Goal: Transaction & Acquisition: Obtain resource

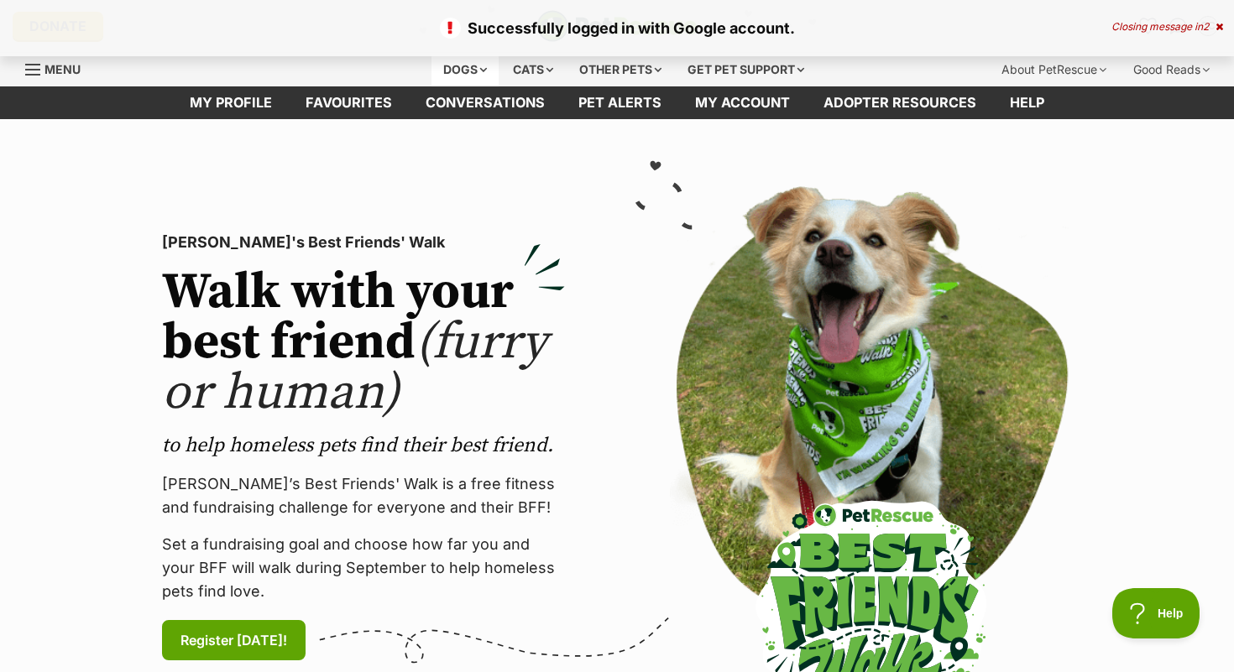
click at [447, 77] on div "Dogs" at bounding box center [465, 70] width 67 height 34
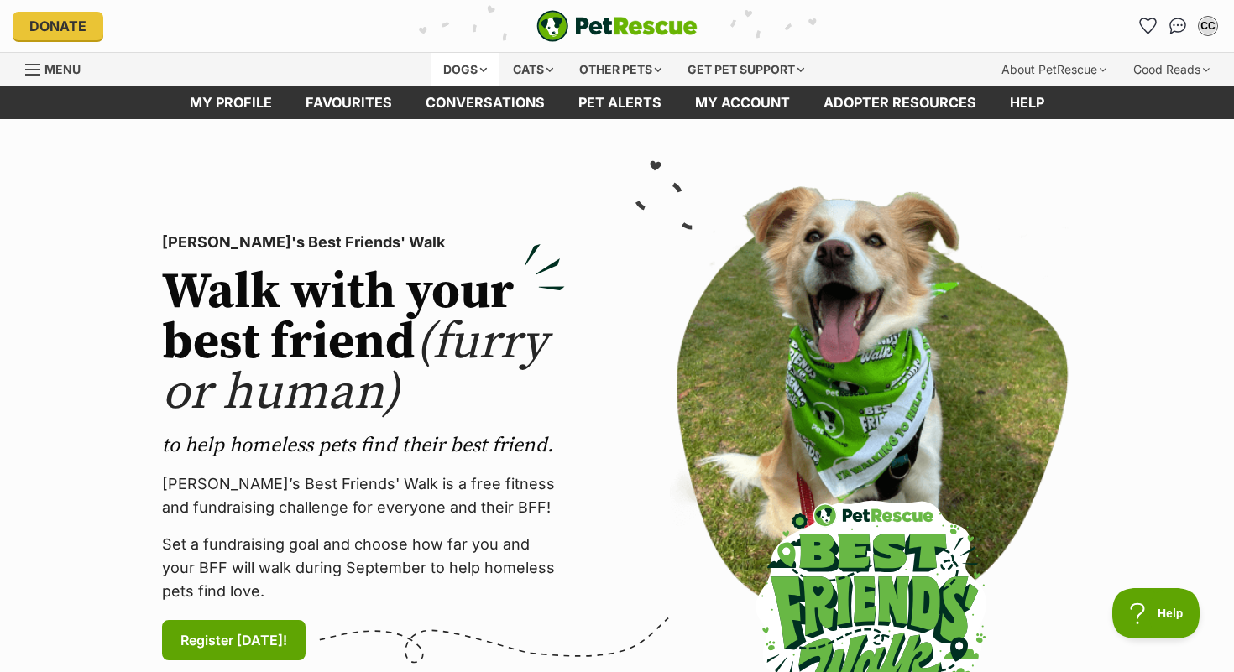
click at [447, 77] on div "Dogs" at bounding box center [465, 70] width 67 height 34
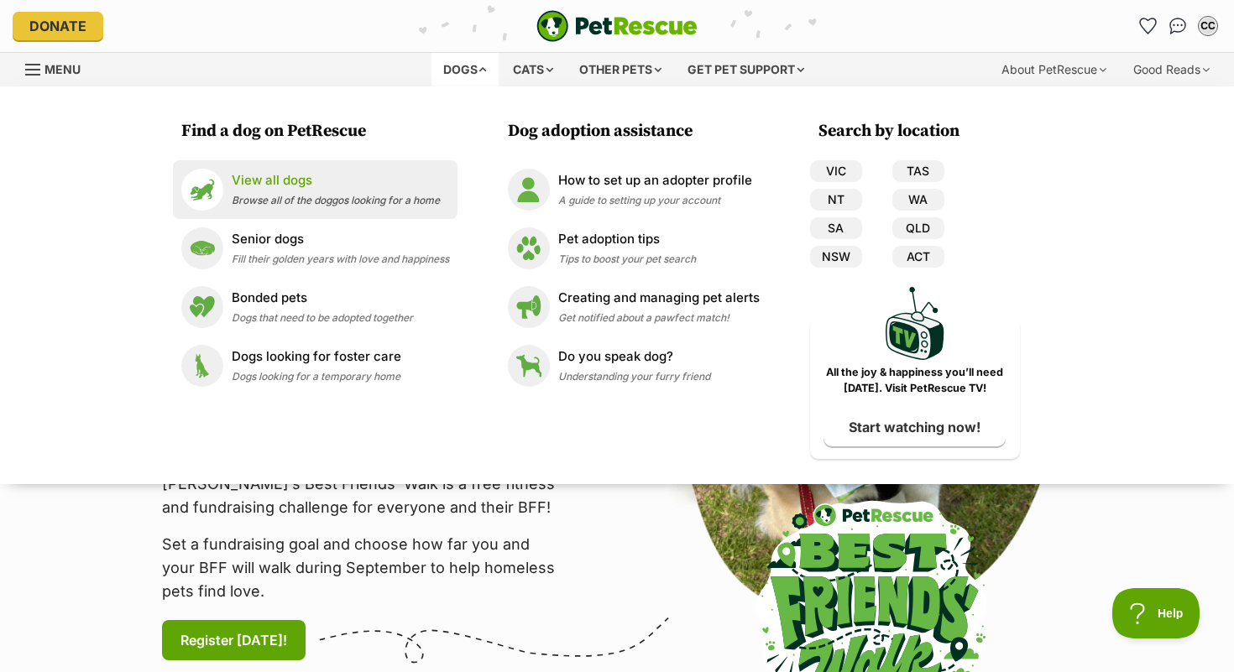
click at [251, 182] on p "View all dogs" at bounding box center [336, 180] width 208 height 19
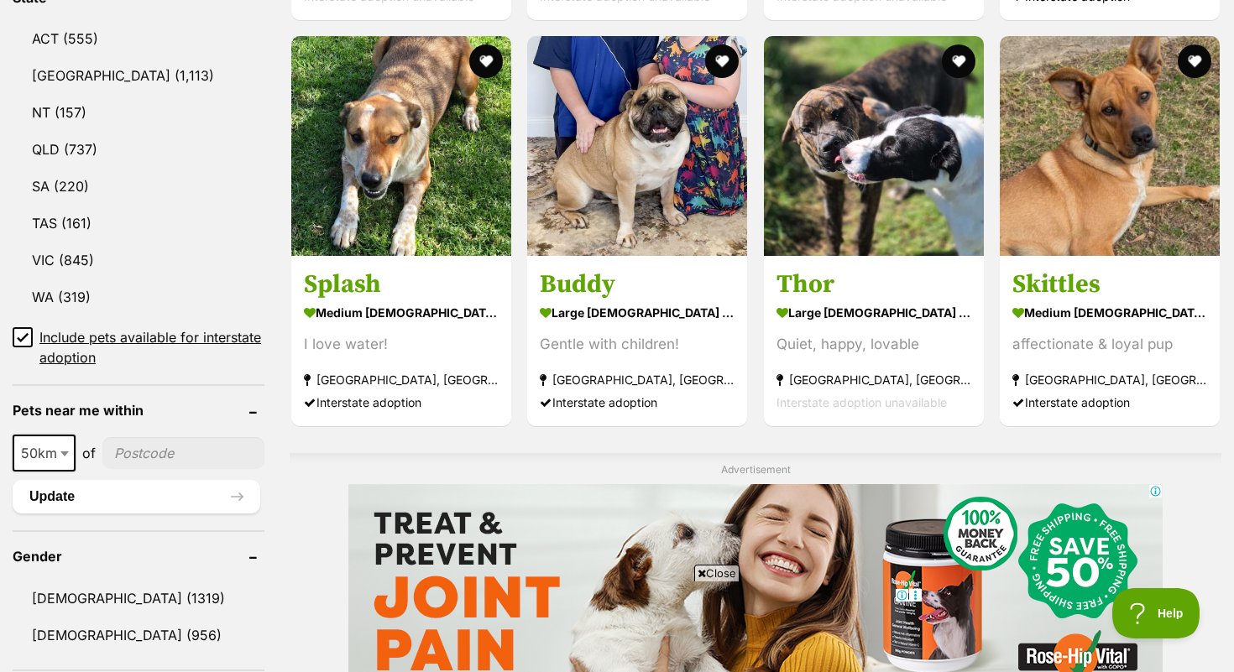
scroll to position [936, 0]
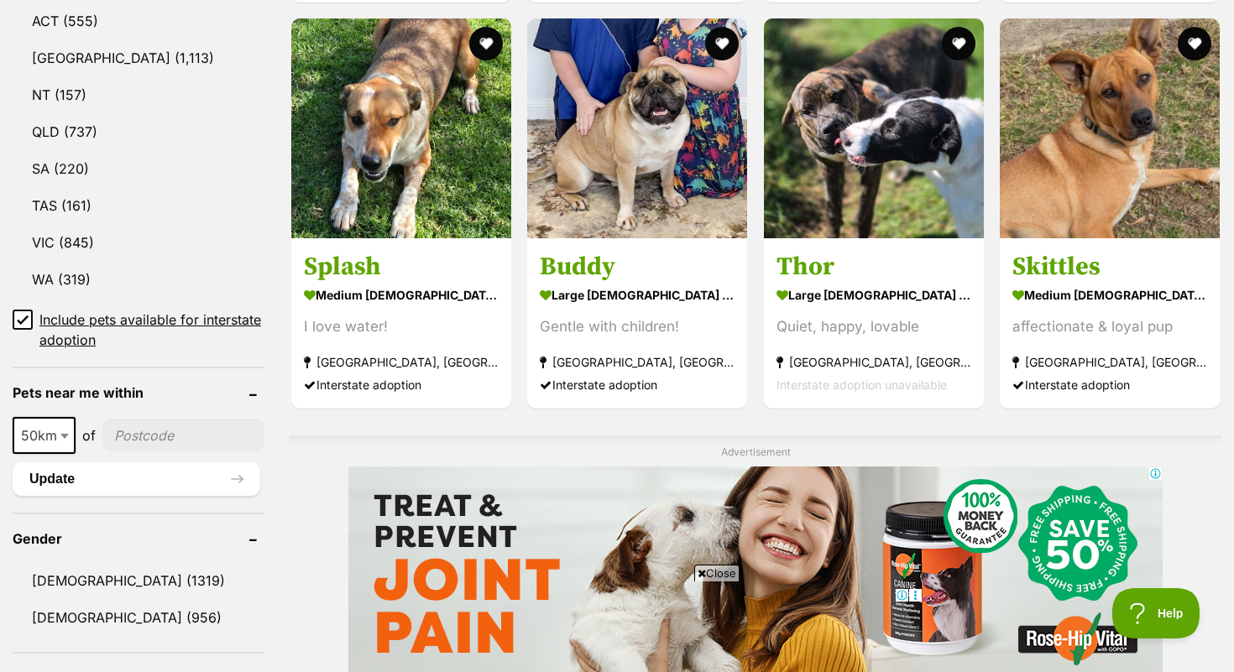
click at [145, 431] on input"] "postcode" at bounding box center [183, 436] width 162 height 32
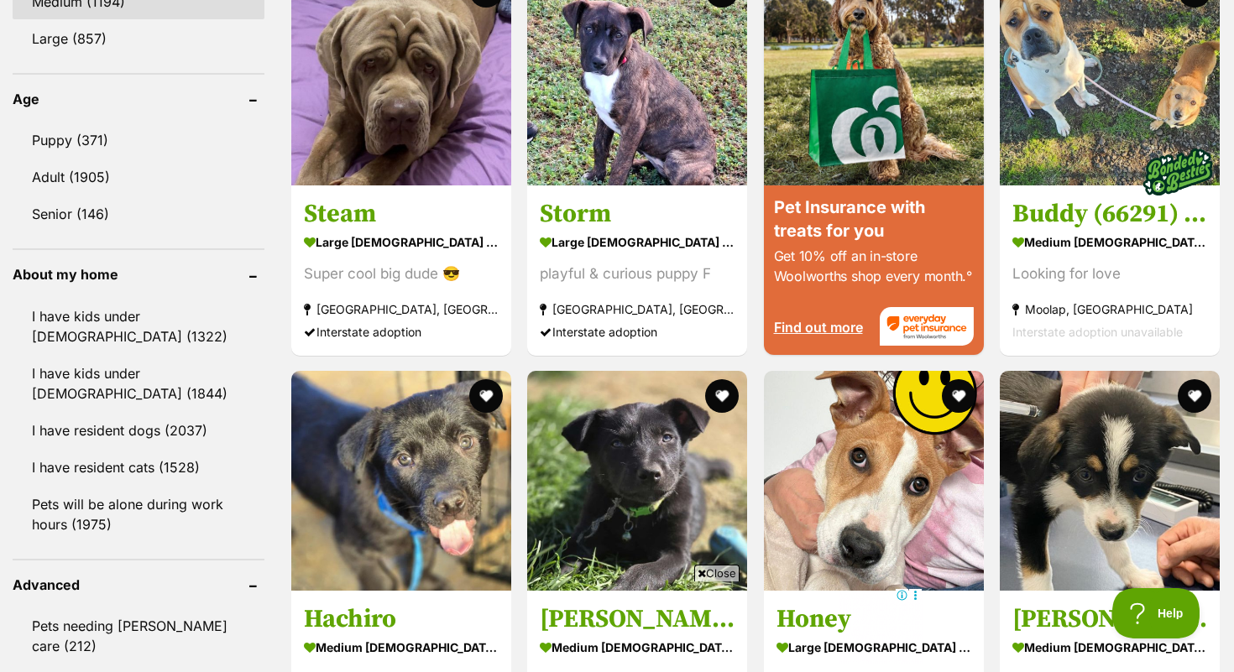
scroll to position [1701, 0]
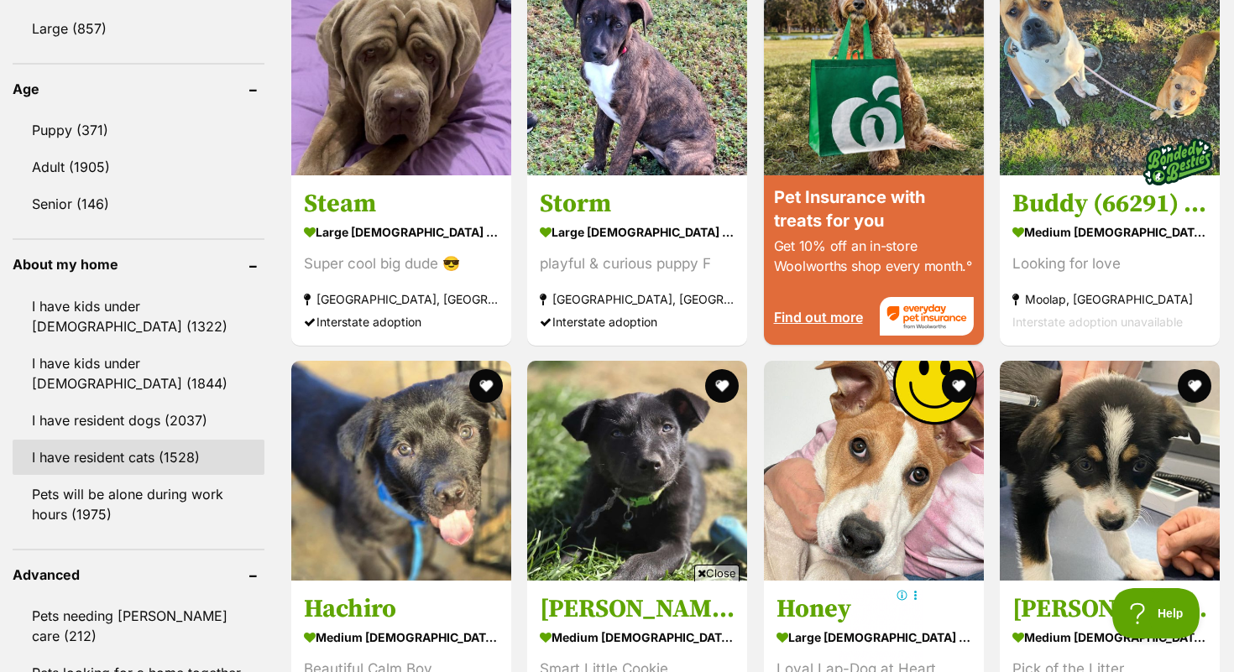
type input"] "2322"
click at [129, 459] on link "I have resident cats (1528)" at bounding box center [139, 457] width 252 height 35
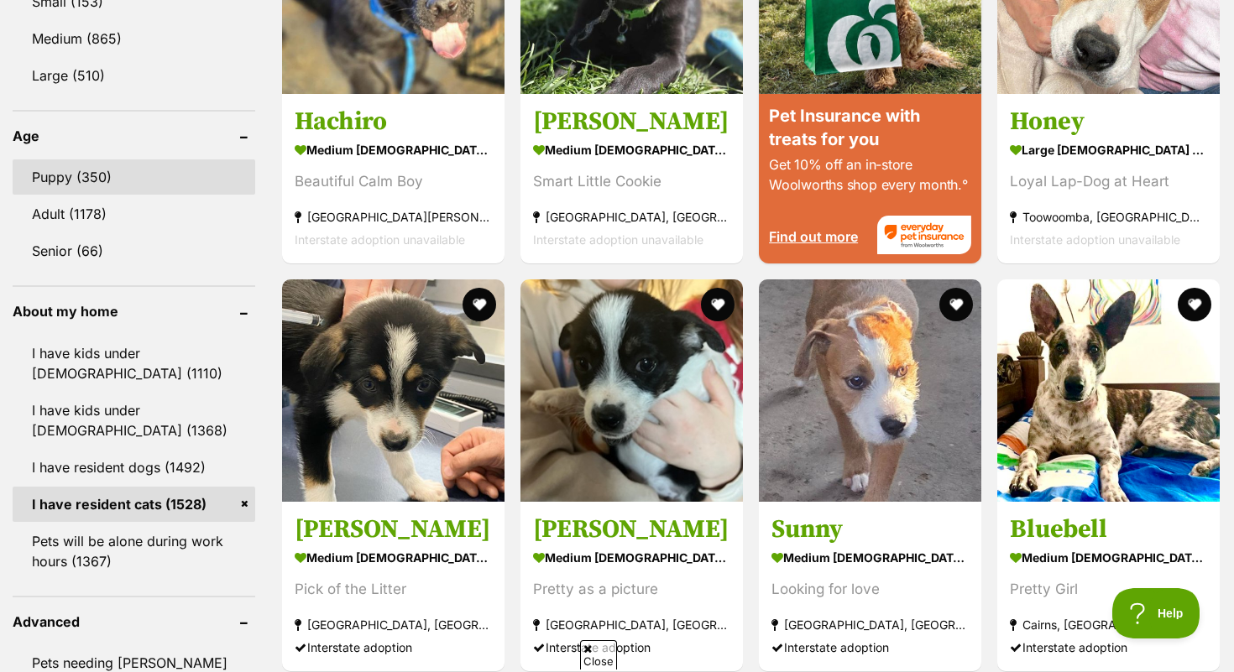
scroll to position [1660, 0]
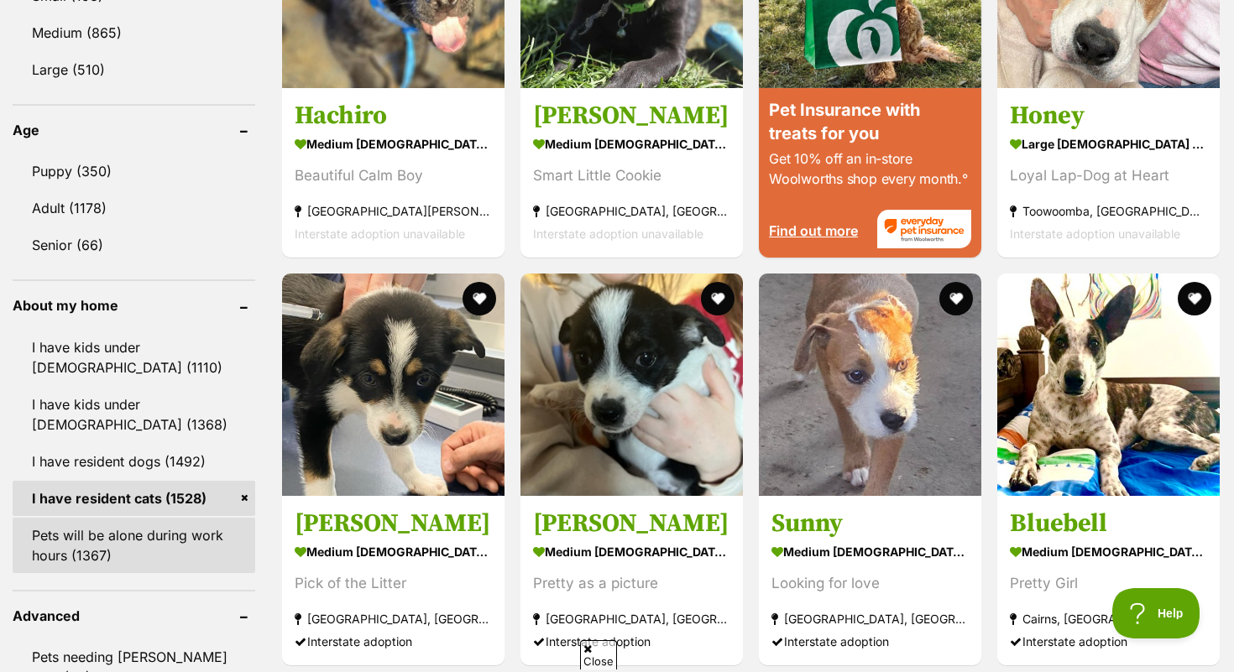
click at [151, 530] on link "Pets will be alone during work hours (1367)" at bounding box center [134, 545] width 243 height 55
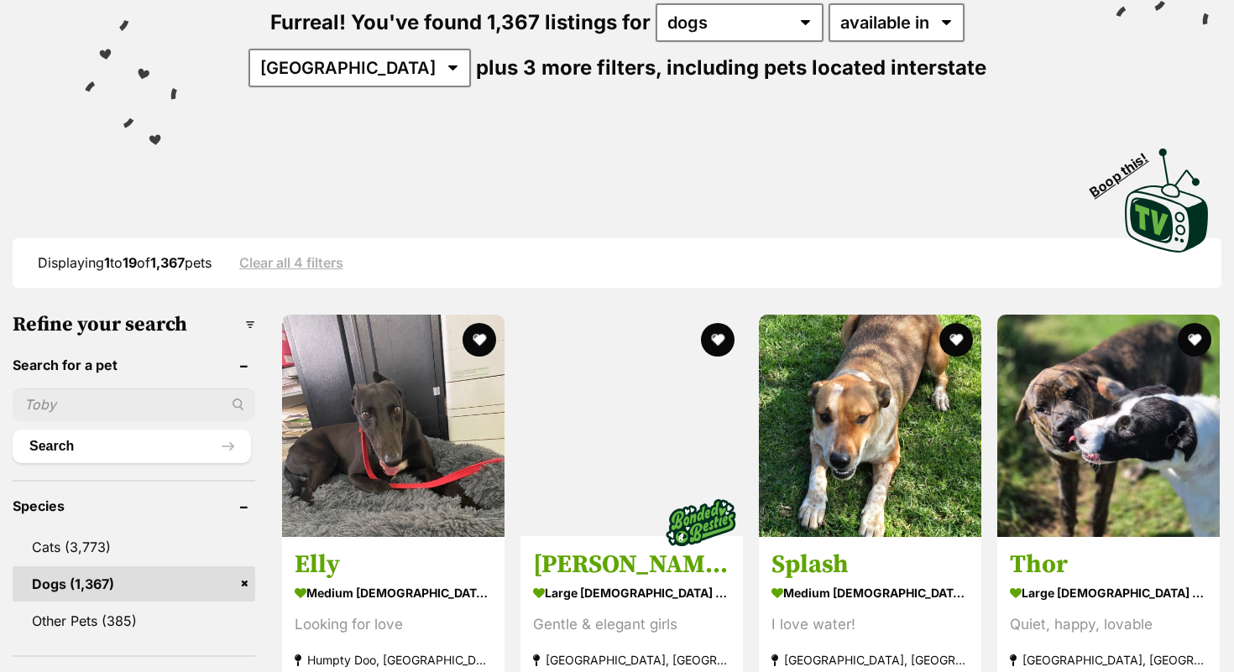
scroll to position [220, 0]
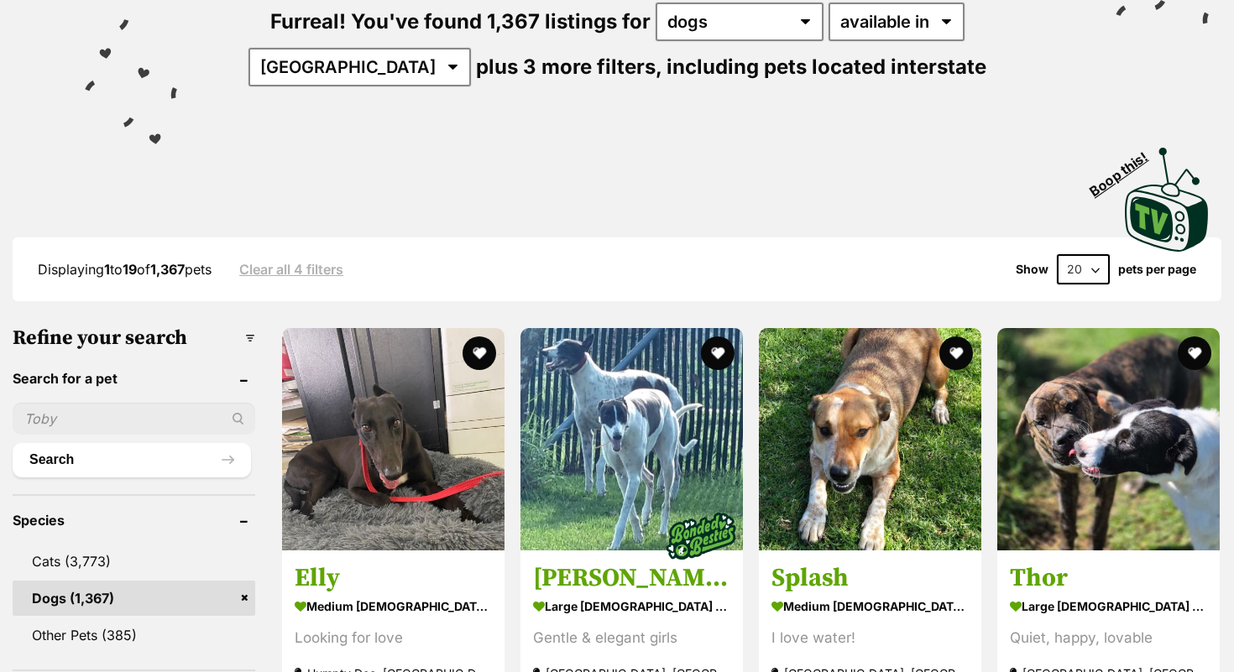
click at [147, 411] on input "text" at bounding box center [134, 419] width 243 height 32
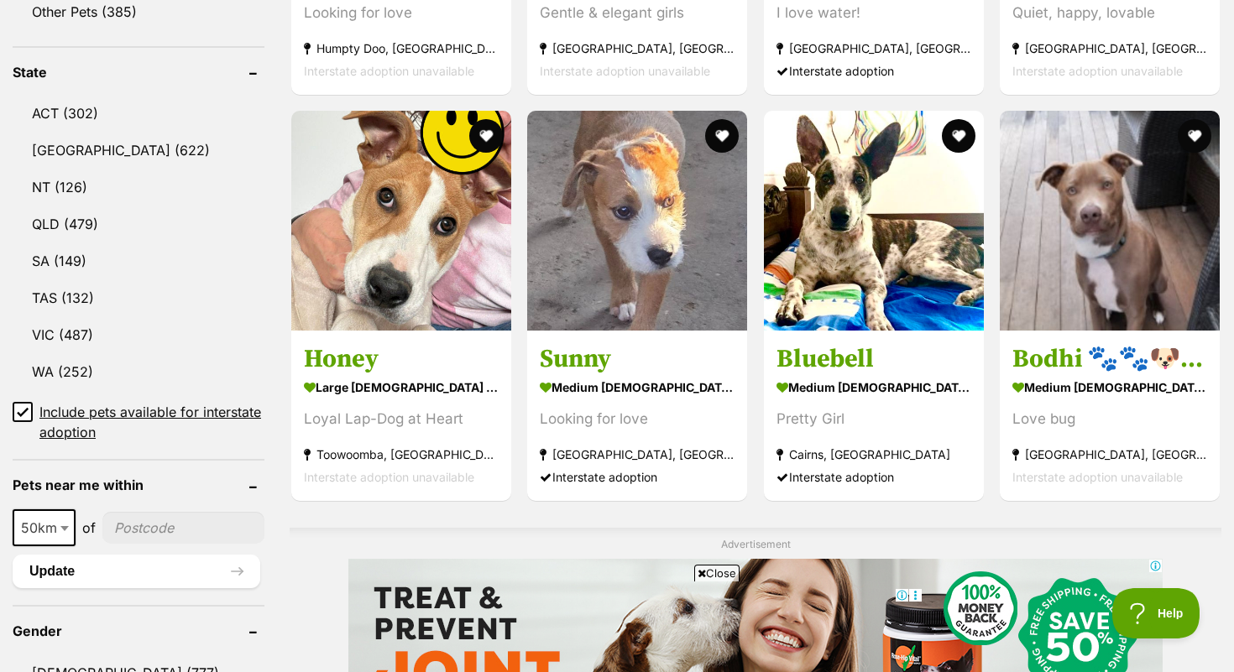
scroll to position [854, 0]
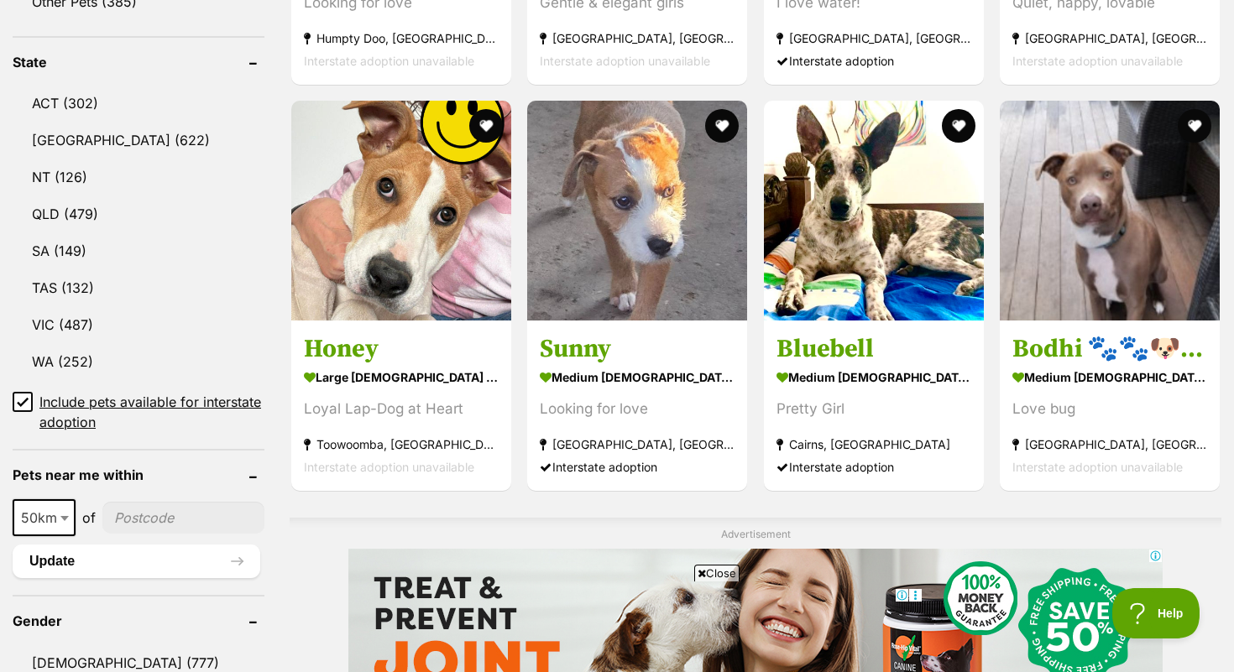
click at [165, 520] on input"] "postcode" at bounding box center [183, 518] width 162 height 32
type input"] "2322"
click at [135, 552] on button "Update" at bounding box center [137, 562] width 248 height 34
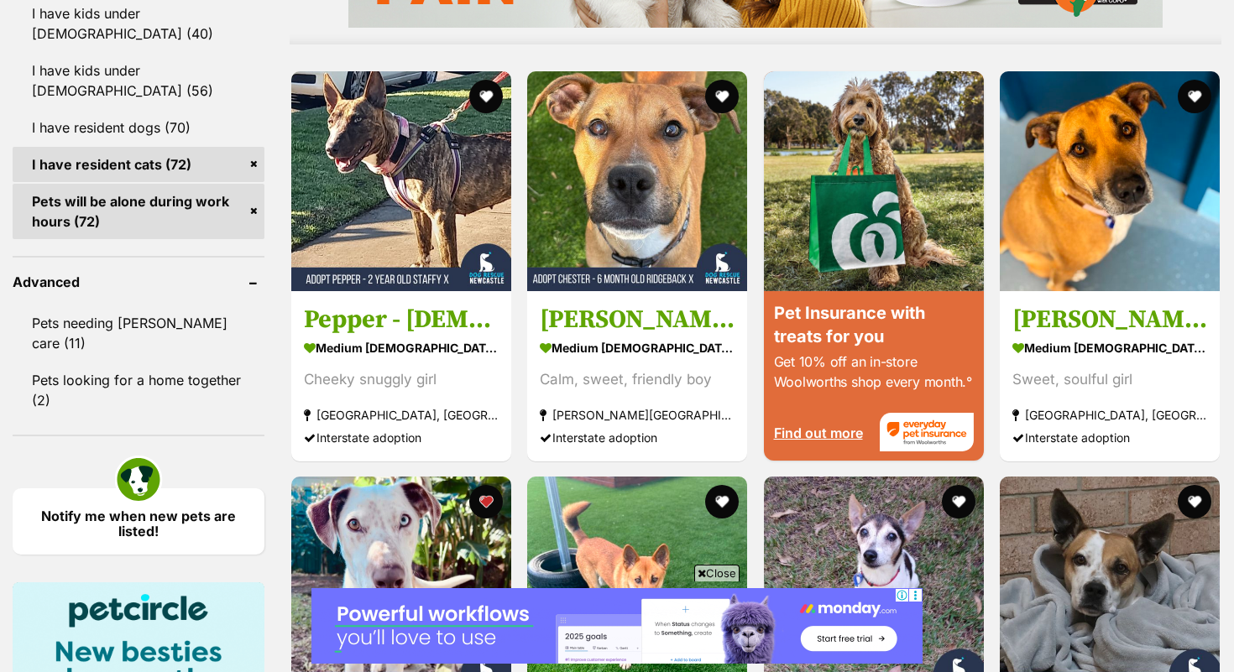
scroll to position [1558, 0]
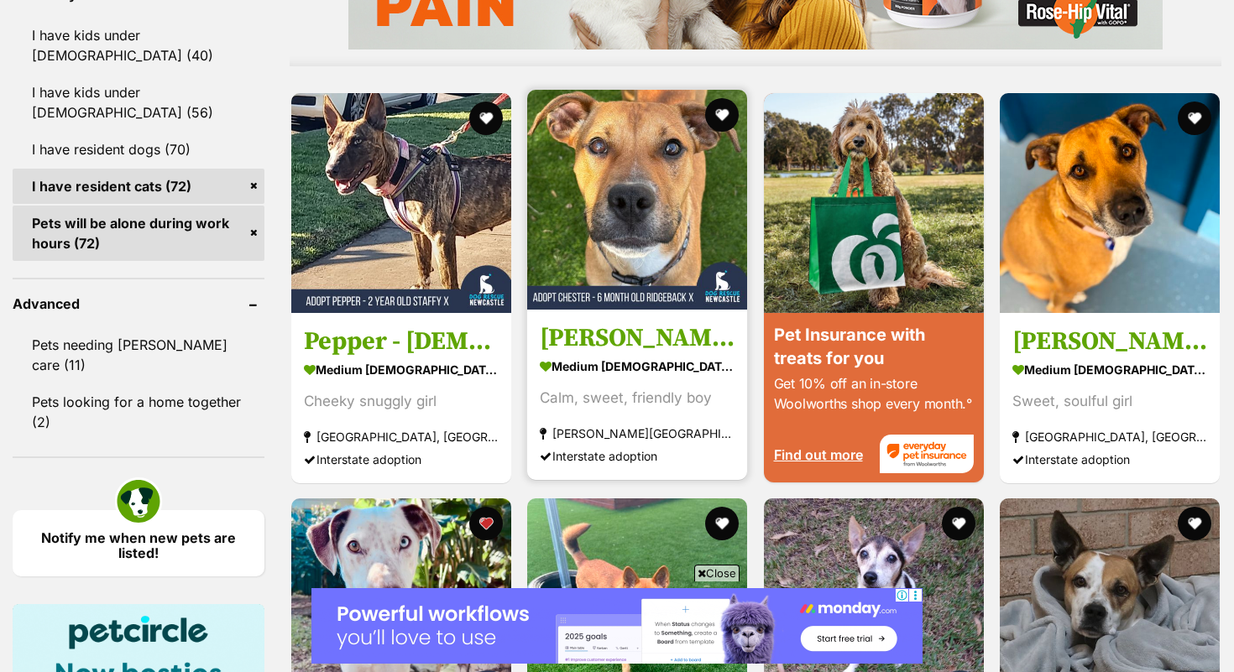
click at [676, 334] on h3 "[PERSON_NAME] - [DEMOGRAPHIC_DATA] Ridgeback X" at bounding box center [637, 338] width 195 height 32
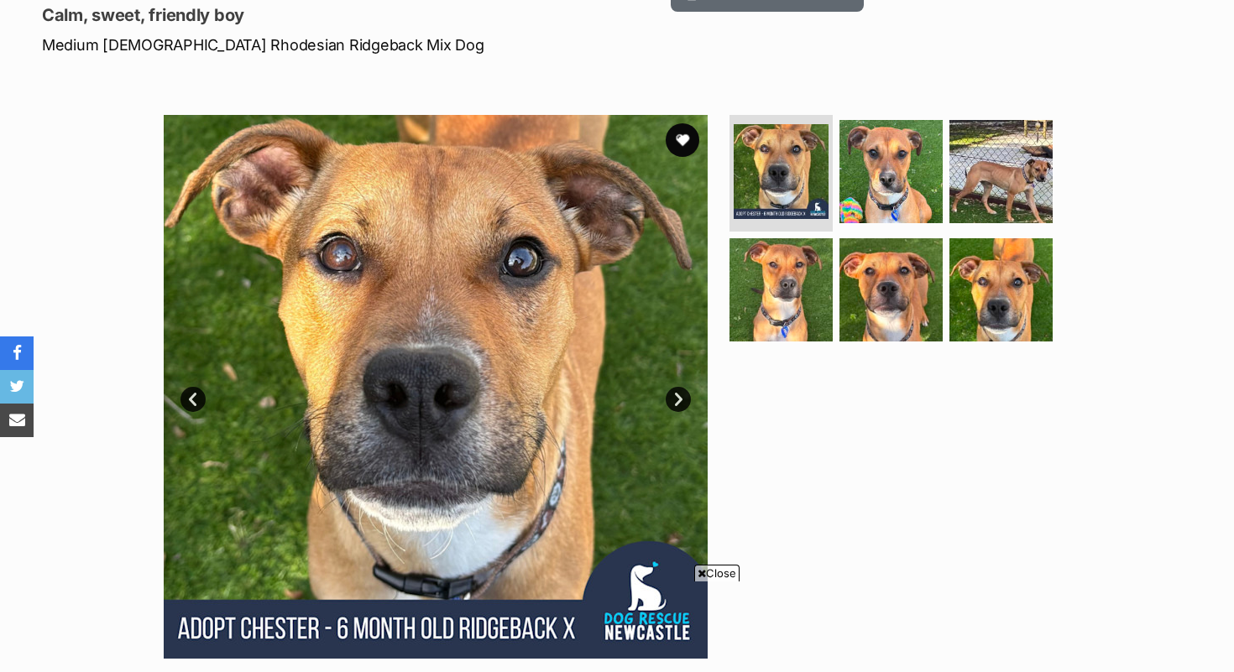
click at [682, 387] on link "Next" at bounding box center [678, 399] width 25 height 25
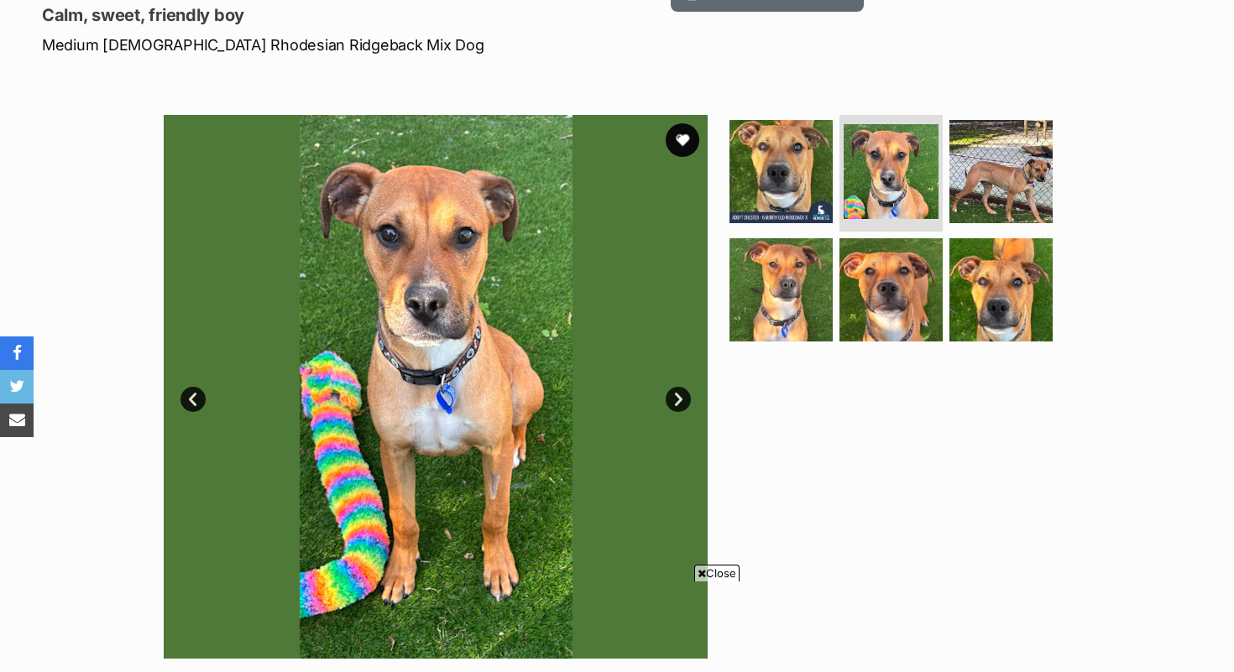
click at [683, 387] on link "Next" at bounding box center [678, 399] width 25 height 25
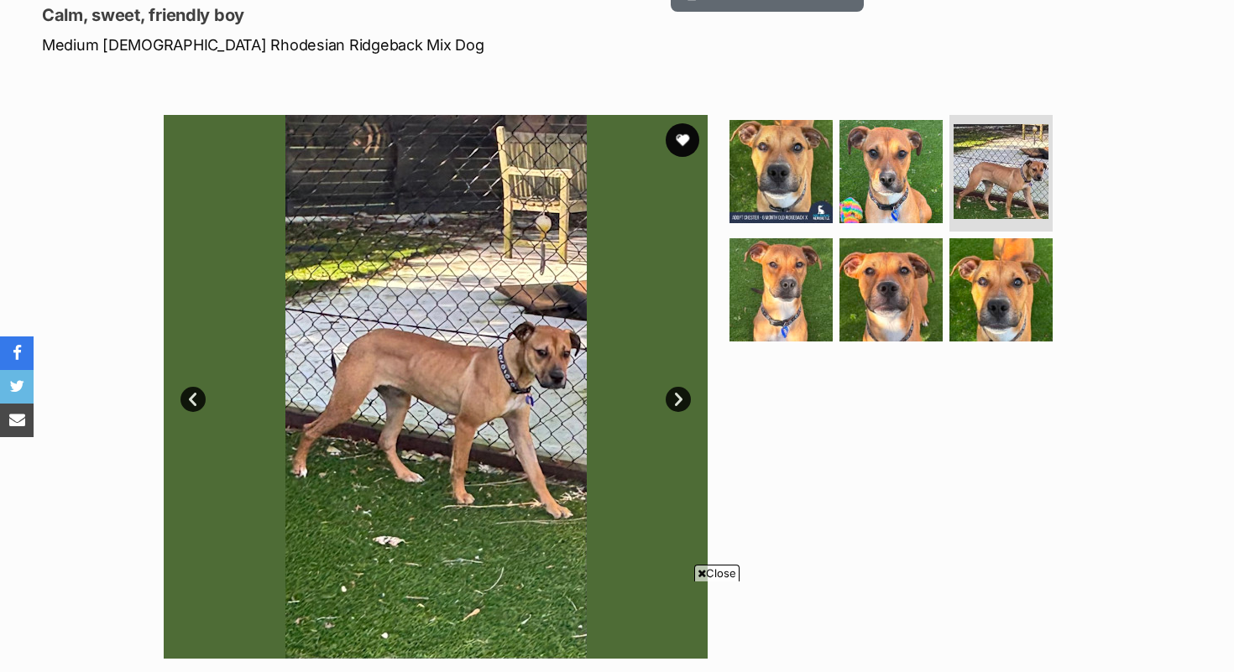
click at [683, 387] on link "Next" at bounding box center [678, 399] width 25 height 25
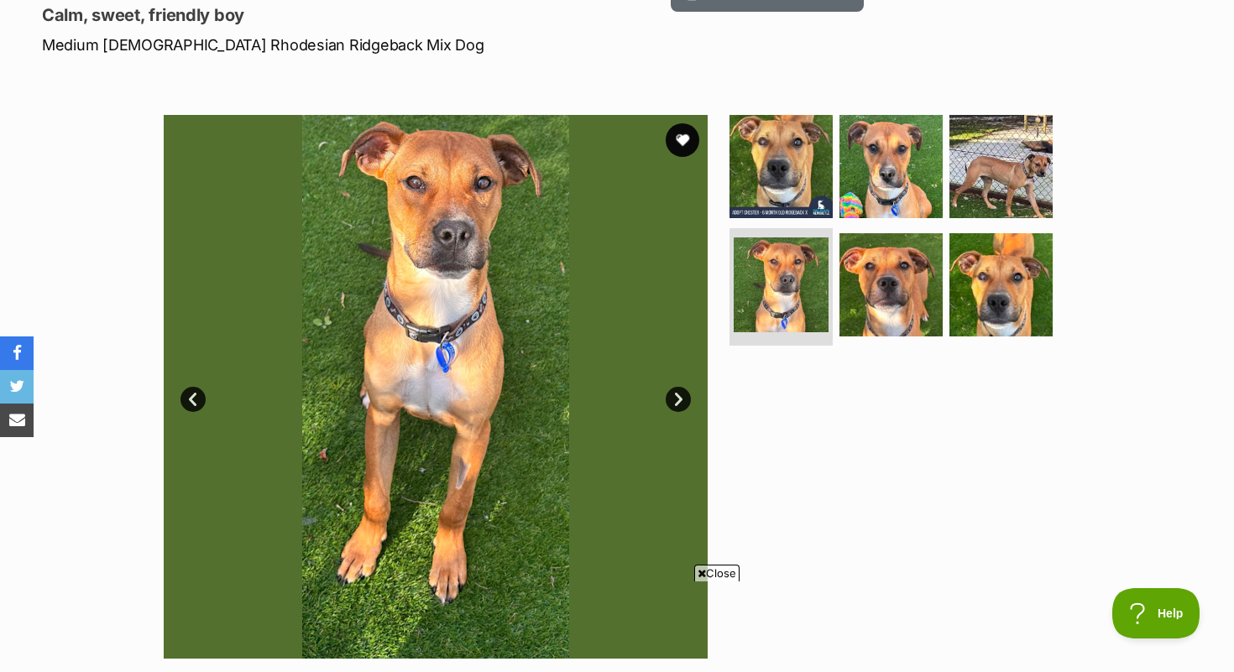
click at [683, 387] on link "Next" at bounding box center [678, 399] width 25 height 25
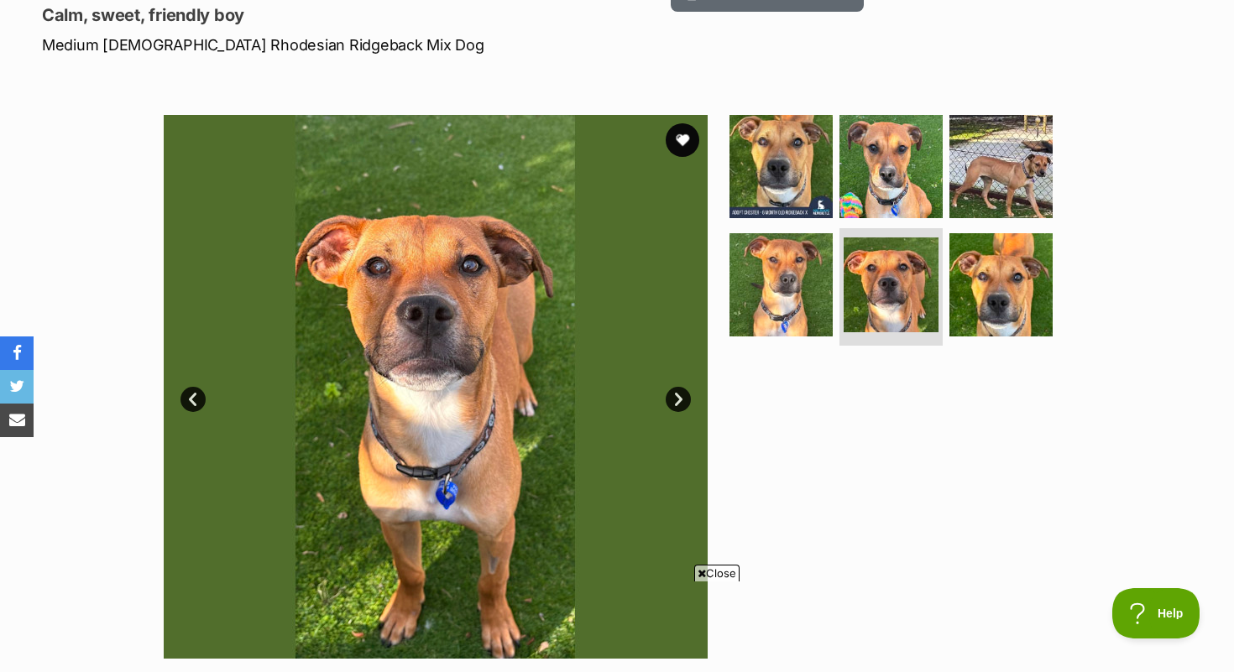
click at [683, 387] on link "Next" at bounding box center [678, 399] width 25 height 25
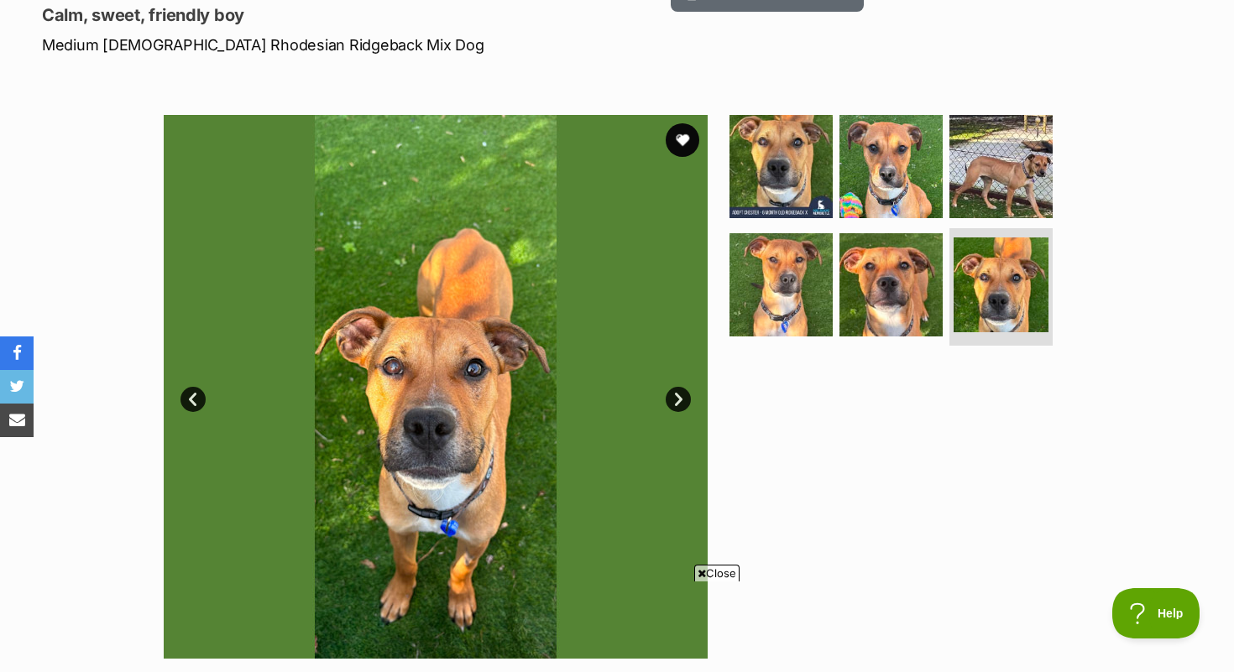
click at [683, 387] on link "Next" at bounding box center [678, 399] width 25 height 25
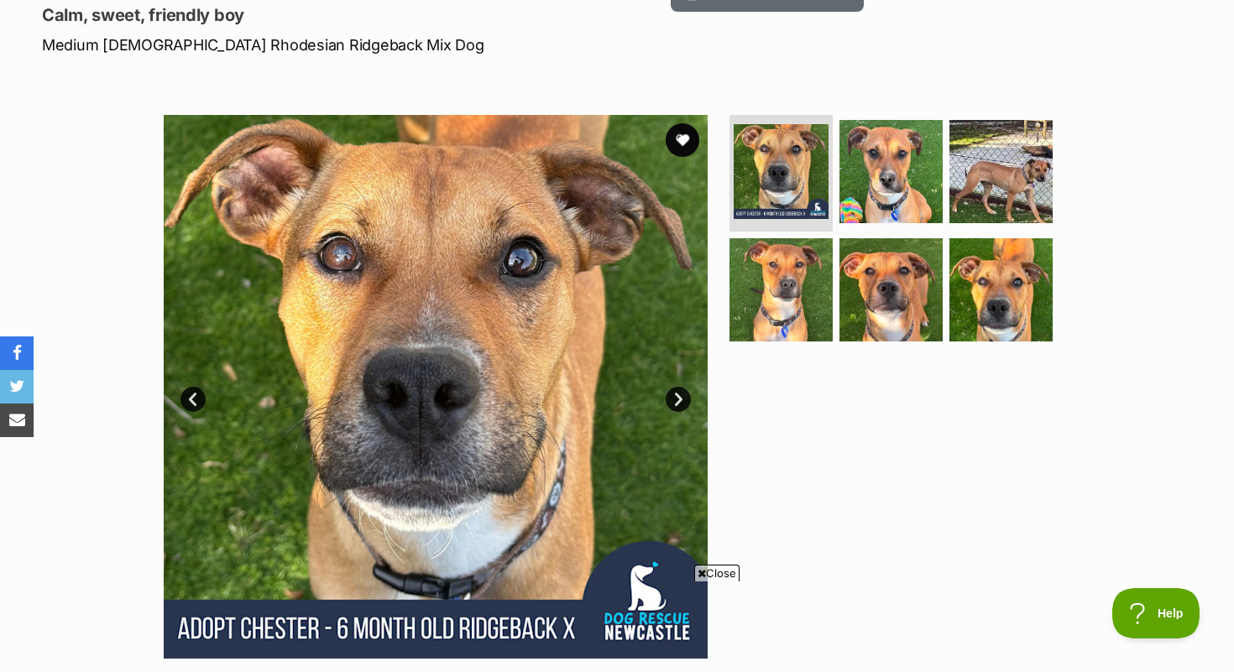
click at [683, 387] on link "Next" at bounding box center [678, 399] width 25 height 25
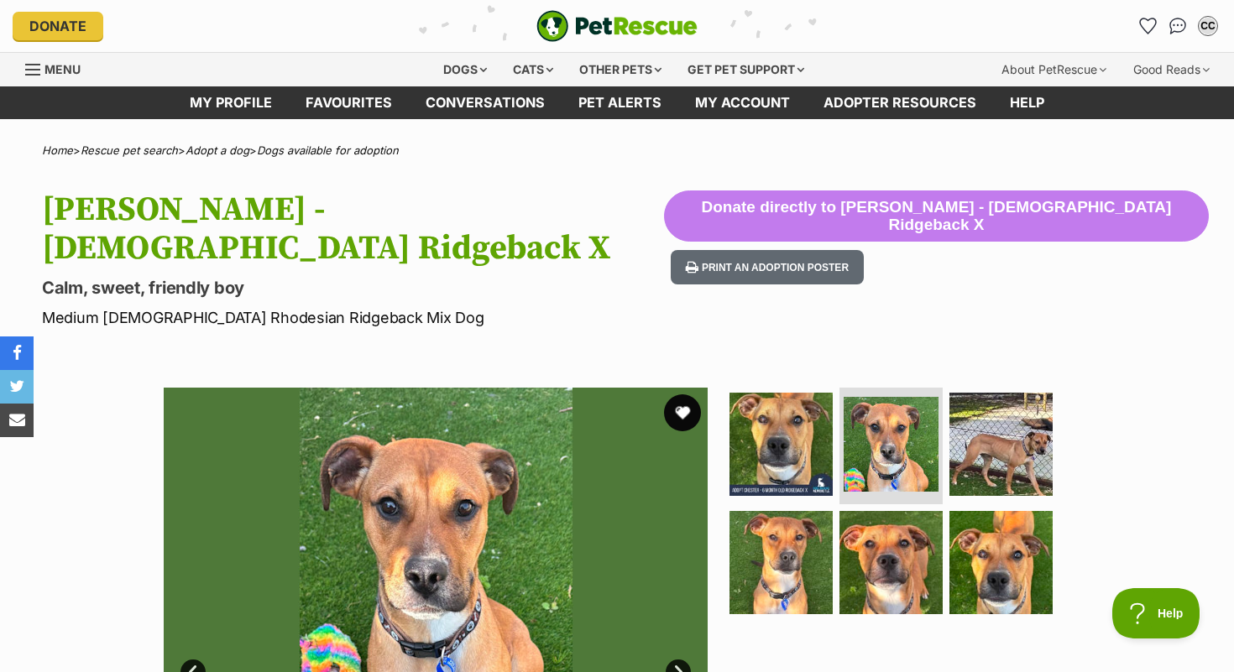
click at [682, 395] on button "favourite" at bounding box center [682, 413] width 37 height 37
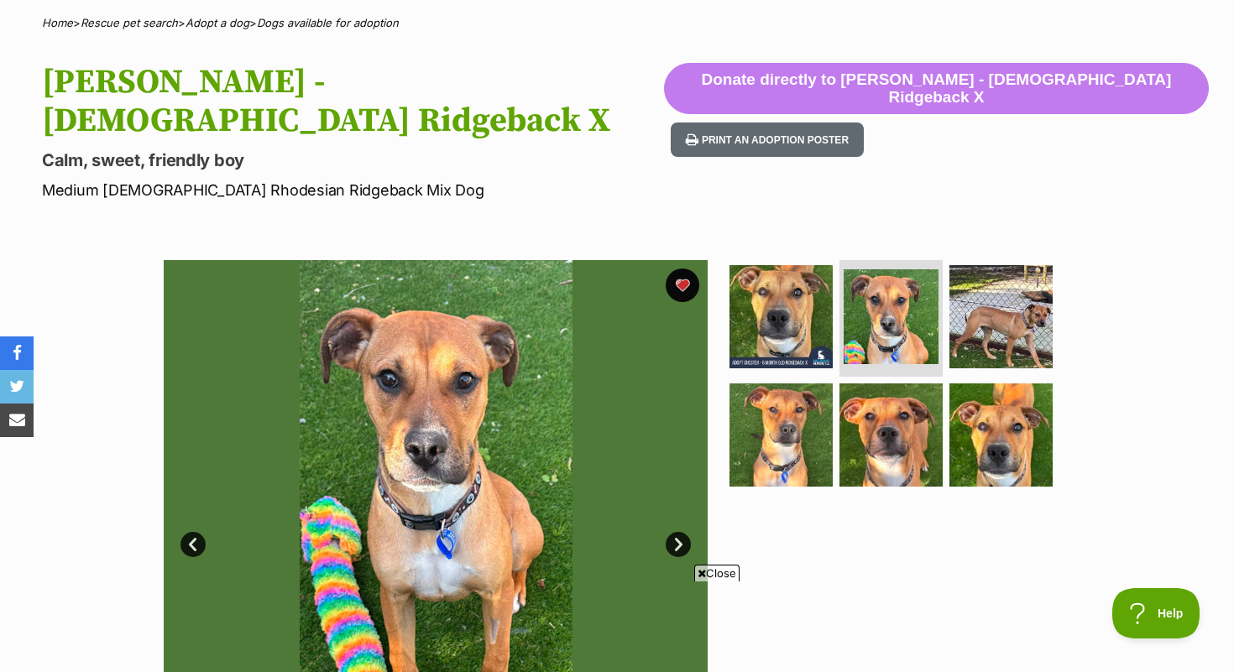
scroll to position [191, 0]
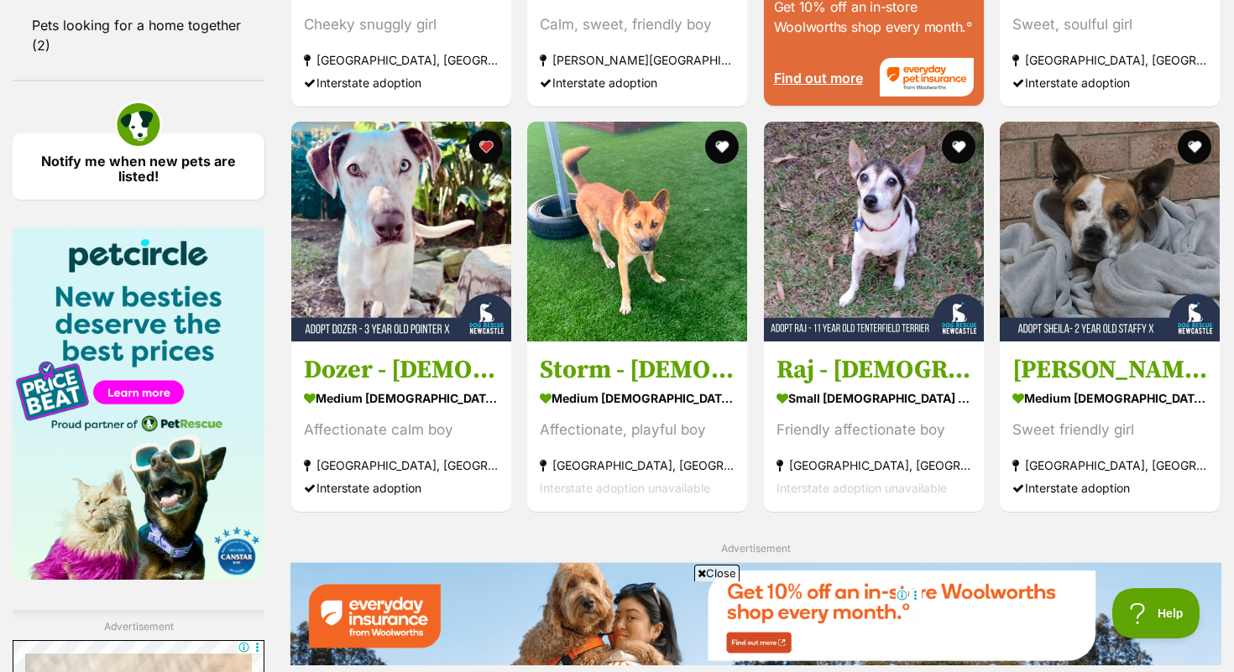
scroll to position [1944, 0]
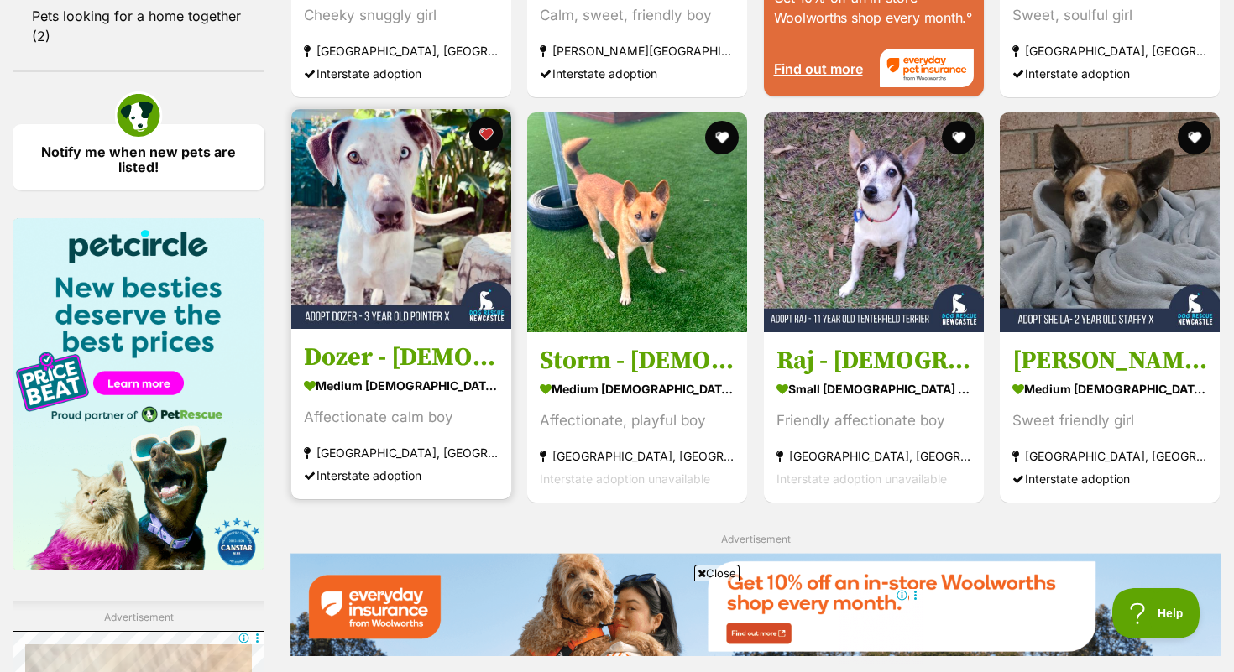
click at [408, 358] on h3 "Dozer - 3 Year Old Pointer X" at bounding box center [401, 358] width 195 height 32
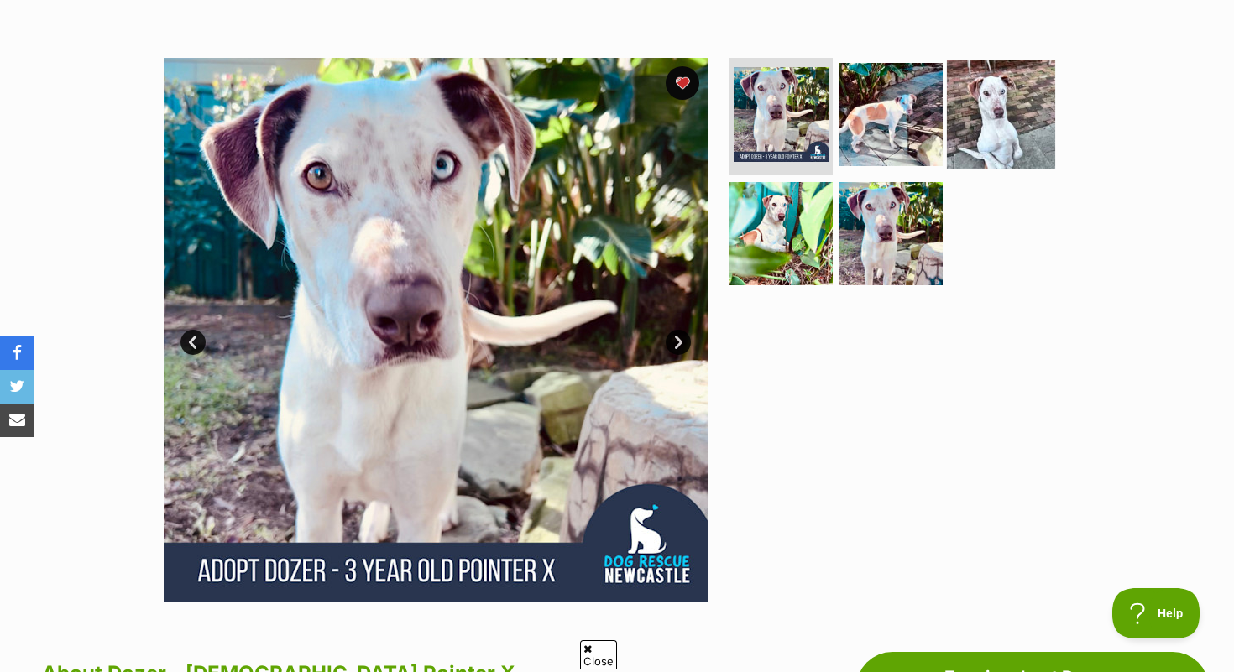
click at [1017, 114] on img at bounding box center [1001, 114] width 108 height 108
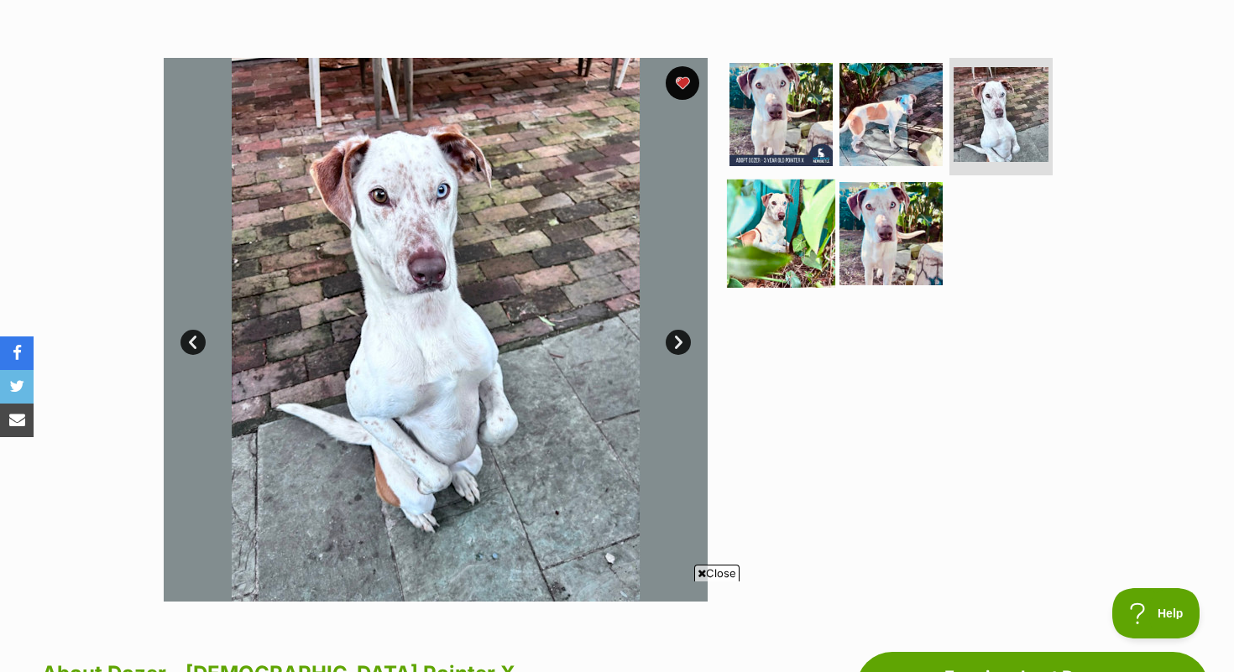
click at [791, 213] on img at bounding box center [781, 234] width 108 height 108
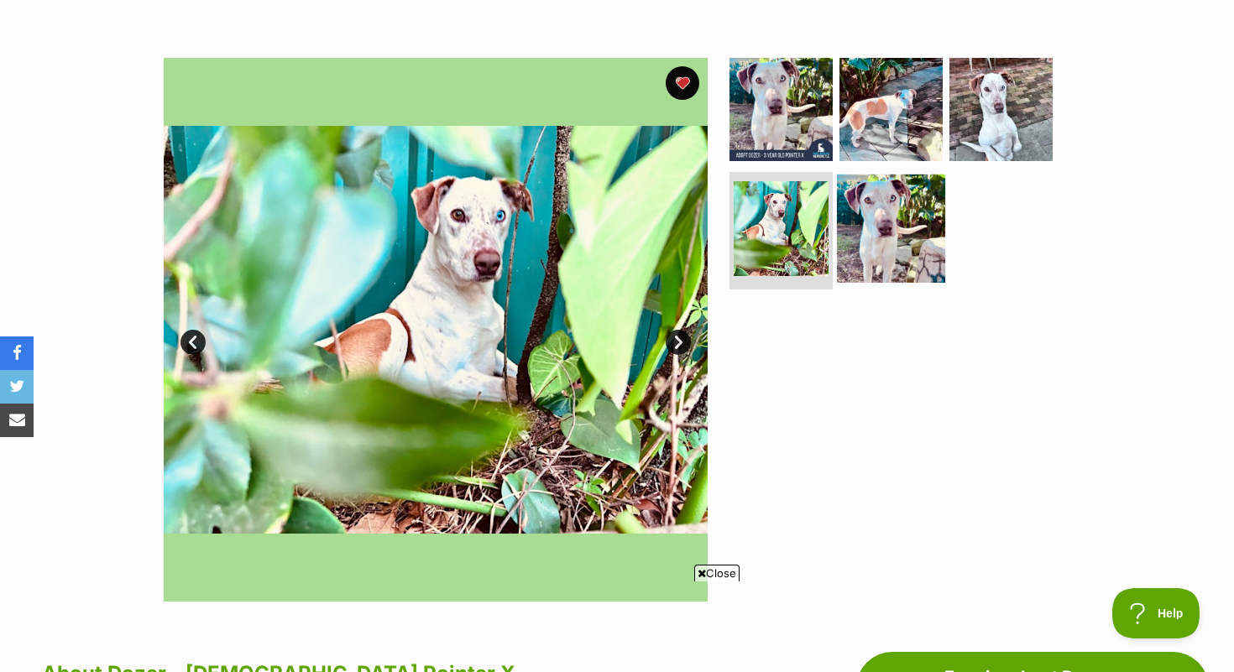
click at [878, 212] on img at bounding box center [891, 229] width 108 height 108
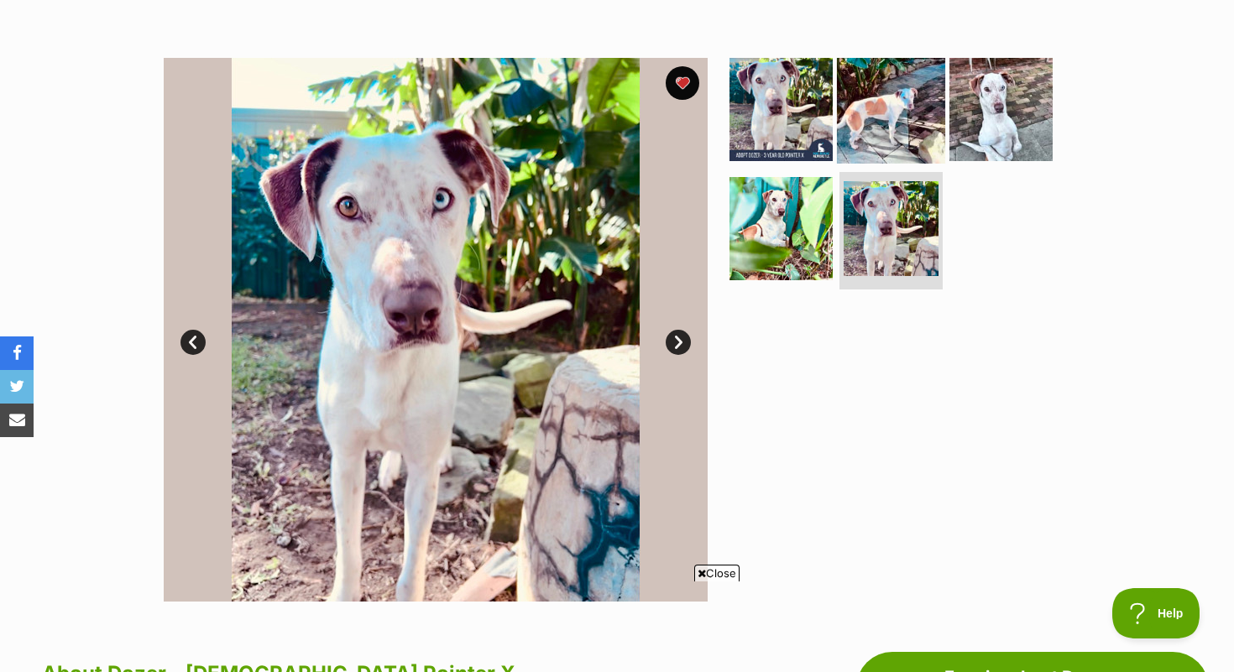
click at [898, 112] on img at bounding box center [891, 109] width 108 height 108
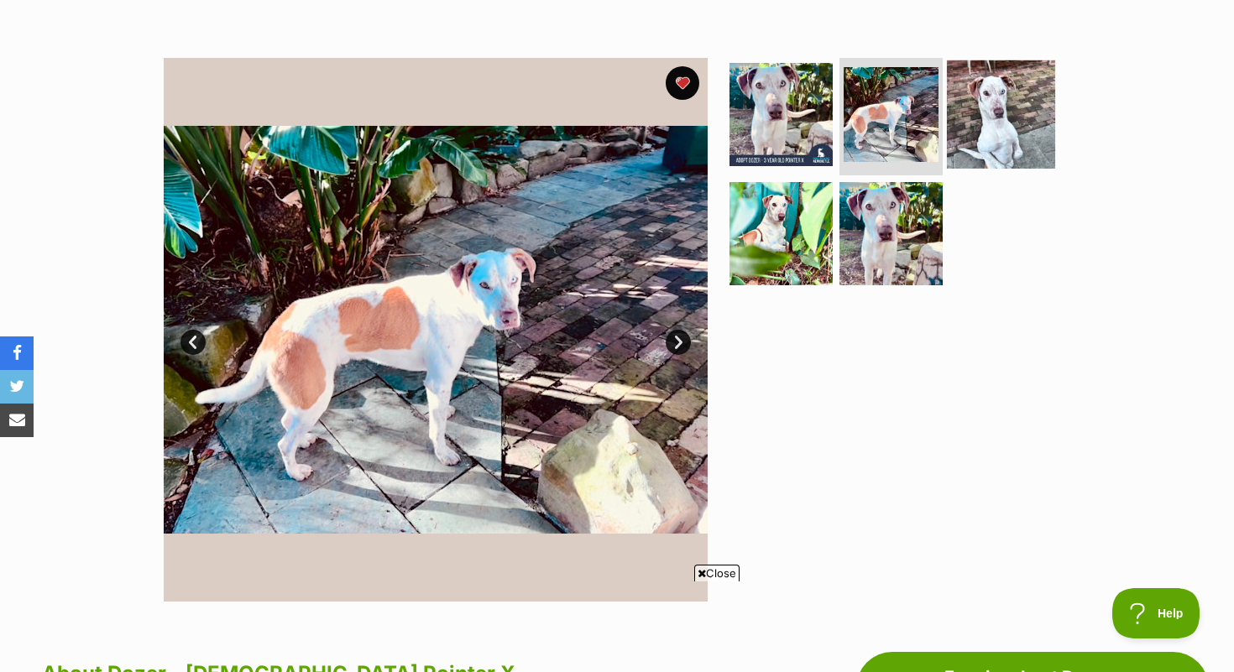
click at [966, 105] on img at bounding box center [1001, 114] width 108 height 108
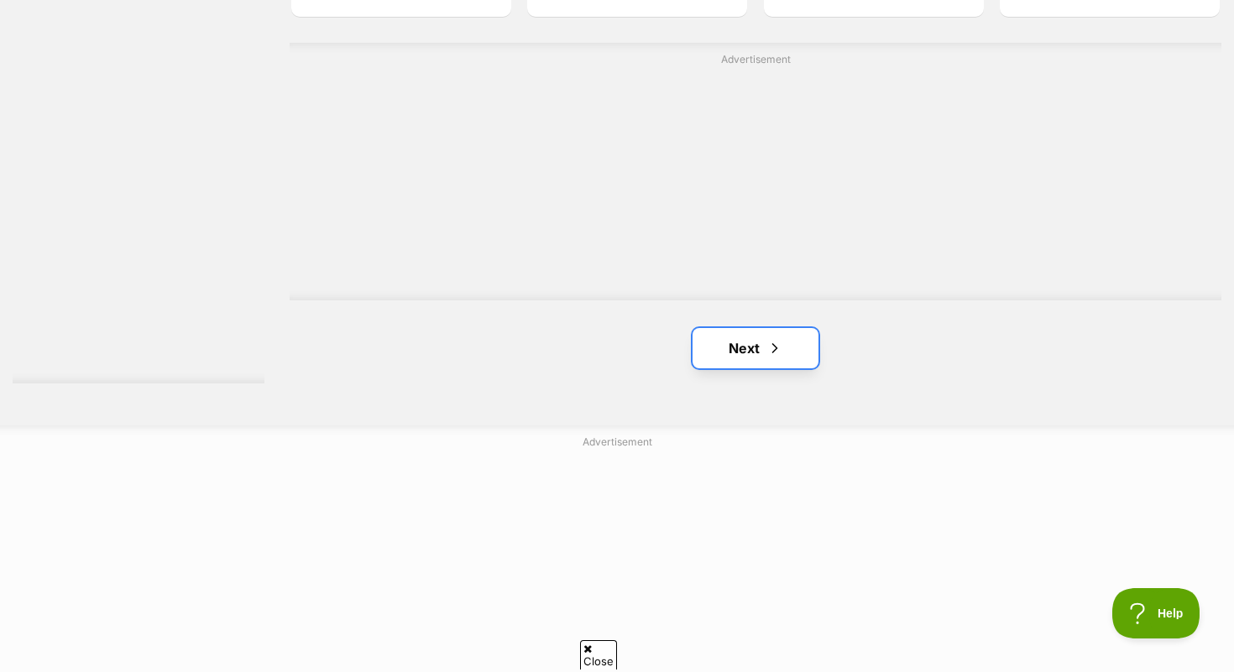
click at [772, 358] on span "Next page" at bounding box center [774, 348] width 17 height 20
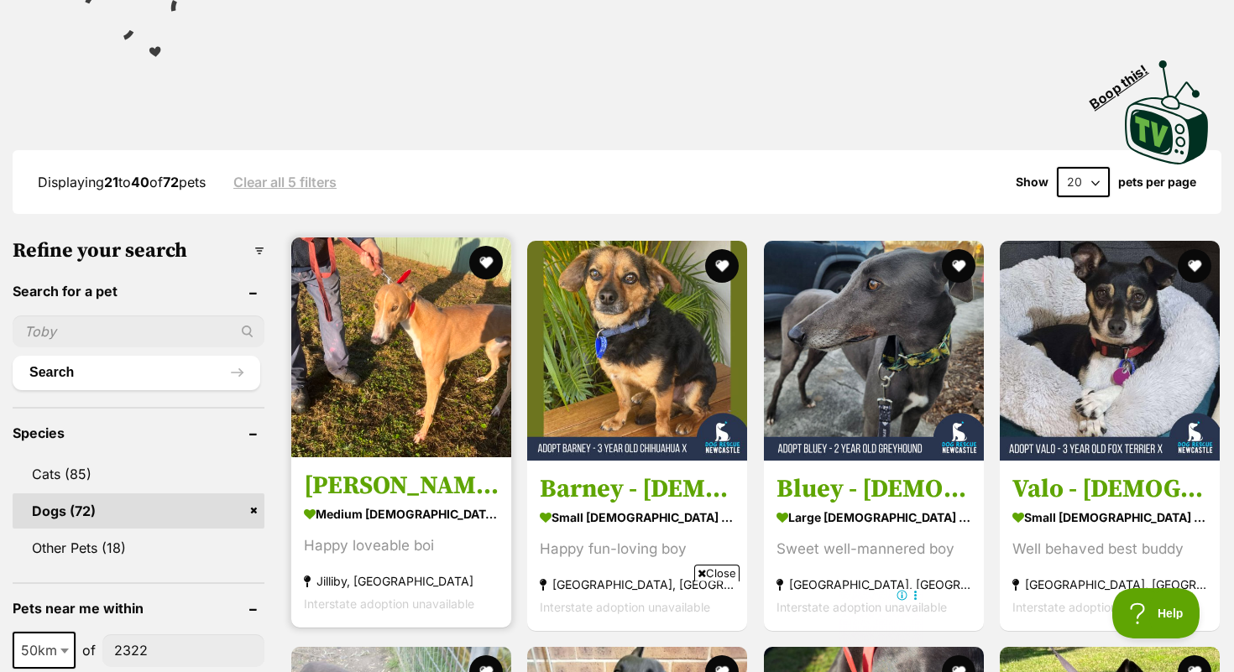
click at [342, 481] on h3 "[PERSON_NAME]" at bounding box center [401, 486] width 195 height 32
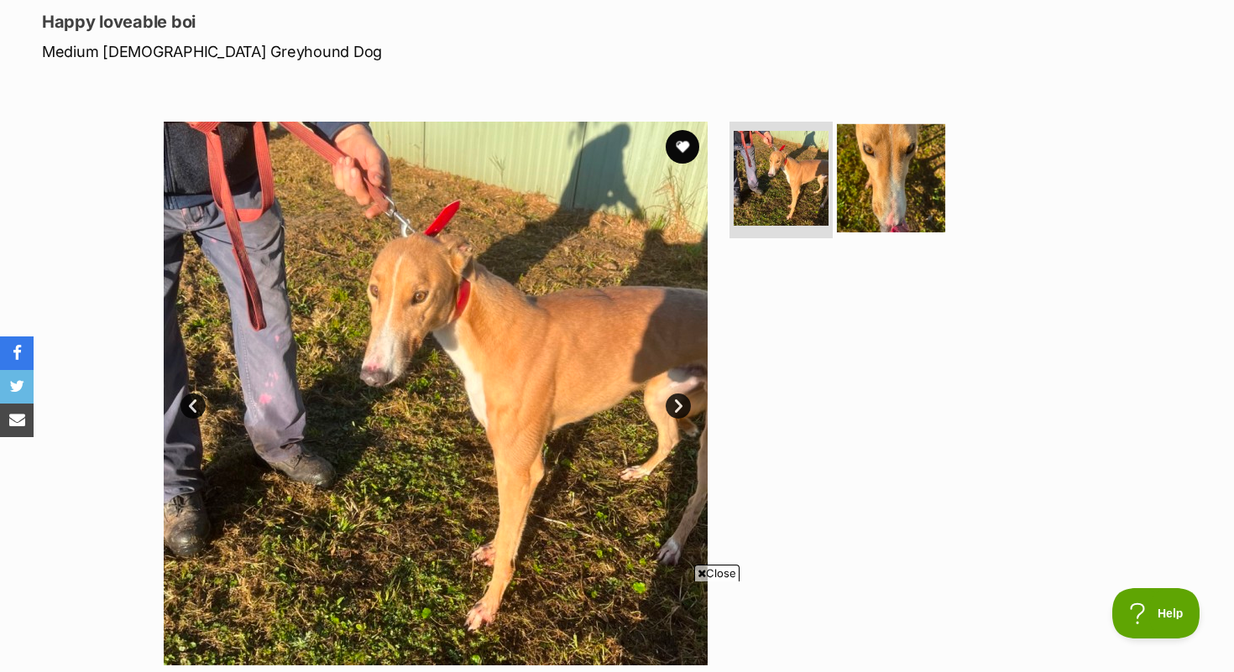
click at [902, 195] on img at bounding box center [891, 177] width 108 height 108
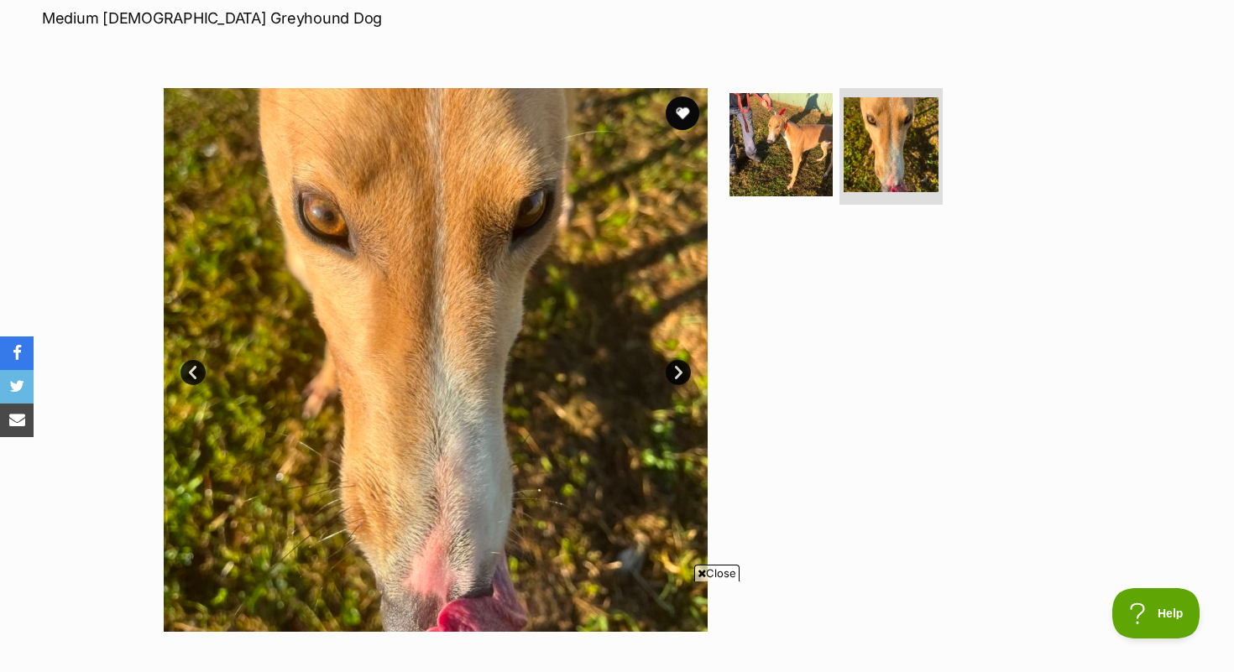
scroll to position [247, 0]
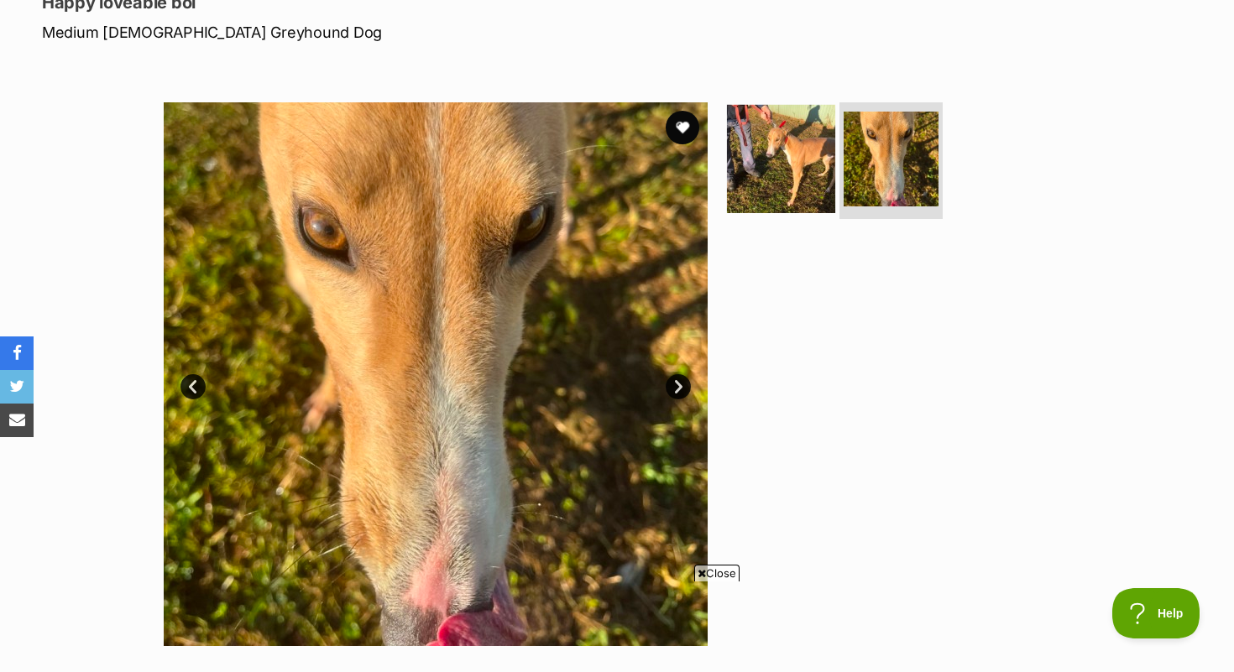
click at [782, 136] on img at bounding box center [781, 158] width 108 height 108
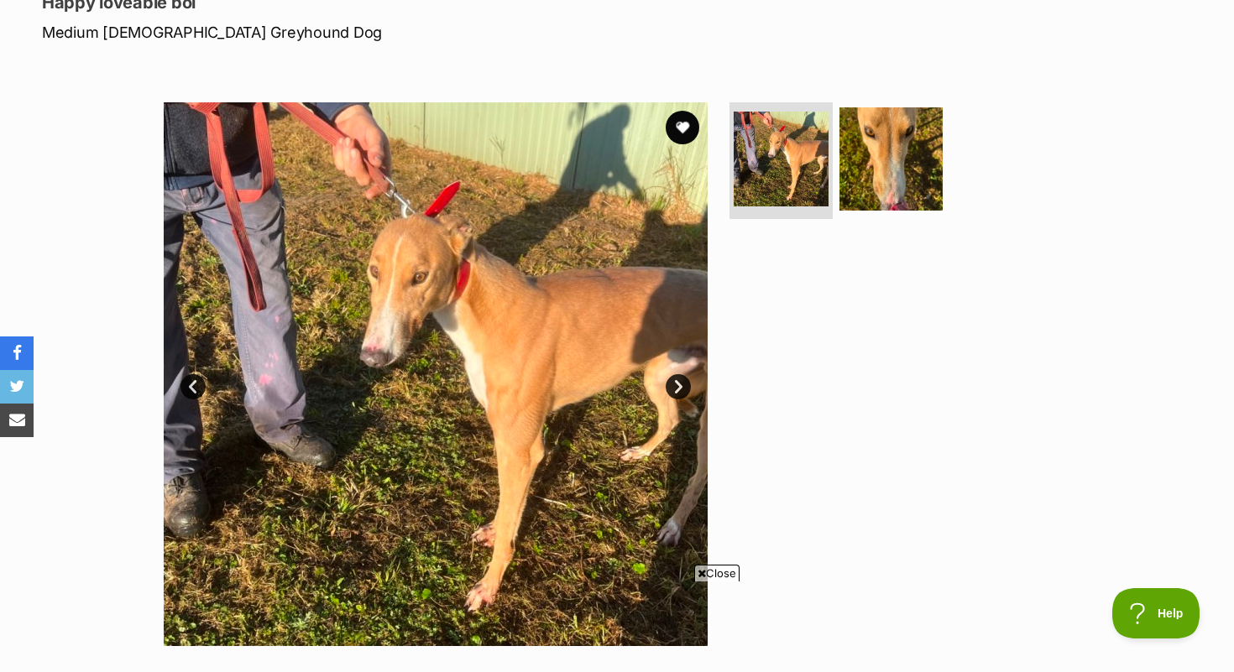
scroll to position [234, 0]
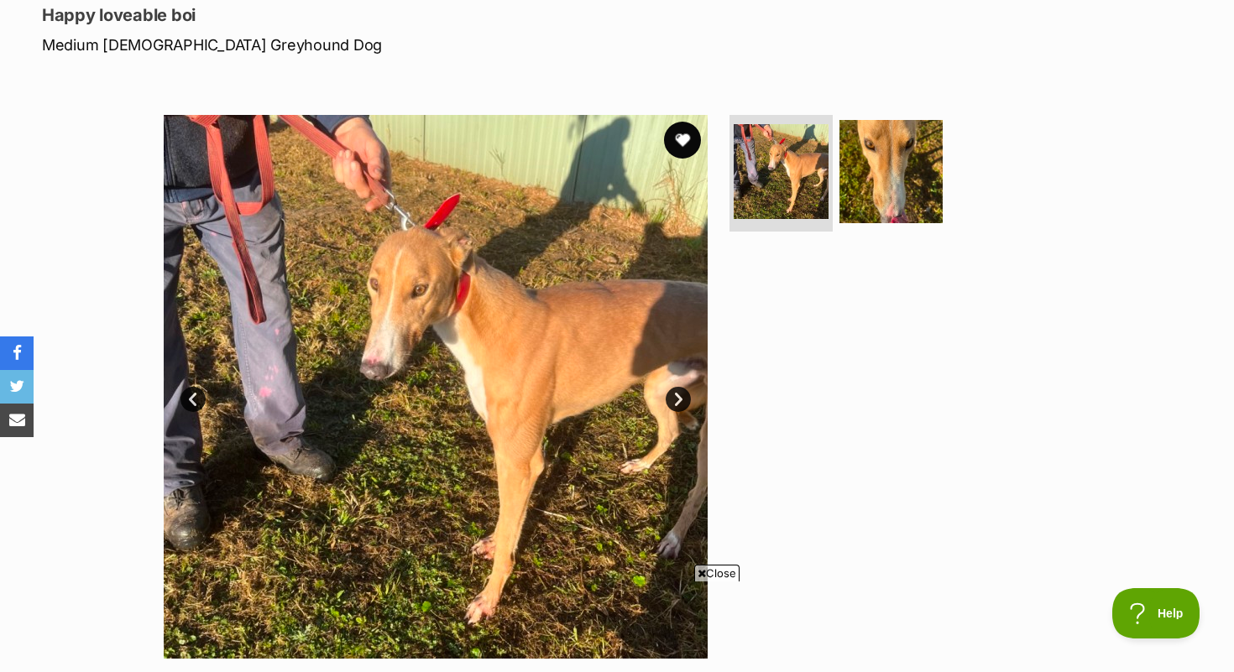
click at [688, 137] on button "favourite" at bounding box center [682, 140] width 37 height 37
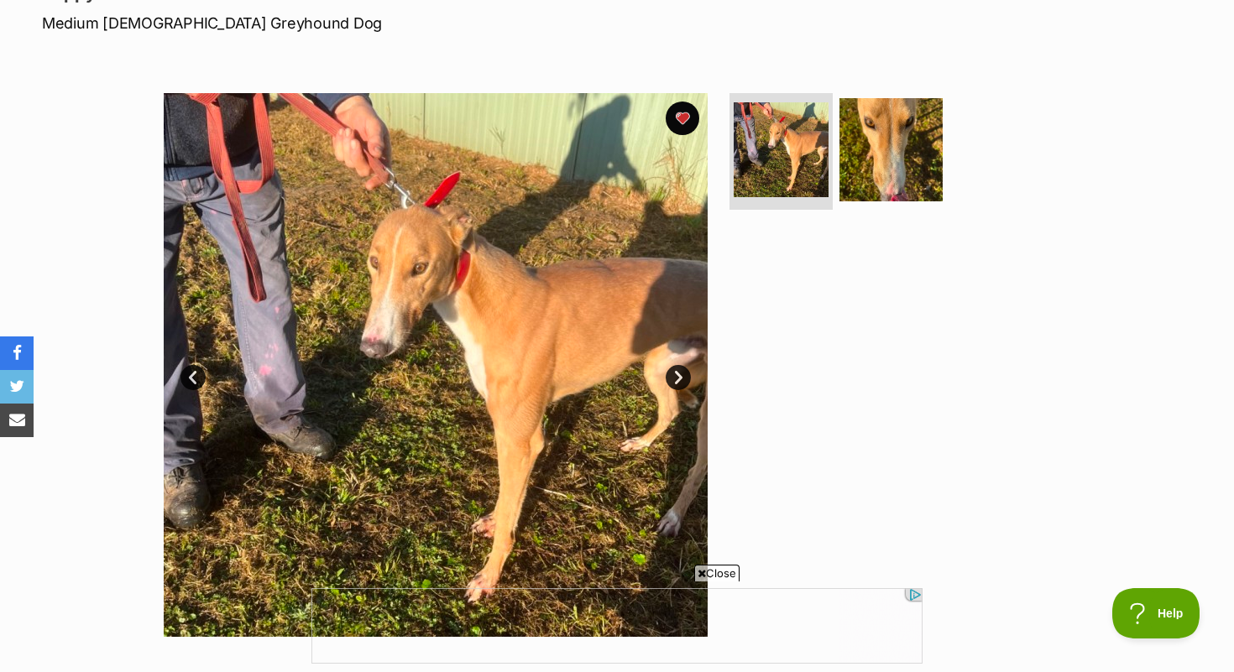
scroll to position [258, 0]
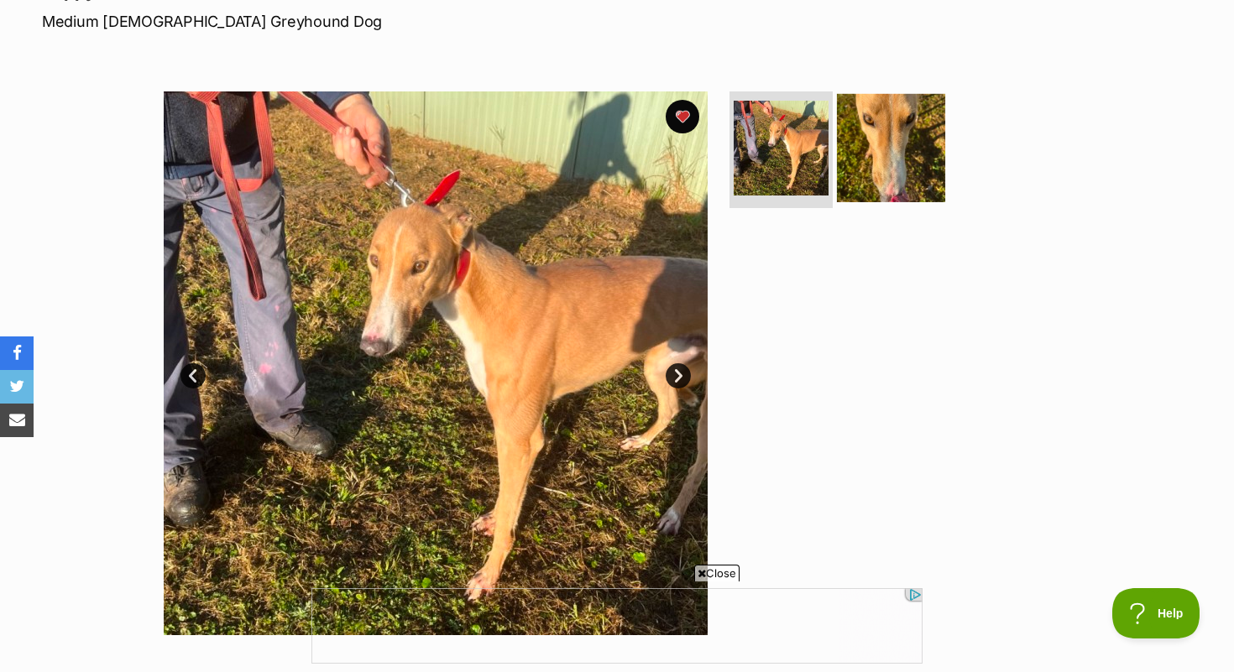
click at [897, 135] on img at bounding box center [891, 147] width 108 height 108
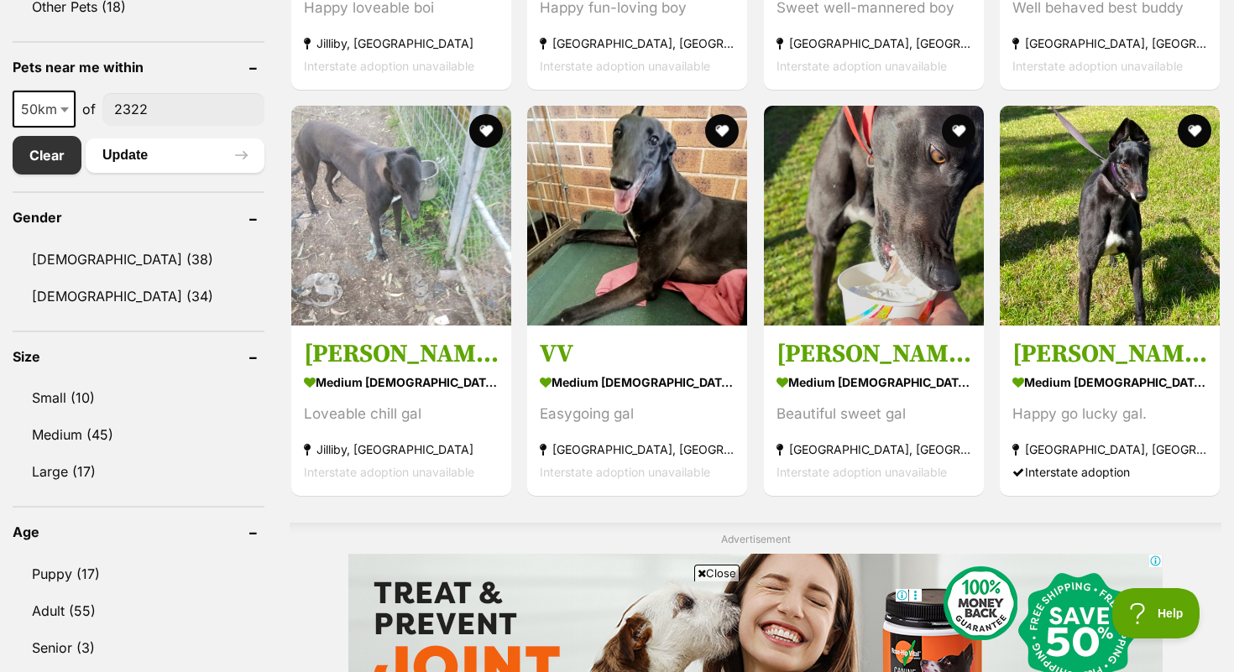
scroll to position [829, 0]
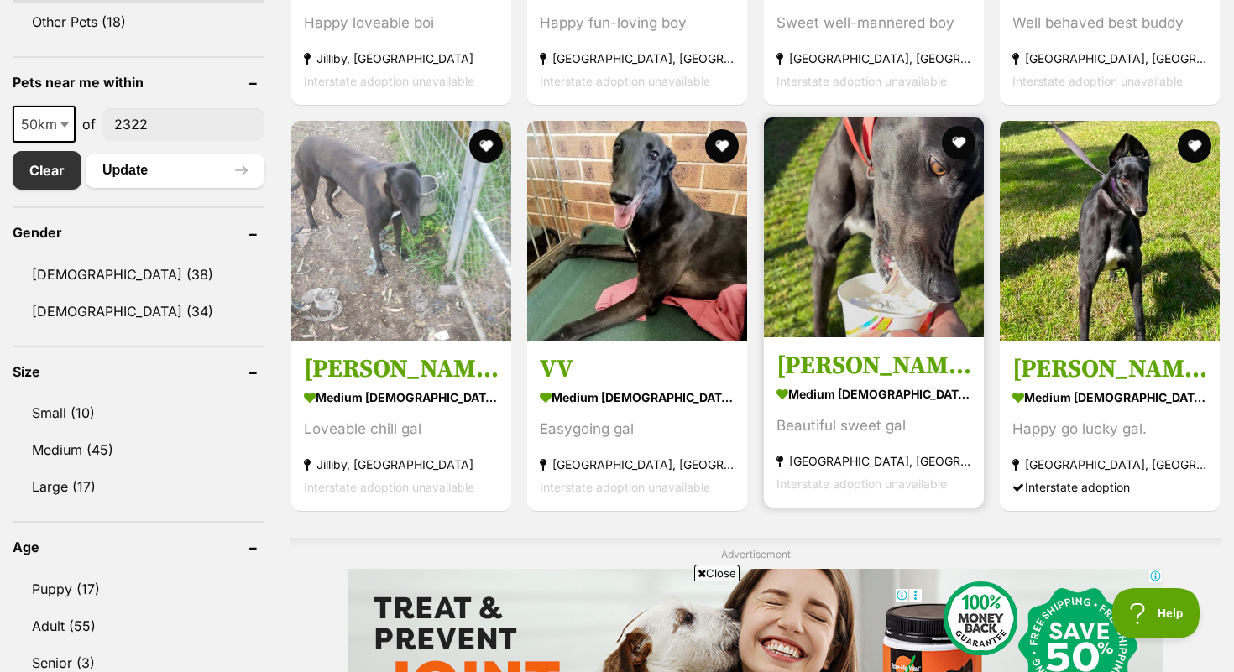
click at [828, 343] on article "1130594 [GEOGRAPHIC_DATA] medium [DEMOGRAPHIC_DATA] Dog Beautiful sweet gal [GE…" at bounding box center [873, 313] width 223 height 394
click at [819, 368] on h3 "[PERSON_NAME]" at bounding box center [874, 366] width 195 height 32
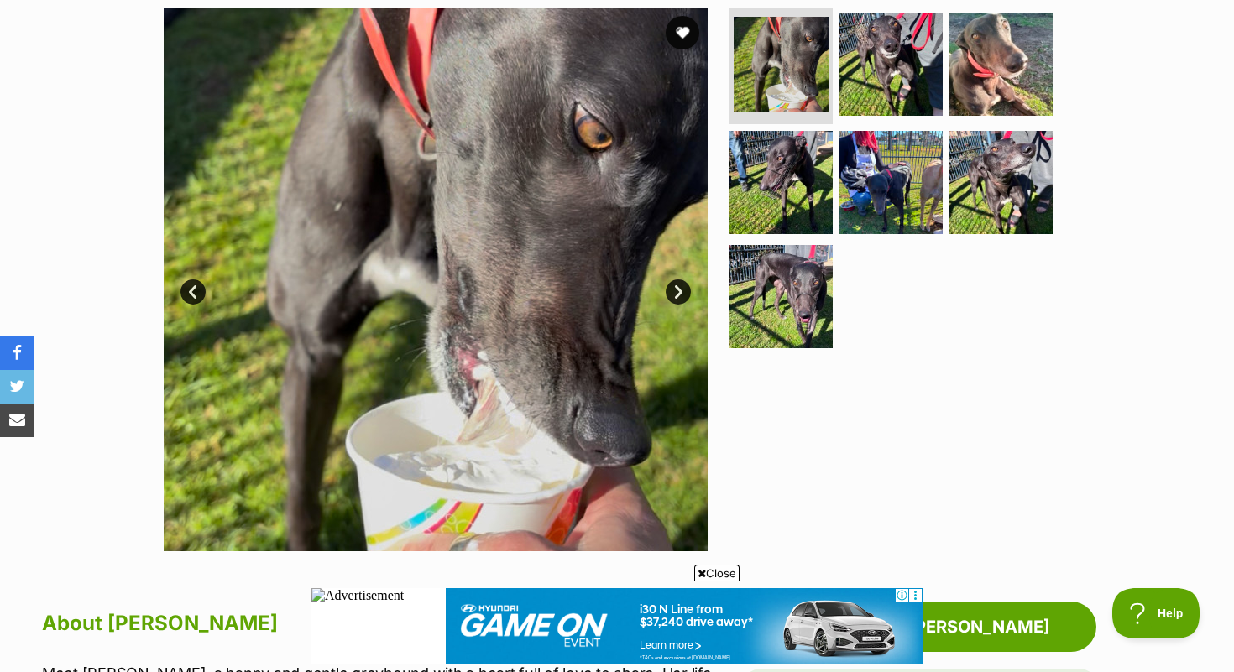
click at [678, 290] on link "Next" at bounding box center [678, 292] width 25 height 25
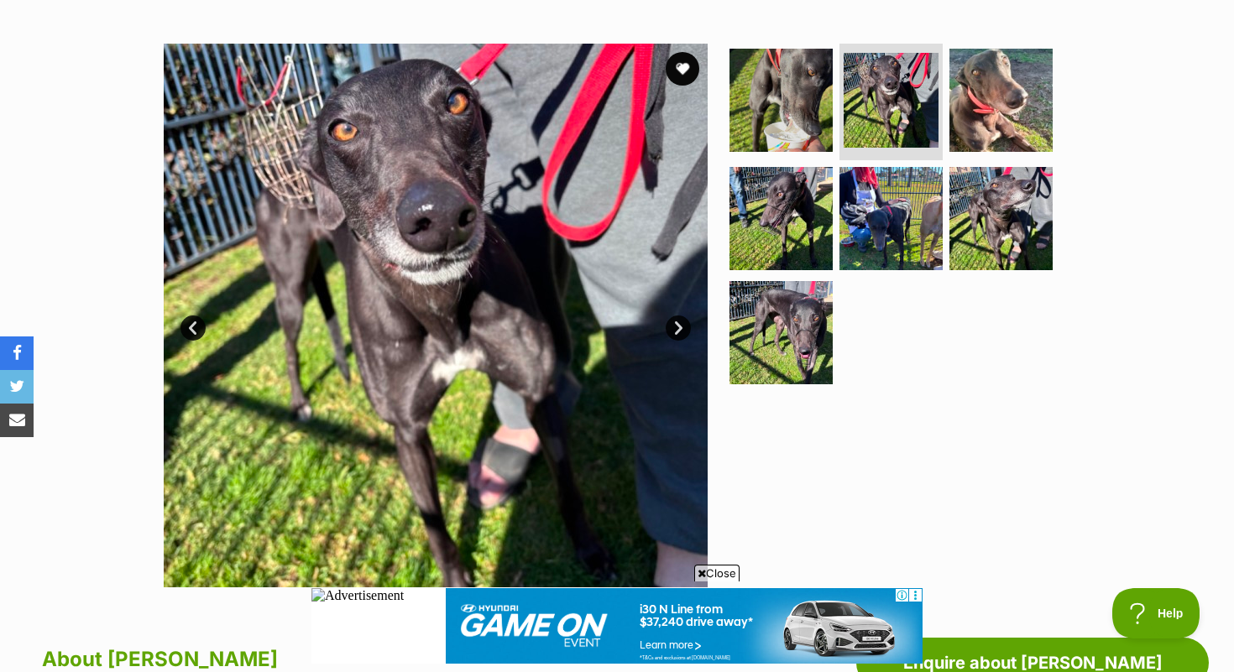
click at [678, 328] on link "Next" at bounding box center [678, 328] width 25 height 25
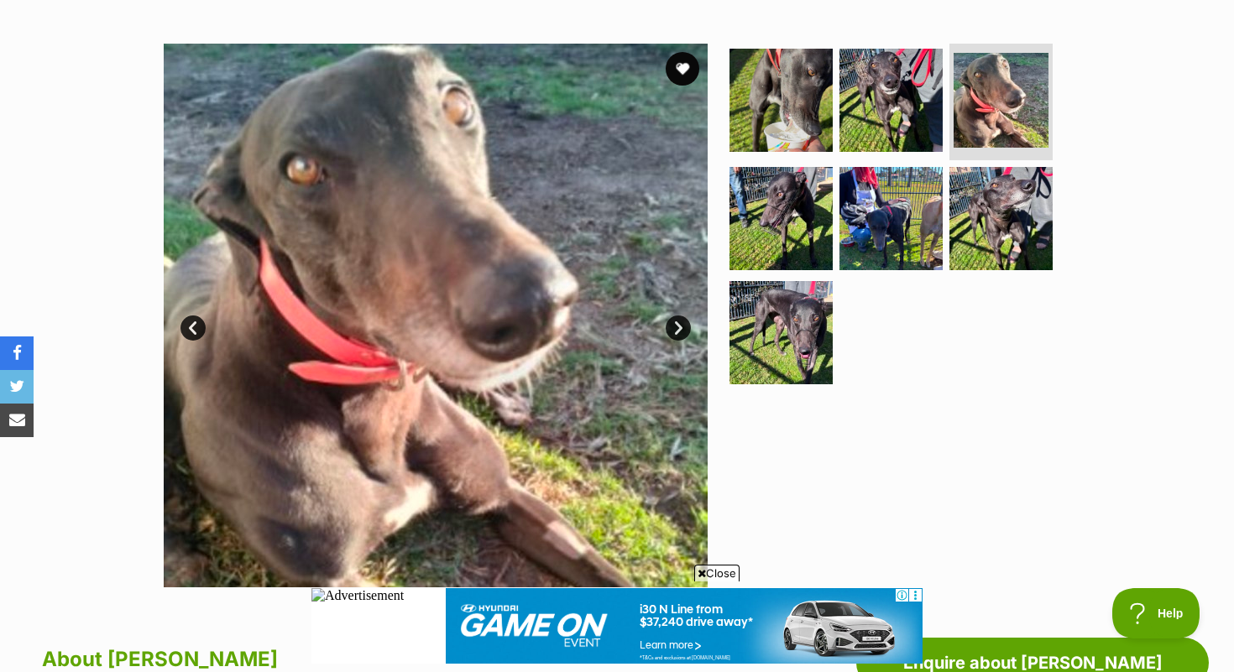
click at [674, 329] on link "Next" at bounding box center [678, 328] width 25 height 25
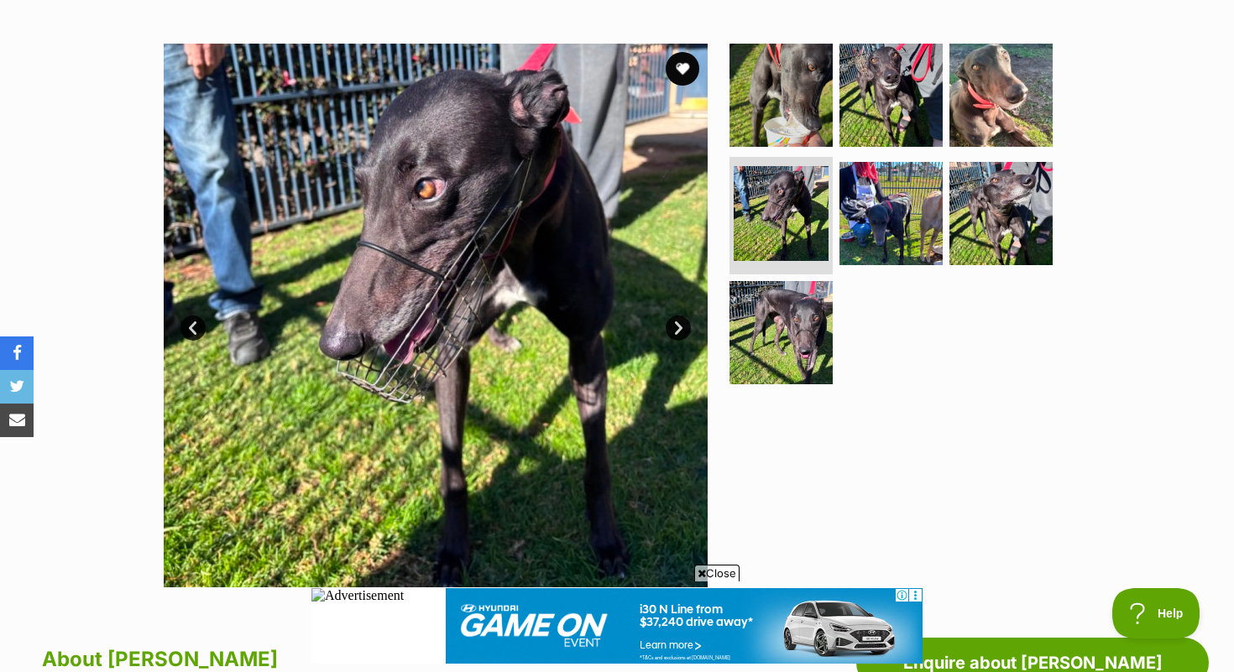
click at [673, 329] on link "Next" at bounding box center [678, 328] width 25 height 25
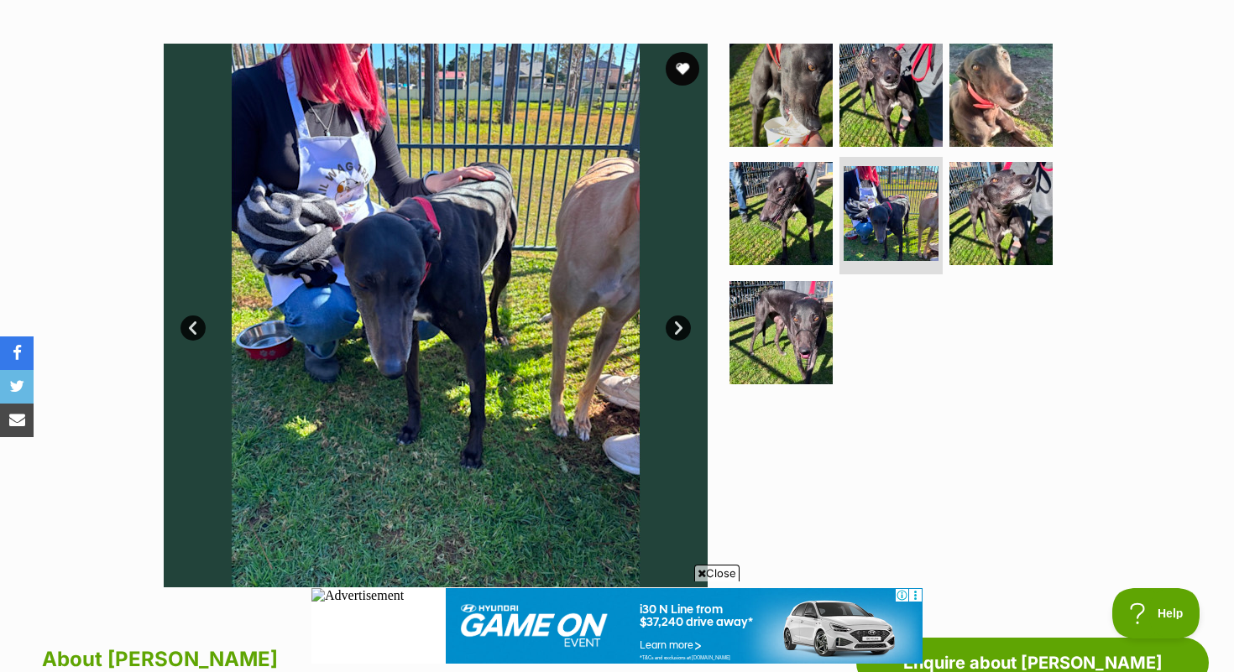
click at [674, 329] on link "Next" at bounding box center [678, 328] width 25 height 25
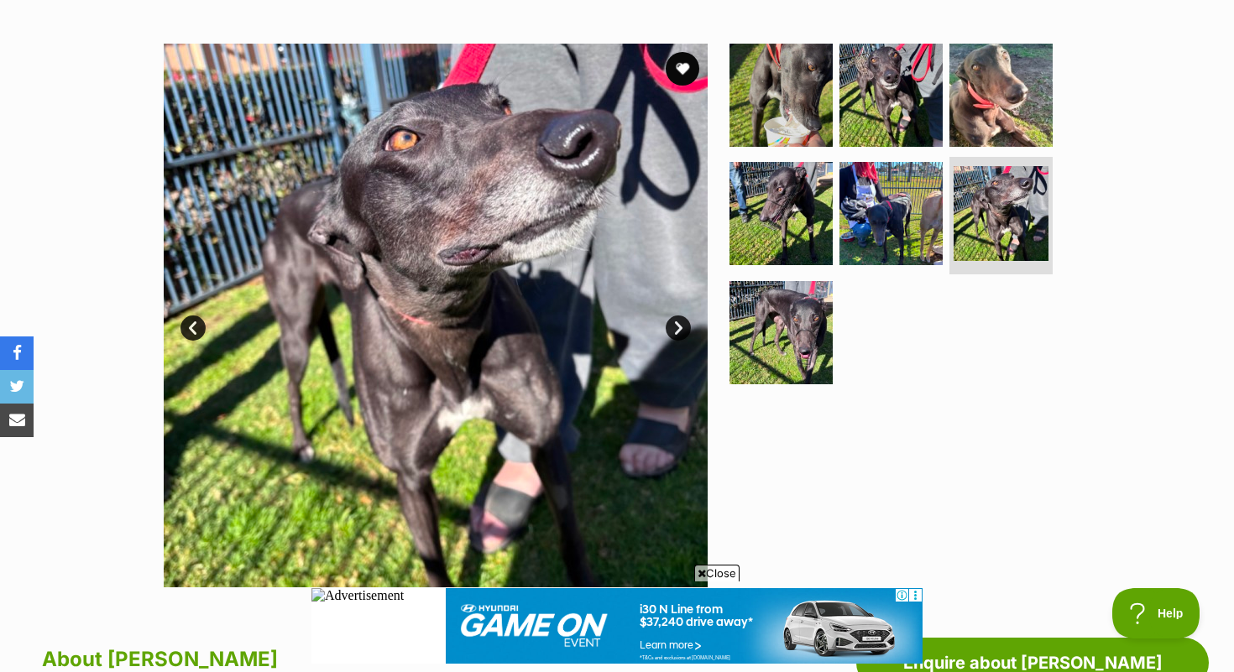
click at [674, 329] on link "Next" at bounding box center [678, 328] width 25 height 25
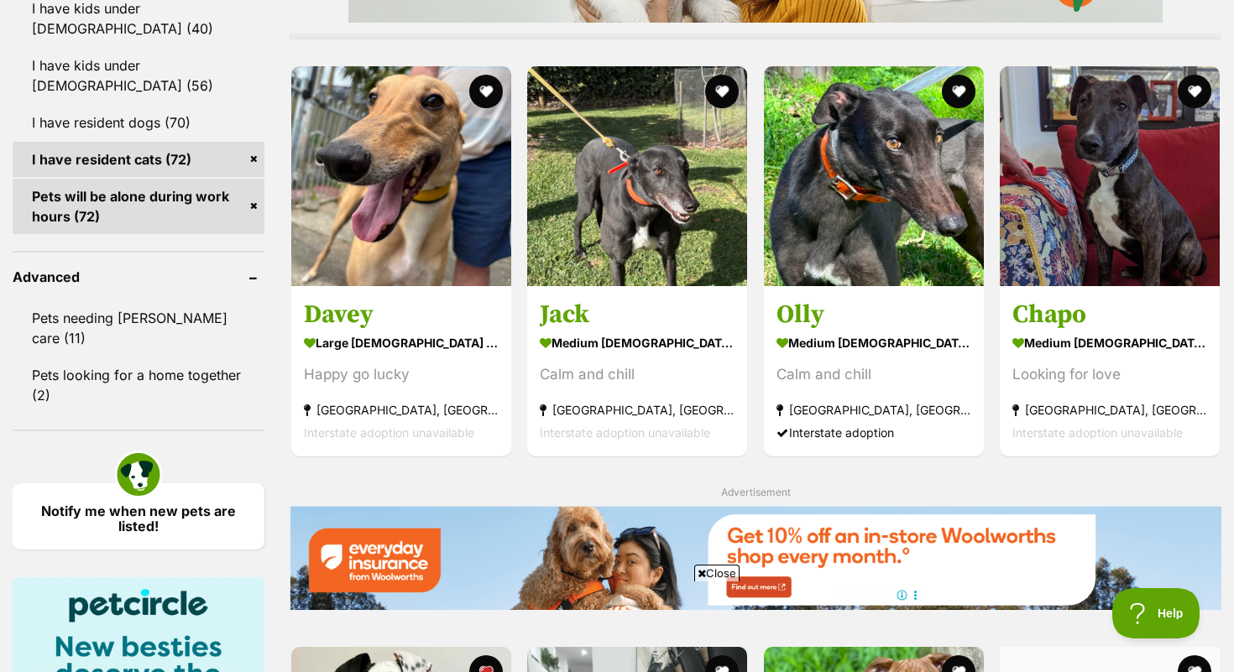
scroll to position [1583, 0]
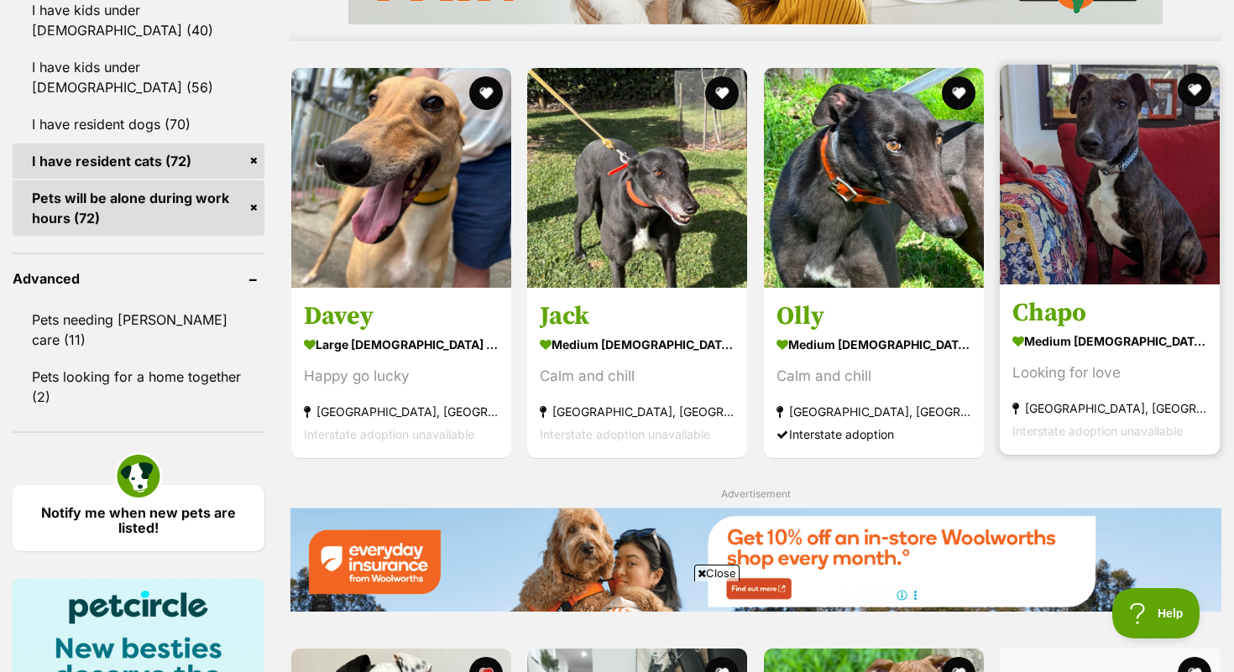
click at [1073, 314] on h3 "Chapo" at bounding box center [1109, 312] width 195 height 32
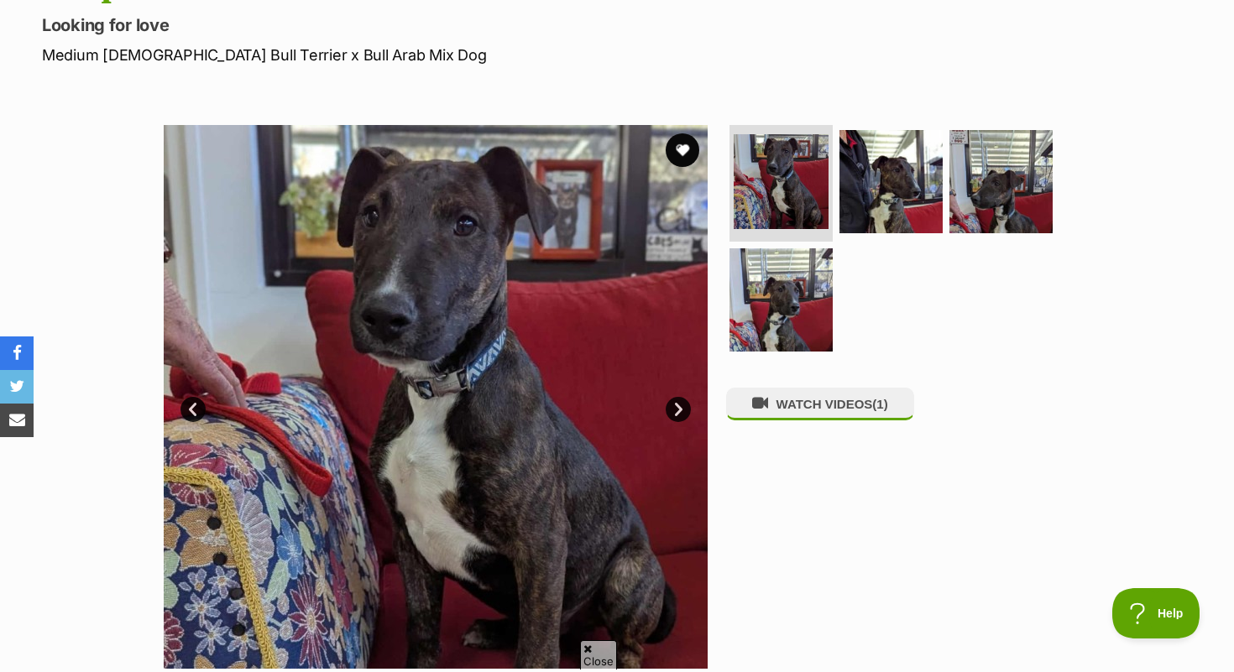
click at [683, 411] on link "Next" at bounding box center [678, 409] width 25 height 25
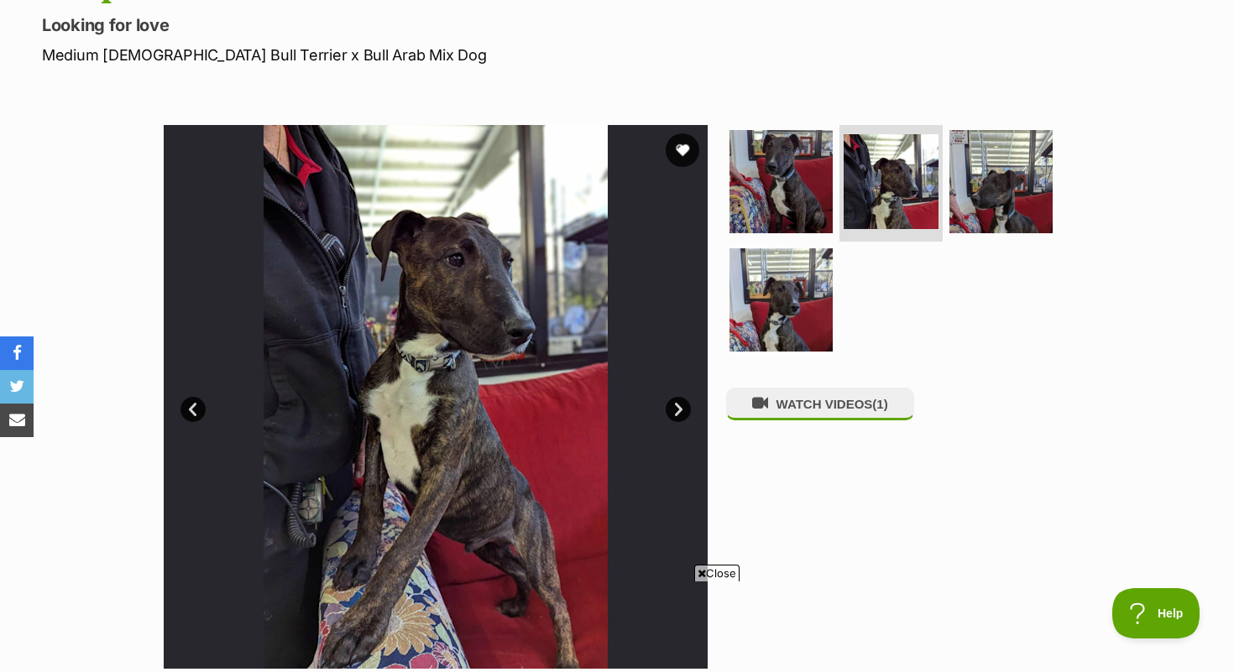
click at [682, 411] on link "Next" at bounding box center [678, 409] width 25 height 25
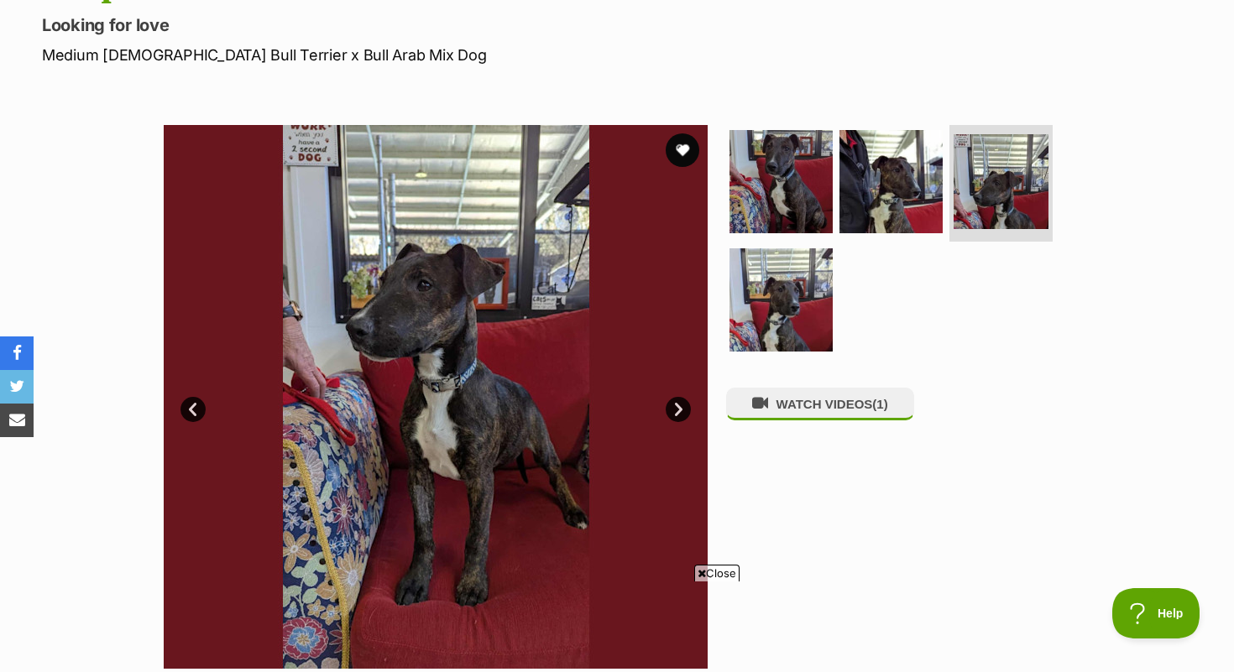
click at [680, 412] on link "Next" at bounding box center [678, 409] width 25 height 25
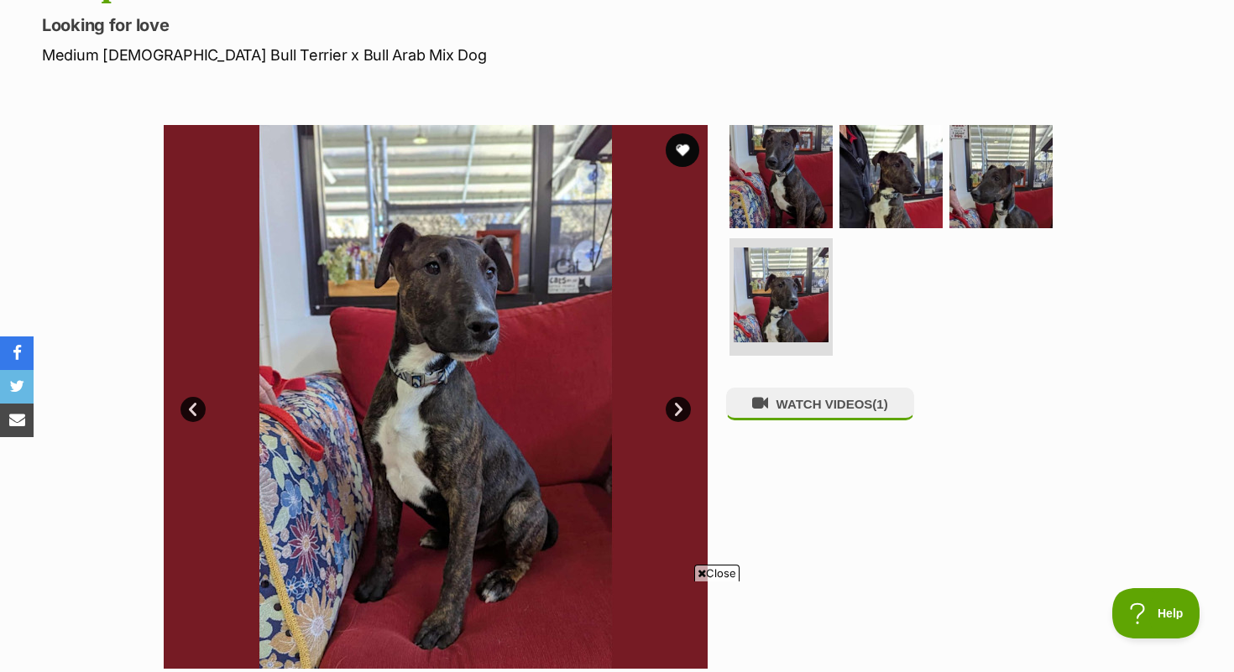
click at [687, 408] on link "Next" at bounding box center [678, 409] width 25 height 25
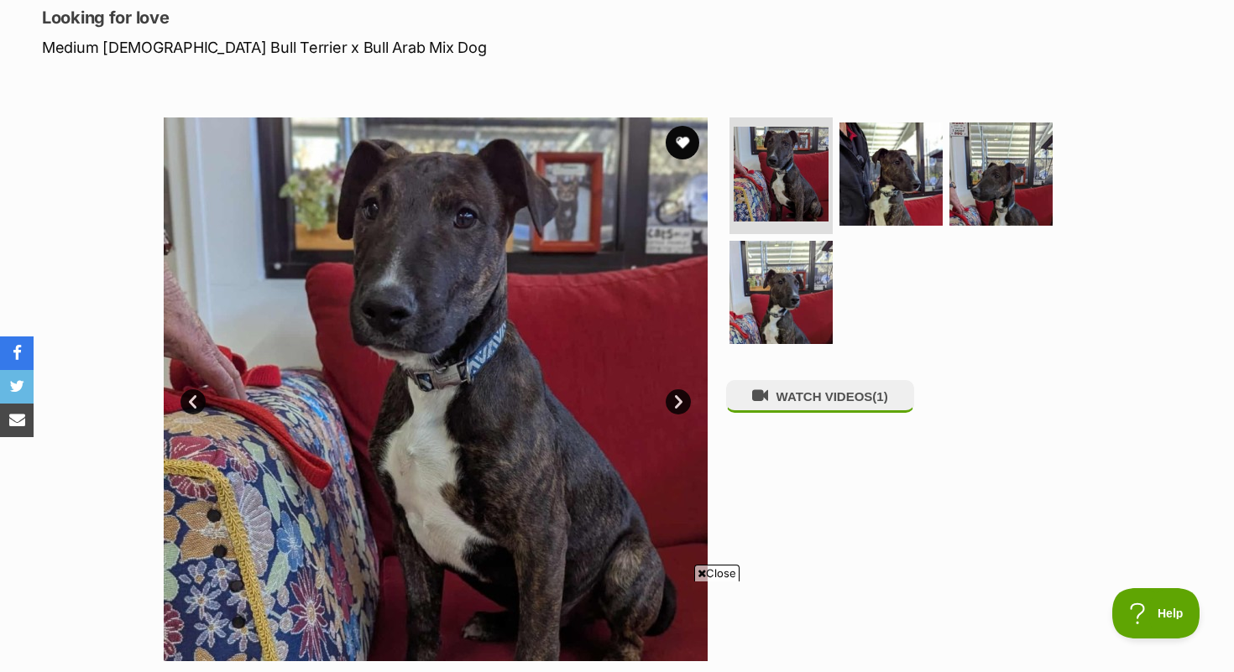
scroll to position [233, 0]
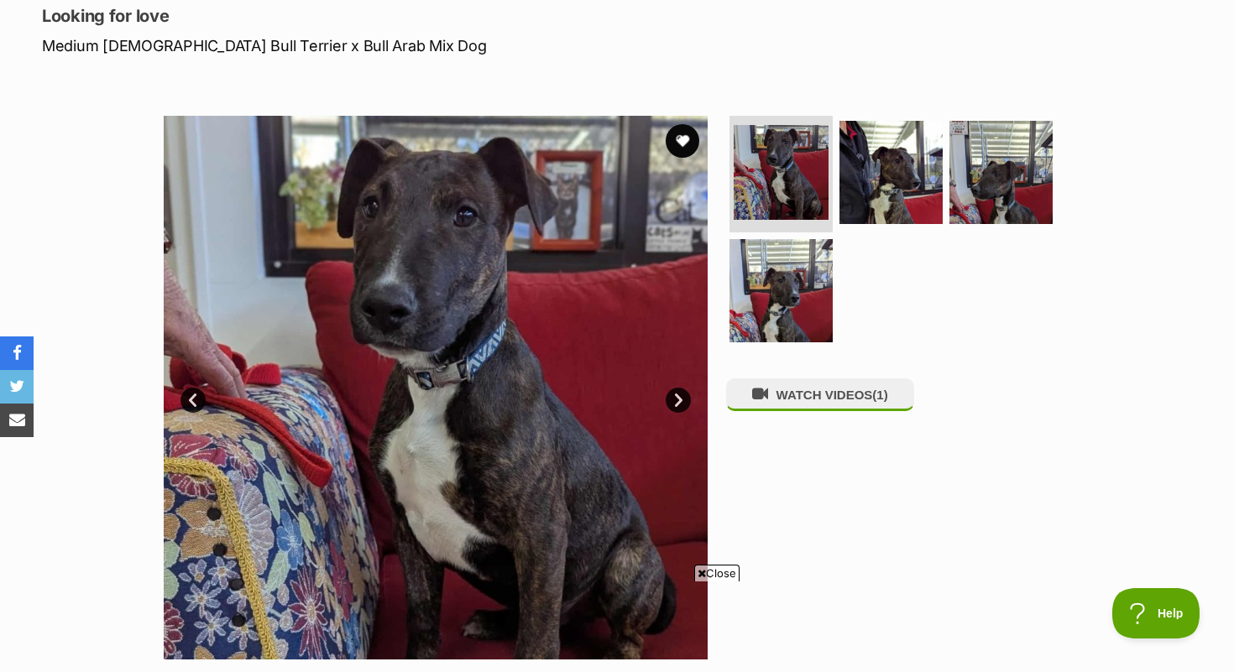
click at [686, 408] on link "Next" at bounding box center [678, 400] width 25 height 25
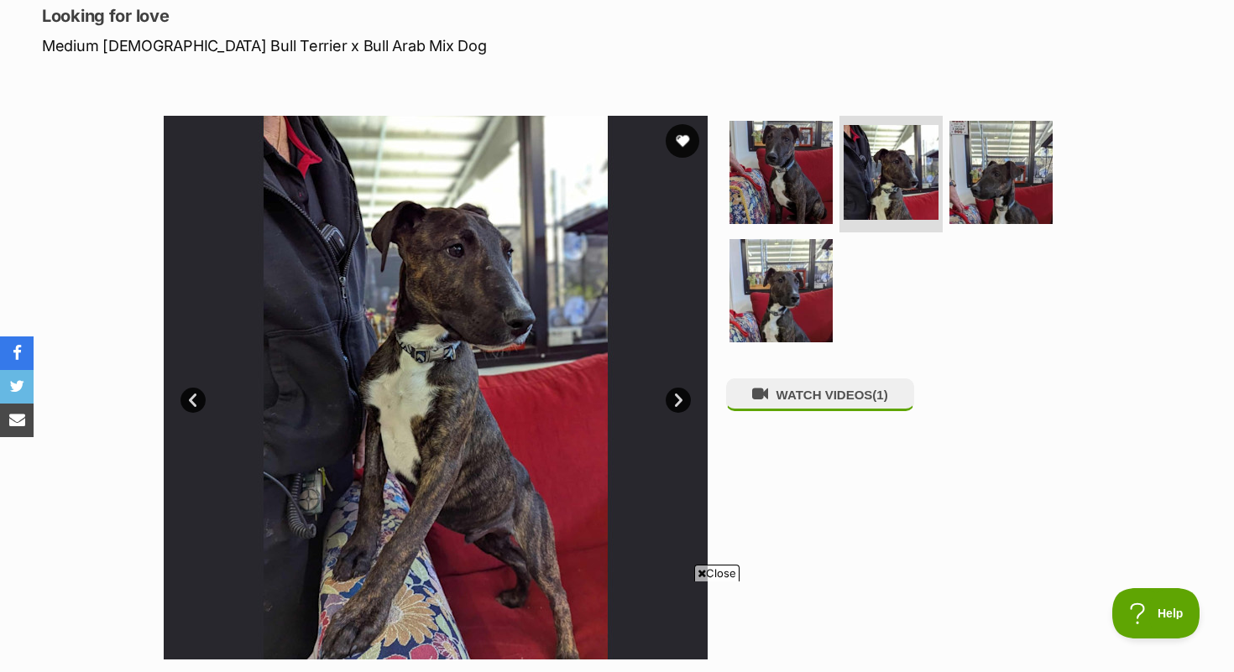
click at [684, 398] on link "Next" at bounding box center [678, 400] width 25 height 25
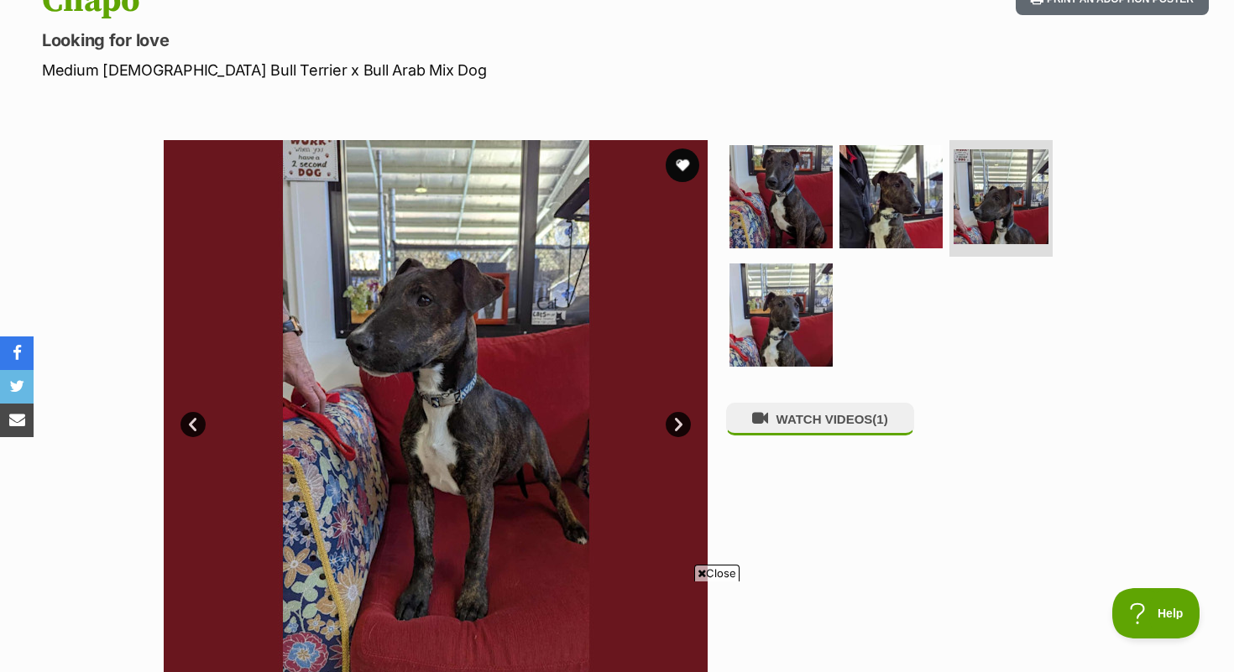
scroll to position [185, 0]
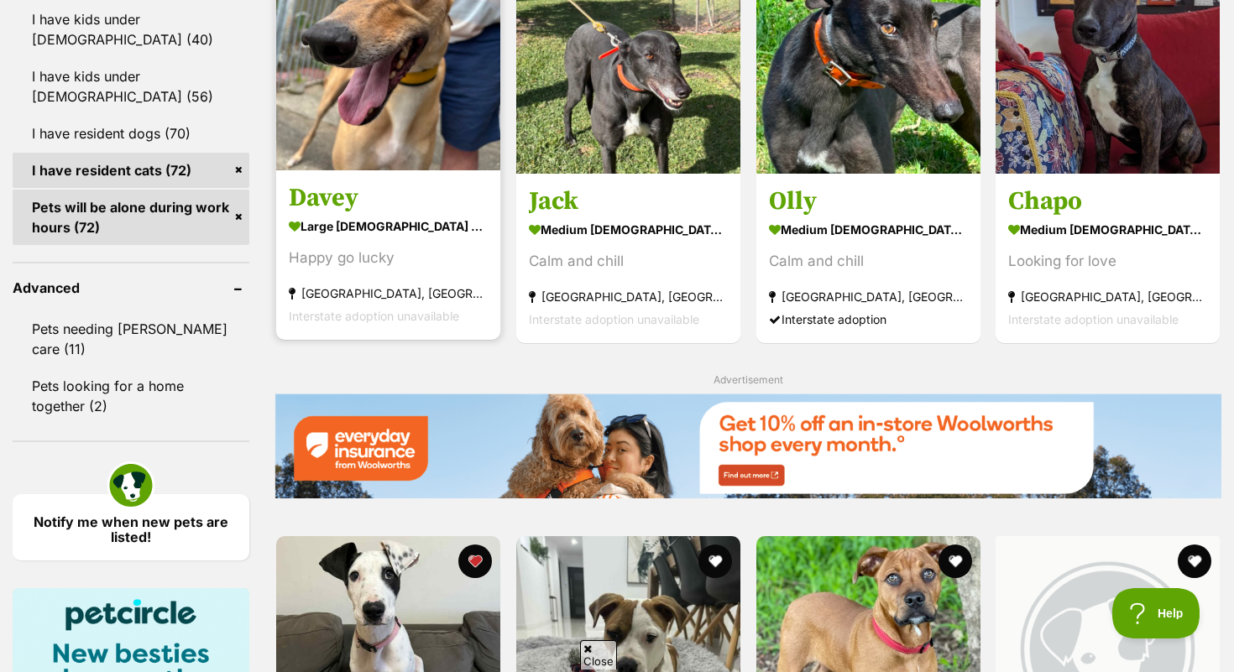
click at [341, 205] on h3 "Davey" at bounding box center [388, 198] width 199 height 32
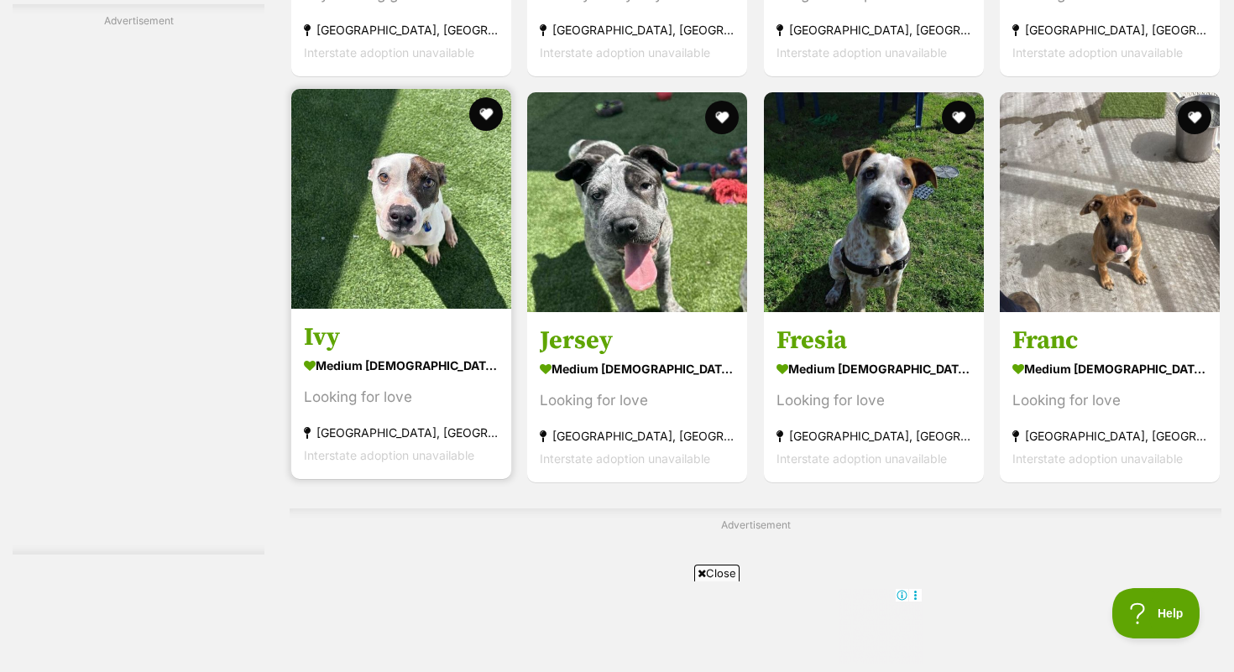
scroll to position [2561, 0]
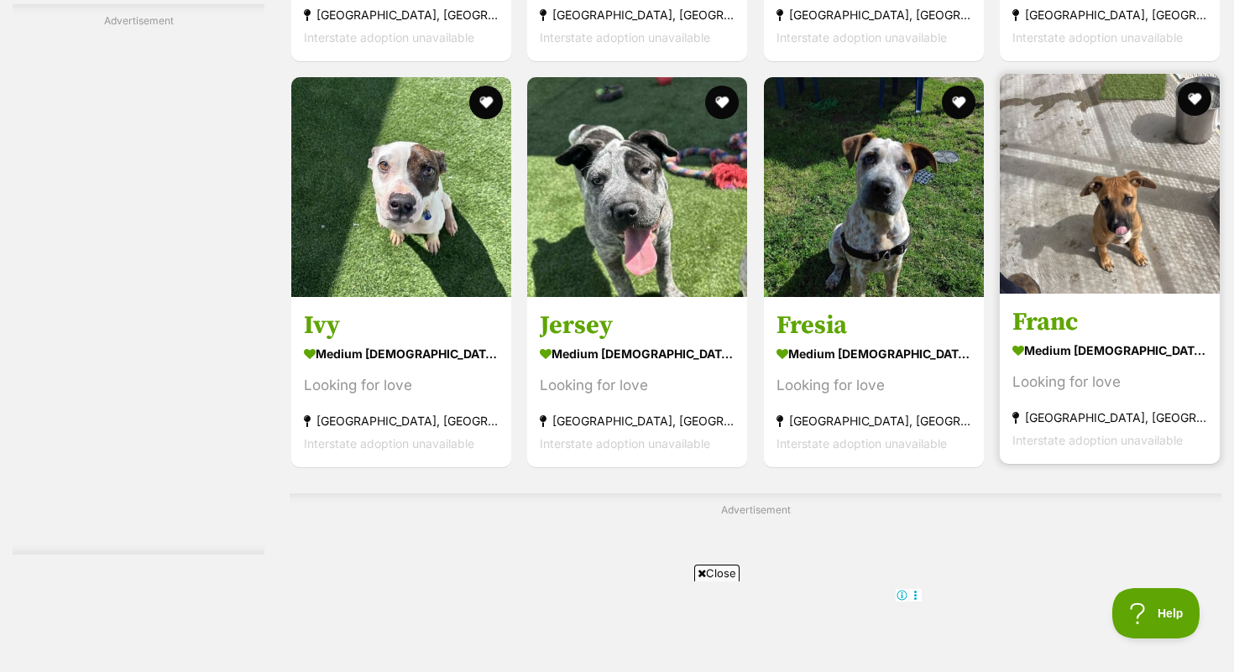
click at [1053, 324] on h3 "Franc" at bounding box center [1109, 322] width 195 height 32
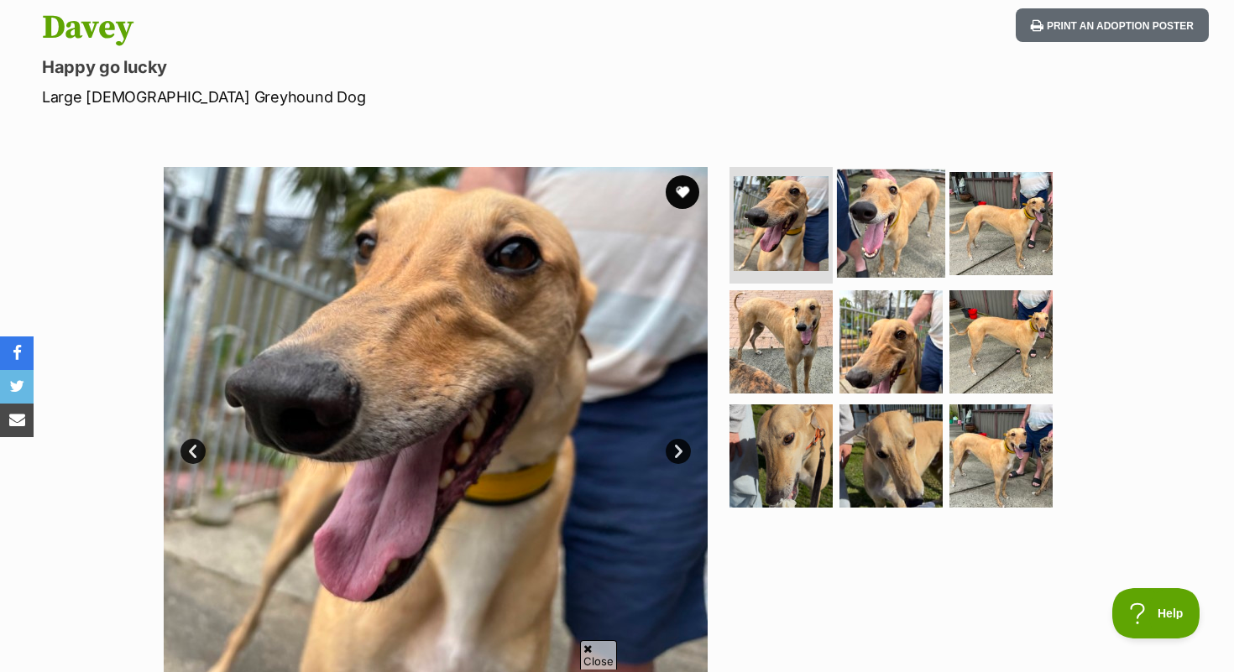
click at [892, 221] on img at bounding box center [891, 223] width 108 height 108
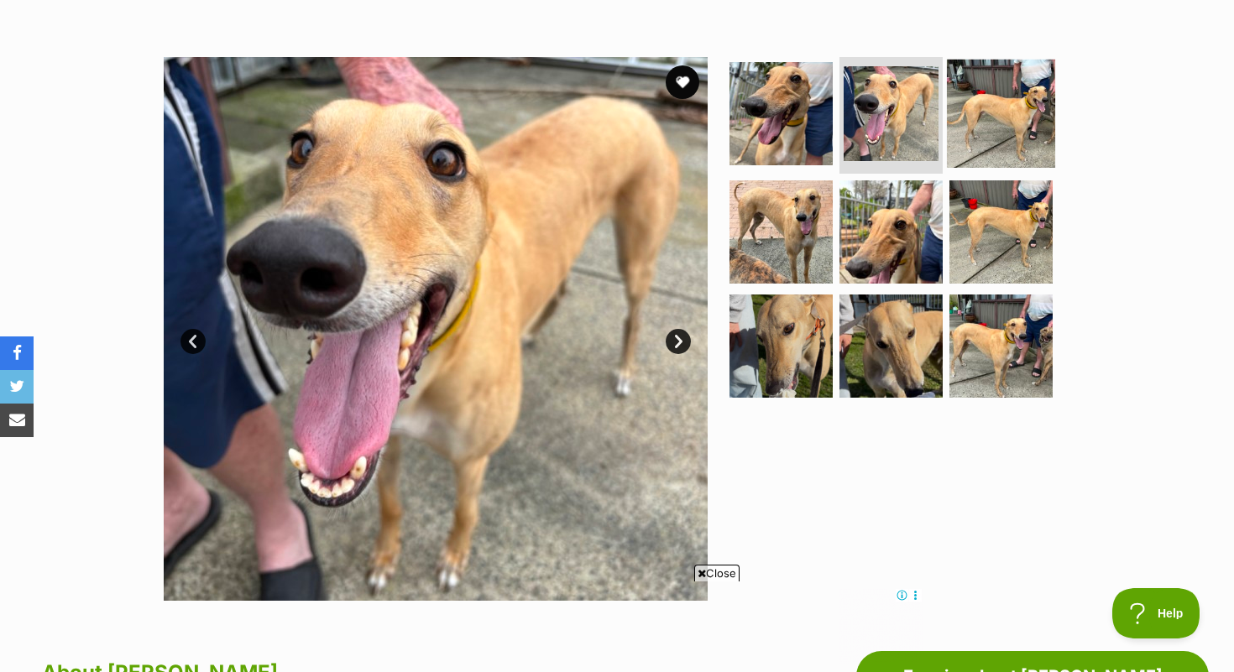
click at [1012, 110] on img at bounding box center [1001, 113] width 108 height 108
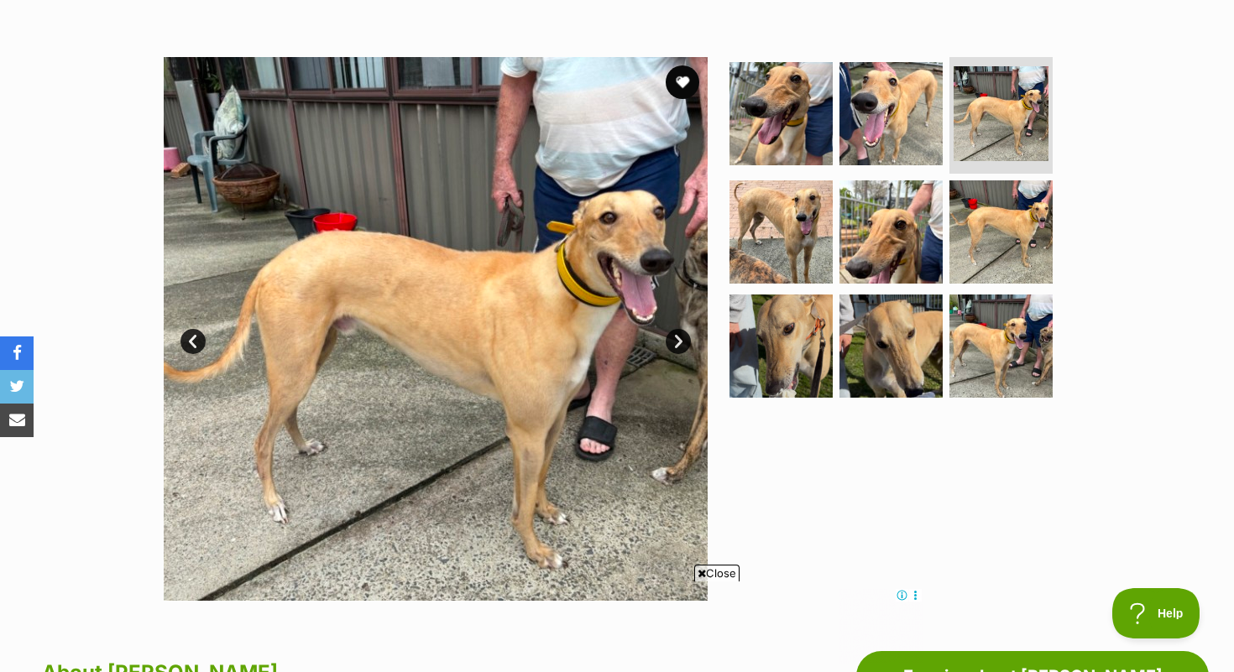
click at [683, 345] on link "Next" at bounding box center [678, 341] width 25 height 25
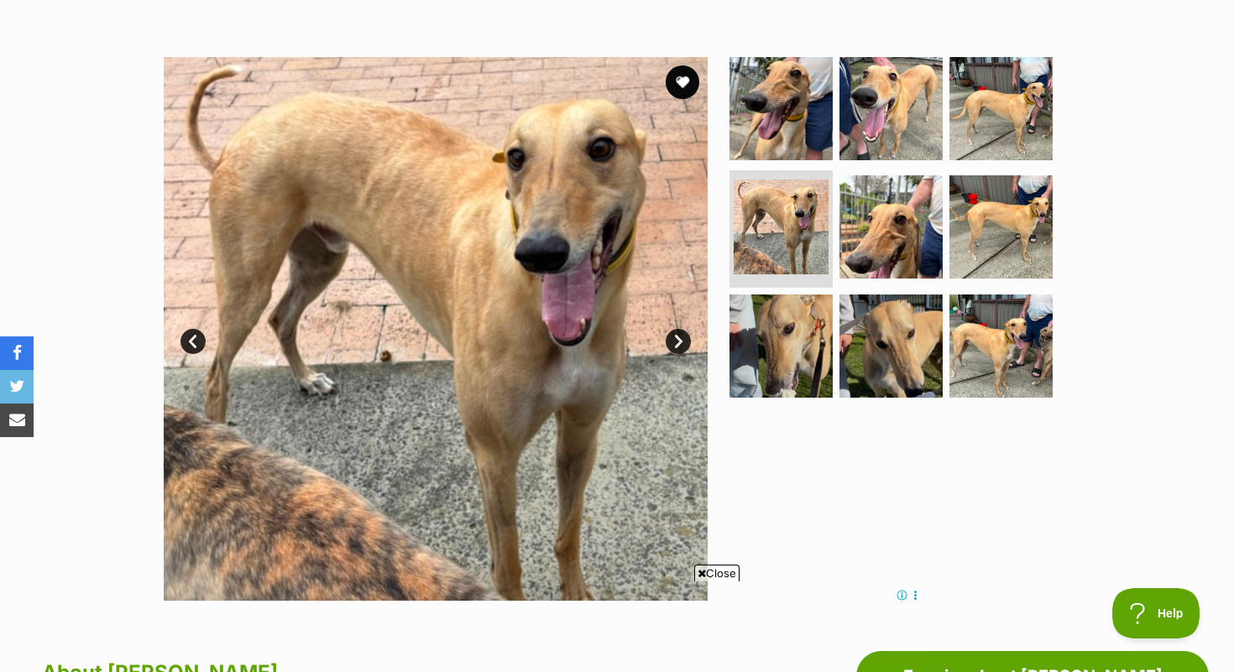
click at [683, 345] on link "Next" at bounding box center [678, 341] width 25 height 25
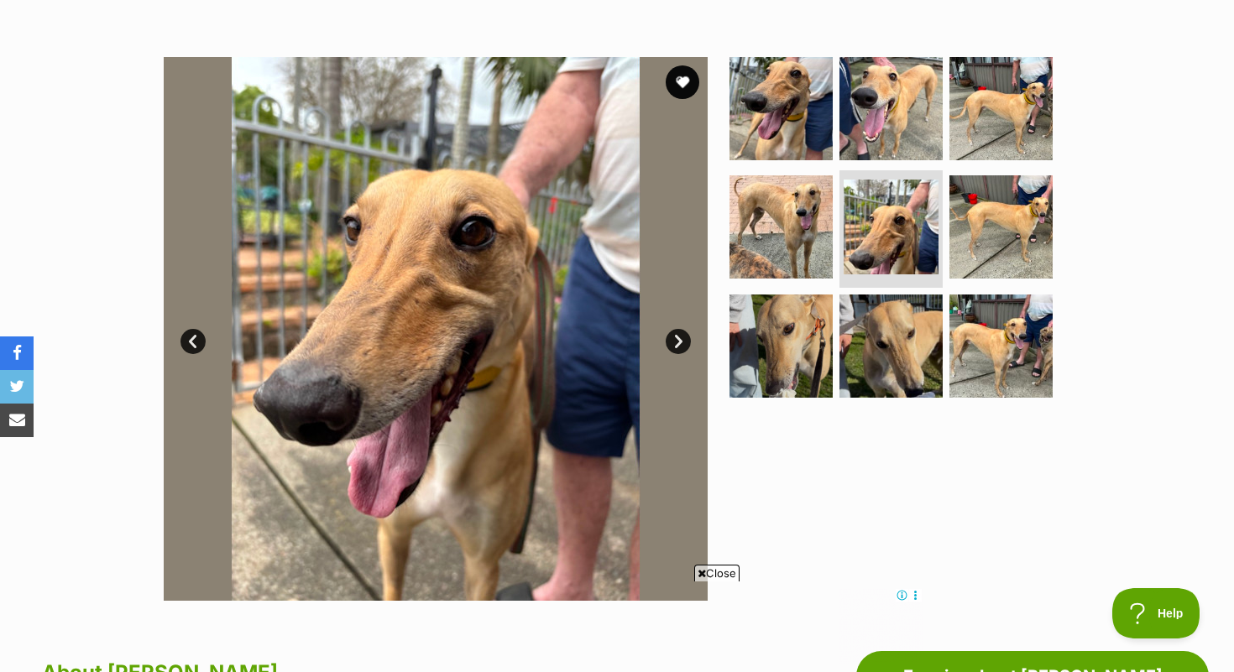
click at [683, 345] on link "Next" at bounding box center [678, 341] width 25 height 25
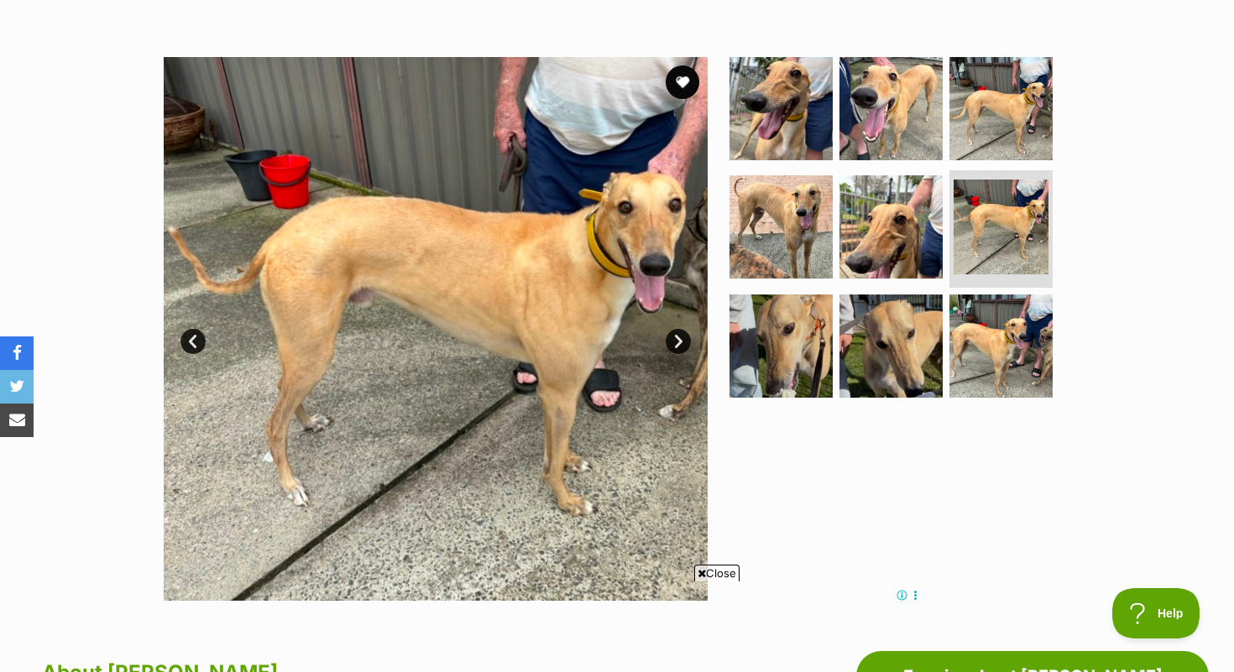
click at [683, 345] on link "Next" at bounding box center [678, 341] width 25 height 25
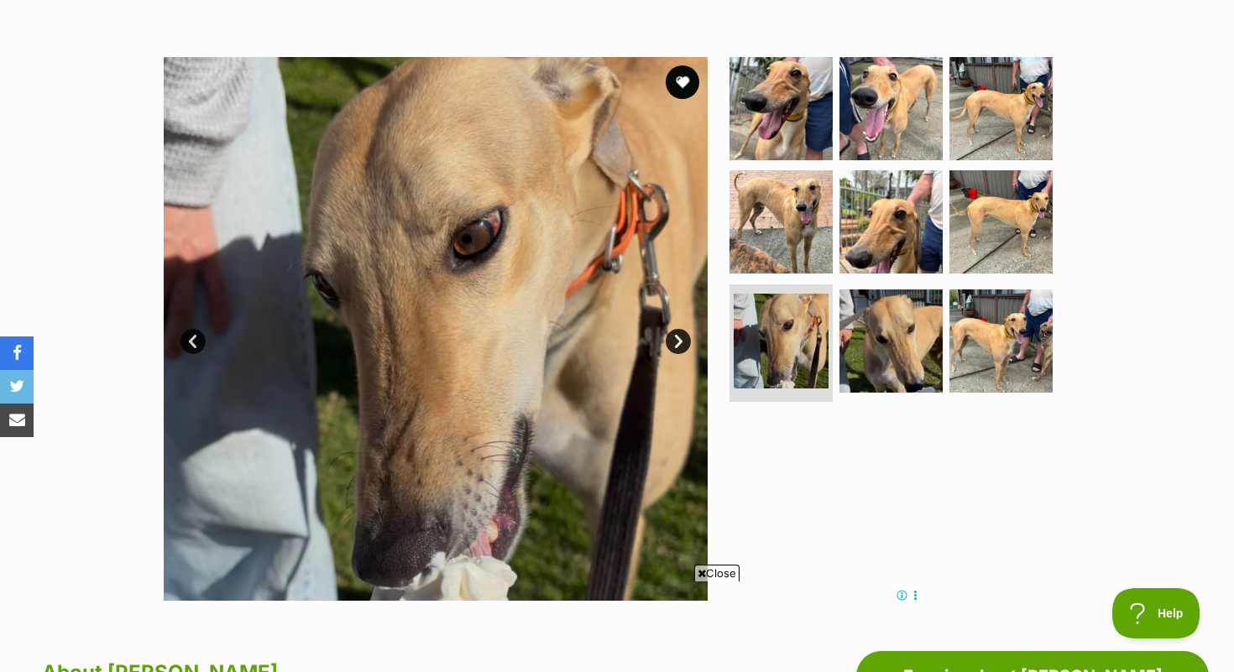
click at [683, 345] on link "Next" at bounding box center [678, 341] width 25 height 25
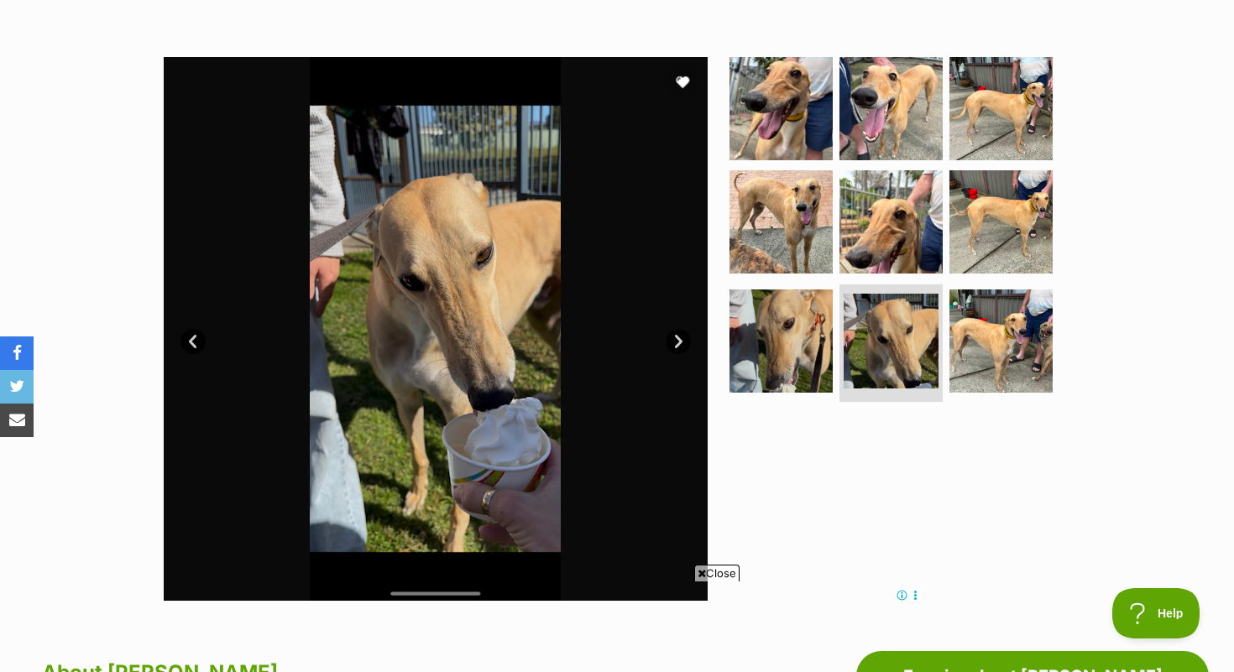
click at [683, 345] on link "Next" at bounding box center [678, 341] width 25 height 25
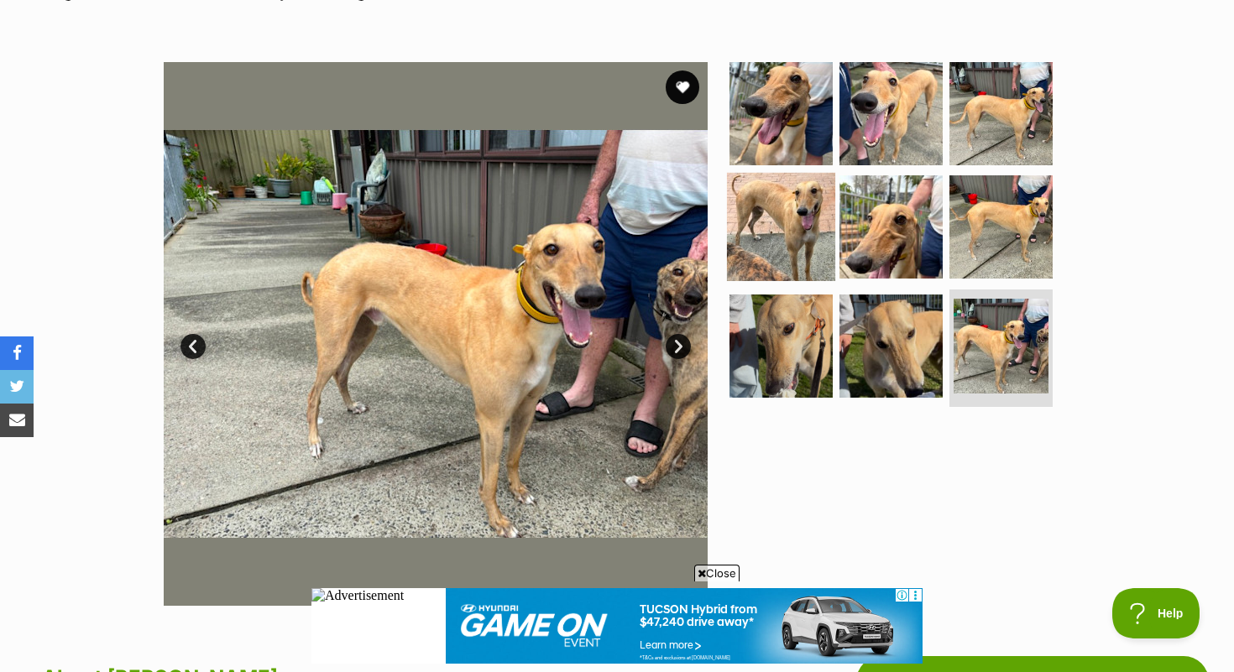
click at [780, 189] on img at bounding box center [781, 227] width 108 height 108
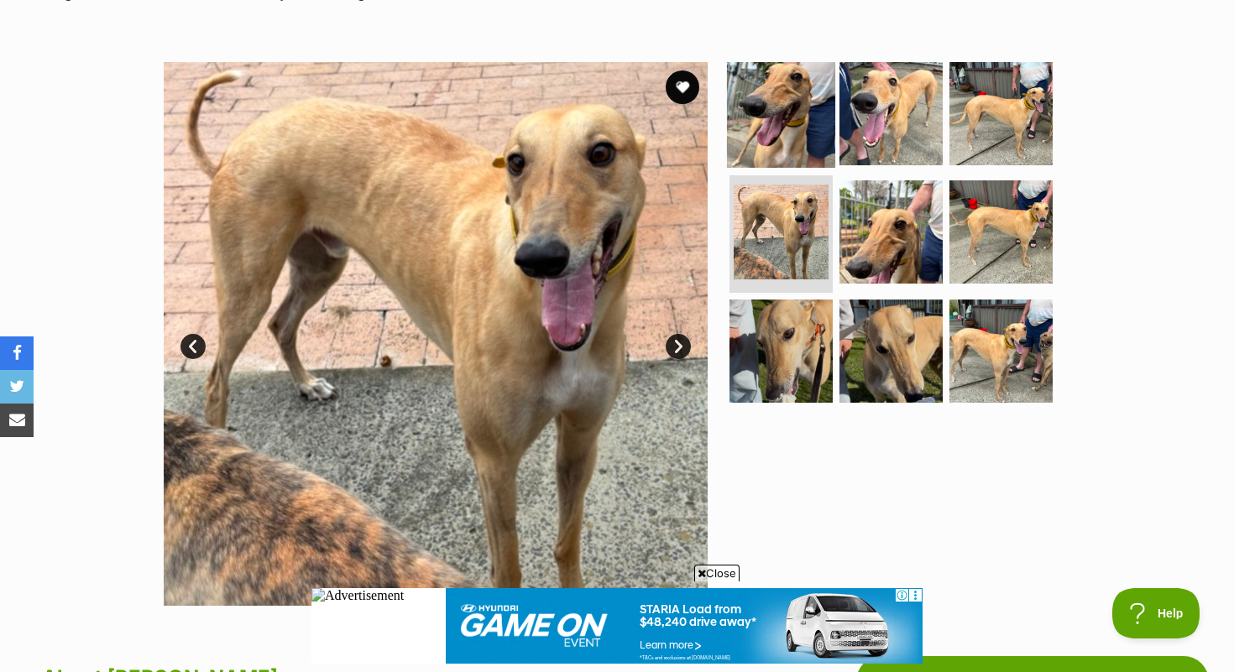
click at [796, 108] on img at bounding box center [781, 113] width 108 height 108
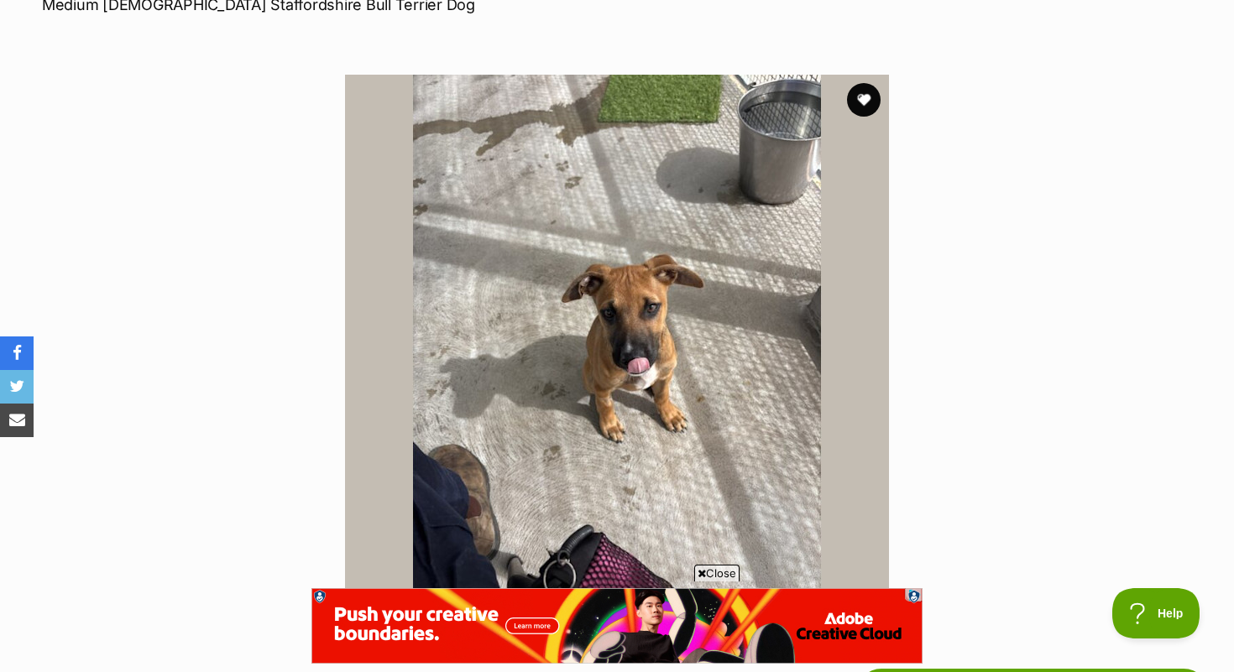
scroll to position [243, 0]
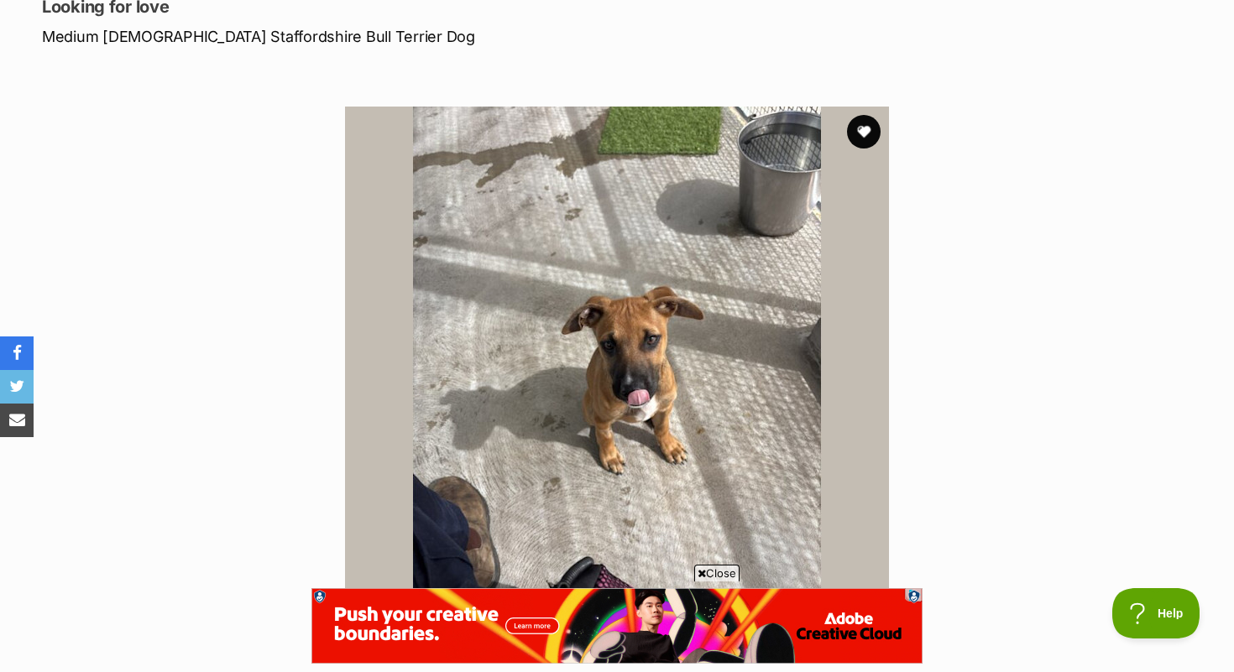
click at [859, 111] on img at bounding box center [617, 379] width 544 height 544
click at [860, 123] on button "favourite" at bounding box center [863, 131] width 37 height 37
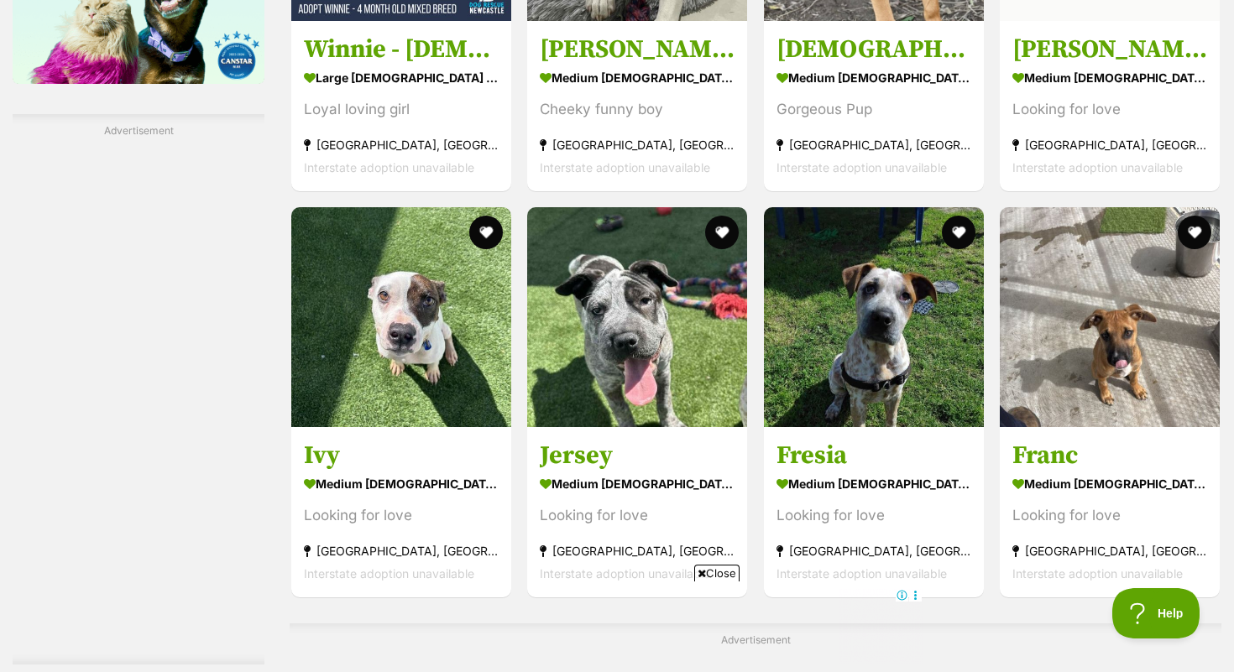
scroll to position [2429, 0]
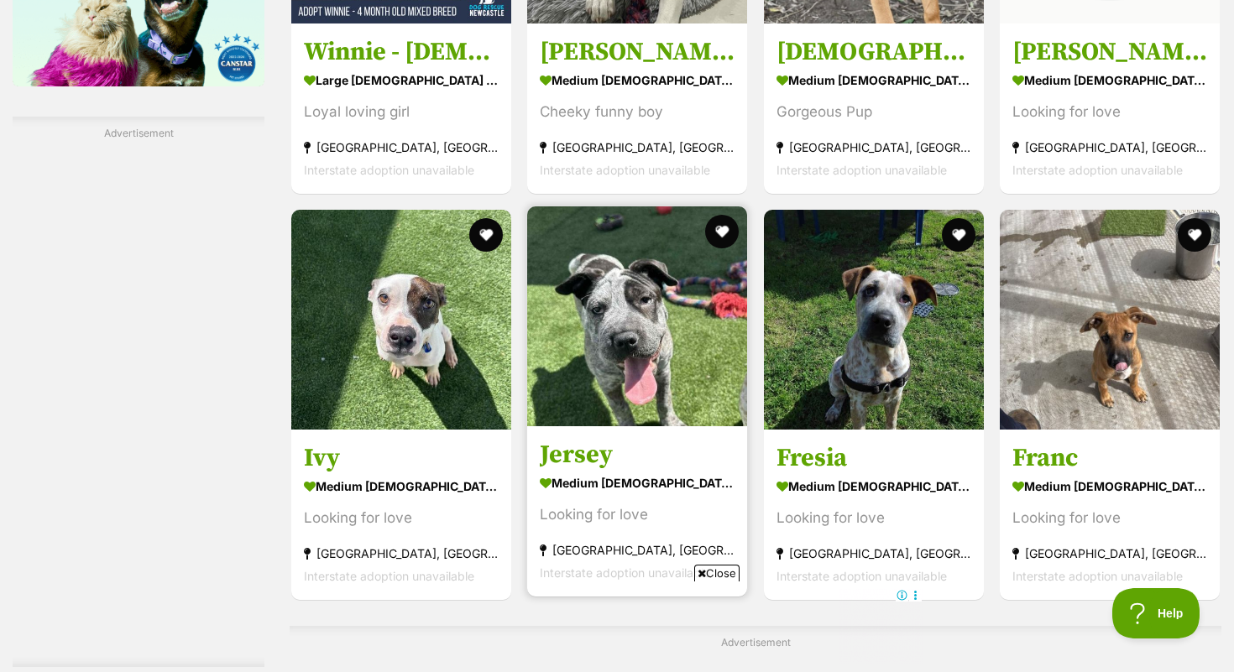
click at [569, 438] on h3 "Jersey" at bounding box center [637, 454] width 195 height 32
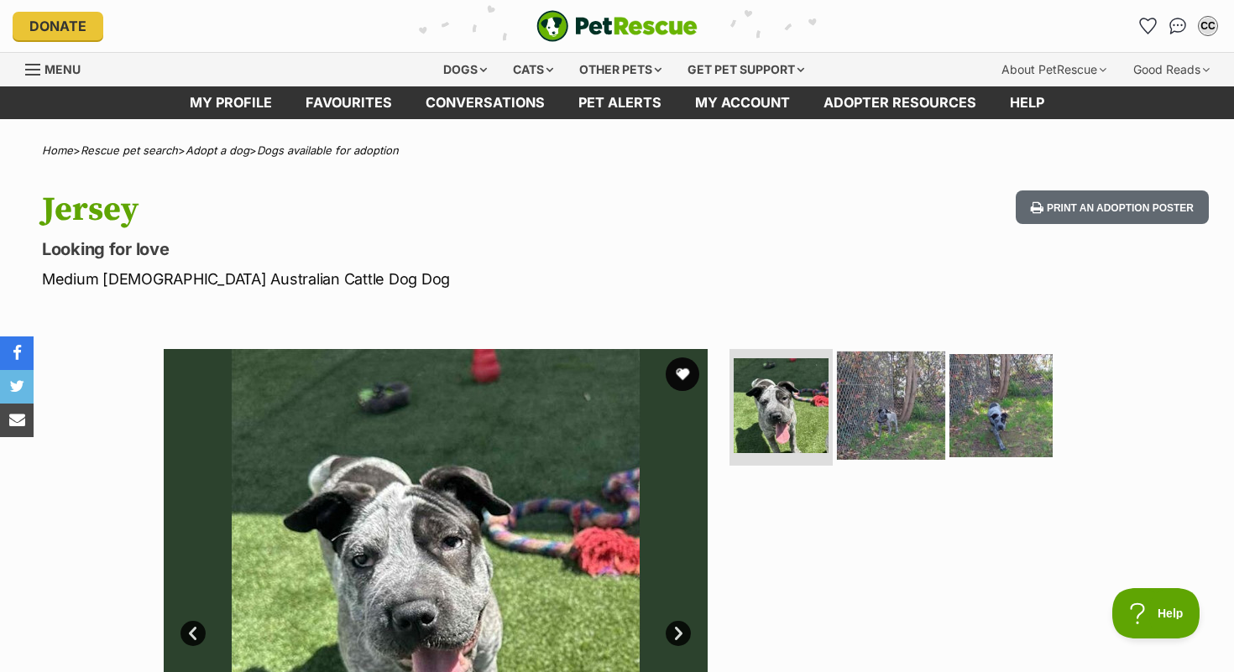
click at [904, 411] on img at bounding box center [891, 405] width 108 height 108
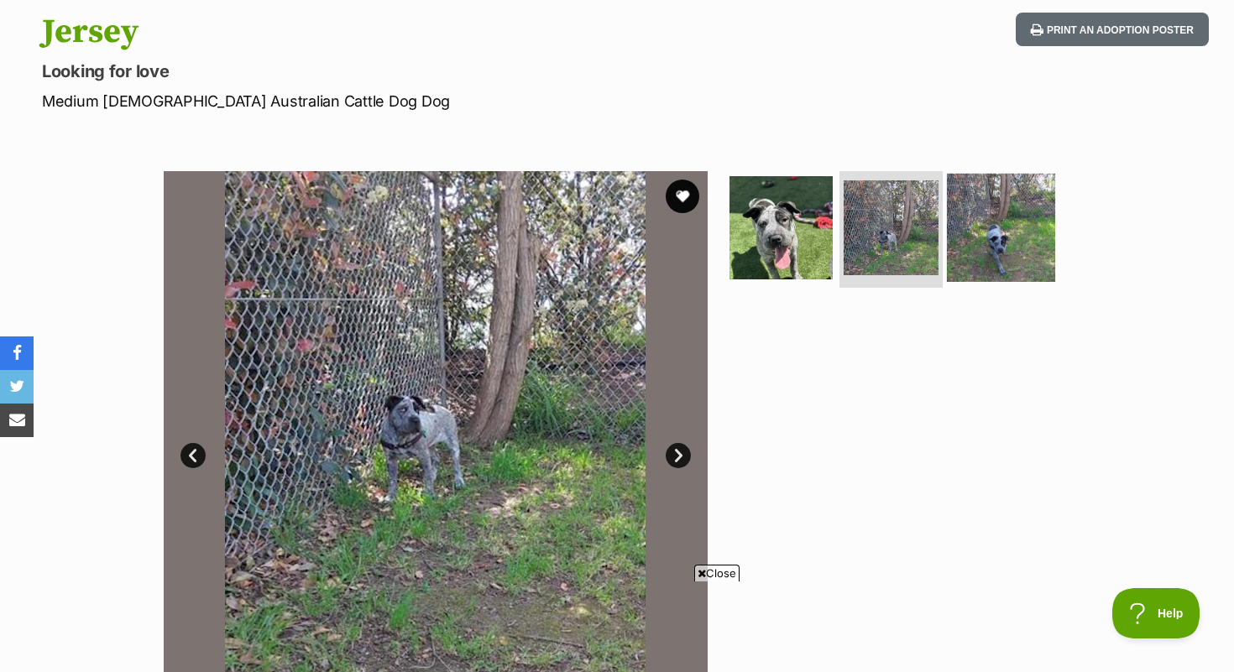
click at [1033, 250] on img at bounding box center [1001, 227] width 108 height 108
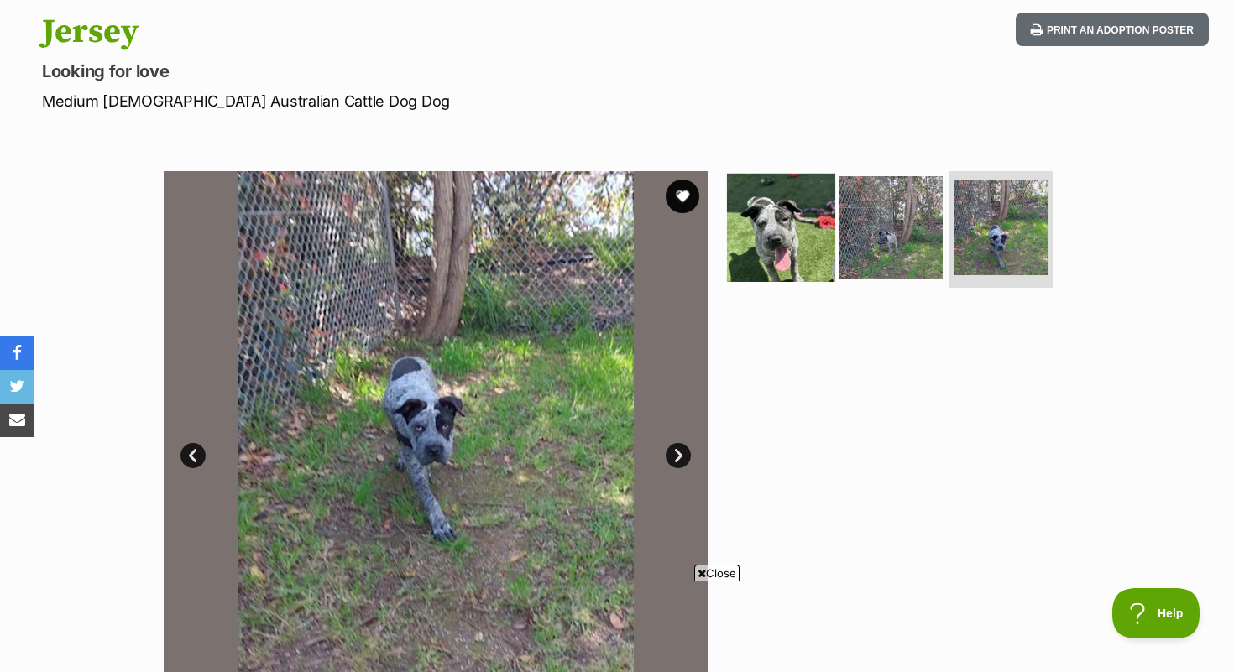
click at [792, 222] on img at bounding box center [781, 227] width 108 height 108
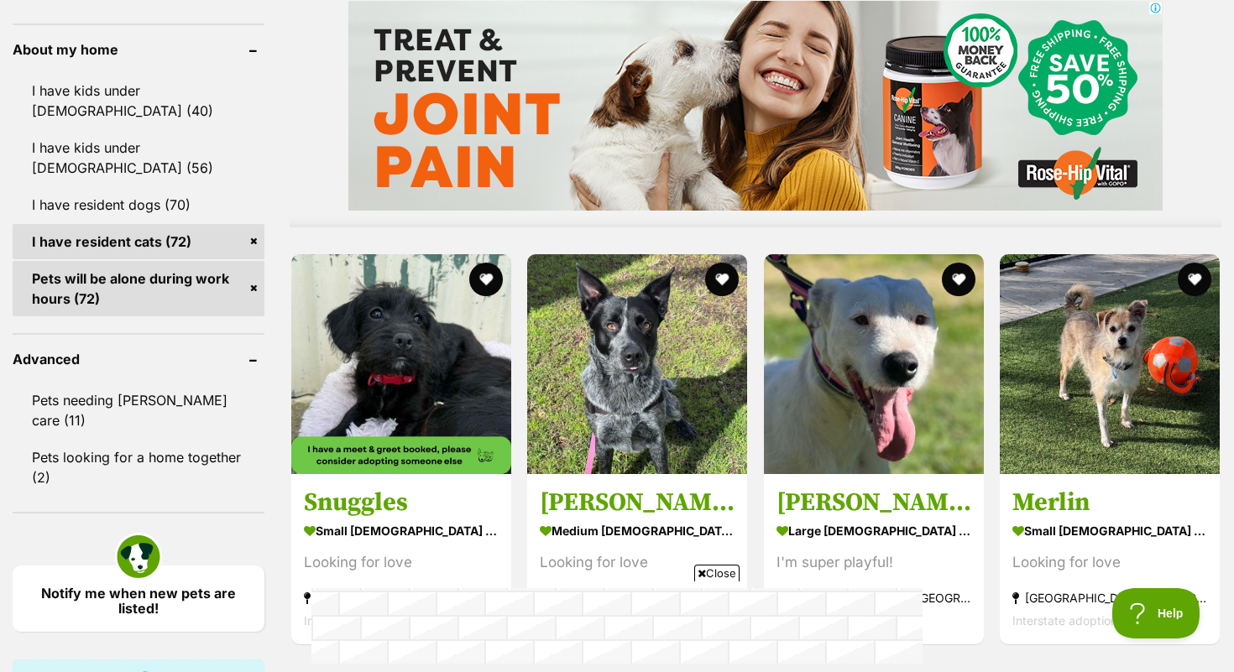
scroll to position [1498, 0]
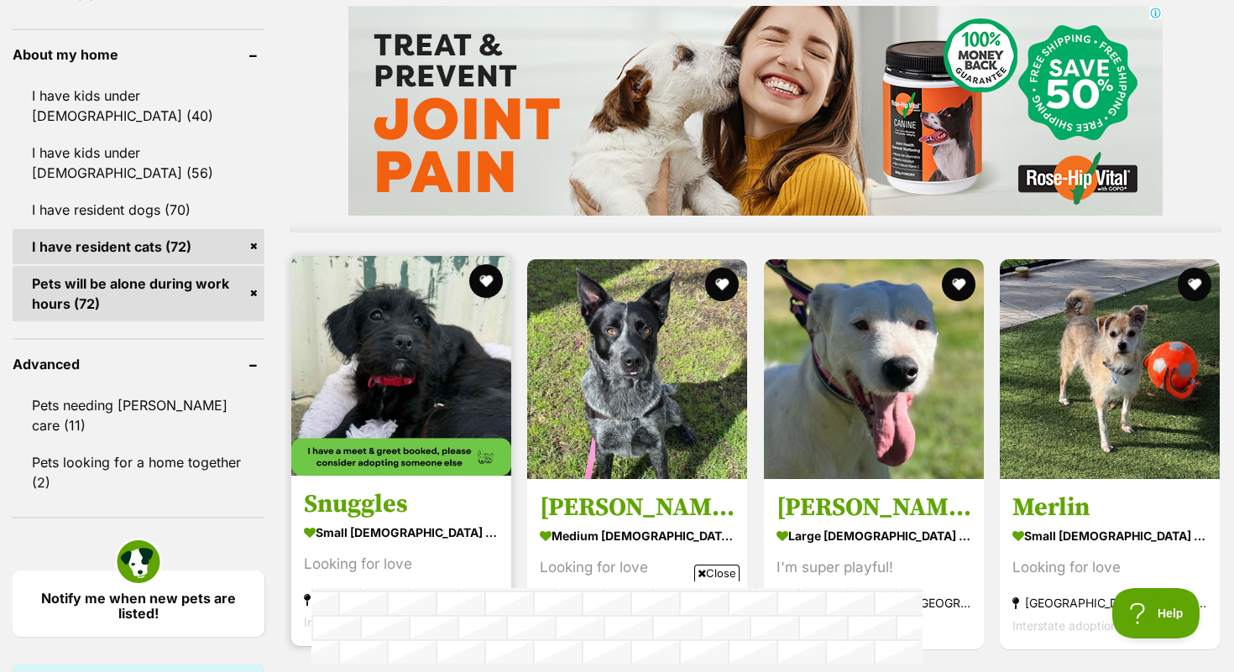
click at [385, 505] on h3 "Snuggles" at bounding box center [401, 505] width 195 height 32
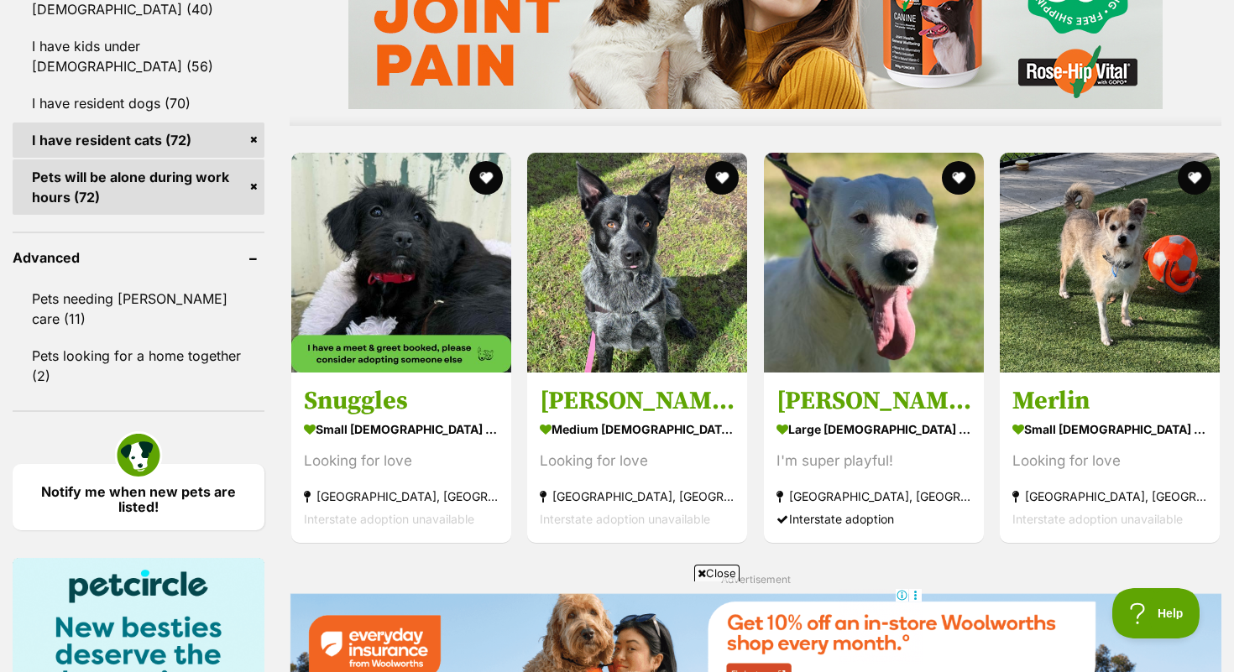
scroll to position [1607, 0]
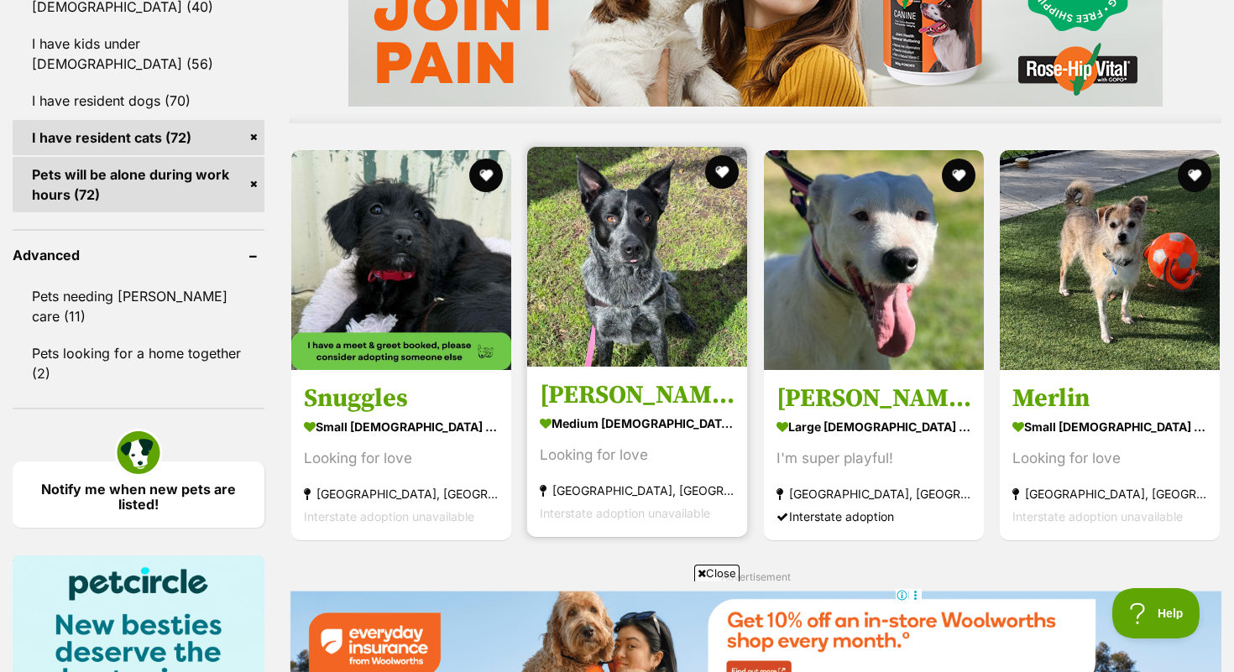
click at [561, 390] on h3 "[PERSON_NAME]" at bounding box center [637, 395] width 195 height 32
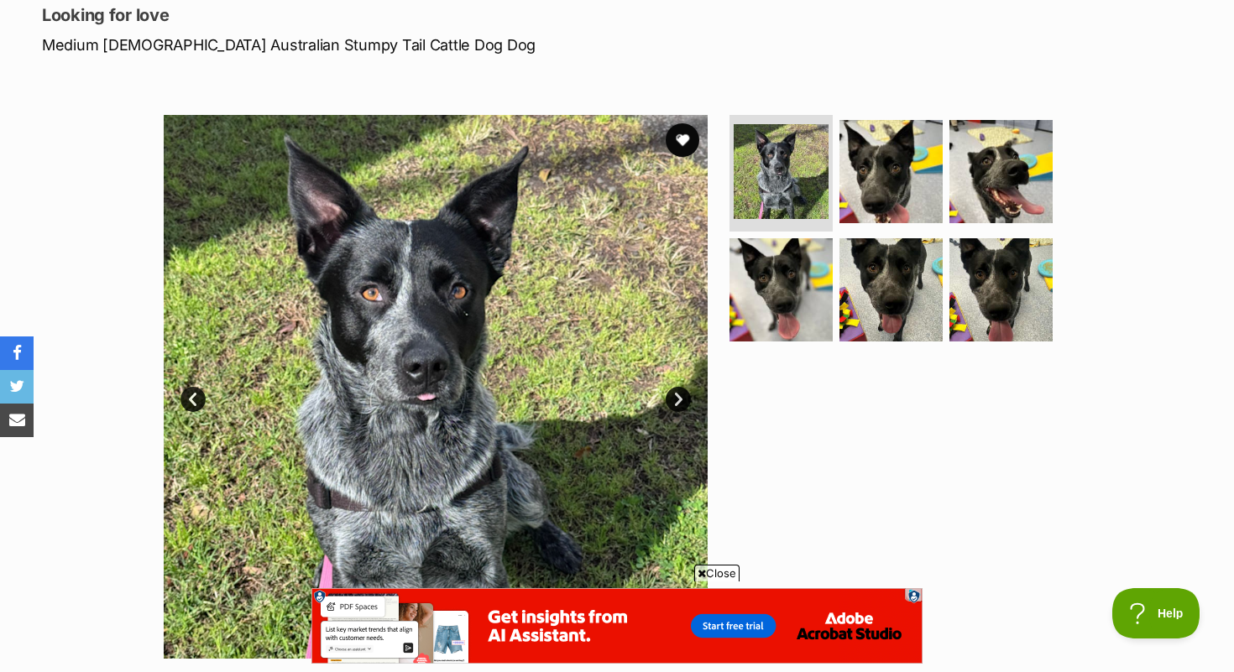
click at [686, 398] on link "Next" at bounding box center [678, 399] width 25 height 25
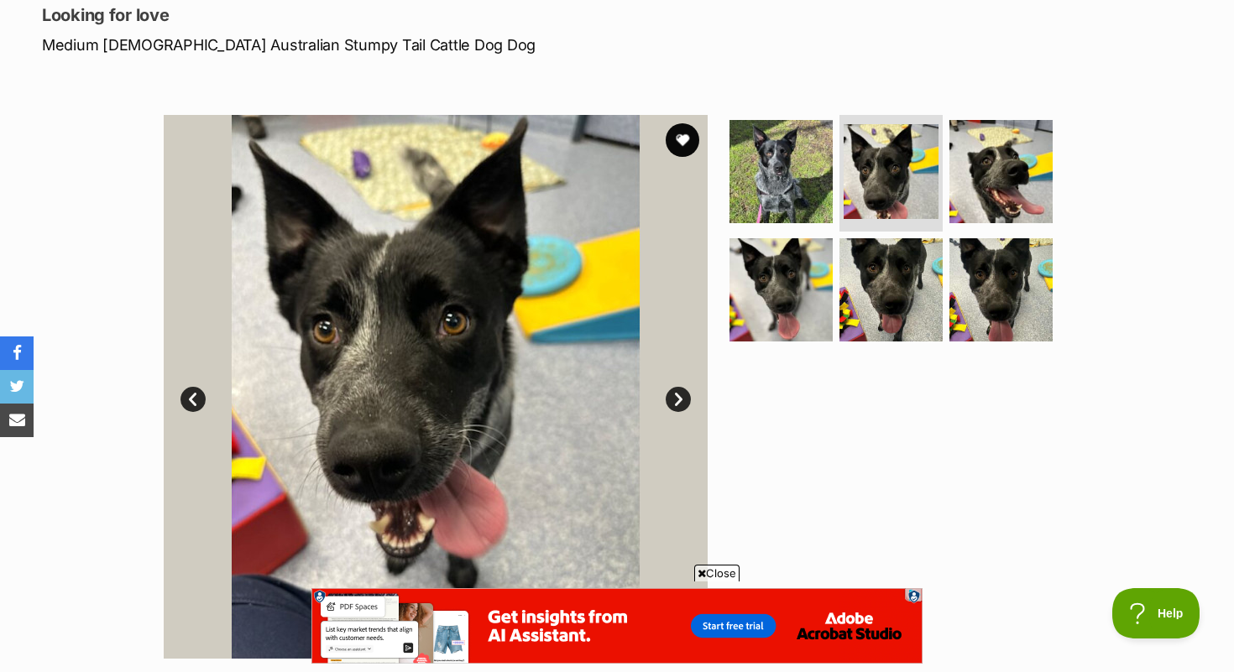
click at [686, 398] on link "Next" at bounding box center [678, 399] width 25 height 25
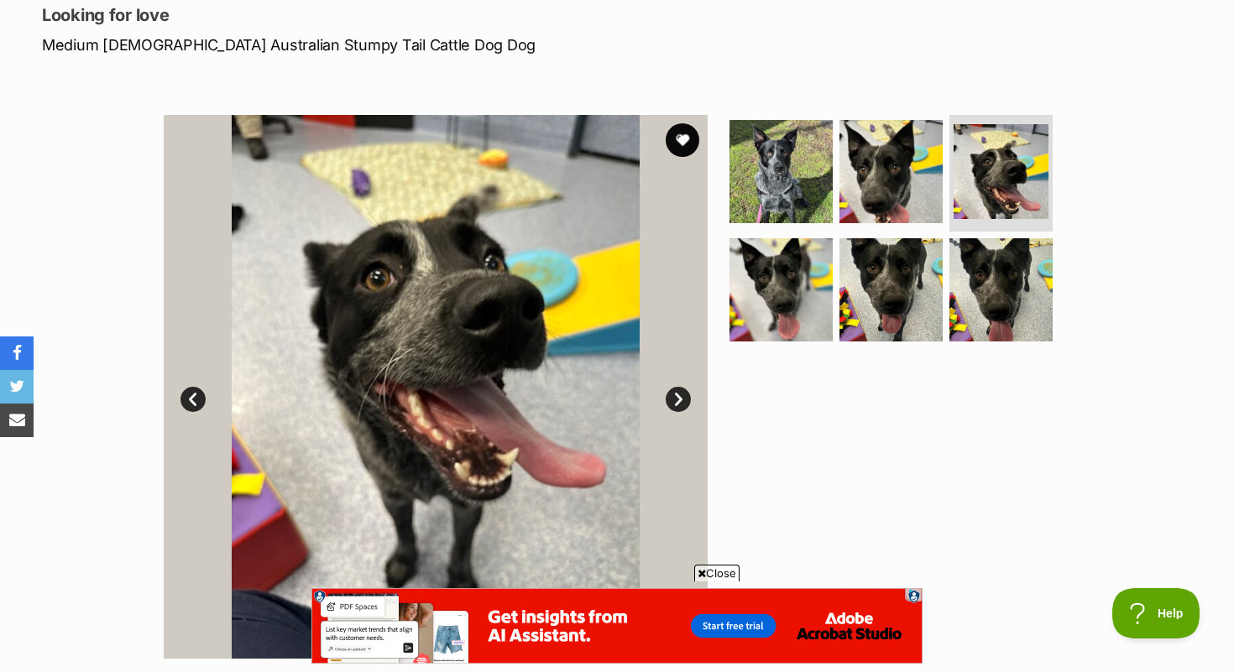
click at [686, 397] on link "Next" at bounding box center [678, 399] width 25 height 25
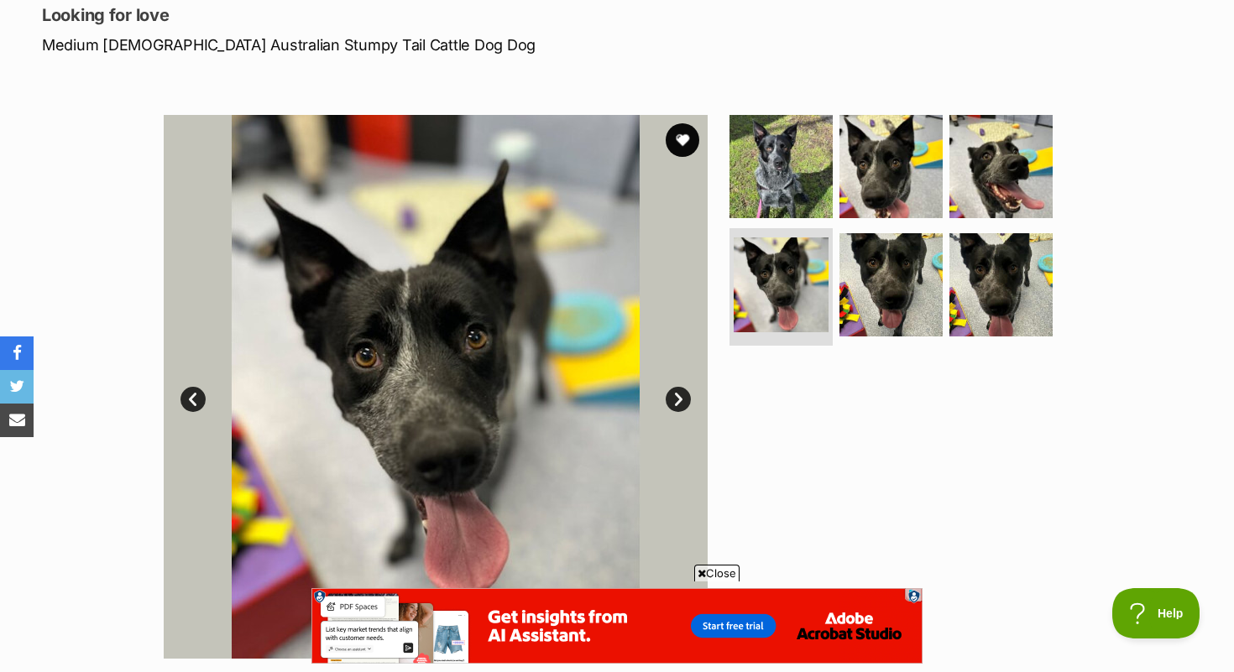
click at [686, 397] on link "Next" at bounding box center [678, 399] width 25 height 25
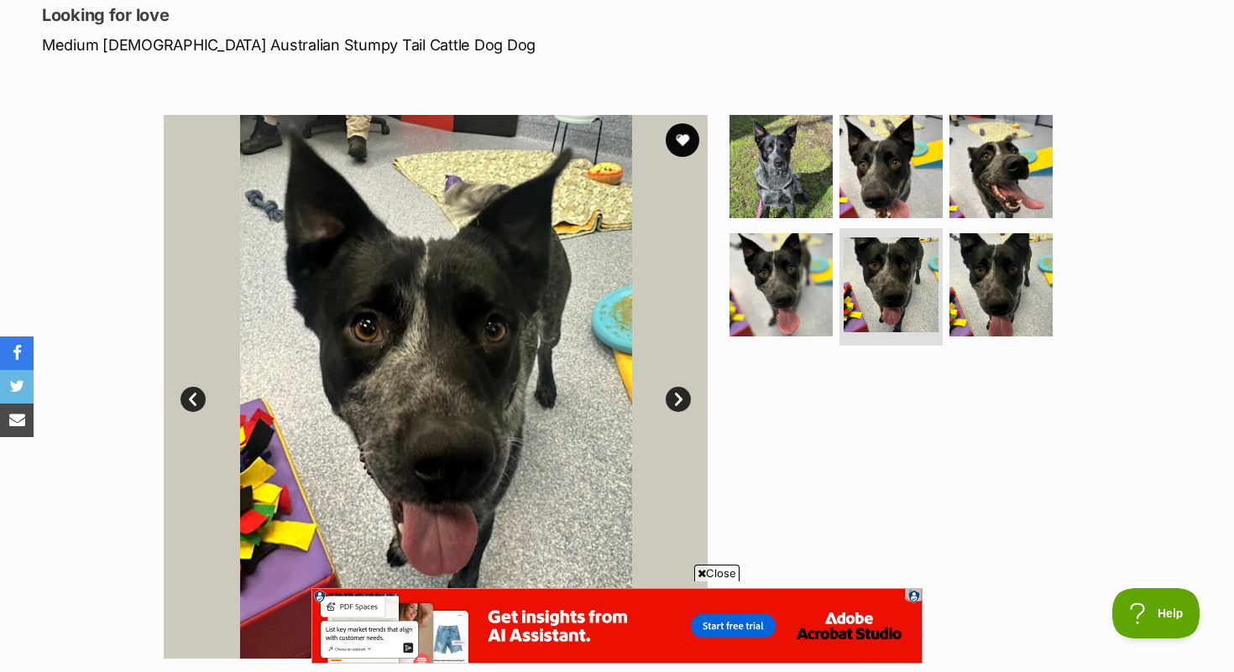
click at [685, 397] on link "Next" at bounding box center [678, 399] width 25 height 25
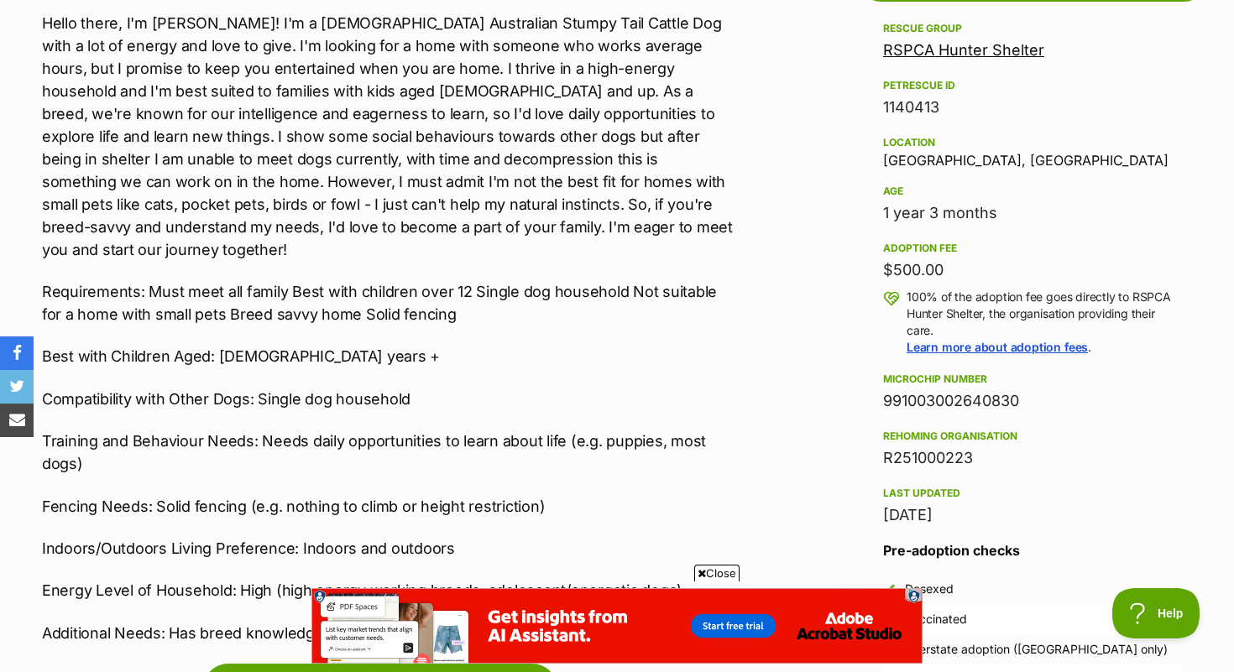
scroll to position [995, 0]
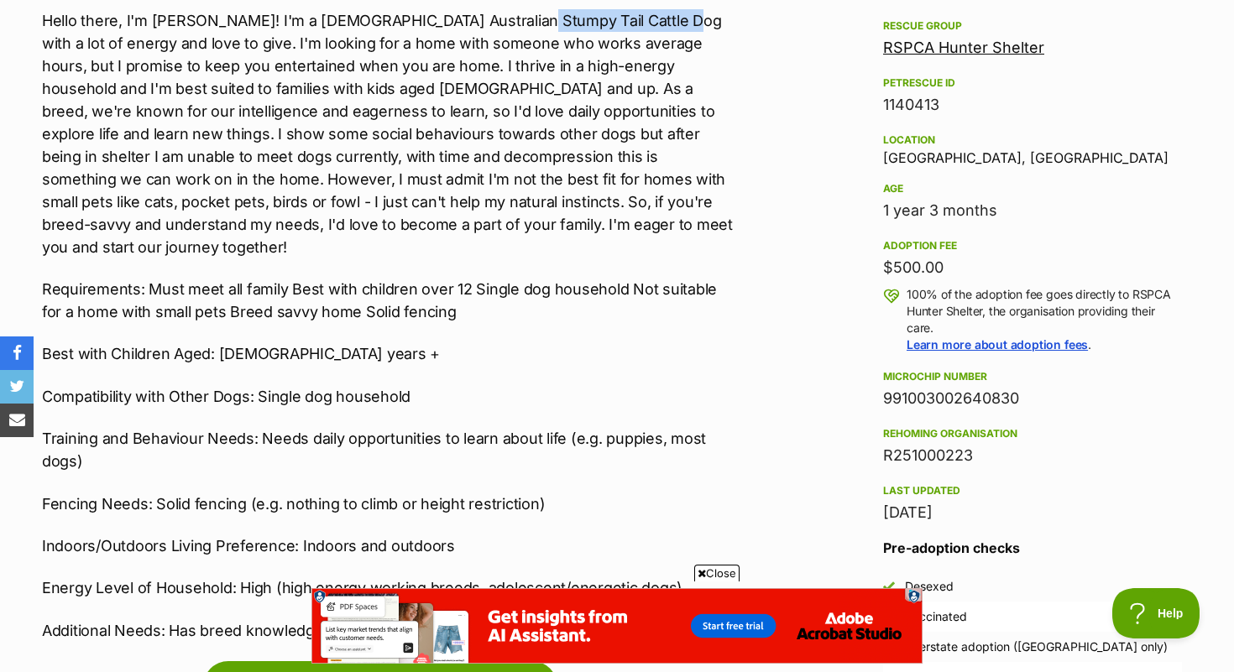
drag, startPoint x: 496, startPoint y: 23, endPoint x: 635, endPoint y: 21, distance: 138.5
click at [635, 21] on p "Hello there, I'm Lou! I'm a male Australian Stumpy Tail Cattle Dog with a lot o…" at bounding box center [388, 133] width 693 height 249
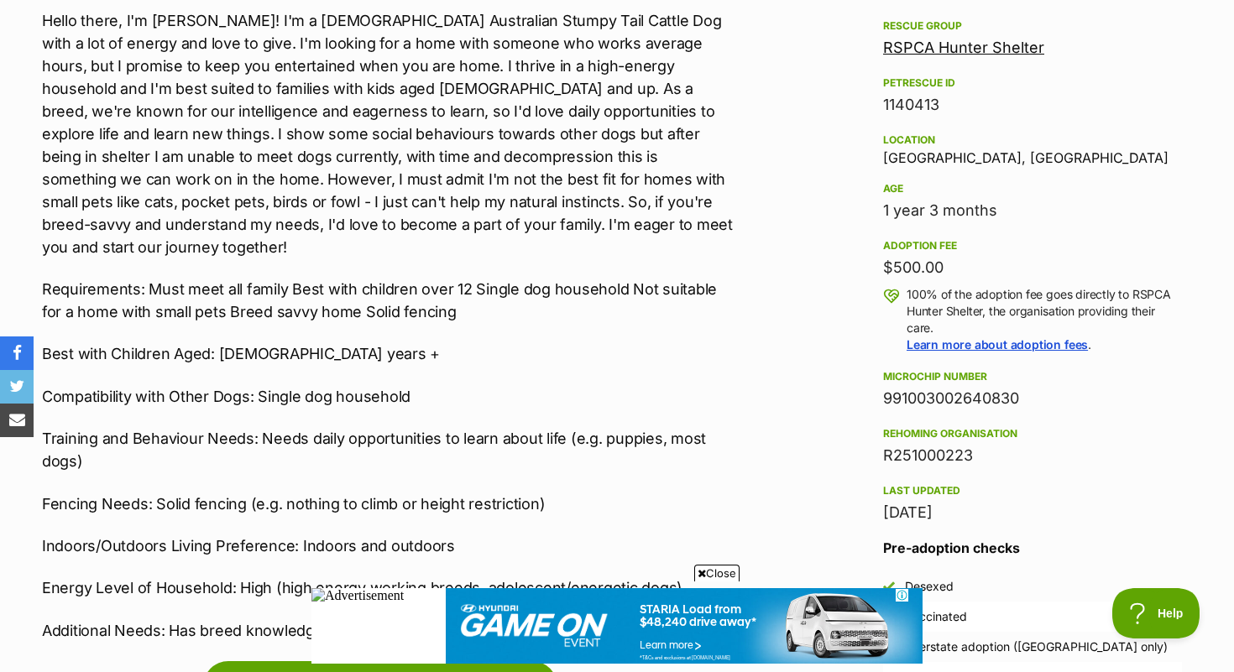
scroll to position [0, 0]
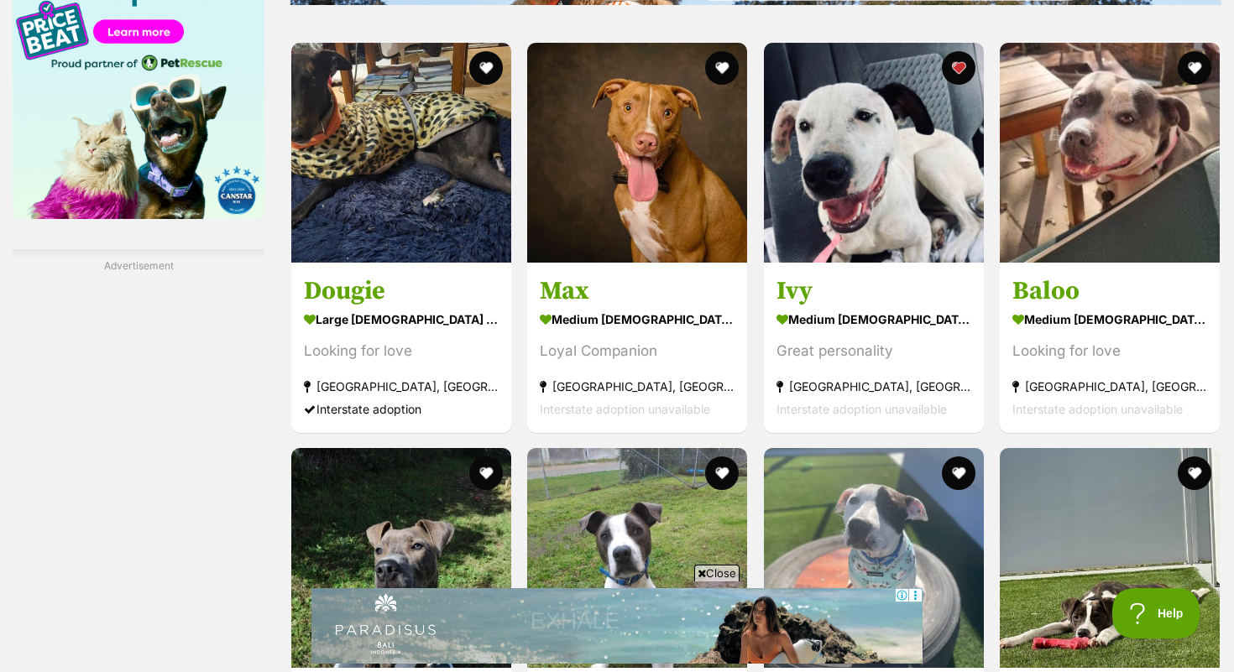
scroll to position [2295, 0]
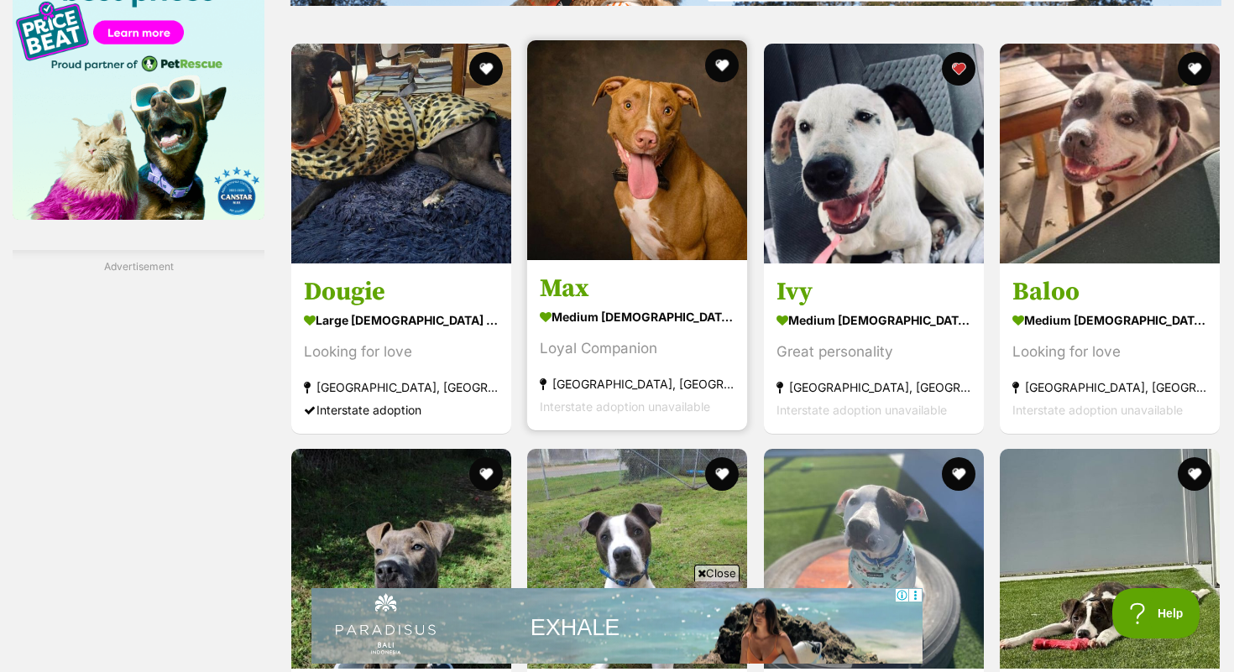
click at [643, 212] on img at bounding box center [637, 150] width 220 height 220
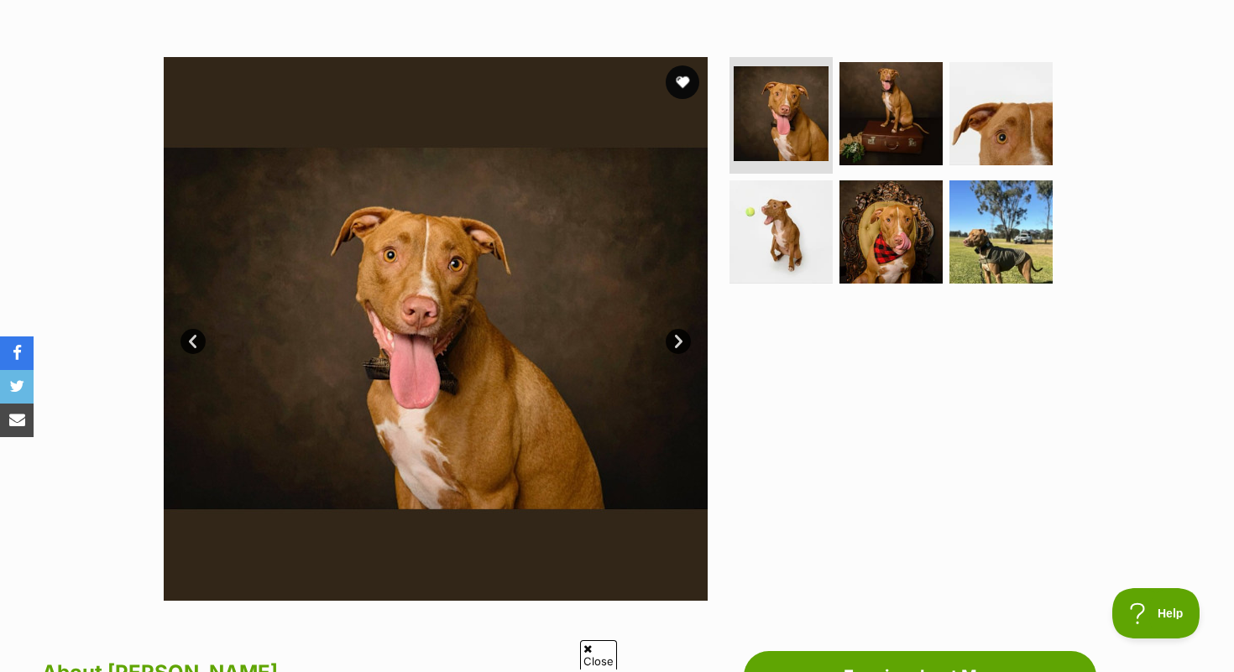
scroll to position [326, 0]
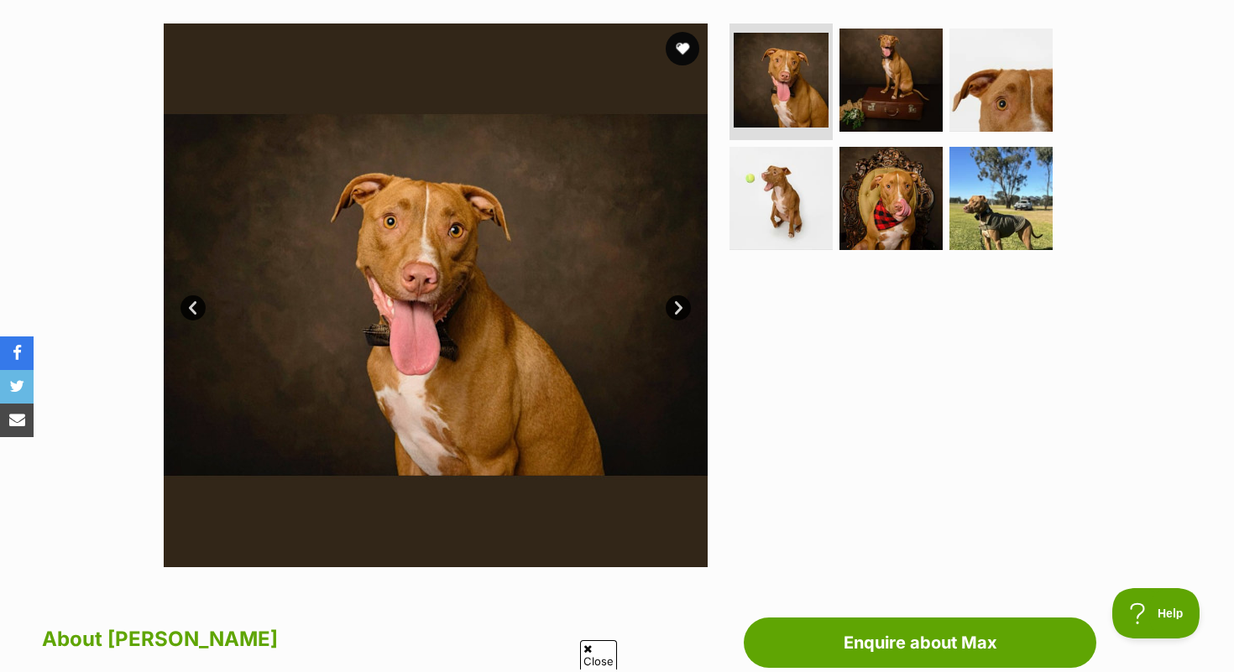
click at [683, 309] on link "Next" at bounding box center [678, 308] width 25 height 25
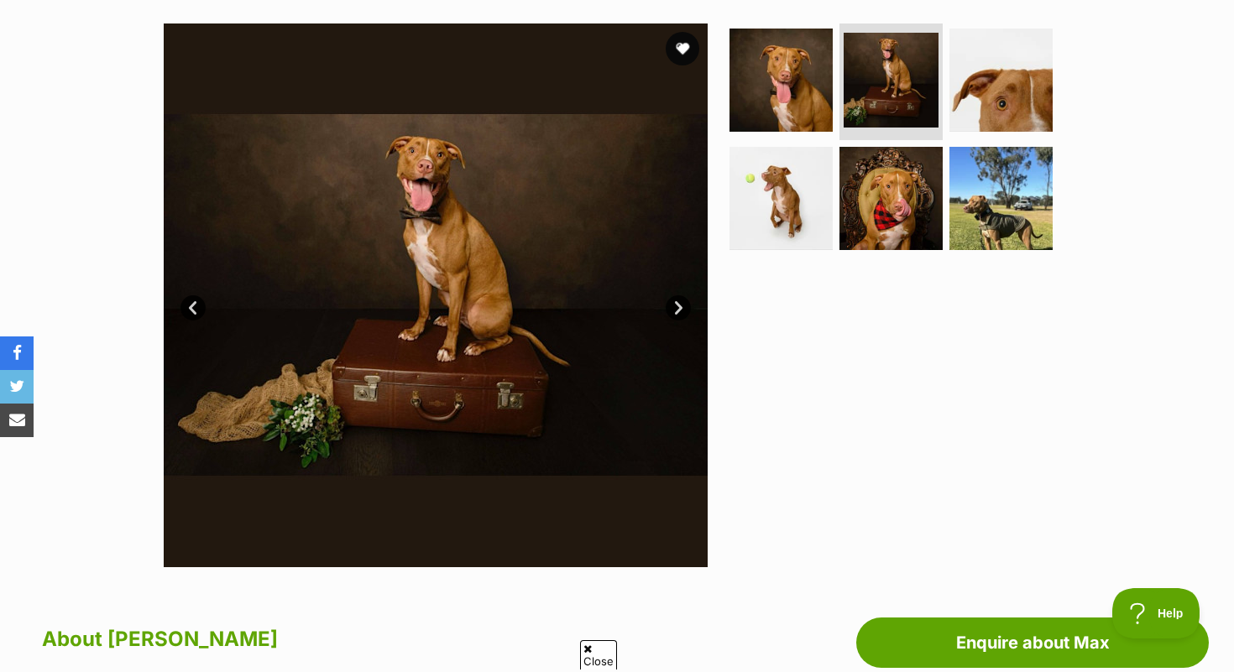
scroll to position [0, 0]
click at [682, 308] on link "Next" at bounding box center [678, 308] width 25 height 25
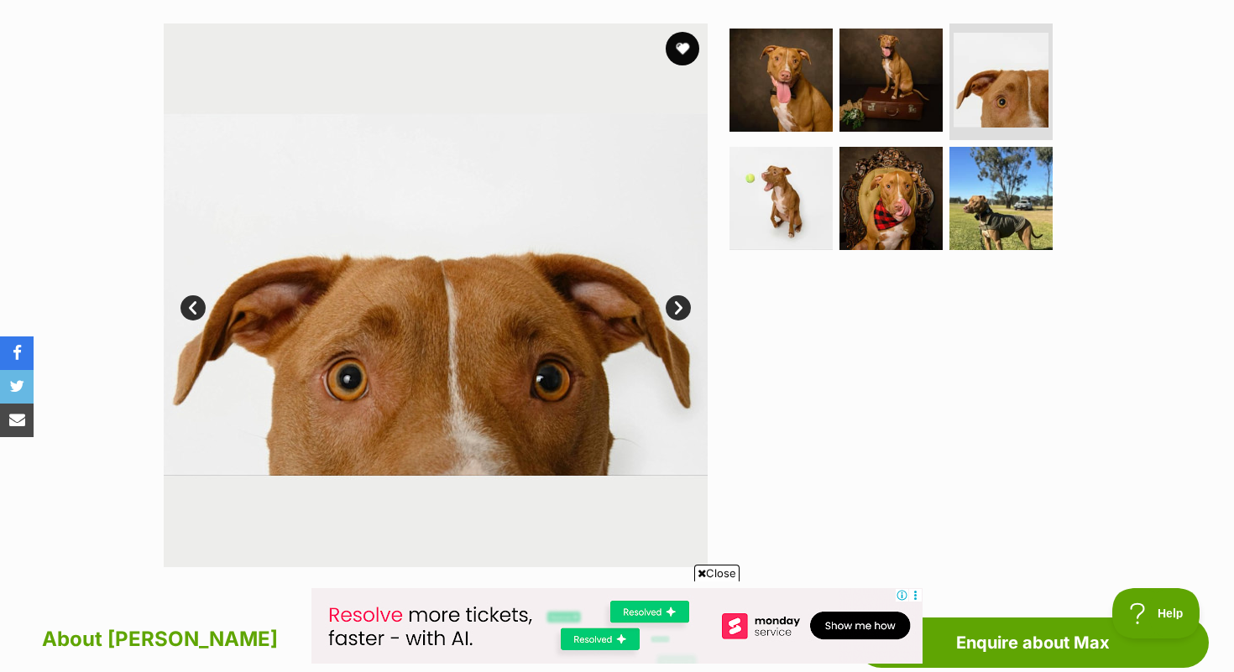
click at [682, 308] on link "Next" at bounding box center [678, 308] width 25 height 25
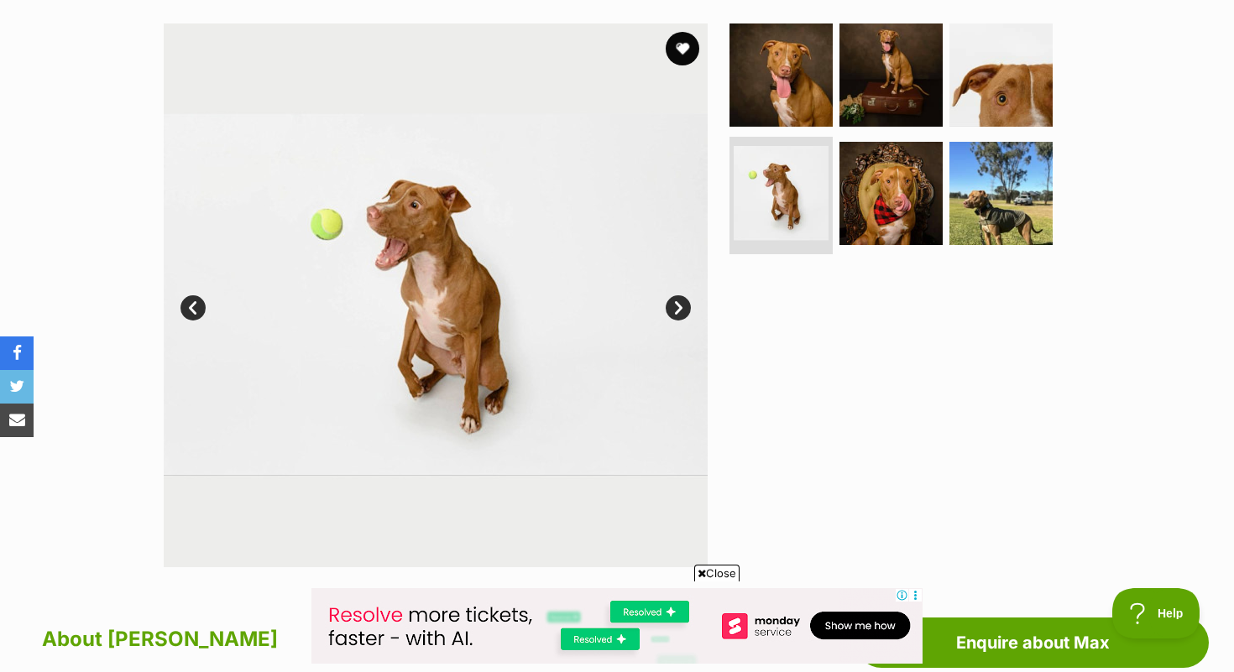
click at [682, 307] on link "Next" at bounding box center [678, 308] width 25 height 25
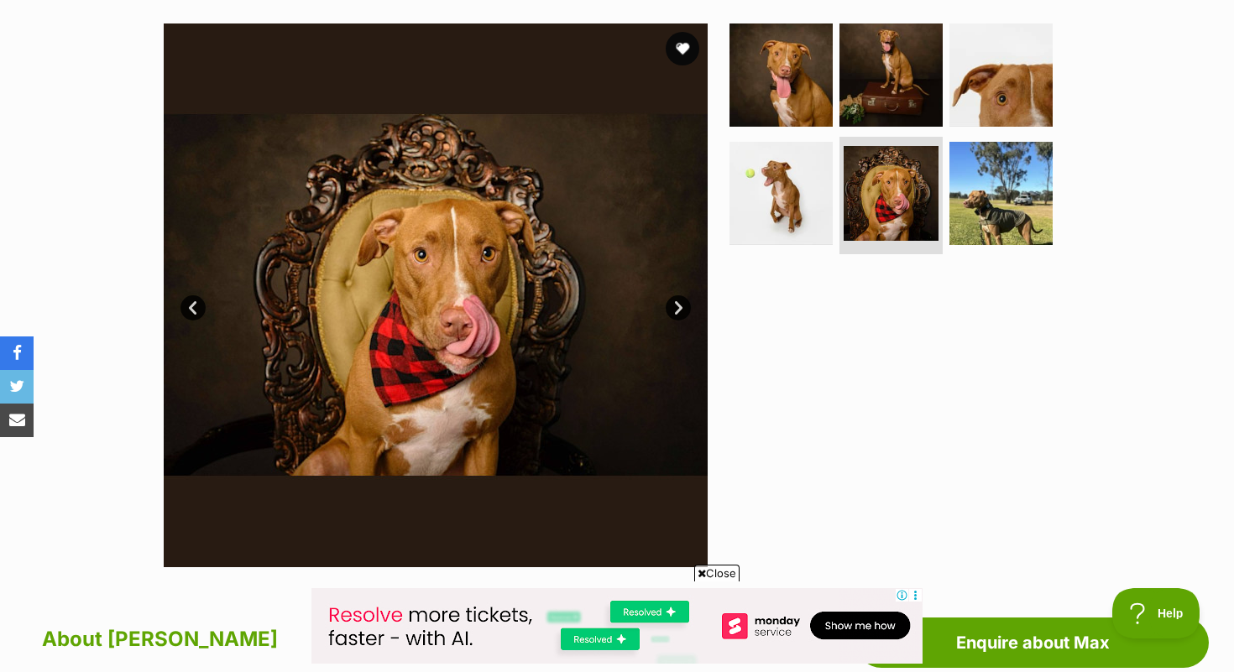
click at [682, 307] on link "Next" at bounding box center [678, 308] width 25 height 25
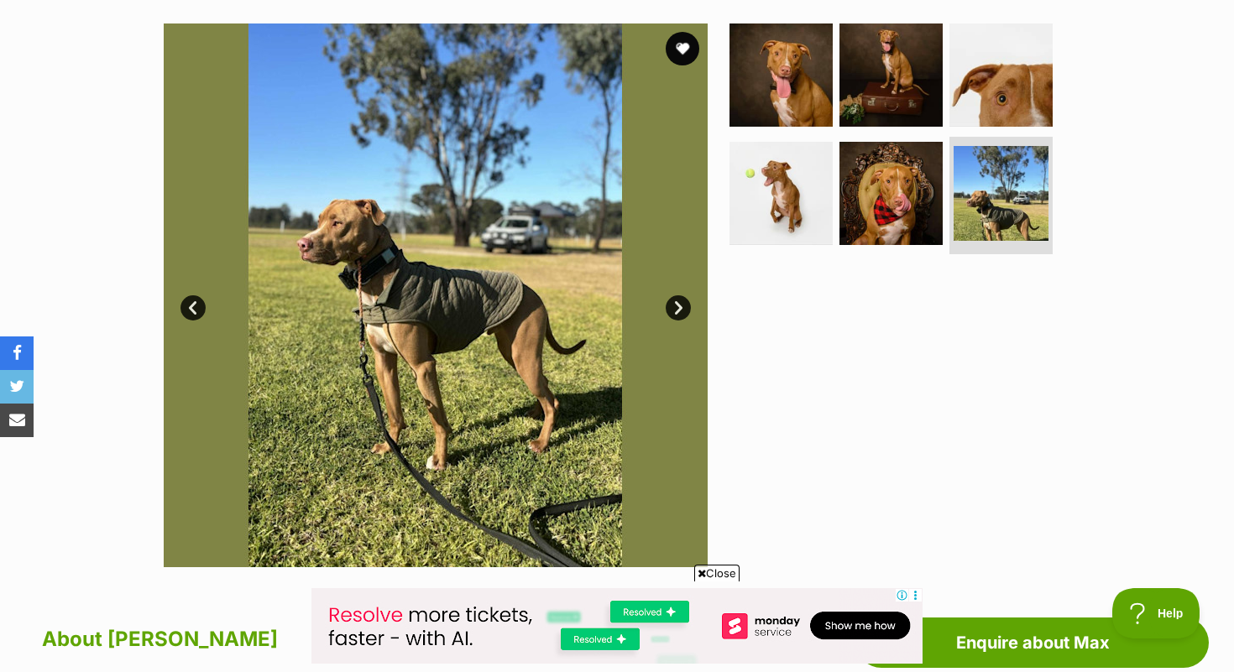
click at [683, 307] on link "Next" at bounding box center [678, 308] width 25 height 25
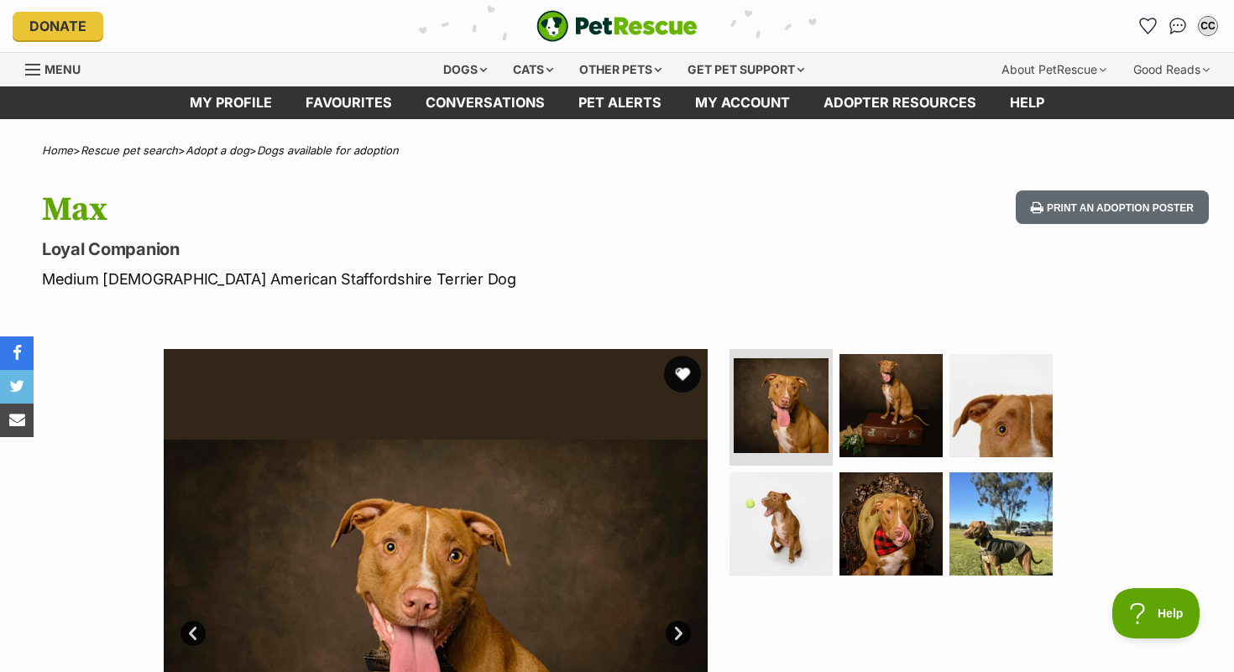
click at [677, 372] on button "favourite" at bounding box center [682, 374] width 37 height 37
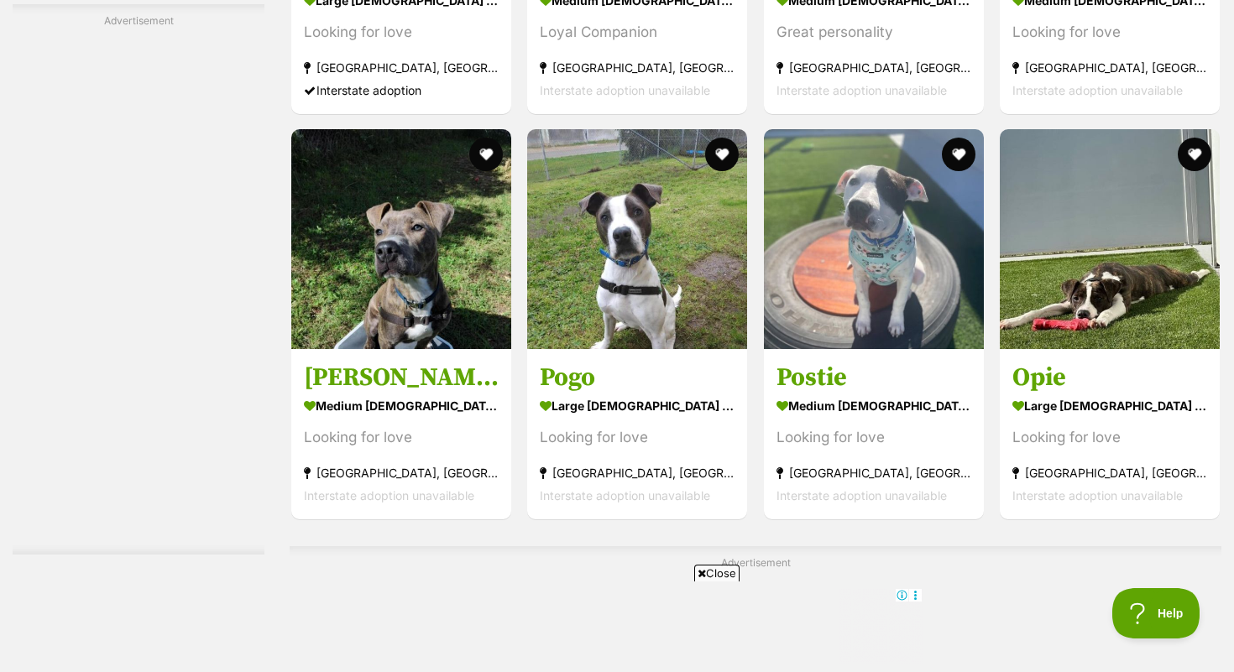
scroll to position [2617, 0]
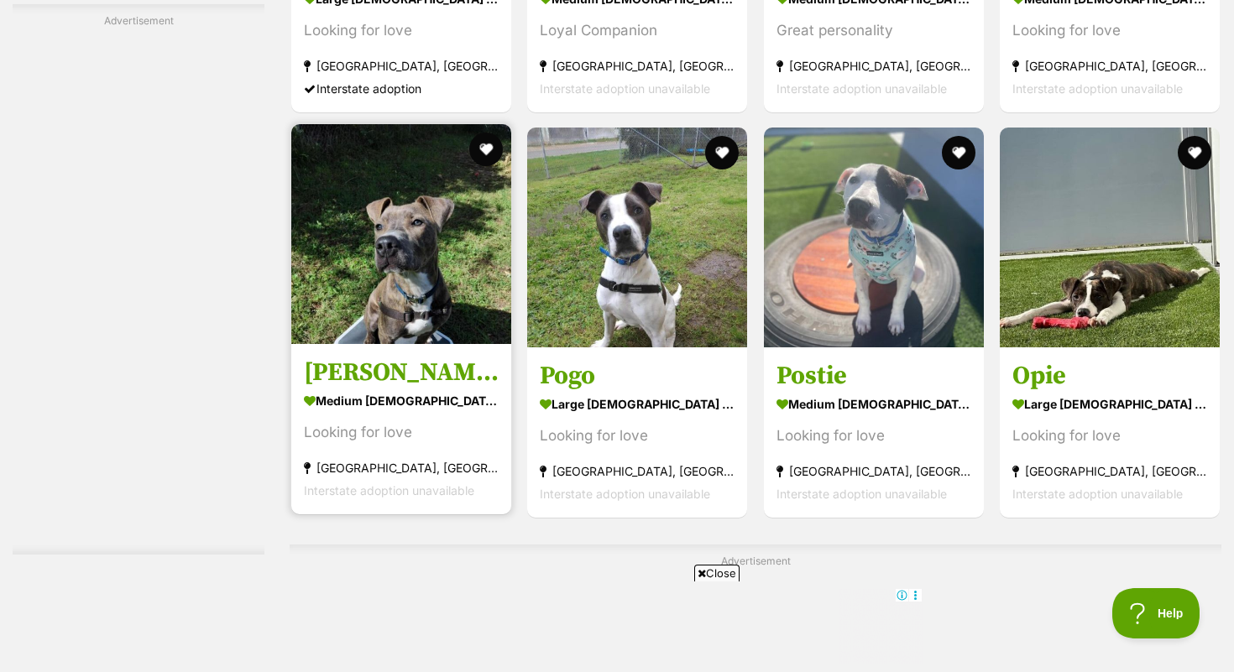
click at [320, 368] on h3 "[PERSON_NAME]" at bounding box center [401, 373] width 195 height 32
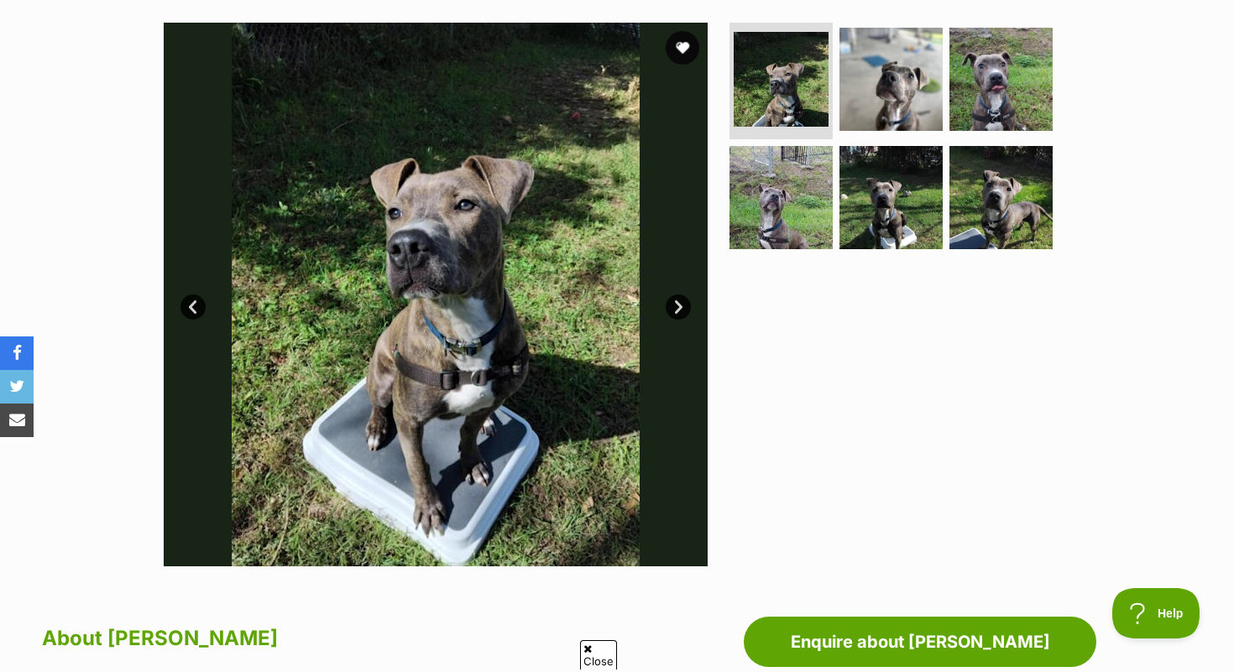
scroll to position [328, 0]
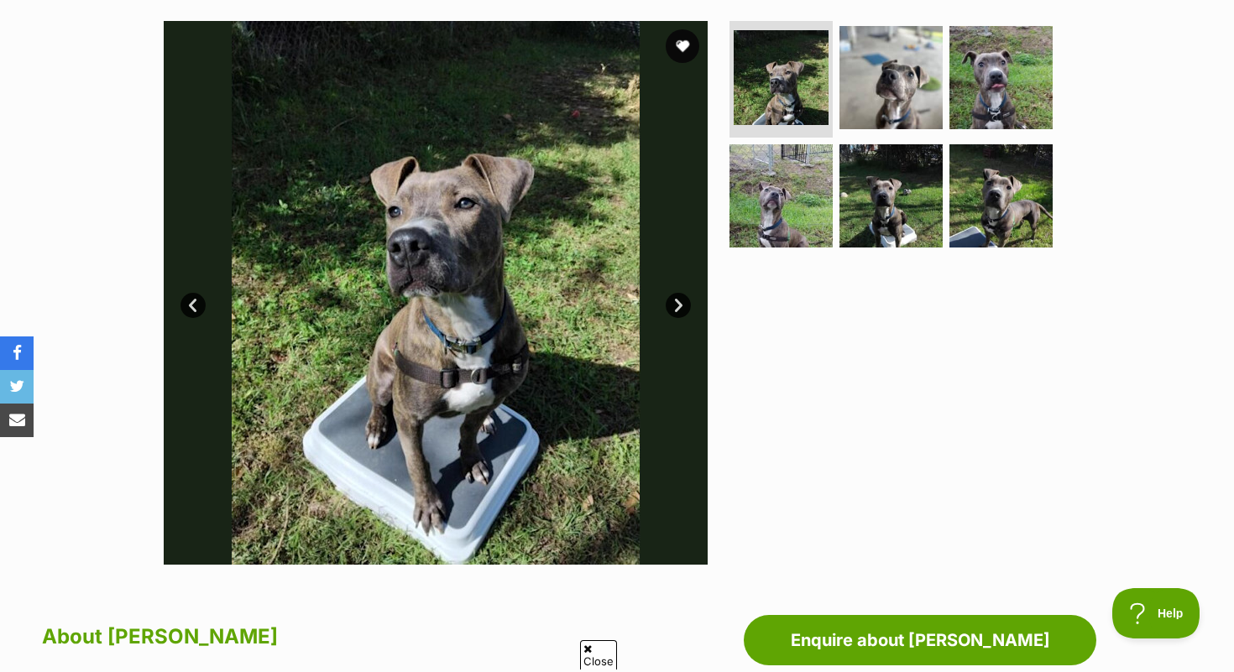
click at [680, 306] on link "Next" at bounding box center [678, 305] width 25 height 25
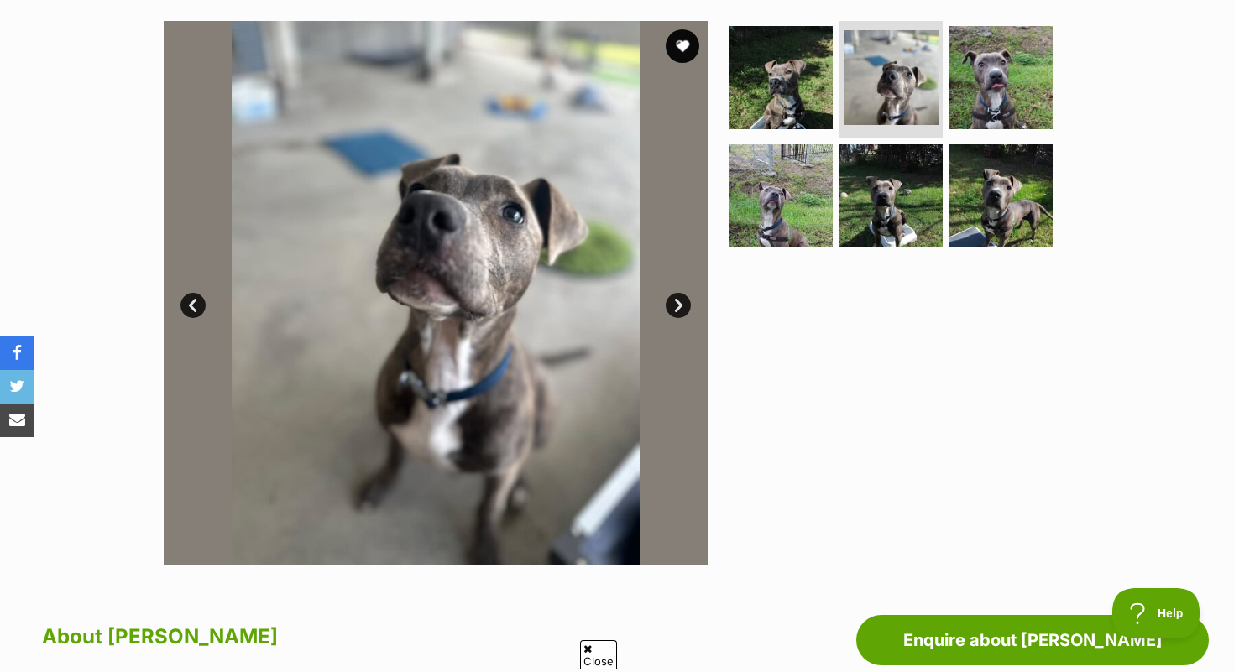
scroll to position [0, 0]
click at [680, 306] on link "Next" at bounding box center [678, 305] width 25 height 25
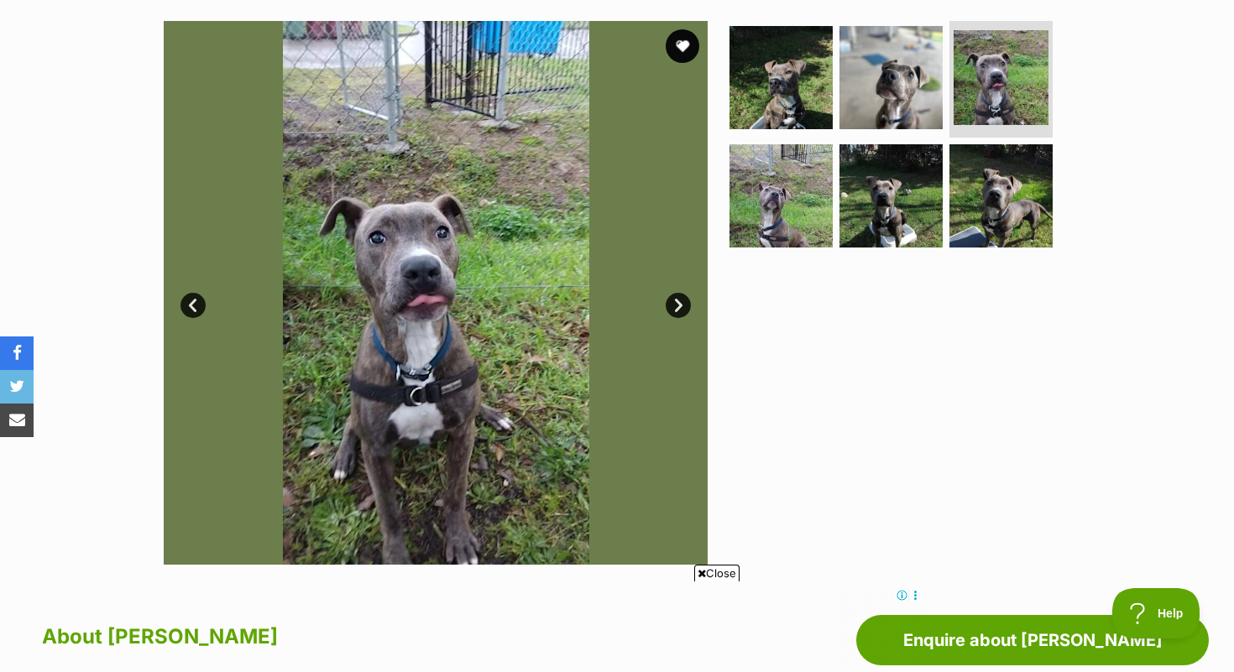
click at [680, 305] on link "Next" at bounding box center [678, 305] width 25 height 25
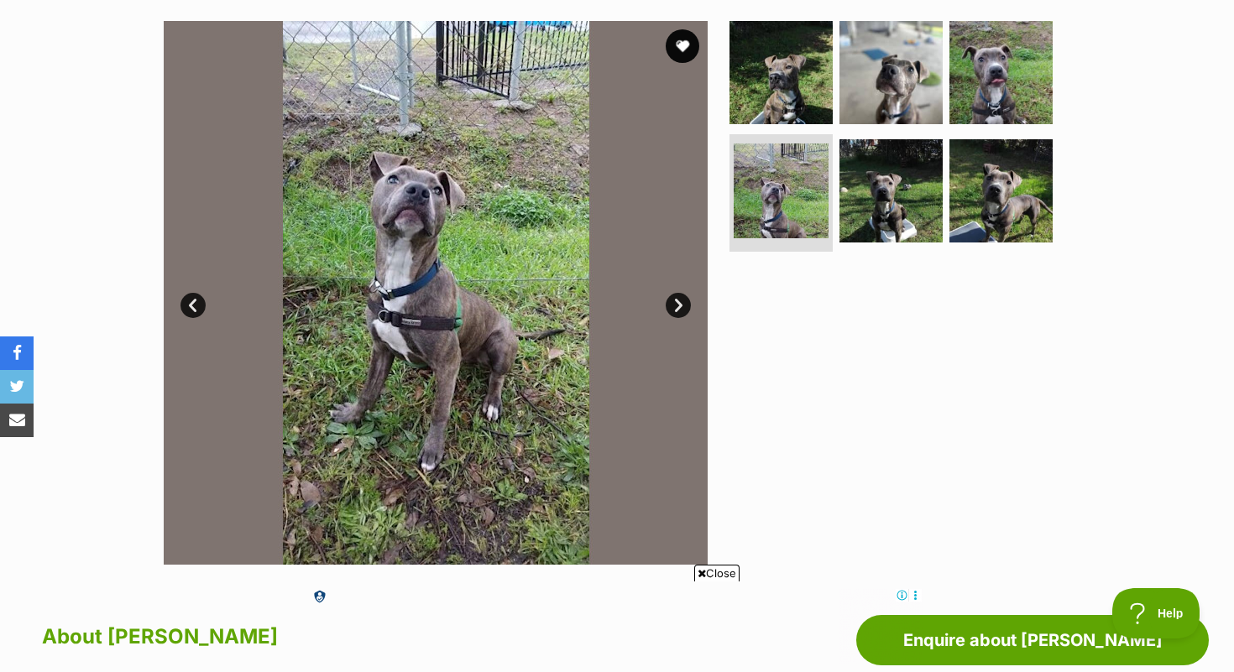
click at [681, 305] on link "Next" at bounding box center [678, 305] width 25 height 25
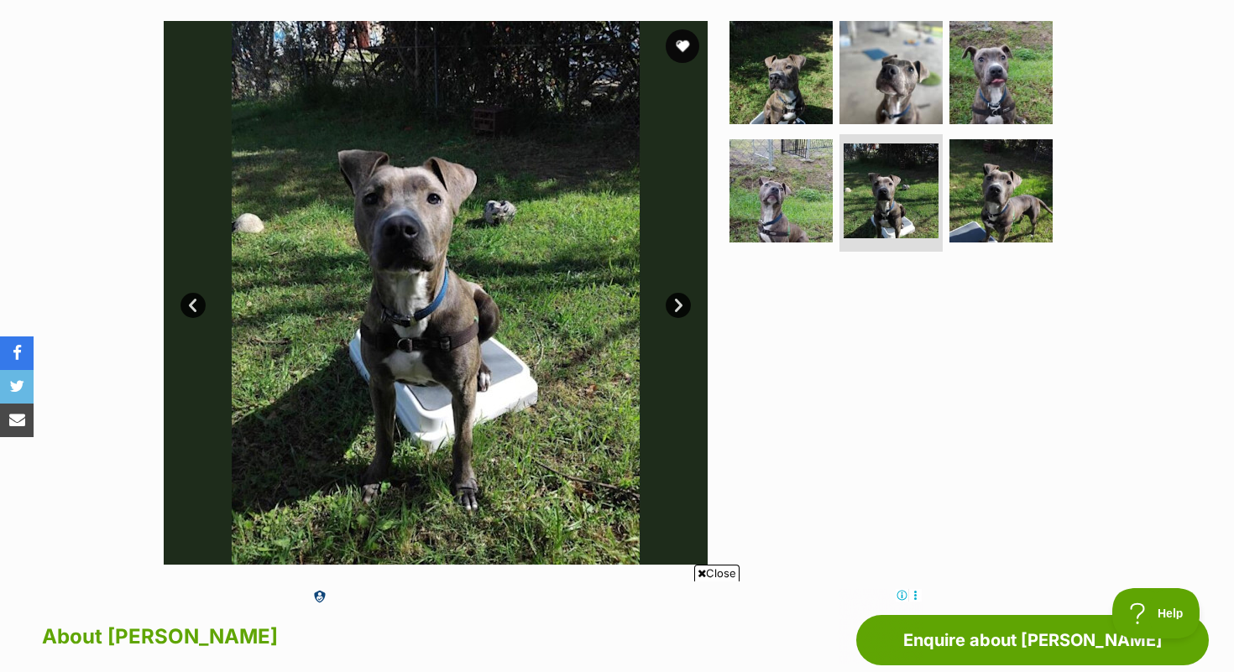
click at [681, 305] on link "Next" at bounding box center [678, 305] width 25 height 25
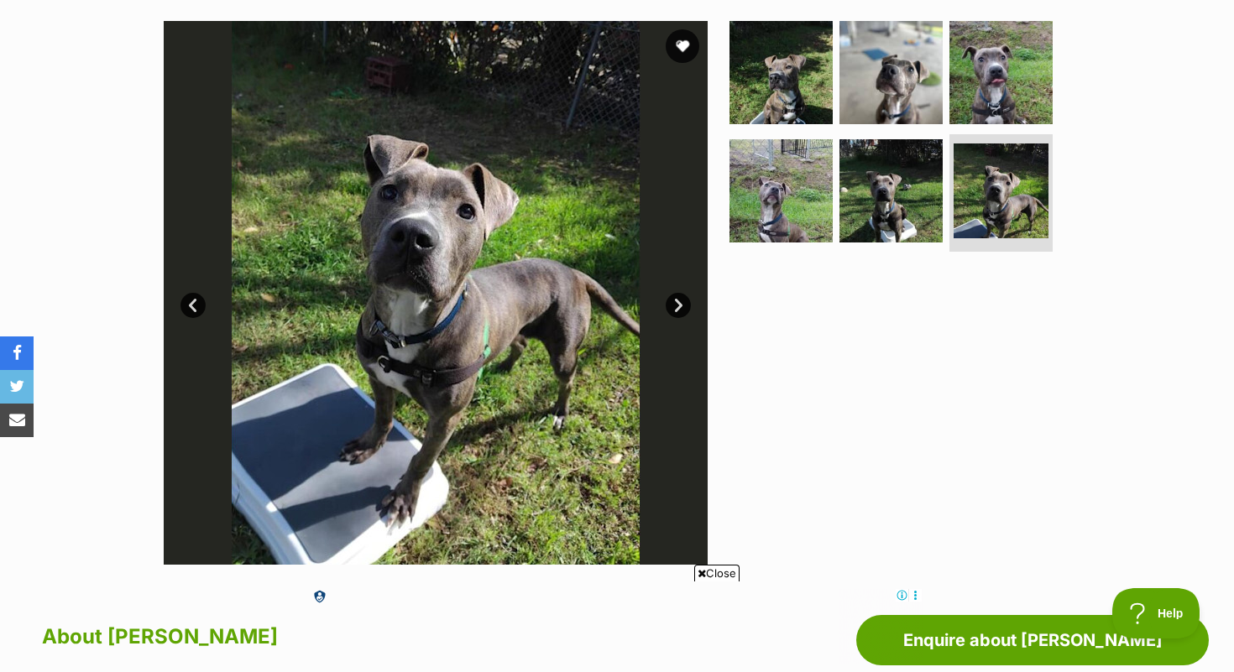
click at [681, 305] on link "Next" at bounding box center [678, 305] width 25 height 25
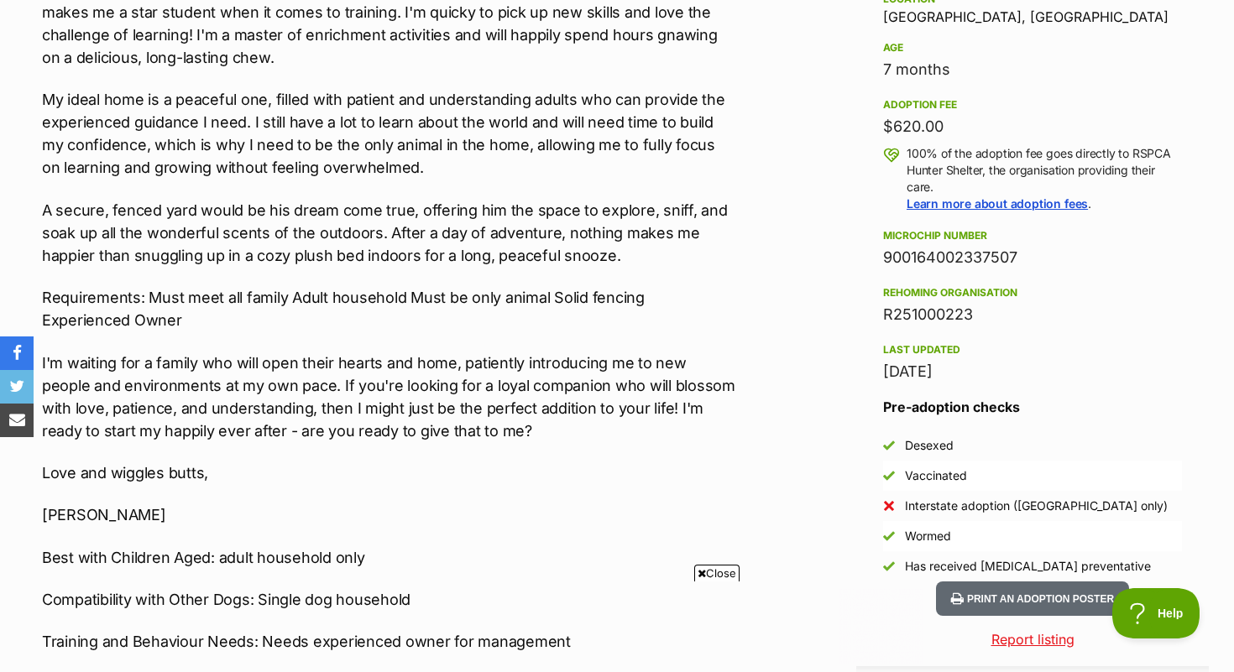
scroll to position [1138, 0]
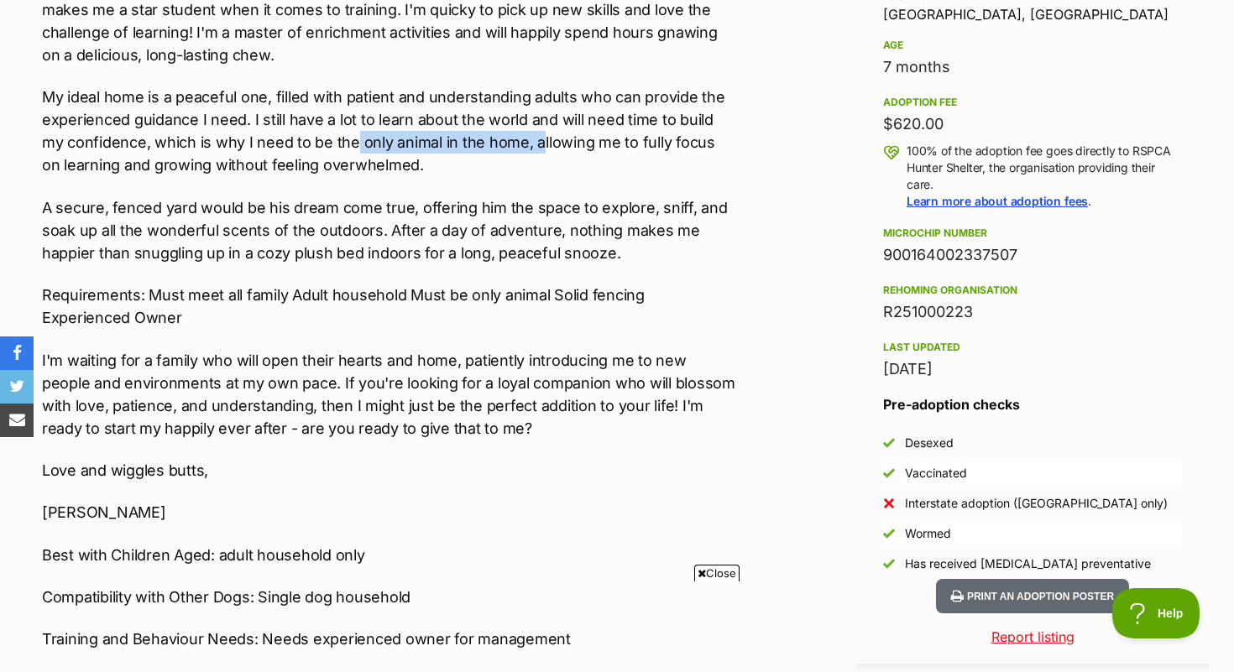
drag, startPoint x: 327, startPoint y: 133, endPoint x: 508, endPoint y: 149, distance: 181.2
click at [511, 149] on p "My ideal home is a peaceful one, filled with patient and understanding adults w…" at bounding box center [388, 131] width 693 height 91
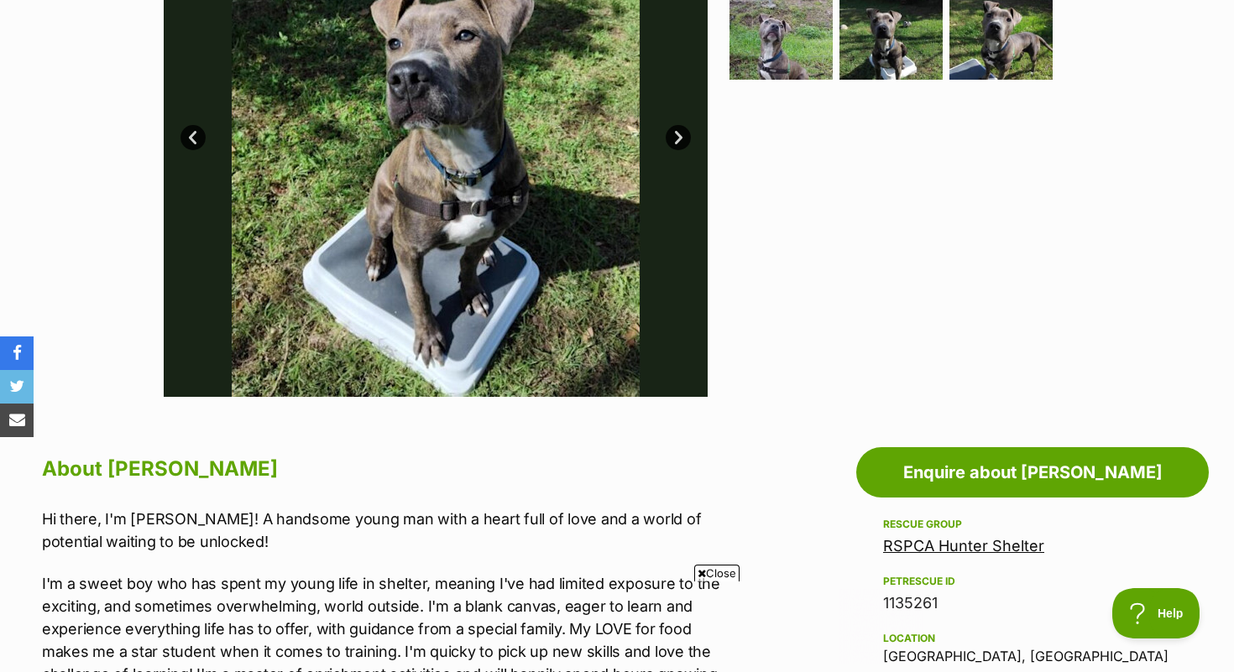
scroll to position [421, 0]
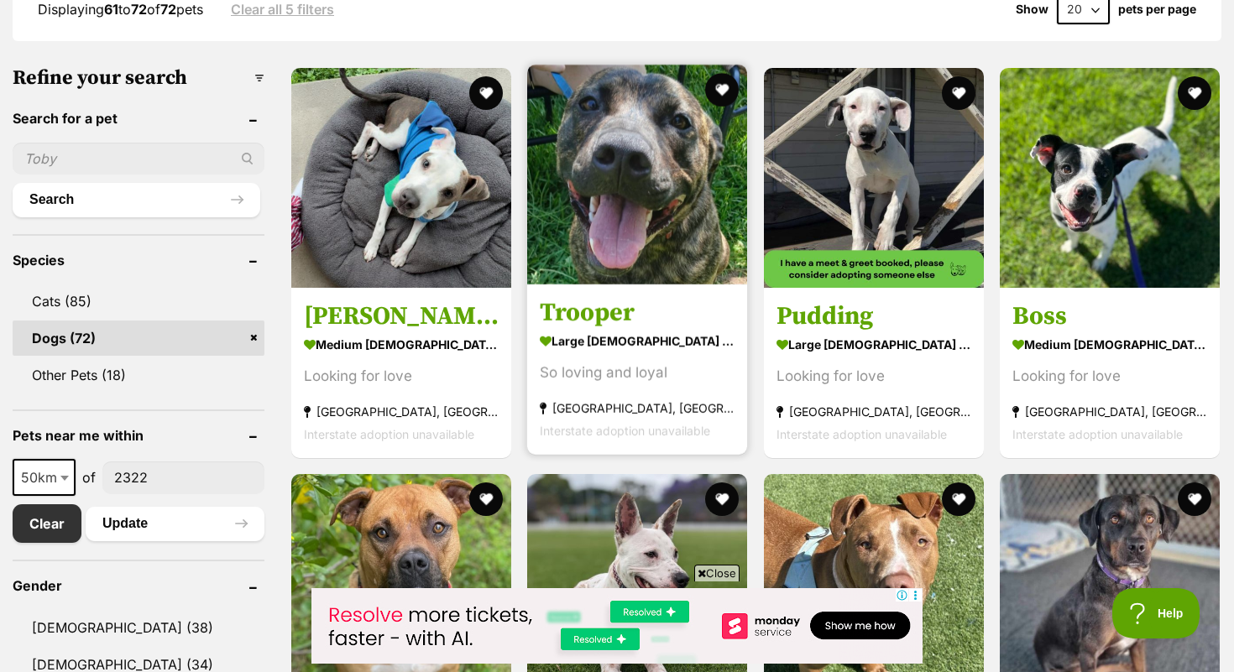
click at [608, 311] on h3 "Trooper" at bounding box center [637, 313] width 195 height 32
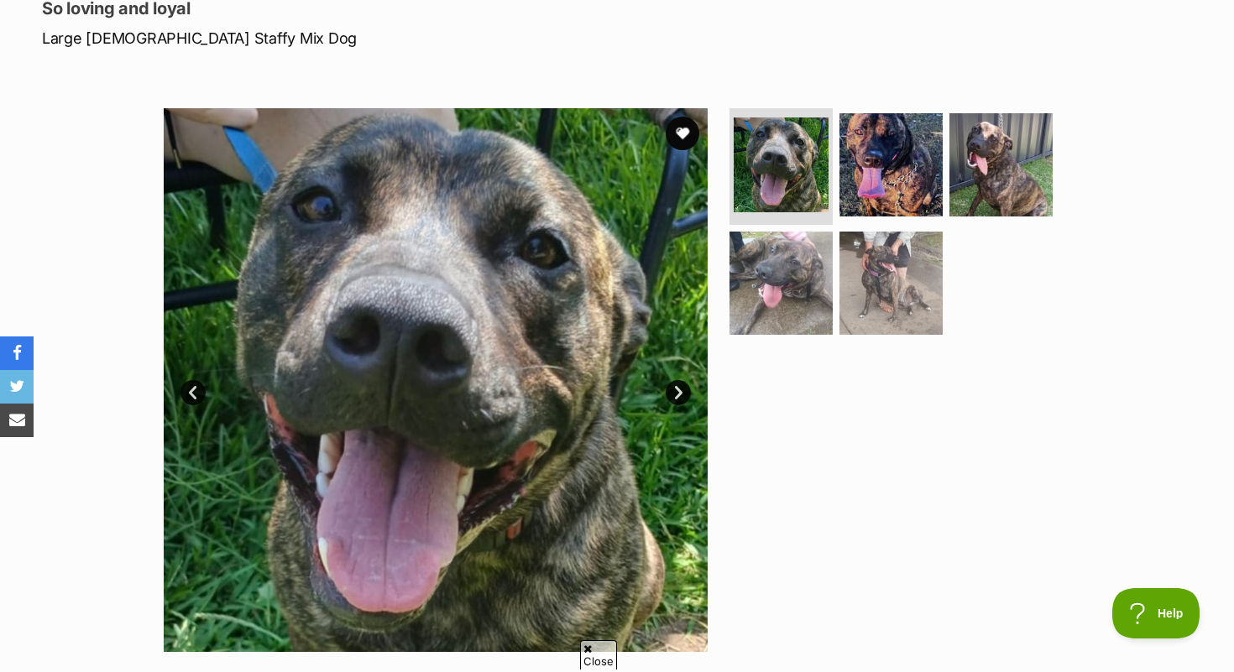
scroll to position [245, 0]
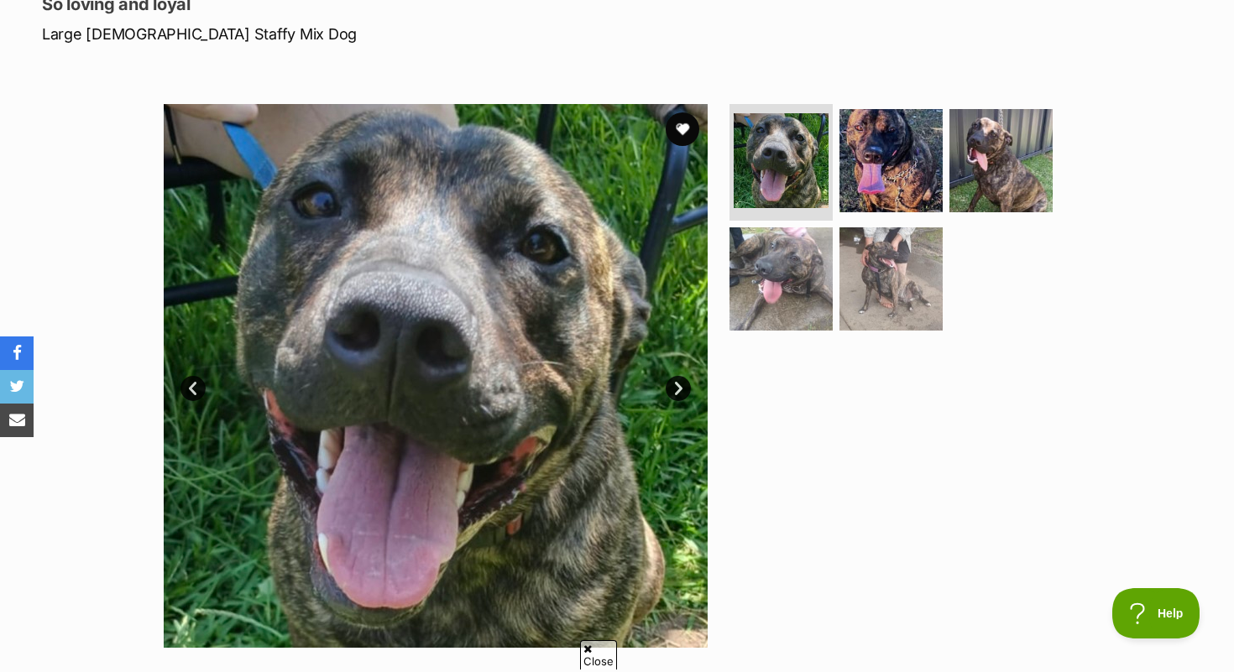
click at [683, 389] on link "Next" at bounding box center [678, 388] width 25 height 25
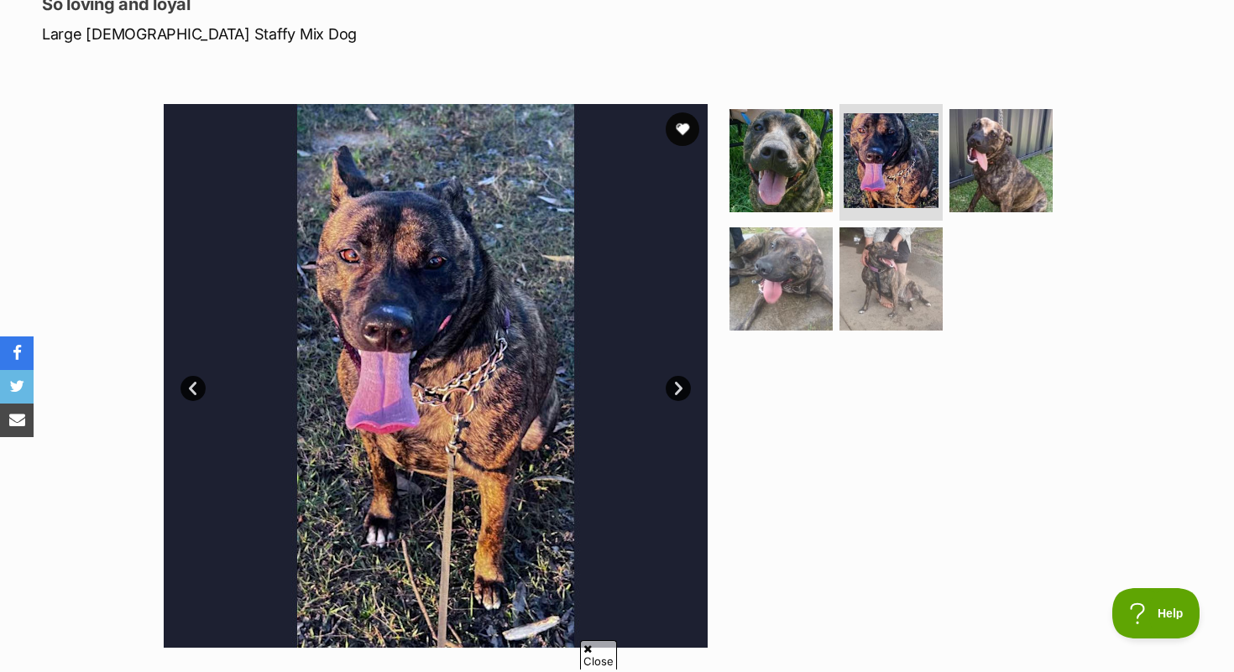
scroll to position [0, 0]
click at [683, 389] on link "Next" at bounding box center [678, 388] width 25 height 25
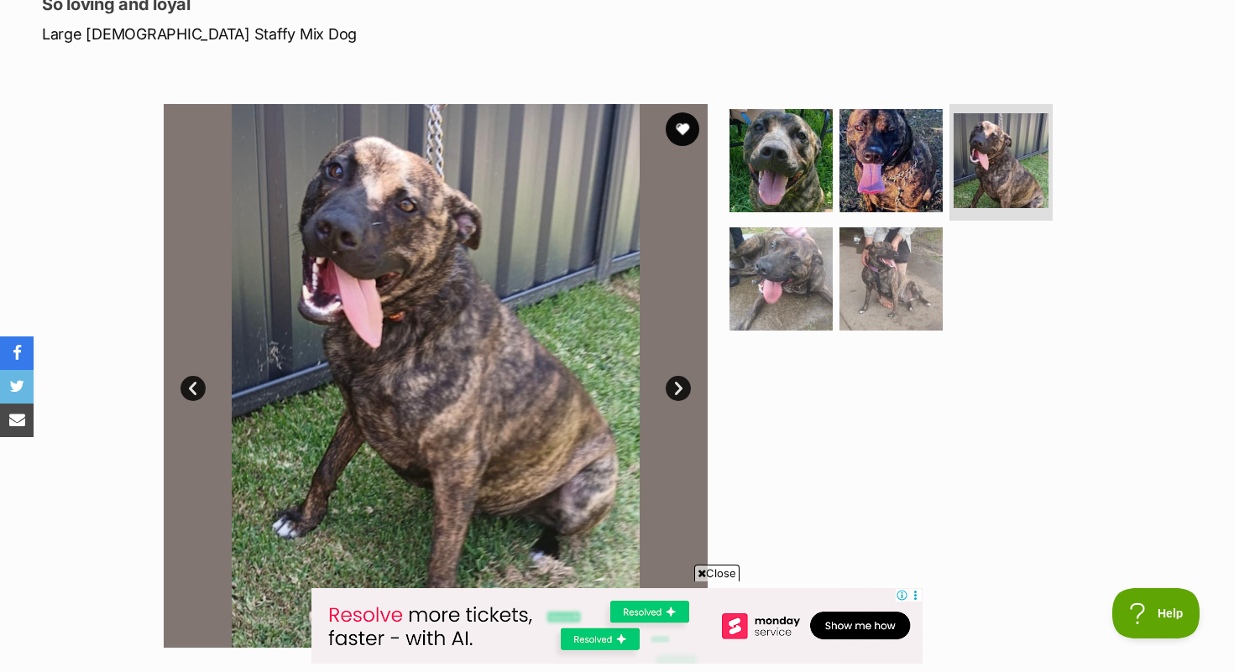
click at [683, 388] on link "Next" at bounding box center [678, 388] width 25 height 25
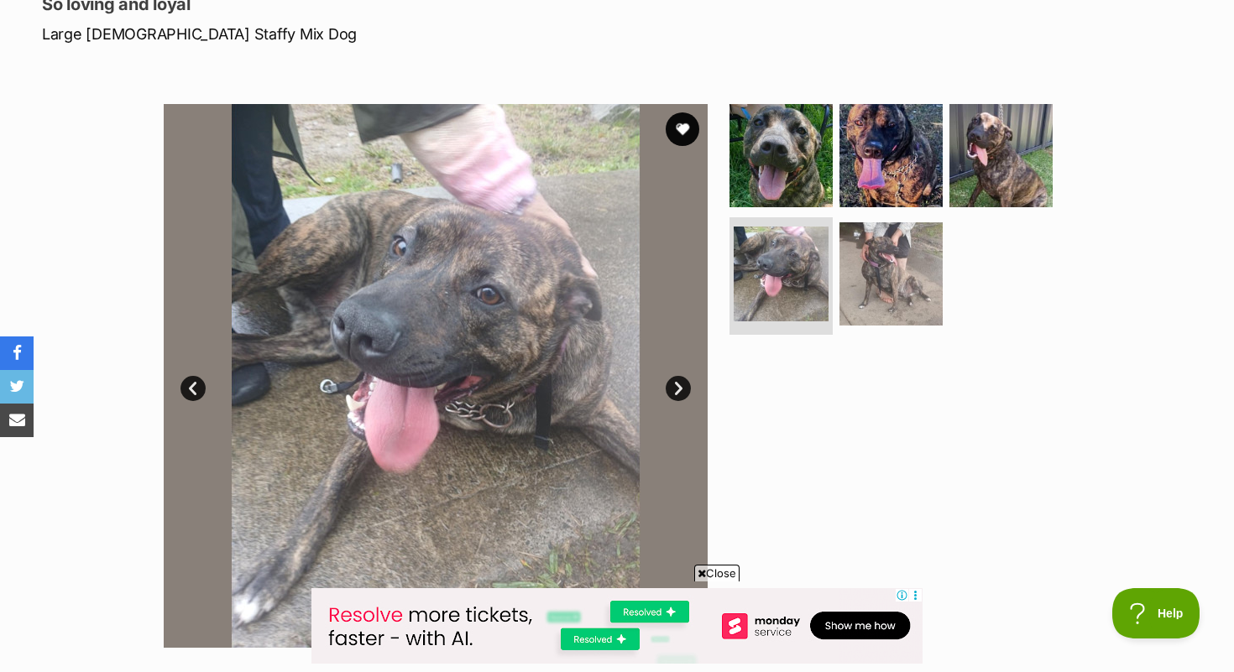
click at [682, 388] on link "Next" at bounding box center [678, 388] width 25 height 25
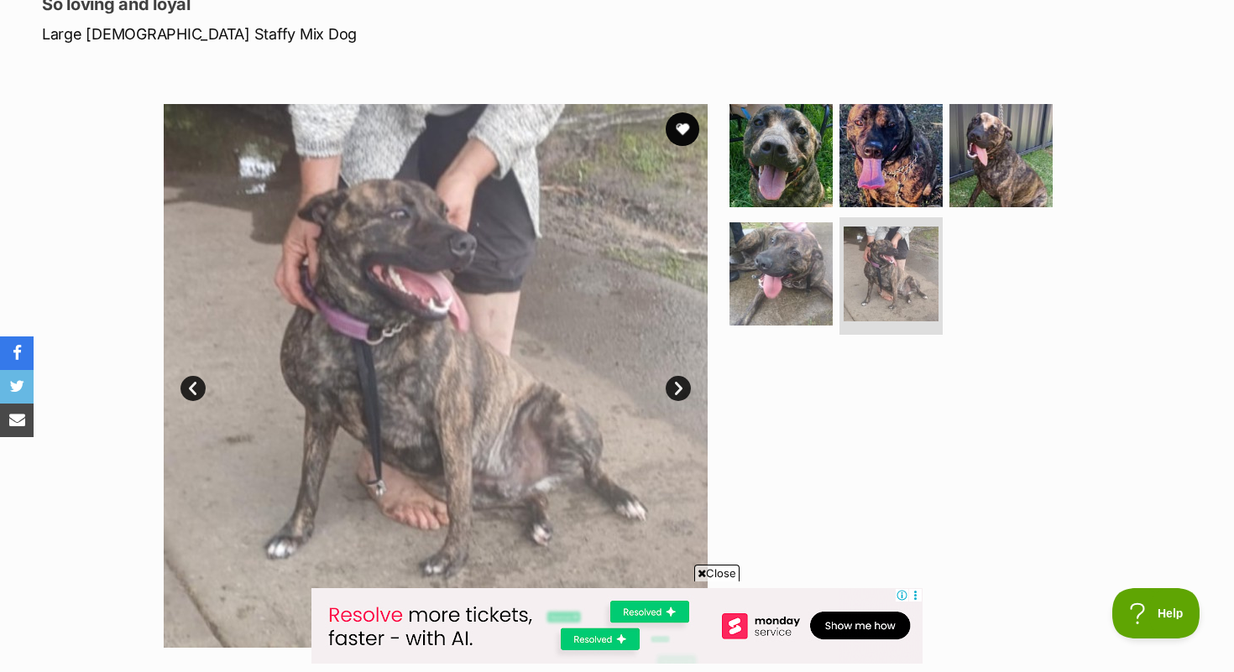
click at [682, 388] on link "Next" at bounding box center [678, 388] width 25 height 25
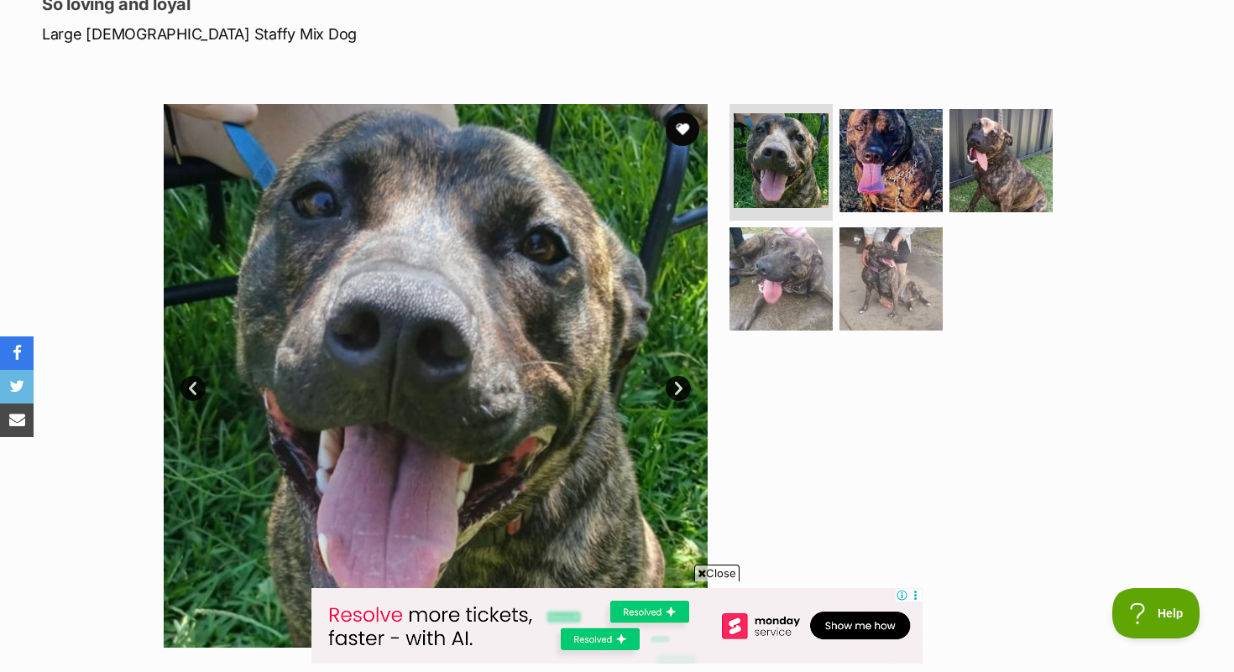
click at [682, 388] on link "Next" at bounding box center [678, 388] width 25 height 25
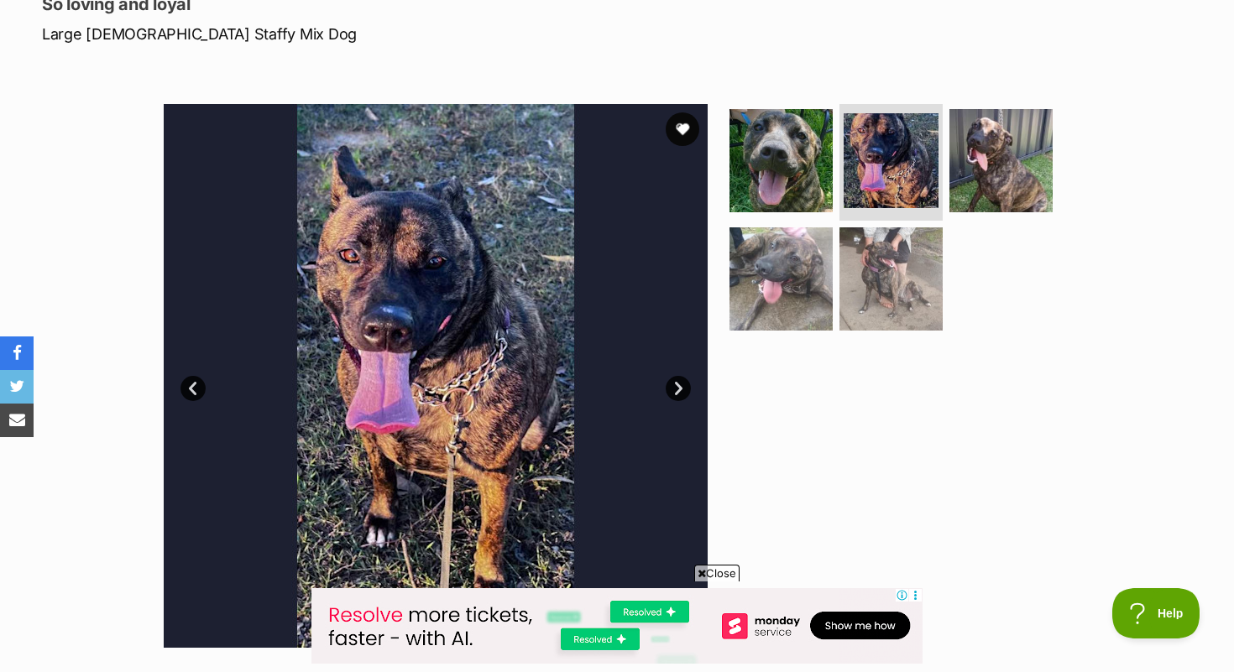
click at [682, 388] on link "Next" at bounding box center [678, 388] width 25 height 25
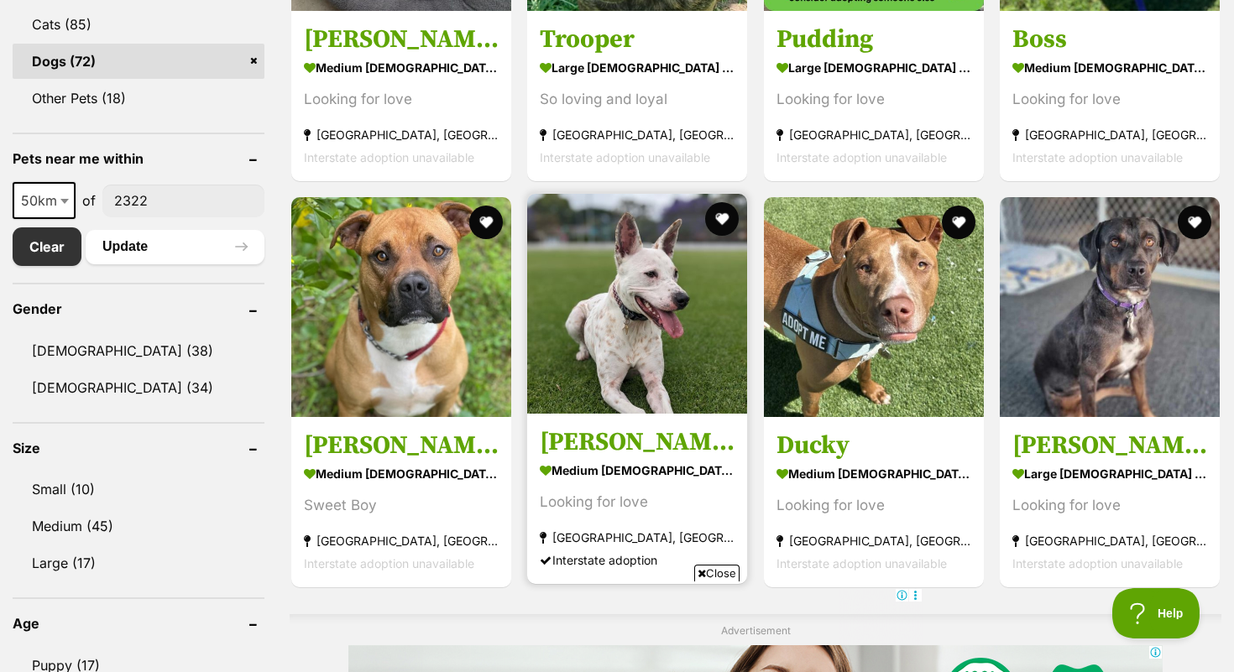
click at [582, 438] on h3 "[PERSON_NAME]" at bounding box center [637, 442] width 195 height 32
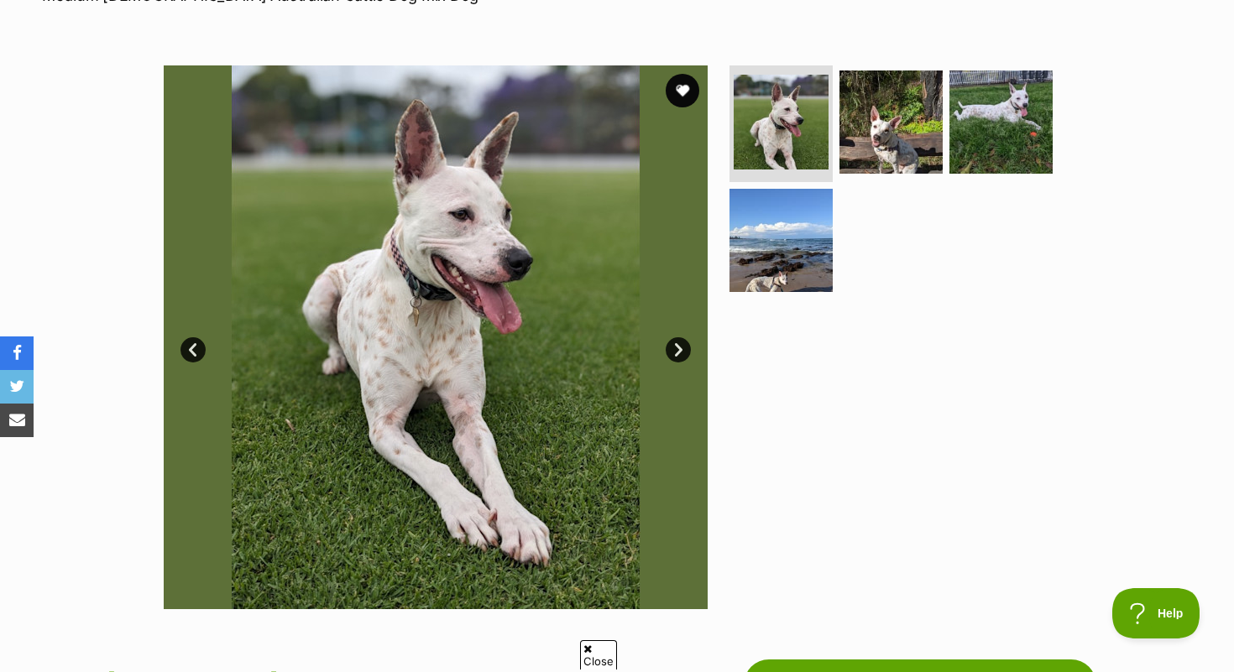
click at [677, 351] on link "Next" at bounding box center [678, 349] width 25 height 25
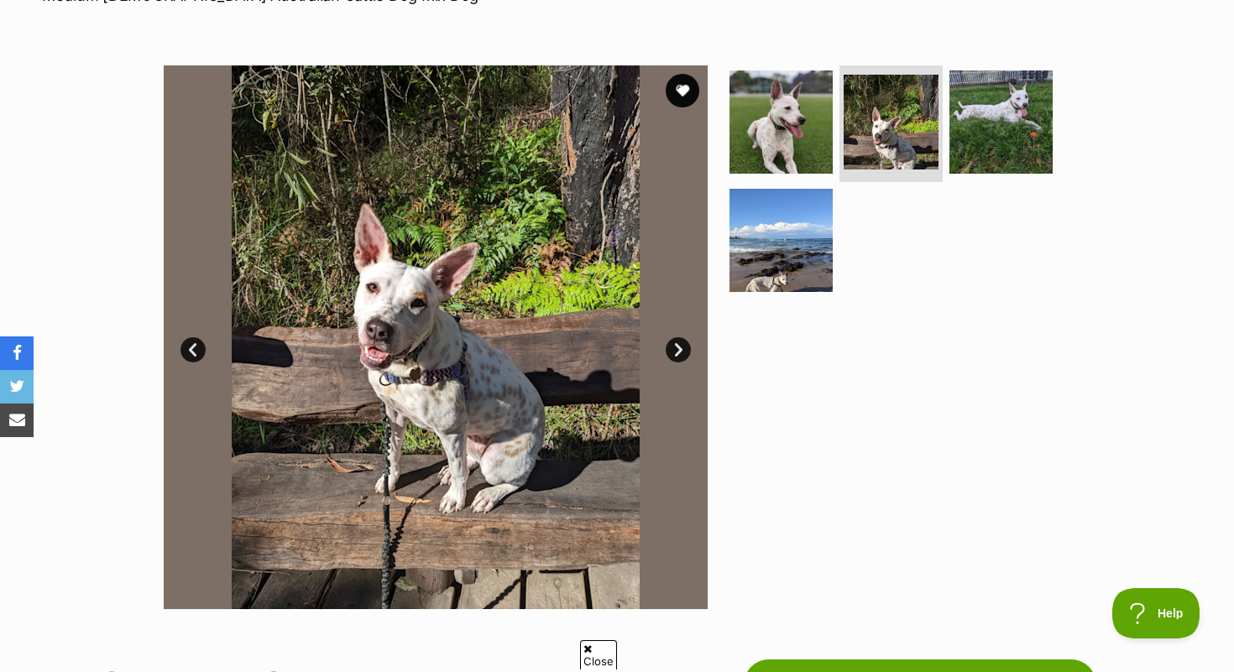
click at [678, 351] on link "Next" at bounding box center [678, 349] width 25 height 25
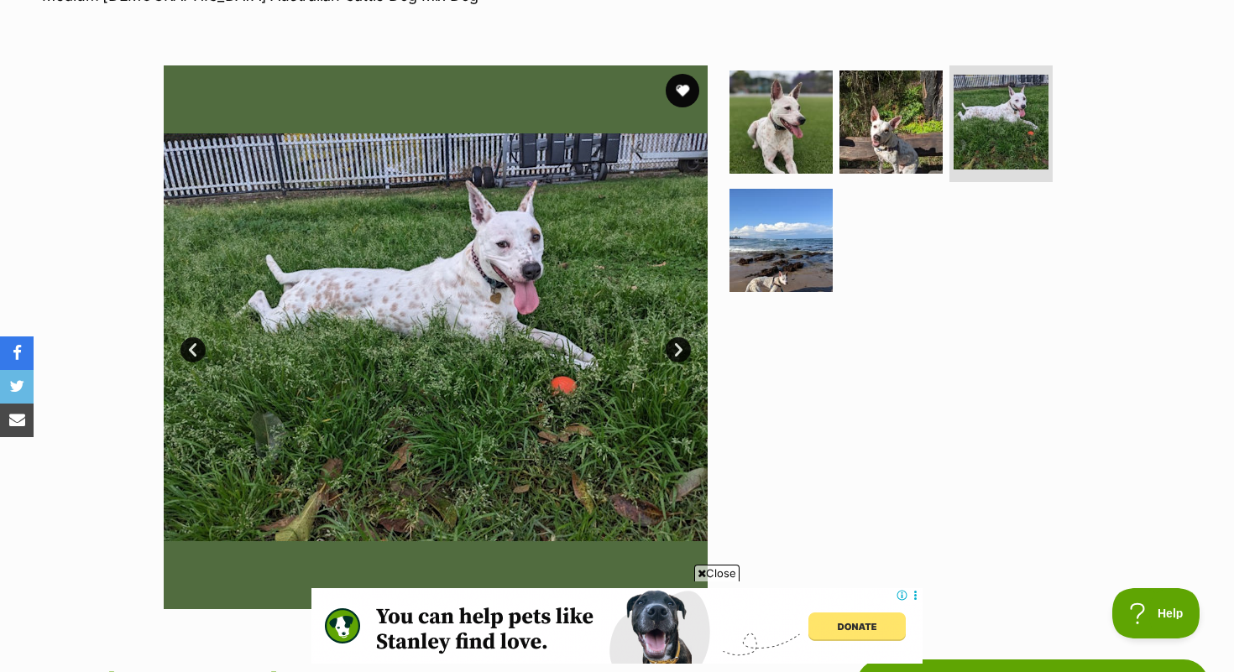
click at [679, 351] on link "Next" at bounding box center [678, 349] width 25 height 25
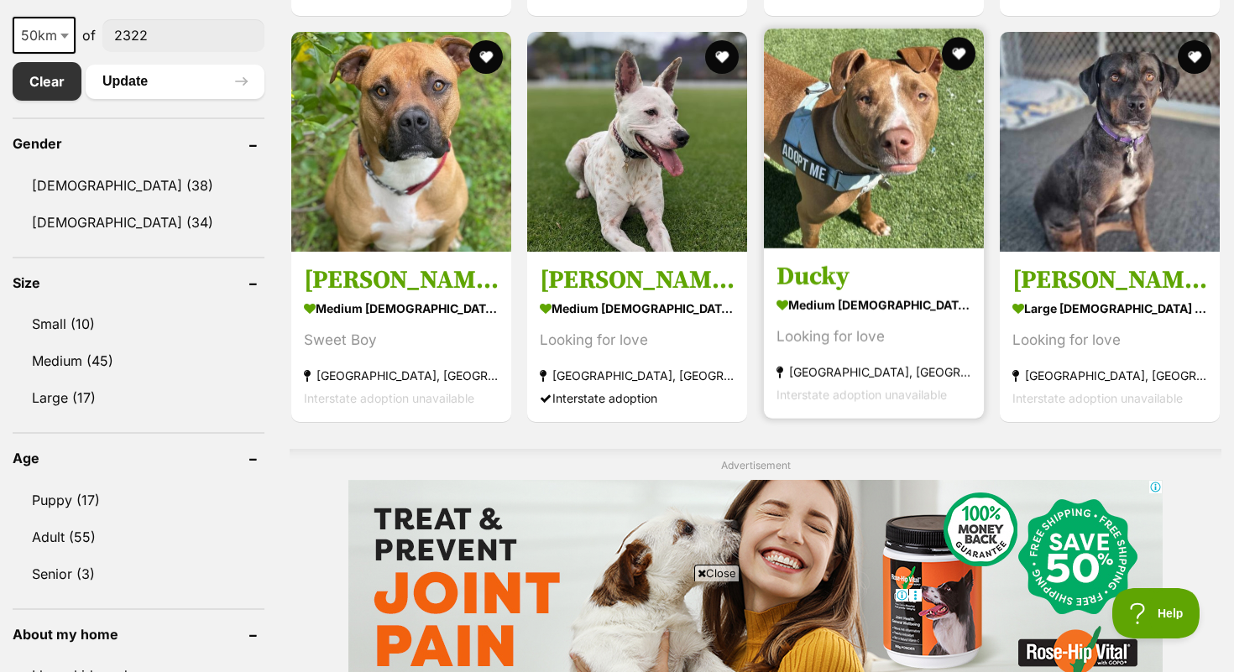
click at [877, 185] on img at bounding box center [874, 139] width 220 height 220
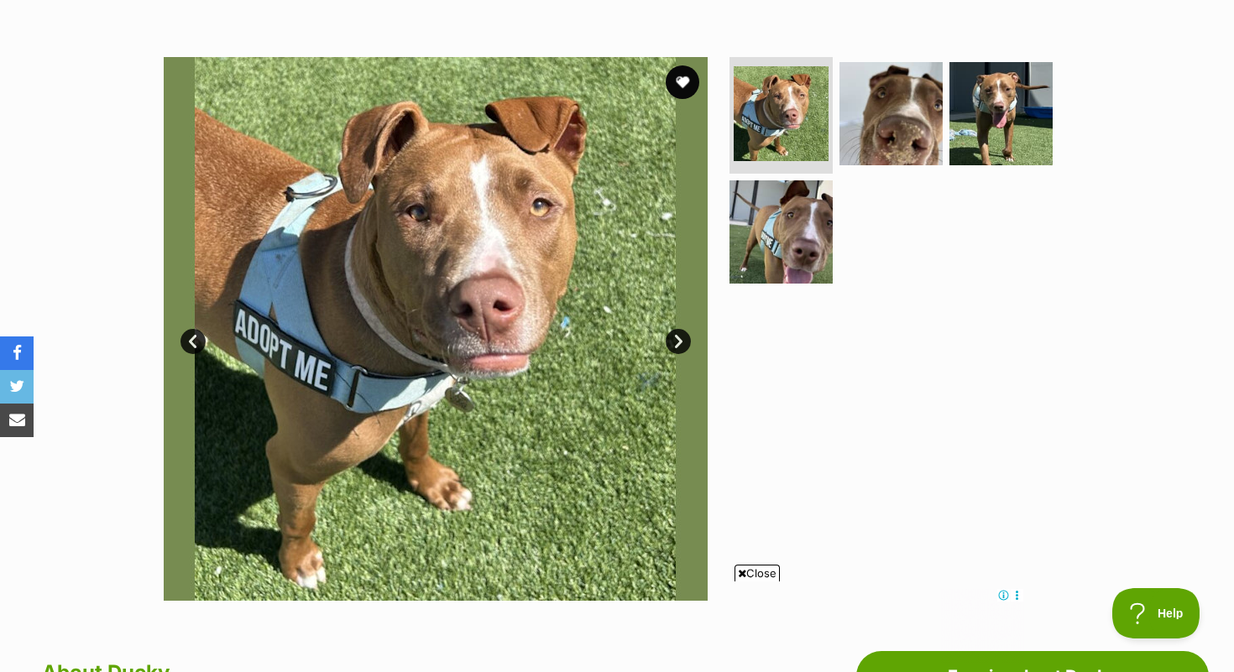
click at [681, 347] on link "Next" at bounding box center [678, 341] width 25 height 25
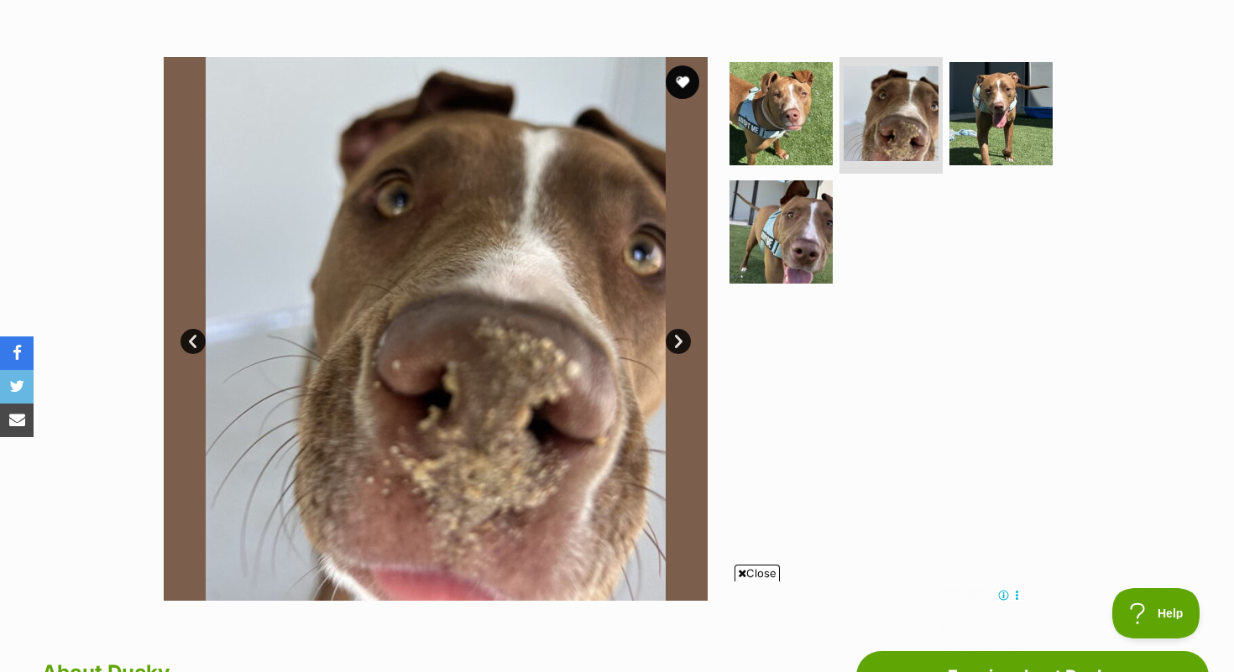
click at [681, 347] on link "Next" at bounding box center [678, 341] width 25 height 25
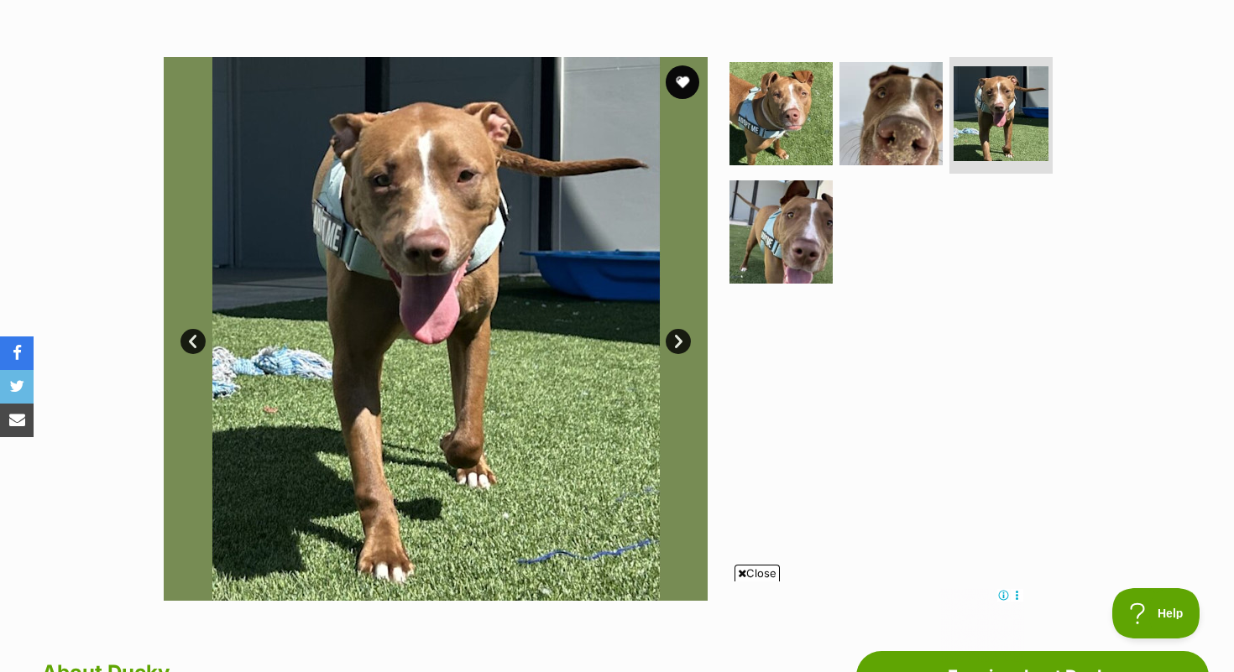
click at [681, 347] on link "Next" at bounding box center [678, 341] width 25 height 25
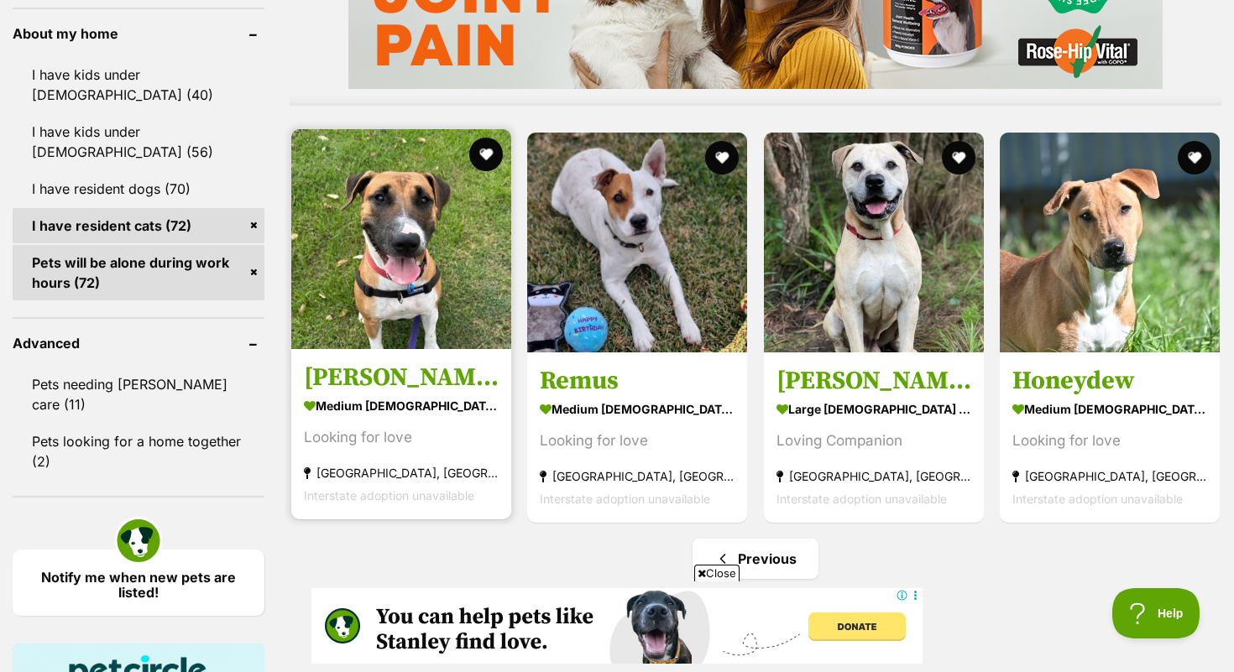
scroll to position [1555, 0]
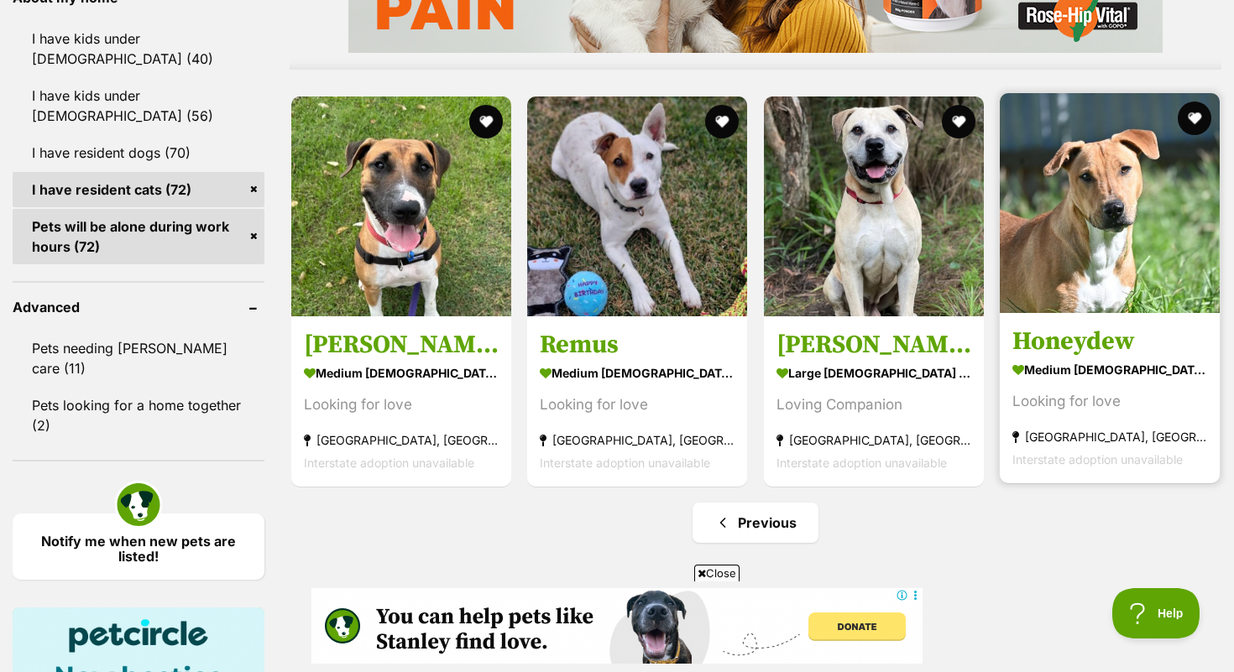
click at [1117, 356] on h3 "Honeydew" at bounding box center [1109, 341] width 195 height 32
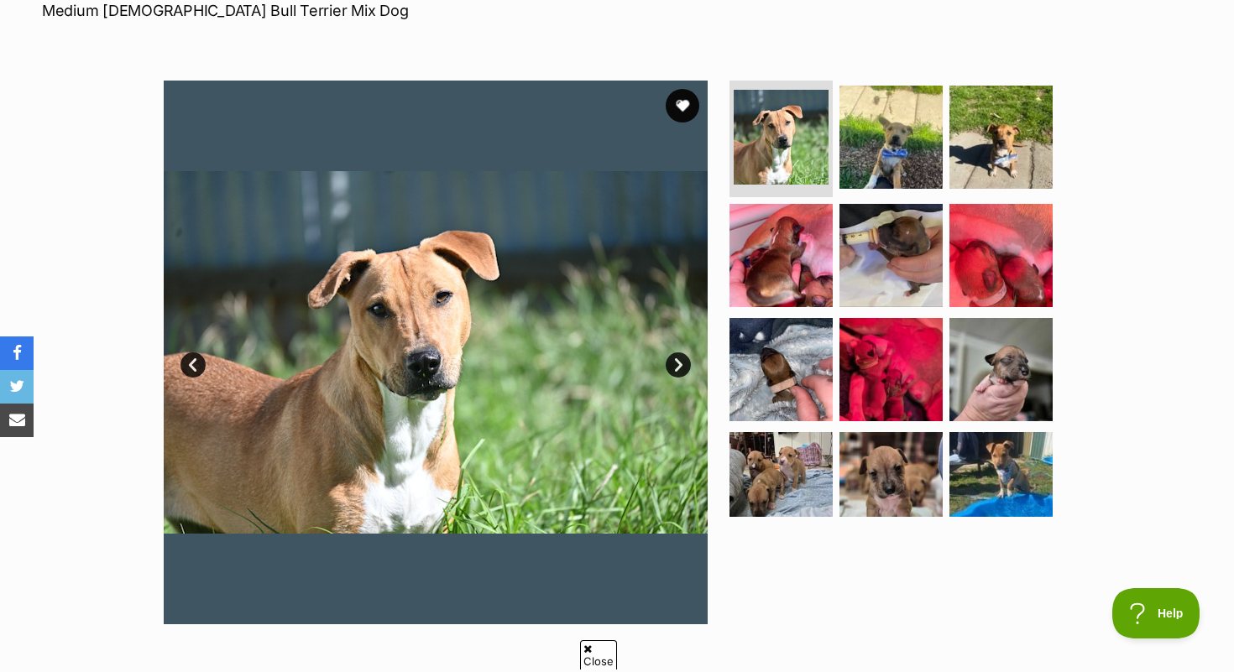
scroll to position [34, 0]
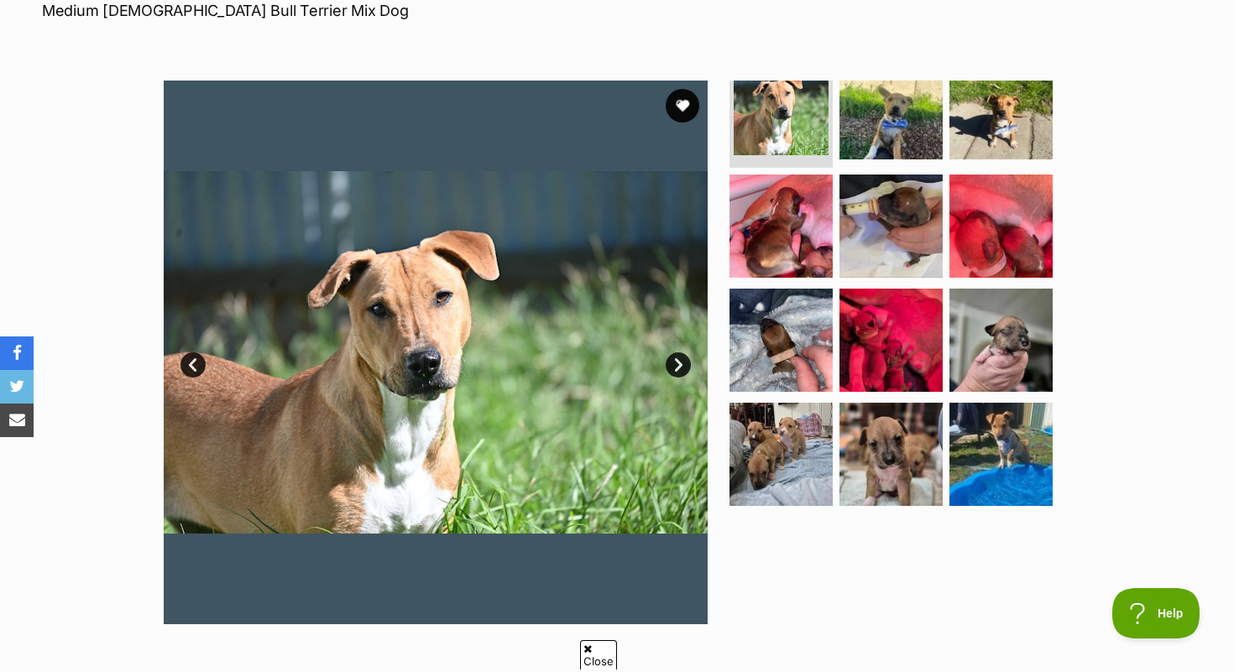
click at [677, 372] on link "Next" at bounding box center [678, 365] width 25 height 25
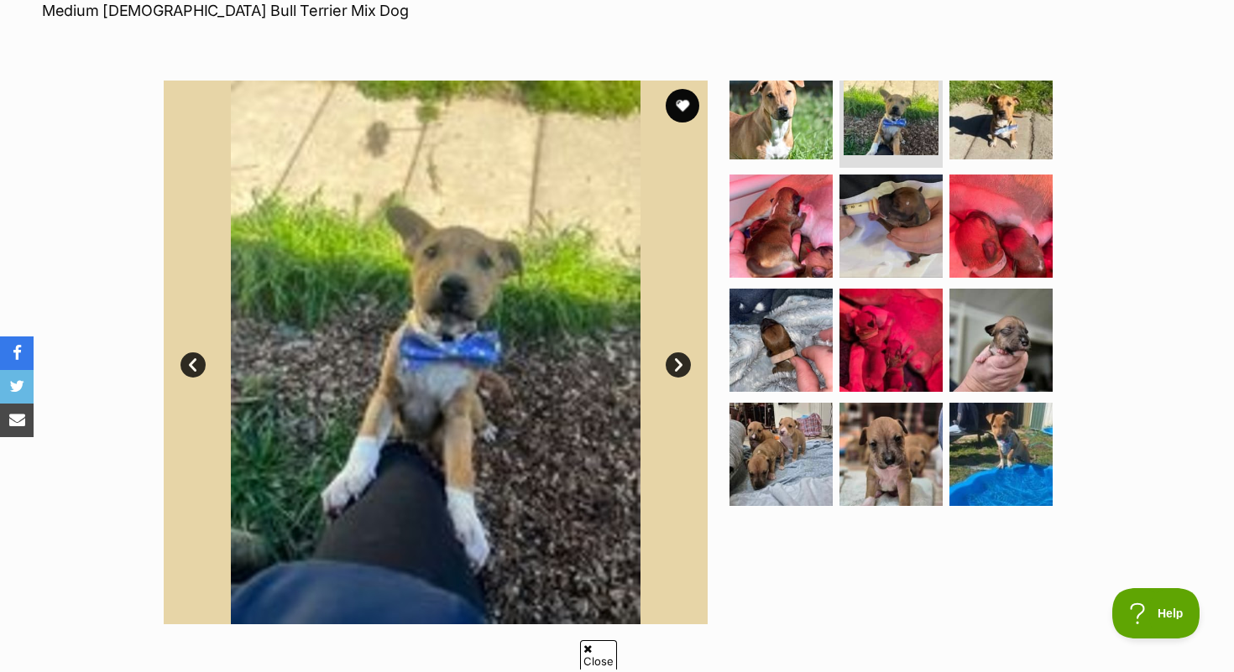
scroll to position [0, 0]
click at [677, 372] on link "Next" at bounding box center [678, 365] width 25 height 25
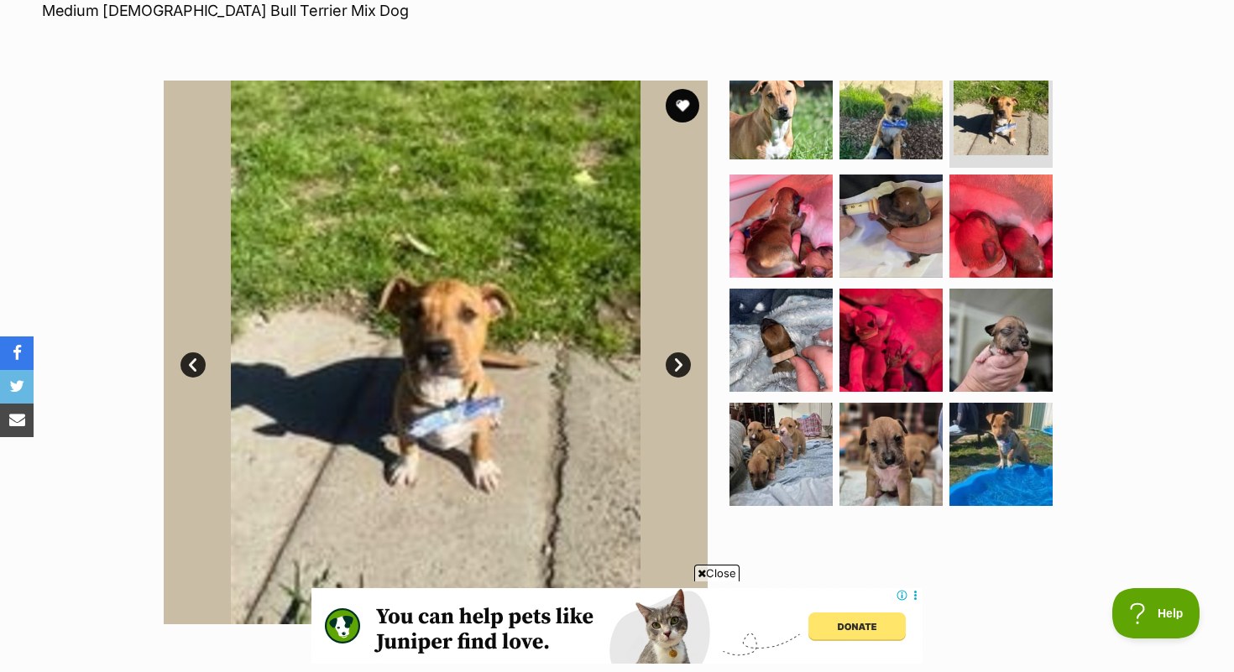
click at [677, 372] on link "Next" at bounding box center [678, 365] width 25 height 25
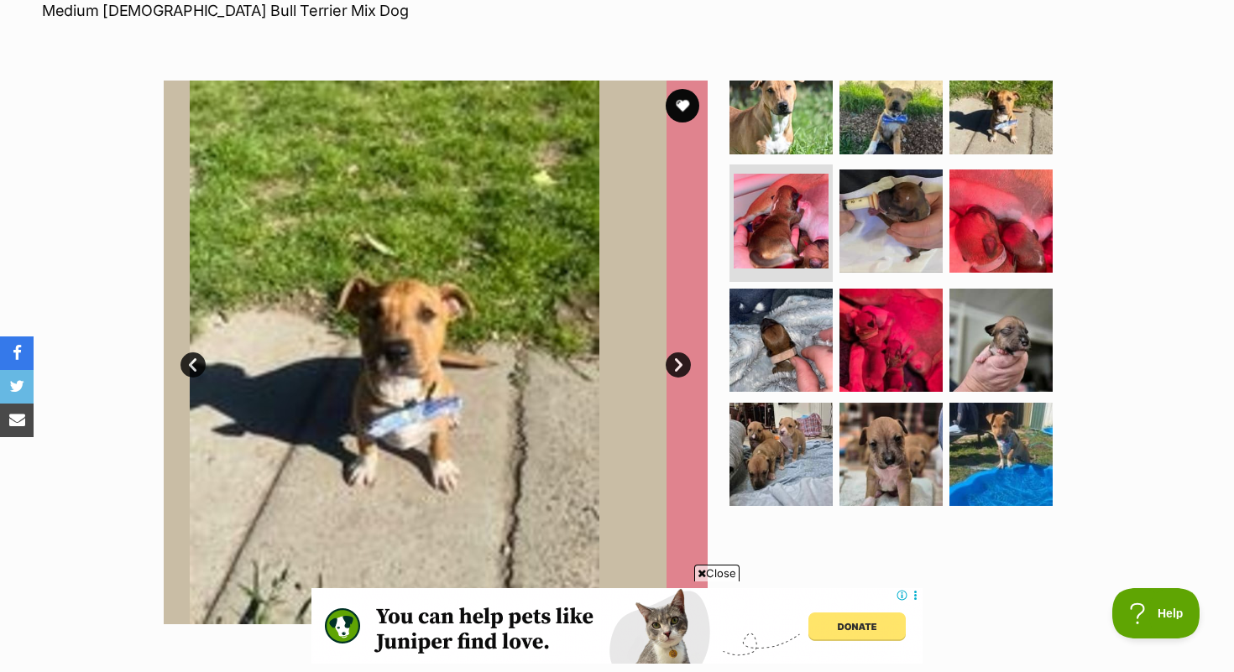
scroll to position [24, 0]
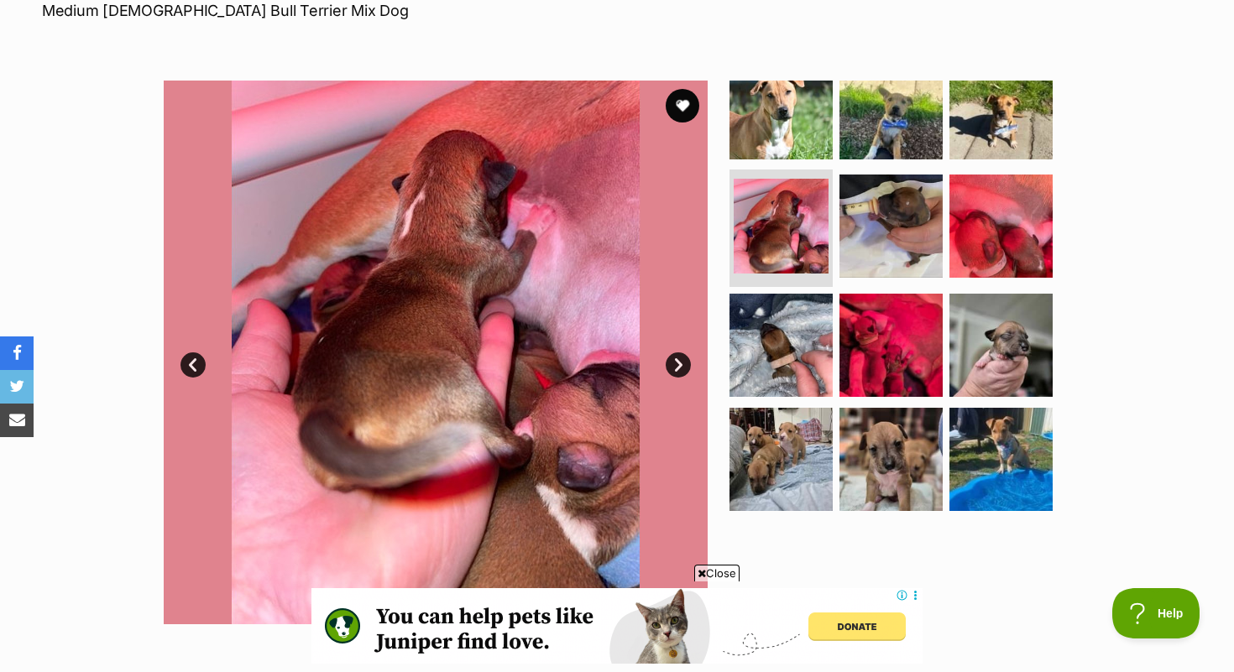
click at [677, 372] on link "Next" at bounding box center [678, 365] width 25 height 25
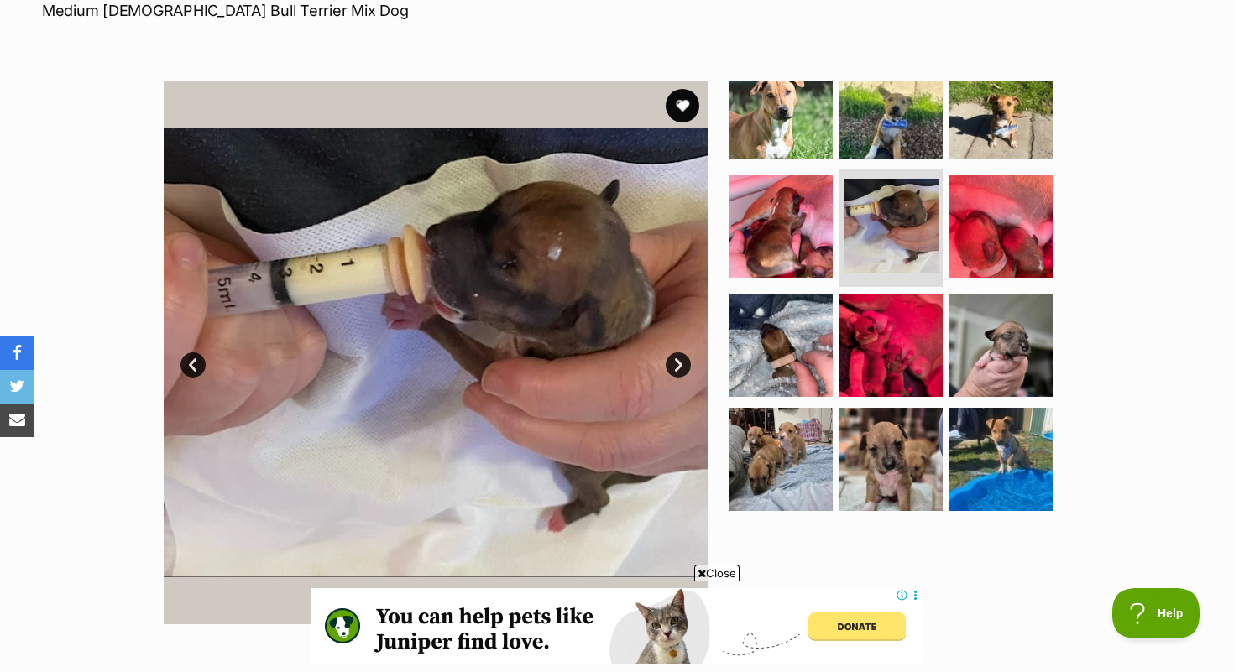
click at [676, 372] on link "Next" at bounding box center [678, 365] width 25 height 25
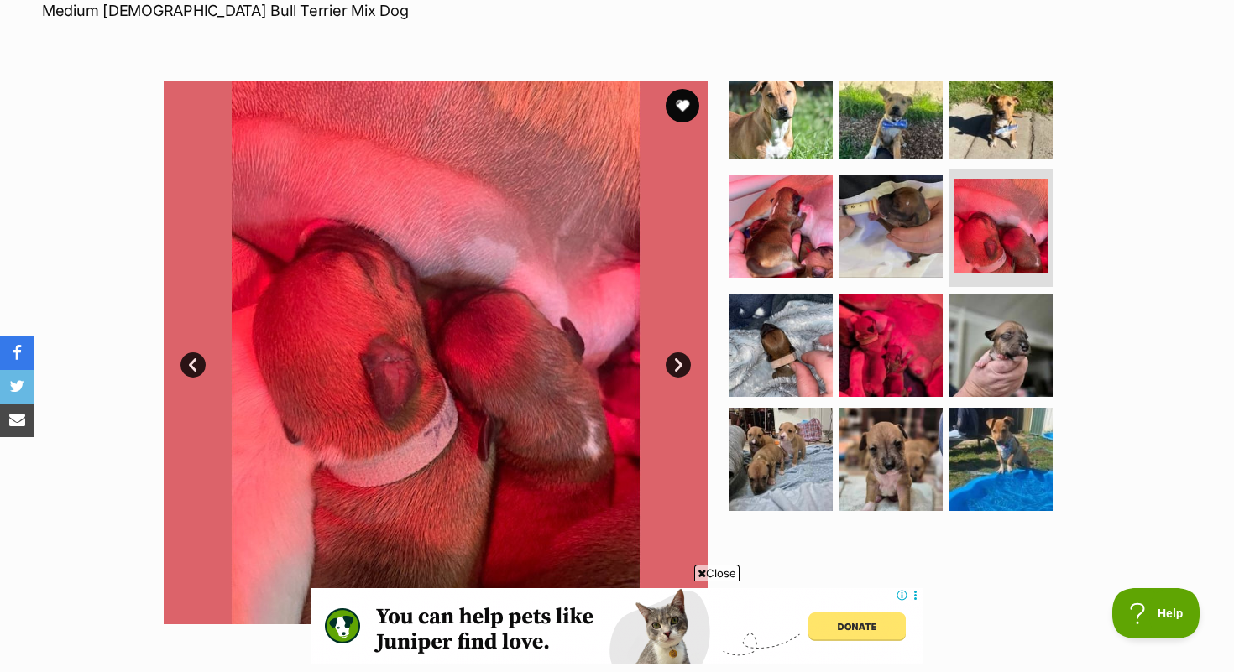
click at [676, 372] on link "Next" at bounding box center [678, 365] width 25 height 25
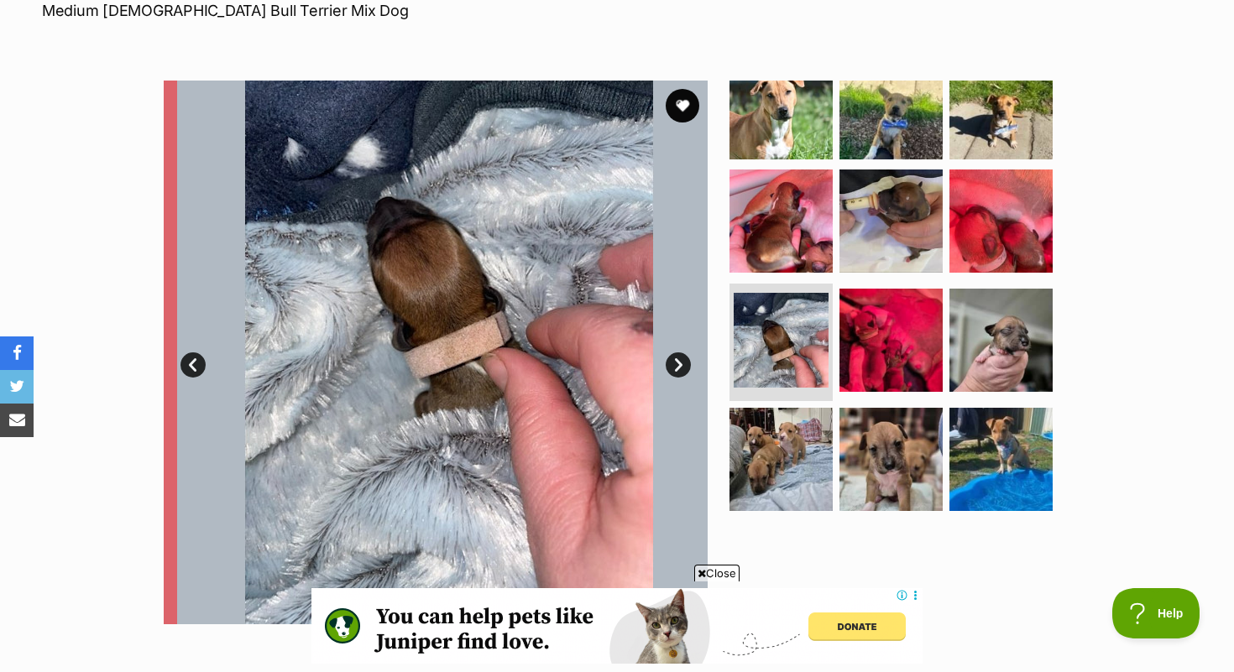
click at [676, 373] on link "Next" at bounding box center [678, 365] width 25 height 25
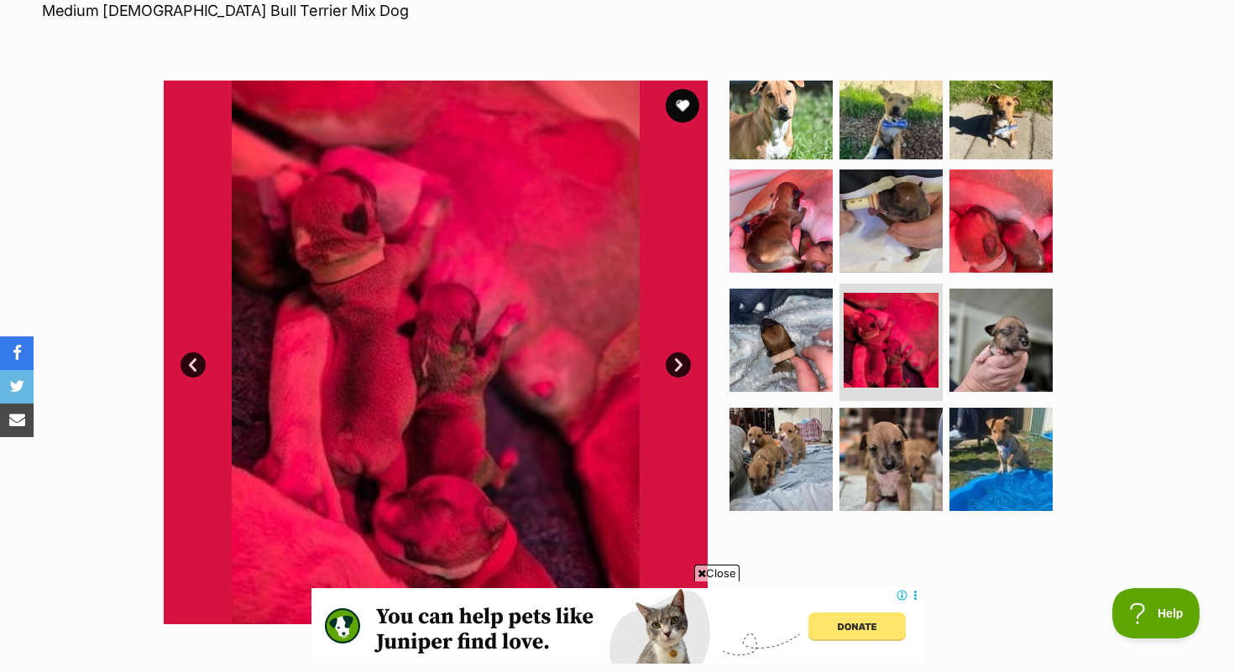
click at [676, 373] on link "Next" at bounding box center [678, 365] width 25 height 25
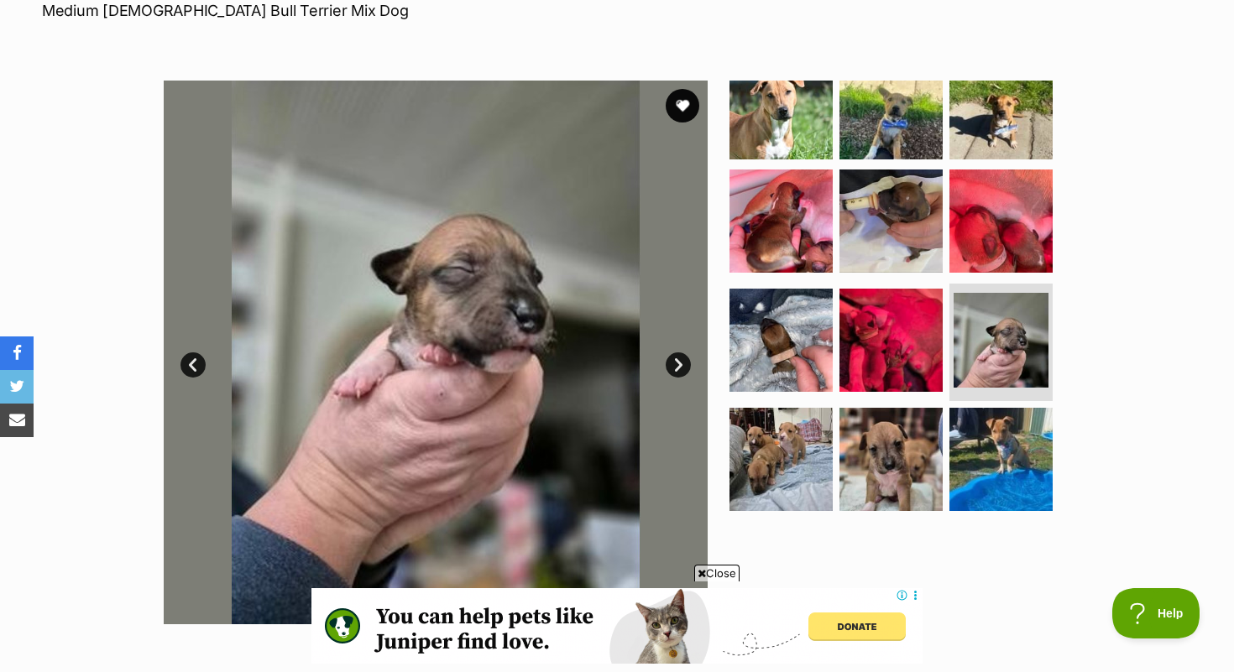
click at [675, 373] on link "Next" at bounding box center [678, 365] width 25 height 25
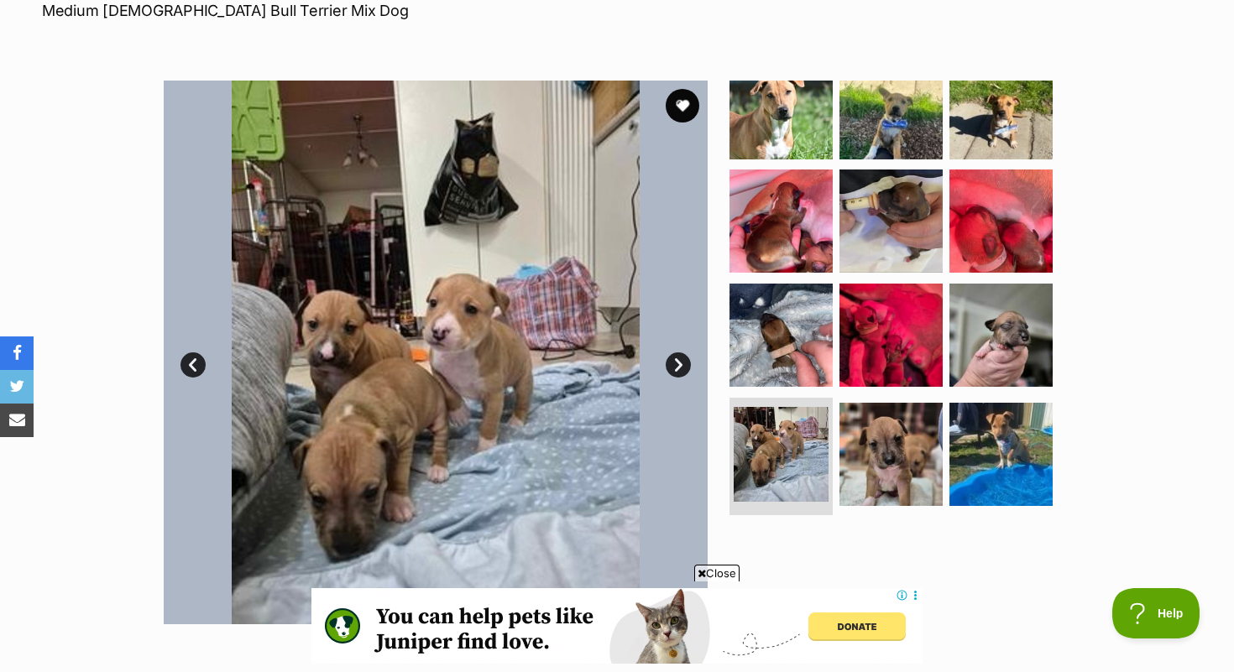
click at [675, 373] on link "Next" at bounding box center [678, 365] width 25 height 25
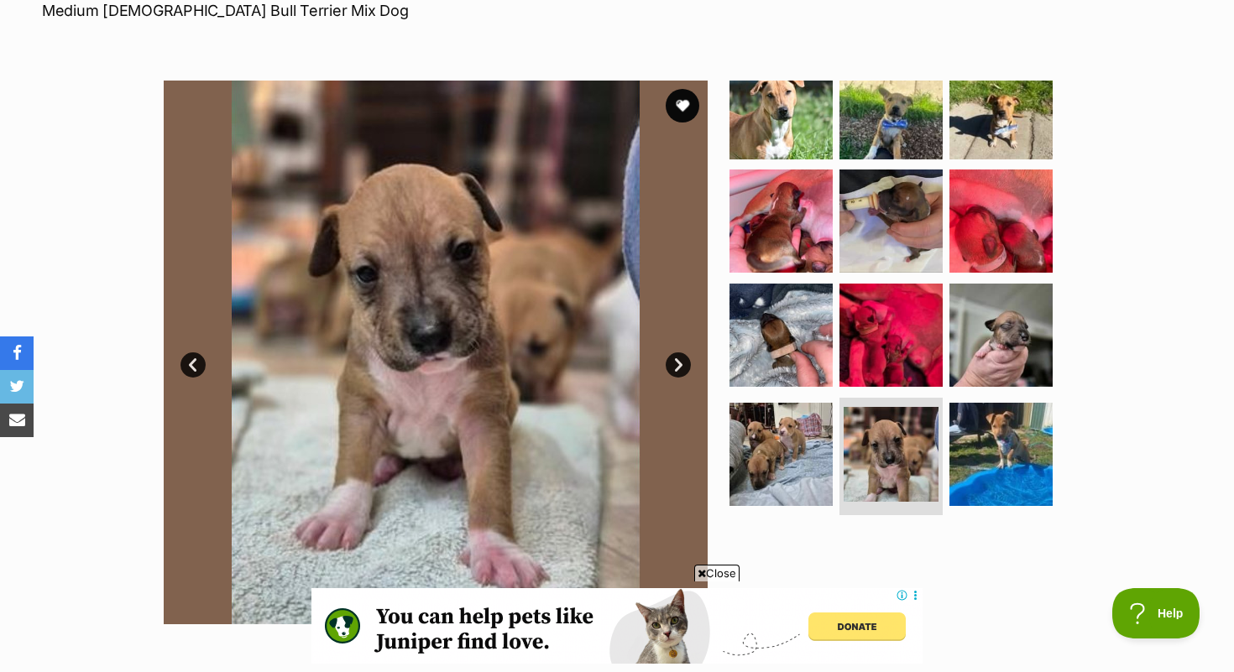
click at [675, 373] on link "Next" at bounding box center [678, 365] width 25 height 25
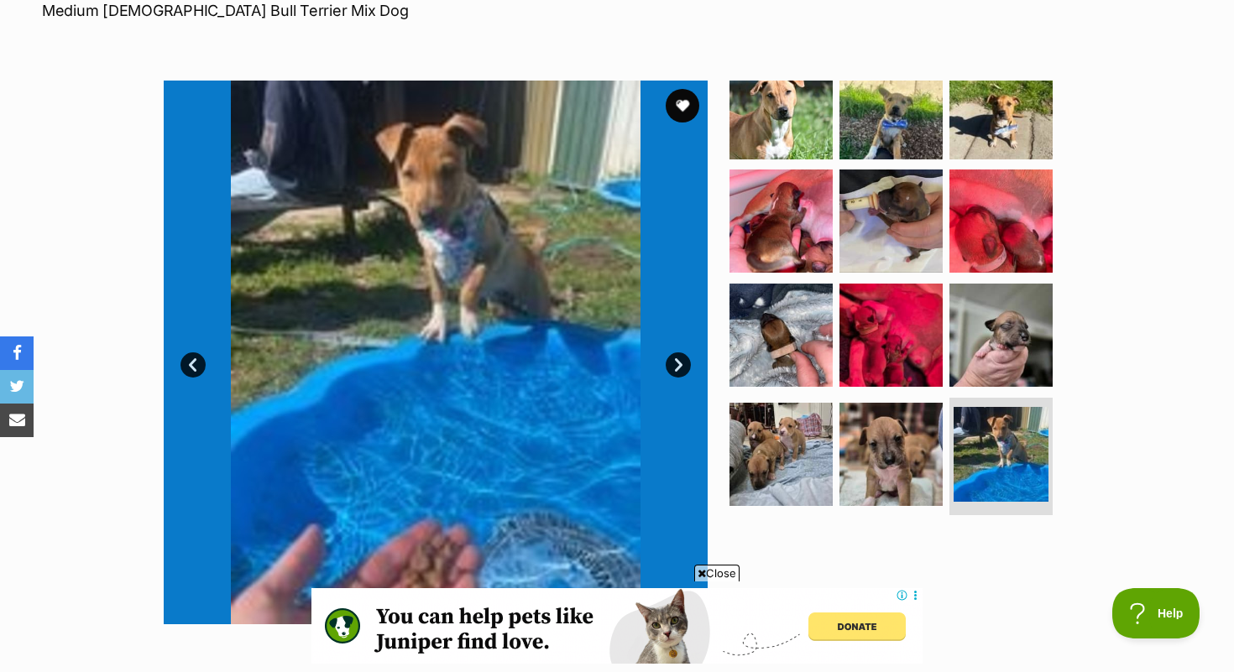
click at [675, 373] on link "Next" at bounding box center [678, 365] width 25 height 25
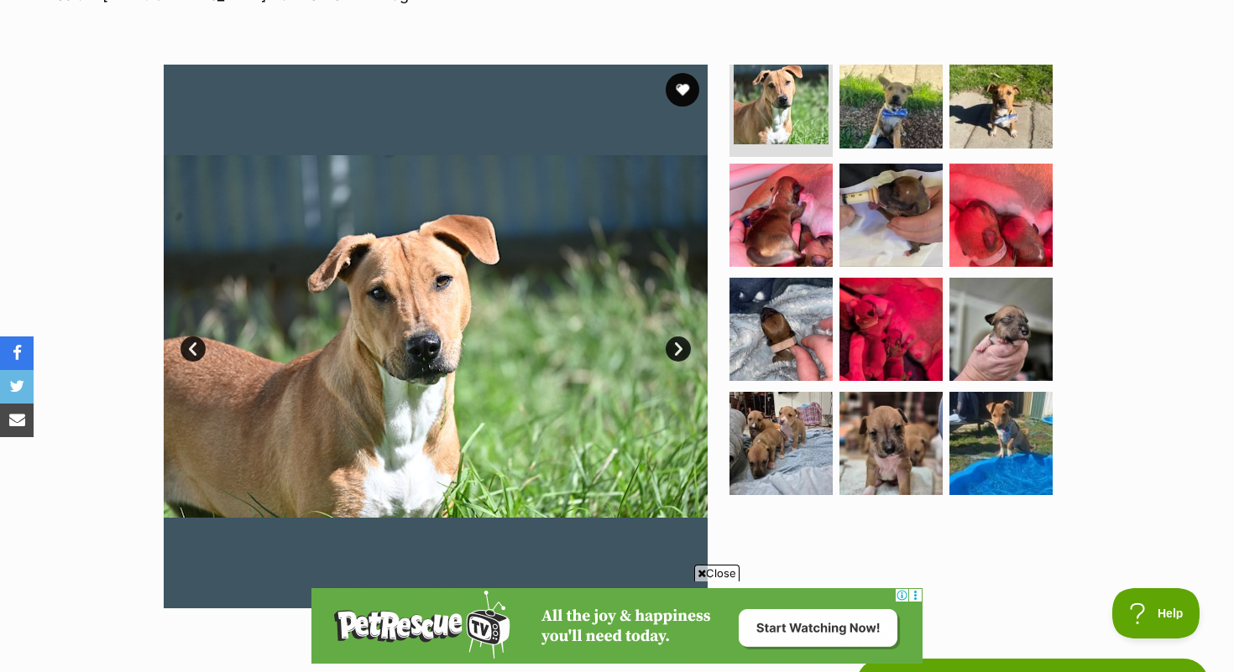
scroll to position [288, 0]
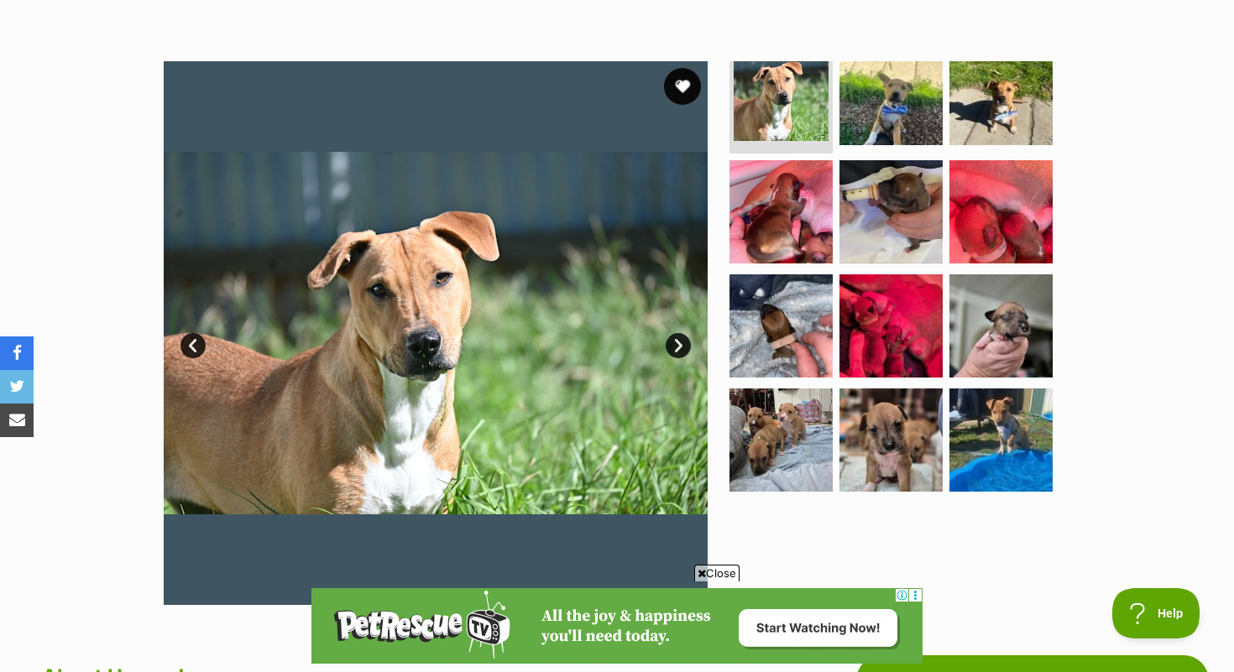
click at [688, 94] on button "favourite" at bounding box center [682, 86] width 37 height 37
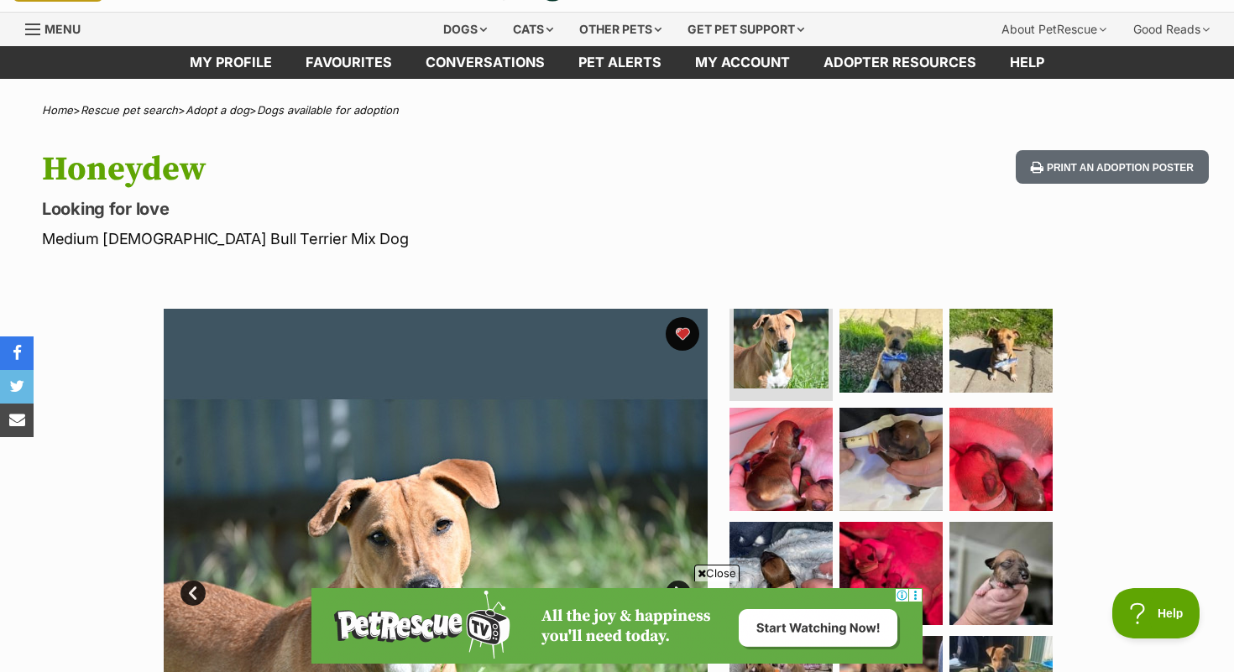
scroll to position [0, 0]
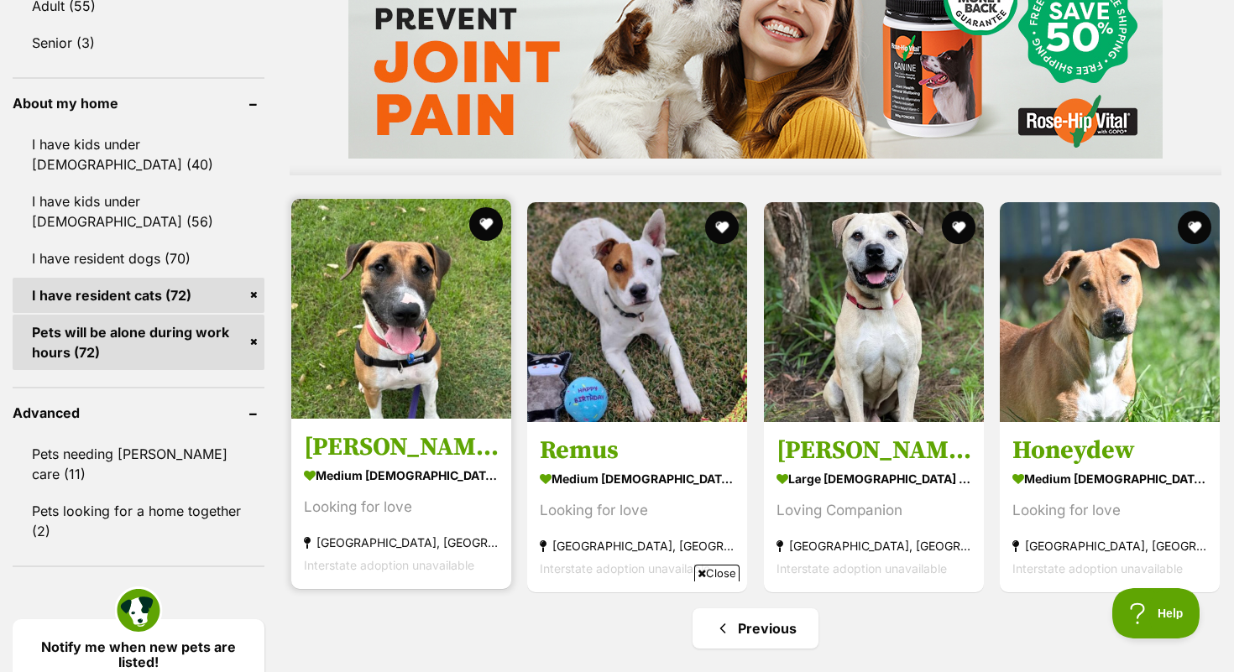
click at [335, 448] on h3 "Luna" at bounding box center [401, 447] width 195 height 32
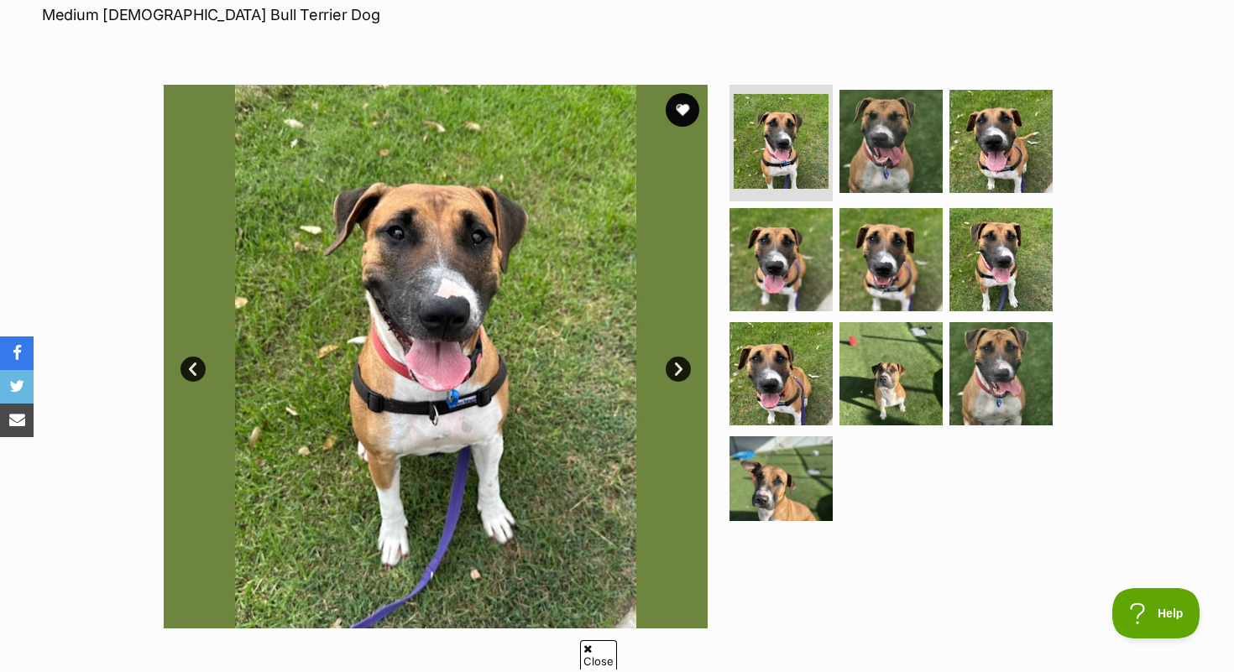
click at [685, 368] on link "Next" at bounding box center [678, 369] width 25 height 25
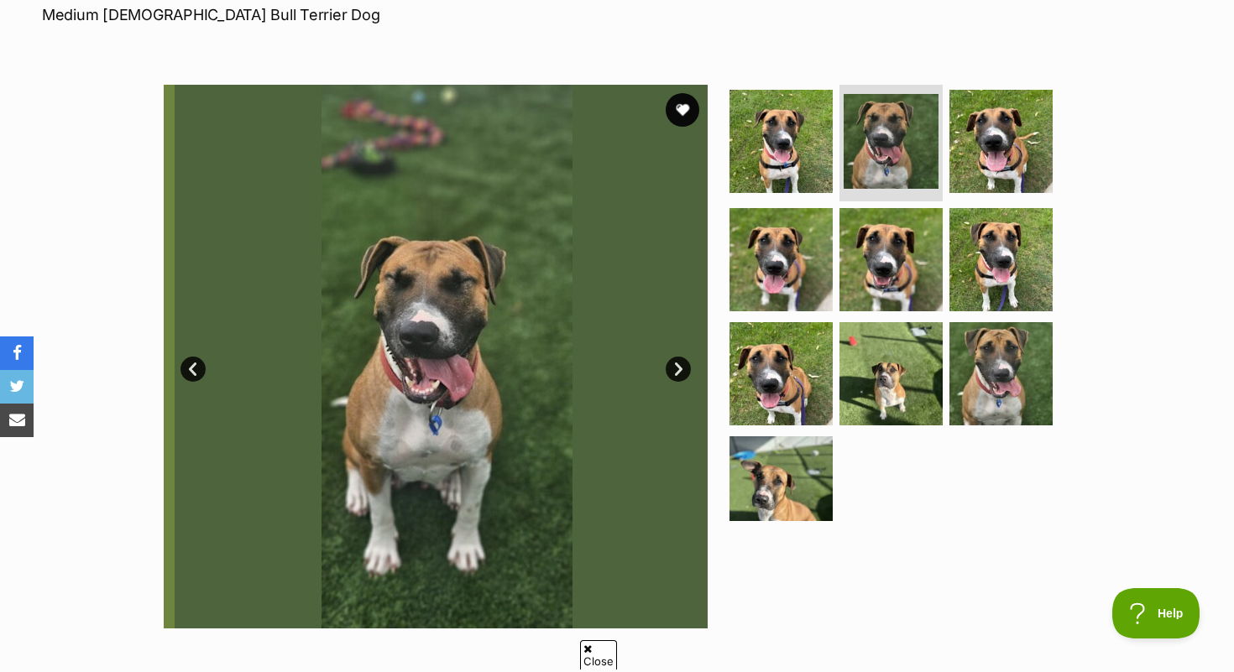
click at [685, 368] on link "Next" at bounding box center [678, 369] width 25 height 25
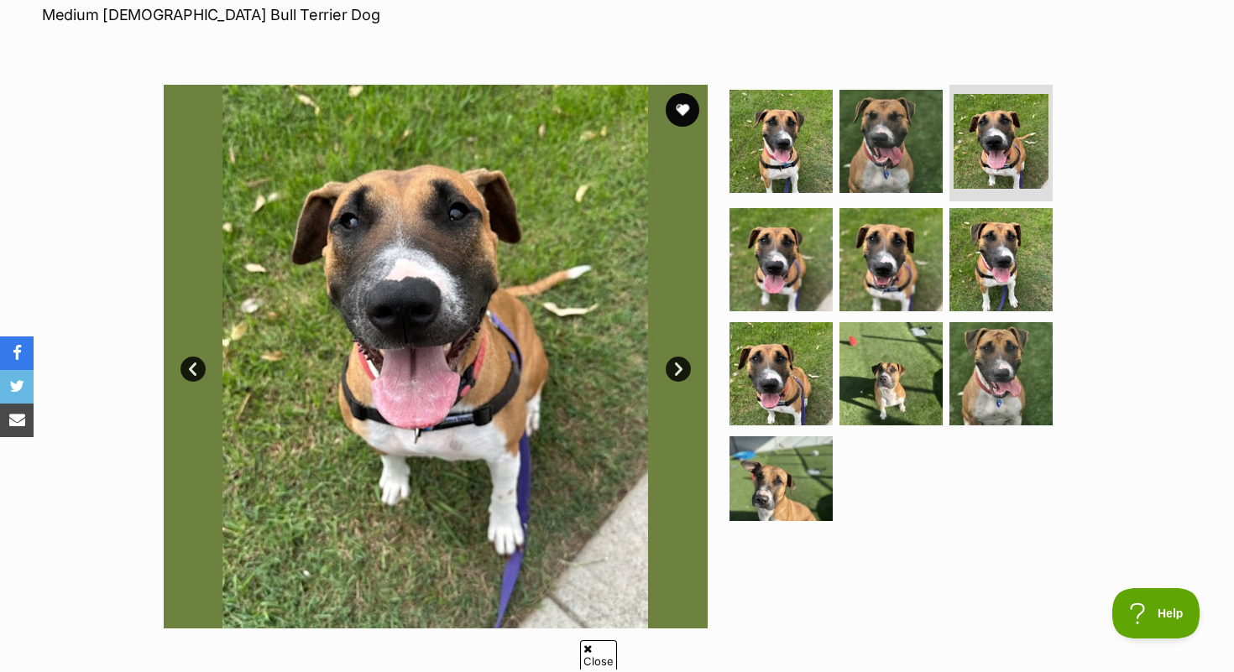
click at [685, 367] on link "Next" at bounding box center [678, 369] width 25 height 25
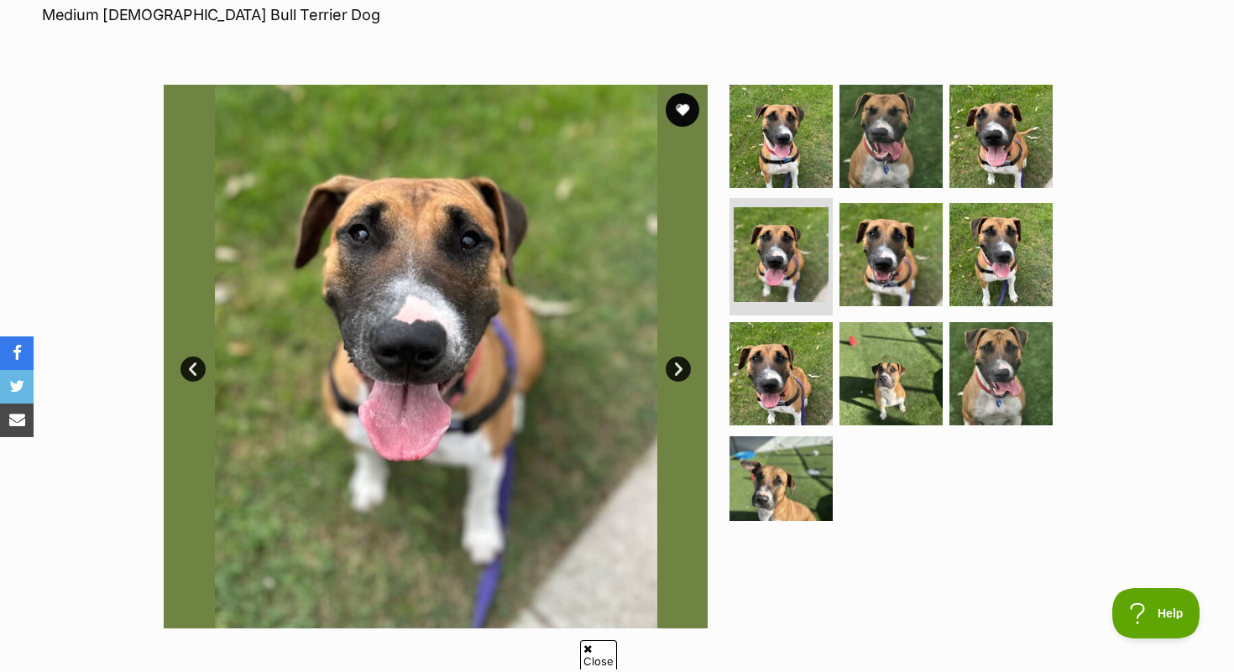
click at [685, 365] on link "Next" at bounding box center [678, 369] width 25 height 25
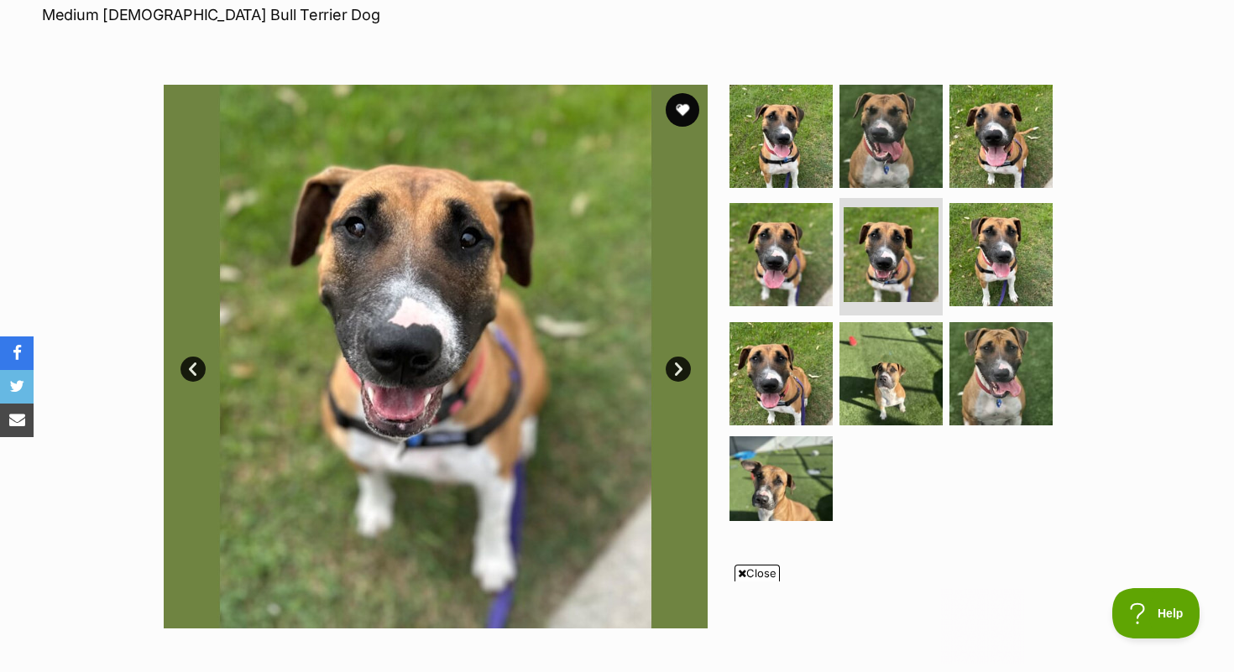
click at [685, 365] on link "Next" at bounding box center [678, 369] width 25 height 25
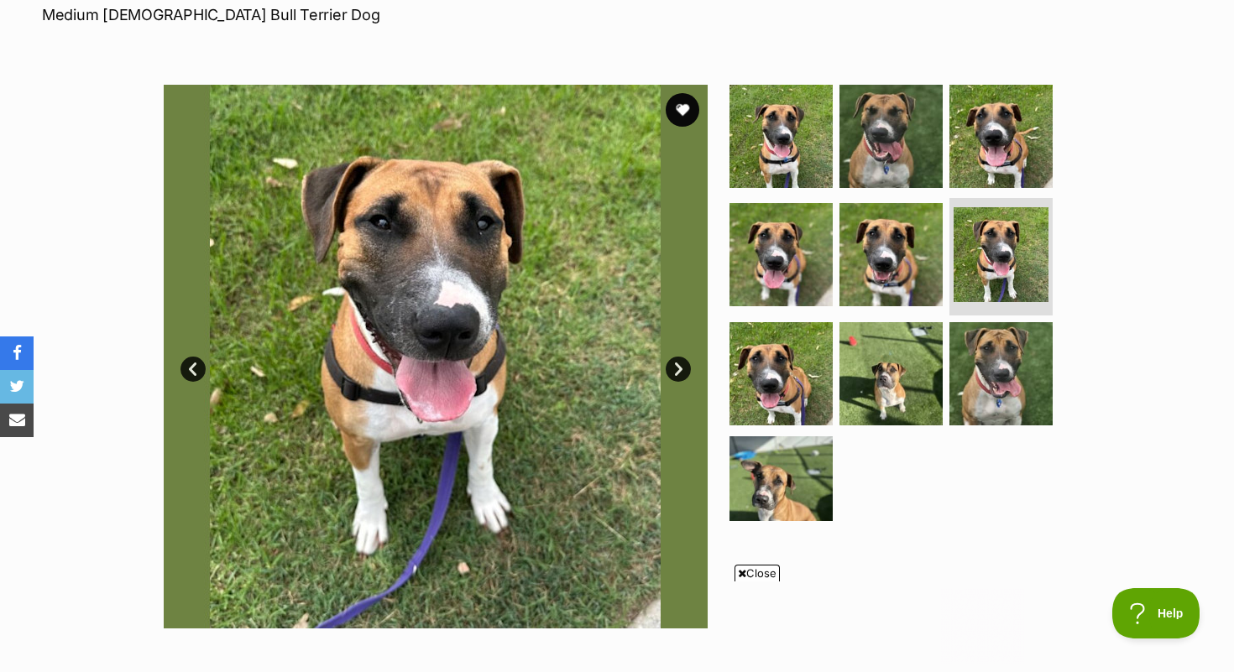
click at [685, 365] on link "Next" at bounding box center [678, 369] width 25 height 25
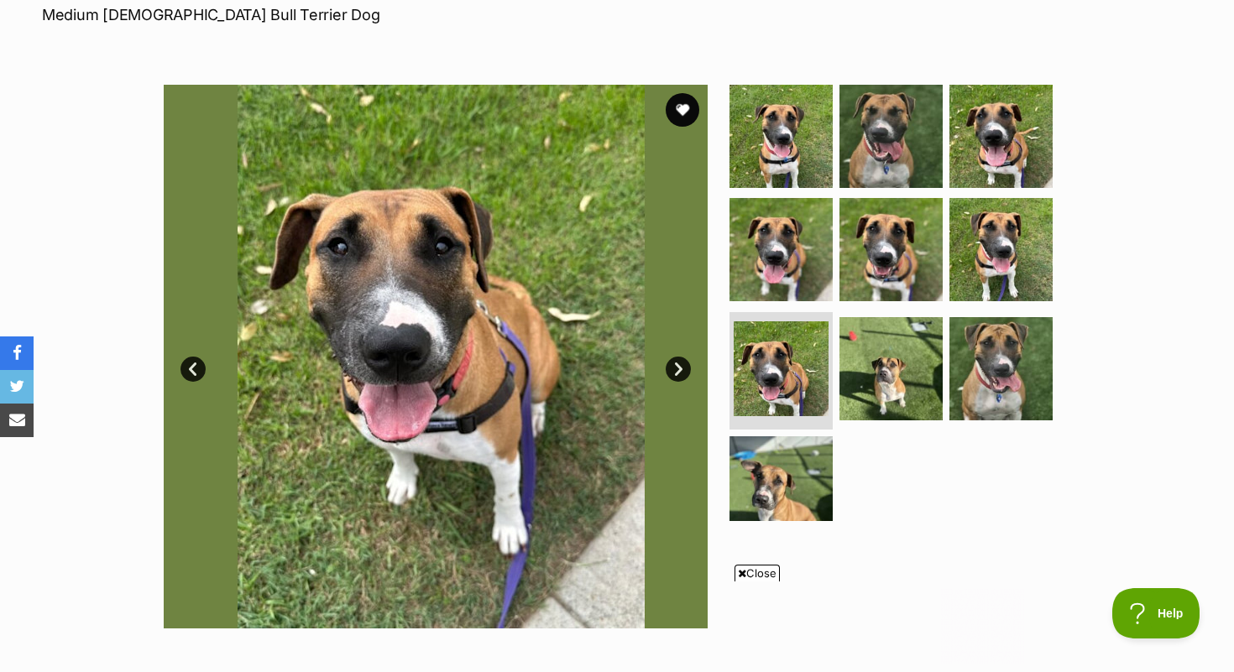
click at [684, 365] on link "Next" at bounding box center [678, 369] width 25 height 25
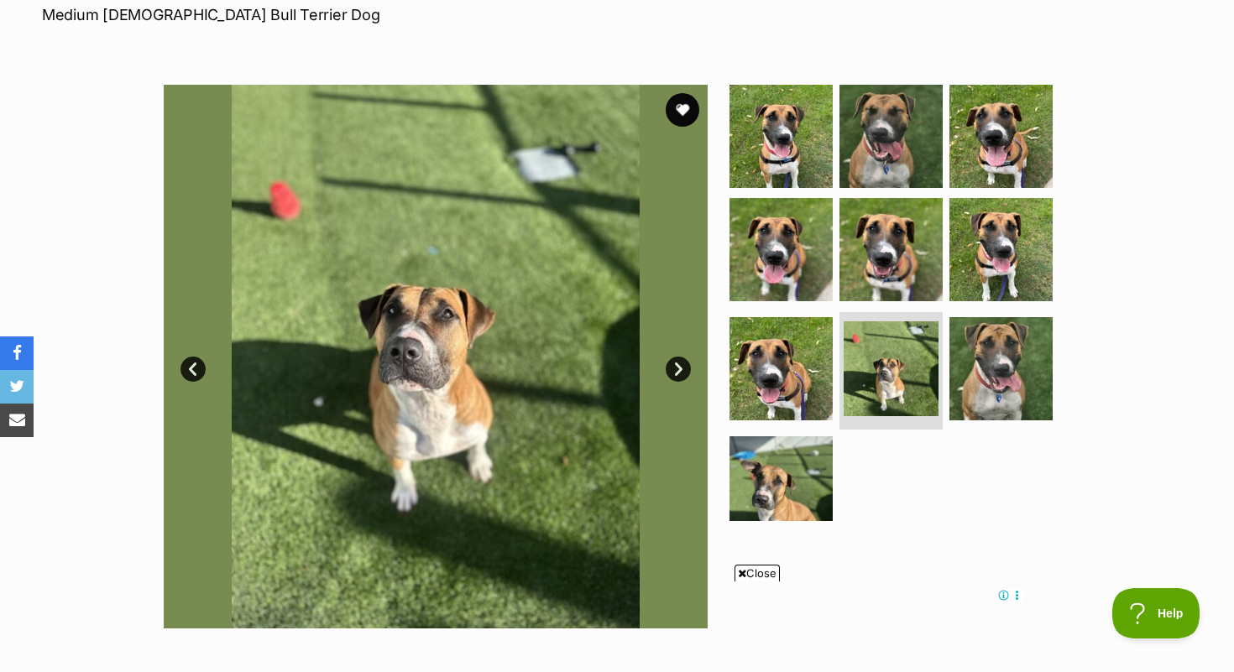
click at [684, 364] on link "Next" at bounding box center [678, 369] width 25 height 25
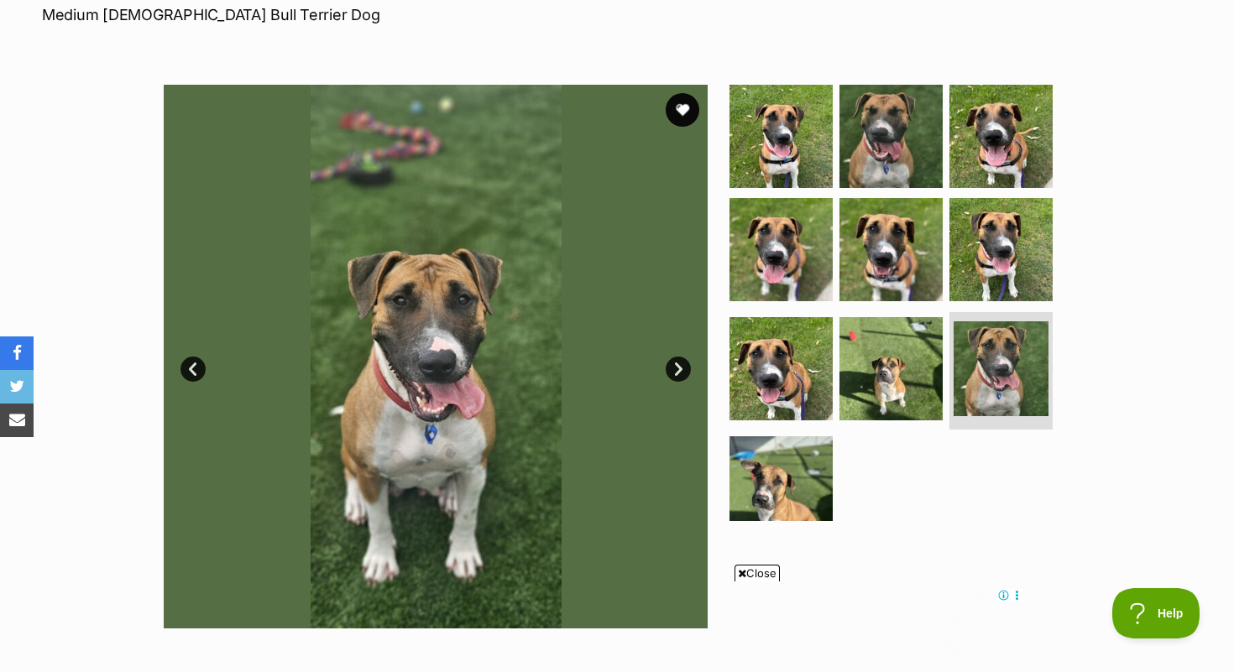
click at [684, 364] on link "Next" at bounding box center [678, 369] width 25 height 25
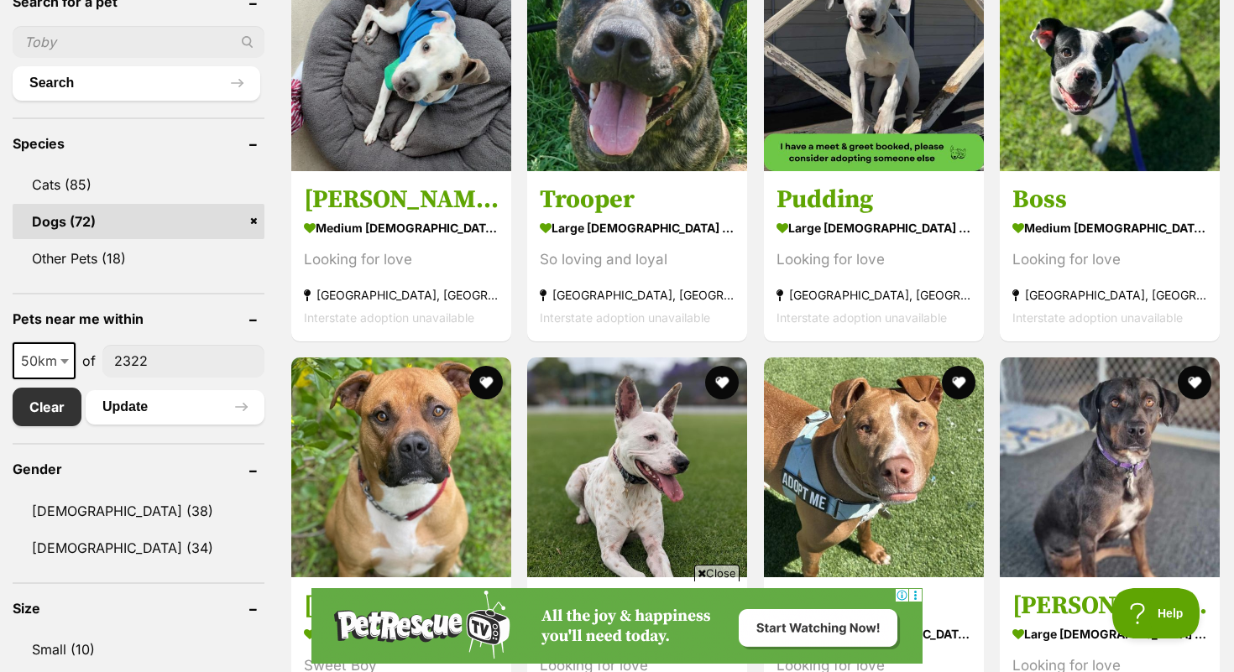
scroll to position [588, 0]
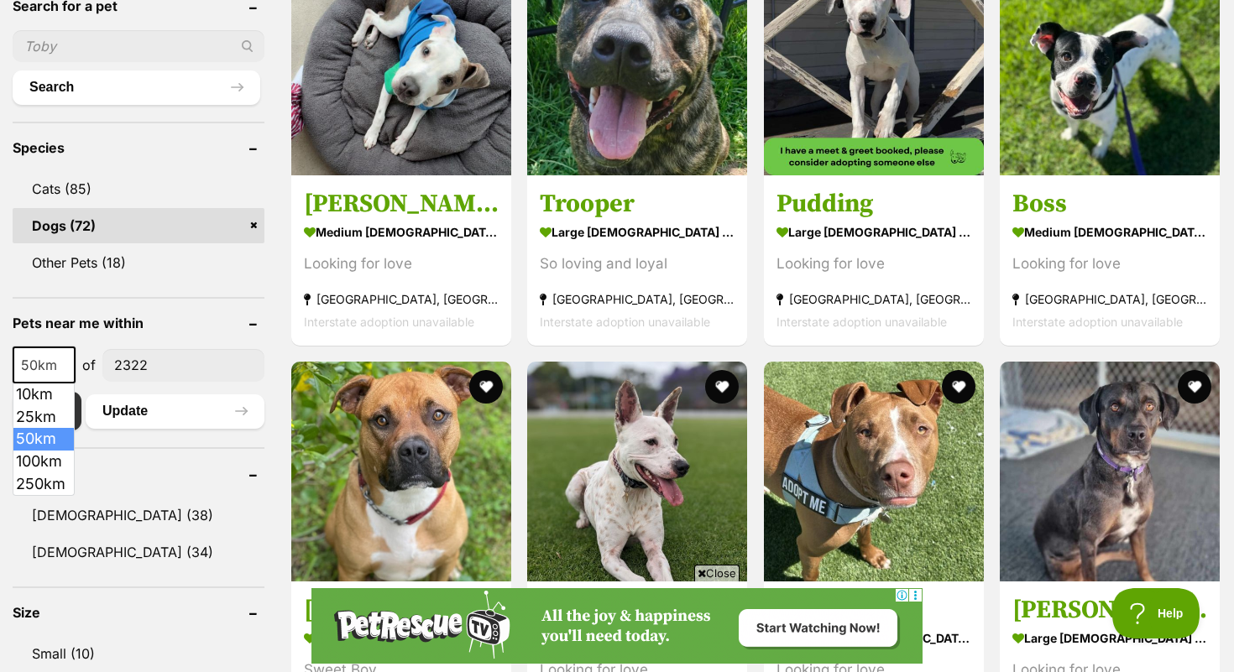
click at [44, 361] on span "50km" at bounding box center [44, 365] width 60 height 24
select select "100"
click at [131, 409] on button "Update" at bounding box center [175, 412] width 179 height 34
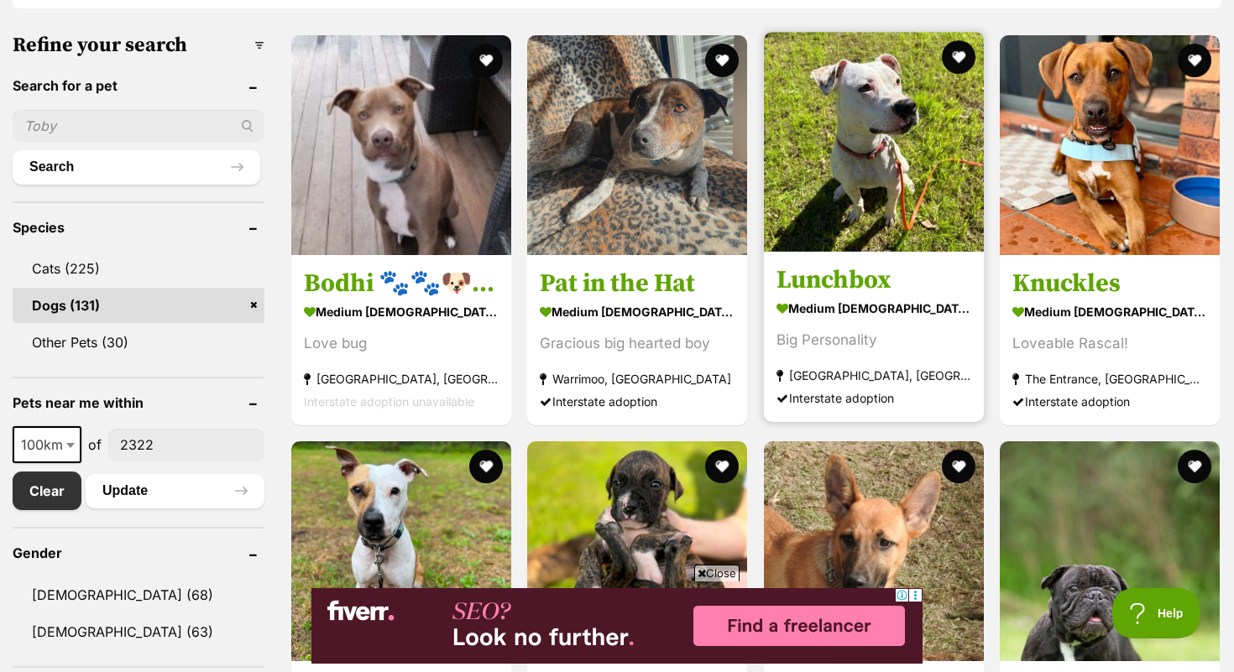
click at [876, 282] on h3 "Lunchbox" at bounding box center [874, 280] width 195 height 32
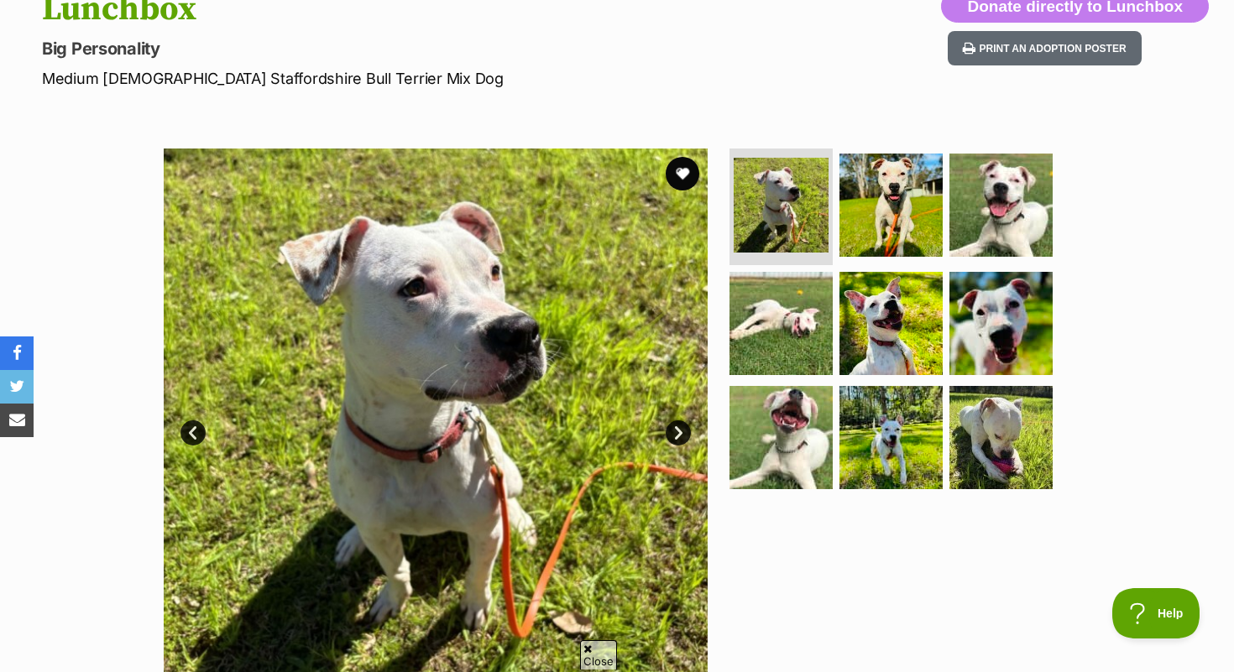
scroll to position [348, 0]
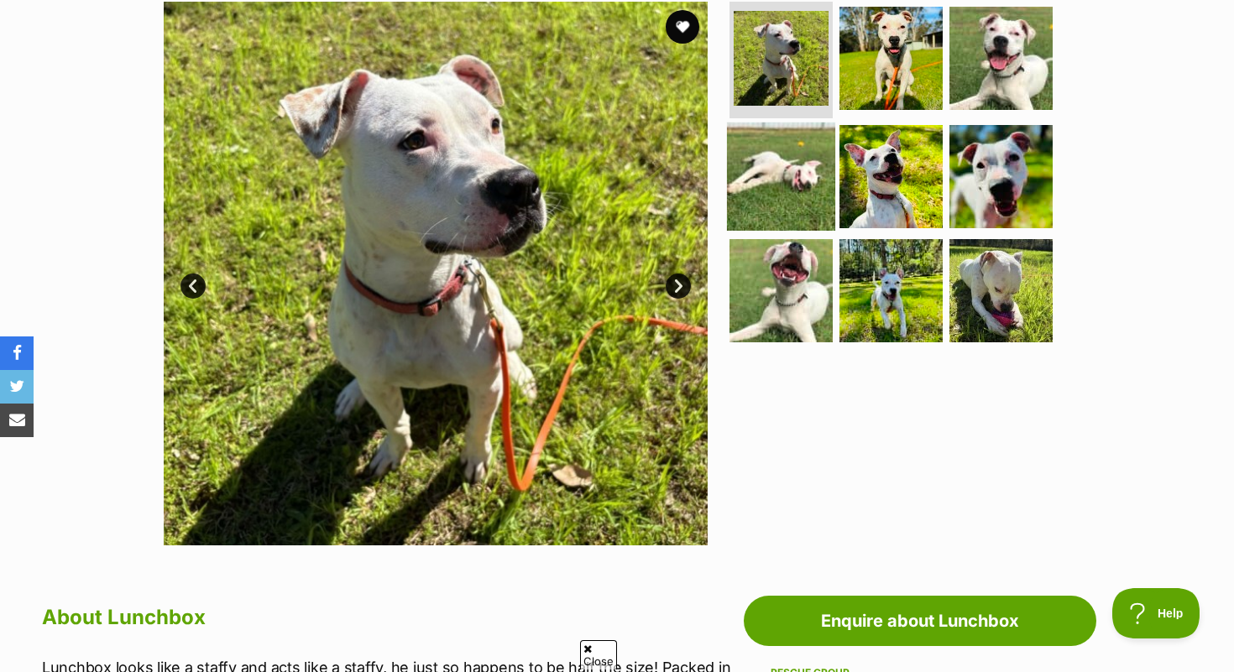
click at [757, 177] on img at bounding box center [781, 177] width 108 height 108
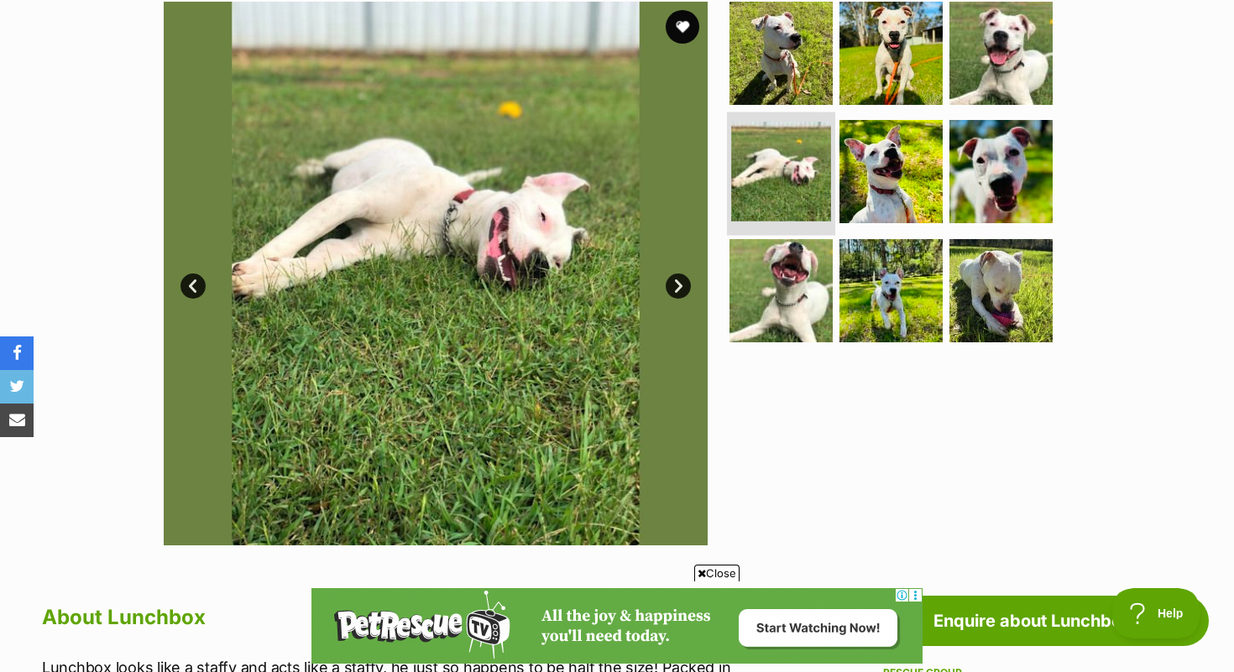
scroll to position [0, 0]
click at [675, 282] on link "Next" at bounding box center [678, 286] width 25 height 25
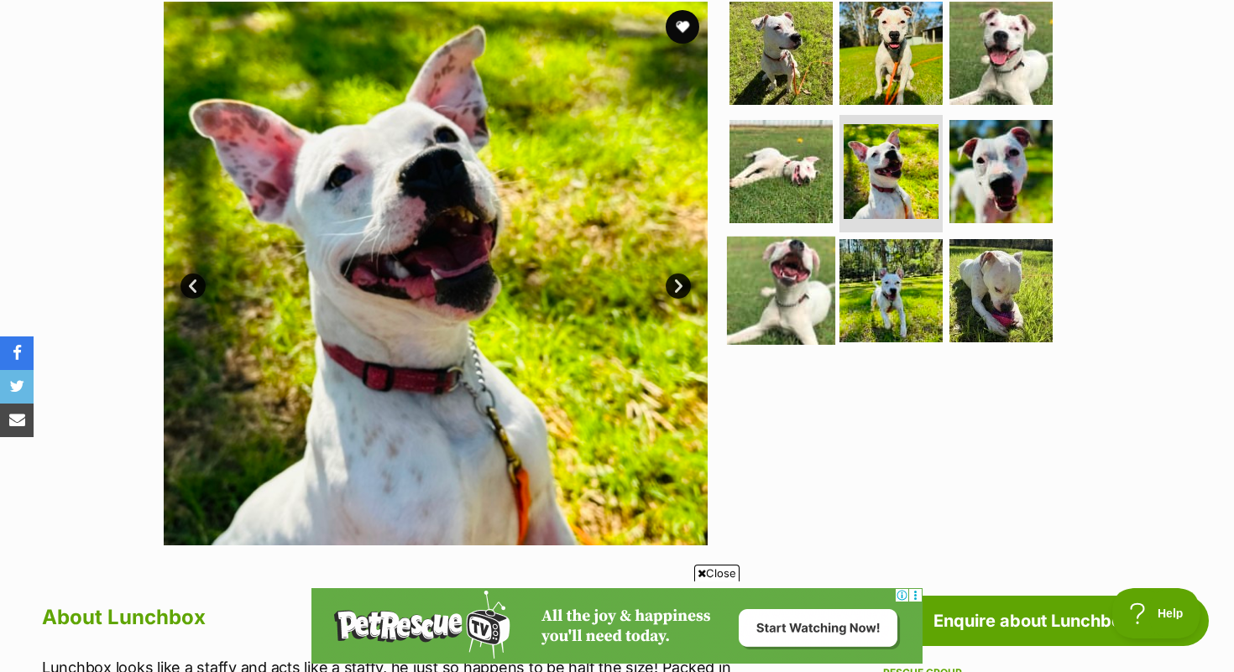
click at [785, 299] on img at bounding box center [781, 291] width 108 height 108
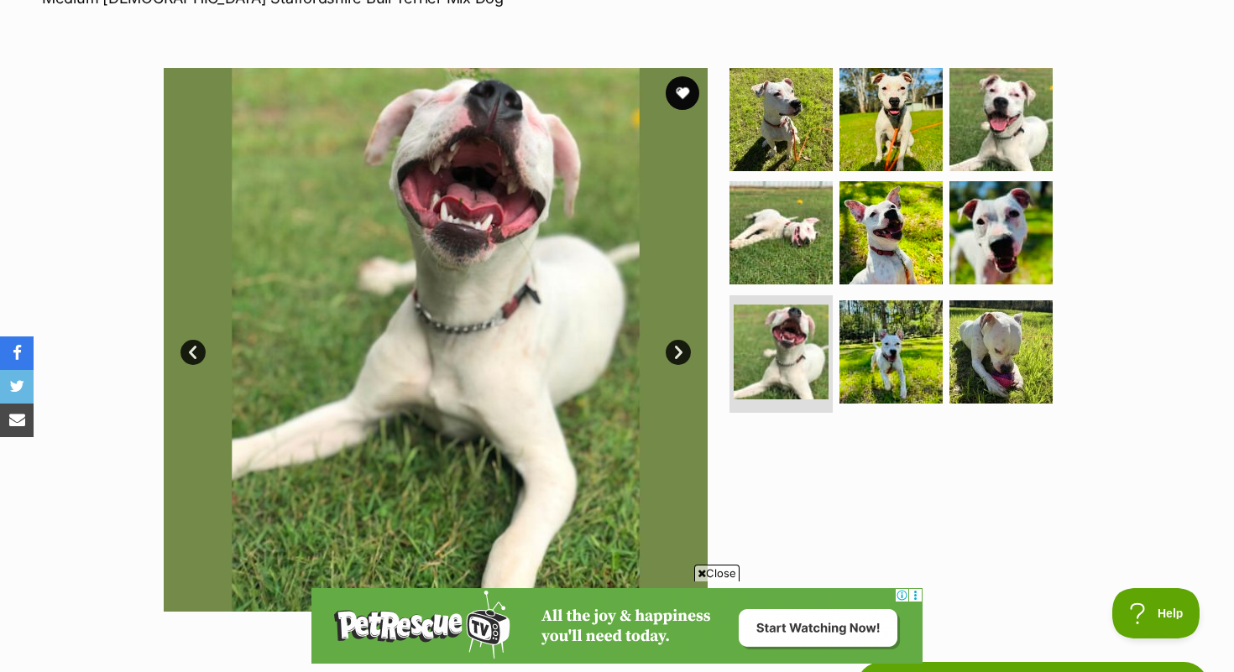
scroll to position [280, 0]
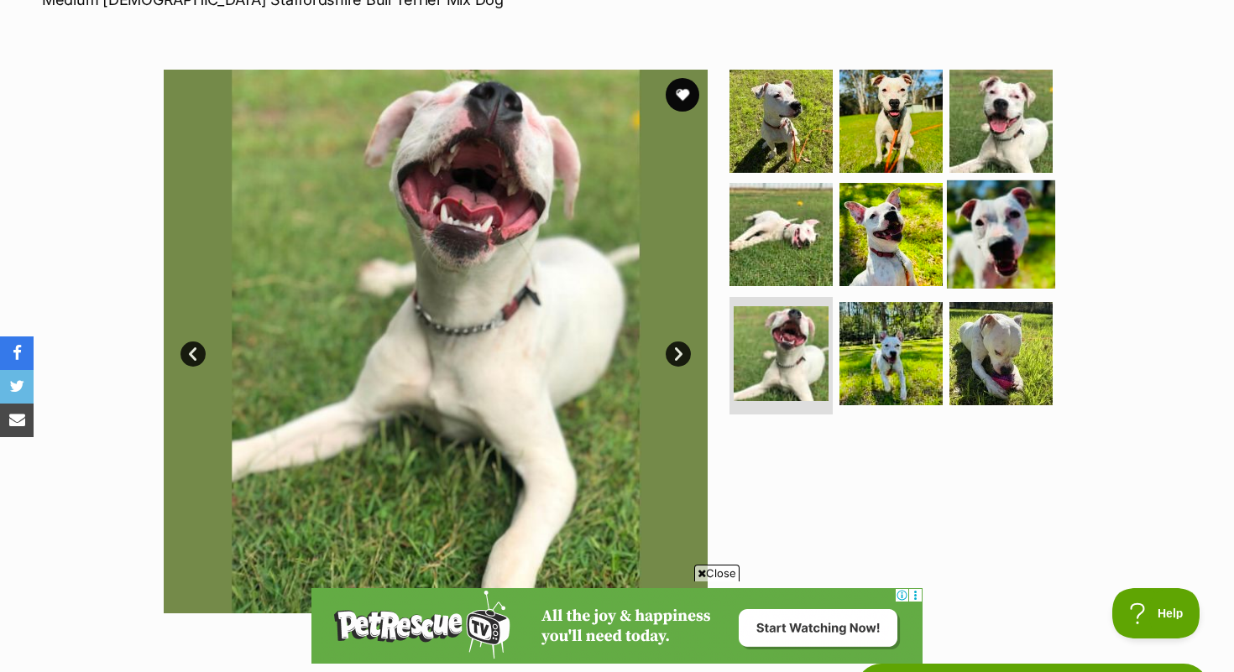
click at [1015, 219] on img at bounding box center [1001, 234] width 108 height 108
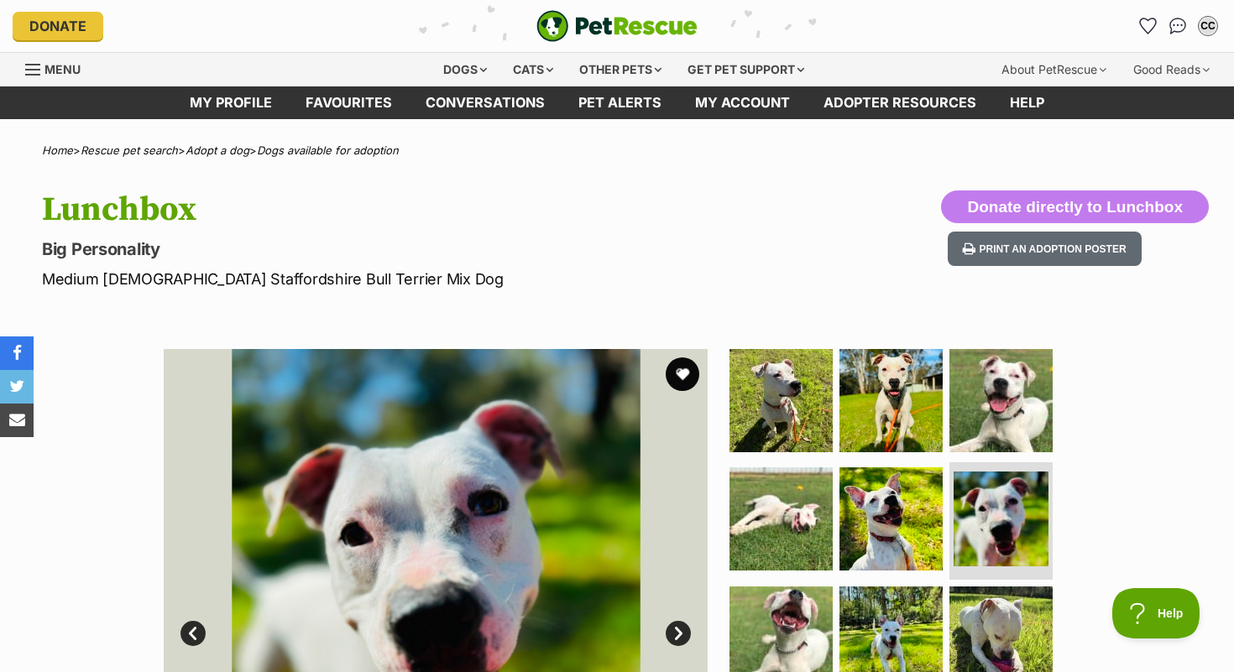
scroll to position [0, 0]
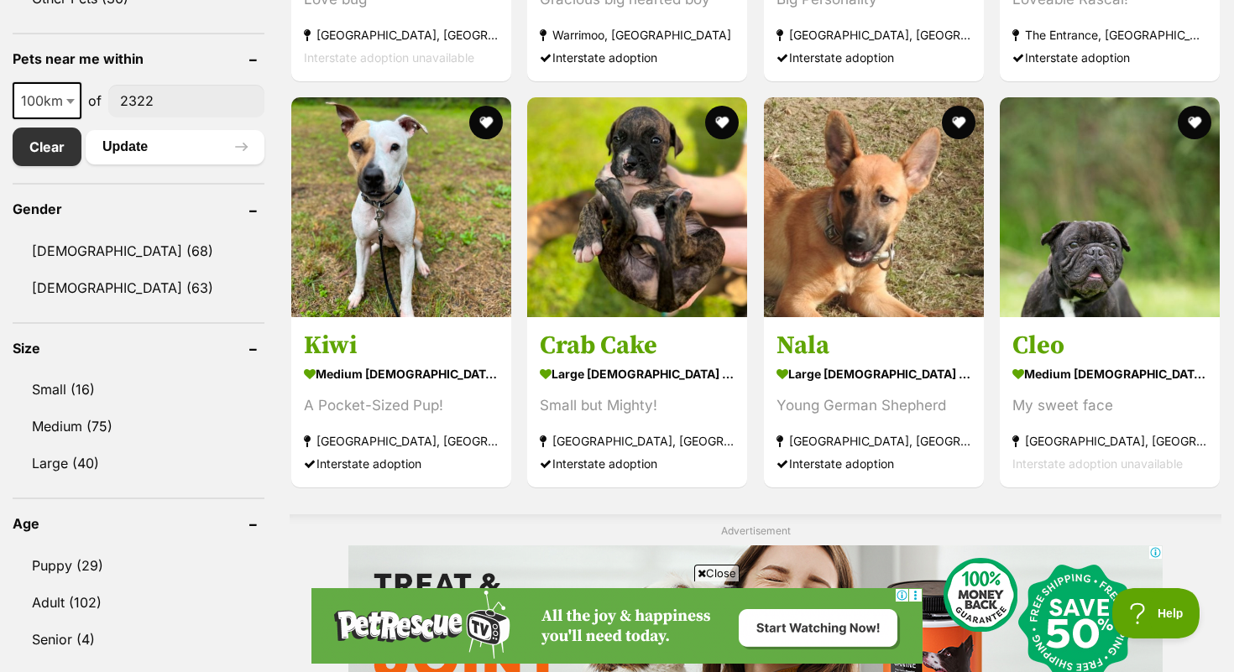
scroll to position [873, 0]
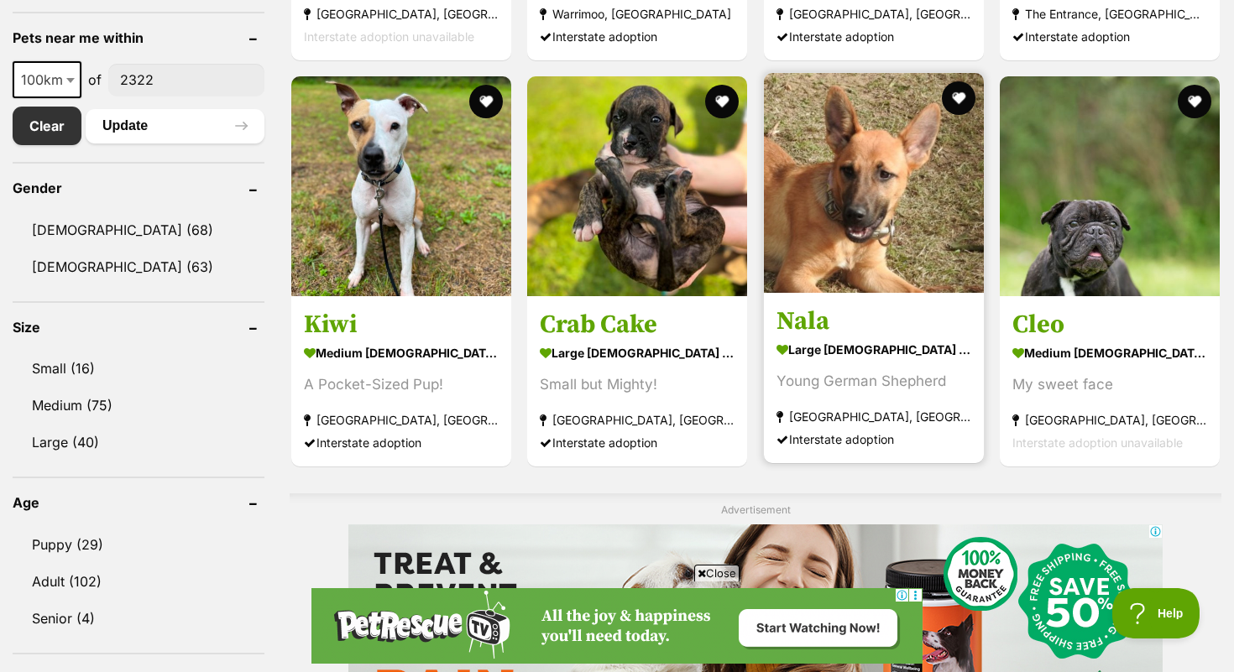
click at [853, 332] on h3 "Nala" at bounding box center [874, 322] width 195 height 32
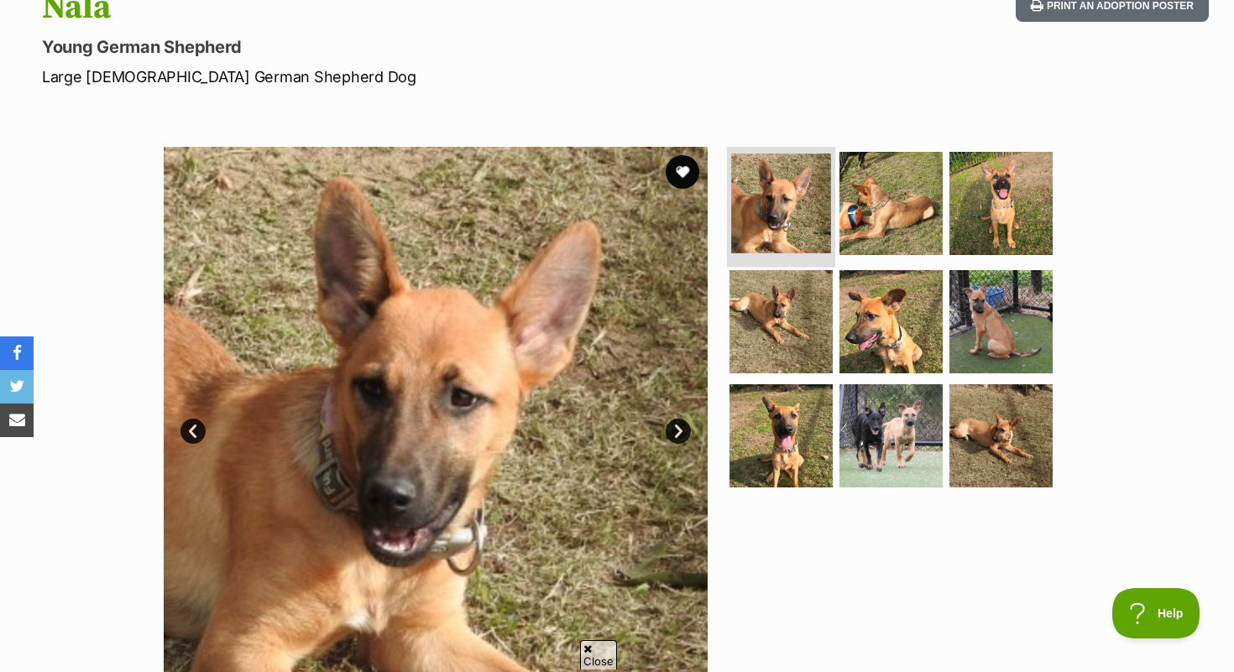
scroll to position [203, 0]
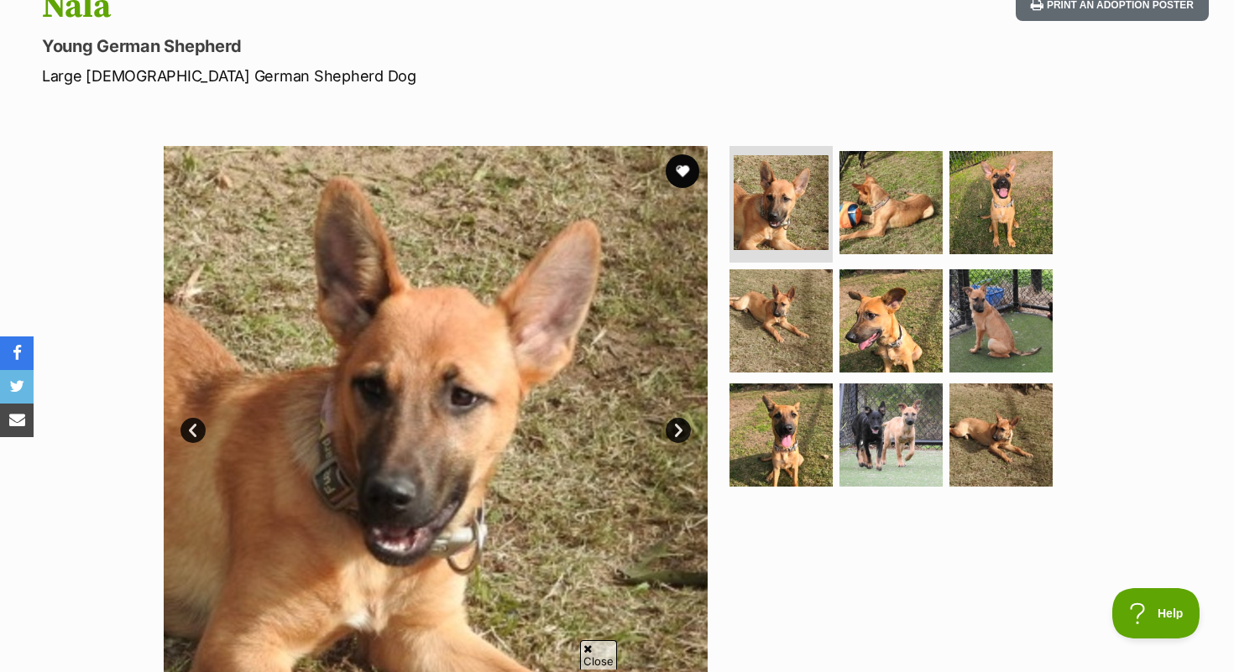
click at [675, 439] on link "Next" at bounding box center [678, 430] width 25 height 25
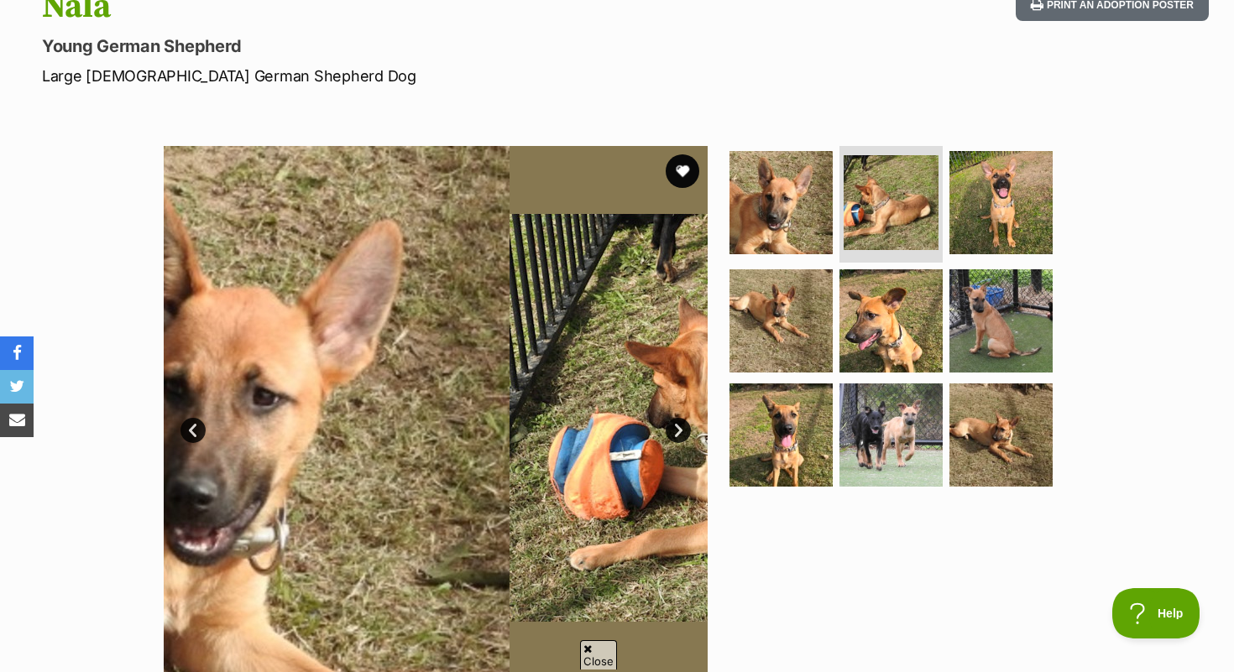
scroll to position [0, 0]
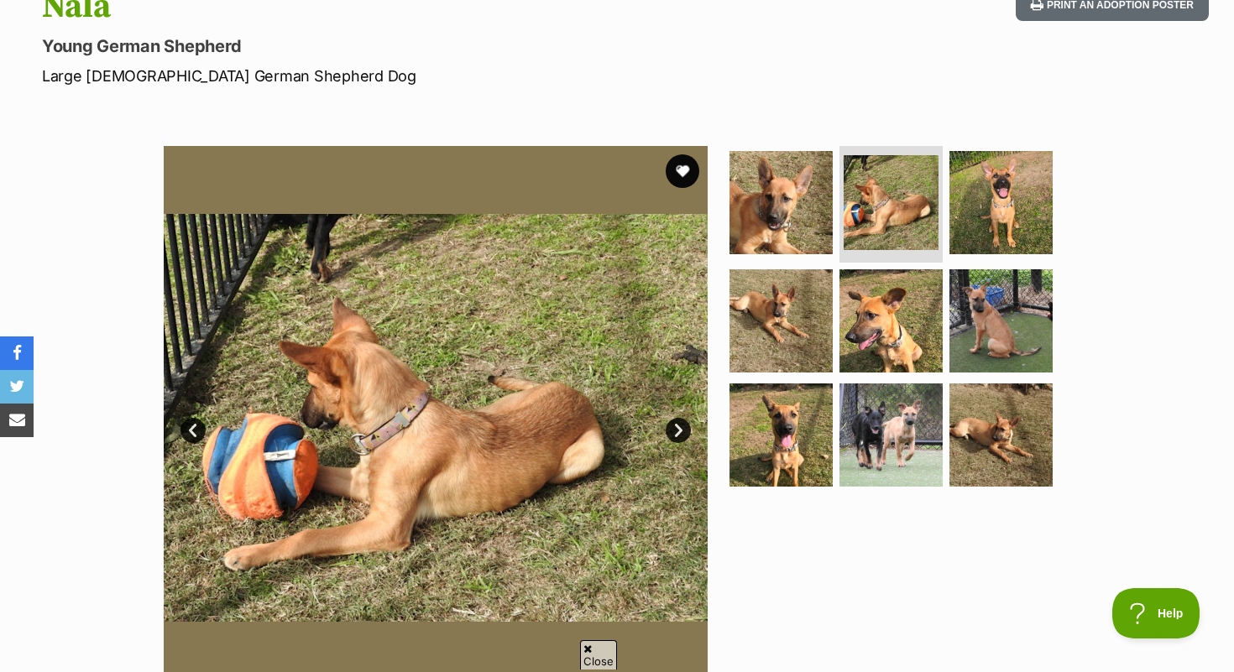
click at [676, 430] on link "Next" at bounding box center [678, 430] width 25 height 25
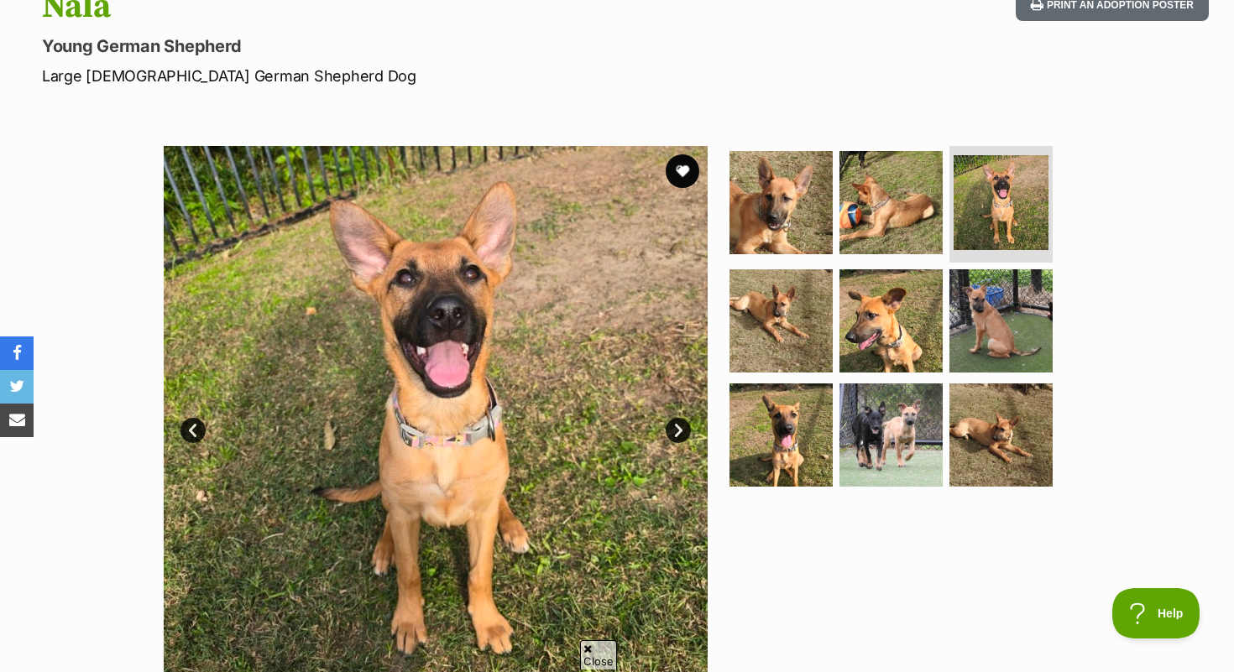
click at [676, 430] on link "Next" at bounding box center [678, 430] width 25 height 25
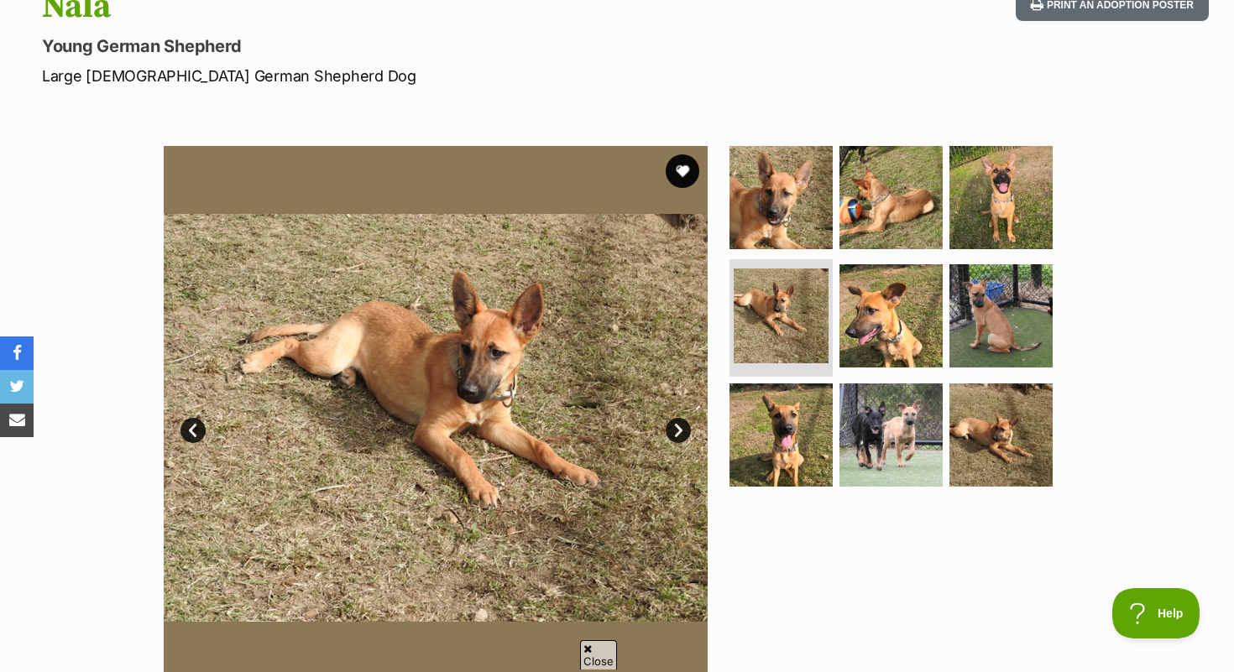
click at [676, 430] on link "Next" at bounding box center [678, 430] width 25 height 25
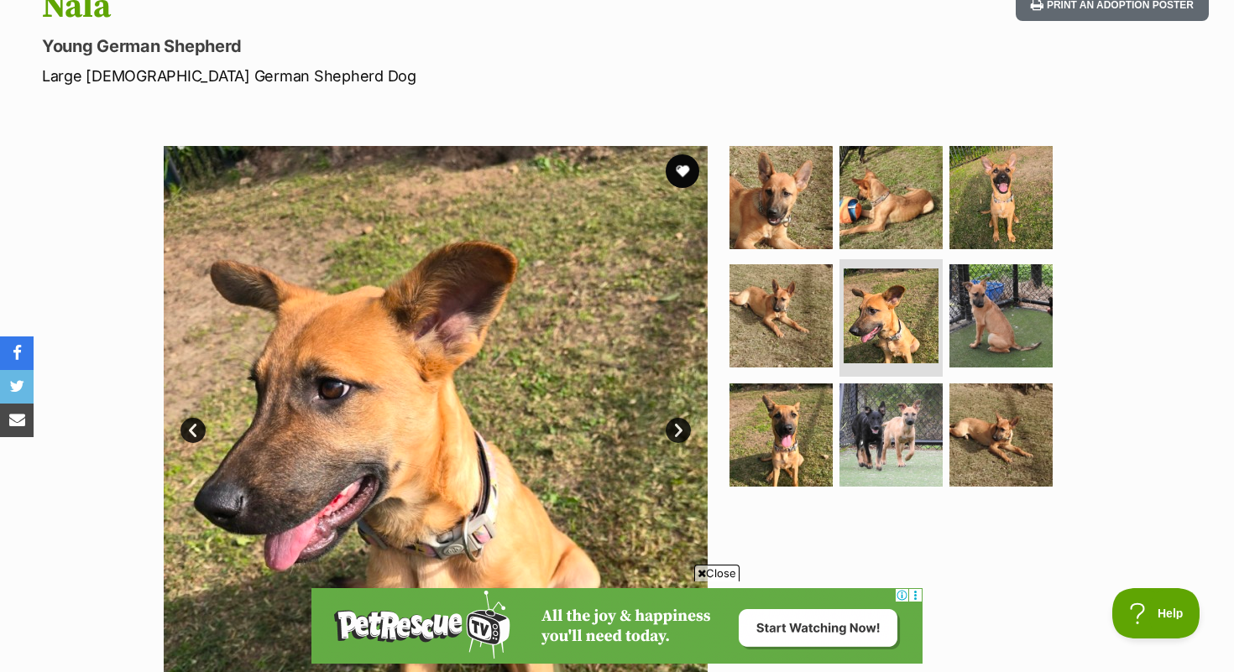
click at [676, 430] on link "Next" at bounding box center [678, 430] width 25 height 25
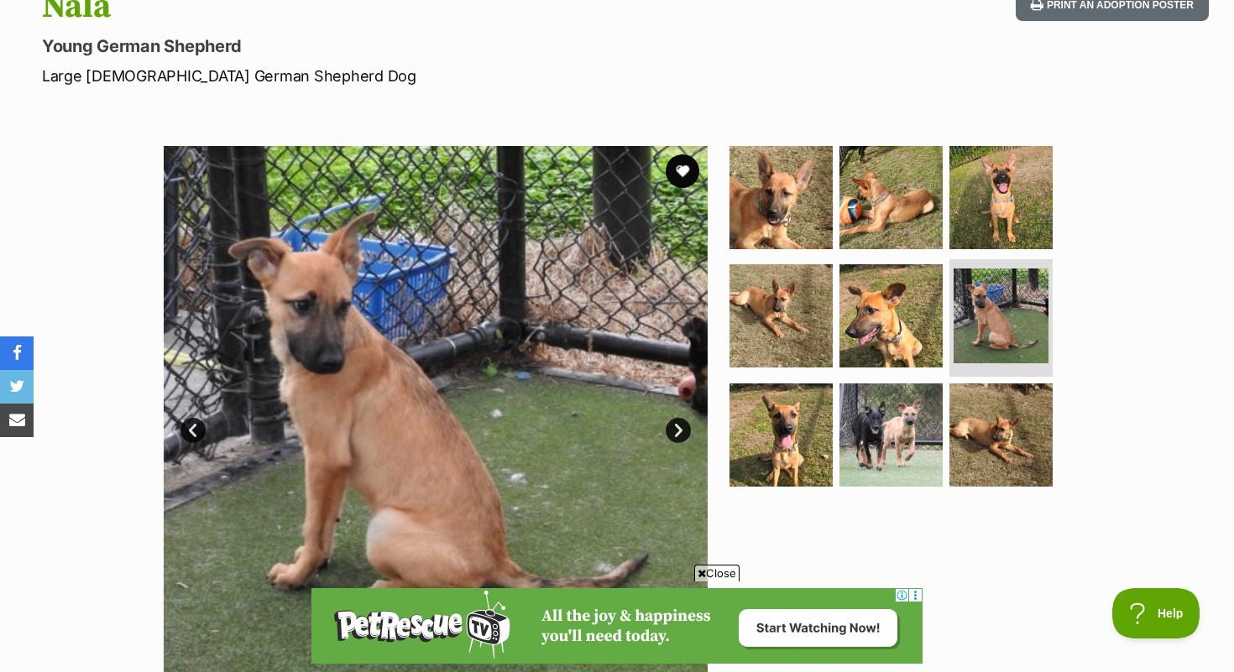
click at [676, 430] on link "Next" at bounding box center [678, 430] width 25 height 25
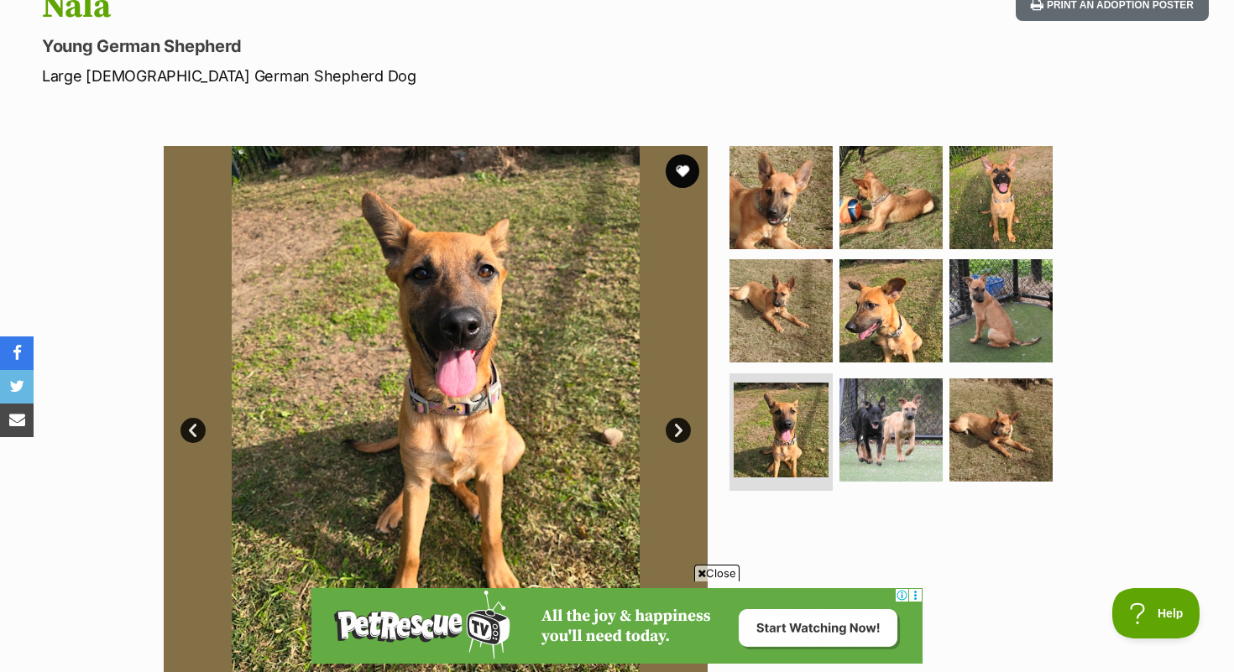
click at [675, 429] on link "Next" at bounding box center [678, 430] width 25 height 25
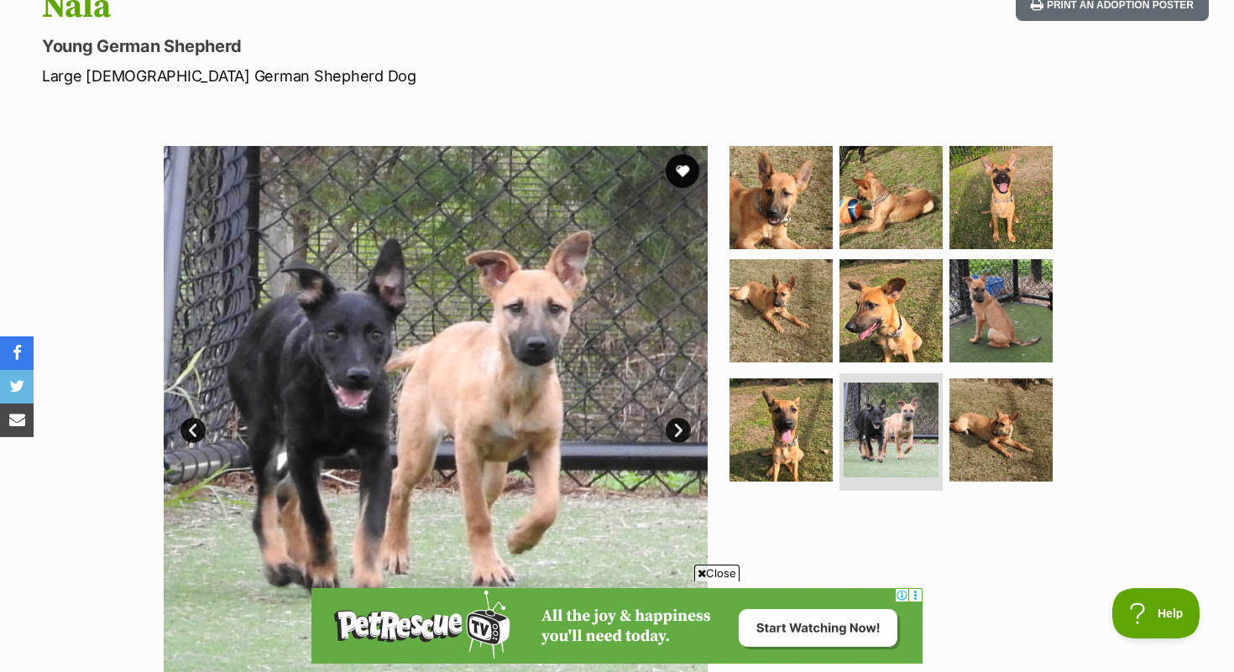
click at [675, 429] on link "Next" at bounding box center [678, 430] width 25 height 25
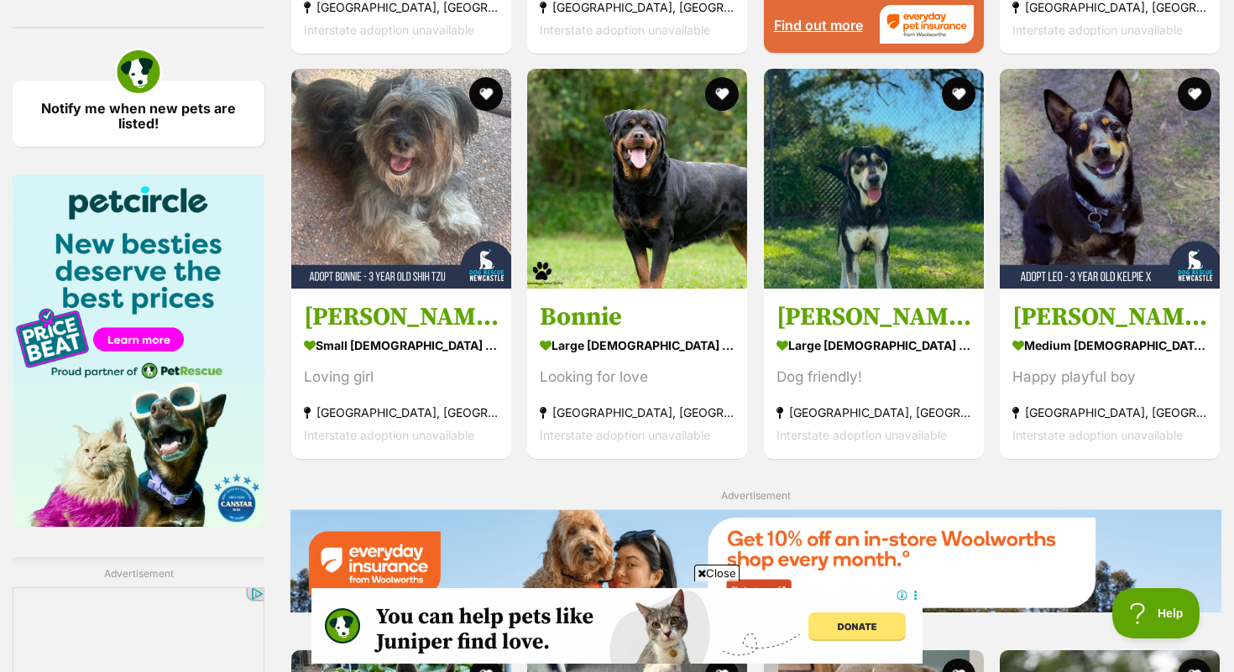
scroll to position [1990, 0]
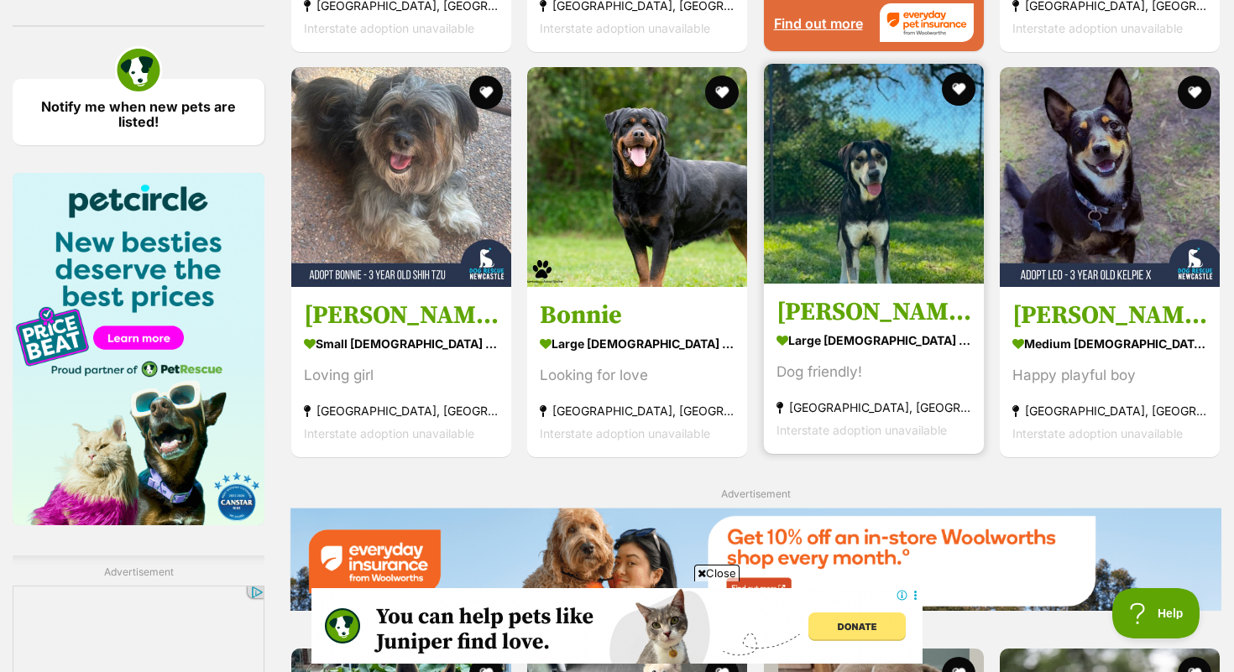
click at [929, 300] on link "[PERSON_NAME] large [DEMOGRAPHIC_DATA] Dog Dog friendly! [GEOGRAPHIC_DATA], [GE…" at bounding box center [874, 369] width 220 height 170
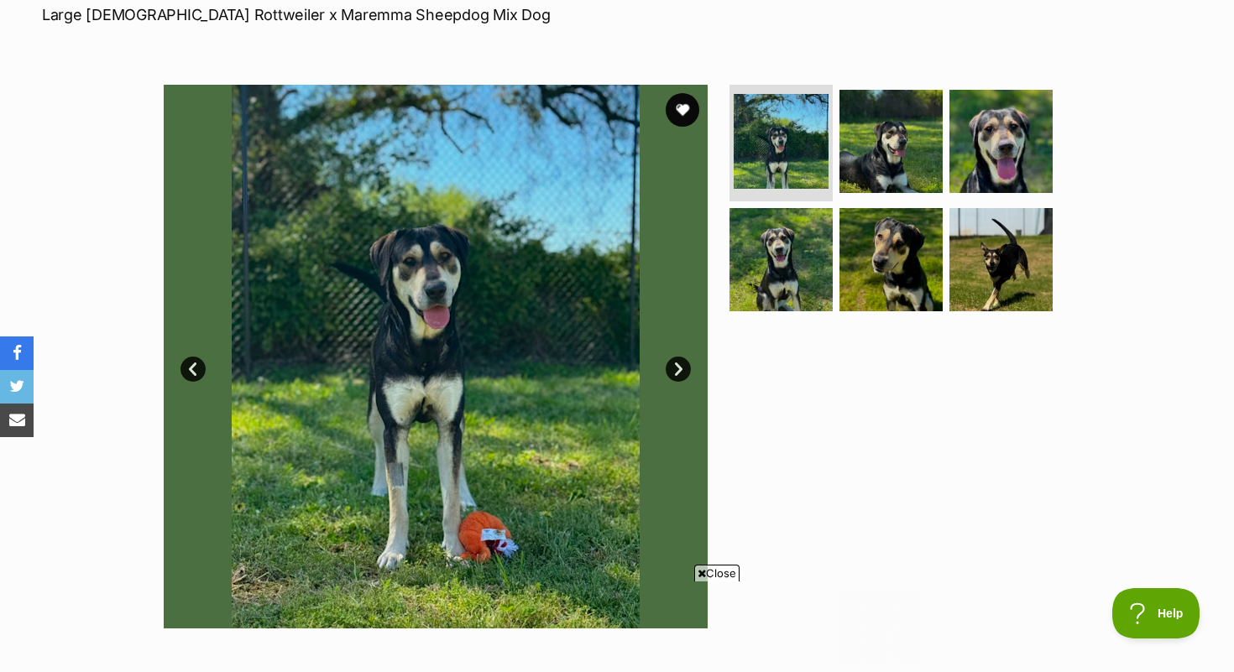
click at [673, 372] on link "Next" at bounding box center [678, 369] width 25 height 25
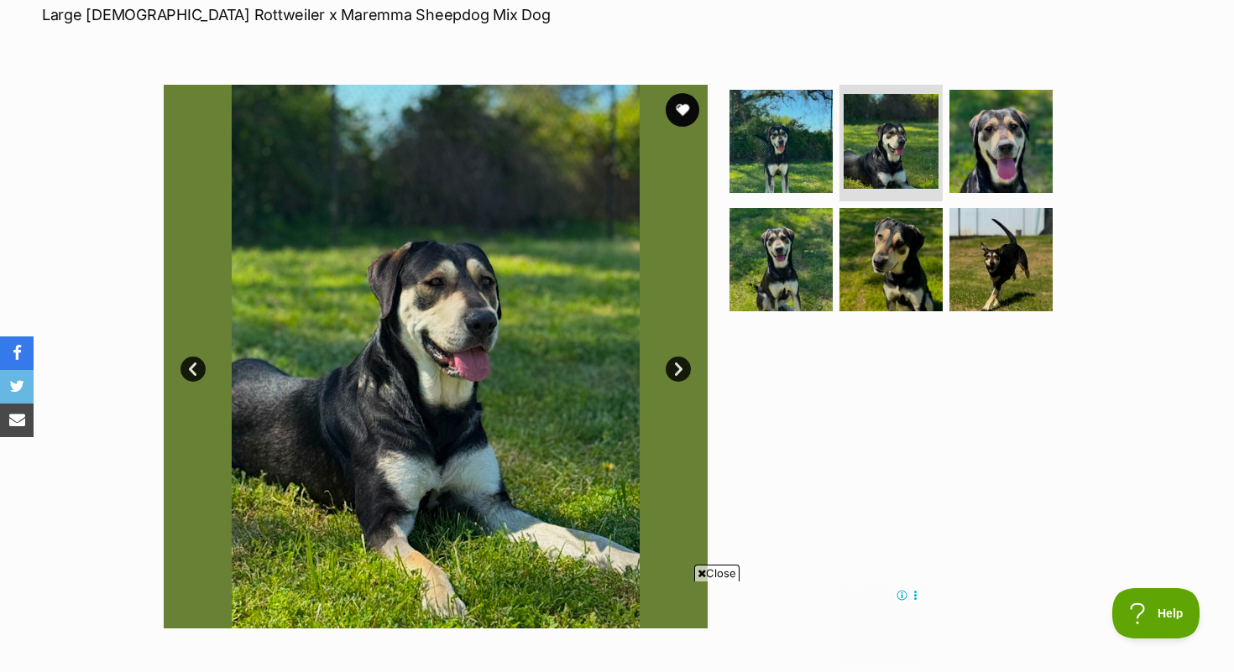
click at [673, 371] on link "Next" at bounding box center [678, 369] width 25 height 25
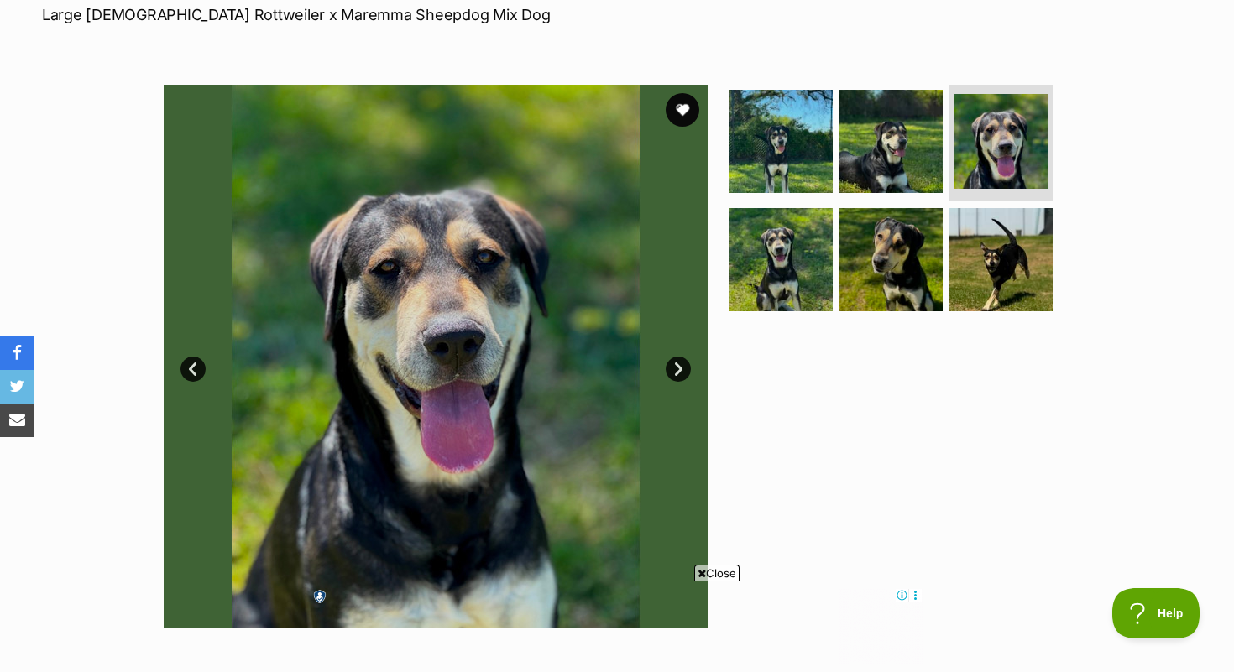
click at [672, 371] on link "Next" at bounding box center [678, 369] width 25 height 25
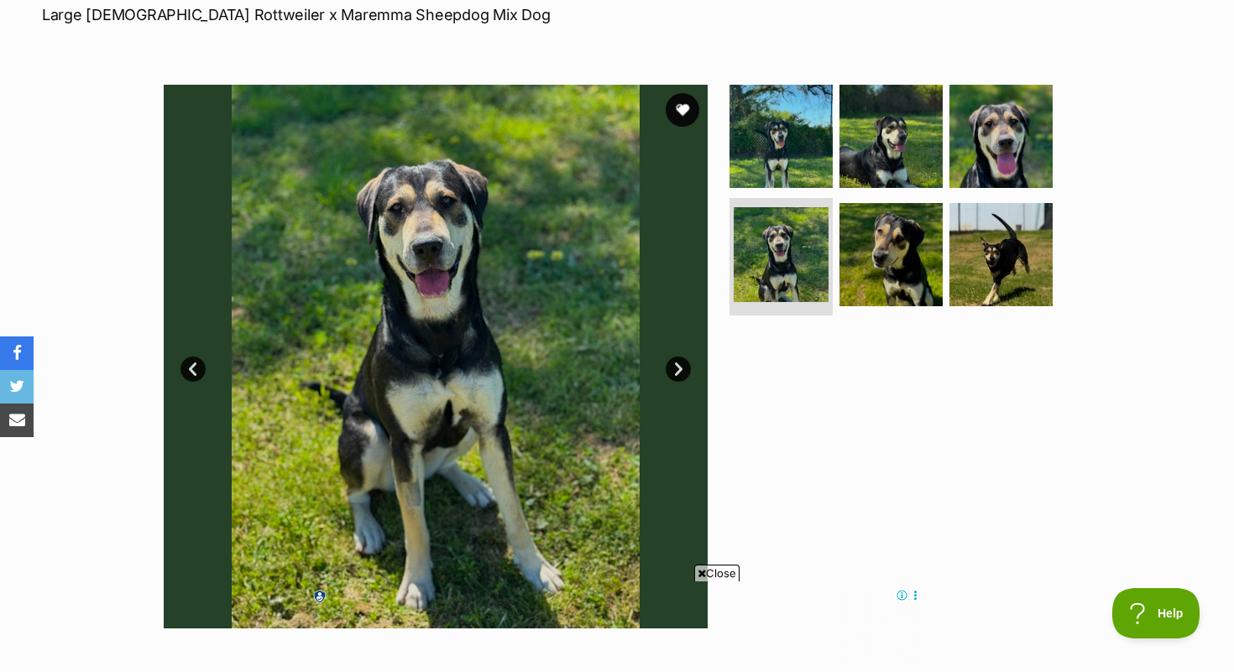
click at [672, 371] on link "Next" at bounding box center [678, 369] width 25 height 25
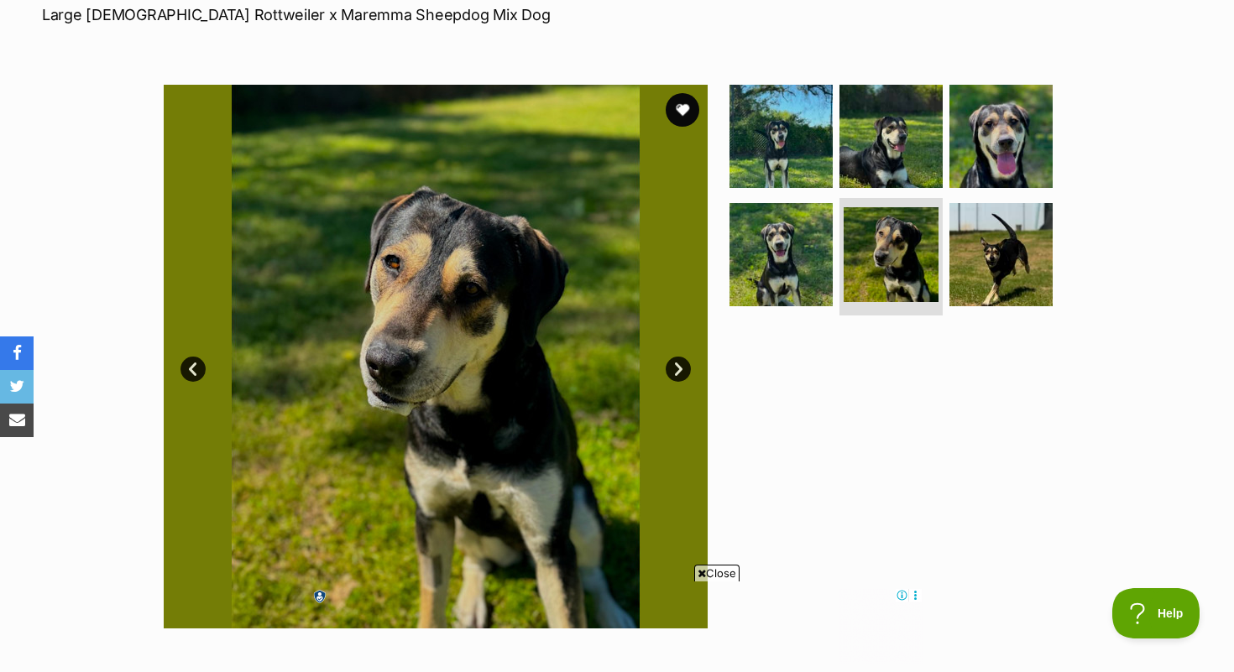
click at [672, 371] on link "Next" at bounding box center [678, 369] width 25 height 25
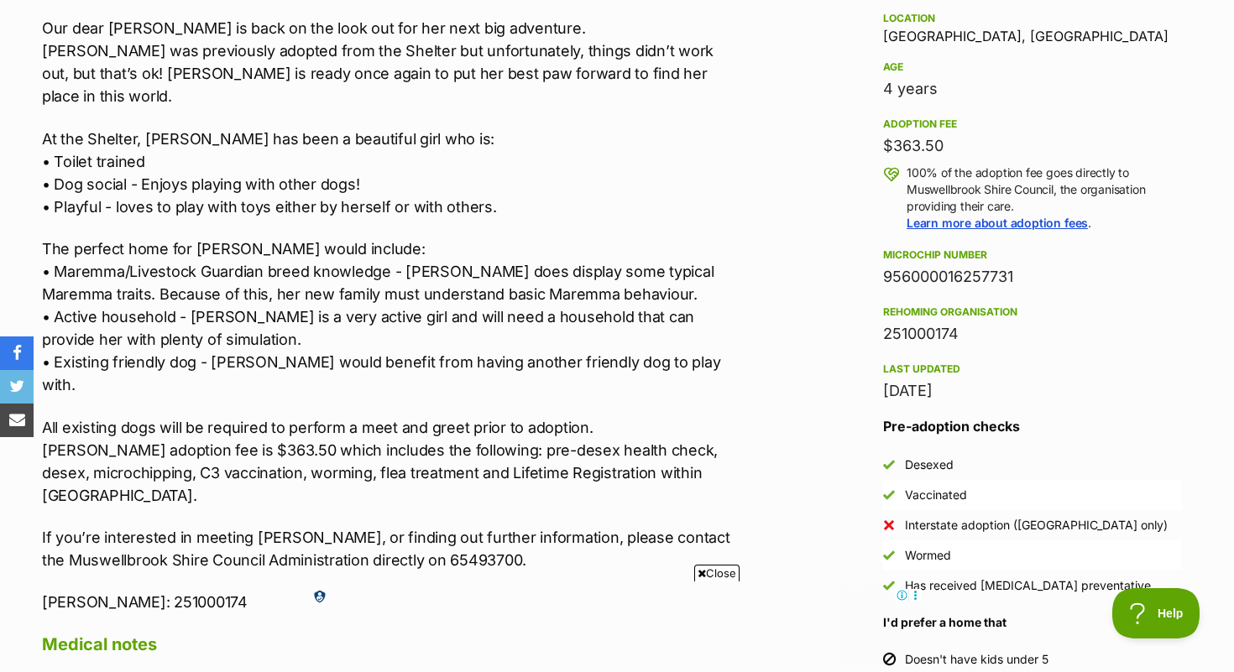
scroll to position [1129, 0]
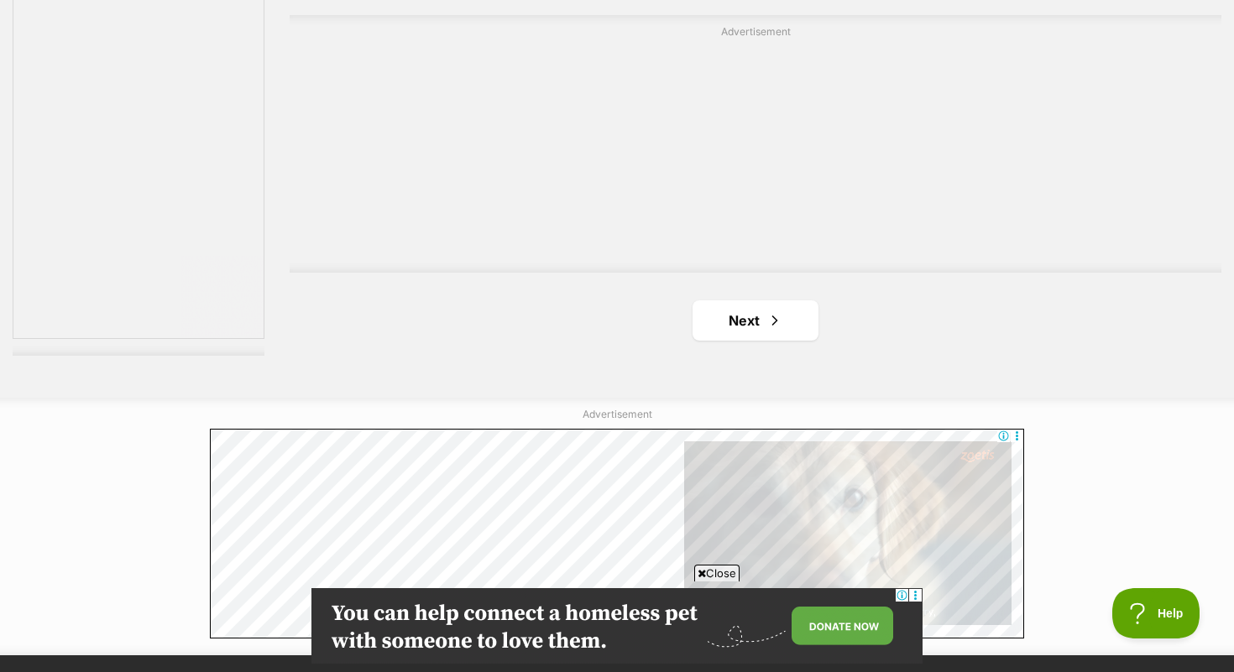
scroll to position [3043, 0]
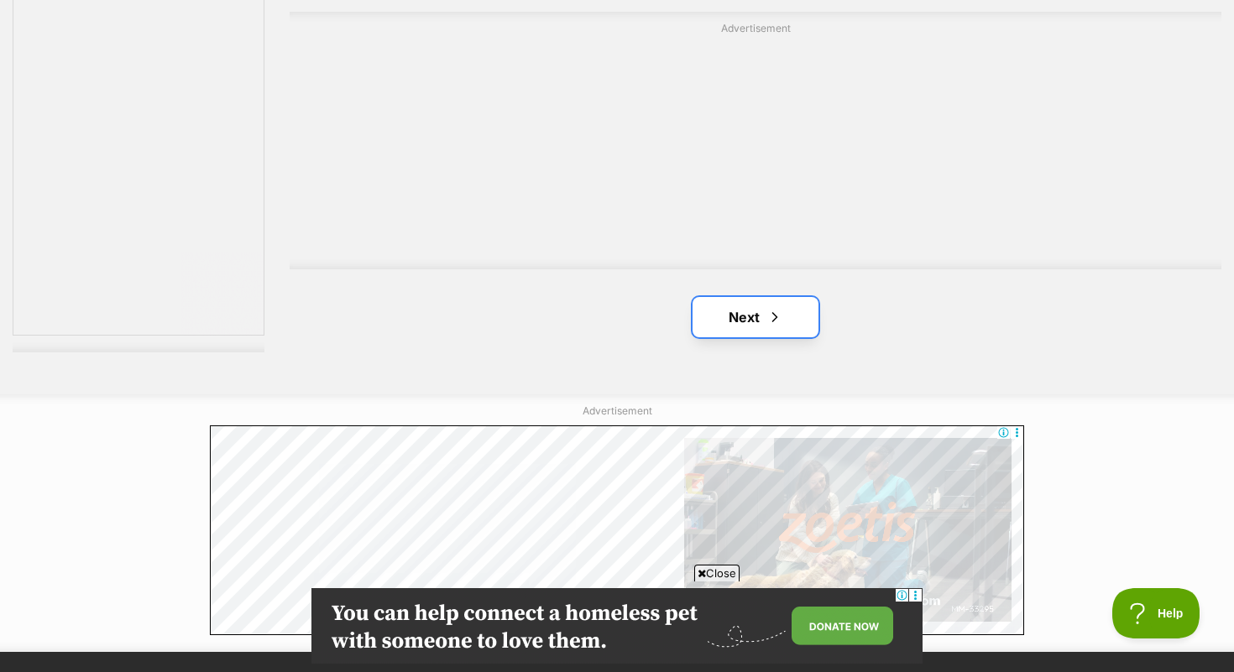
click at [730, 320] on link "Next" at bounding box center [756, 317] width 126 height 40
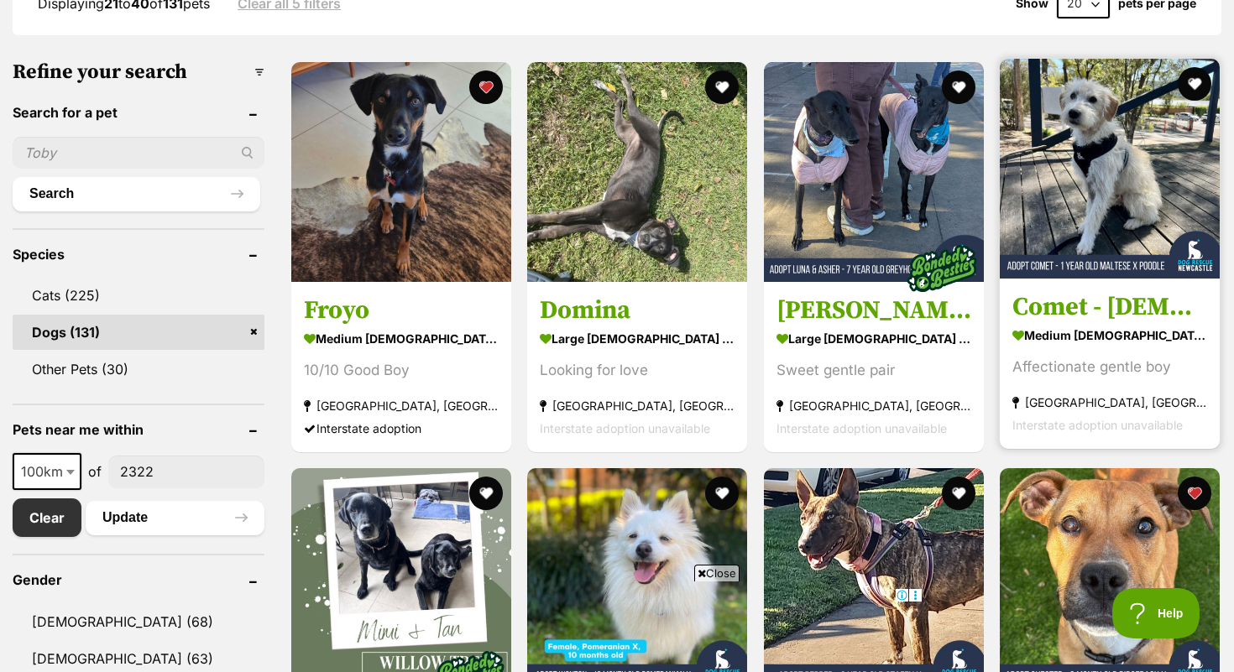
click at [1160, 174] on img at bounding box center [1110, 169] width 220 height 220
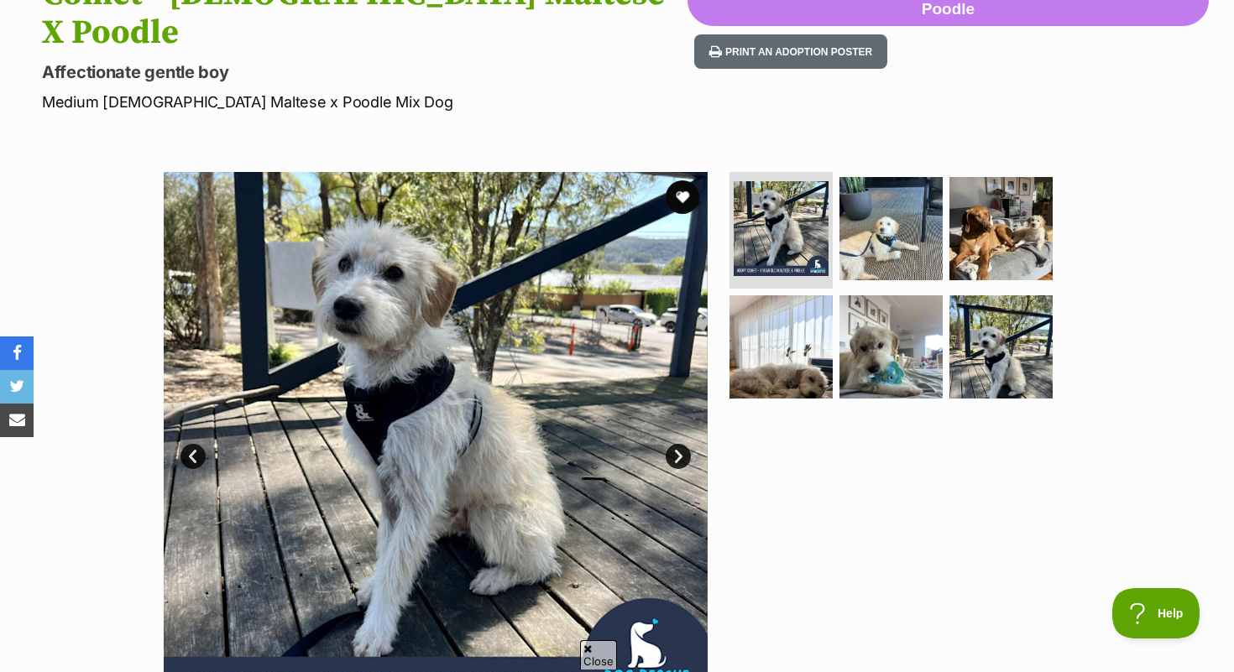
click at [679, 444] on link "Next" at bounding box center [678, 456] width 25 height 25
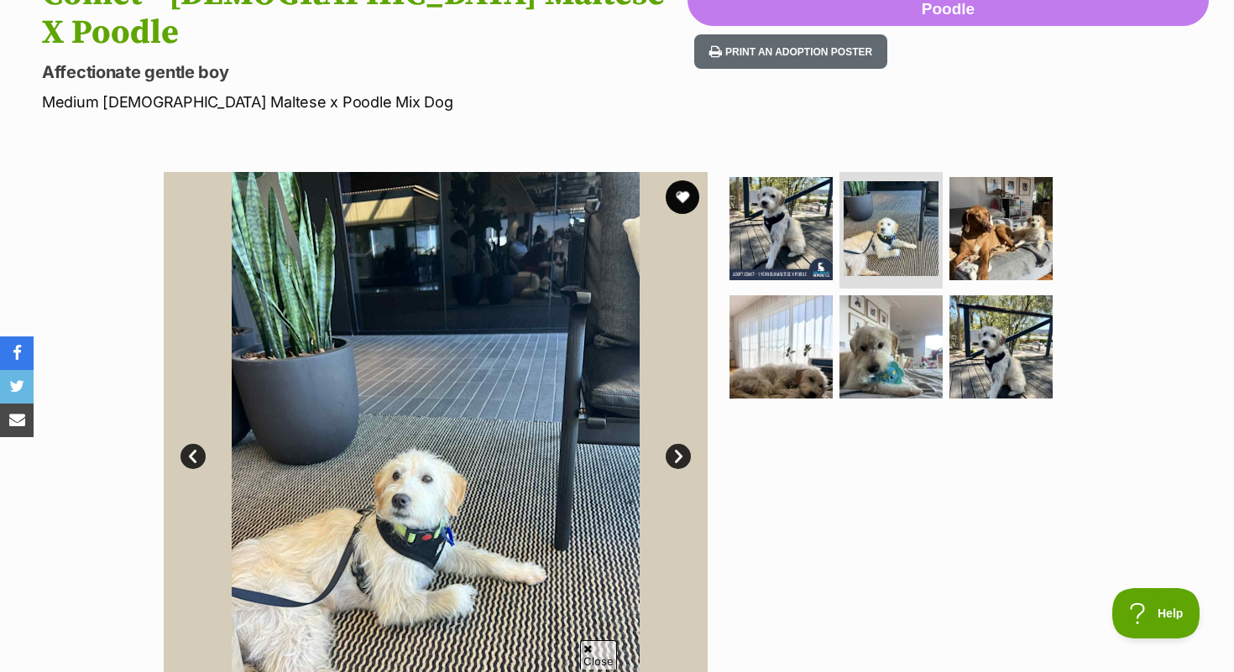
click at [679, 444] on link "Next" at bounding box center [678, 456] width 25 height 25
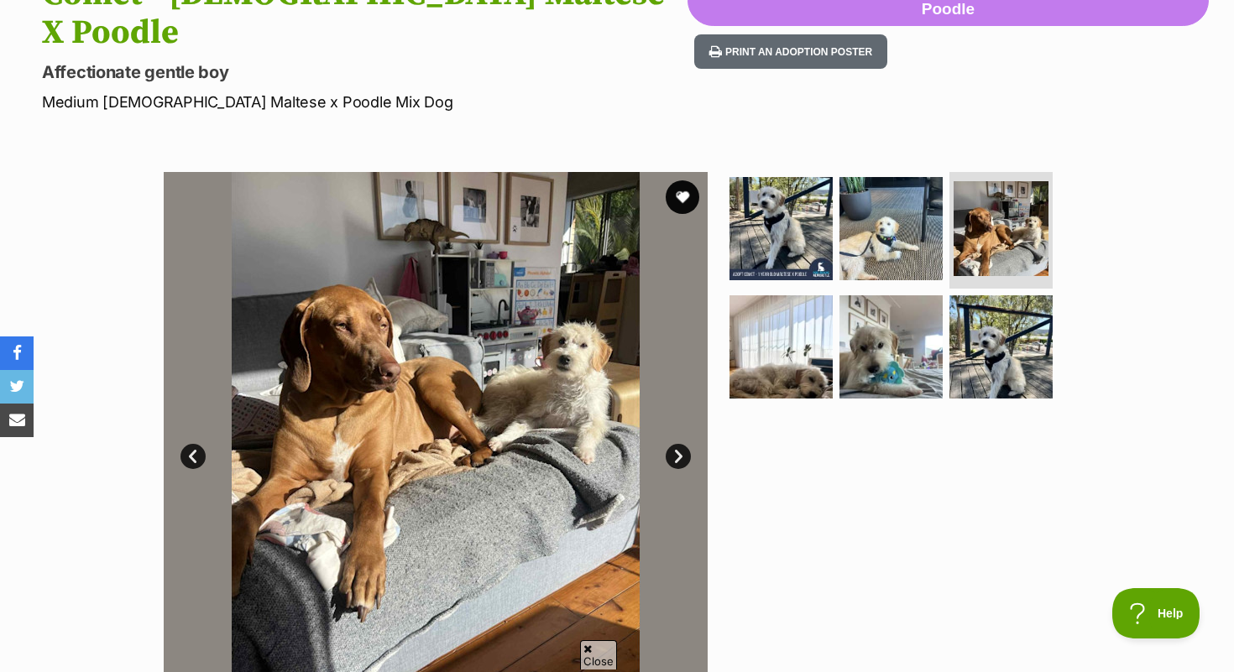
click at [679, 444] on link "Next" at bounding box center [678, 456] width 25 height 25
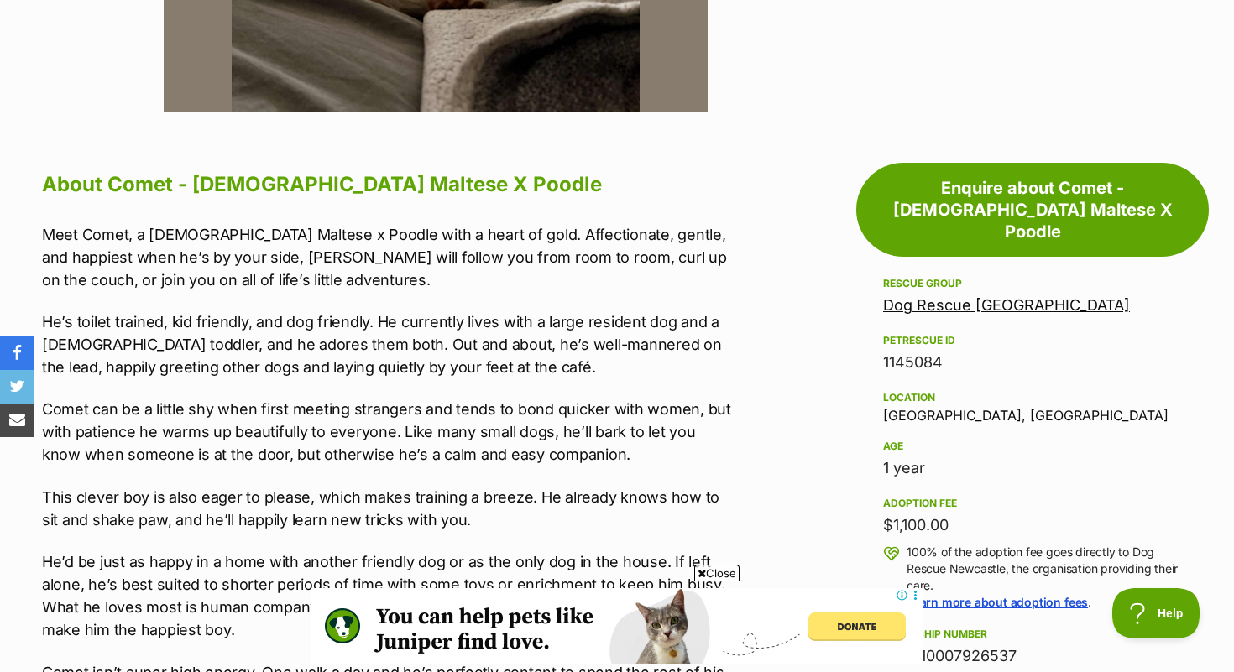
scroll to position [825, 0]
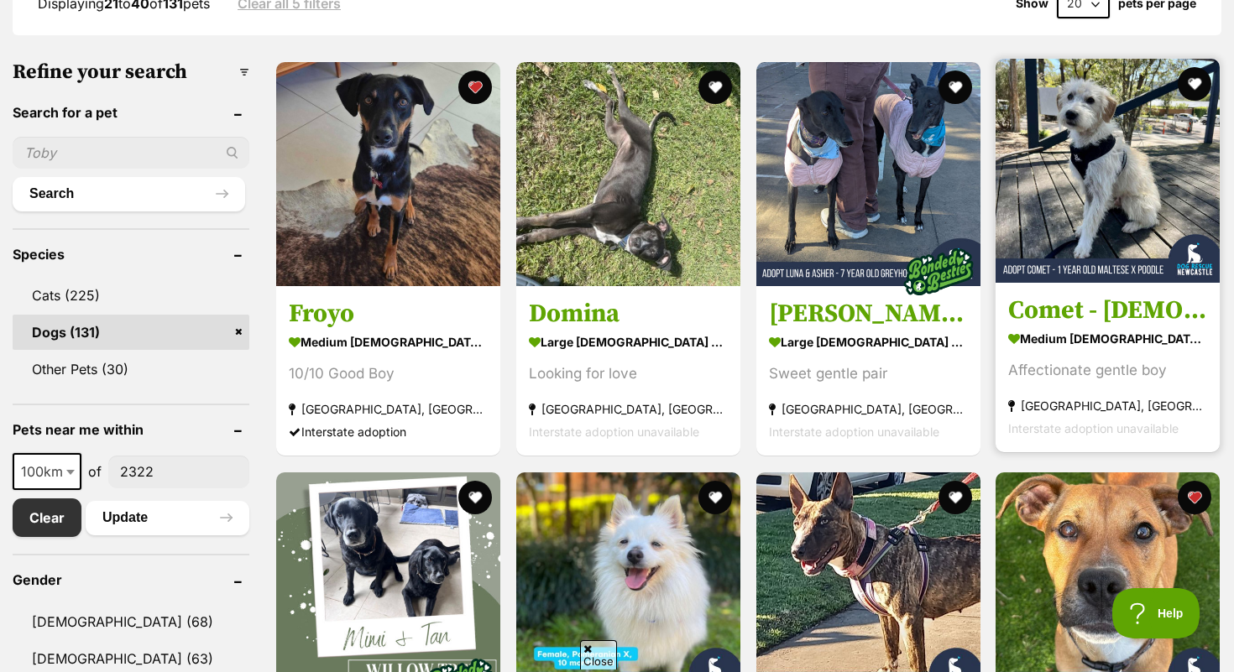
click at [1127, 306] on h3 "Comet - [DEMOGRAPHIC_DATA] Maltese X Poodle" at bounding box center [1107, 312] width 199 height 32
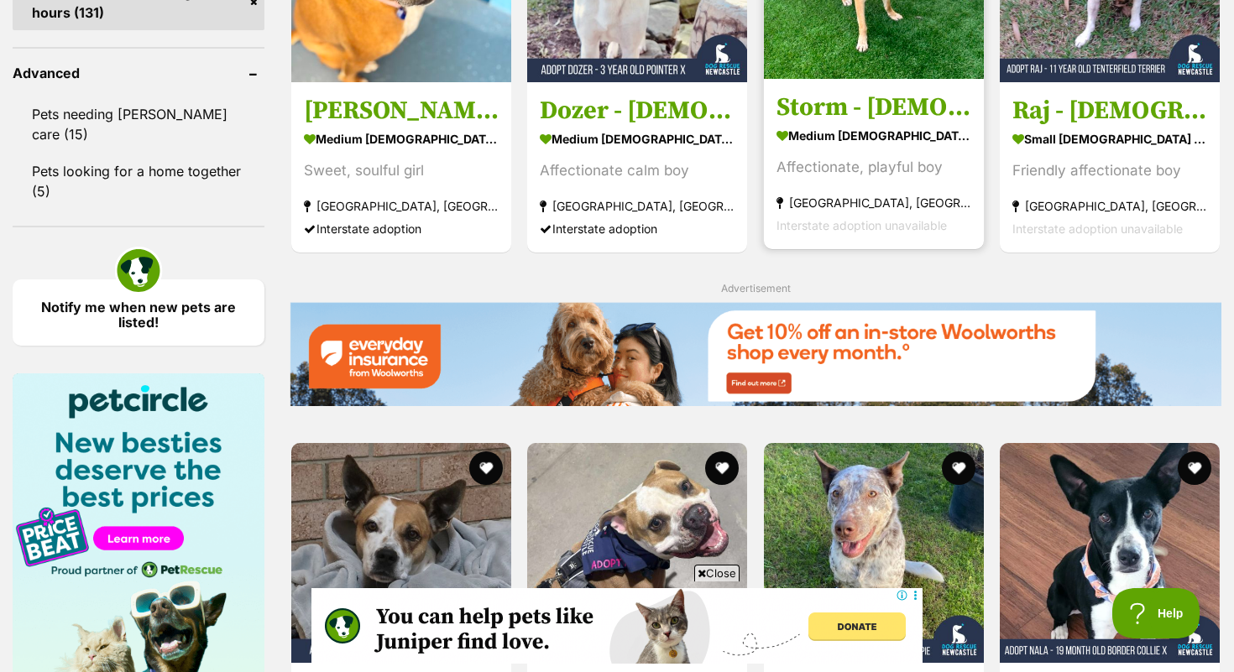
scroll to position [1749, 0]
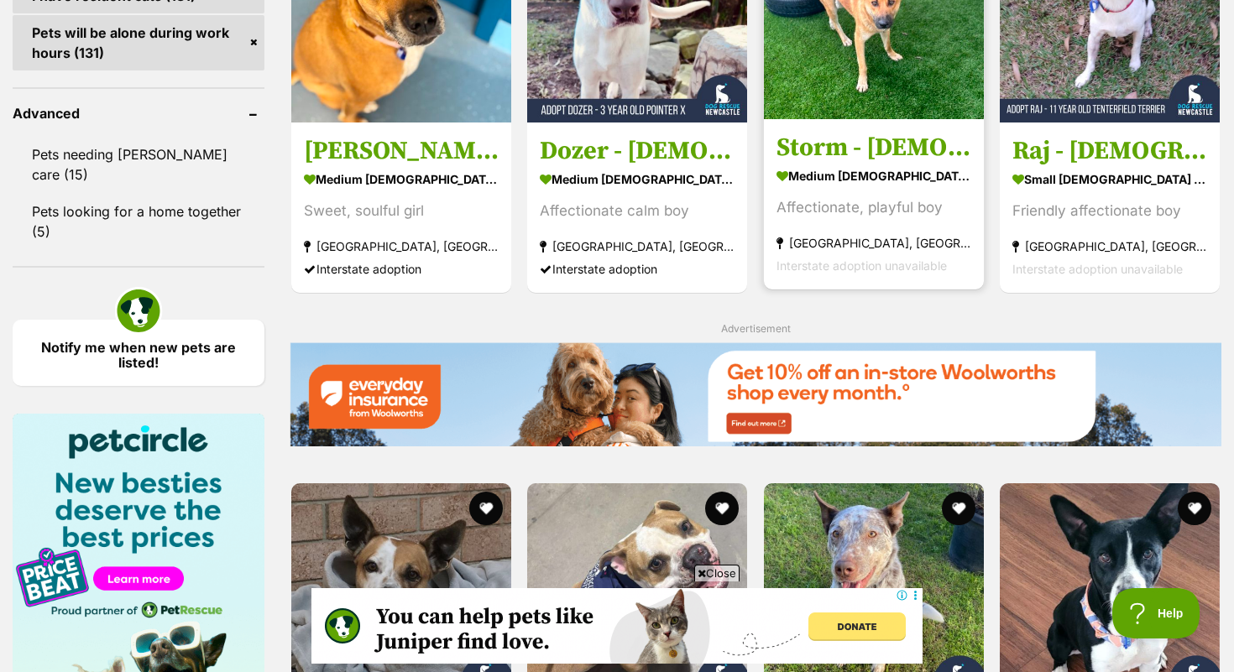
click at [850, 156] on h3 "Storm - [DEMOGRAPHIC_DATA] German Shepherd X" at bounding box center [874, 147] width 195 height 32
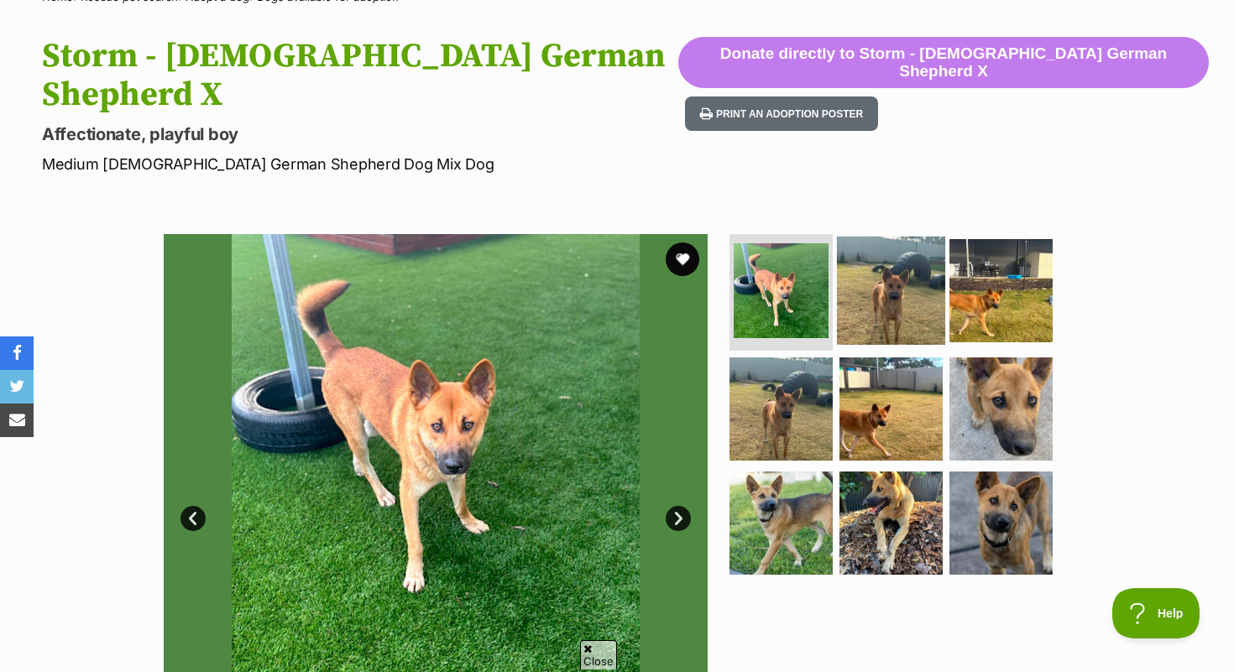
click at [866, 243] on img at bounding box center [891, 290] width 108 height 108
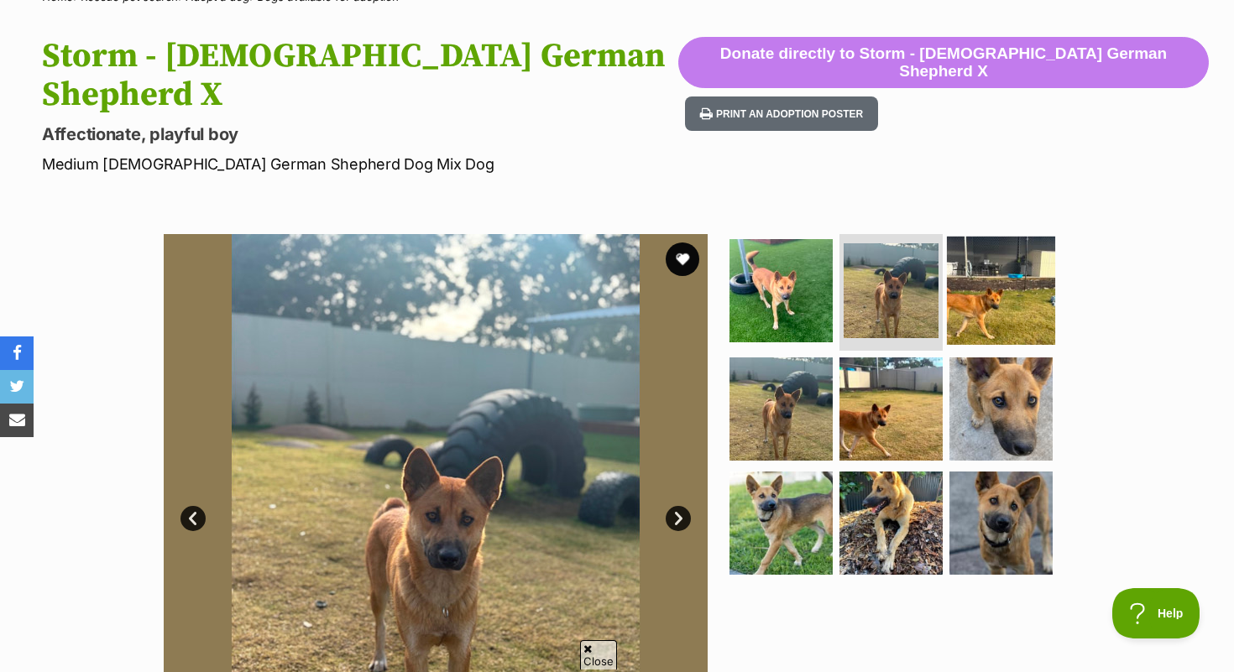
click at [1002, 261] on img at bounding box center [1001, 290] width 108 height 108
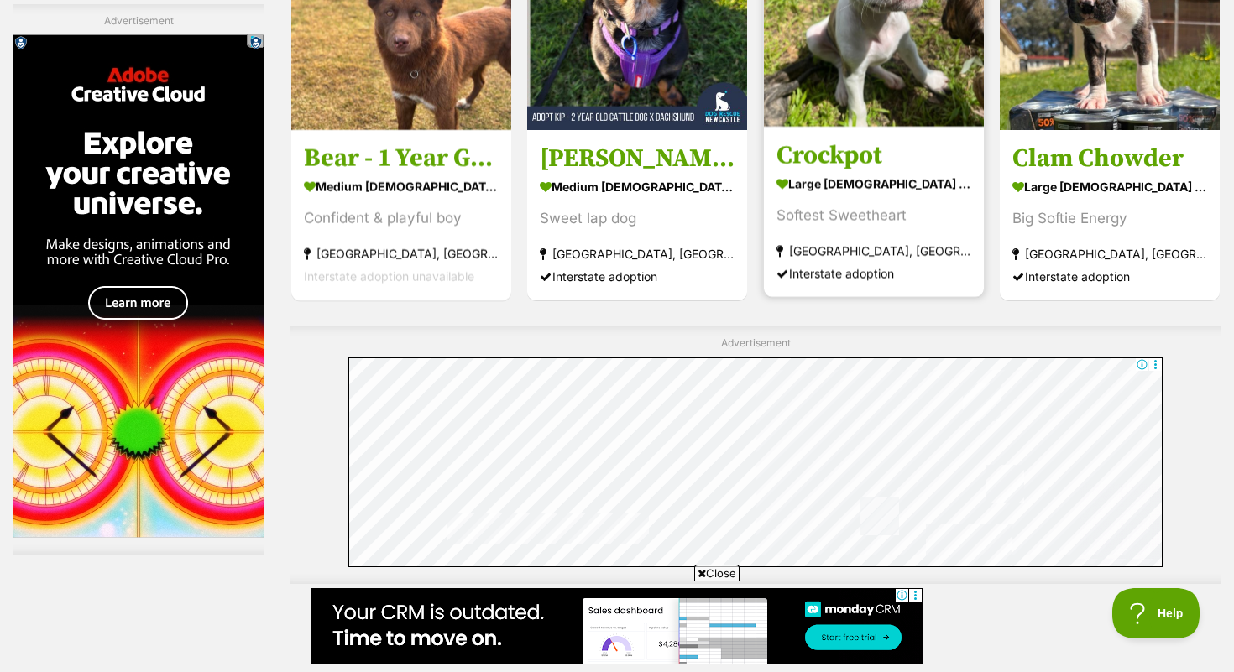
scroll to position [2731, 0]
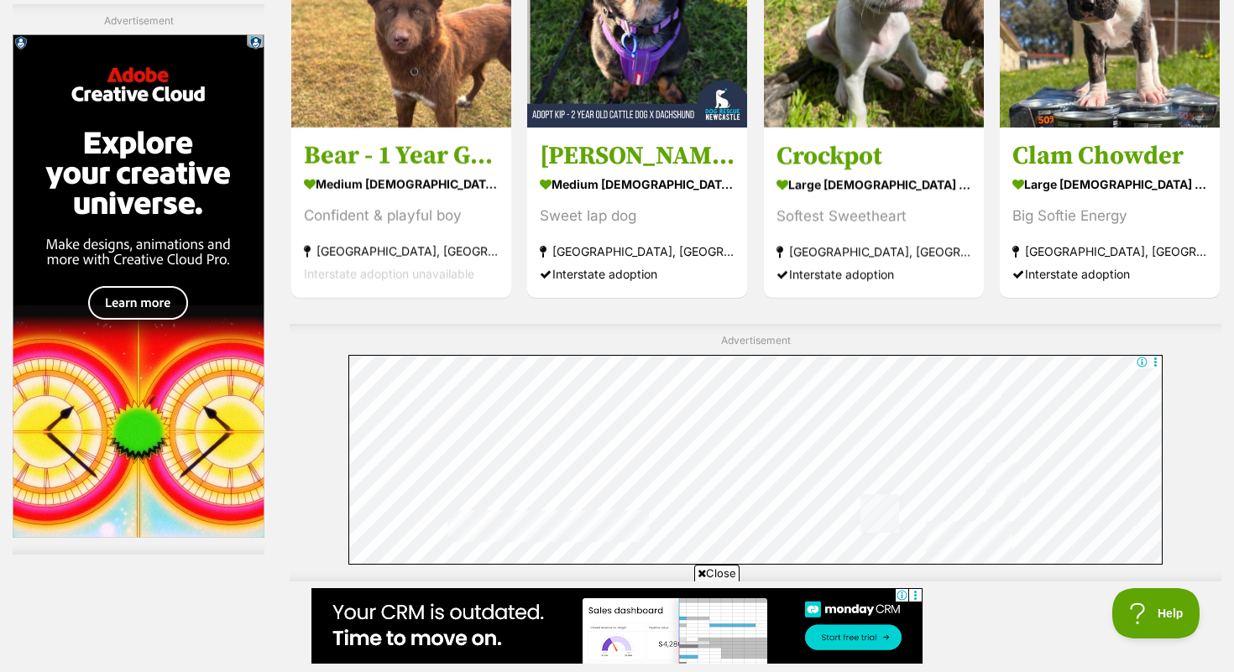
click at [833, 609] on link "Next" at bounding box center [824, 629] width 126 height 40
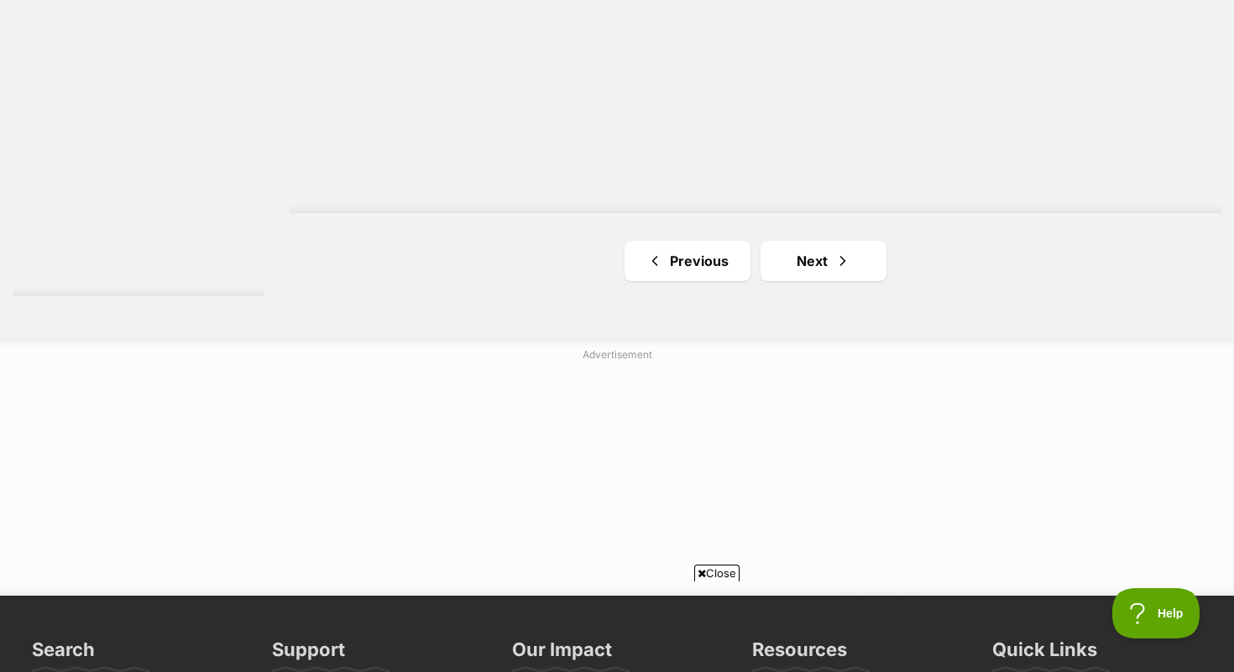
scroll to position [3208, 0]
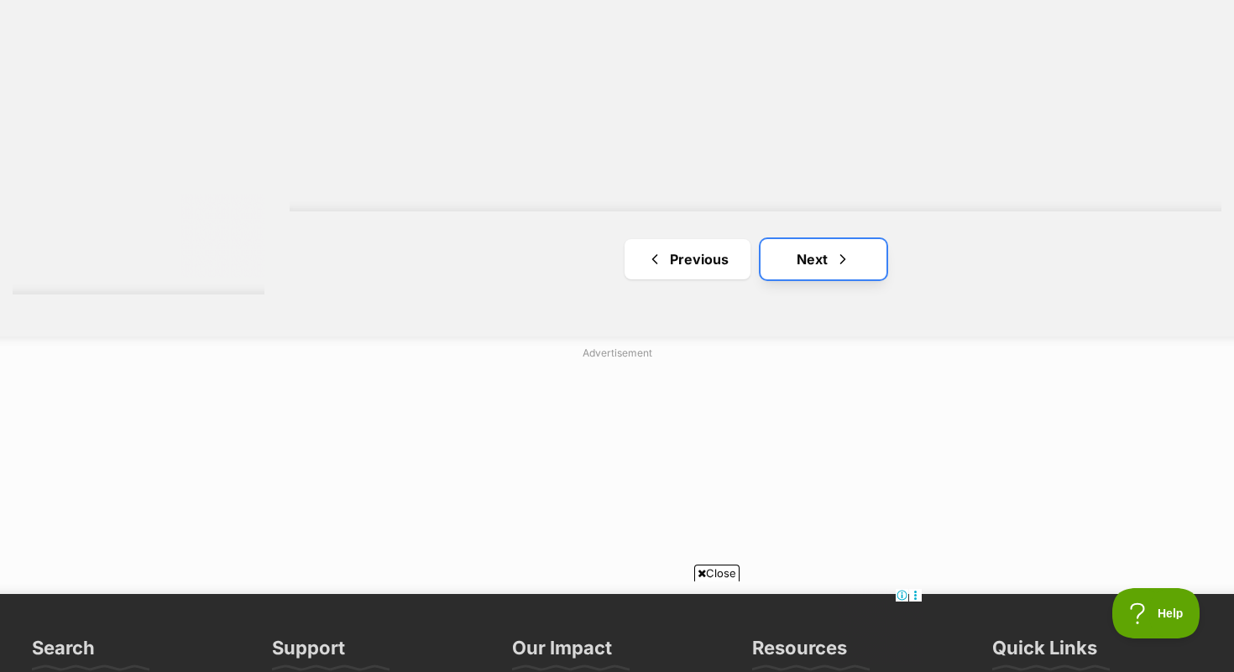
click at [809, 253] on link "Next" at bounding box center [824, 259] width 126 height 40
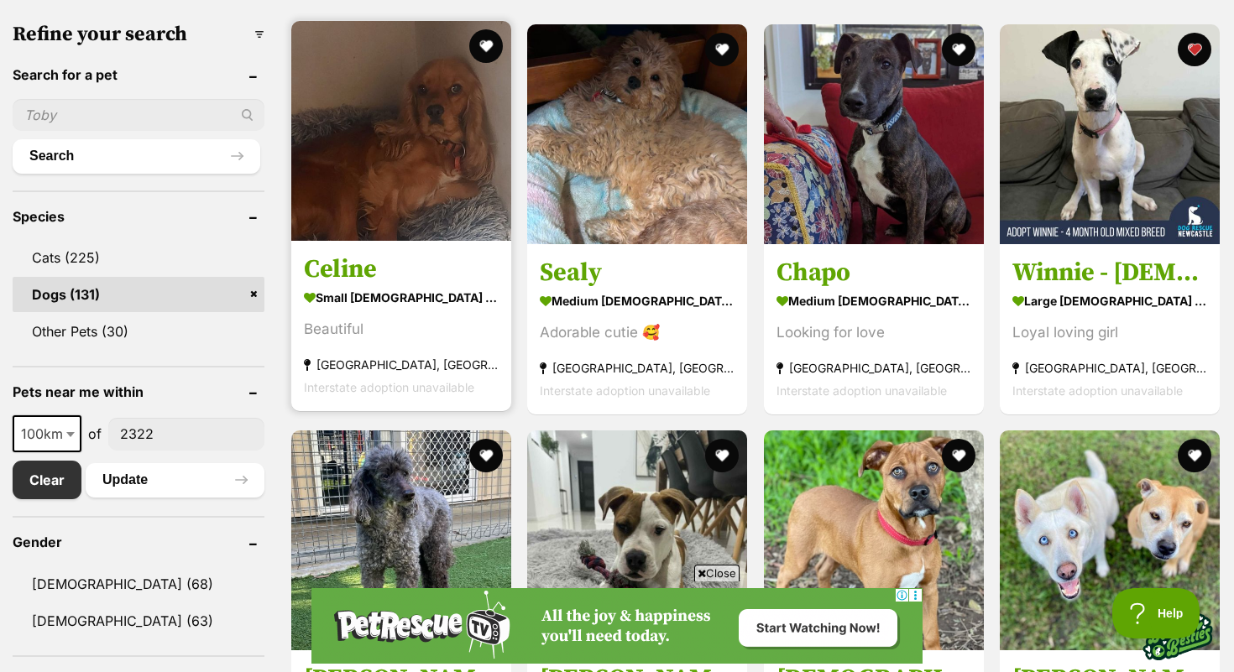
click at [349, 266] on h3 "Celine" at bounding box center [401, 270] width 195 height 32
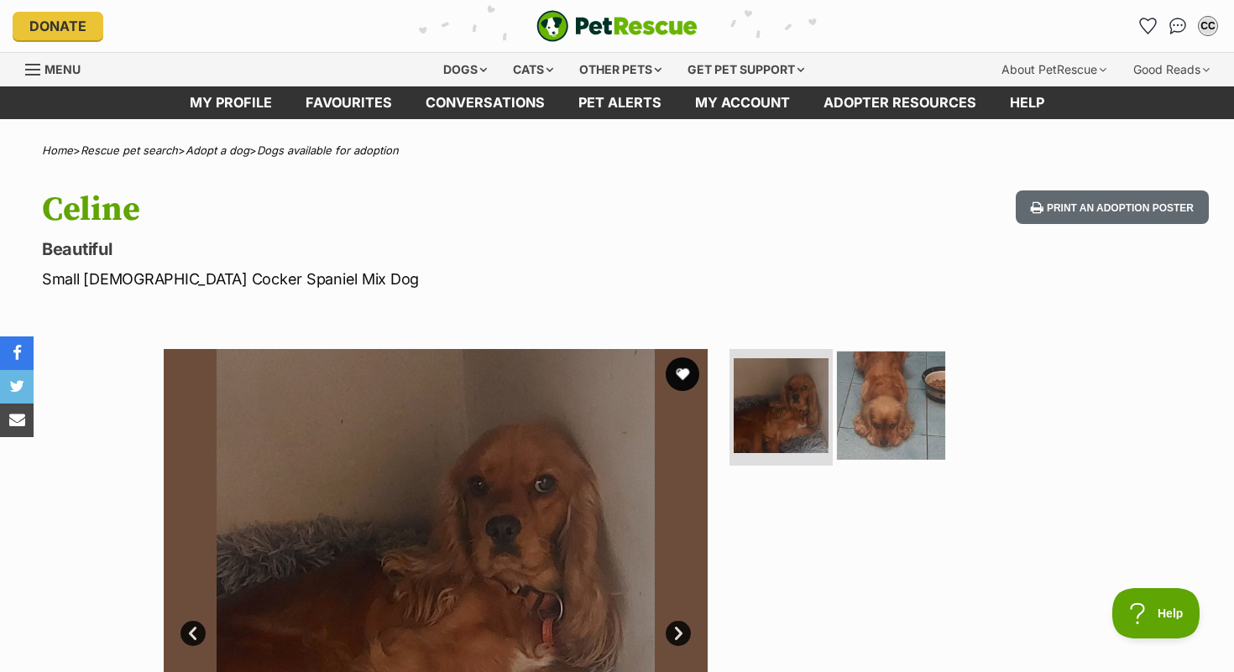
click at [887, 426] on img at bounding box center [891, 405] width 108 height 108
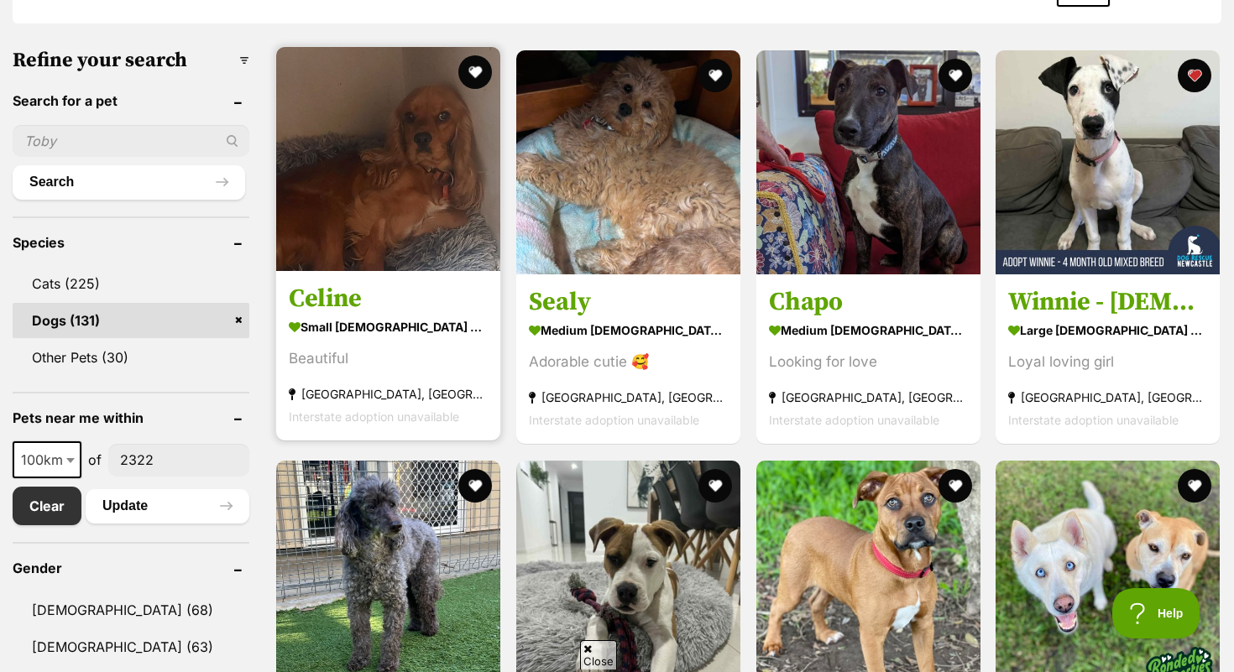
scroll to position [475, 0]
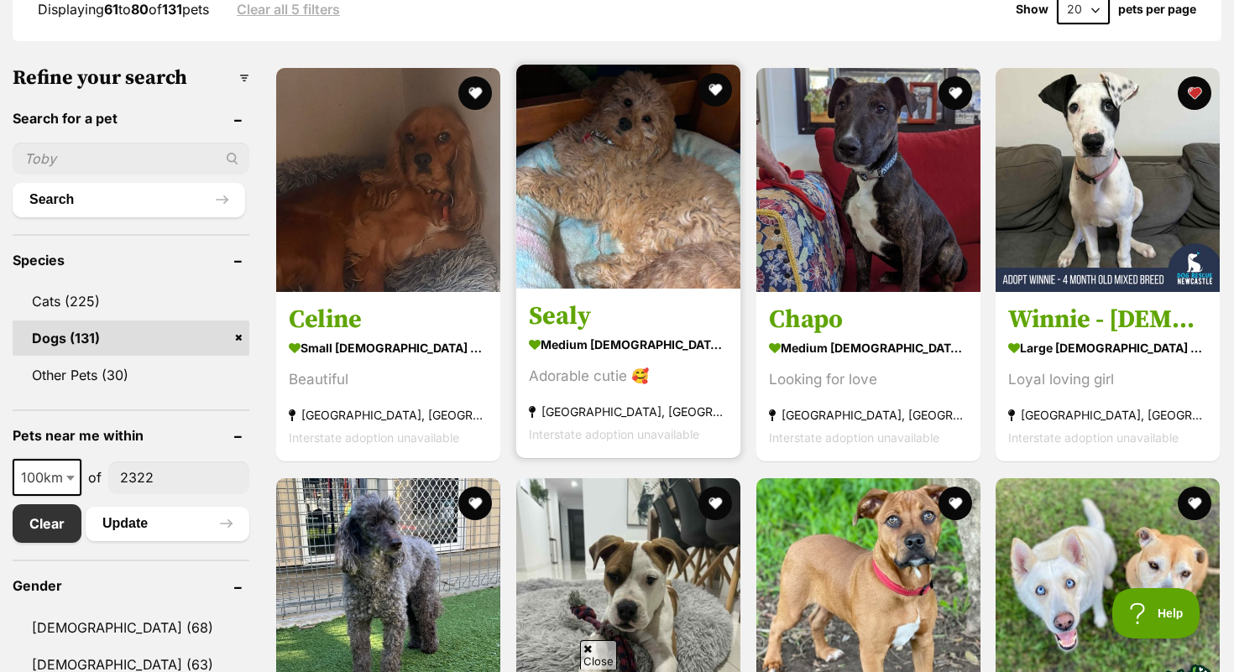
click at [610, 233] on img at bounding box center [628, 177] width 224 height 224
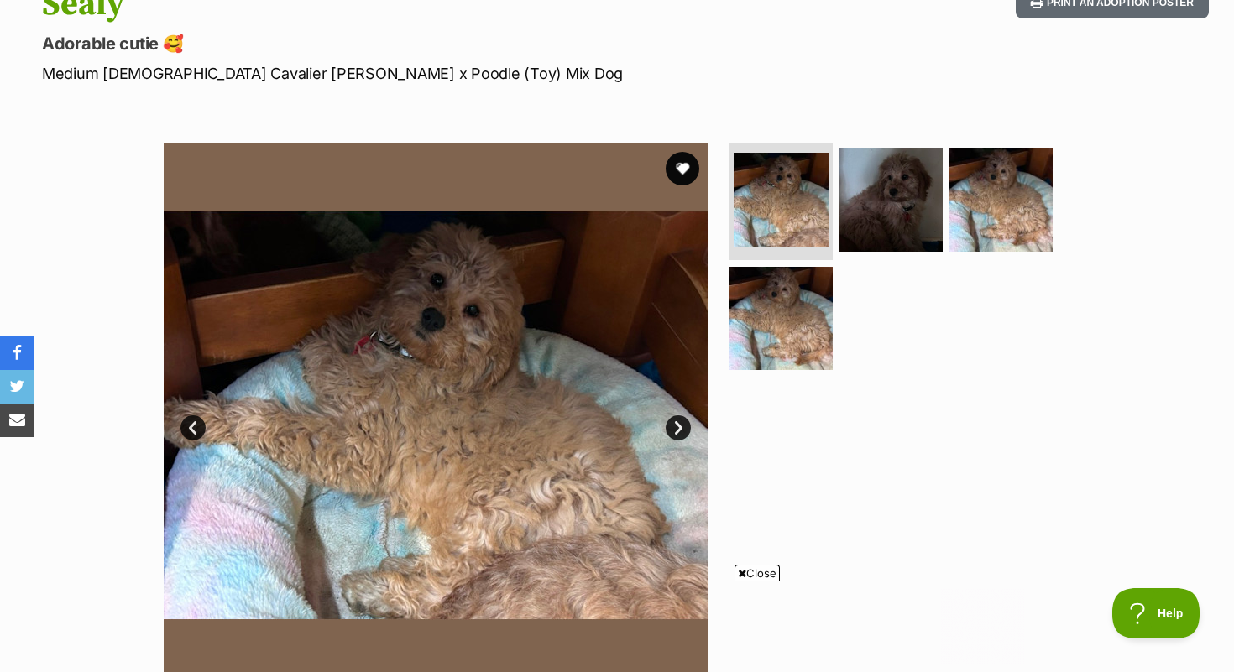
click at [679, 428] on link "Next" at bounding box center [678, 428] width 25 height 25
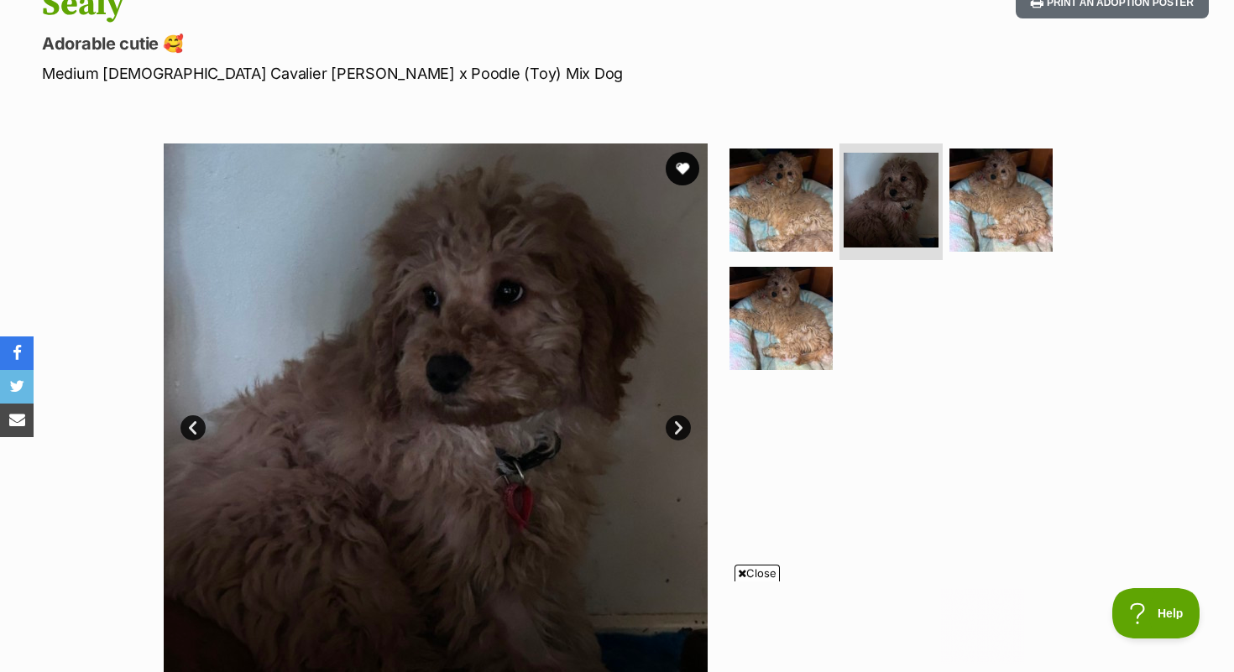
click at [678, 427] on link "Next" at bounding box center [678, 428] width 25 height 25
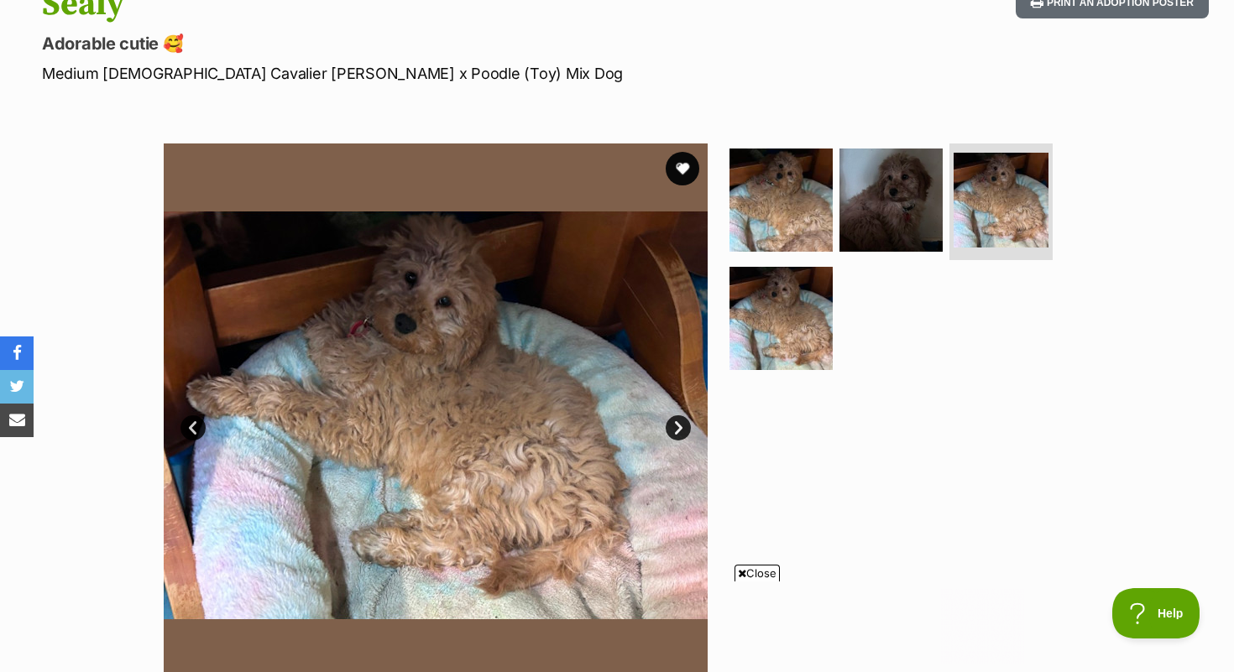
click at [678, 427] on link "Next" at bounding box center [678, 428] width 25 height 25
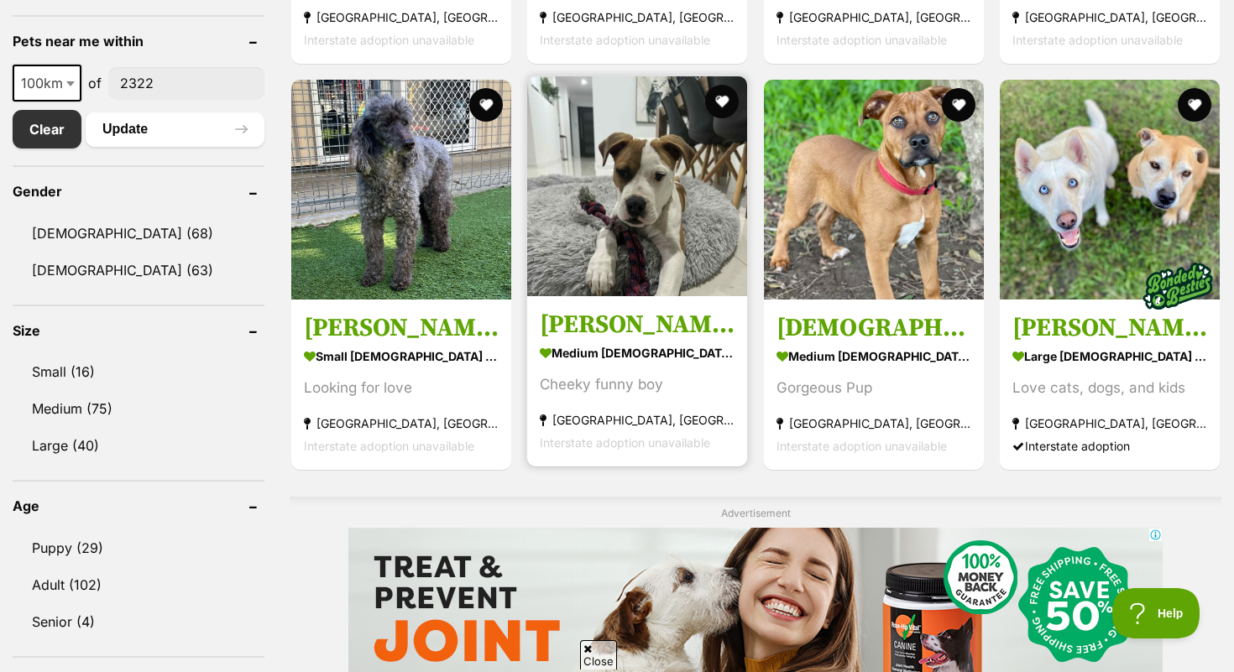
click at [664, 311] on link "Marty - 6 Month Old American Bulldog X medium male Dog Cheeky funny boy Cameron…" at bounding box center [637, 381] width 220 height 170
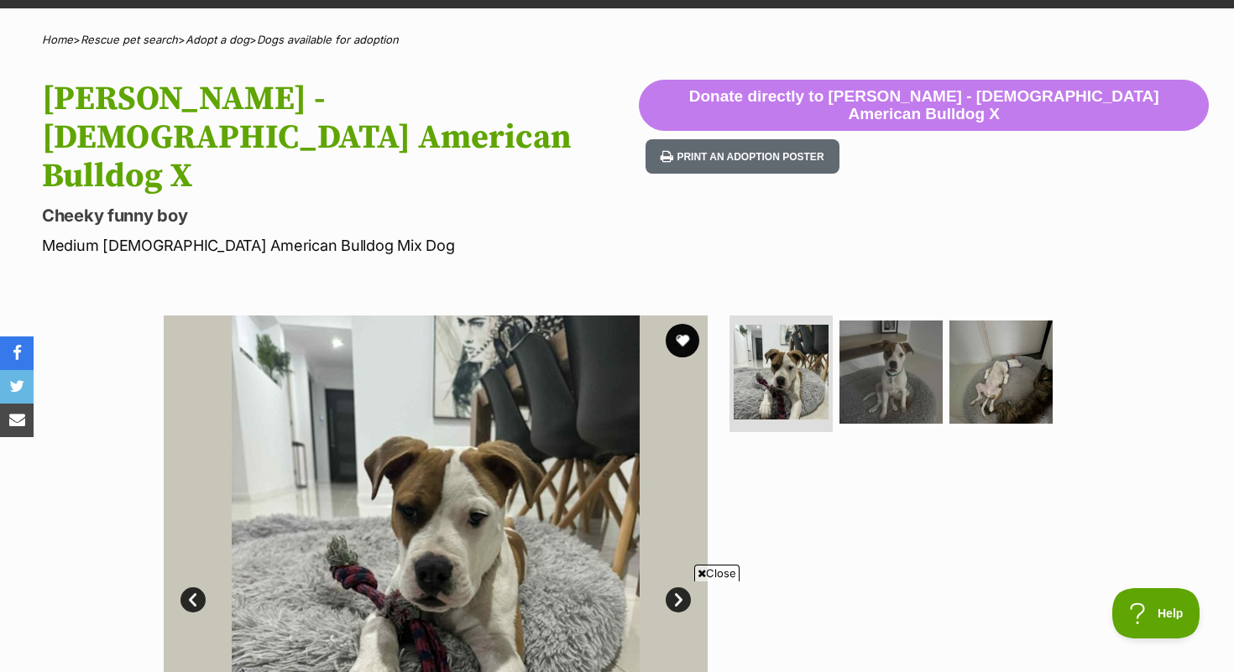
scroll to position [118, 0]
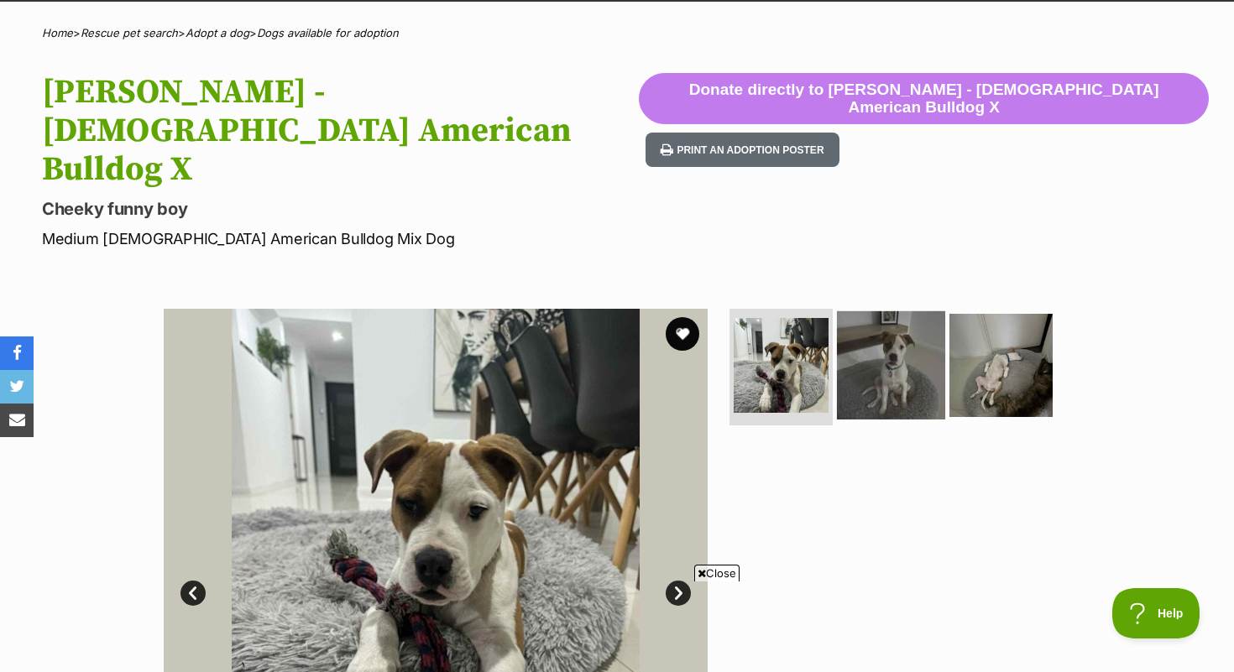
click at [892, 311] on img at bounding box center [891, 365] width 108 height 108
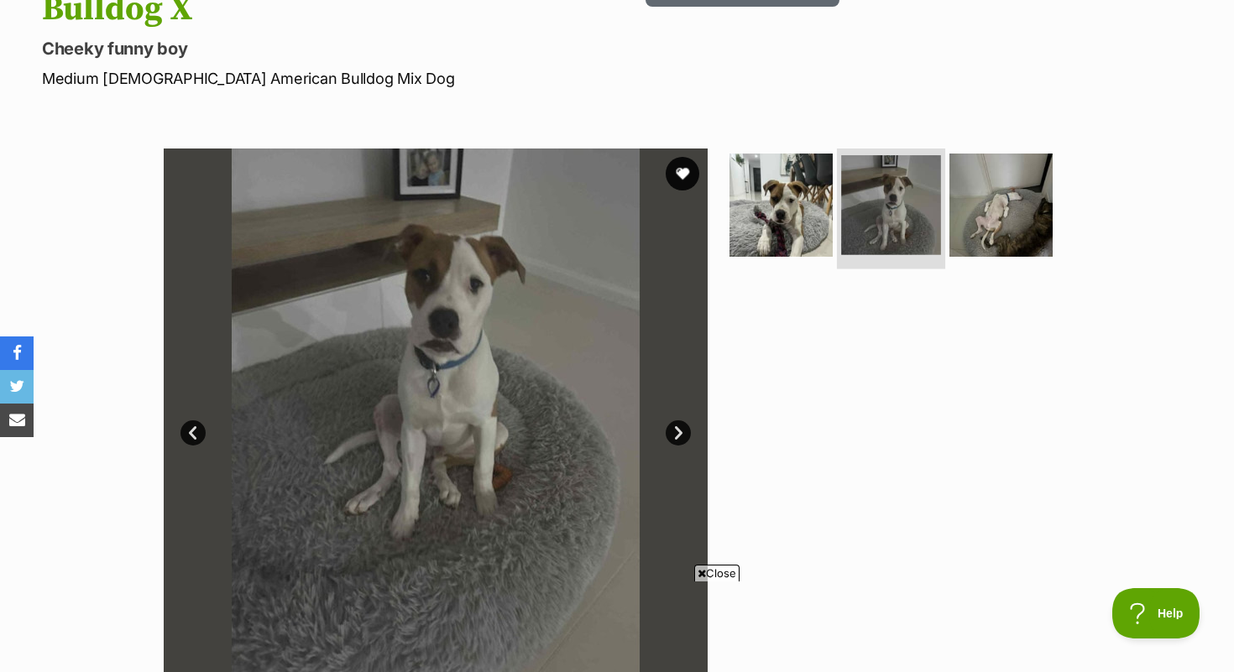
scroll to position [288, 0]
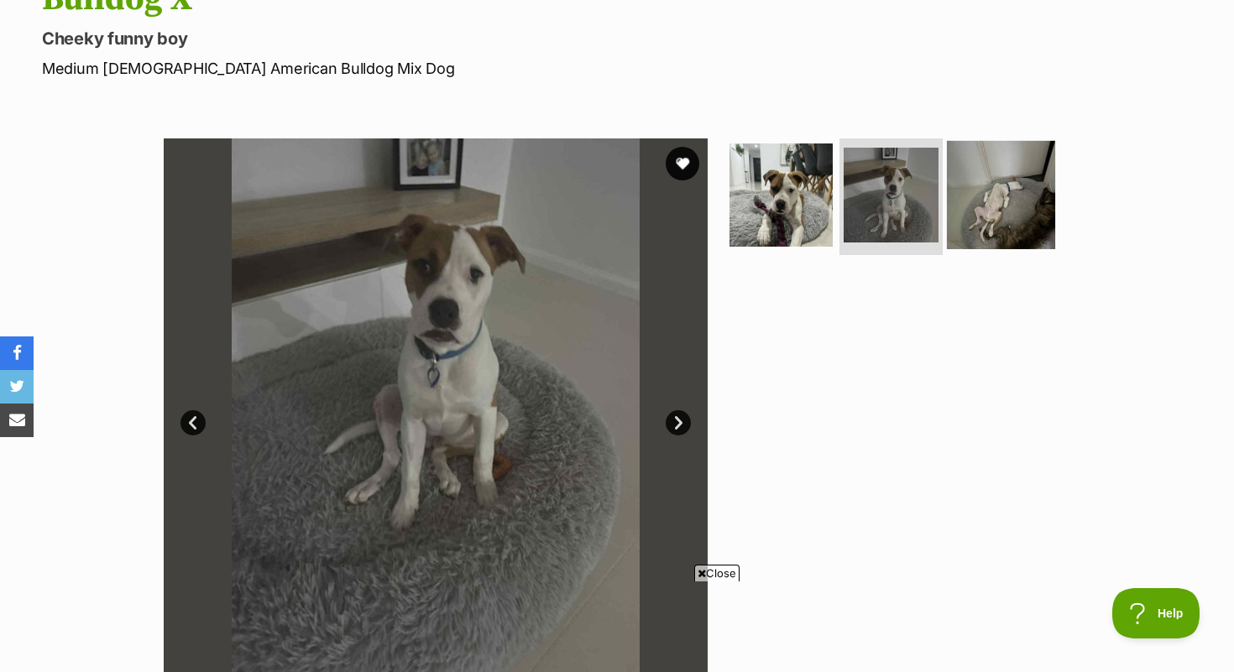
click at [967, 140] on img at bounding box center [1001, 194] width 108 height 108
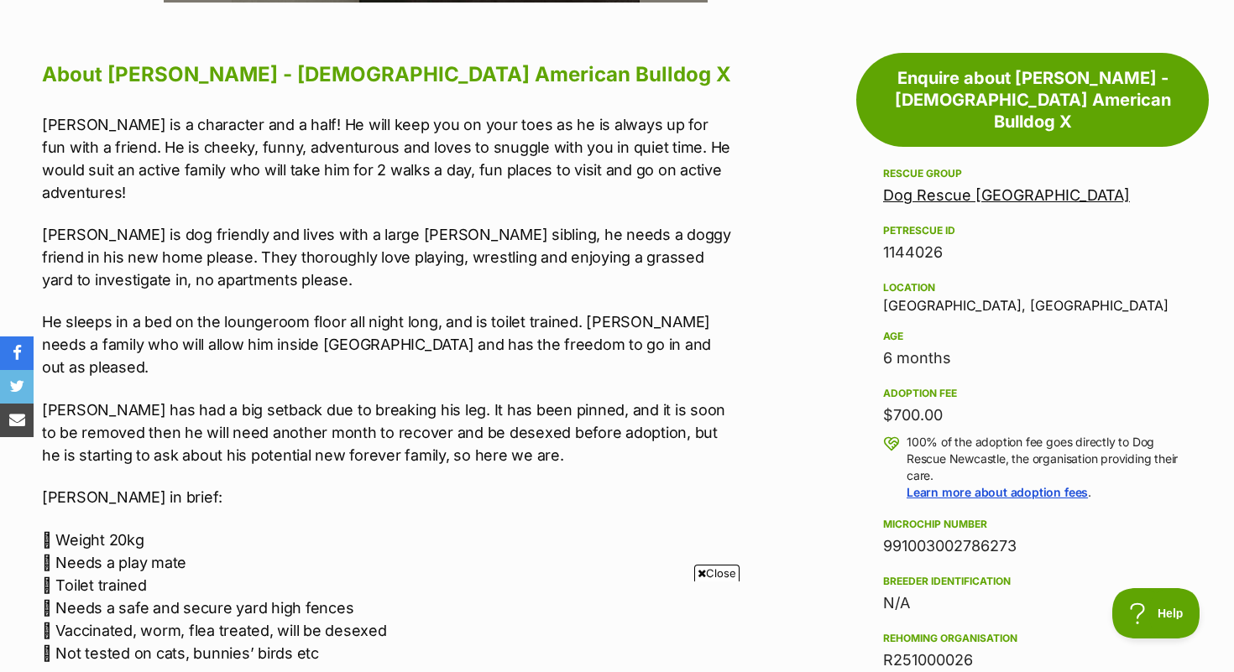
scroll to position [973, 0]
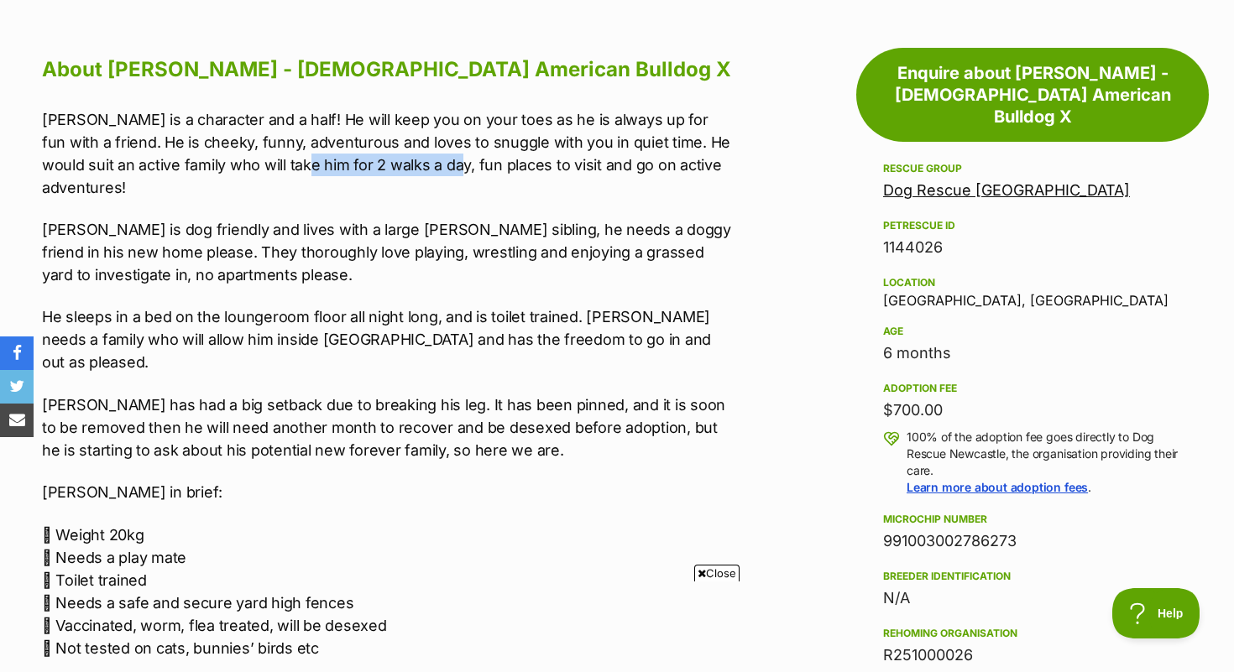
drag, startPoint x: 269, startPoint y: 90, endPoint x: 418, endPoint y: 100, distance: 149.8
click at [418, 108] on p "Mr Marty is a character and a half! He will keep you on your toes as he is alwa…" at bounding box center [388, 153] width 693 height 91
click at [624, 524] on p " Weight 20kg  Needs a play mate  Toilet trained  Needs a safe and secure ya…" at bounding box center [388, 592] width 693 height 136
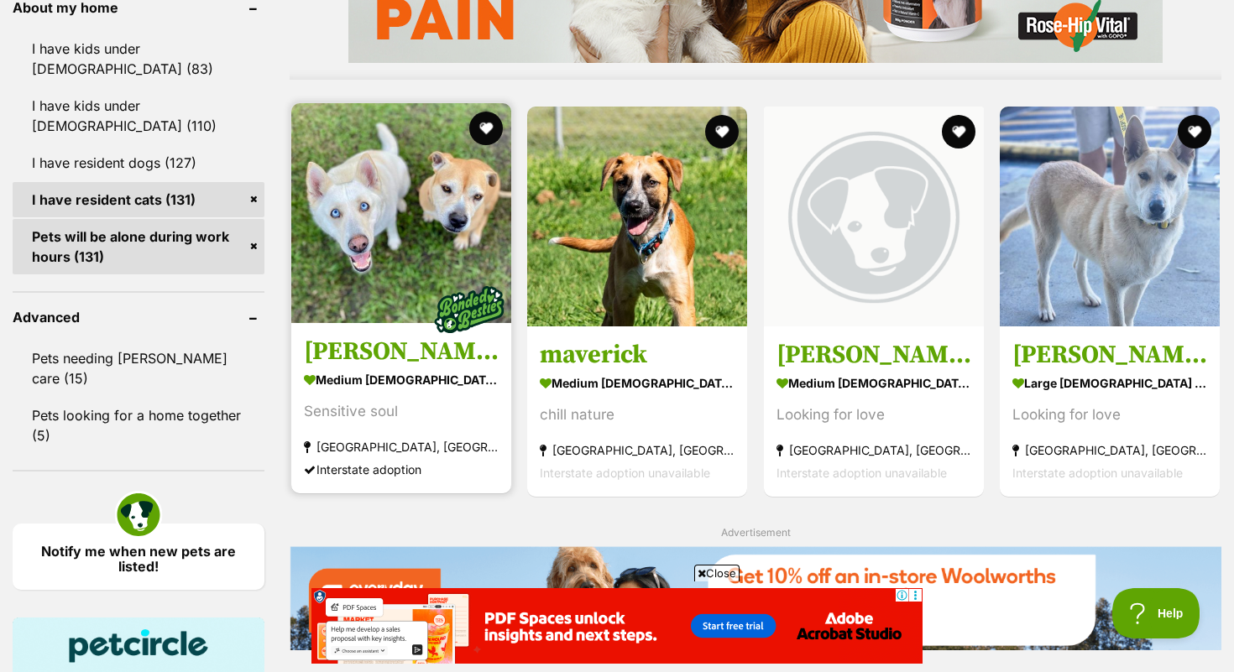
scroll to position [1546, 0]
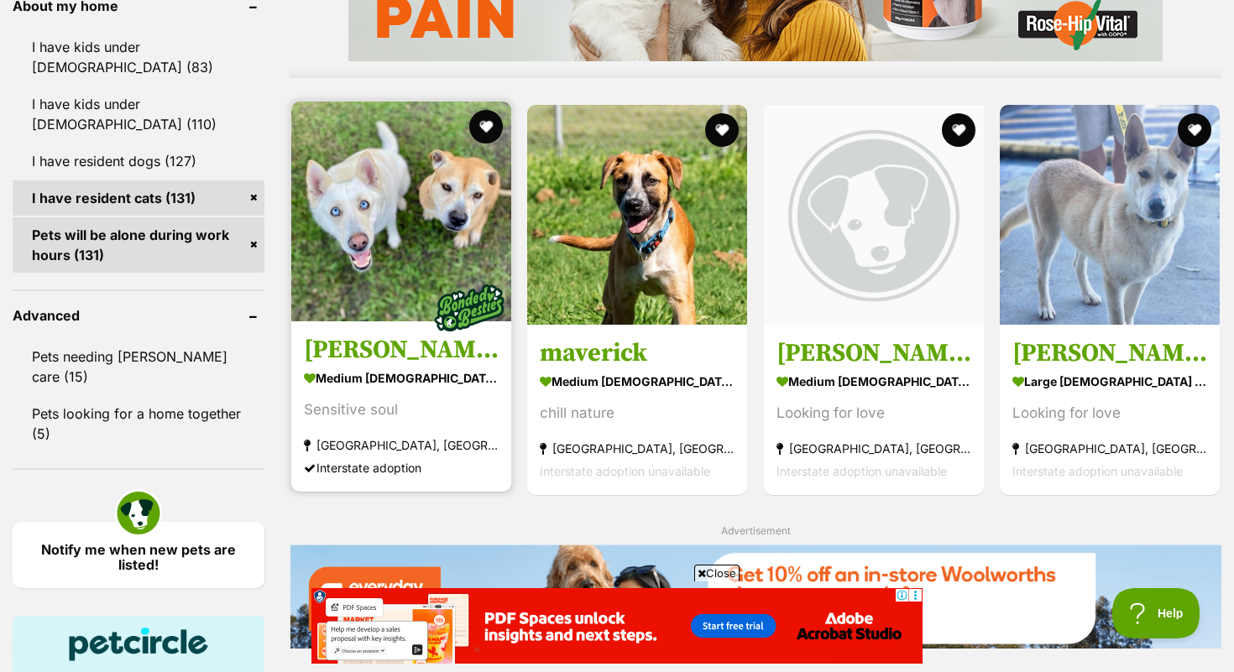
click at [333, 347] on h3 "[PERSON_NAME]" at bounding box center [401, 349] width 195 height 32
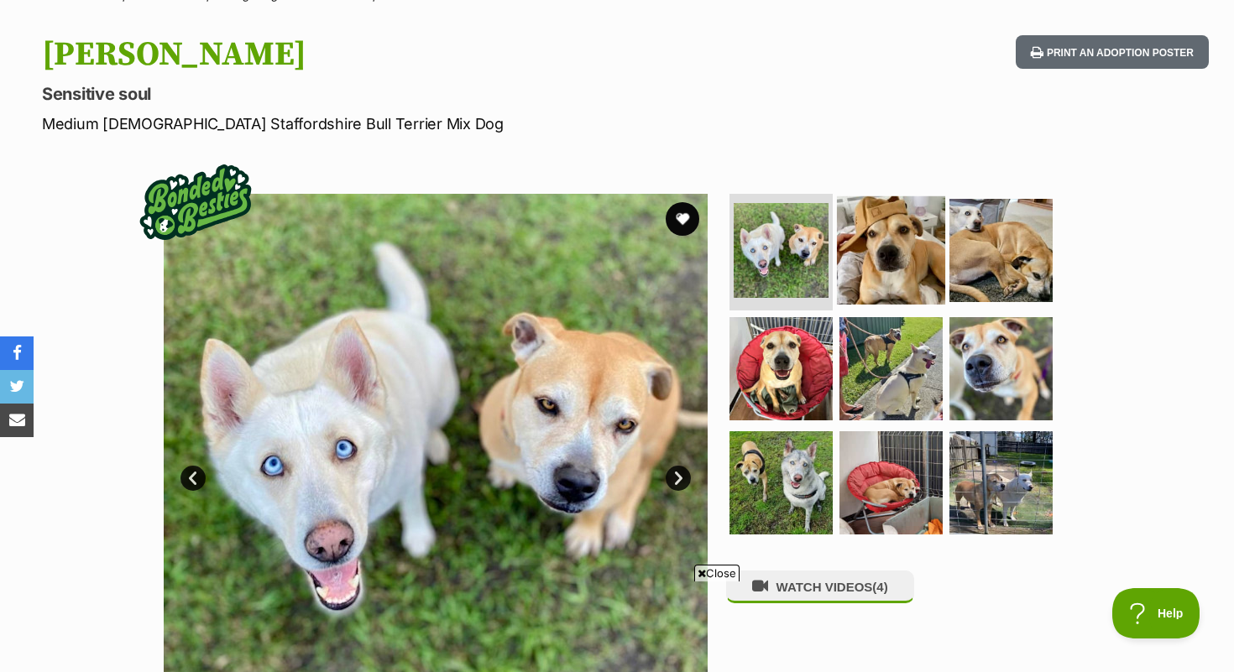
click at [912, 254] on img at bounding box center [891, 250] width 108 height 108
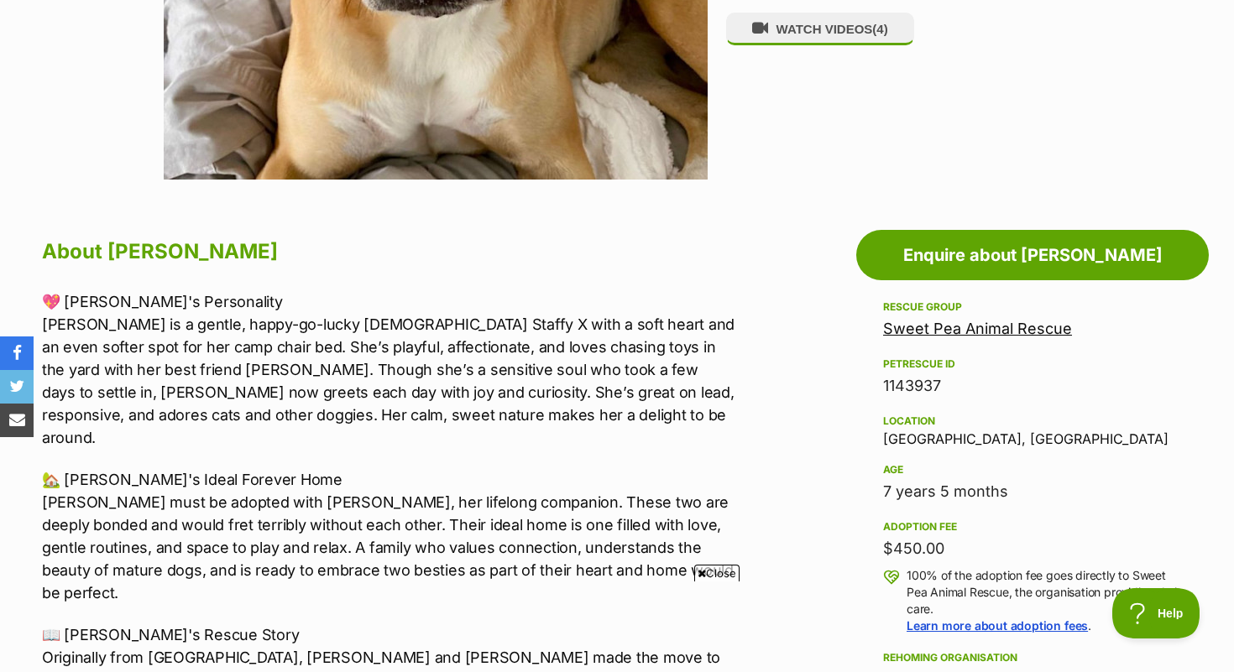
scroll to position [714, 0]
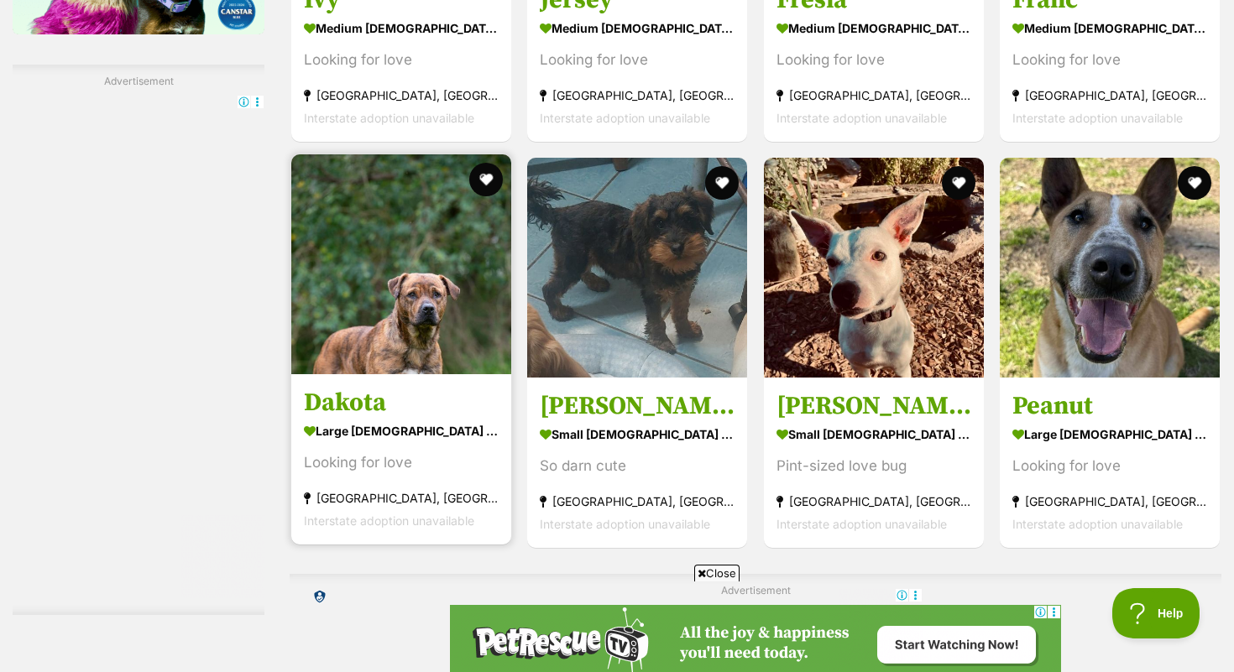
scroll to position [2483, 0]
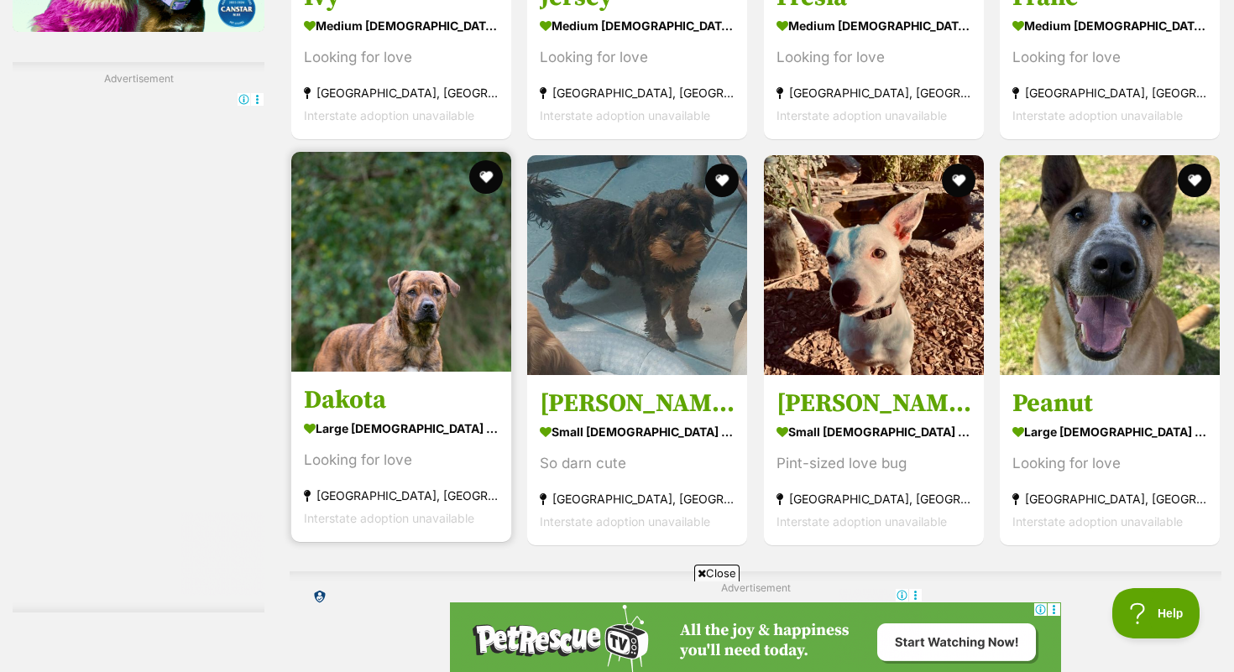
click at [367, 288] on img at bounding box center [401, 262] width 220 height 220
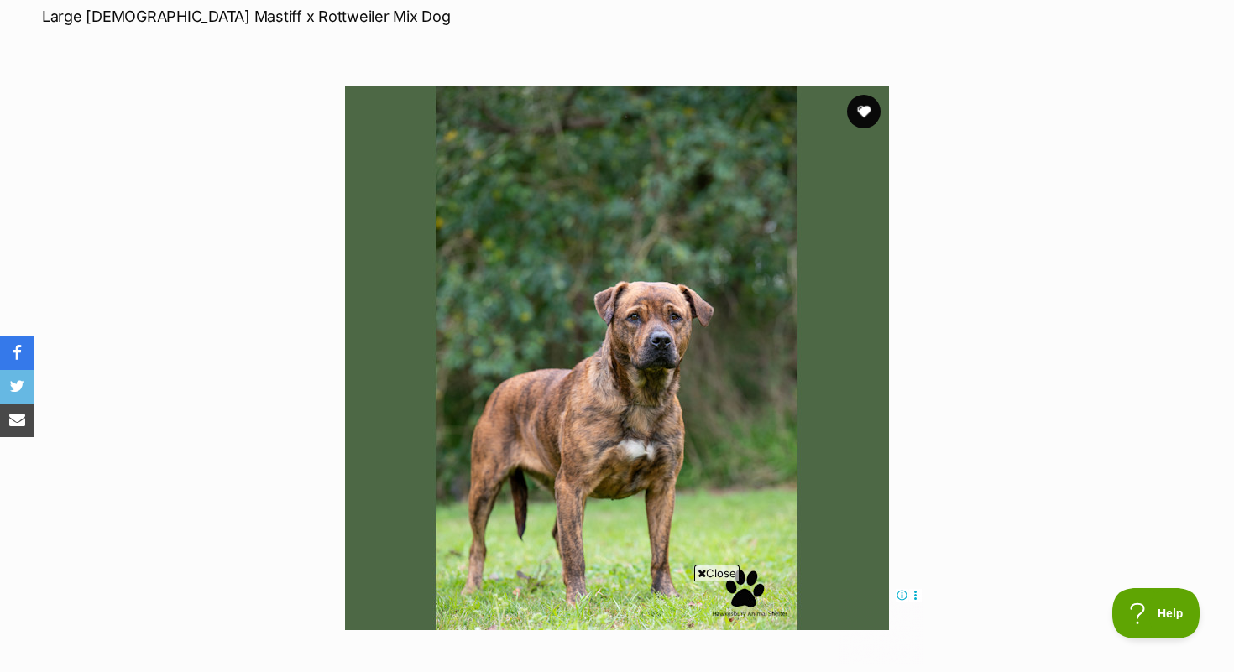
scroll to position [228, 0]
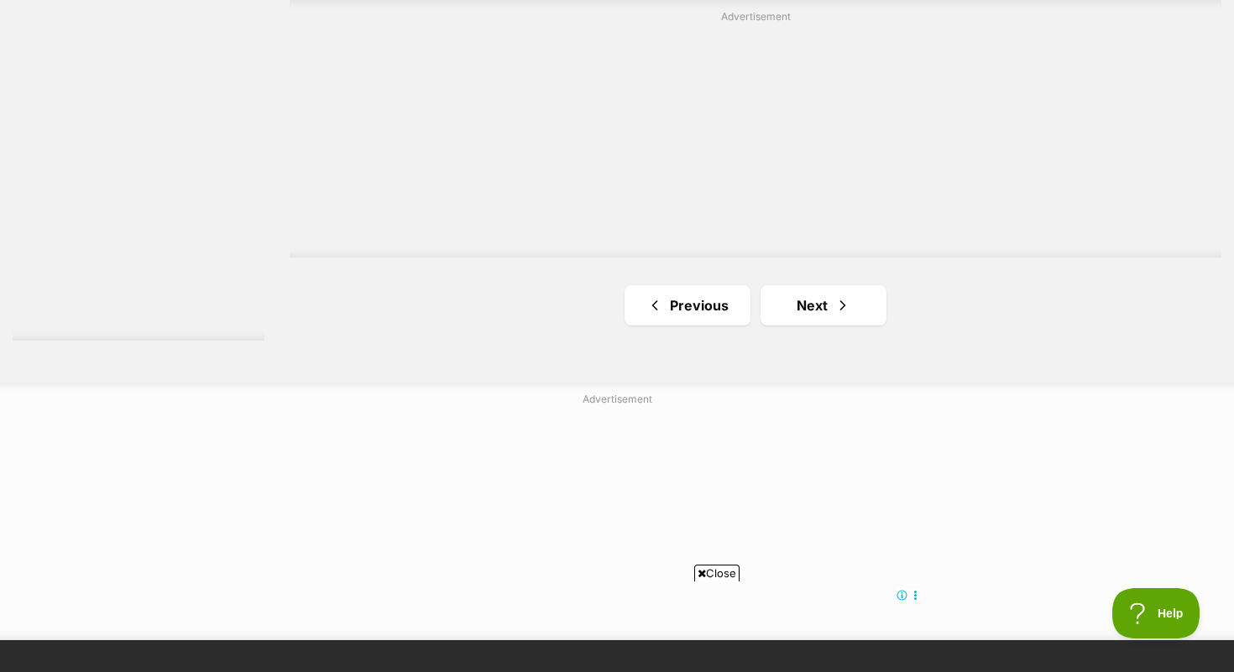
scroll to position [3053, 0]
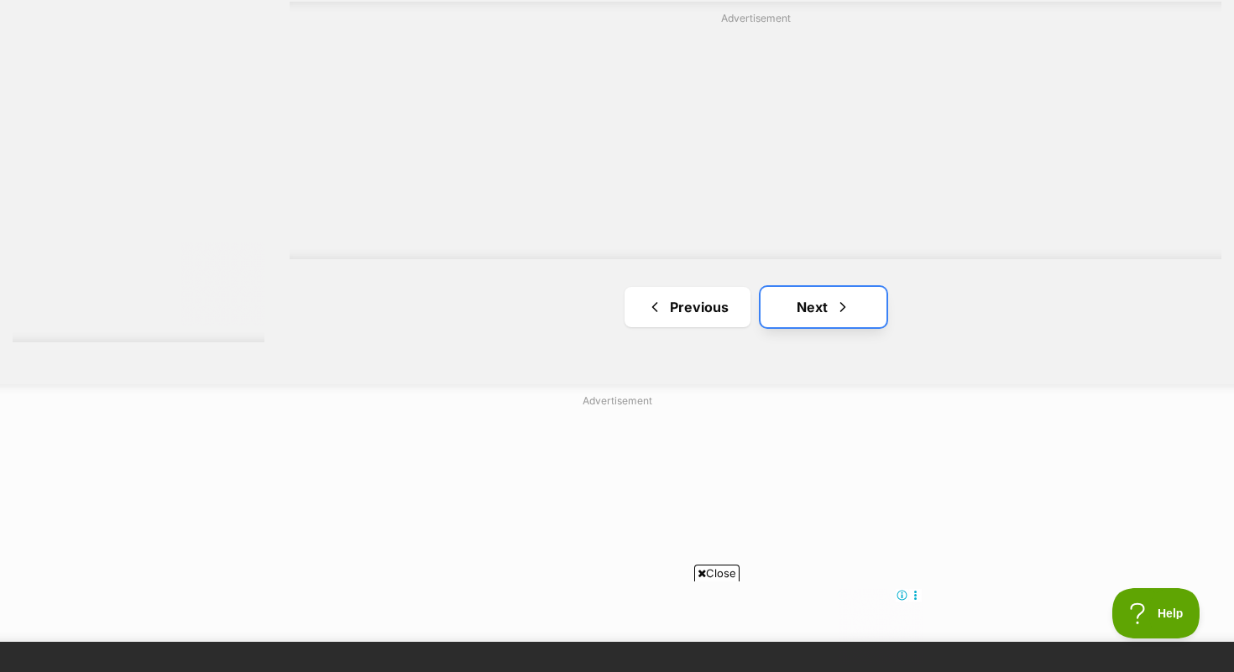
click at [856, 287] on link "Next" at bounding box center [824, 307] width 126 height 40
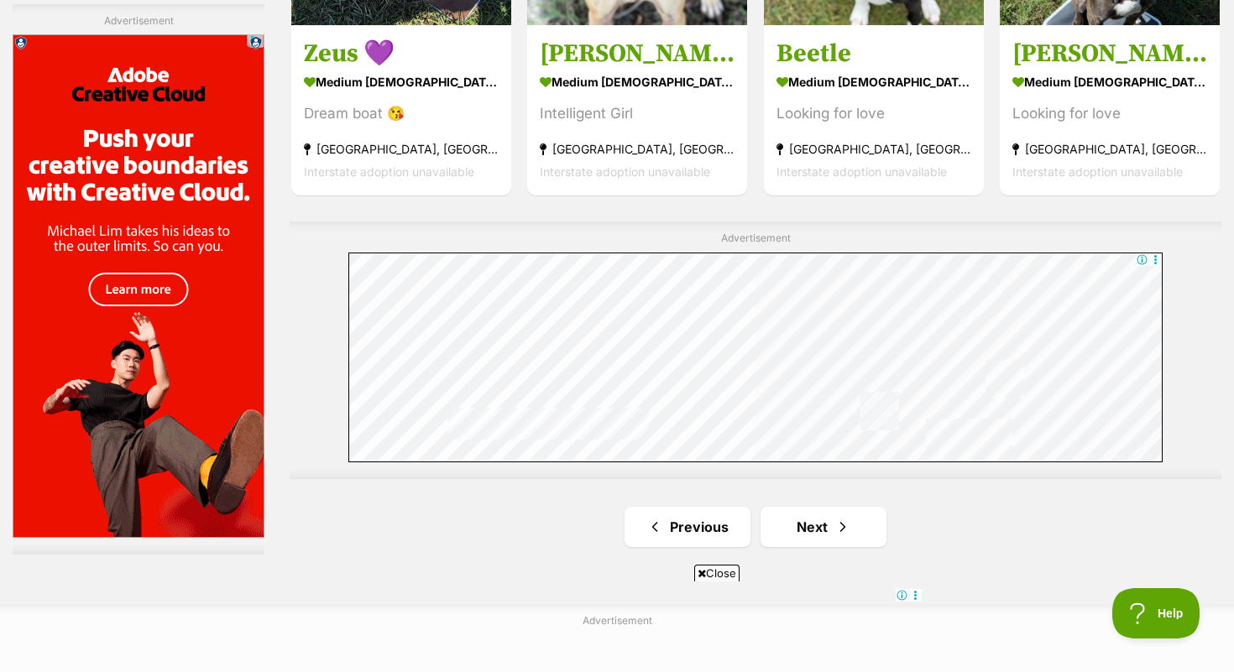
scroll to position [2838, 0]
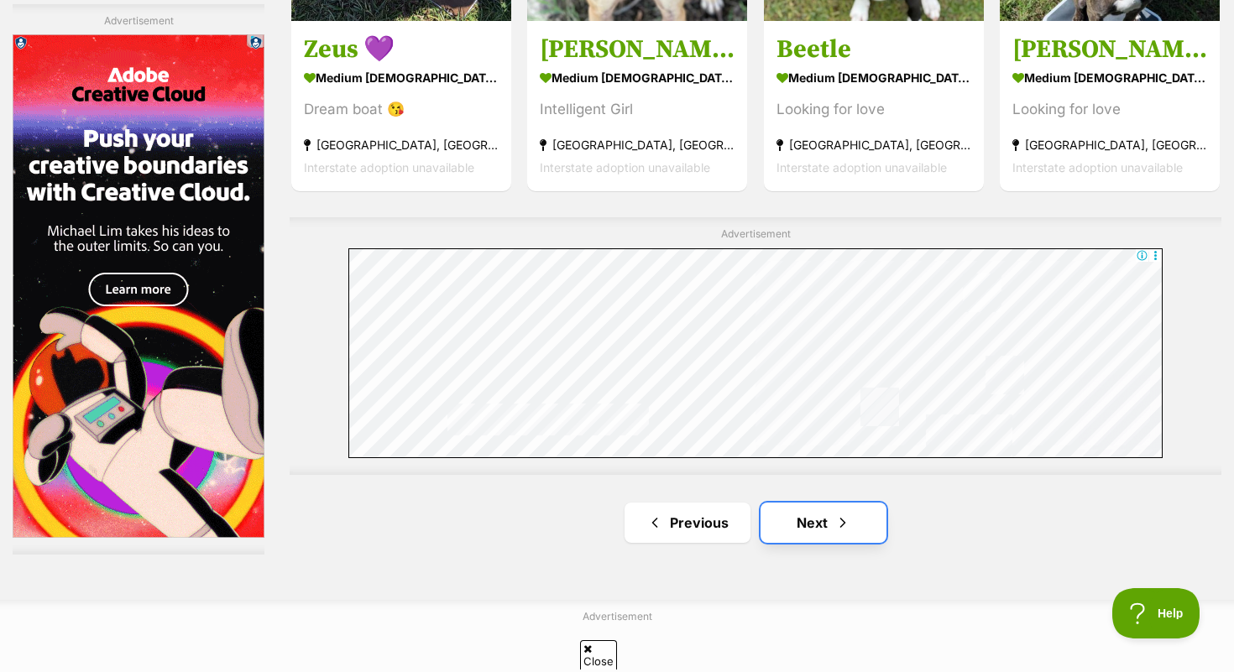
click at [819, 533] on link "Next" at bounding box center [824, 523] width 126 height 40
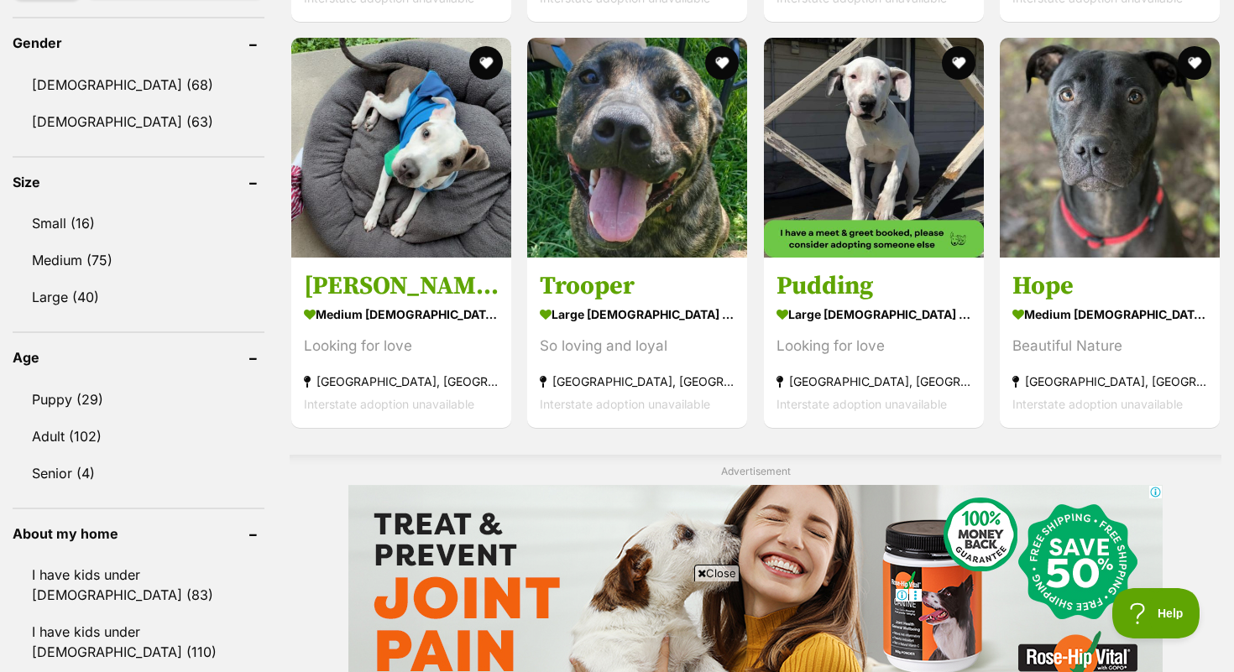
scroll to position [1023, 0]
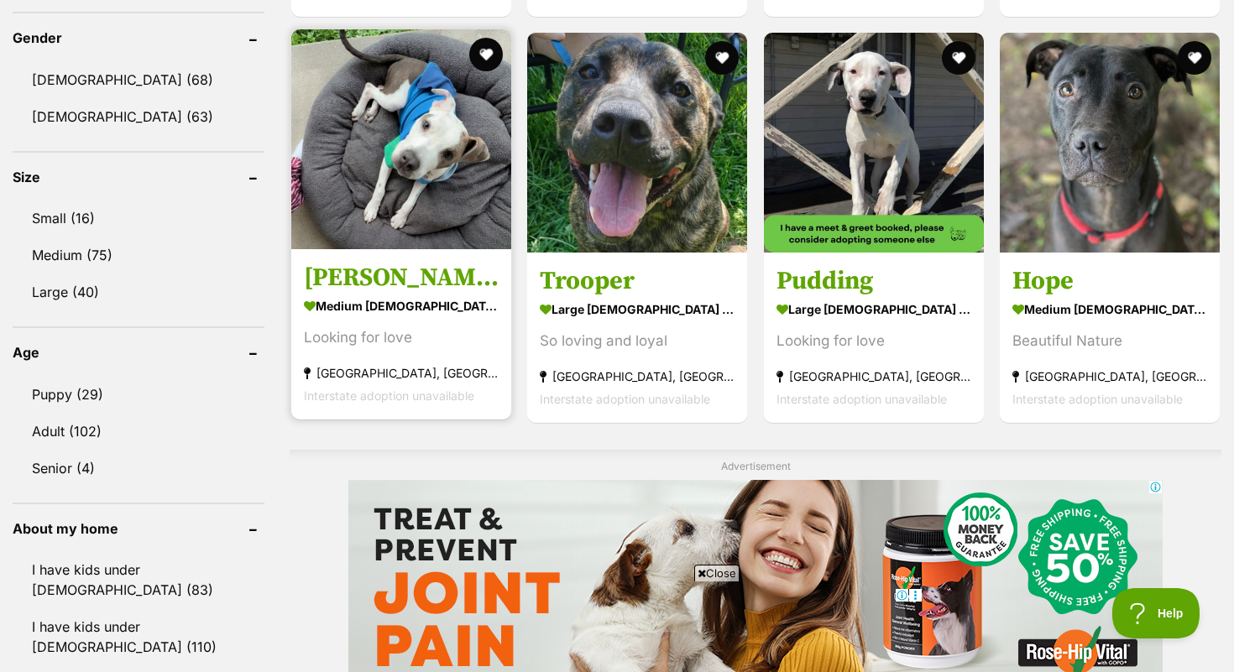
click at [351, 272] on h3 "Pippin" at bounding box center [401, 278] width 195 height 32
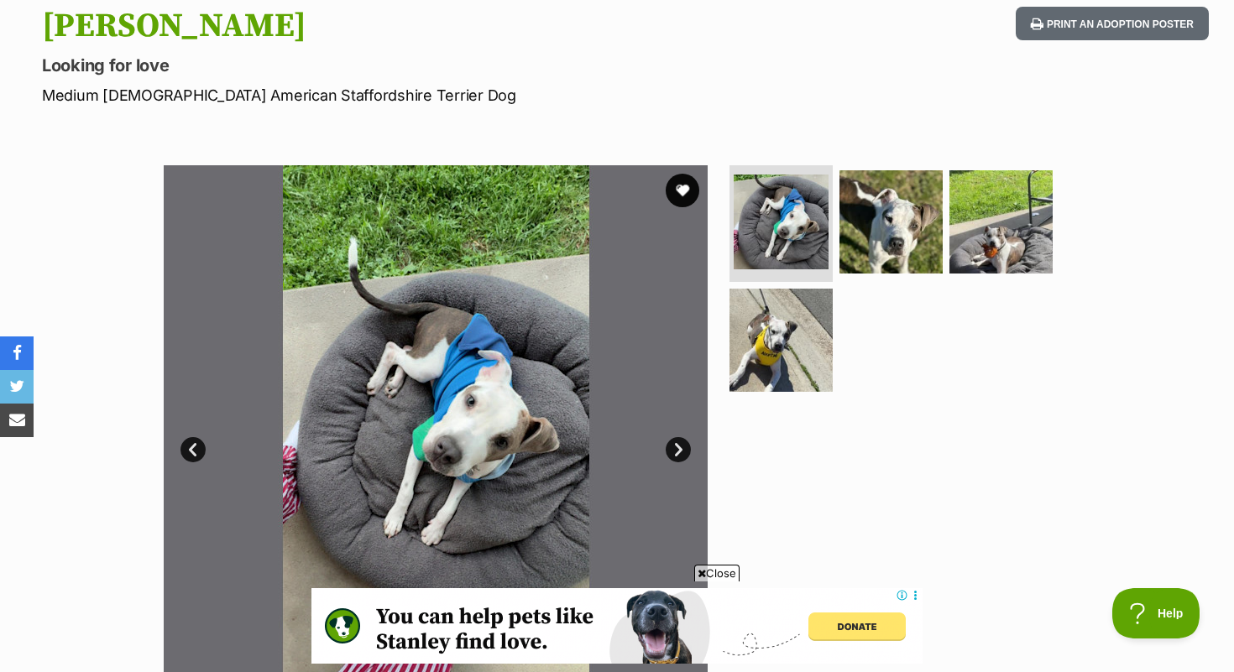
scroll to position [225, 0]
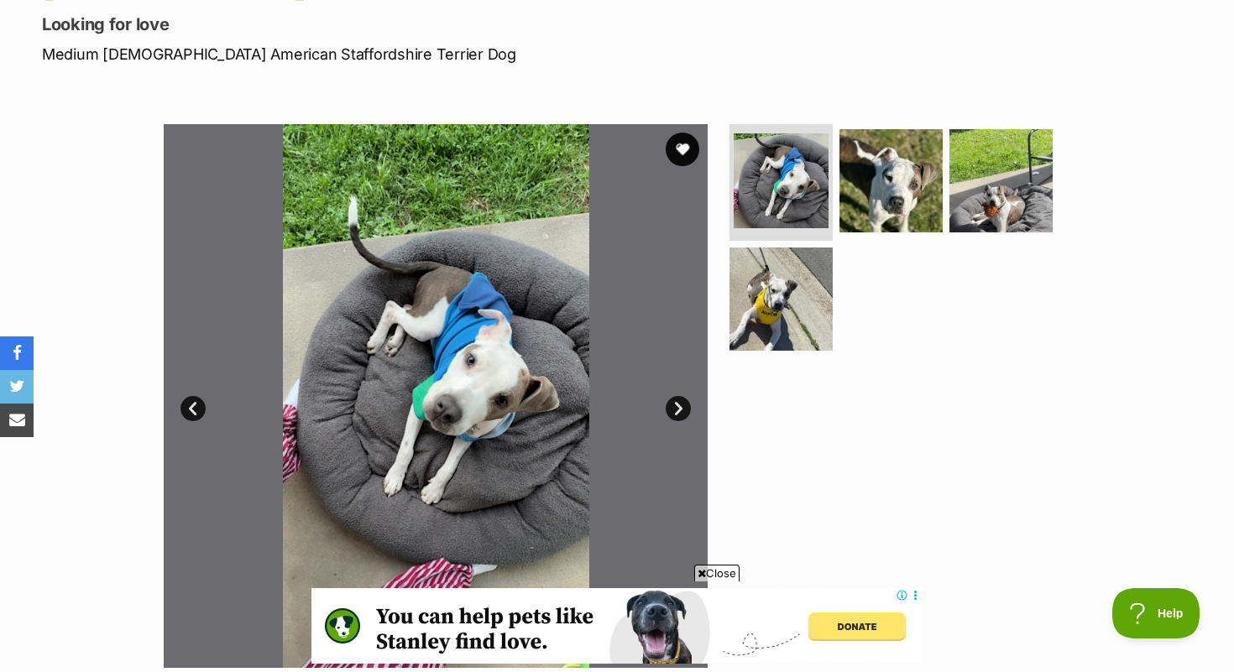
click at [678, 406] on link "Next" at bounding box center [678, 408] width 25 height 25
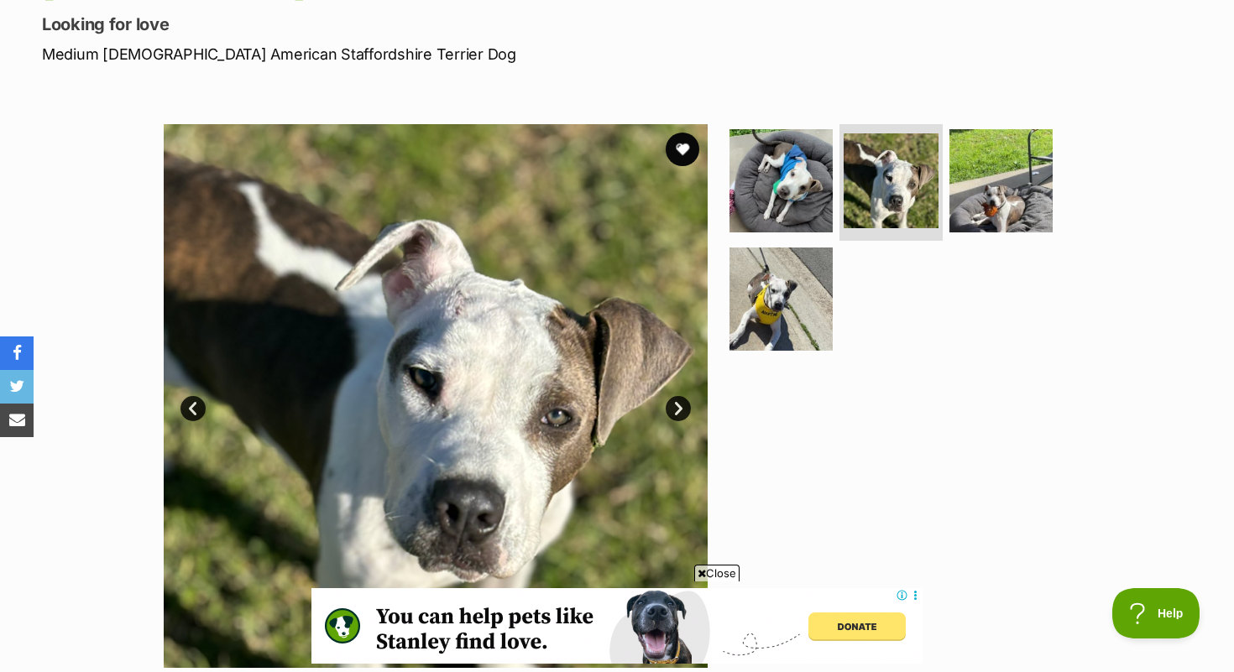
scroll to position [0, 0]
click at [679, 406] on link "Next" at bounding box center [678, 408] width 25 height 25
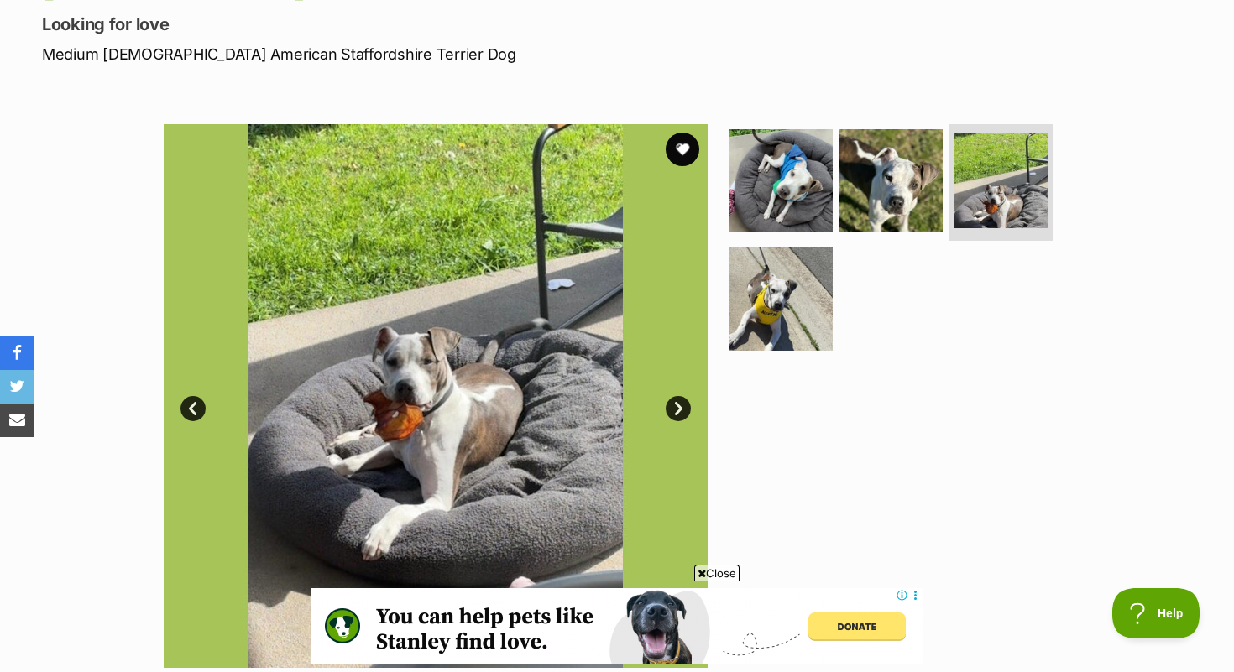
click at [679, 406] on link "Next" at bounding box center [678, 408] width 25 height 25
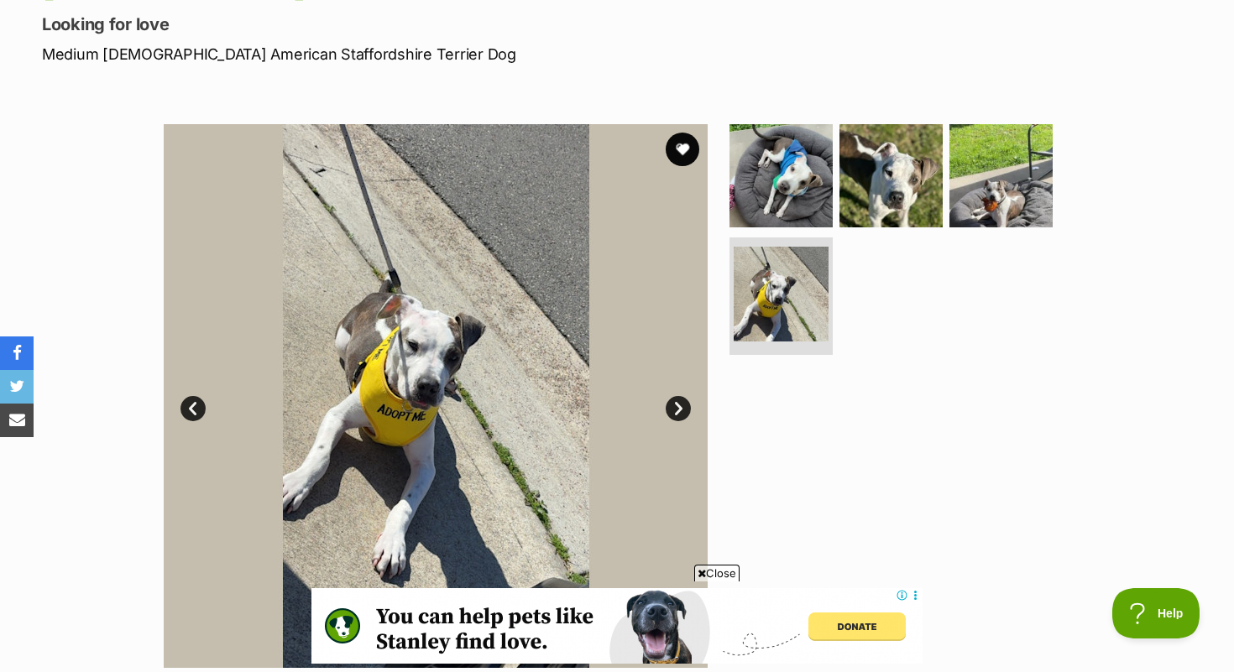
click at [679, 406] on link "Next" at bounding box center [678, 408] width 25 height 25
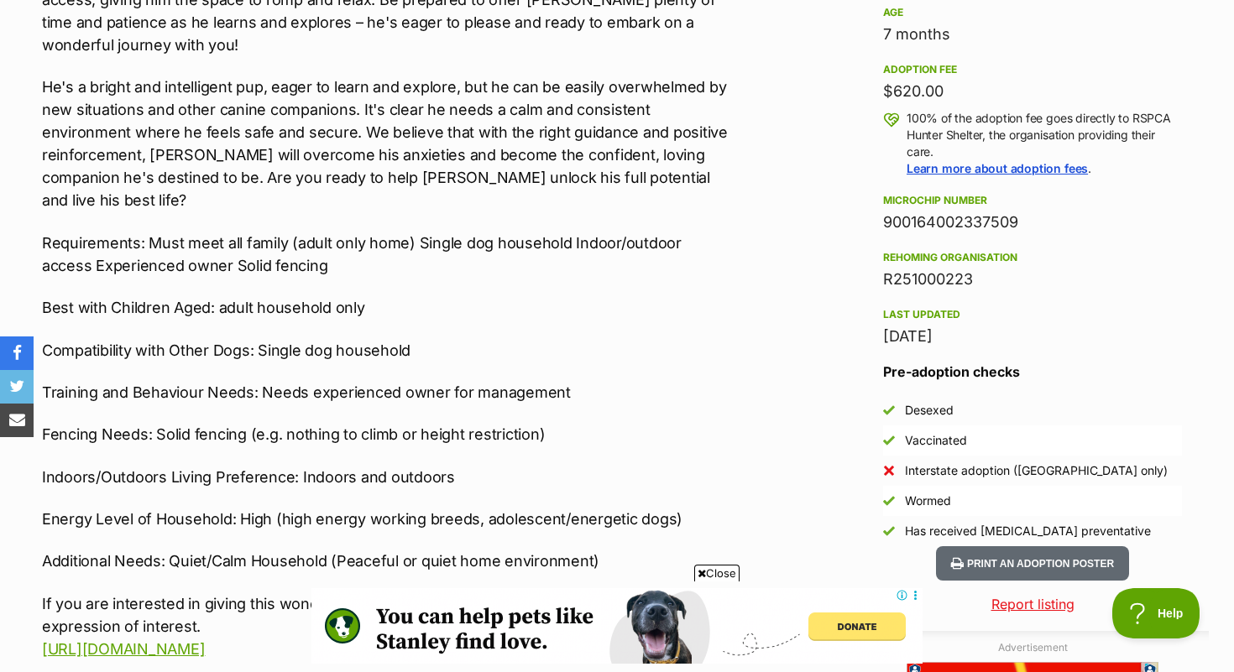
scroll to position [1169, 0]
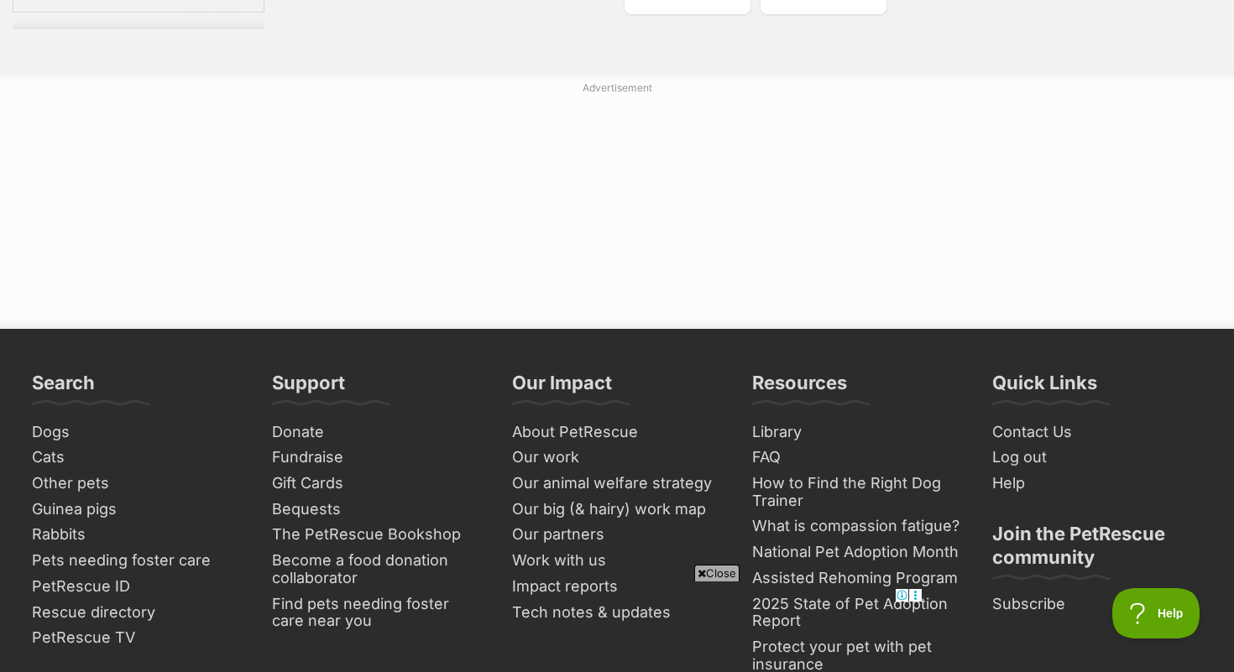
scroll to position [3294, 0]
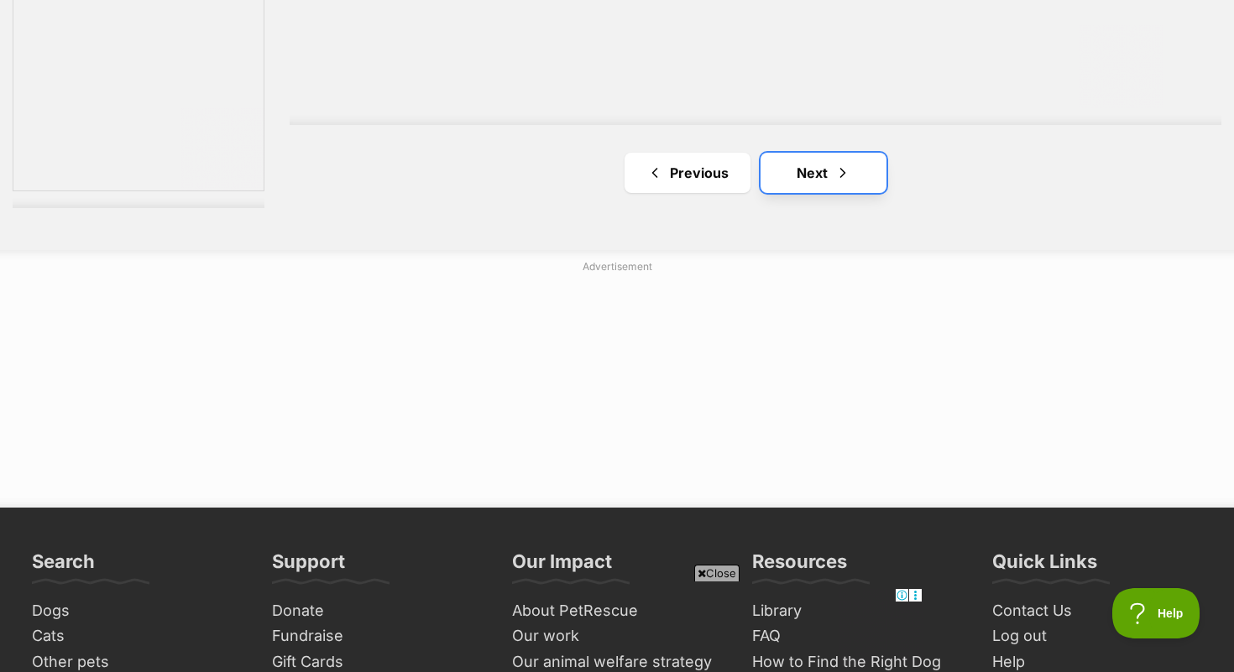
click at [843, 175] on span "Next page" at bounding box center [842, 173] width 17 height 20
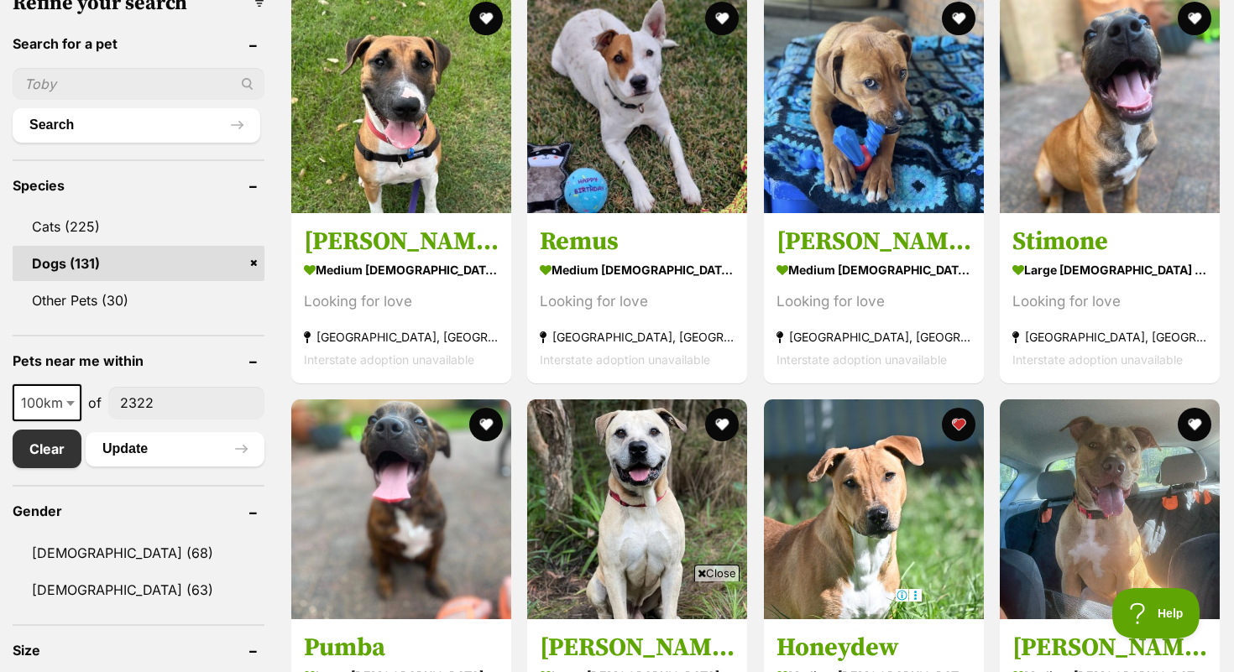
scroll to position [554, 0]
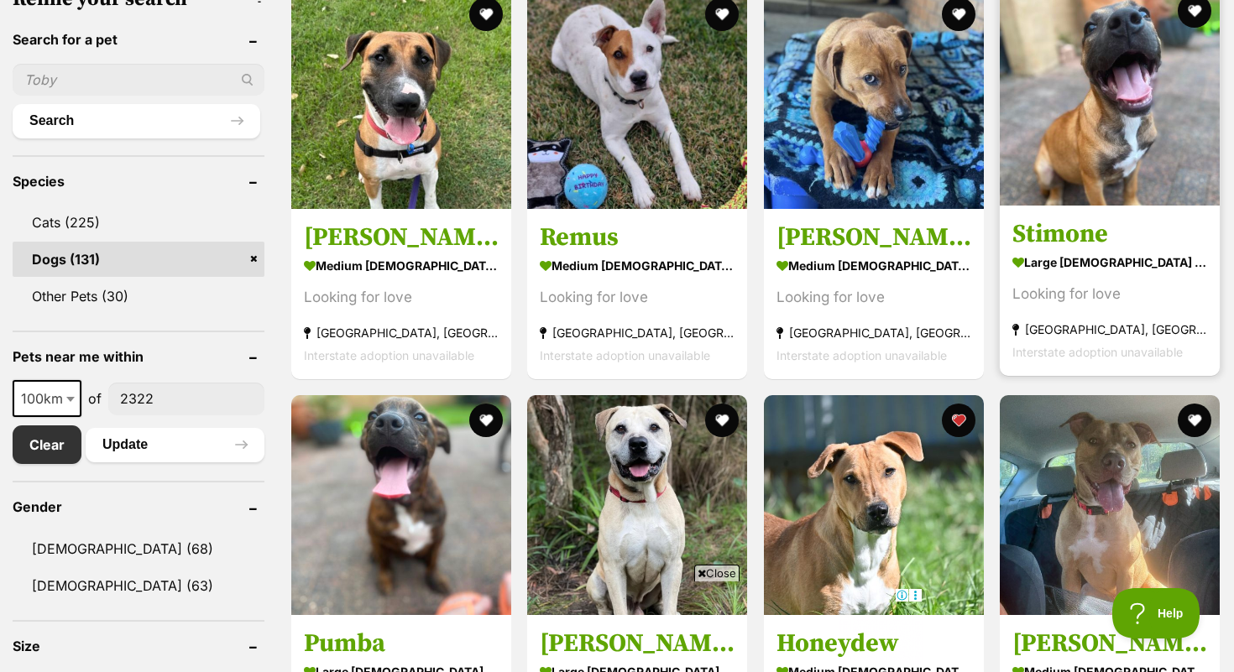
click at [1097, 242] on h3 "Stimone" at bounding box center [1109, 234] width 195 height 32
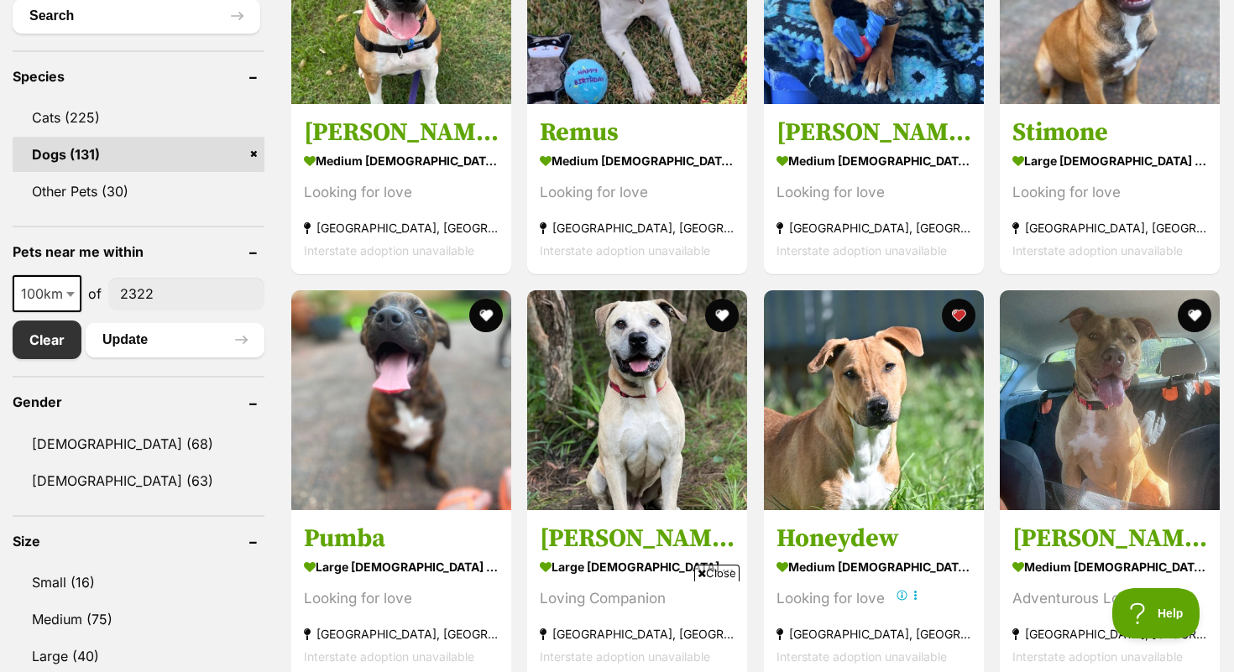
scroll to position [658, 0]
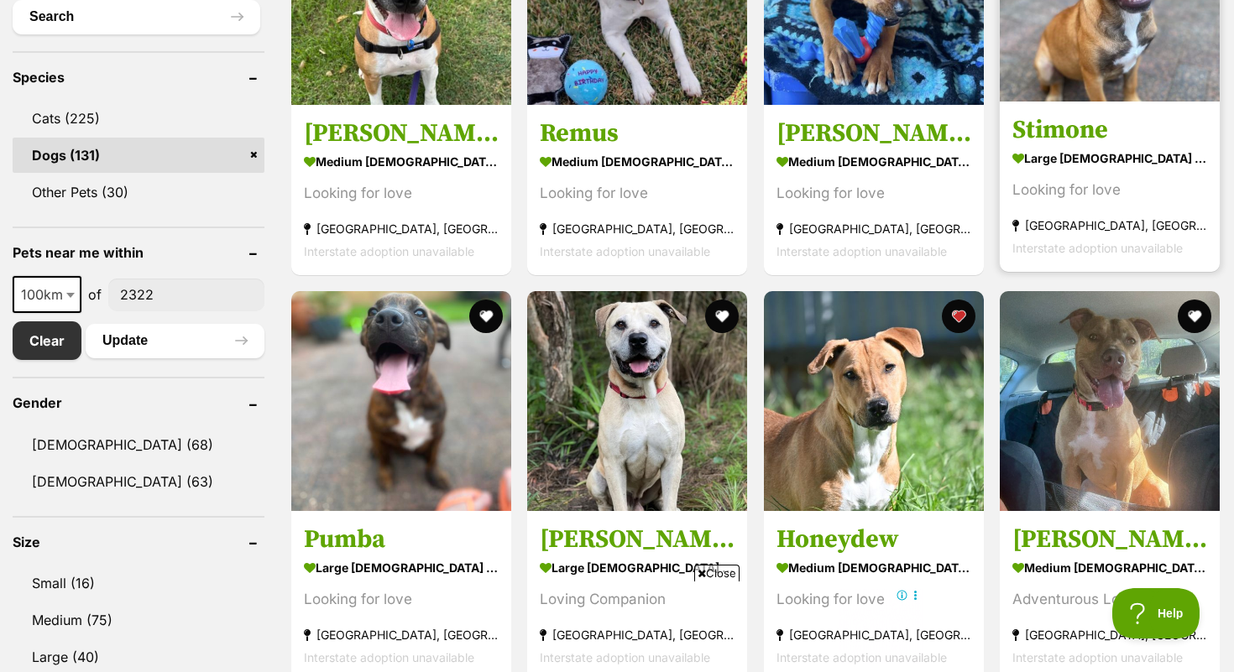
click at [1088, 112] on link "Stimone large female Dog Looking for love Gosford, NSW Interstate adoption unav…" at bounding box center [1110, 187] width 220 height 170
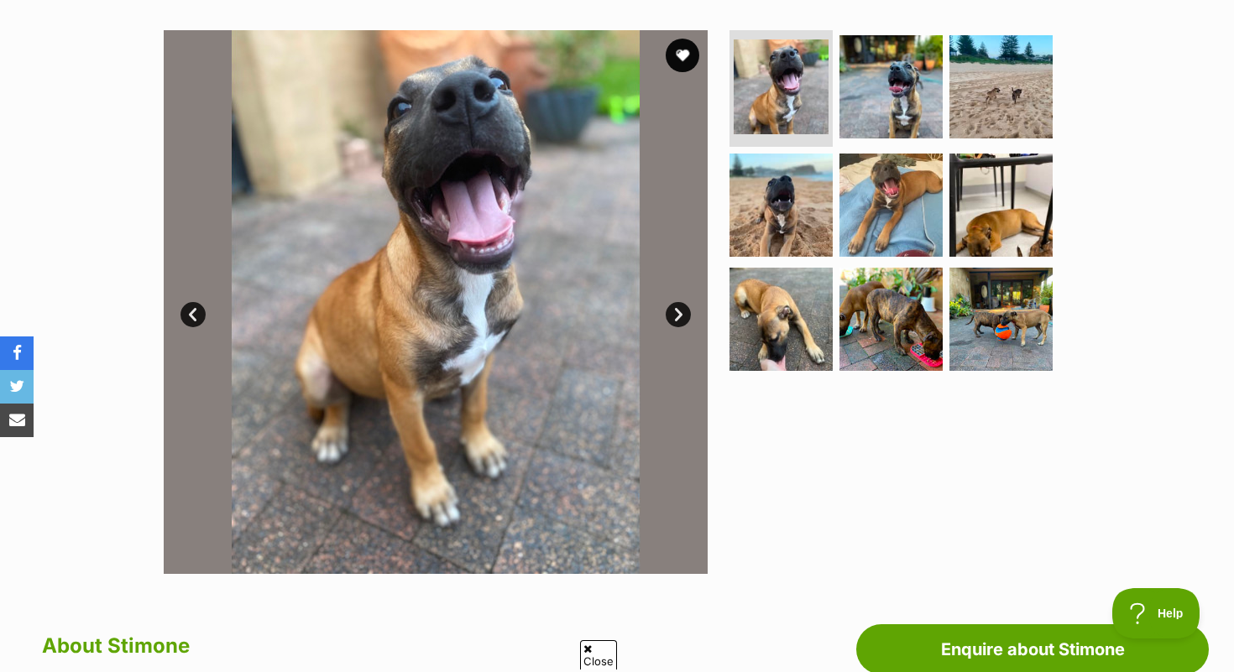
click at [682, 304] on link "Next" at bounding box center [678, 314] width 25 height 25
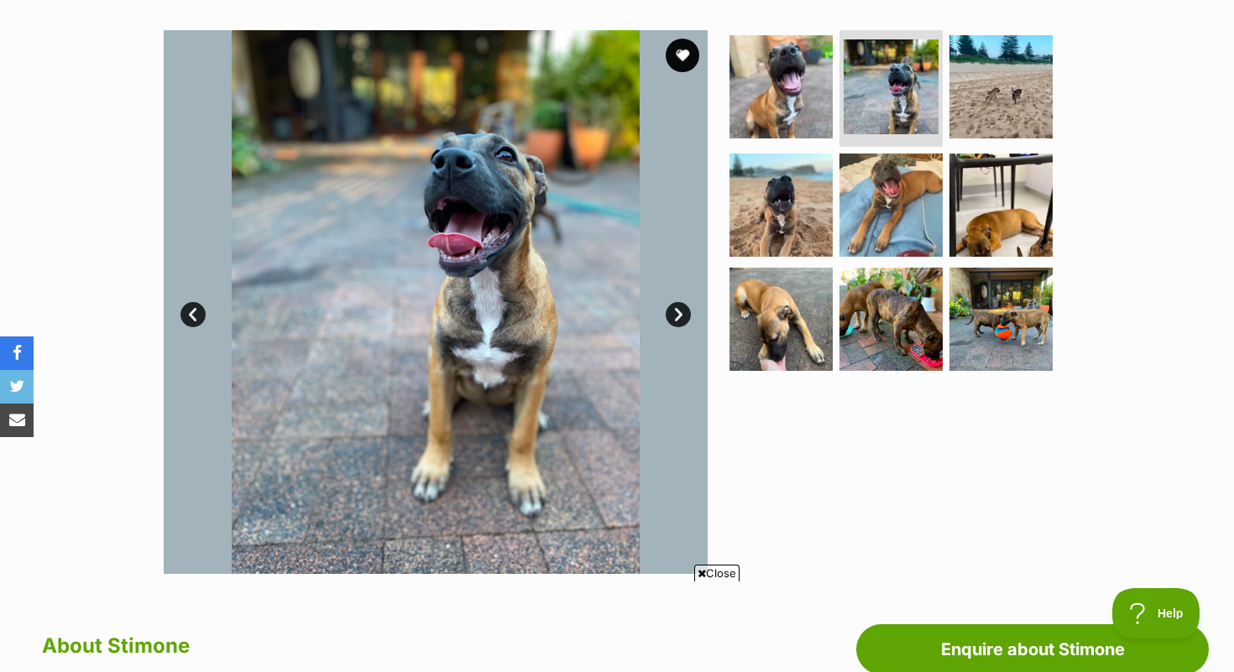
click at [682, 305] on link "Next" at bounding box center [678, 314] width 25 height 25
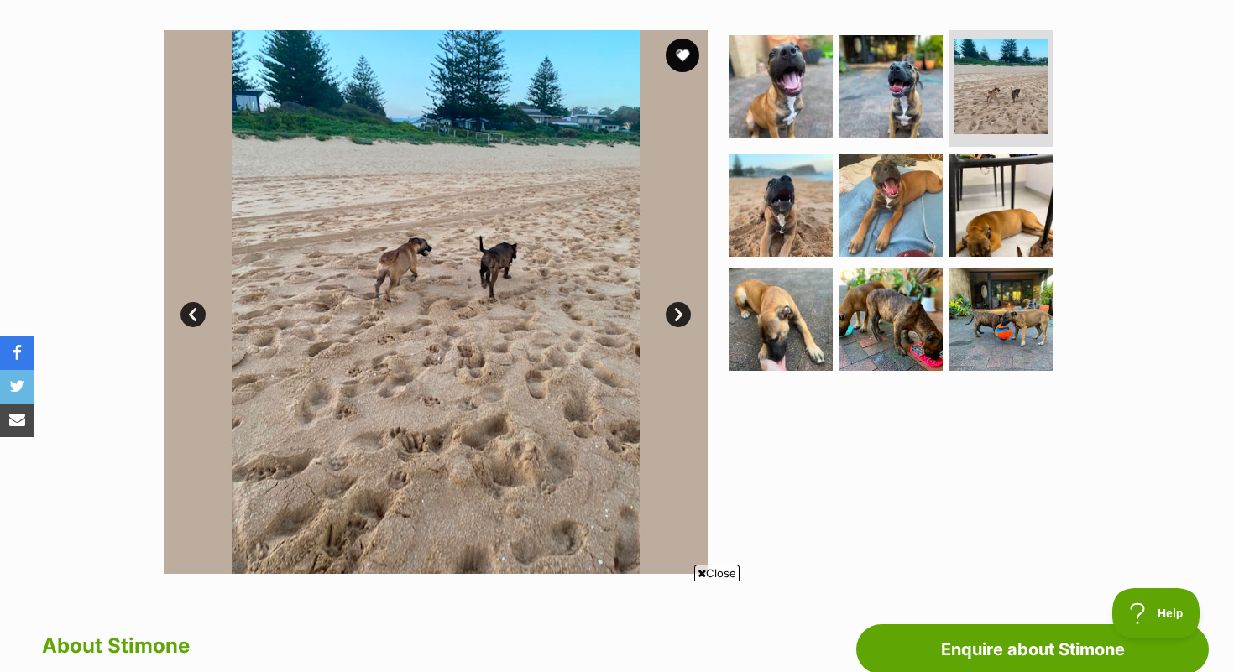
click at [682, 305] on link "Next" at bounding box center [678, 314] width 25 height 25
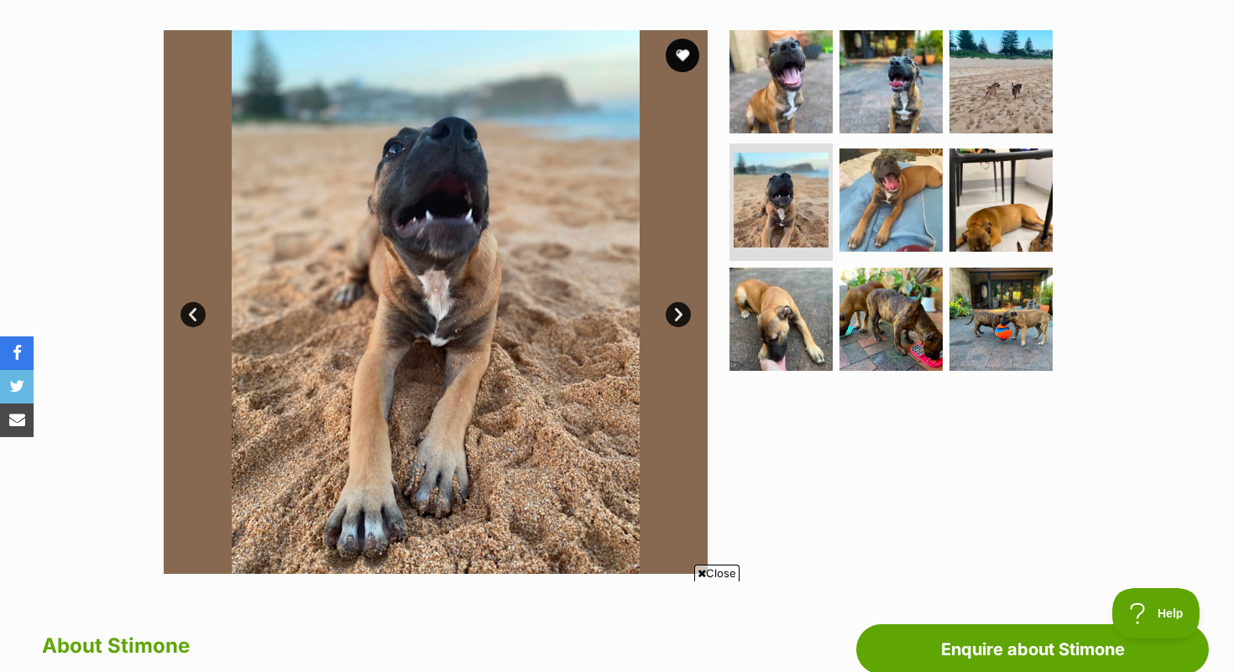
click at [682, 305] on link "Next" at bounding box center [678, 314] width 25 height 25
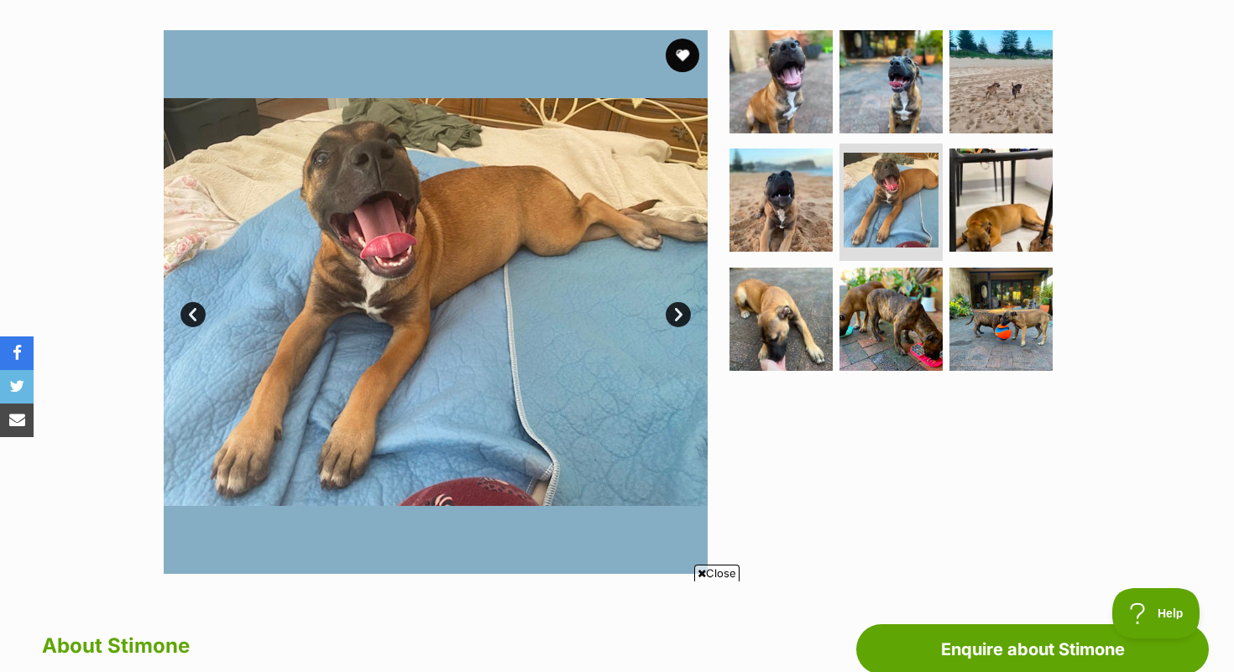
click at [681, 304] on link "Next" at bounding box center [678, 314] width 25 height 25
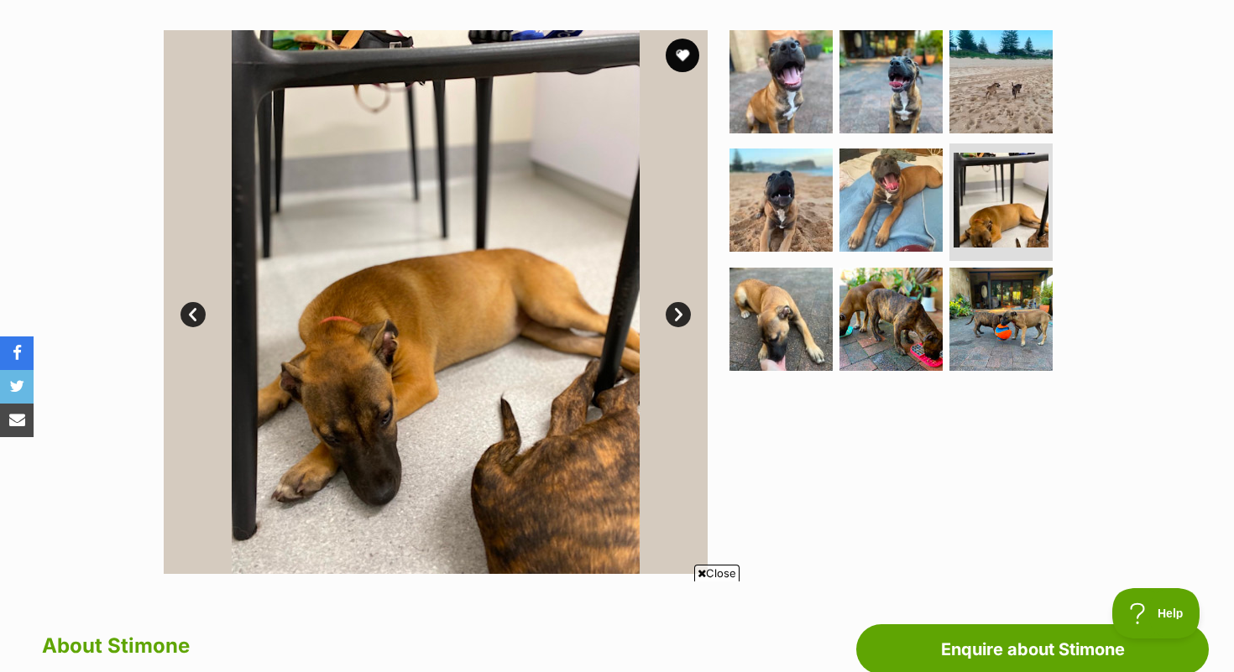
click at [680, 304] on link "Next" at bounding box center [678, 314] width 25 height 25
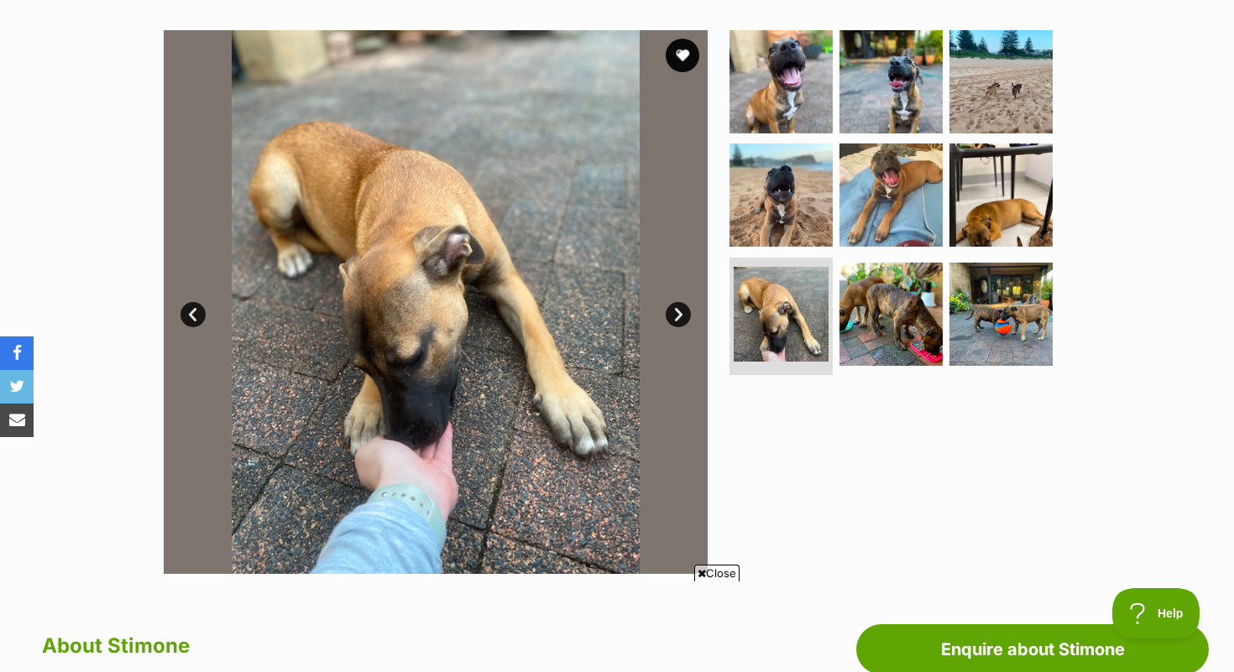
click at [680, 304] on link "Next" at bounding box center [678, 314] width 25 height 25
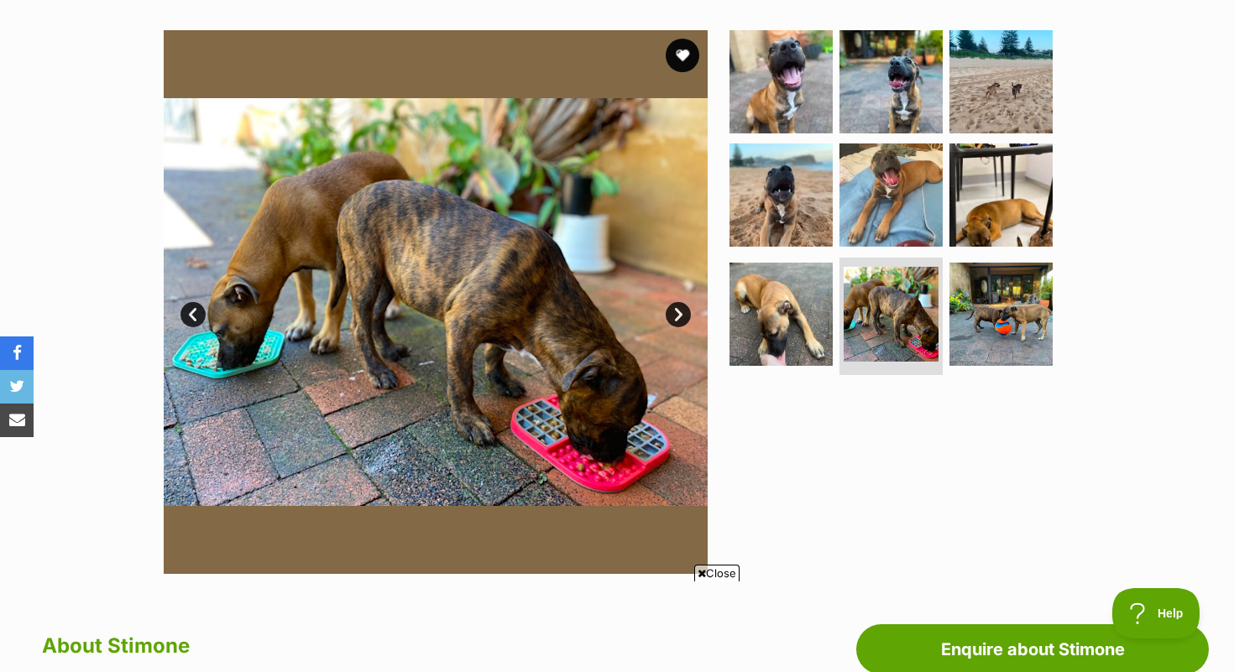
click at [680, 304] on link "Next" at bounding box center [678, 314] width 25 height 25
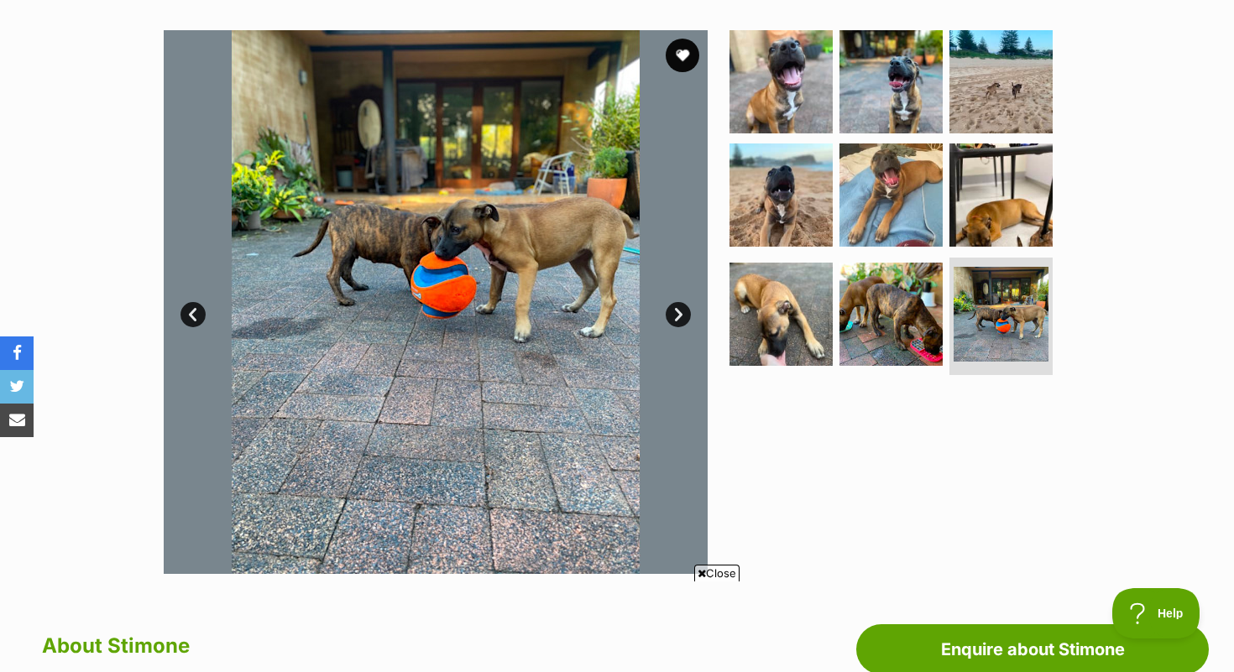
click at [679, 304] on link "Next" at bounding box center [678, 314] width 25 height 25
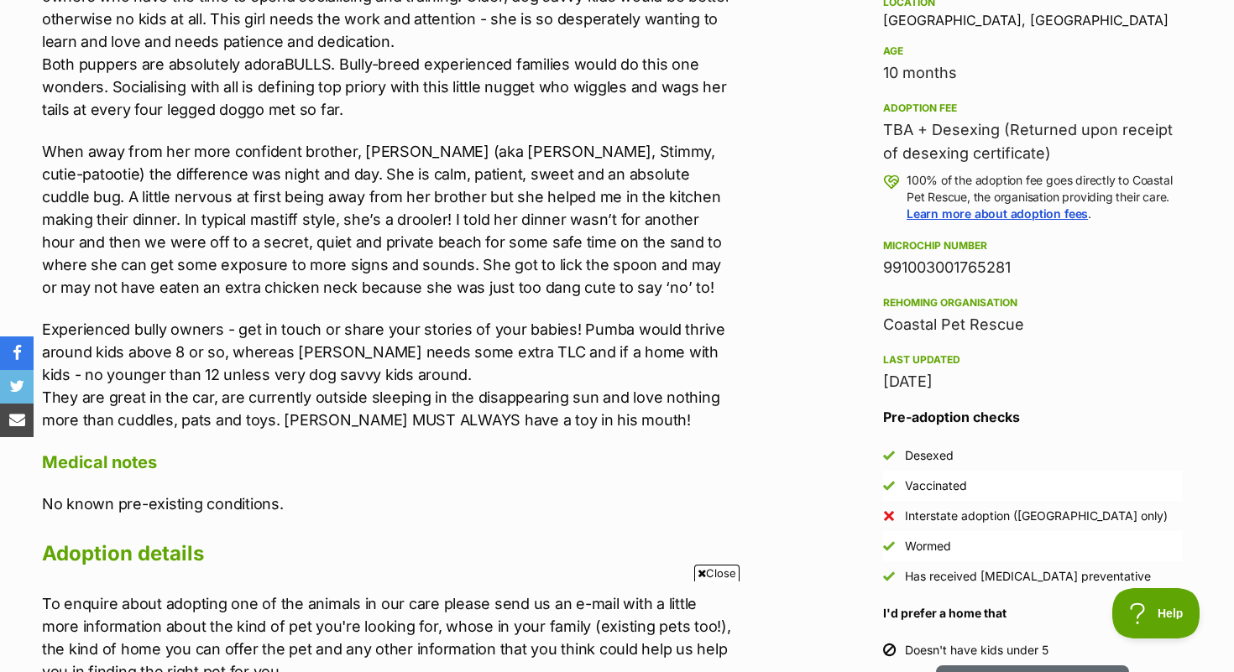
scroll to position [1133, 0]
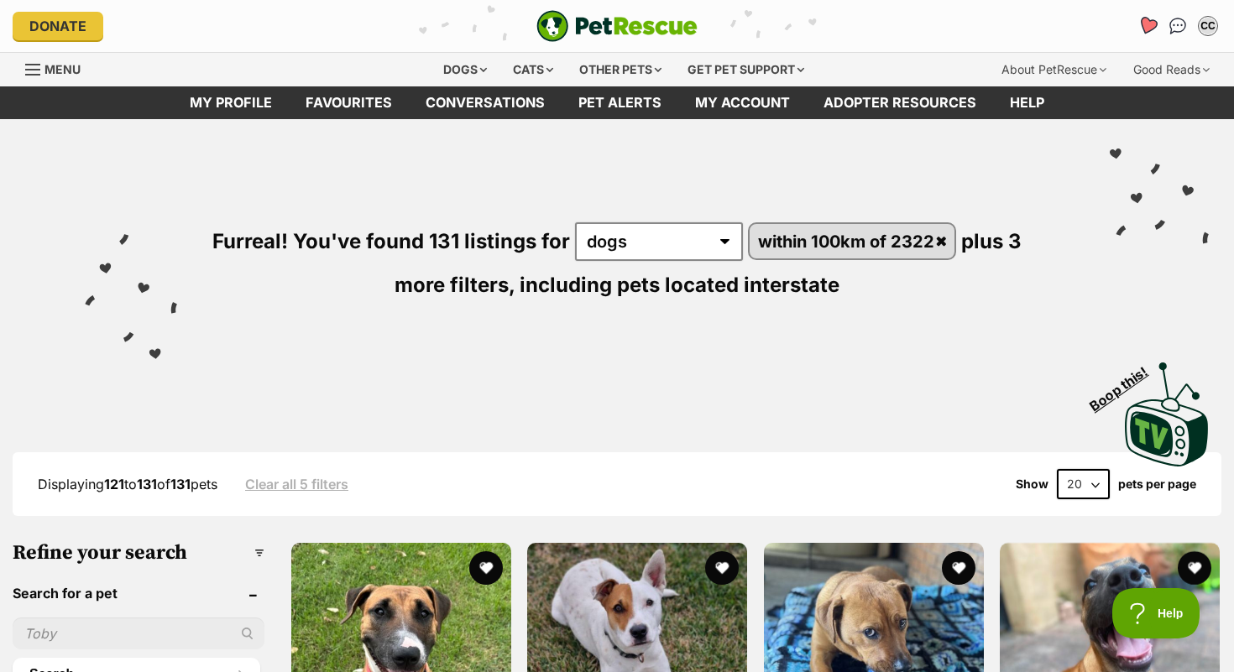
click at [1144, 29] on icon "Favourites" at bounding box center [1148, 25] width 20 height 19
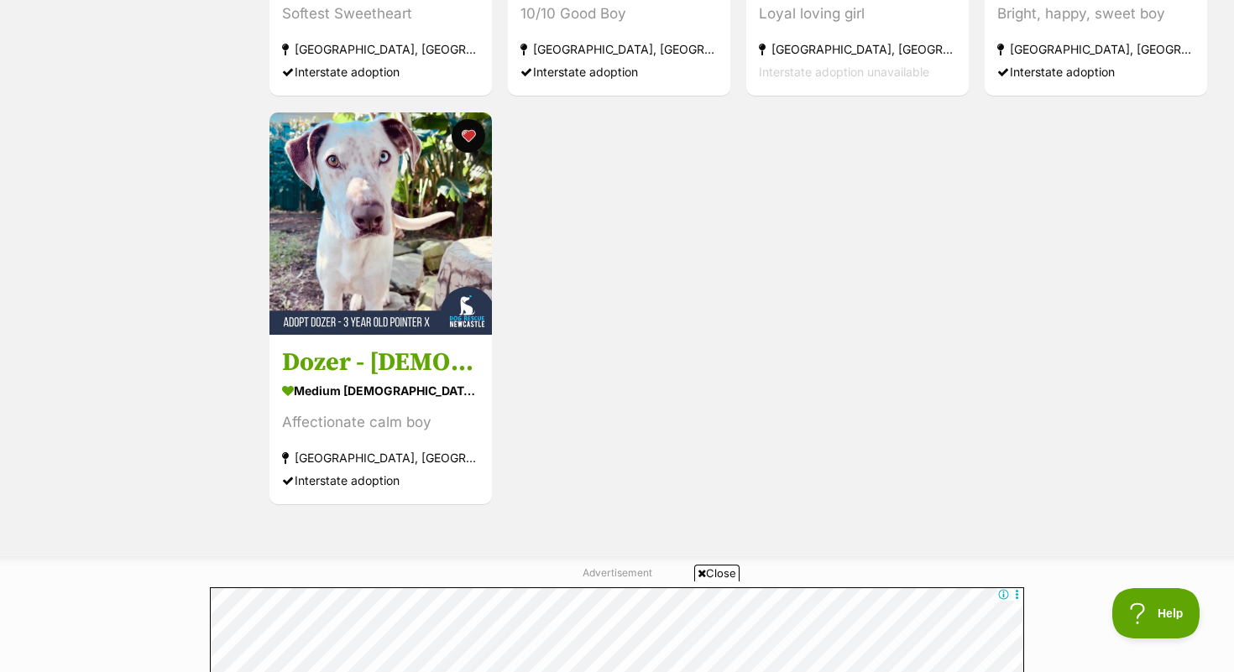
scroll to position [1807, 0]
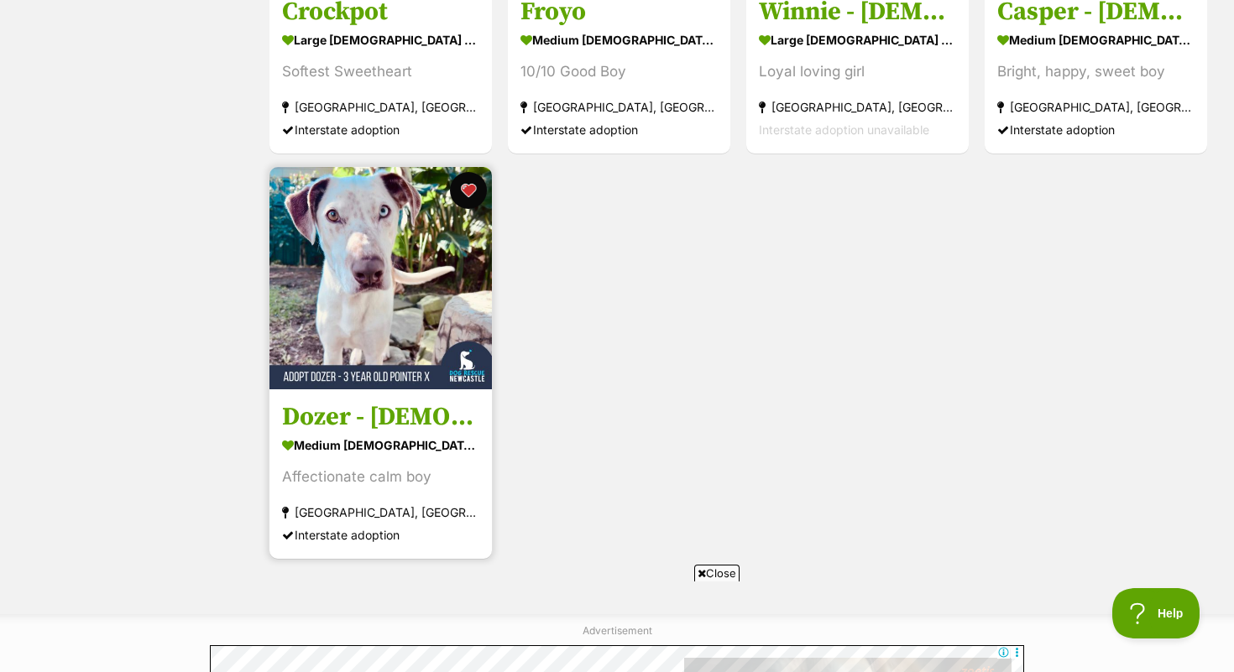
click at [468, 197] on button "favourite" at bounding box center [468, 190] width 37 height 37
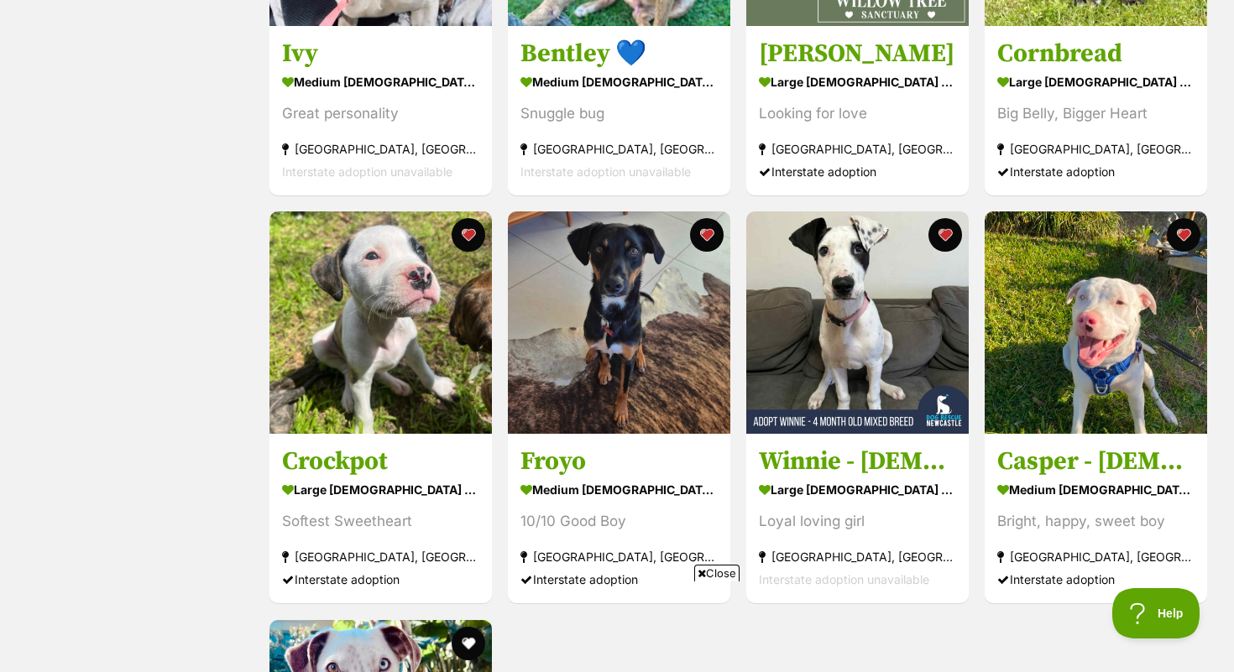
scroll to position [1358, 0]
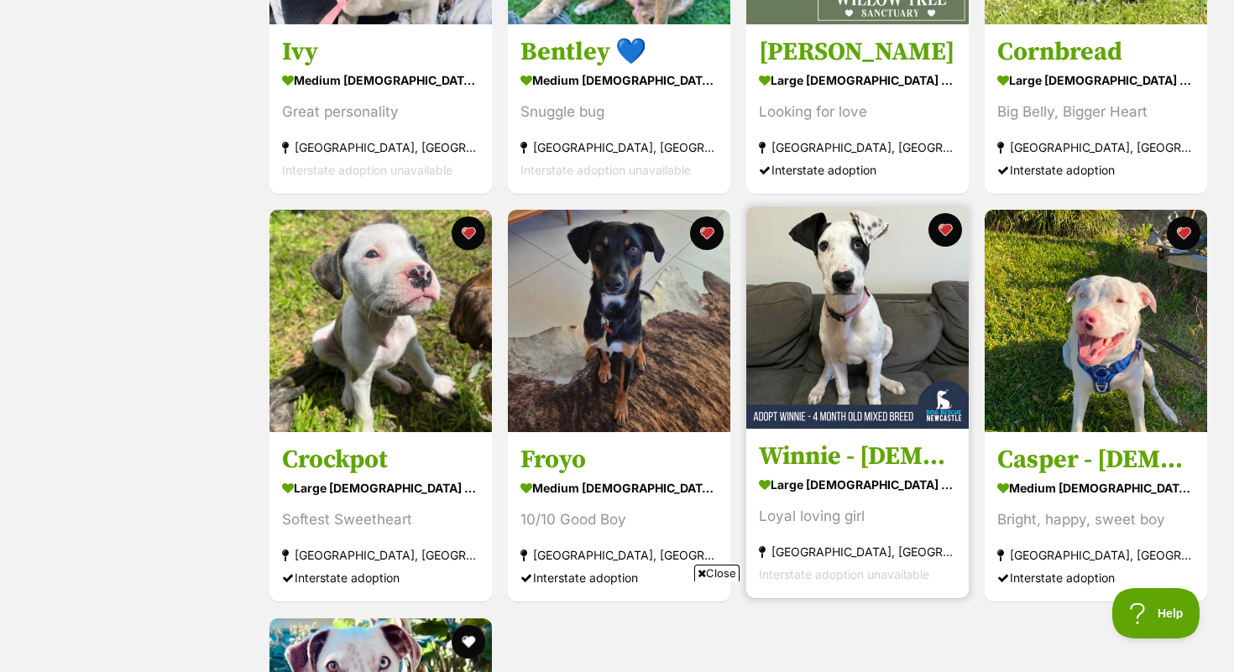
click at [894, 461] on h3 "Winnie - [DEMOGRAPHIC_DATA] Mixed Breed" at bounding box center [857, 458] width 197 height 32
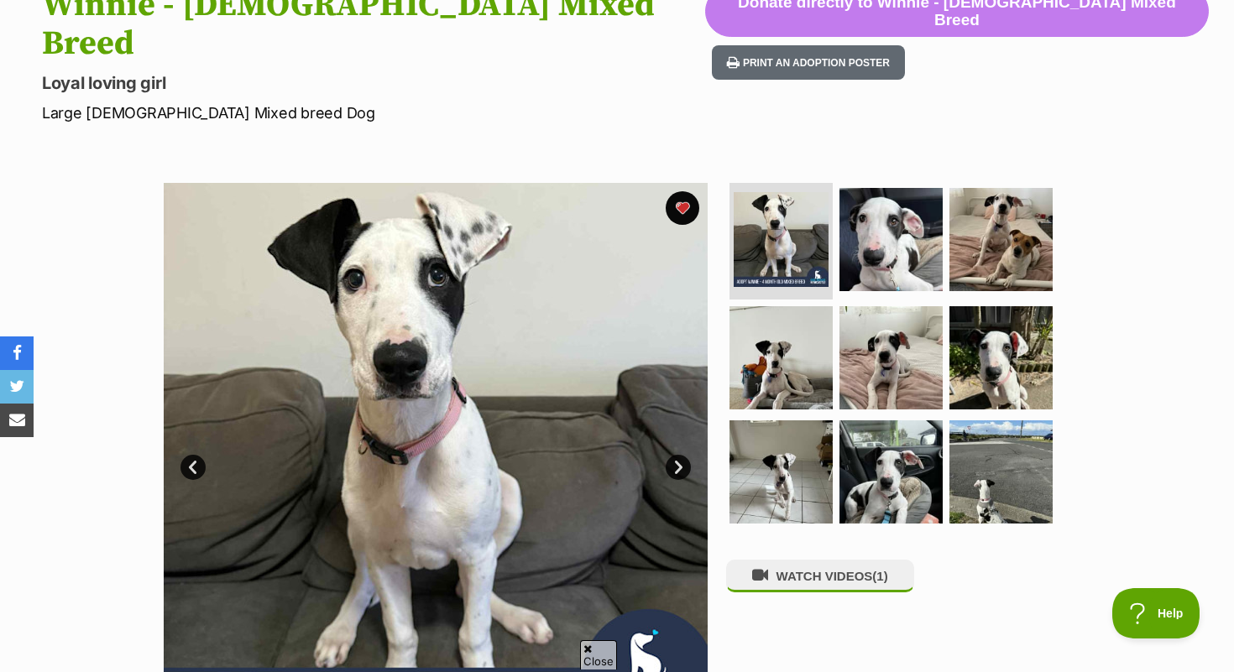
click at [674, 455] on link "Next" at bounding box center [678, 467] width 25 height 25
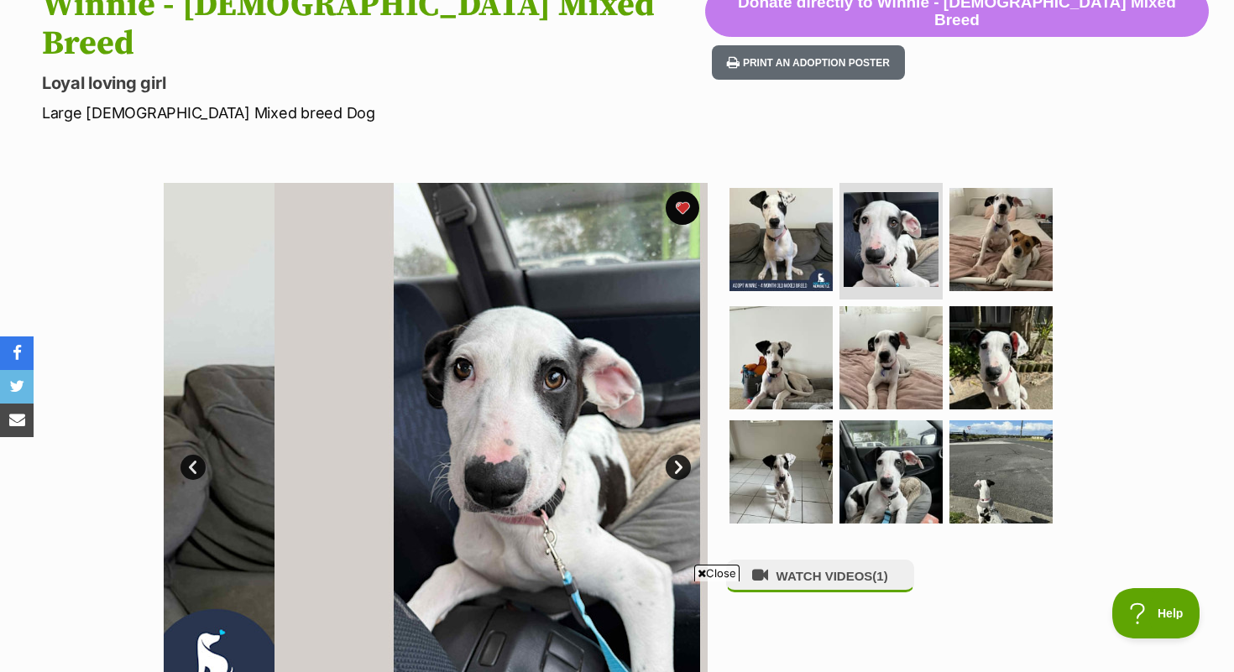
click at [673, 455] on link "Next" at bounding box center [678, 467] width 25 height 25
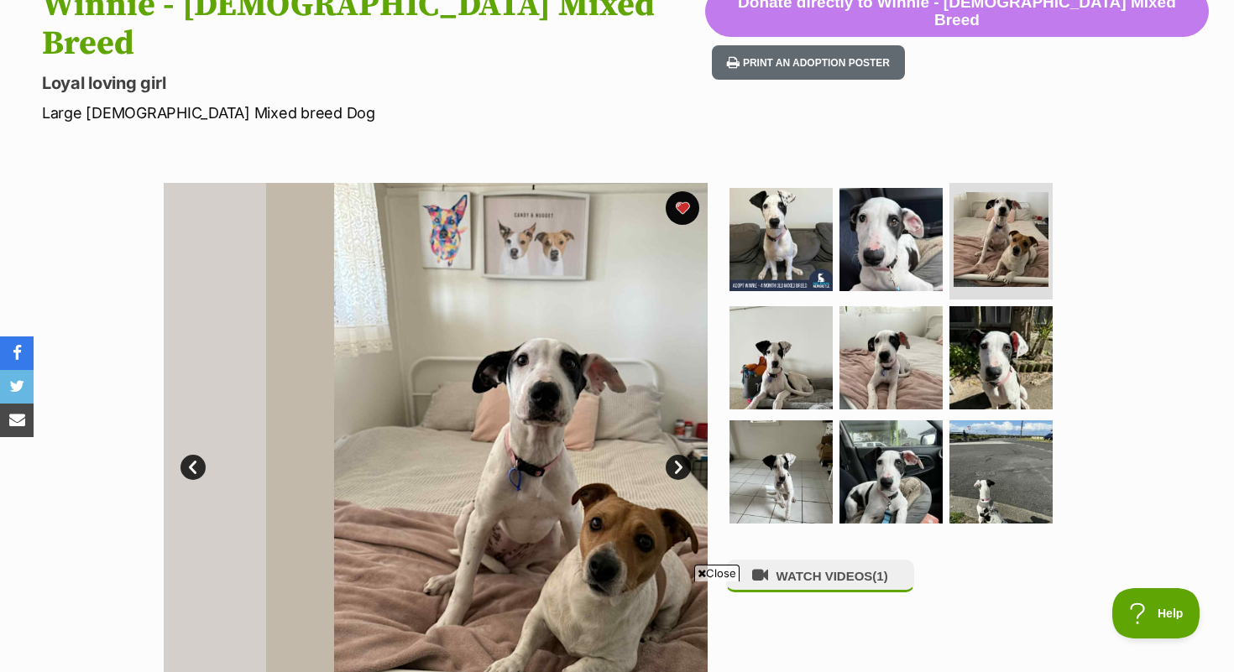
click at [673, 455] on link "Next" at bounding box center [678, 467] width 25 height 25
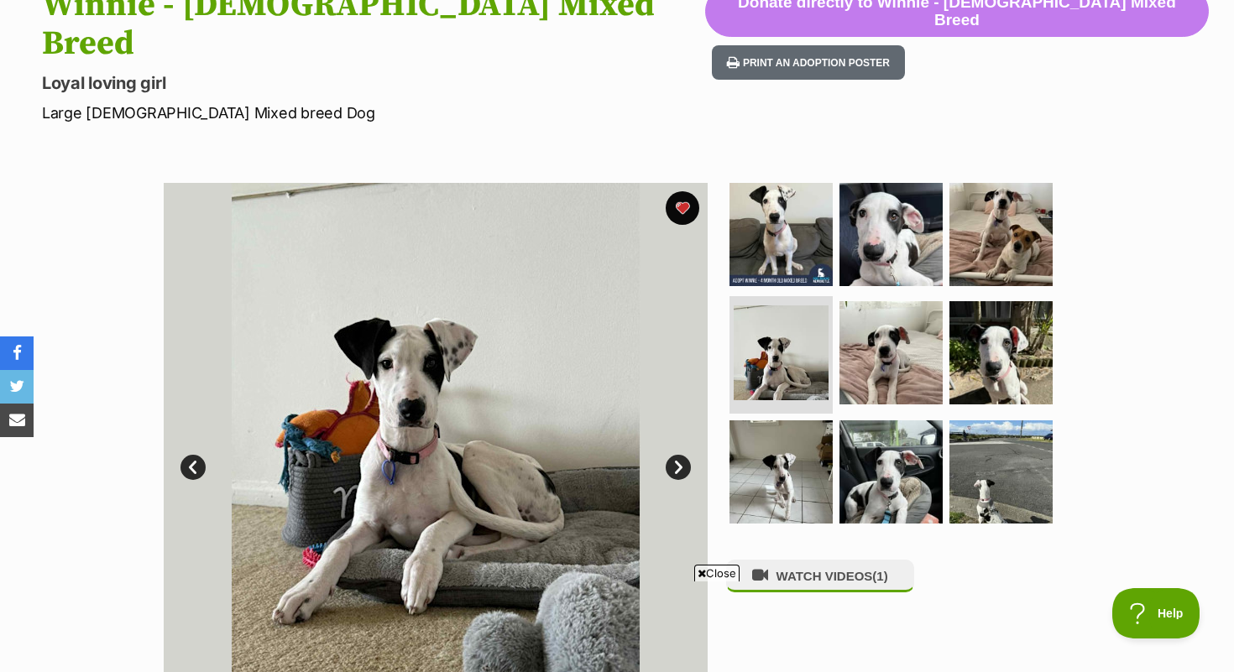
click at [672, 455] on link "Next" at bounding box center [678, 467] width 25 height 25
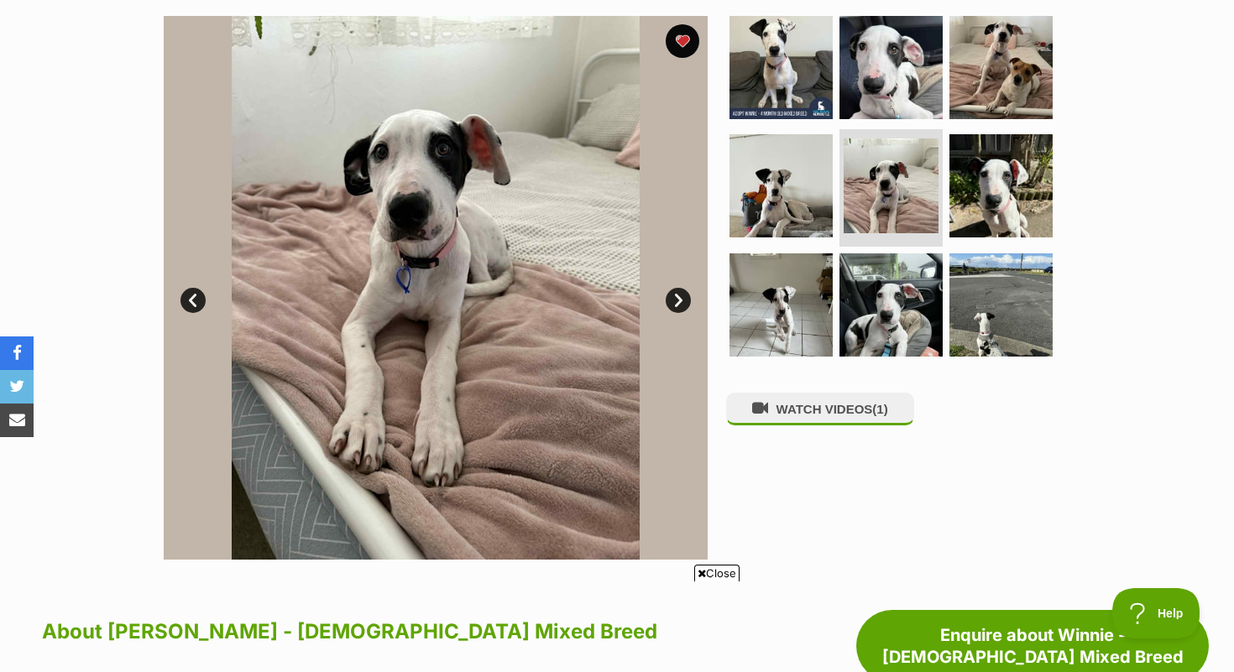
scroll to position [411, 0]
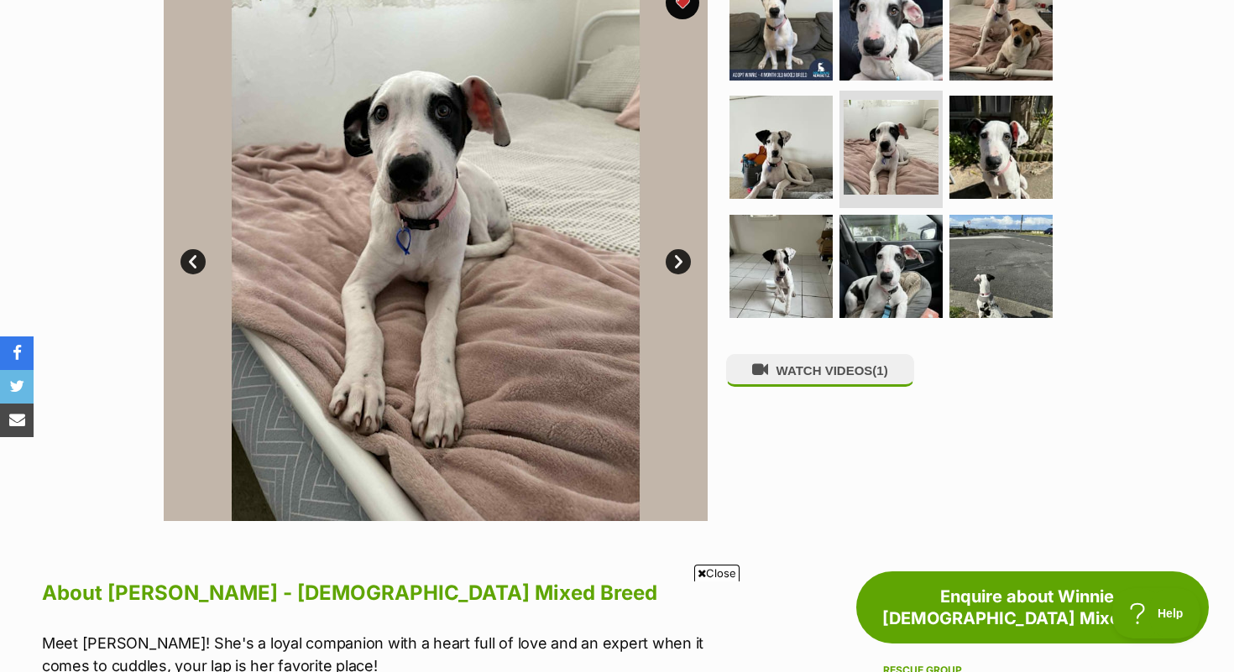
click at [672, 249] on link "Next" at bounding box center [678, 261] width 25 height 25
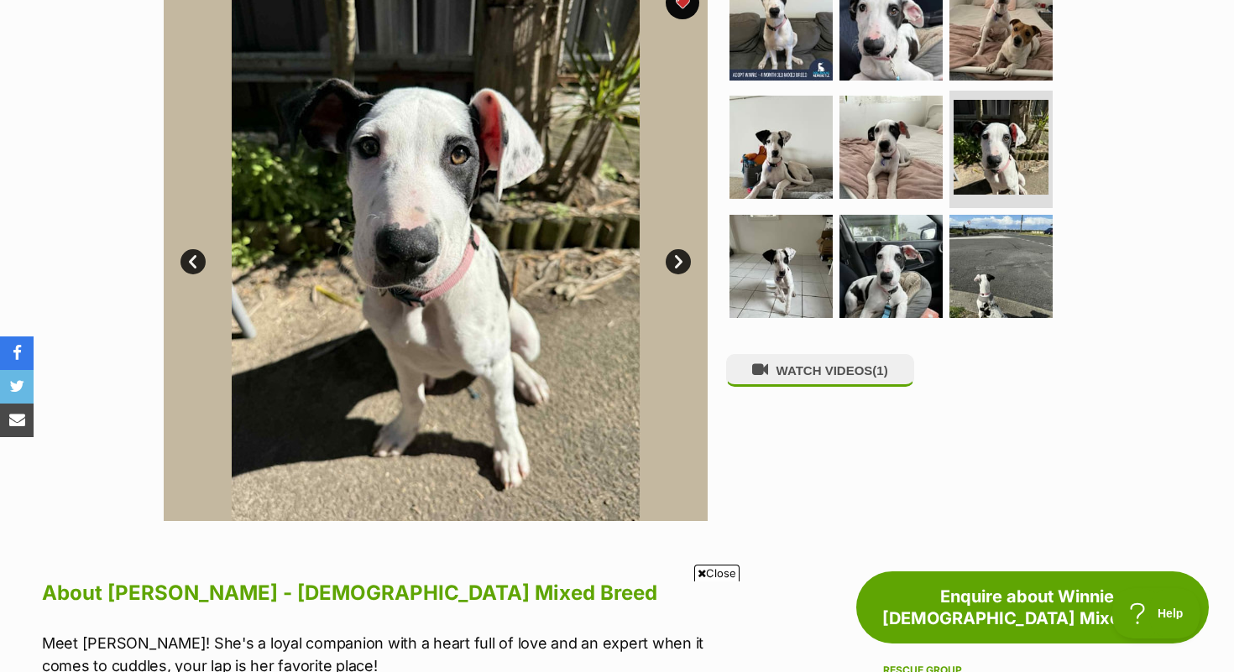
click at [671, 249] on link "Next" at bounding box center [678, 261] width 25 height 25
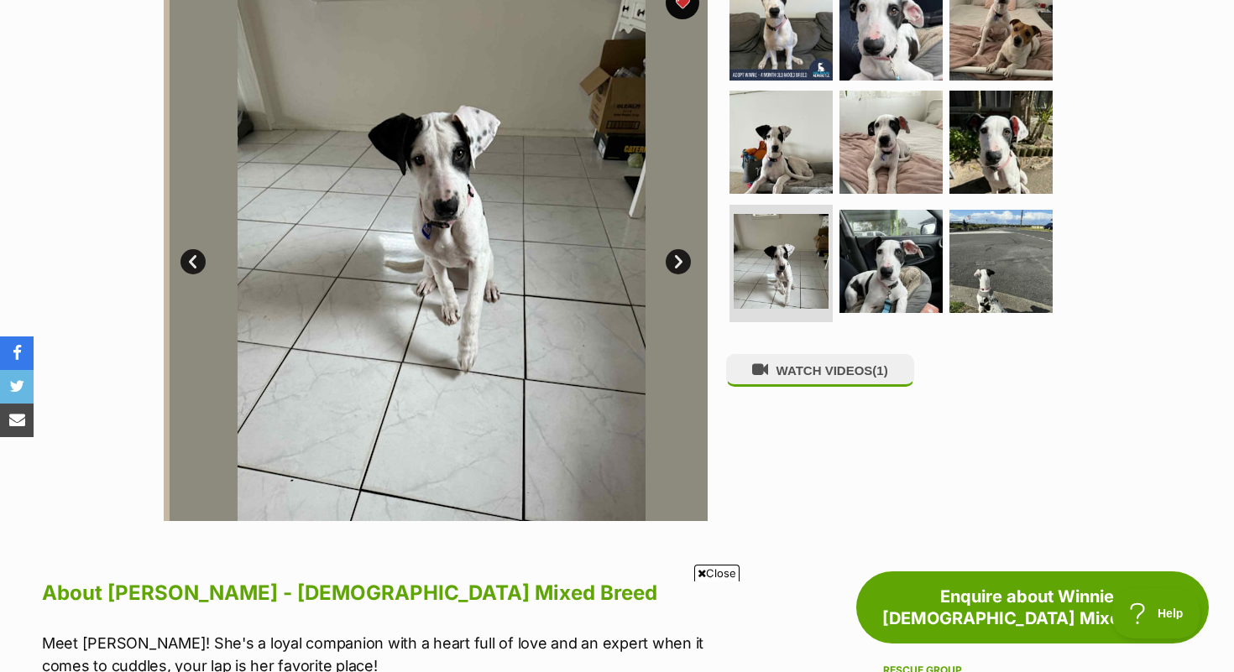
click at [671, 249] on link "Next" at bounding box center [678, 261] width 25 height 25
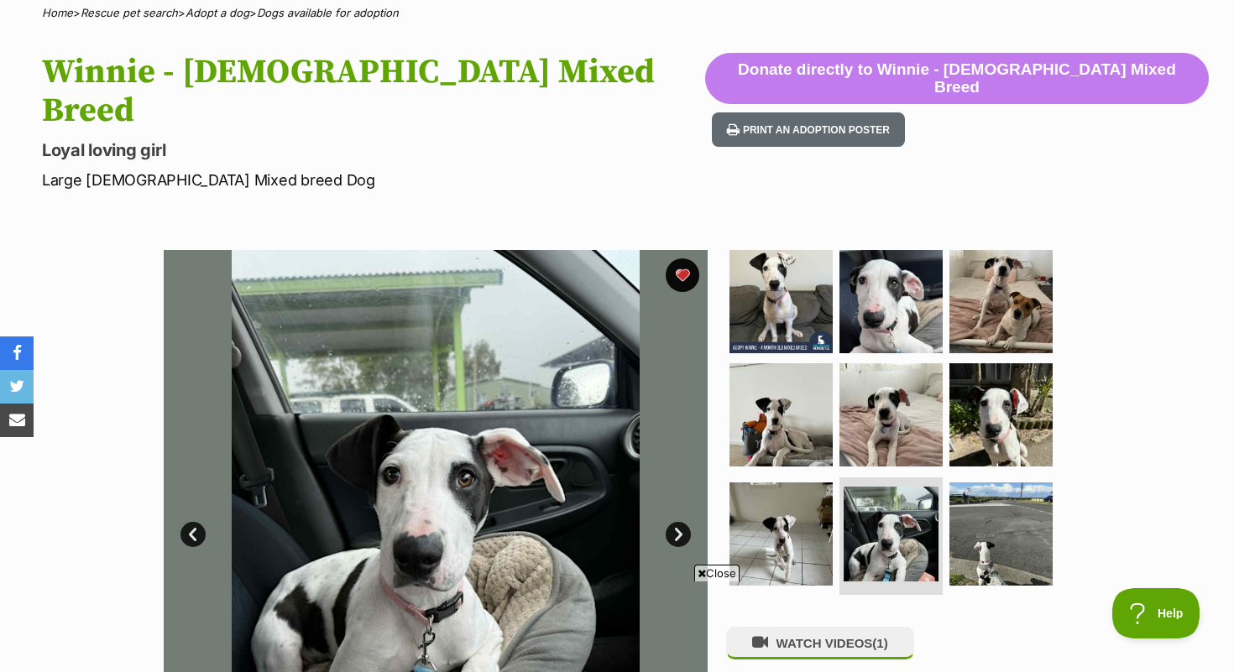
scroll to position [158, 0]
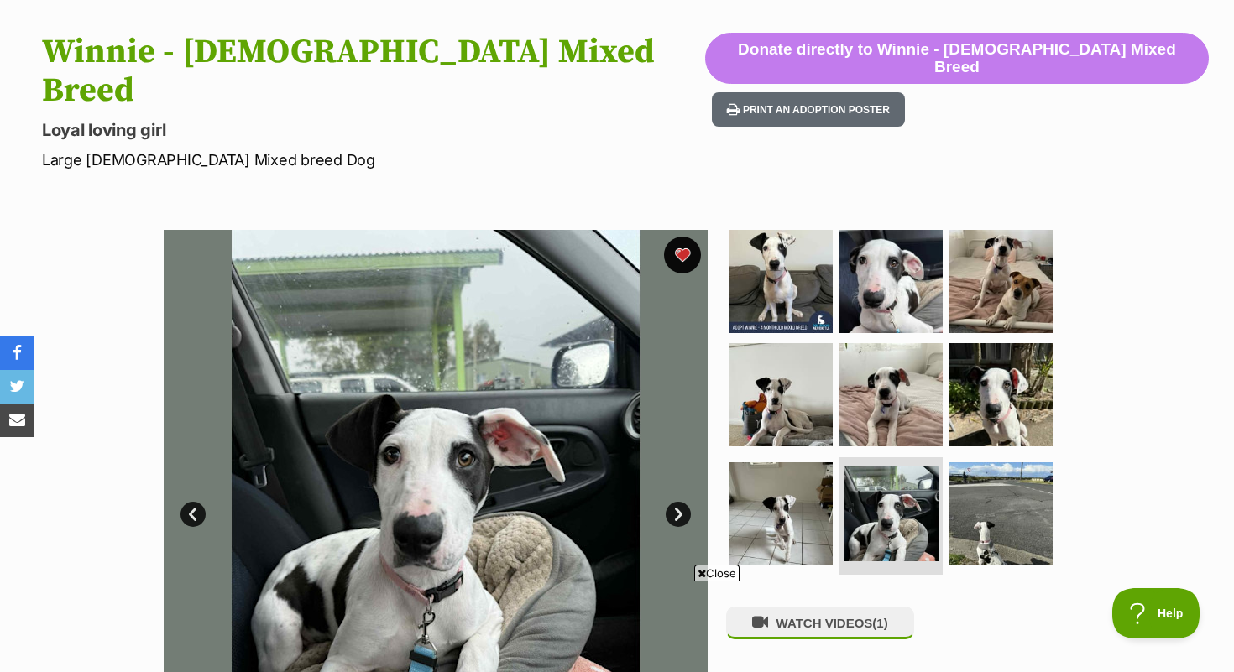
click at [684, 237] on button "favourite" at bounding box center [682, 255] width 37 height 37
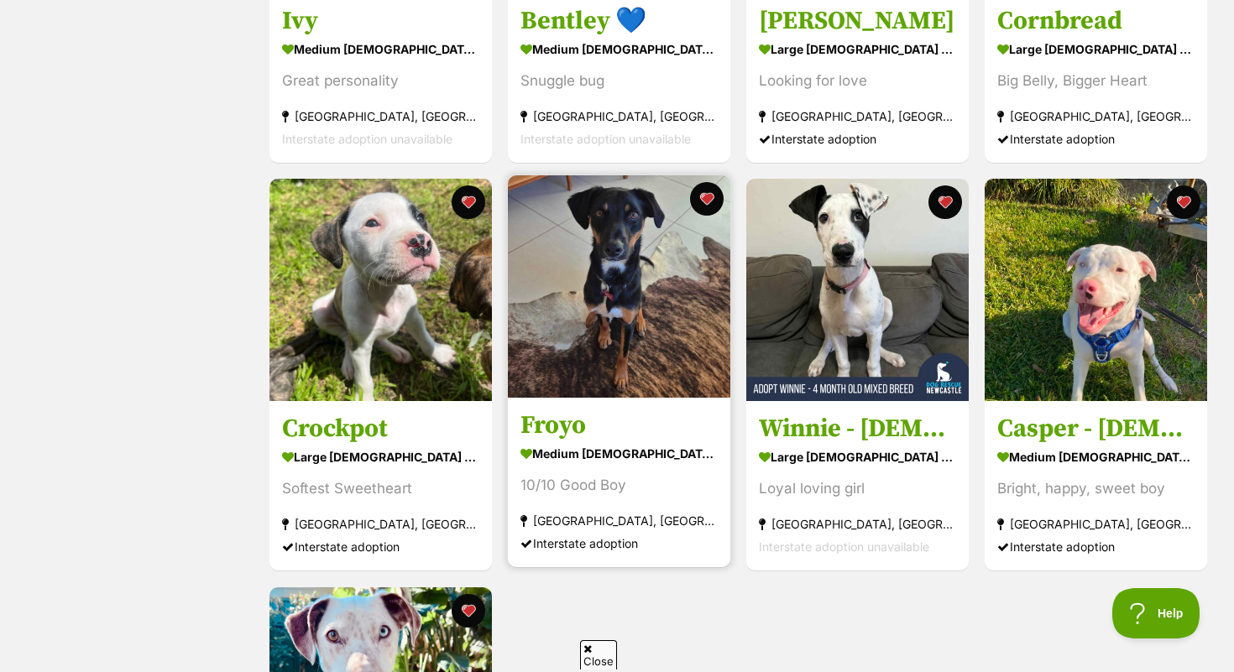
click at [554, 414] on link "Froyo medium male Dog 10/10 Good Boy Londonderry, NSW Interstate adoption" at bounding box center [619, 483] width 222 height 170
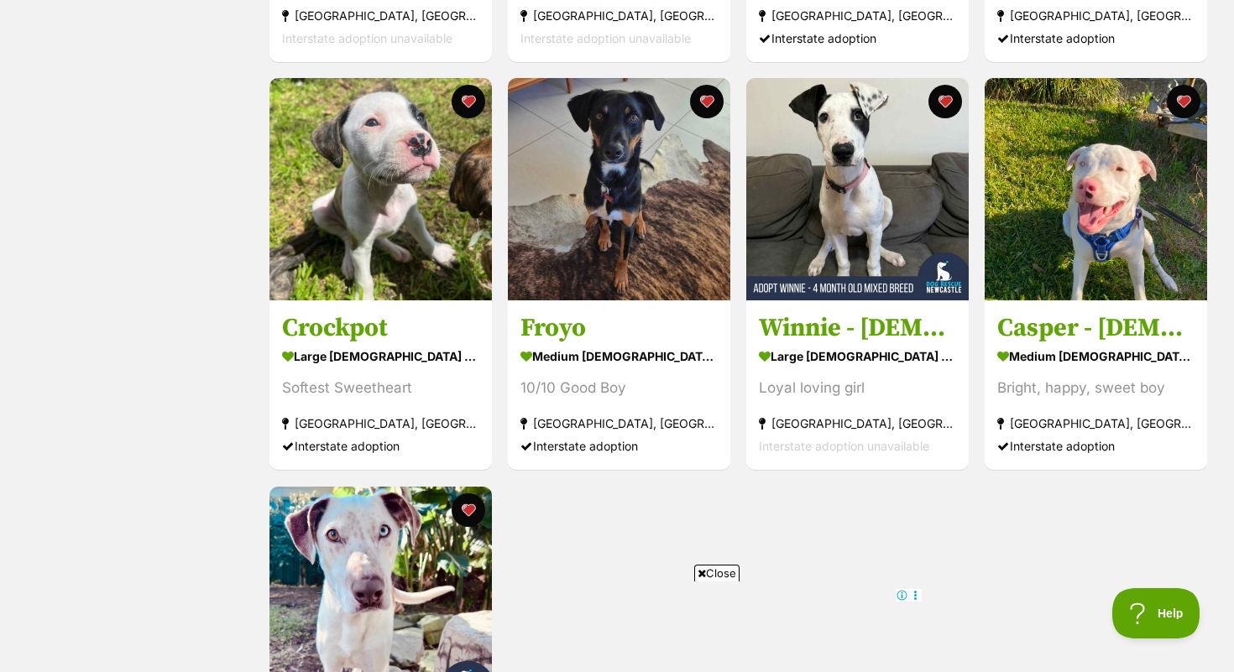
scroll to position [1488, 0]
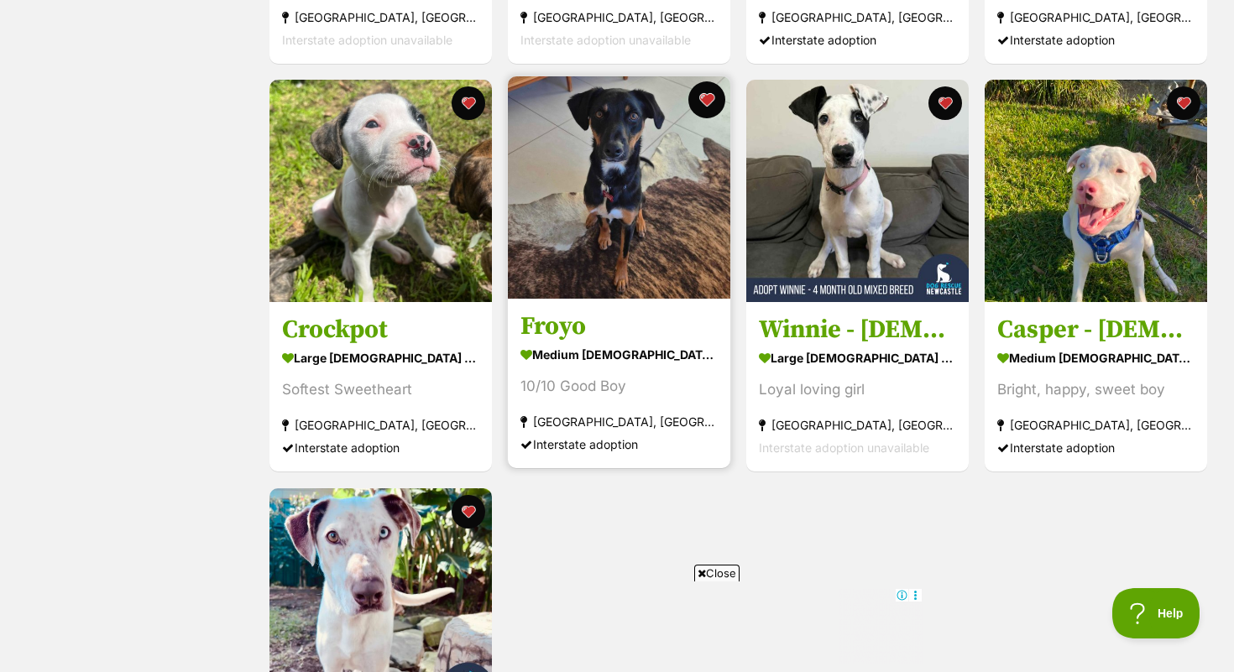
click at [706, 96] on button "favourite" at bounding box center [706, 99] width 37 height 37
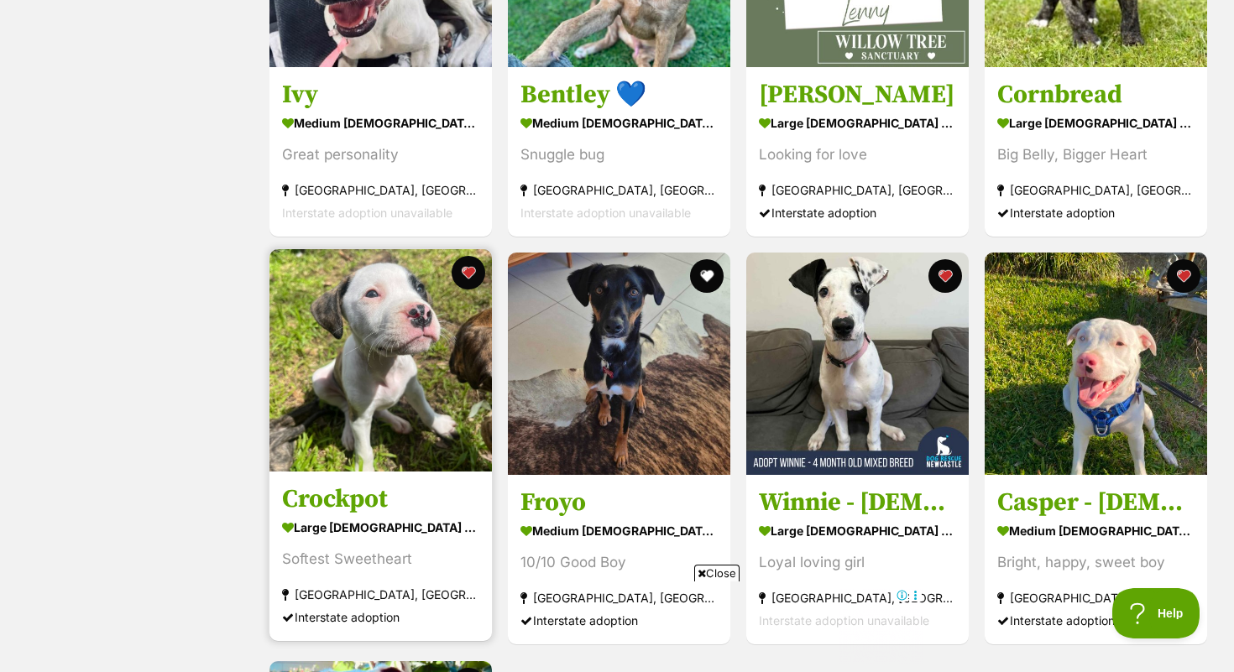
scroll to position [1316, 0]
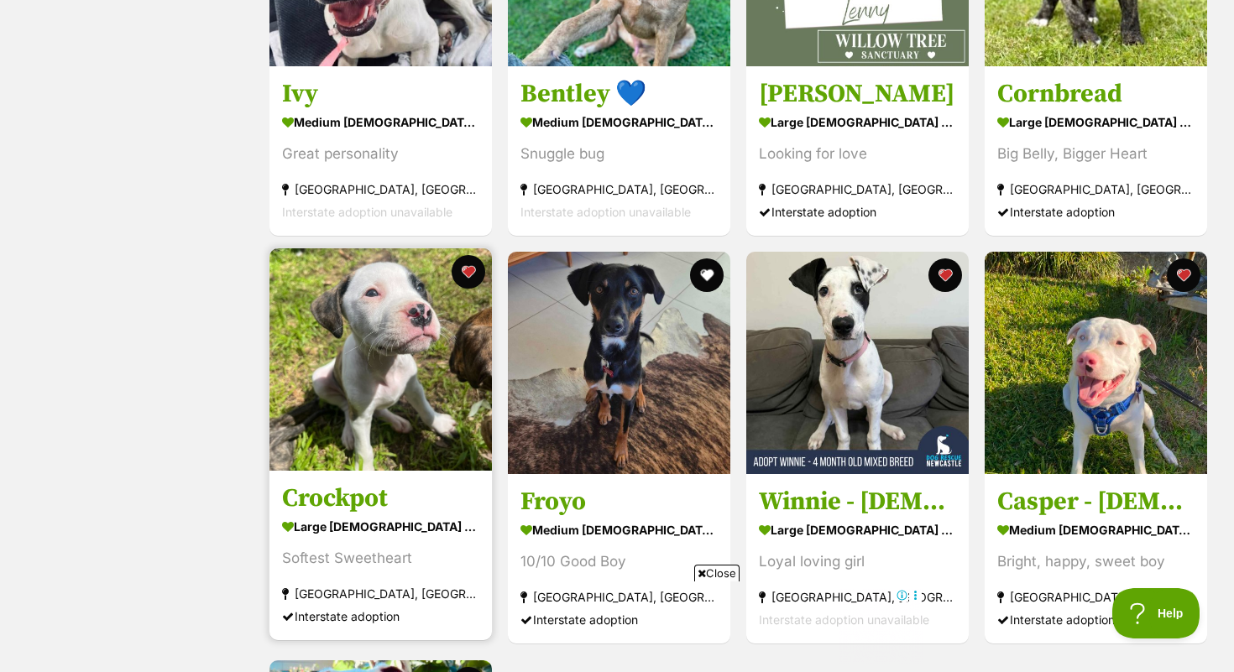
click at [446, 316] on img at bounding box center [380, 359] width 222 height 222
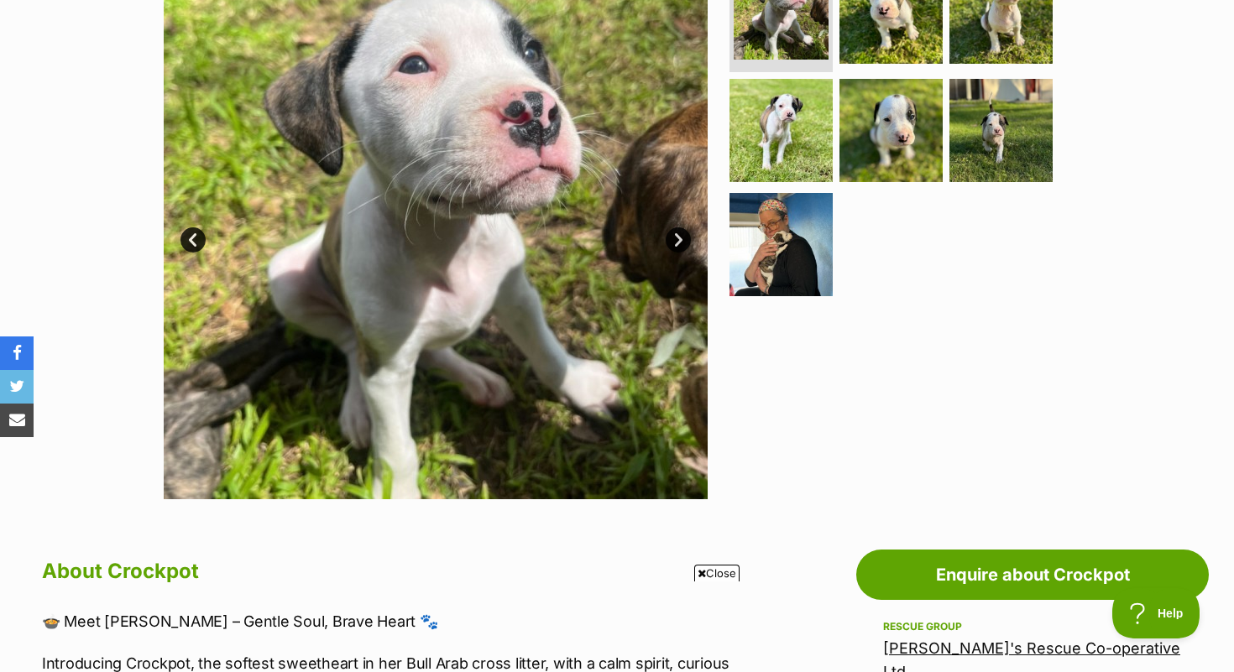
scroll to position [302, 0]
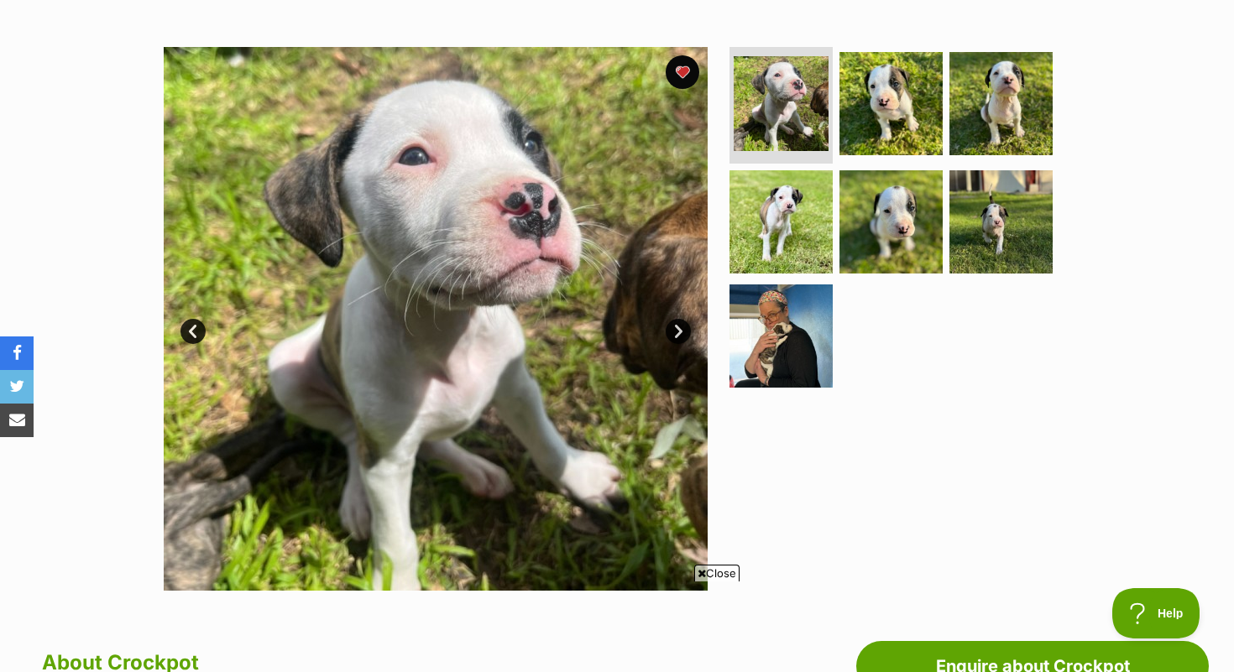
click at [665, 327] on img at bounding box center [436, 319] width 544 height 544
click at [672, 327] on link "Next" at bounding box center [678, 331] width 25 height 25
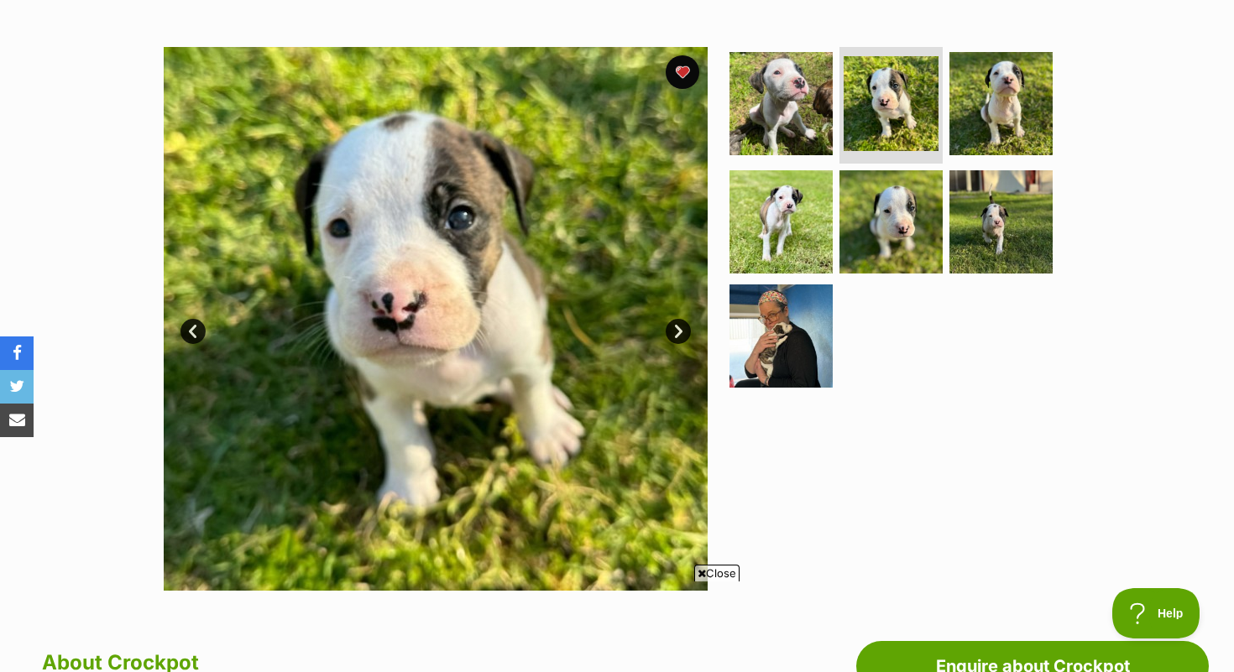
click at [672, 327] on link "Next" at bounding box center [678, 331] width 25 height 25
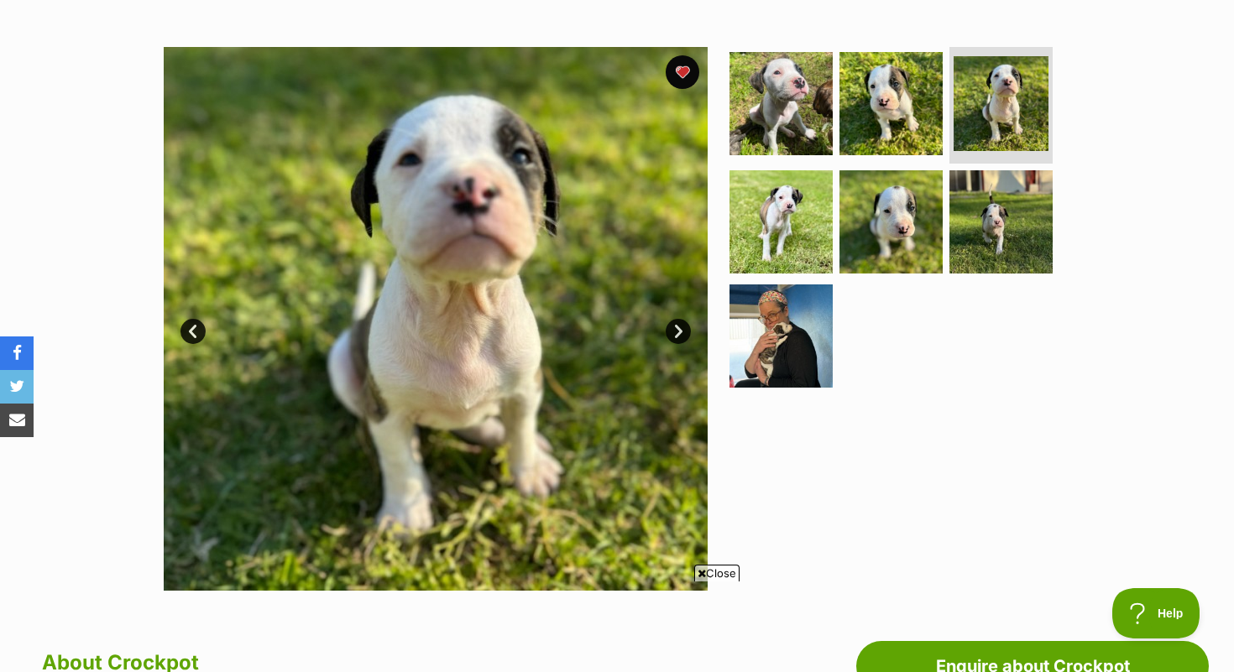
click at [672, 327] on link "Next" at bounding box center [678, 331] width 25 height 25
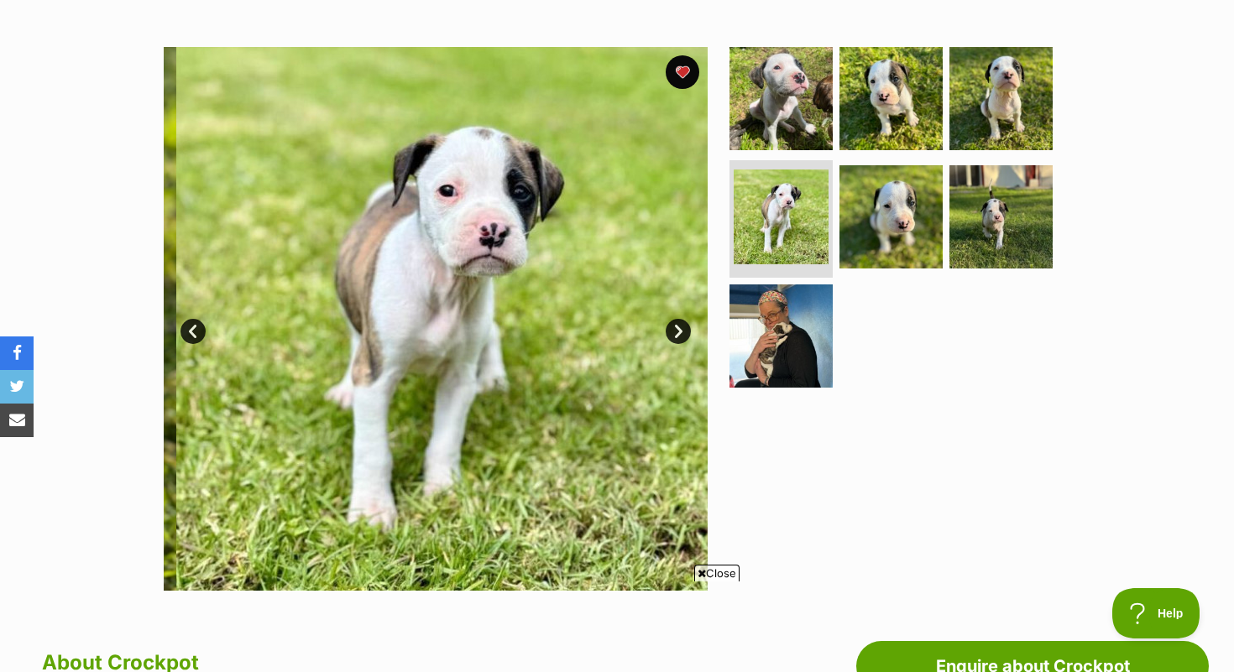
click at [672, 327] on link "Next" at bounding box center [678, 331] width 25 height 25
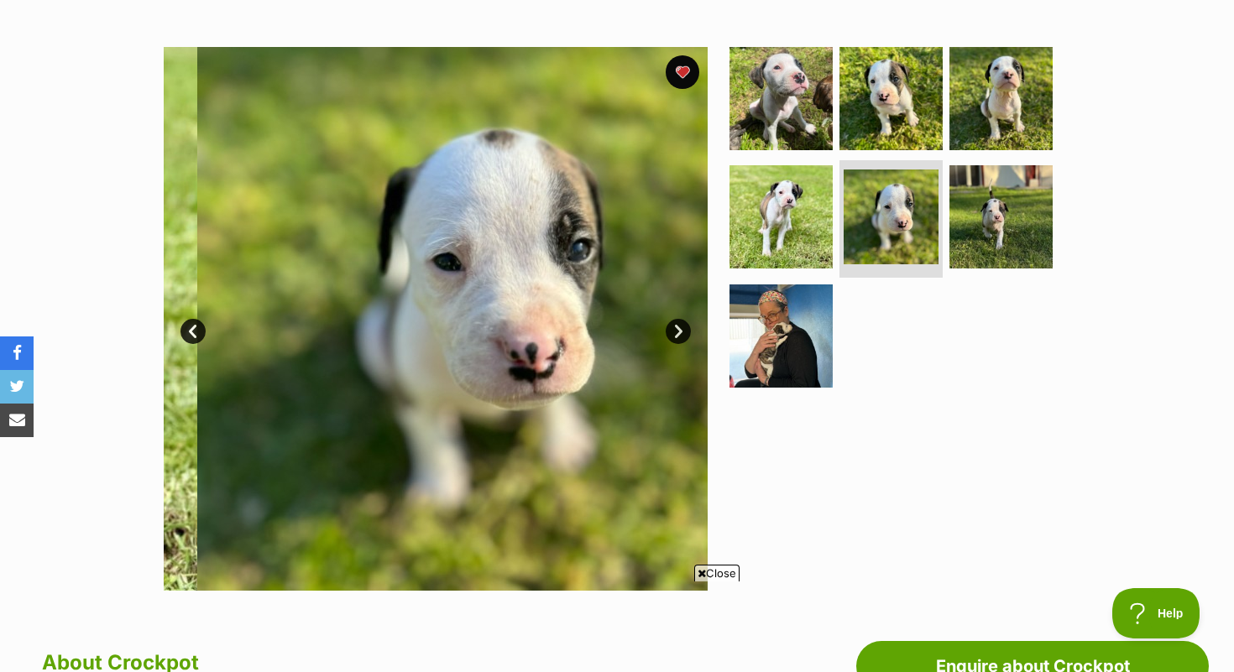
click at [672, 327] on link "Next" at bounding box center [678, 331] width 25 height 25
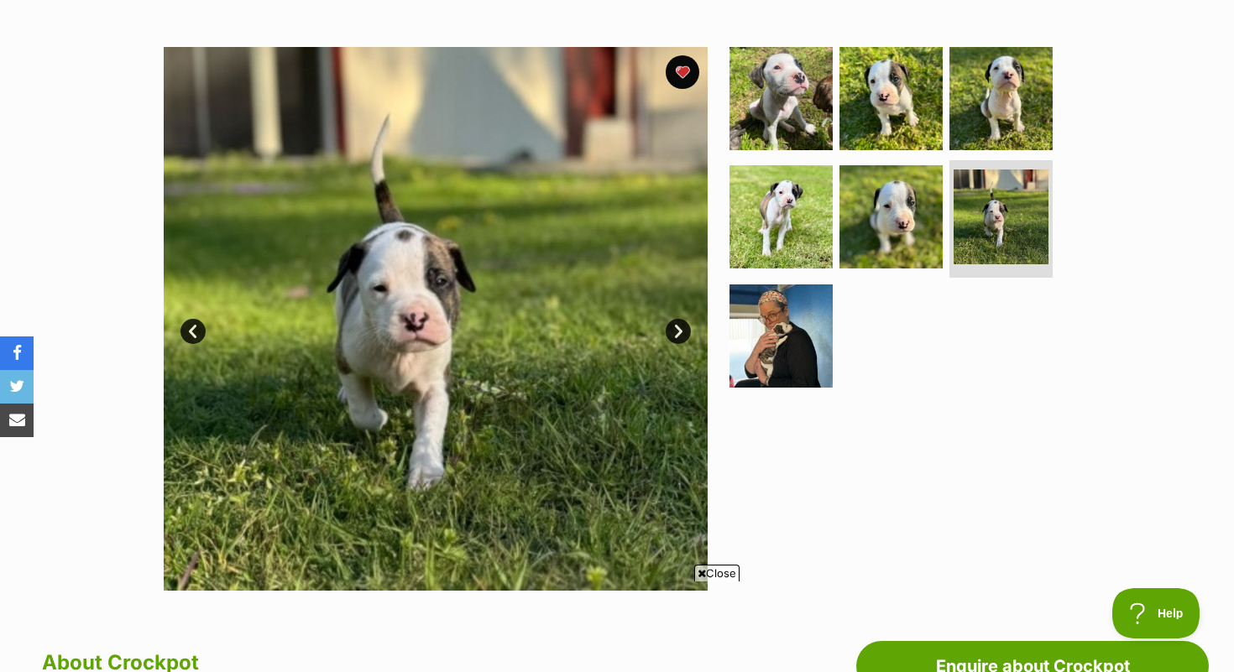
click at [672, 327] on link "Next" at bounding box center [678, 331] width 25 height 25
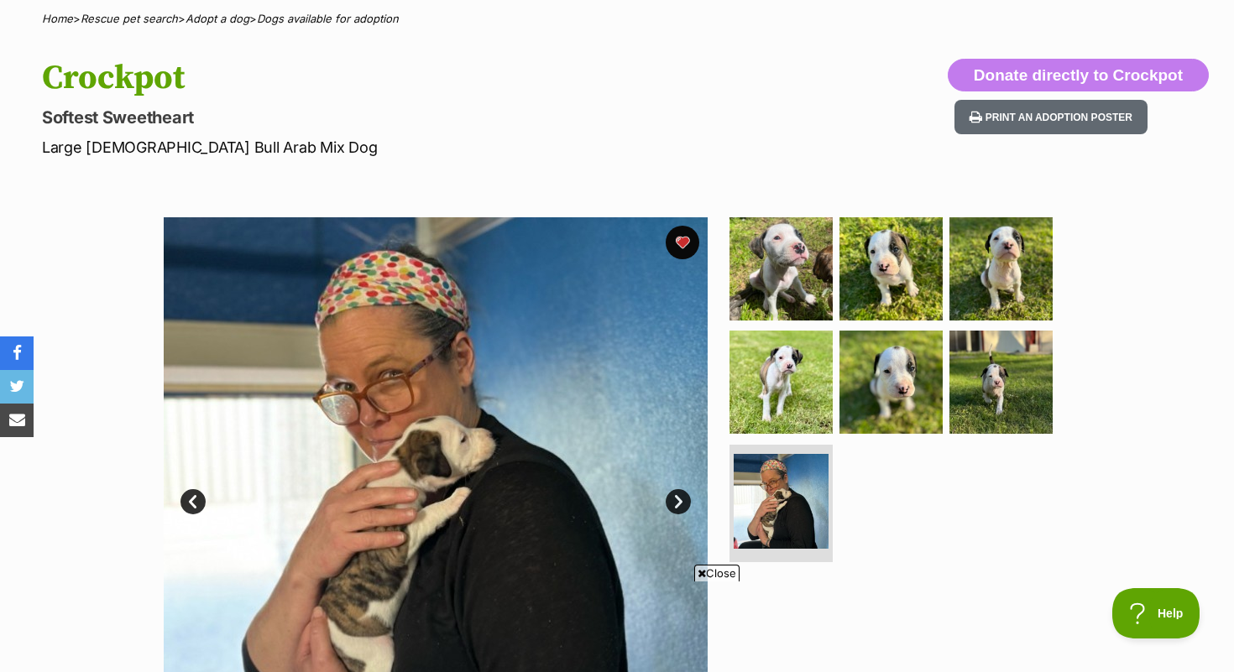
scroll to position [0, 0]
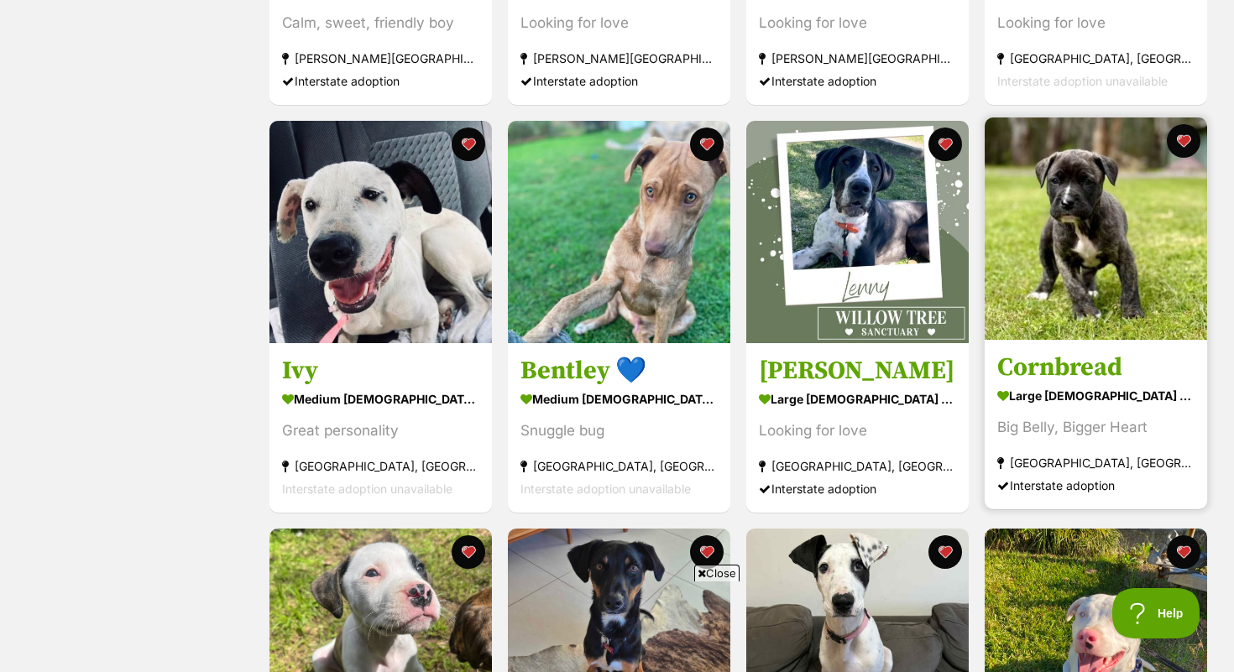
scroll to position [1041, 0]
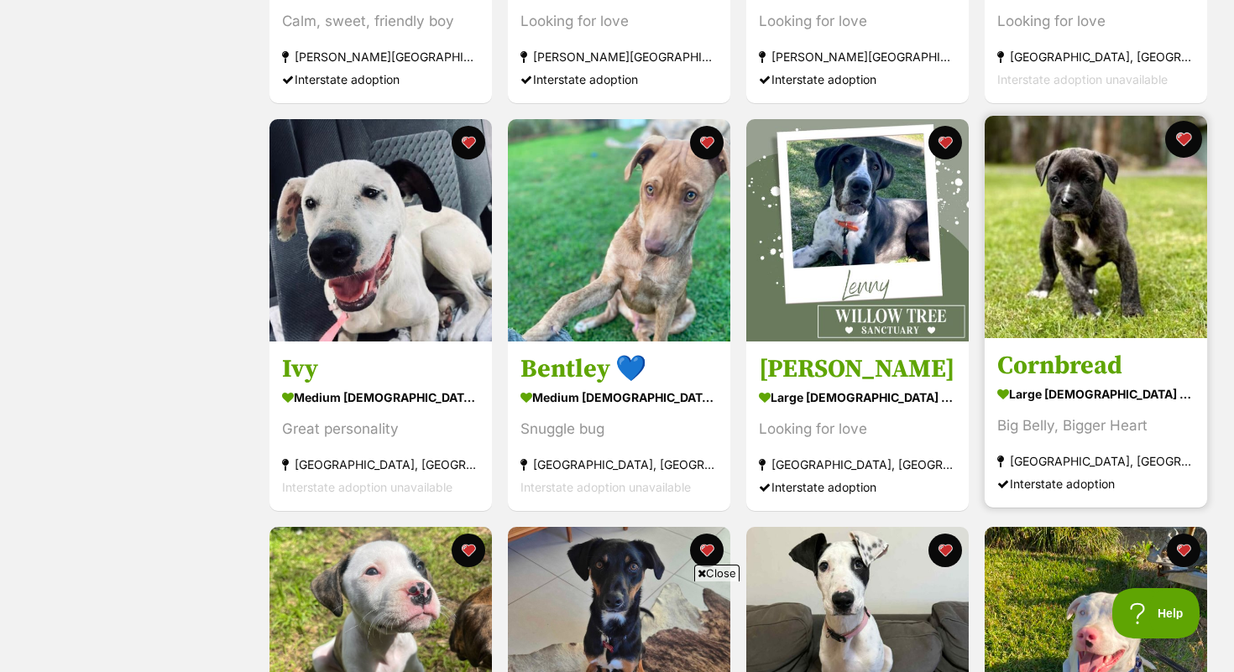
click at [1188, 139] on button "favourite" at bounding box center [1183, 139] width 37 height 37
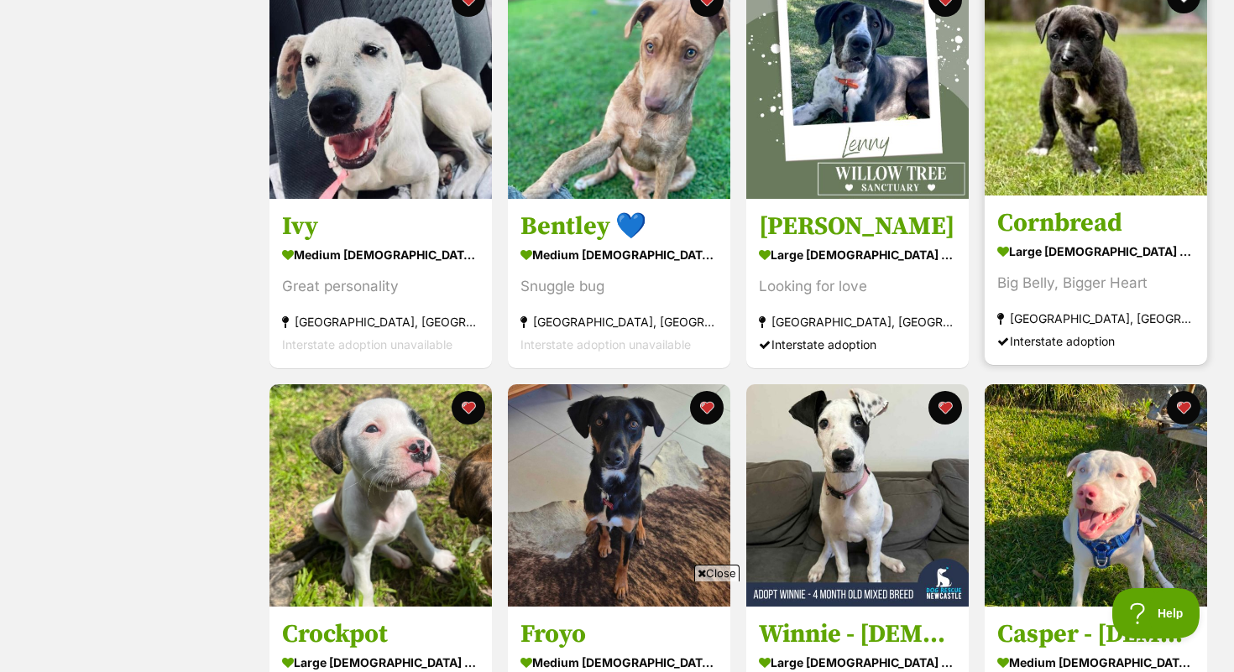
scroll to position [1117, 0]
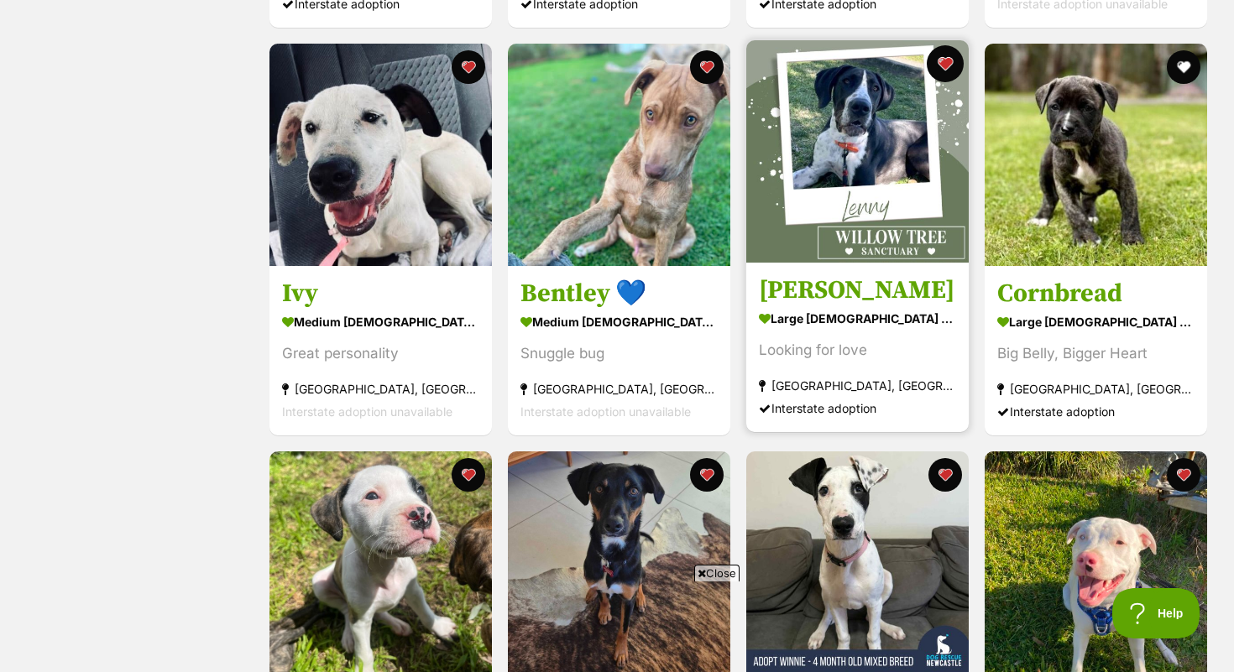
click at [950, 69] on button "favourite" at bounding box center [945, 63] width 37 height 37
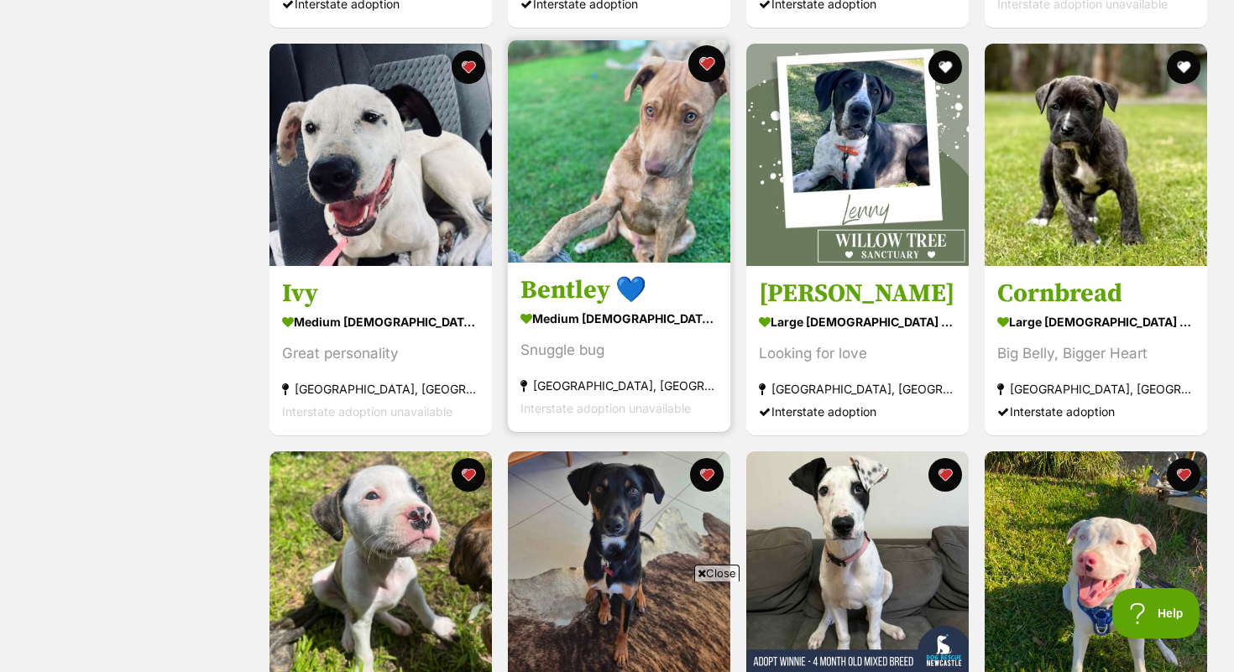
click at [710, 71] on button "favourite" at bounding box center [706, 63] width 37 height 37
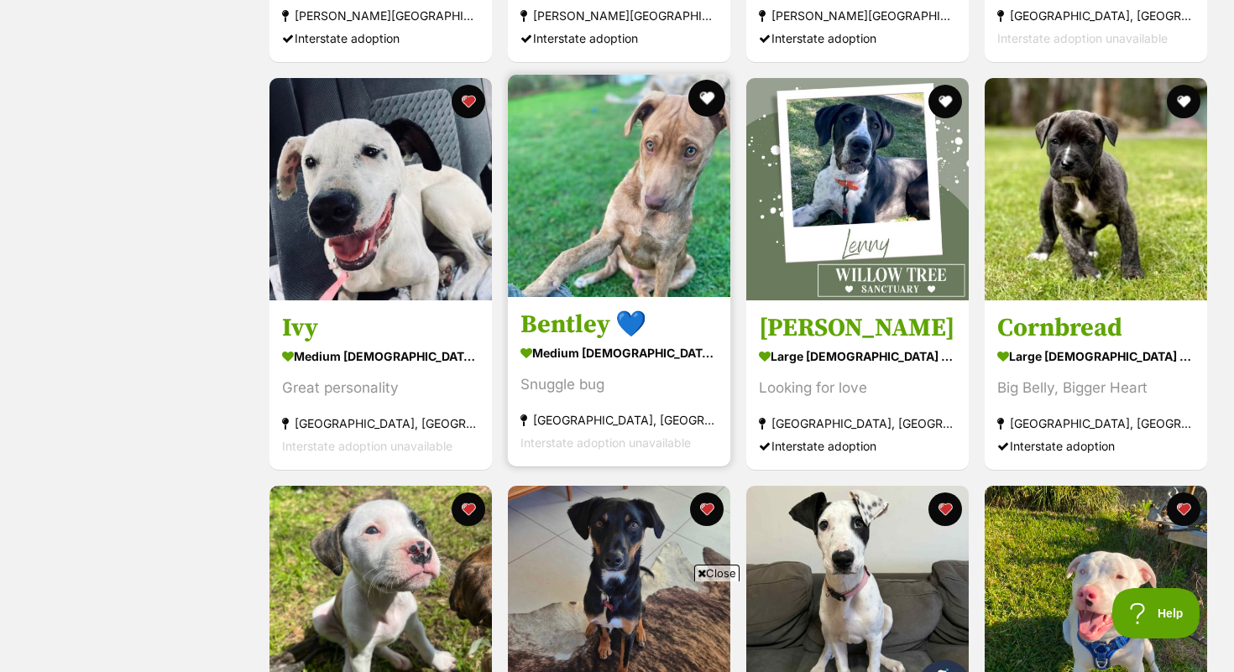
scroll to position [1080, 0]
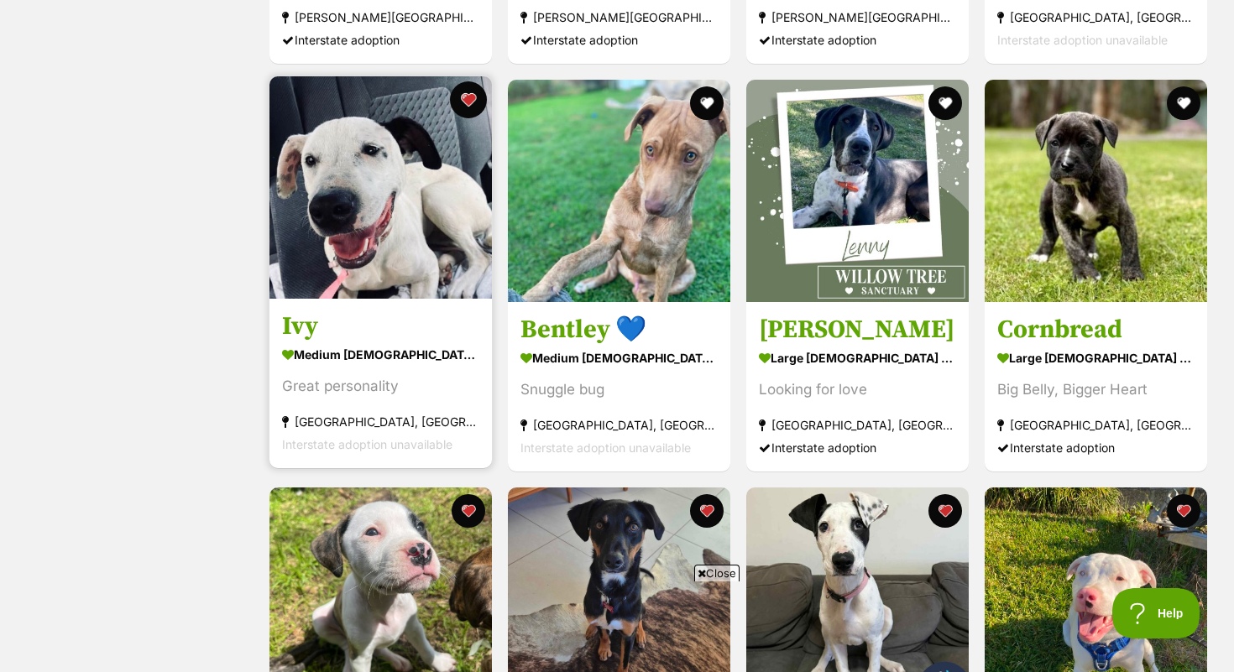
click at [470, 96] on button "favourite" at bounding box center [468, 99] width 37 height 37
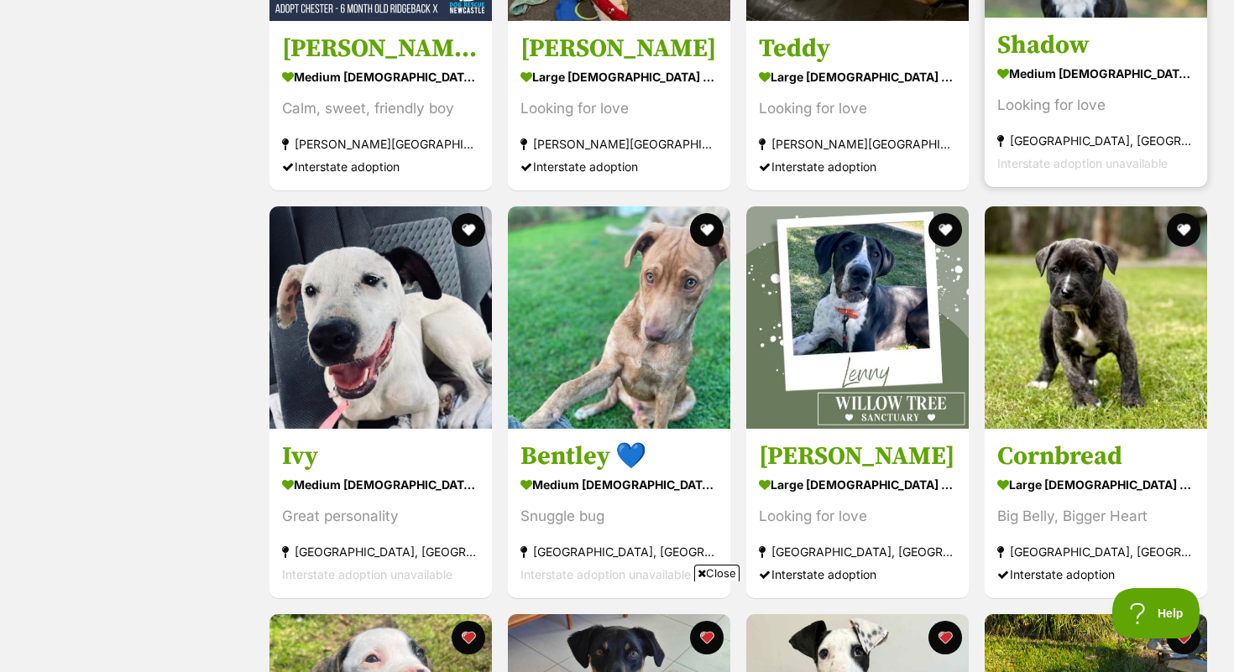
scroll to position [953, 0]
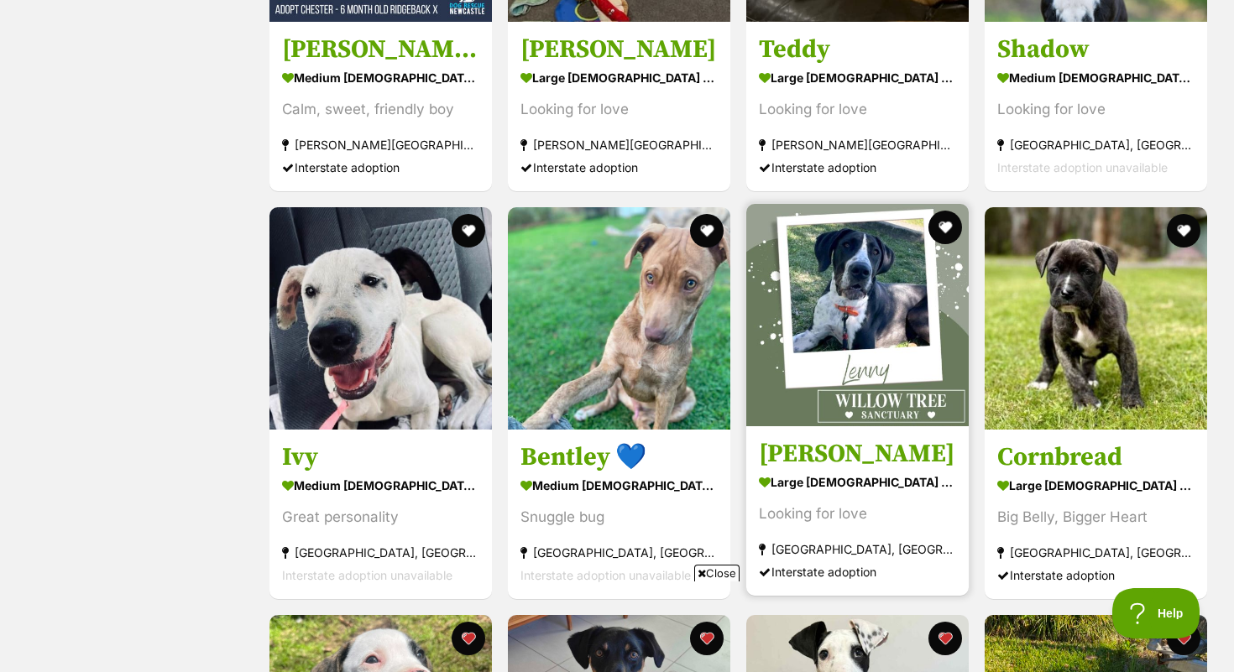
click at [792, 447] on h3 "Lenny" at bounding box center [857, 454] width 197 height 32
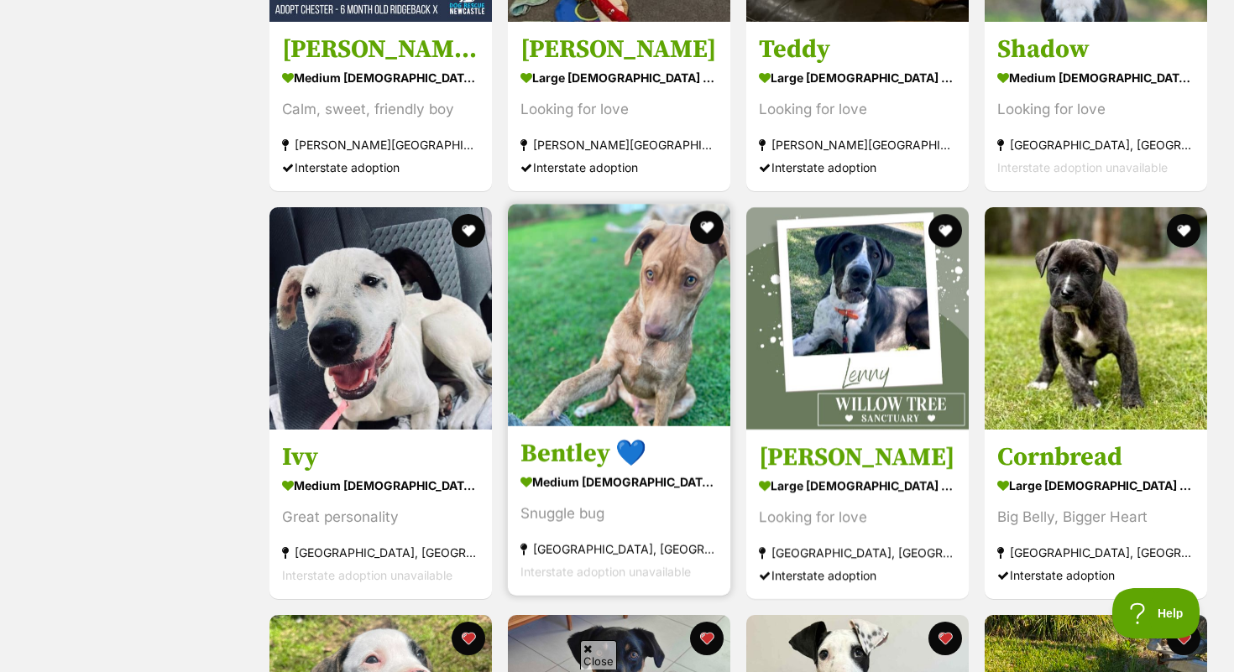
scroll to position [0, 0]
click at [598, 451] on h3 "Bentley 💙" at bounding box center [618, 454] width 197 height 32
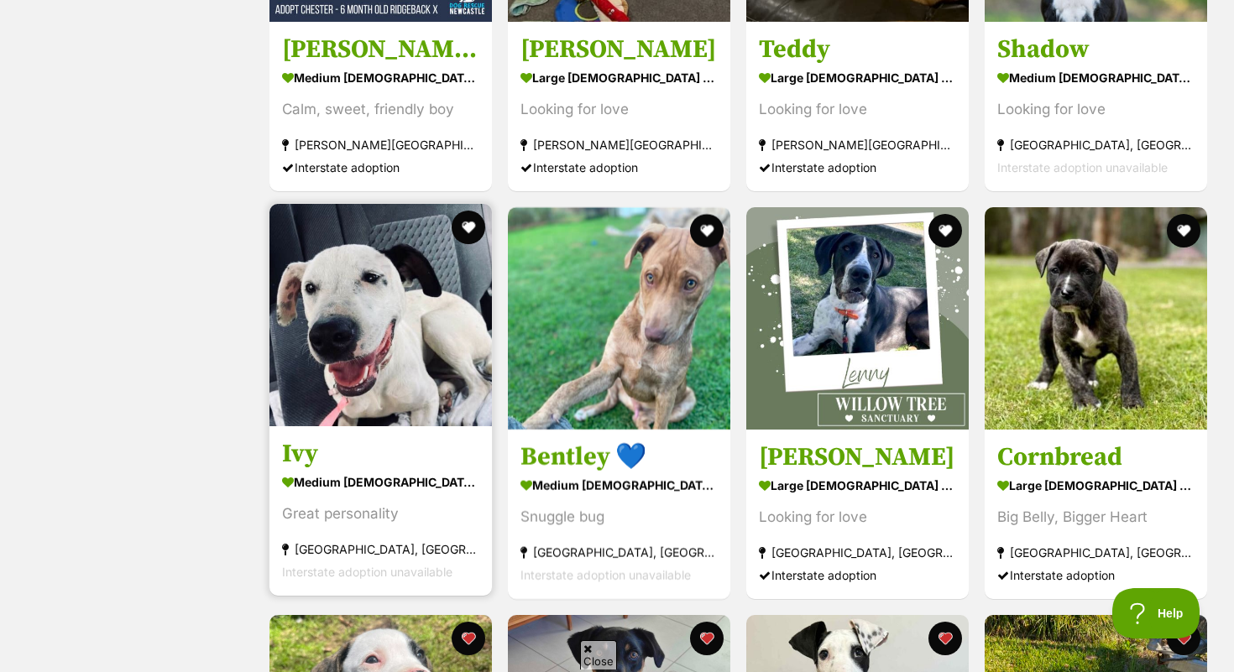
click at [289, 343] on img at bounding box center [380, 315] width 222 height 222
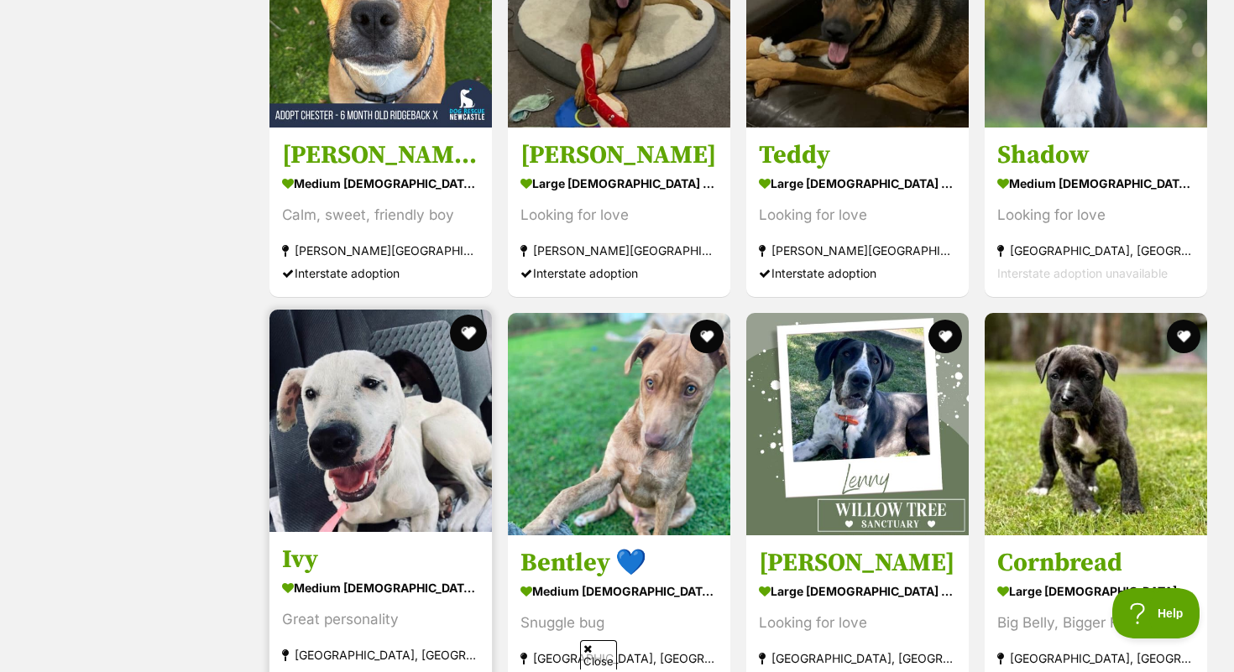
click at [461, 333] on button "favourite" at bounding box center [468, 333] width 37 height 37
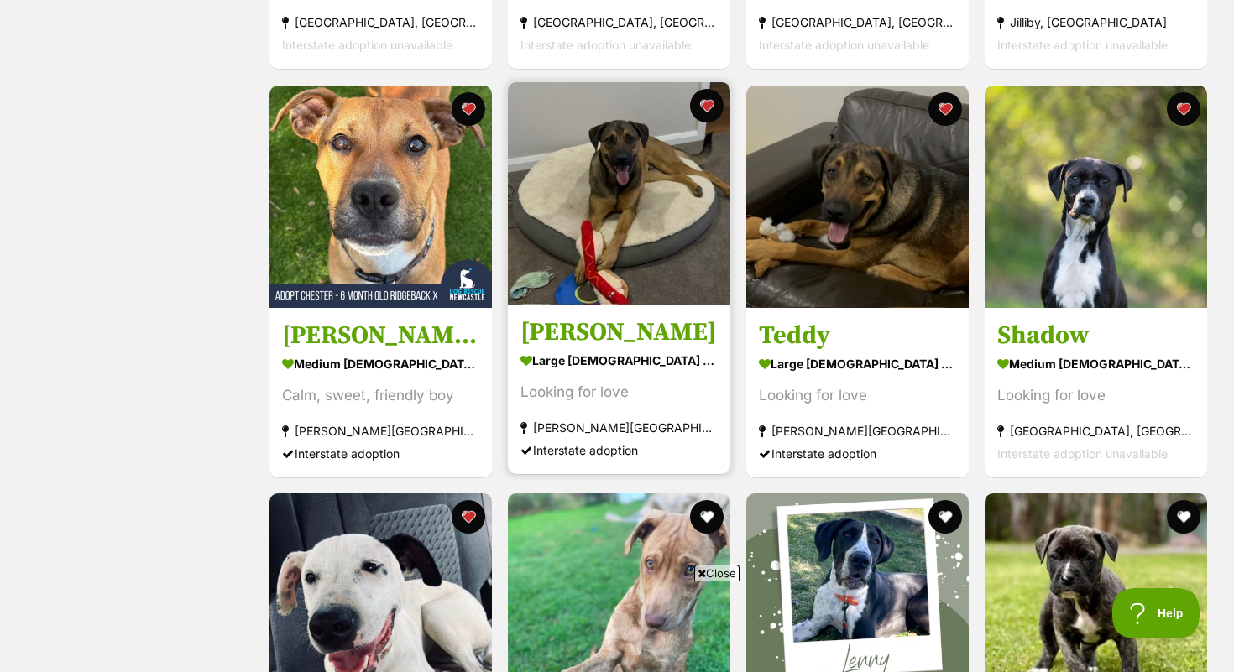
scroll to position [664, 0]
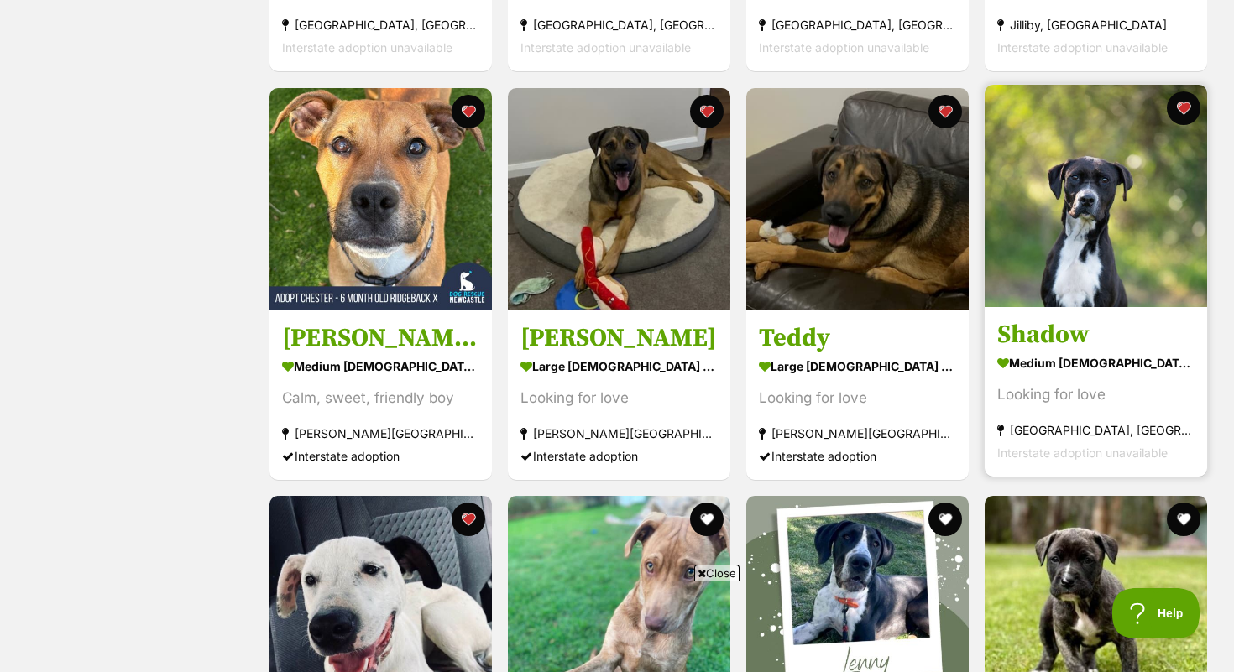
click at [1037, 335] on h3 "Shadow" at bounding box center [1095, 335] width 197 height 32
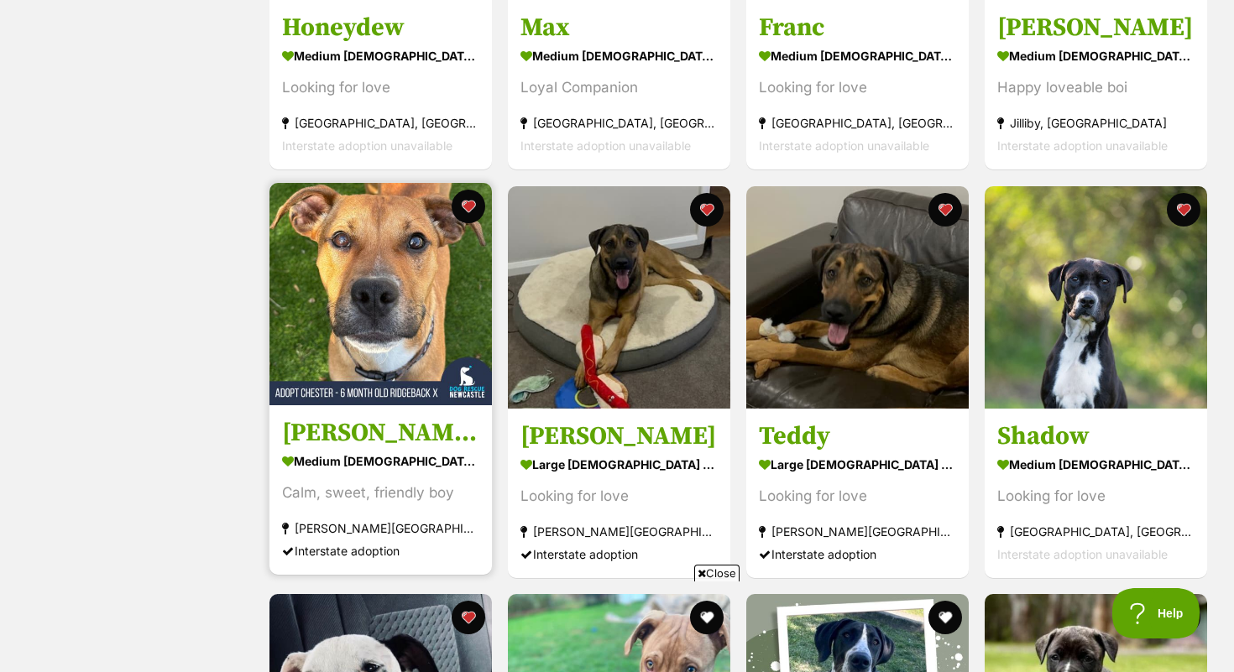
scroll to position [562, 0]
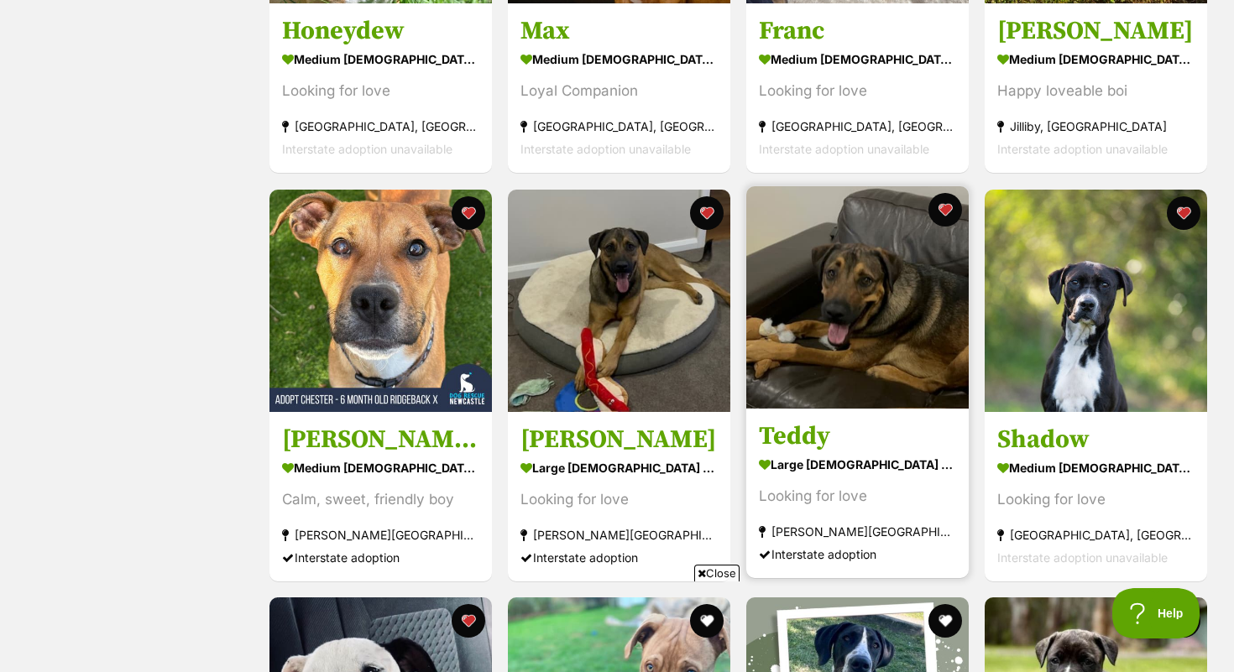
click at [779, 301] on img at bounding box center [857, 297] width 222 height 222
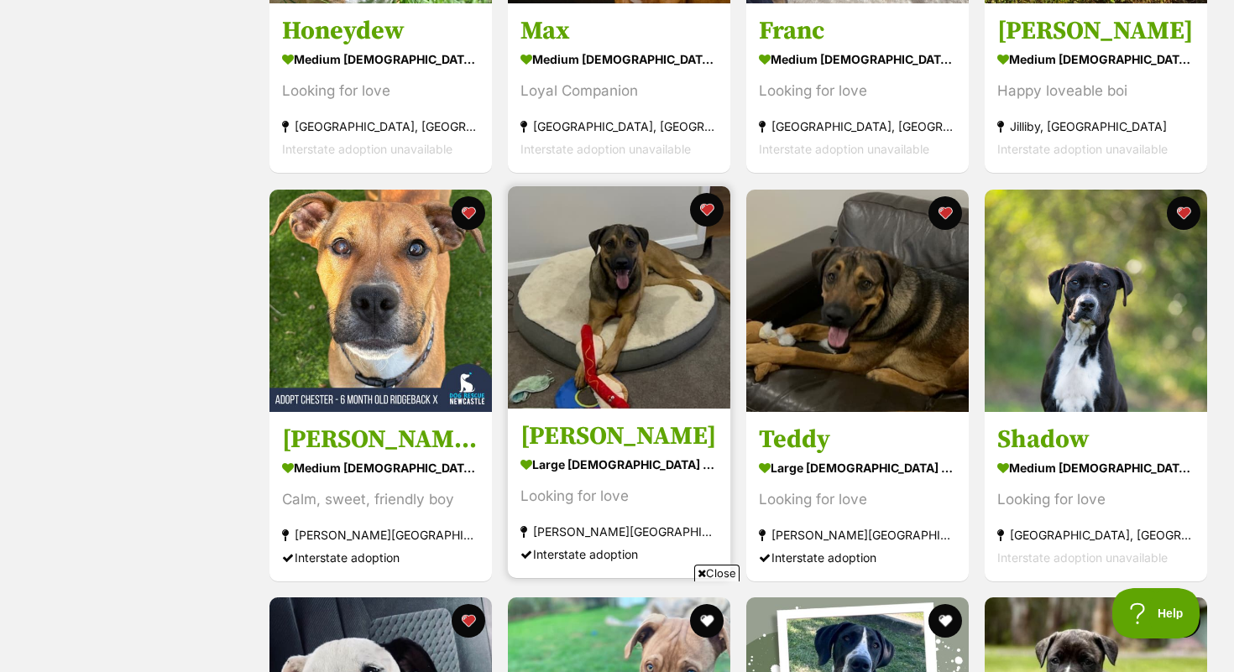
click at [622, 342] on img at bounding box center [619, 297] width 222 height 222
click at [714, 207] on button "favourite" at bounding box center [706, 209] width 37 height 37
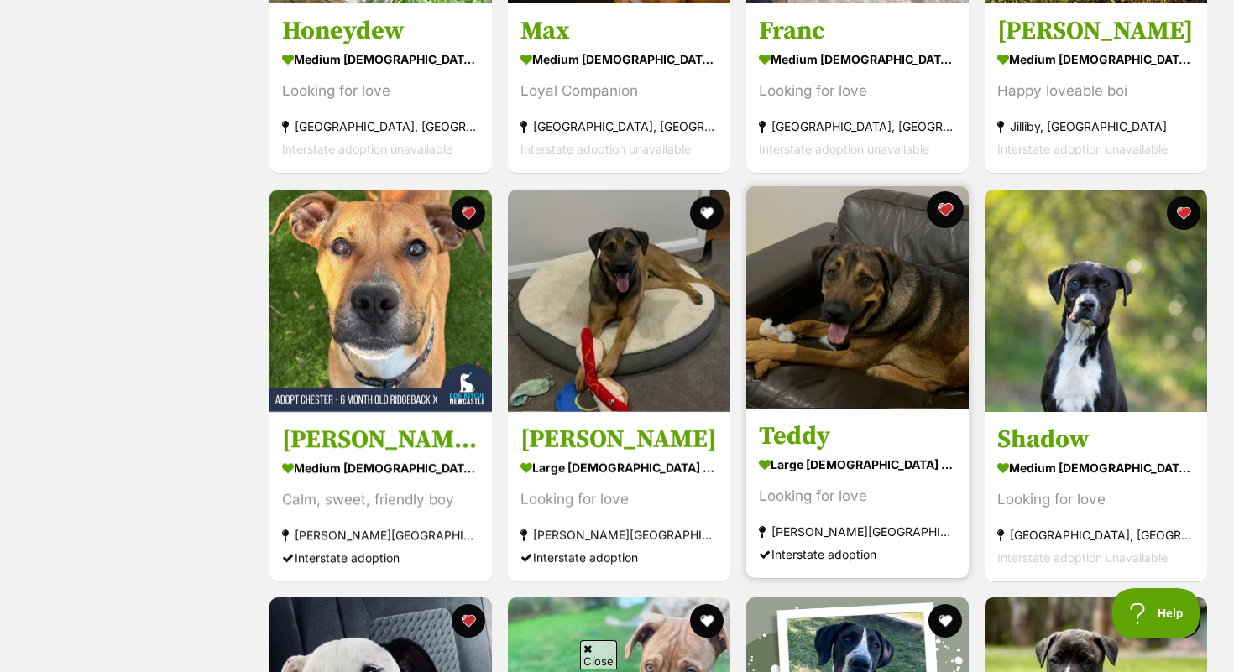
click at [948, 207] on button "favourite" at bounding box center [945, 209] width 37 height 37
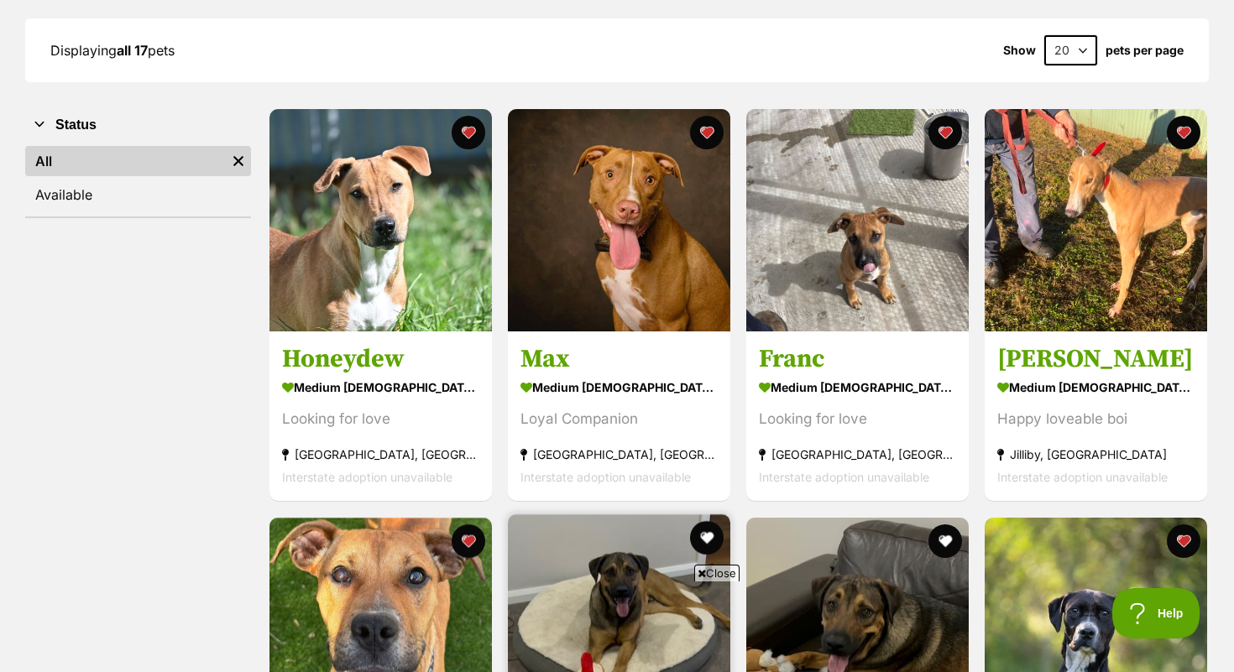
scroll to position [233, 0]
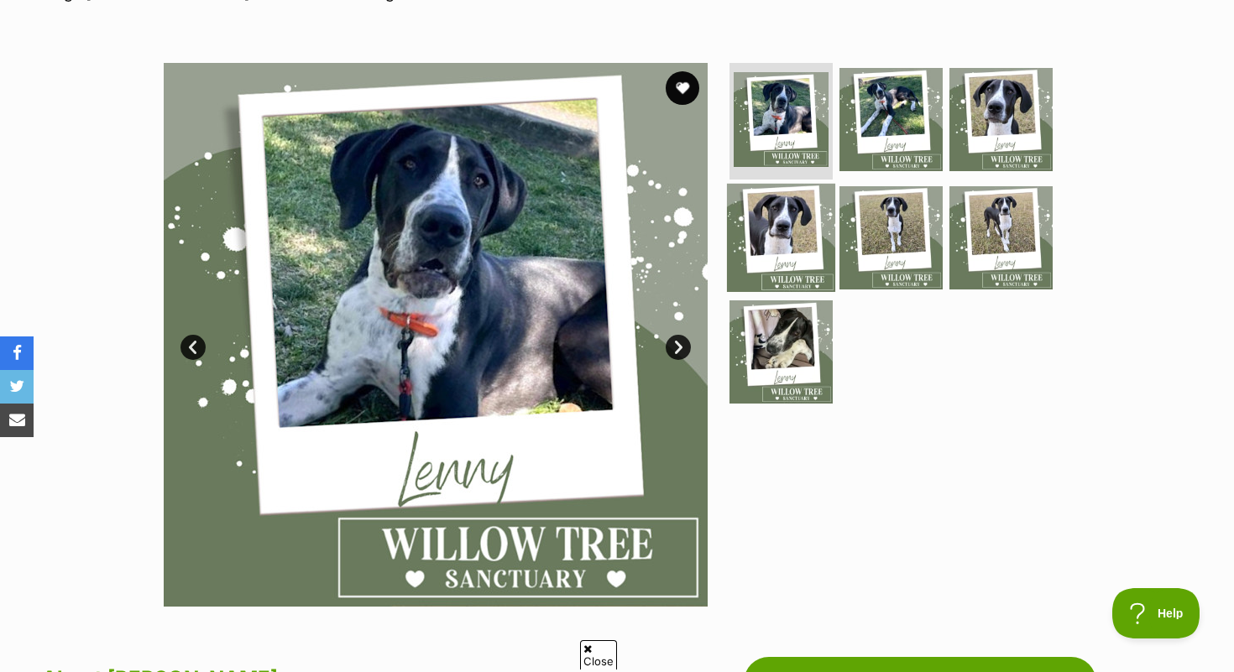
click at [799, 233] on img at bounding box center [781, 238] width 108 height 108
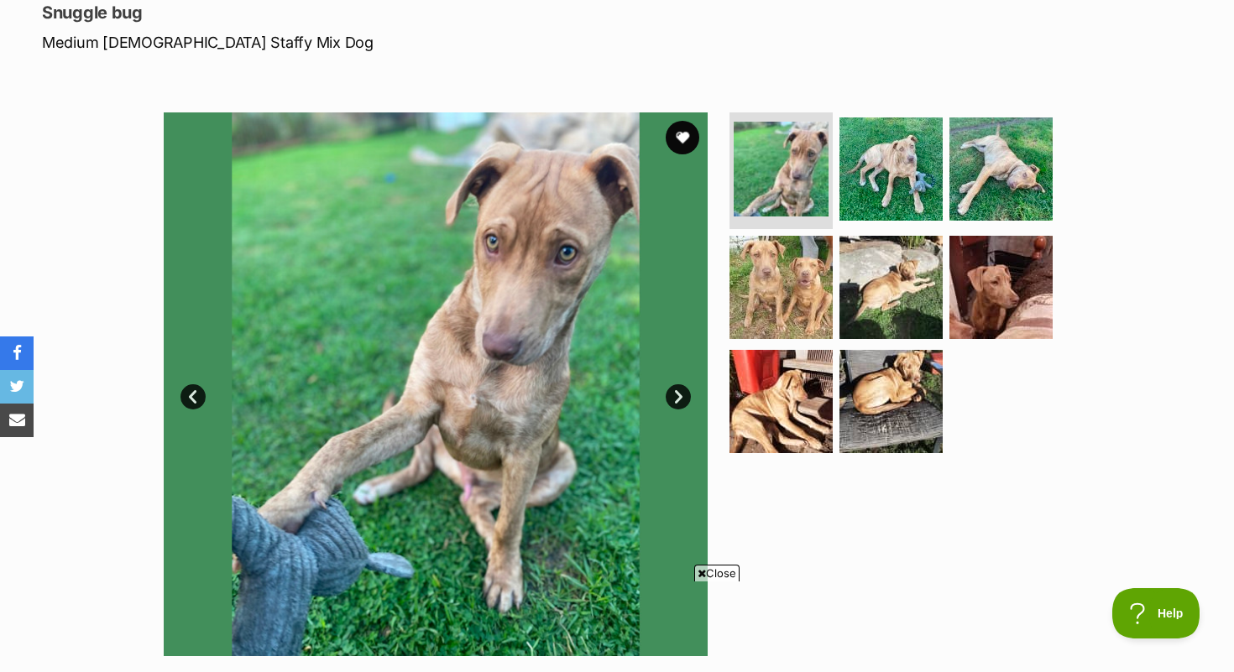
click at [676, 409] on img at bounding box center [436, 384] width 544 height 544
click at [683, 401] on link "Next" at bounding box center [678, 396] width 25 height 25
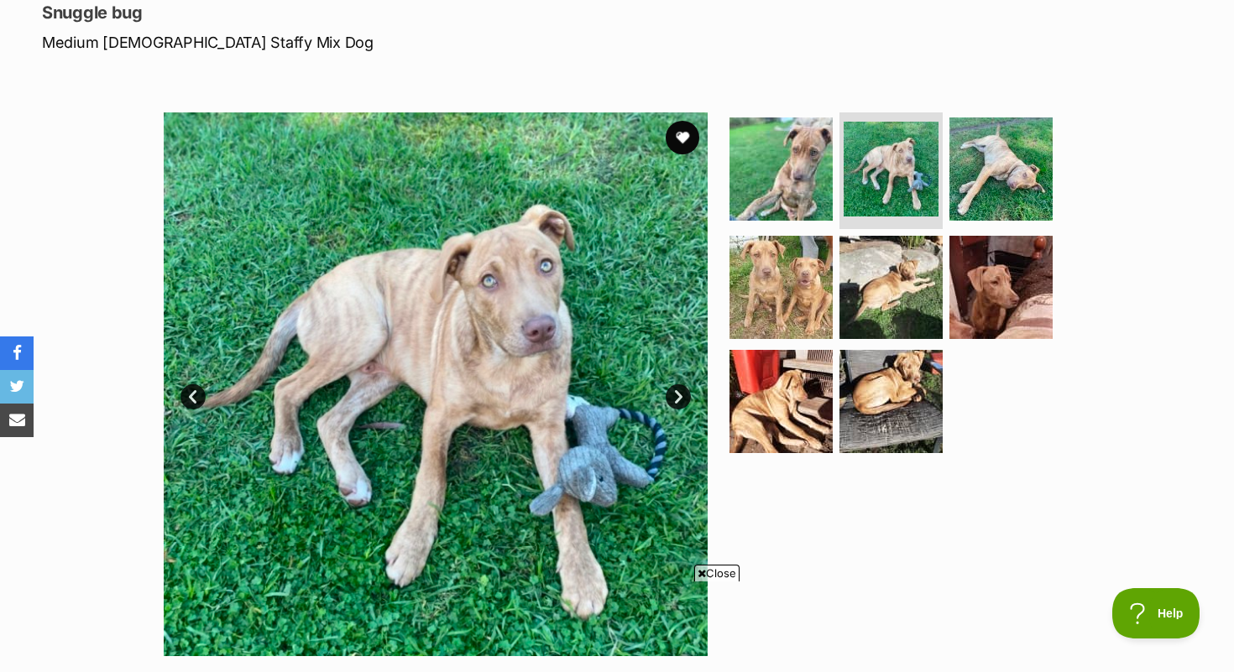
click at [683, 401] on link "Next" at bounding box center [678, 396] width 25 height 25
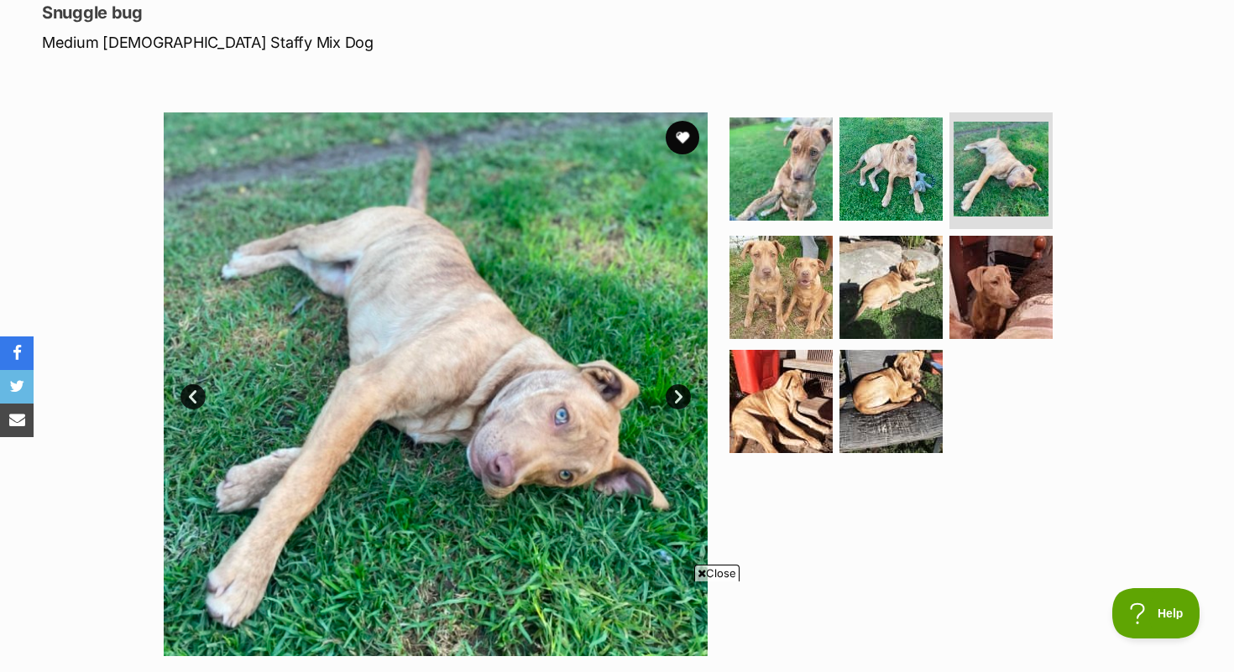
click at [683, 401] on link "Next" at bounding box center [678, 396] width 25 height 25
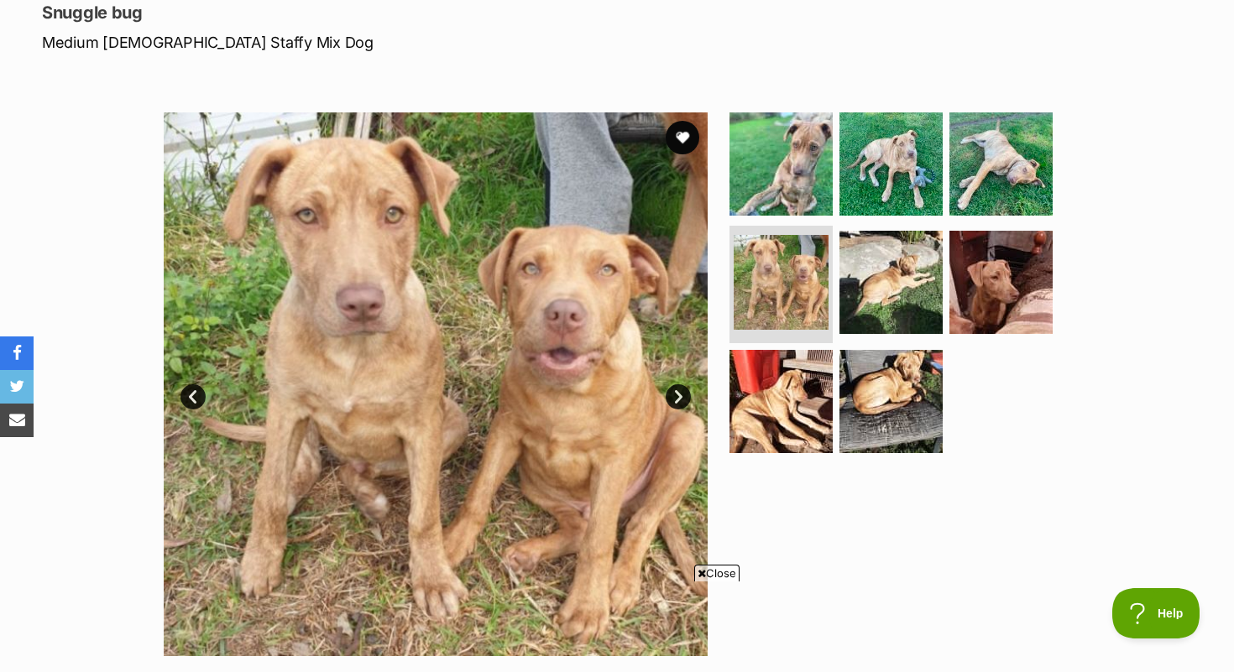
click at [683, 402] on link "Next" at bounding box center [678, 396] width 25 height 25
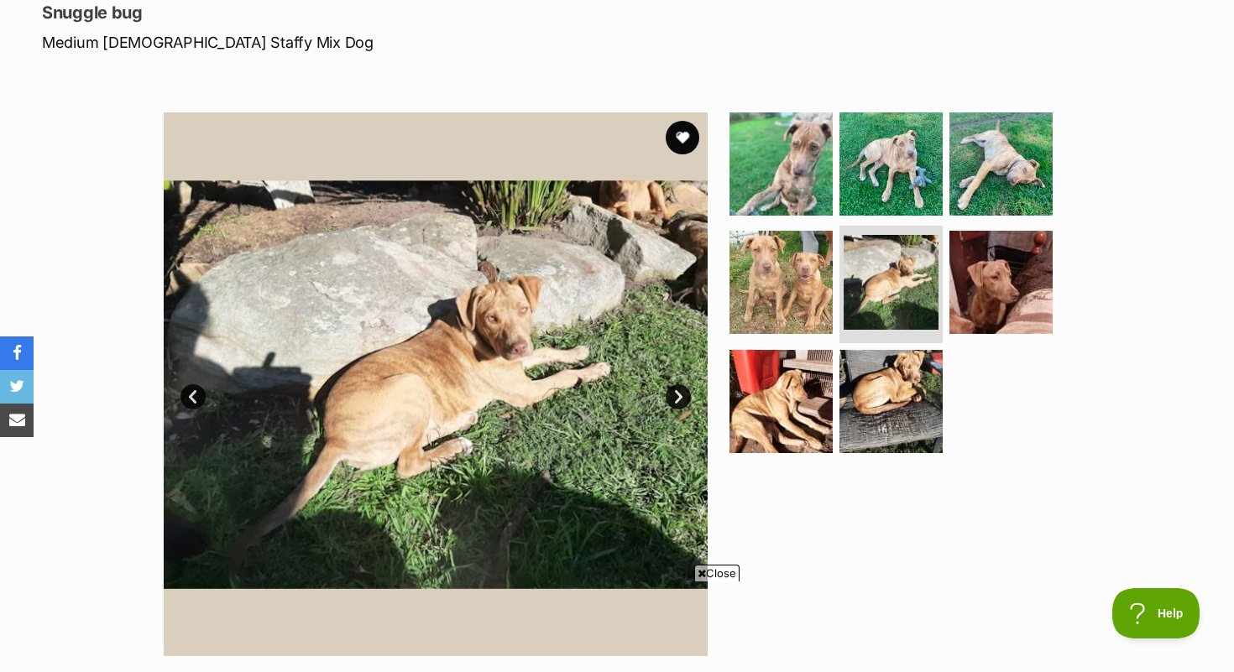
click at [683, 402] on link "Next" at bounding box center [678, 396] width 25 height 25
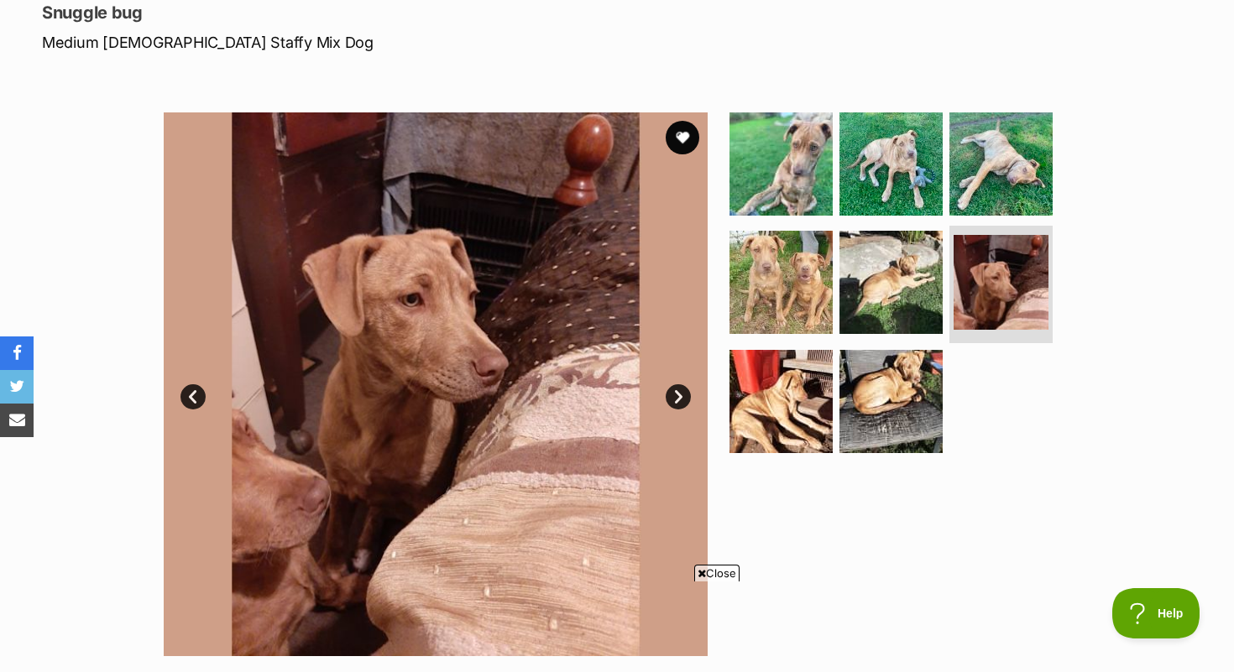
click at [683, 400] on link "Next" at bounding box center [678, 396] width 25 height 25
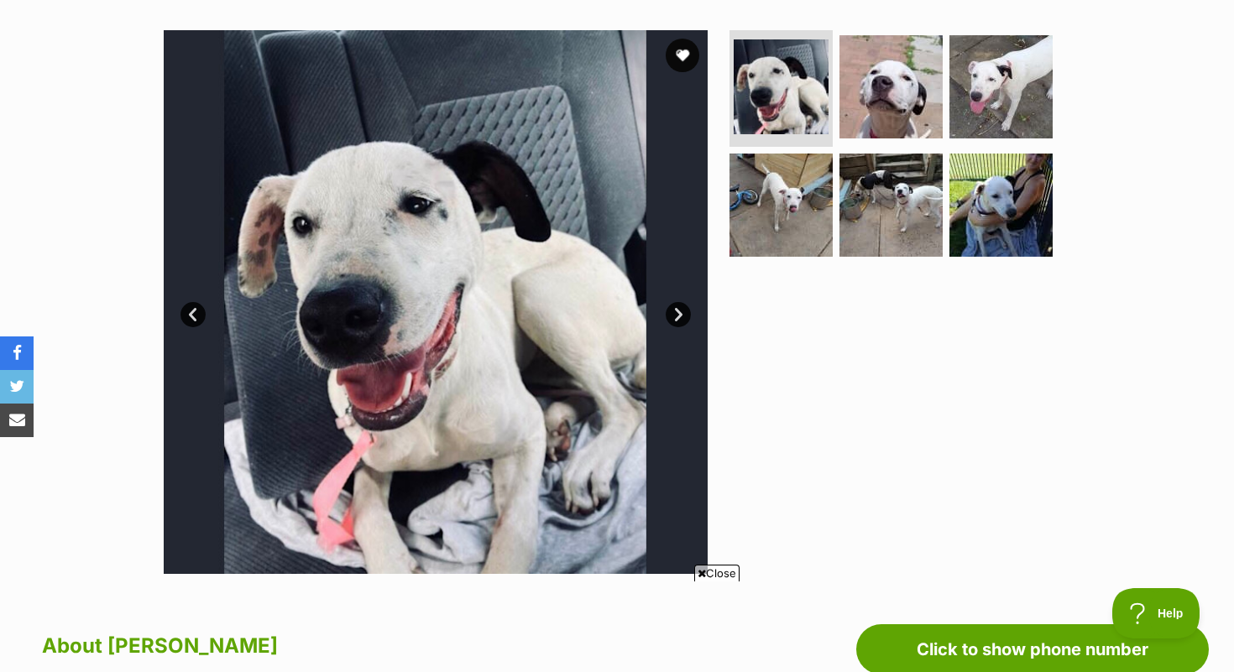
click at [679, 311] on link "Next" at bounding box center [678, 314] width 25 height 25
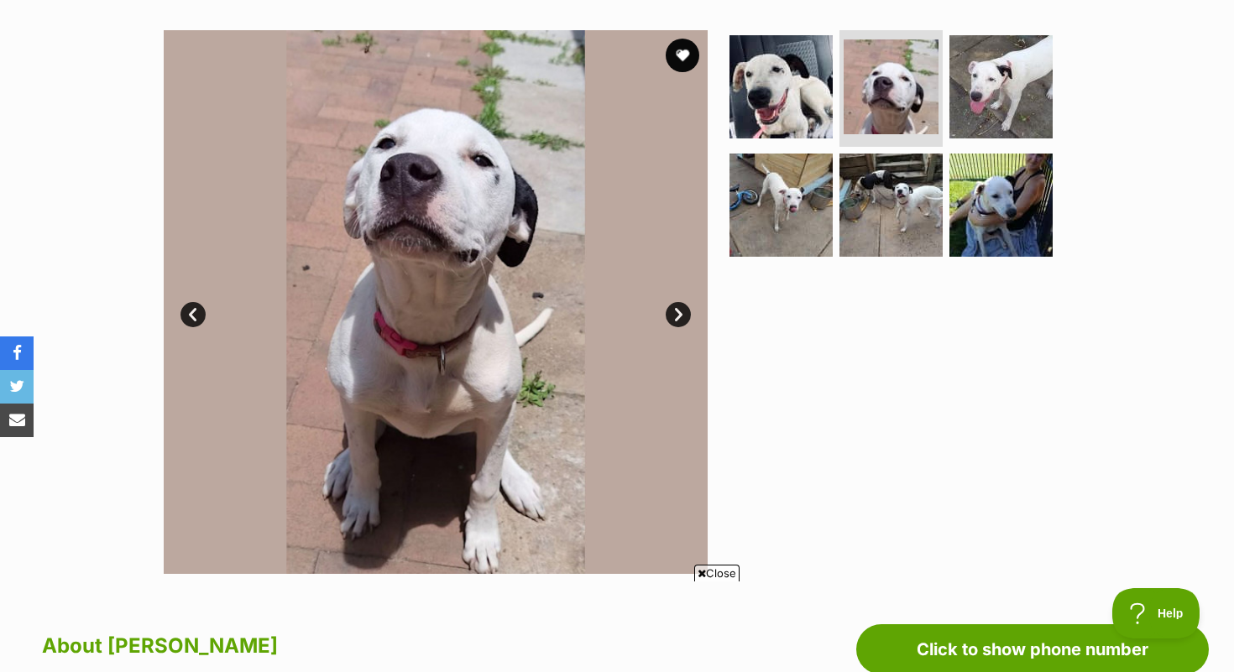
click at [679, 311] on link "Next" at bounding box center [678, 314] width 25 height 25
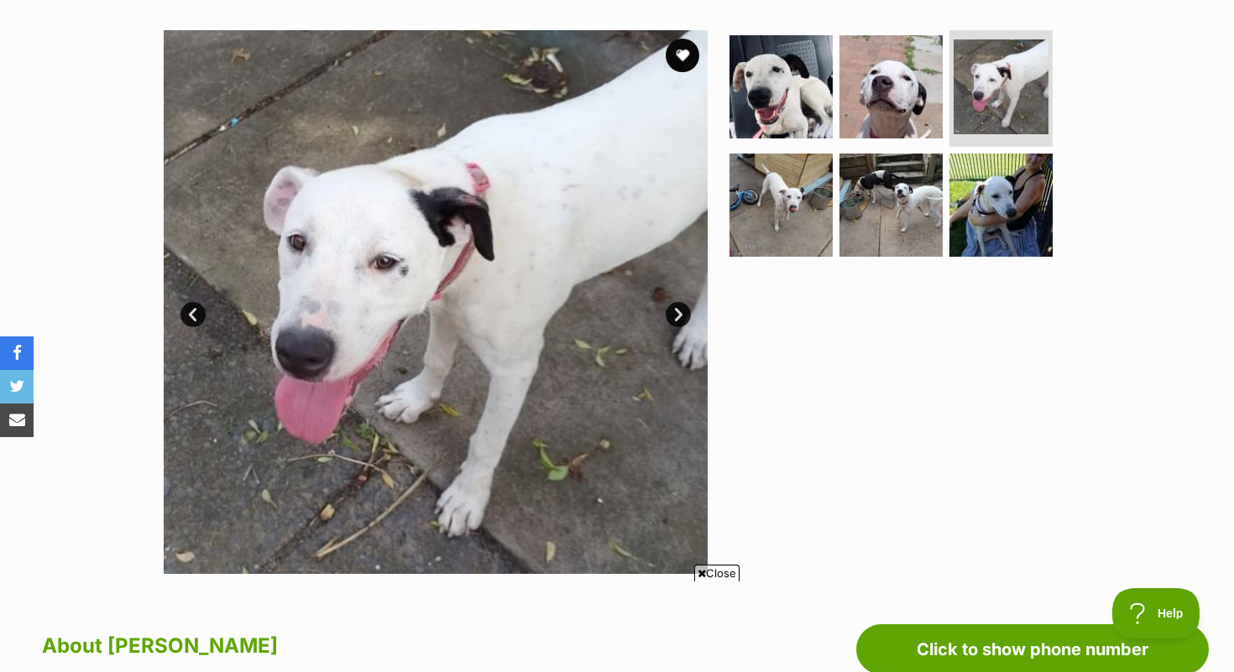
click at [679, 310] on link "Next" at bounding box center [678, 314] width 25 height 25
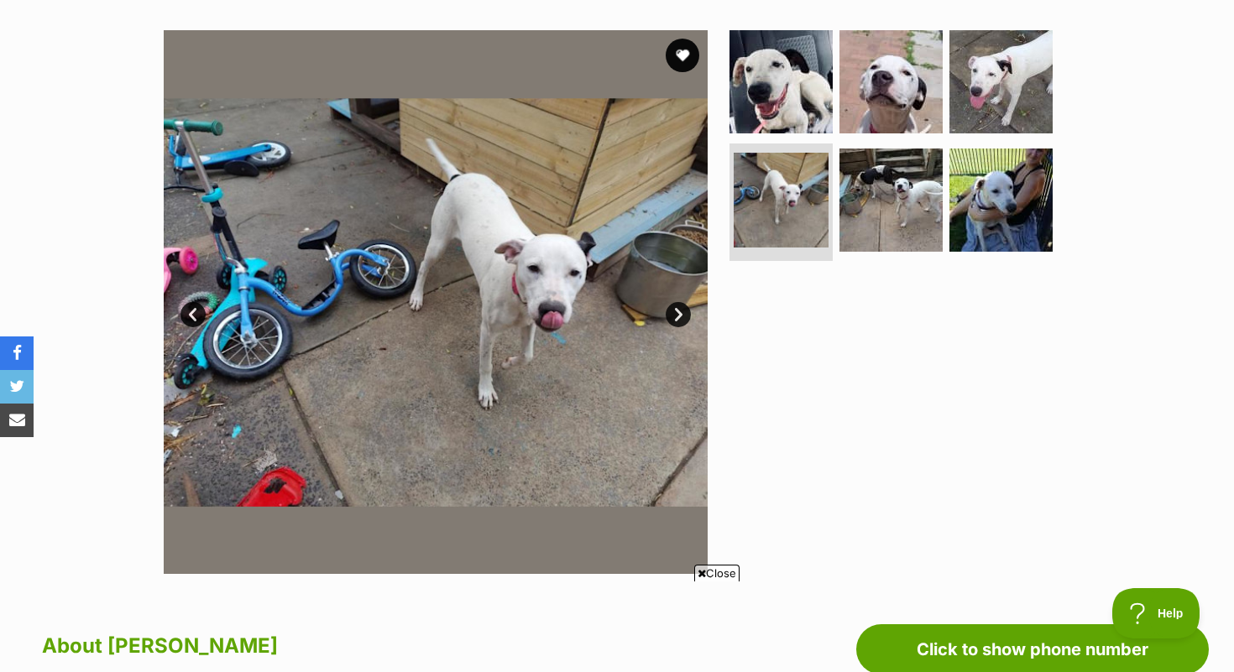
click at [679, 310] on link "Next" at bounding box center [678, 314] width 25 height 25
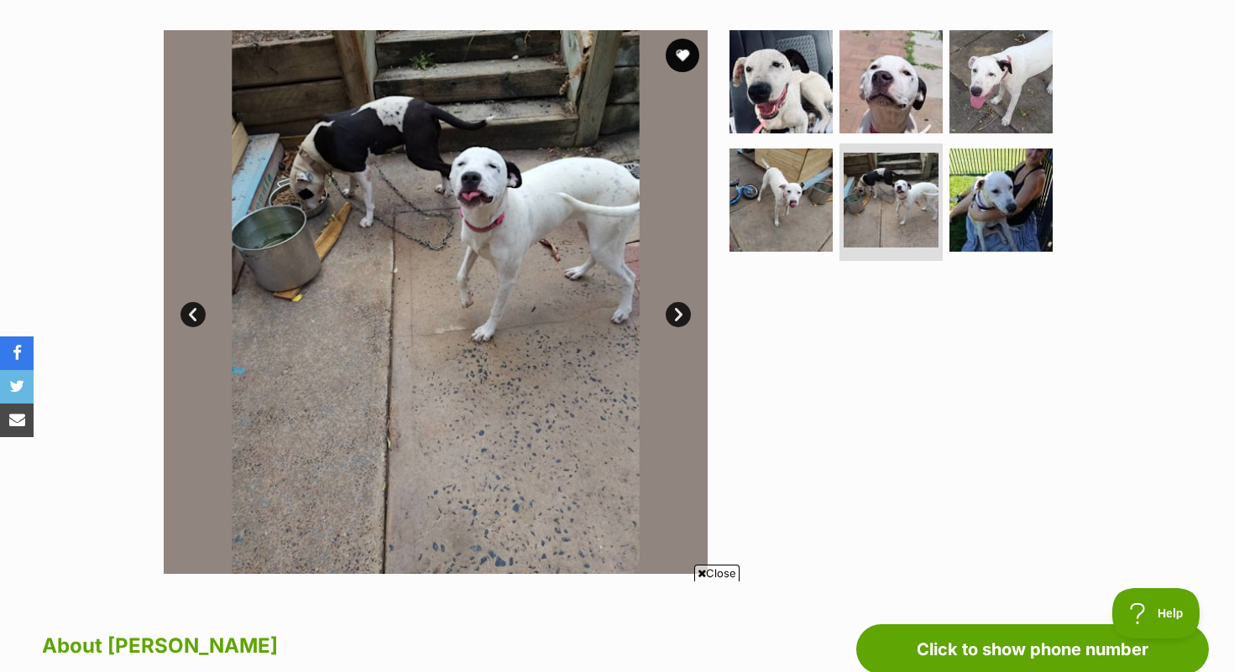
click at [679, 310] on link "Next" at bounding box center [678, 314] width 25 height 25
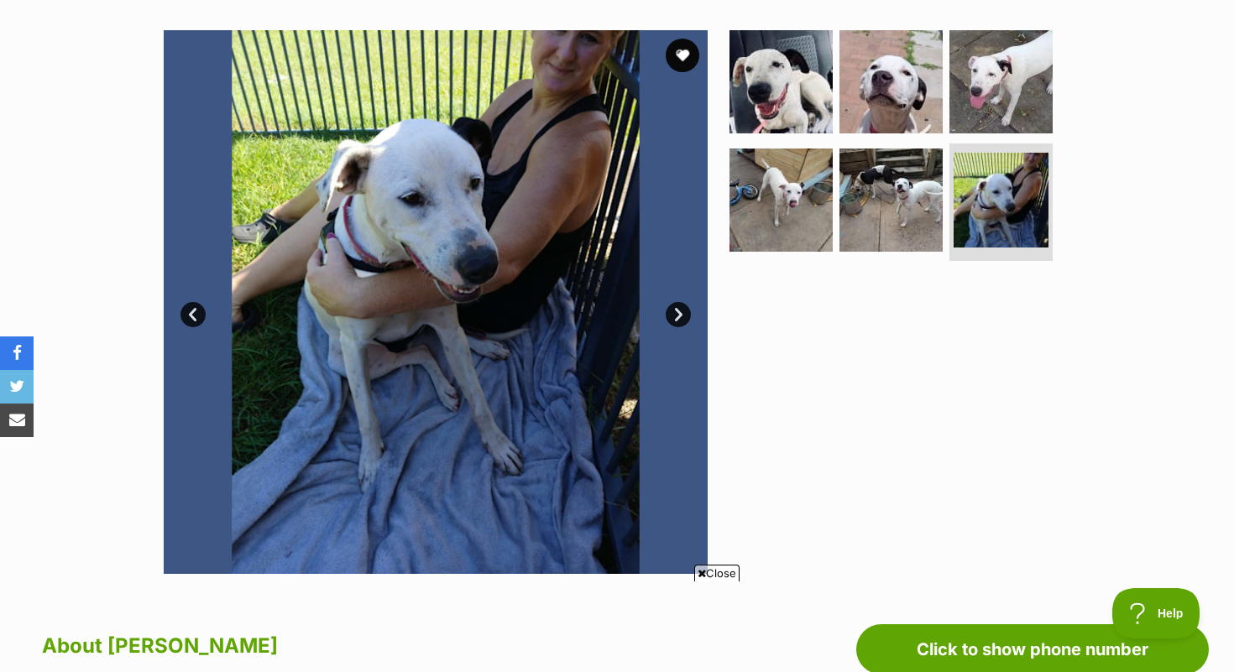
click at [679, 310] on link "Next" at bounding box center [678, 314] width 25 height 25
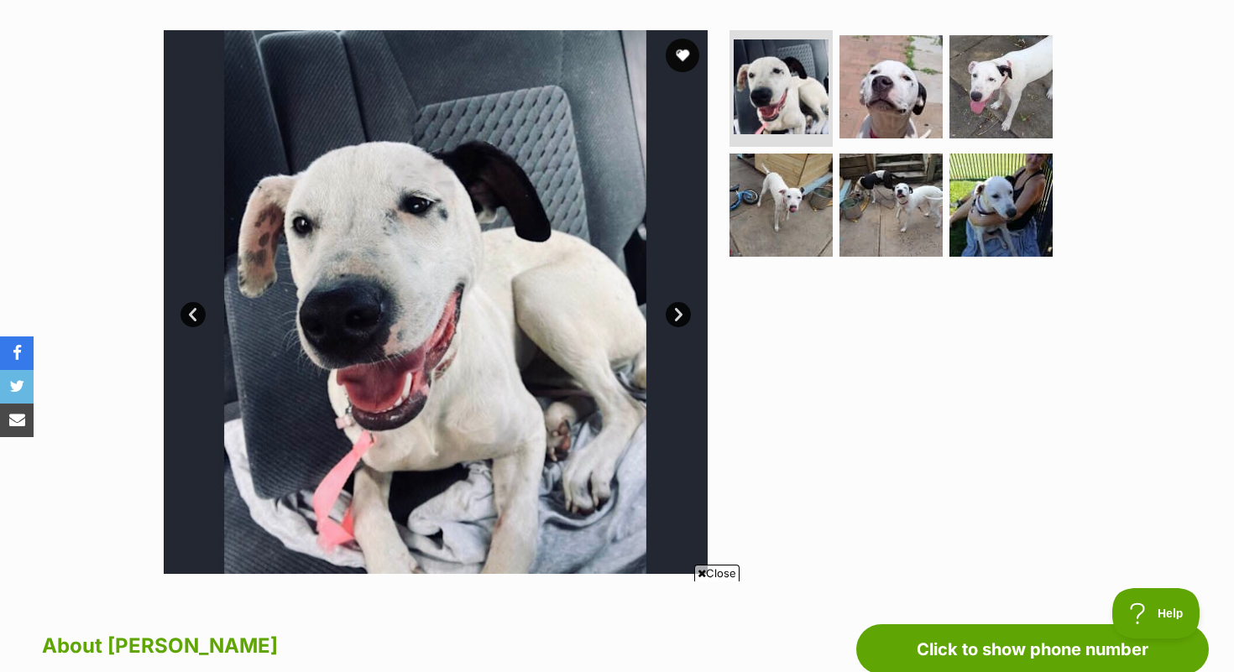
click at [679, 310] on link "Next" at bounding box center [678, 314] width 25 height 25
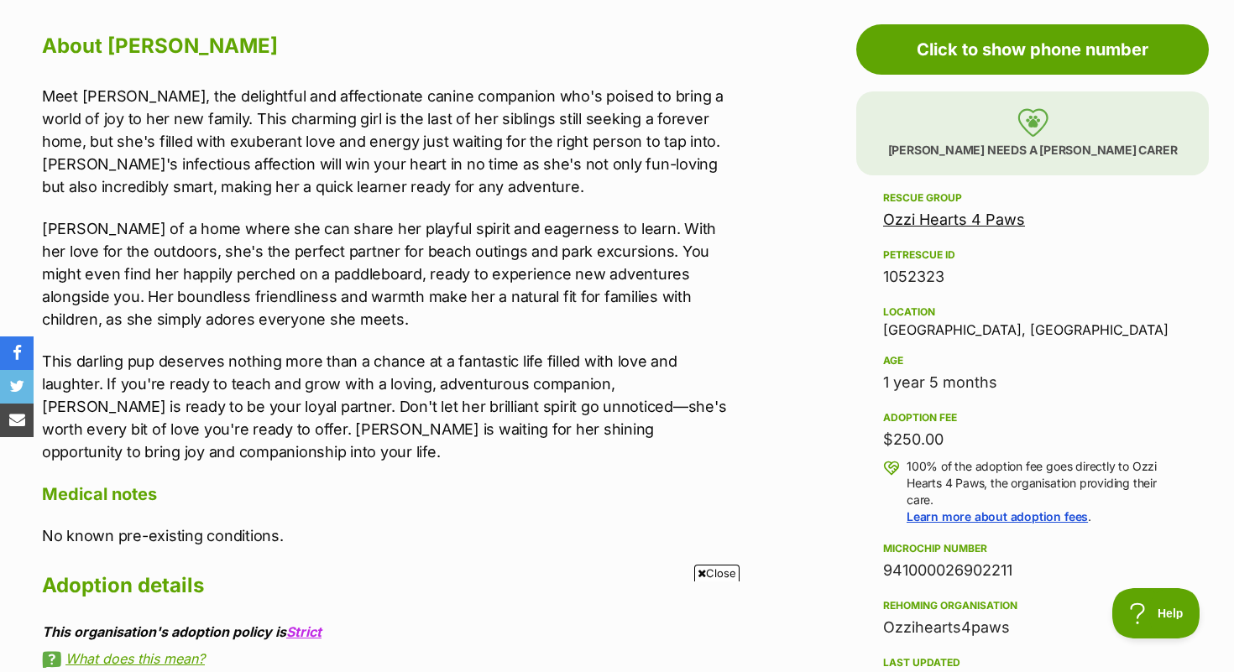
scroll to position [915, 0]
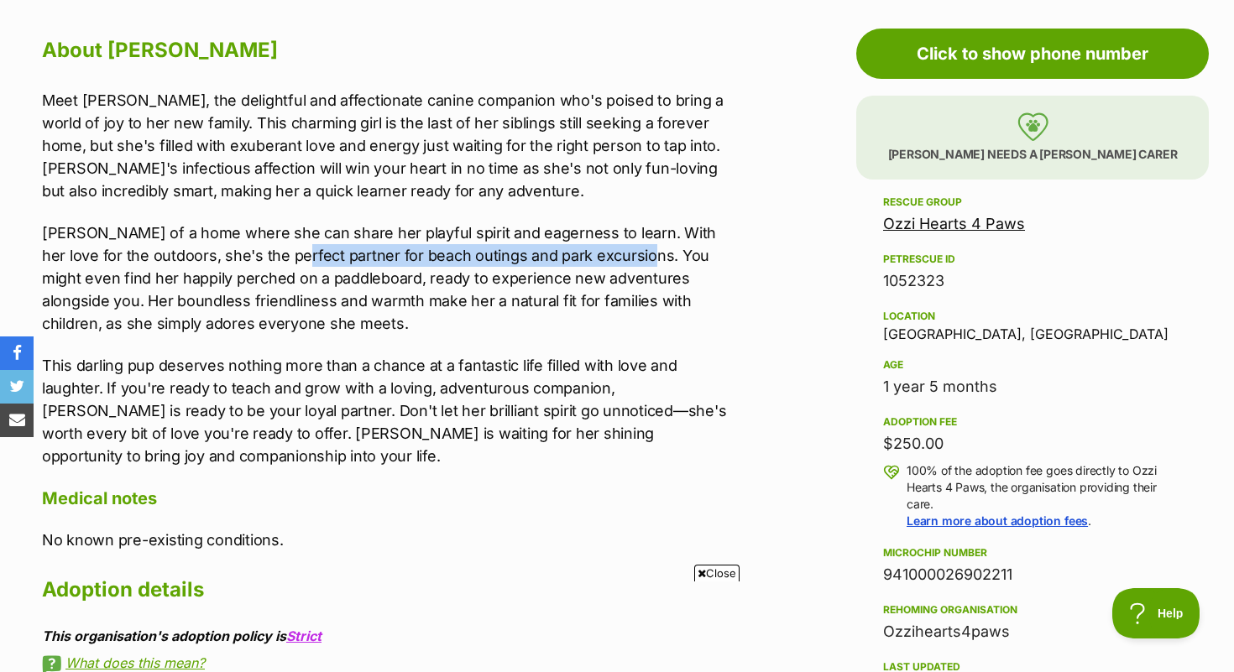
drag, startPoint x: 269, startPoint y: 260, endPoint x: 608, endPoint y: 258, distance: 339.2
click at [608, 258] on p "Ivy dreams of a home where she can share her playful spirit and eagerness to le…" at bounding box center [388, 278] width 693 height 113
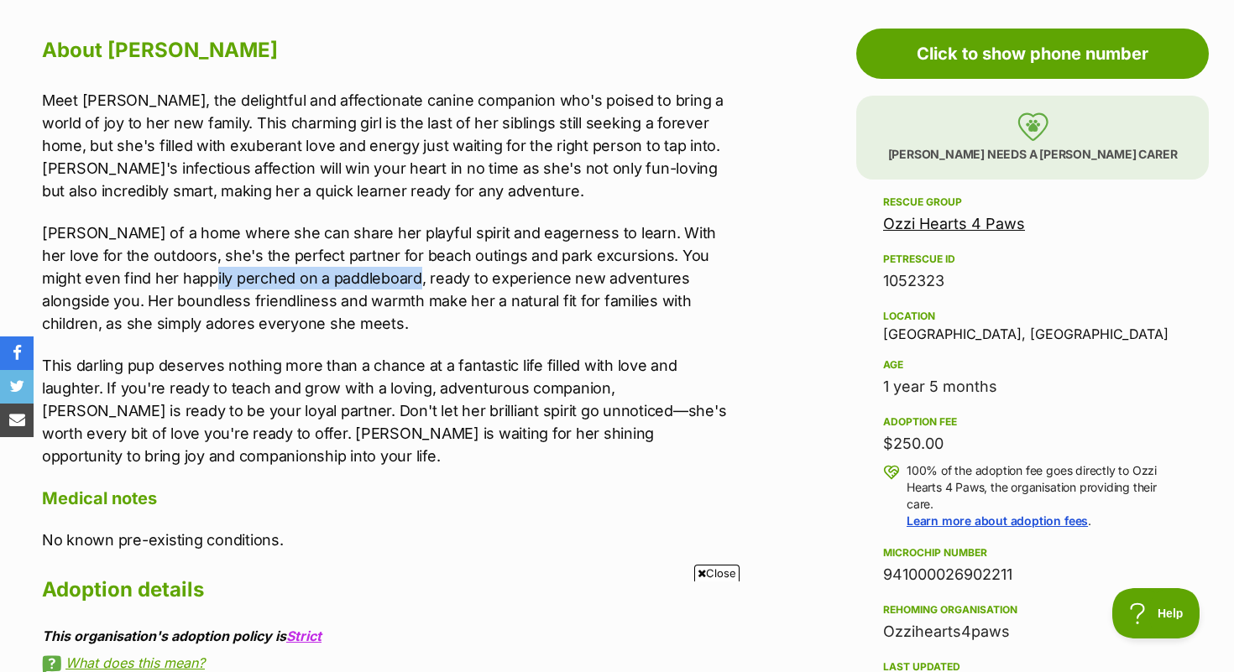
drag, startPoint x: 150, startPoint y: 279, endPoint x: 345, endPoint y: 281, distance: 194.8
click at [345, 281] on p "Ivy dreams of a home where she can share her playful spirit and eagerness to le…" at bounding box center [388, 278] width 693 height 113
click at [663, 488] on h4 "Medical notes" at bounding box center [388, 499] width 693 height 22
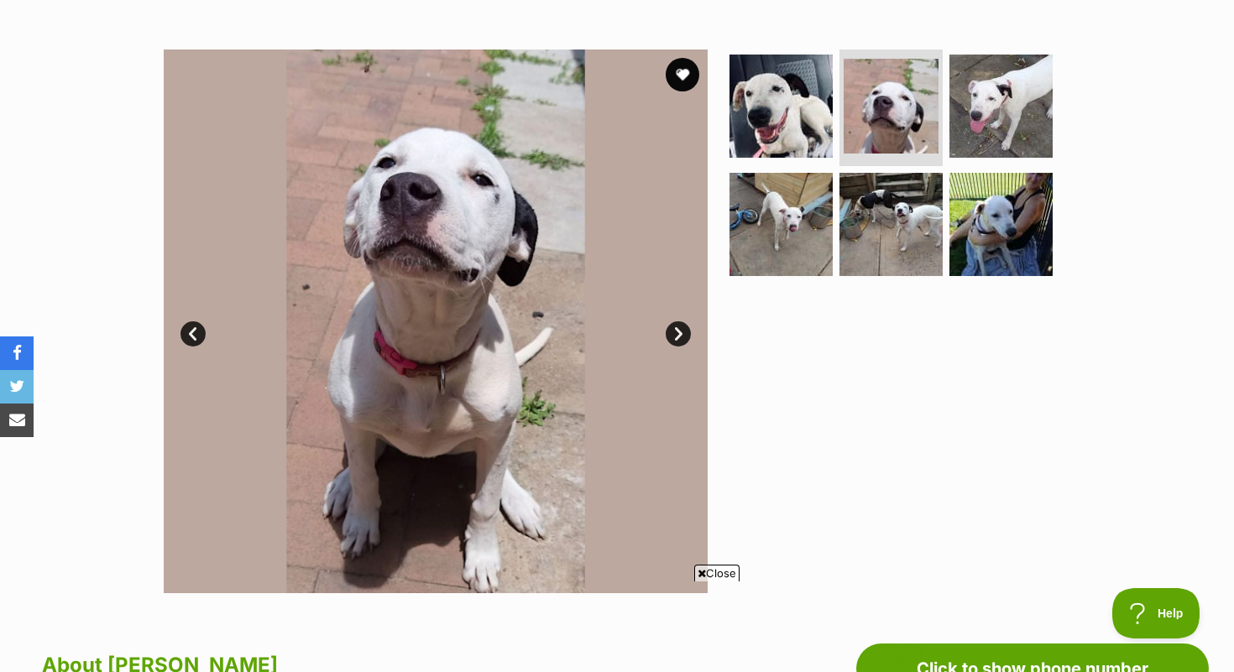
scroll to position [292, 0]
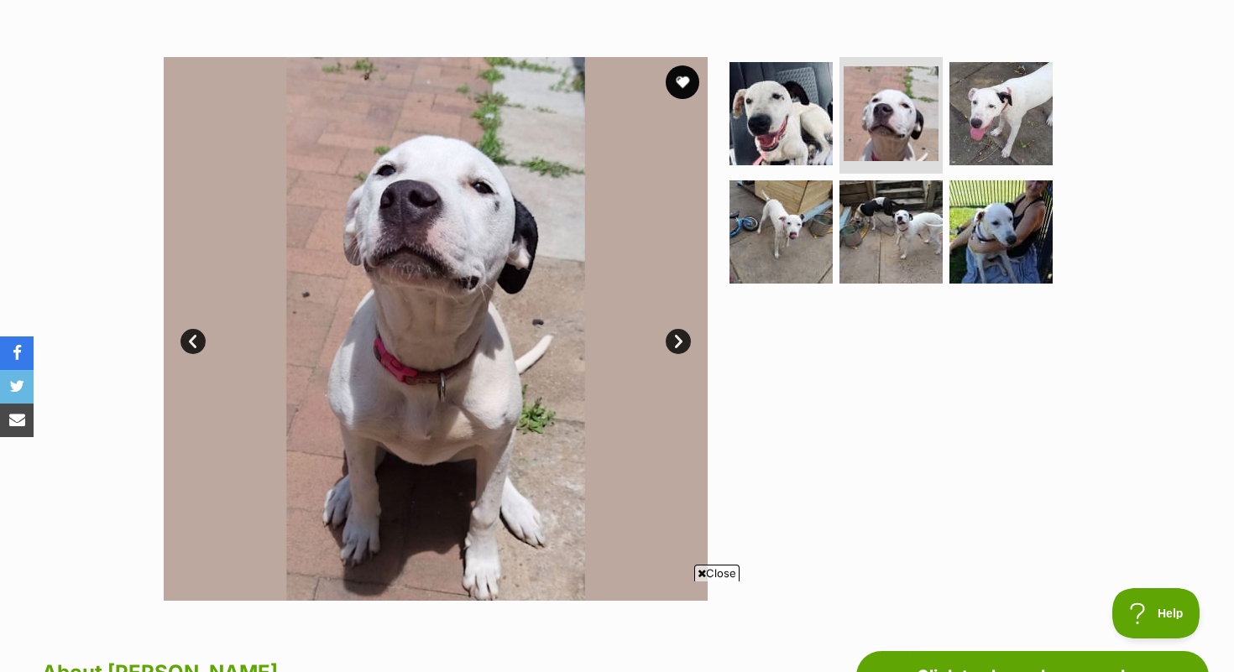
click at [677, 343] on link "Next" at bounding box center [678, 341] width 25 height 25
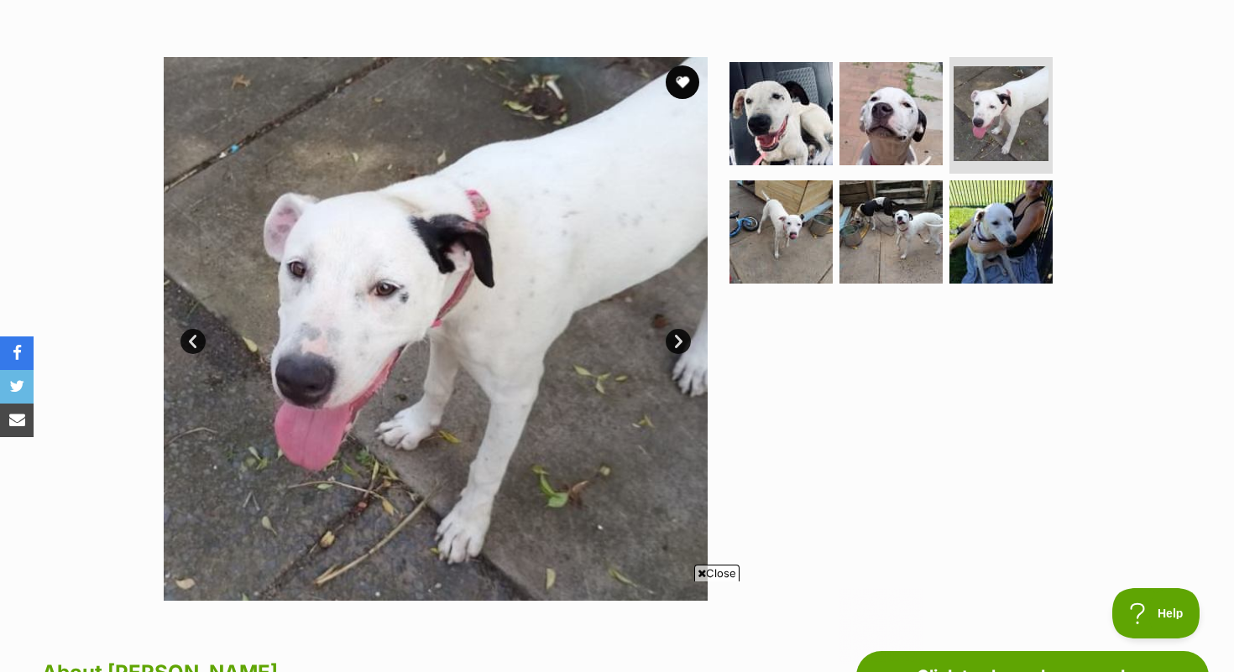
click at [677, 343] on link "Next" at bounding box center [678, 341] width 25 height 25
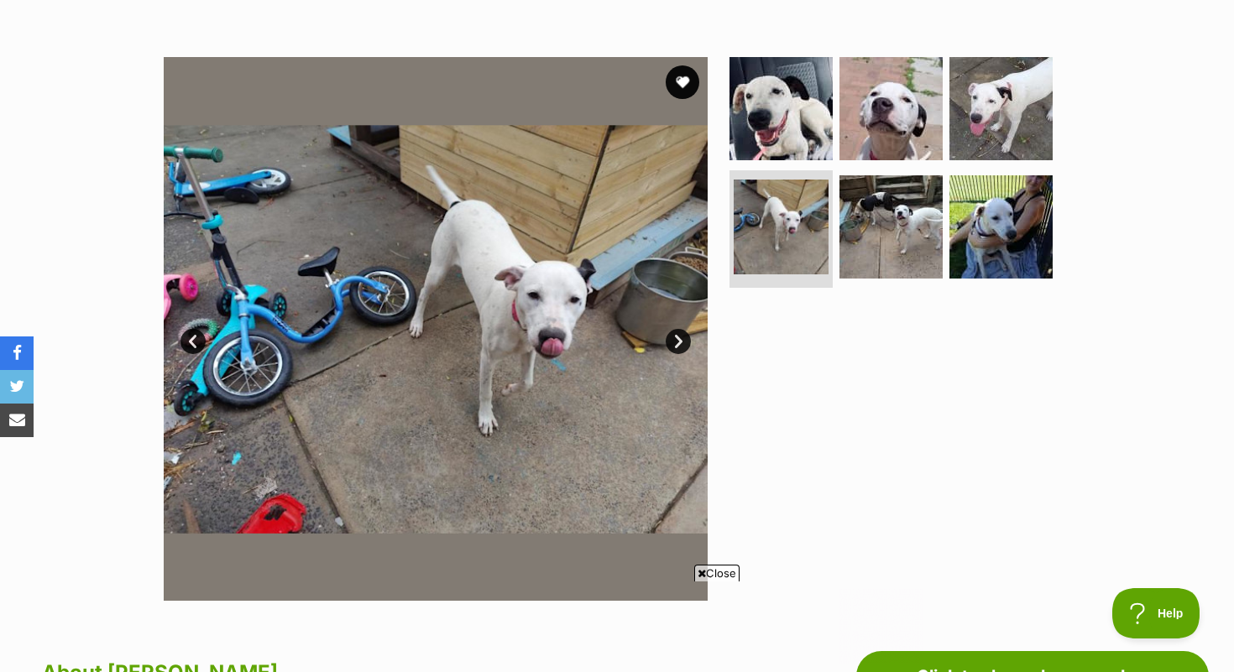
click at [677, 343] on link "Next" at bounding box center [678, 341] width 25 height 25
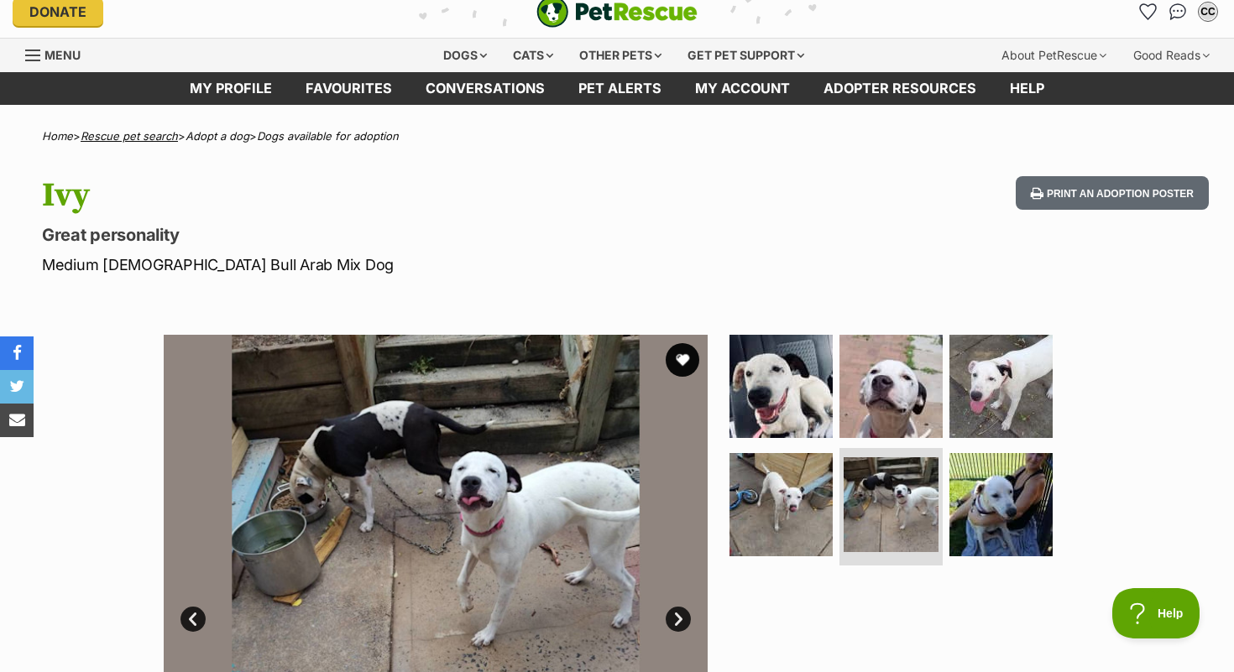
scroll to position [0, 0]
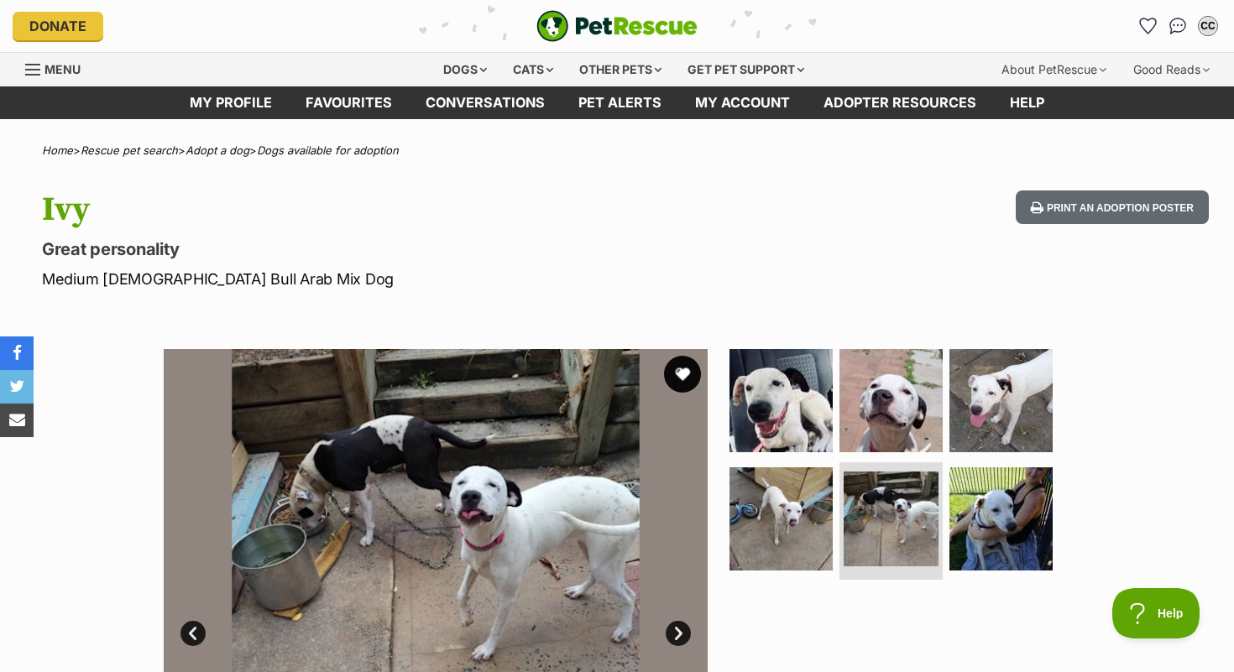
click at [677, 369] on button "favourite" at bounding box center [682, 374] width 37 height 37
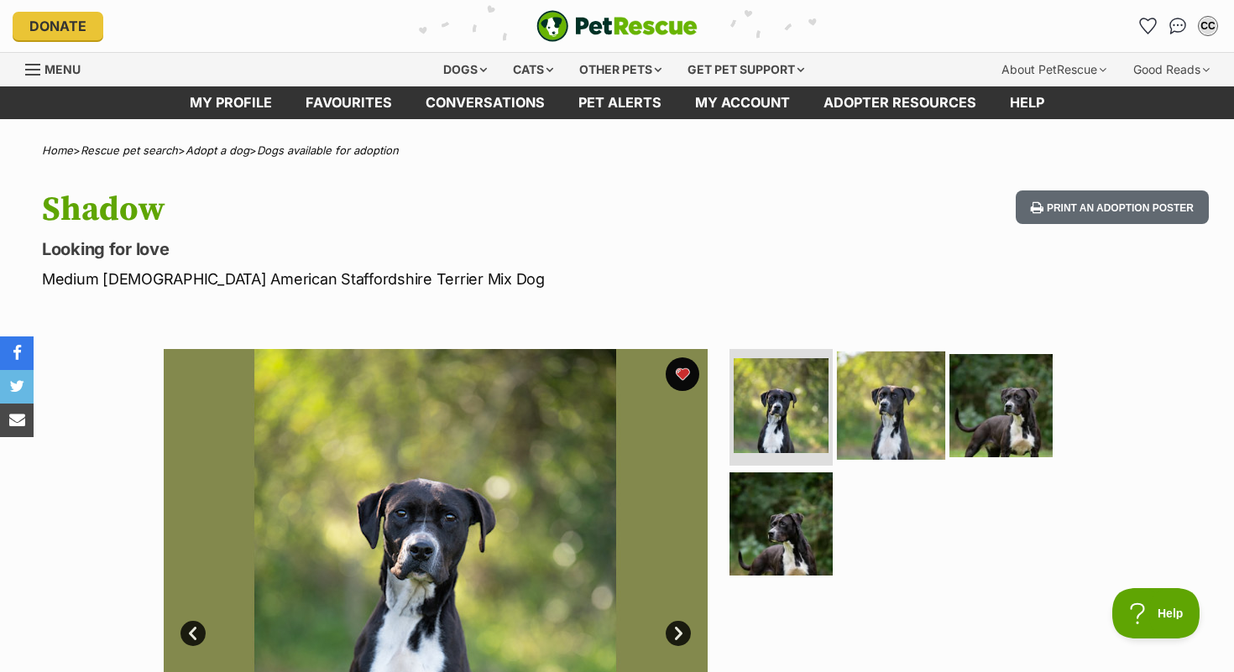
click at [876, 408] on img at bounding box center [891, 405] width 108 height 108
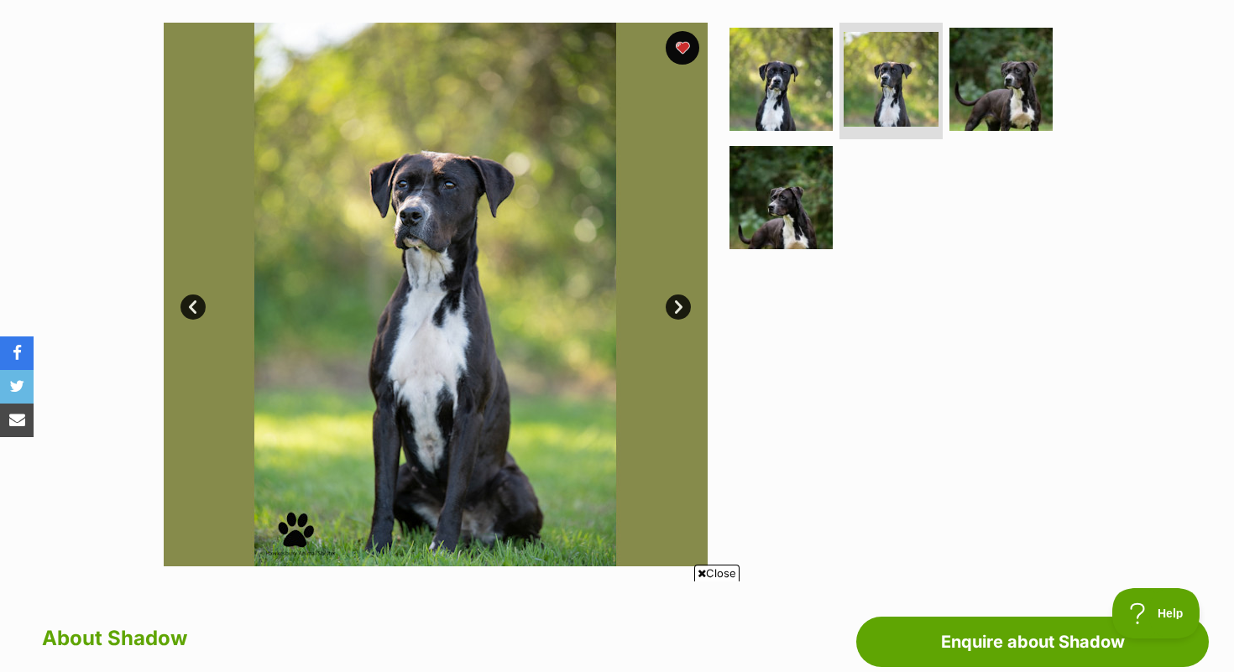
click at [681, 305] on link "Next" at bounding box center [678, 307] width 25 height 25
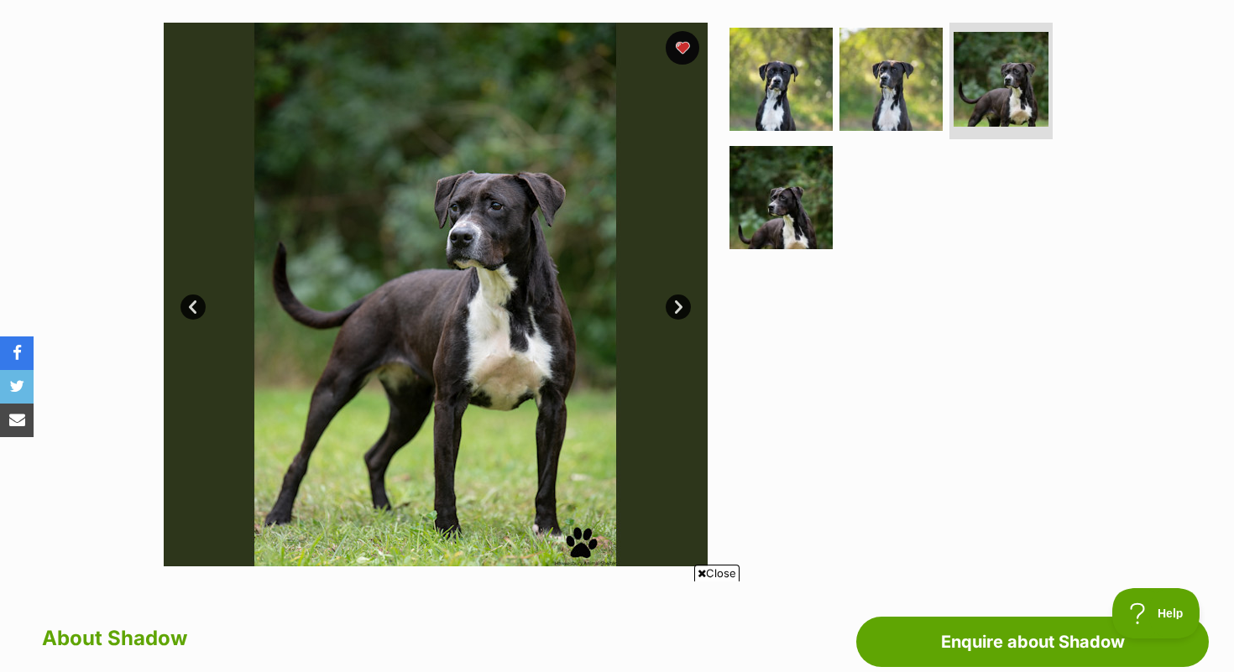
click at [681, 305] on link "Next" at bounding box center [678, 307] width 25 height 25
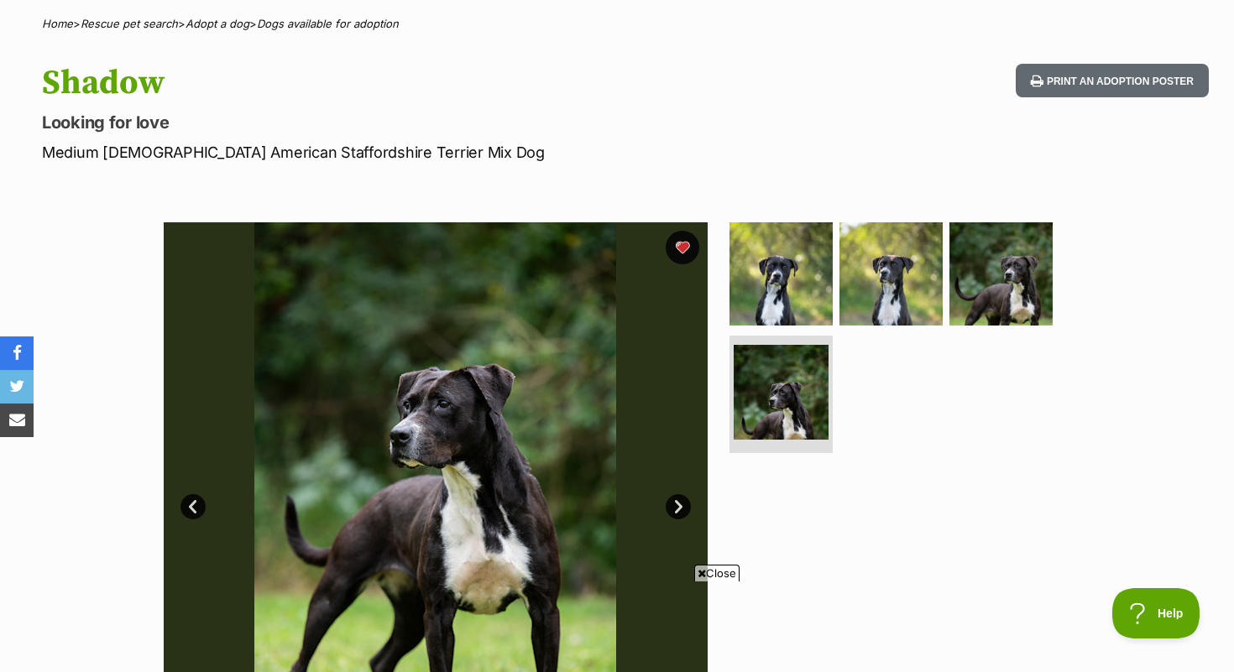
scroll to position [128, 0]
click at [681, 233] on button "favourite" at bounding box center [682, 246] width 37 height 37
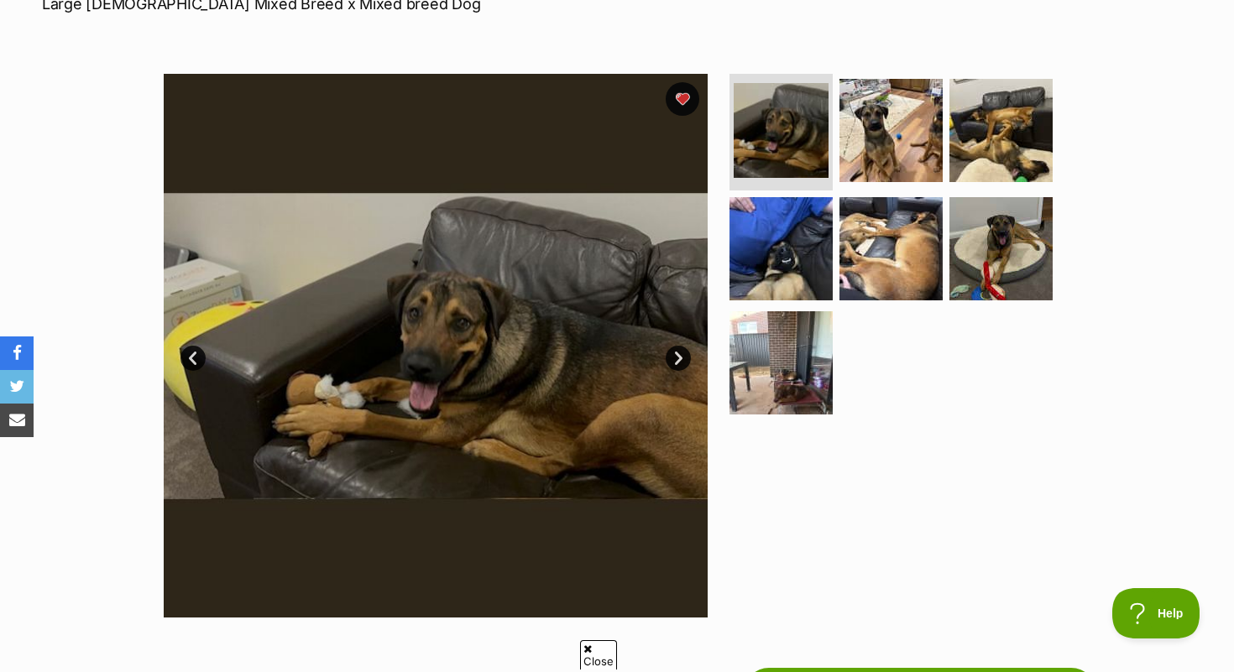
scroll to position [272, 0]
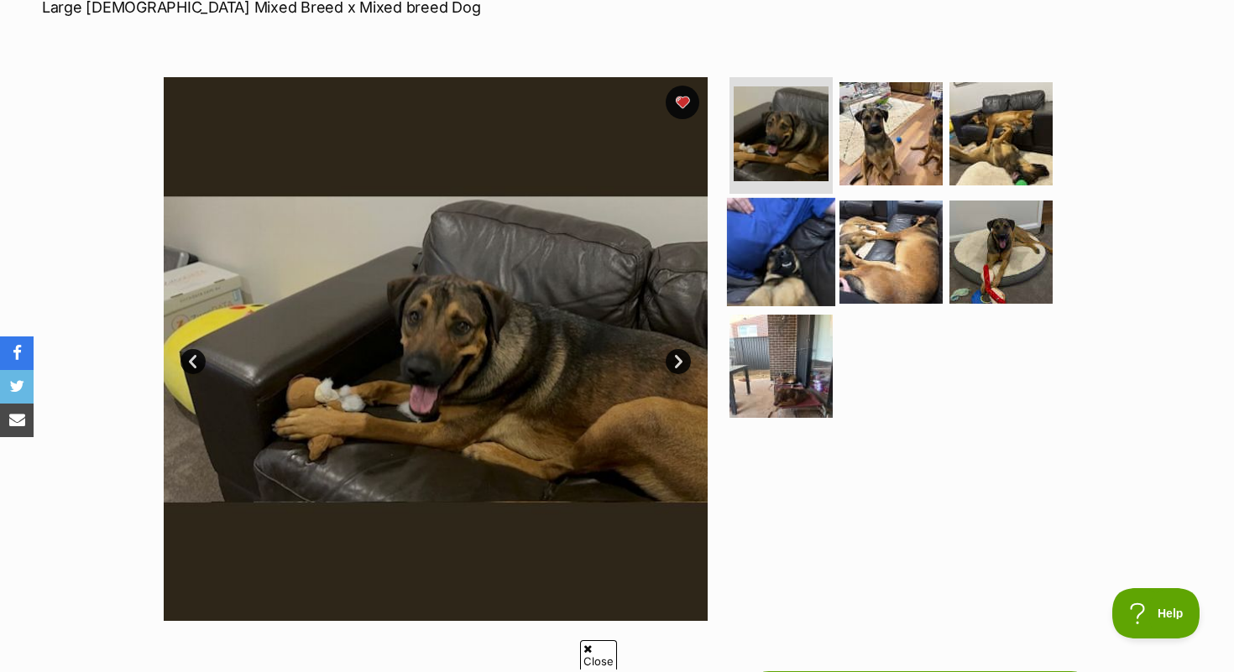
click at [780, 238] on img at bounding box center [781, 252] width 108 height 108
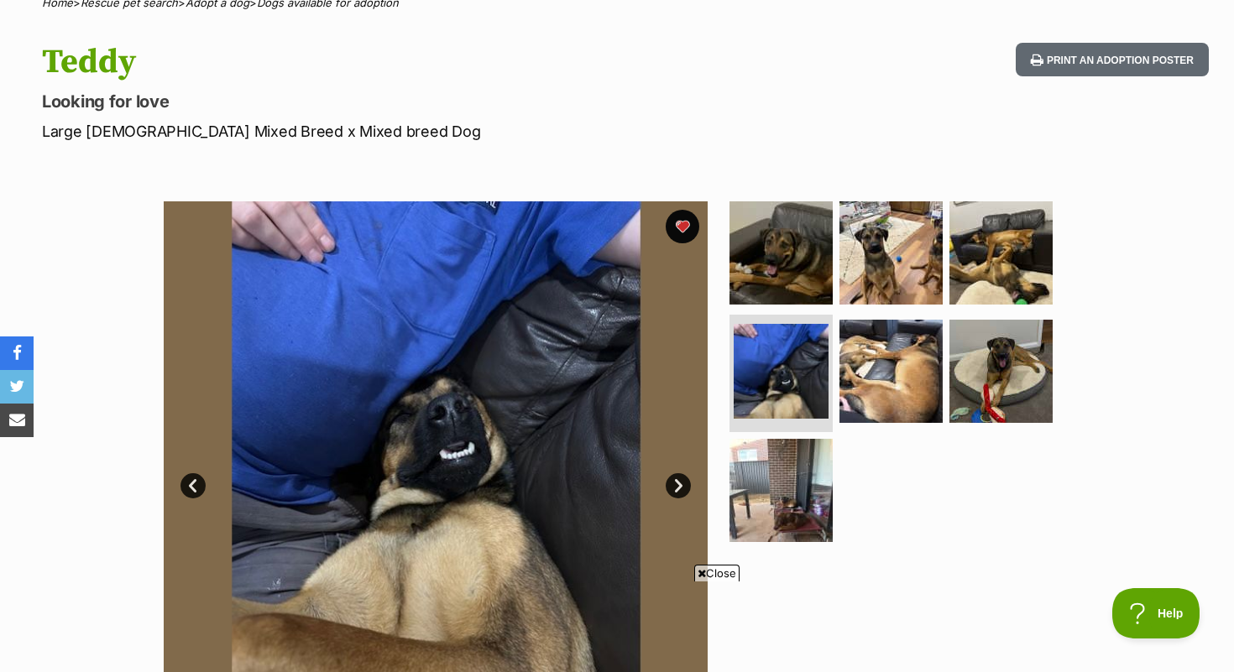
scroll to position [0, 0]
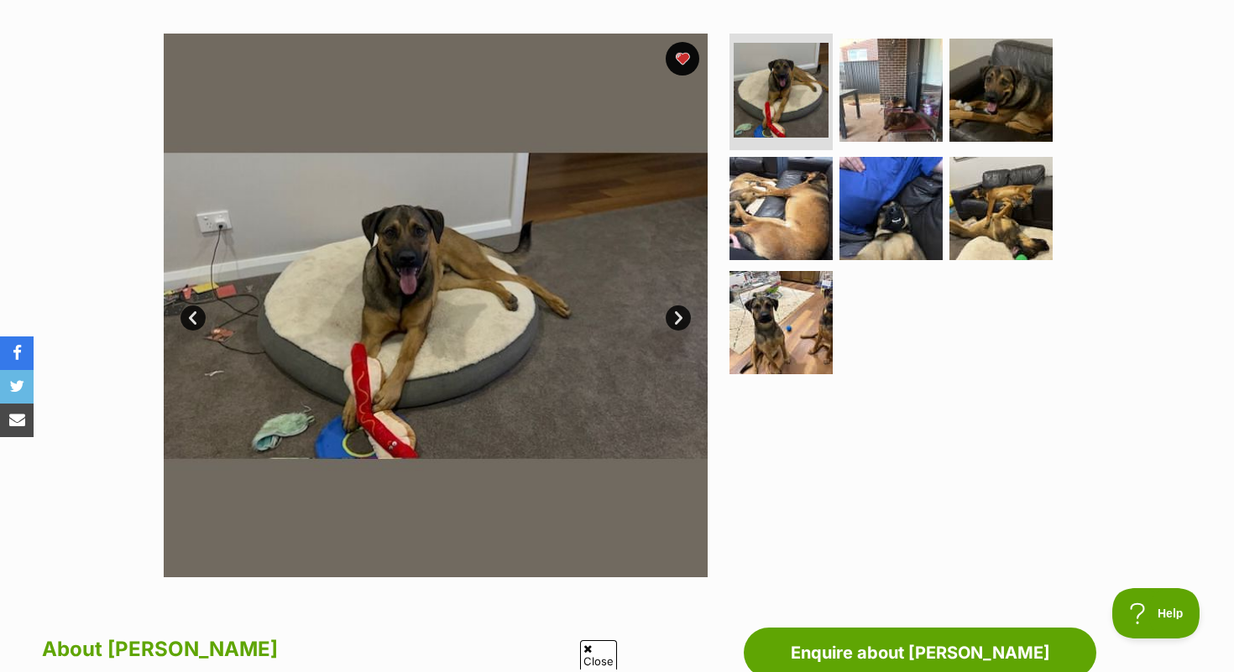
click at [684, 323] on link "Next" at bounding box center [678, 318] width 25 height 25
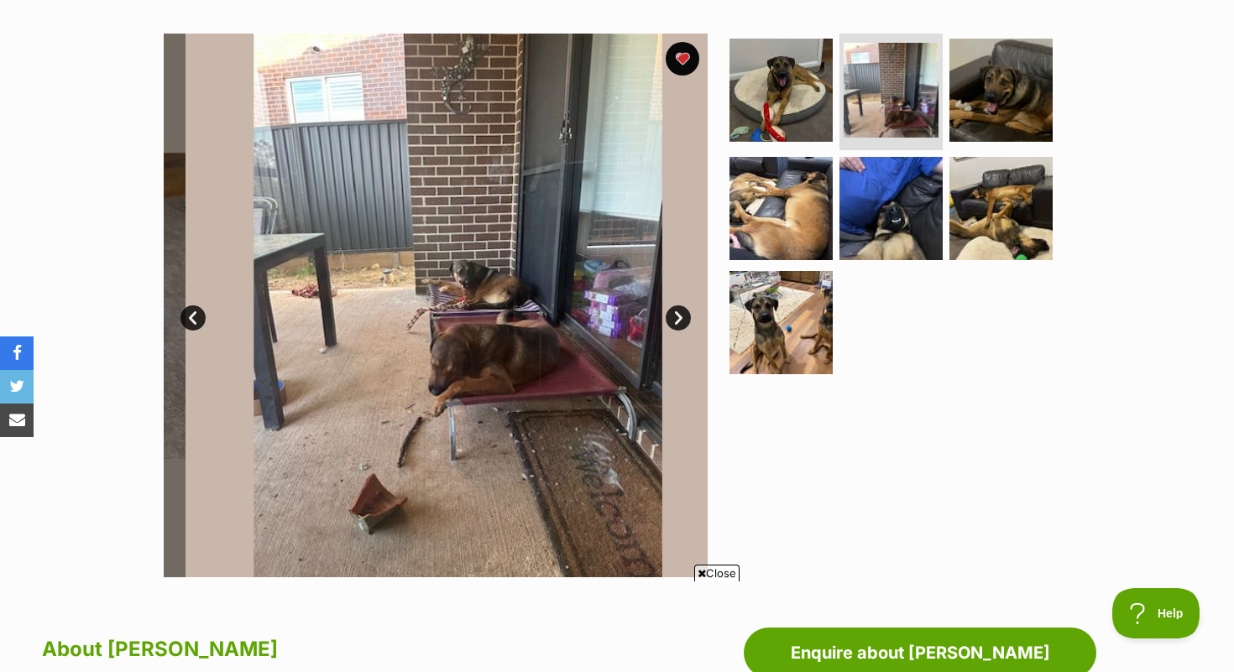
click at [684, 323] on link "Next" at bounding box center [678, 318] width 25 height 25
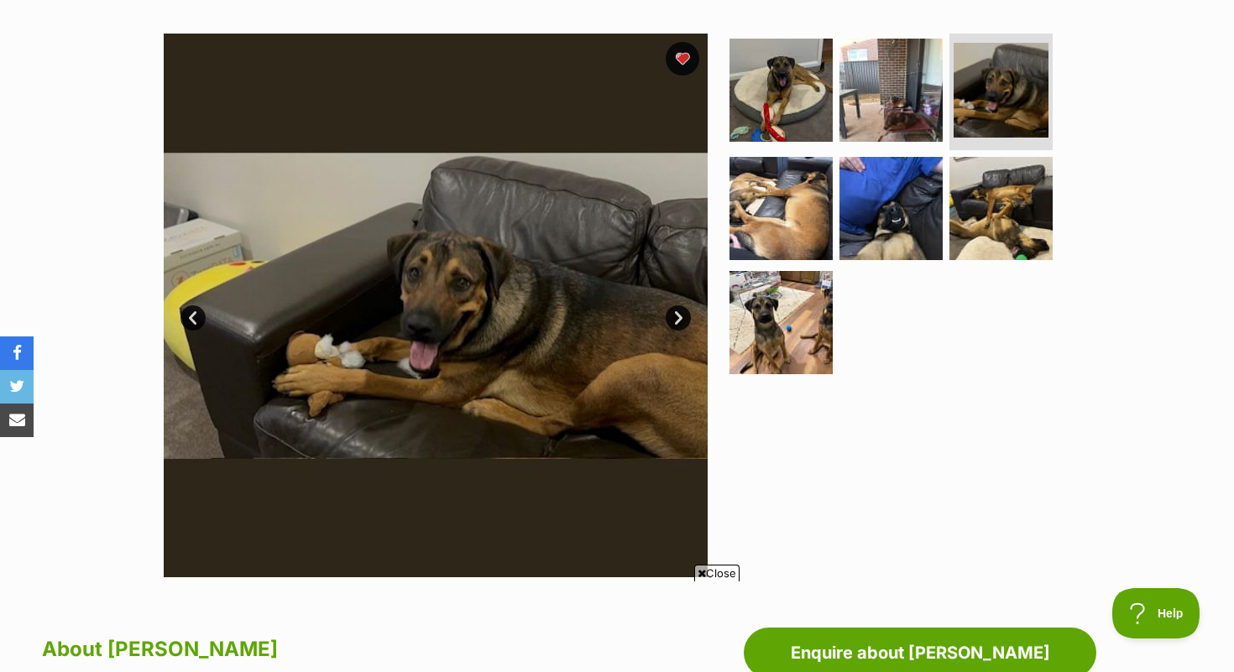
click at [684, 323] on link "Next" at bounding box center [678, 318] width 25 height 25
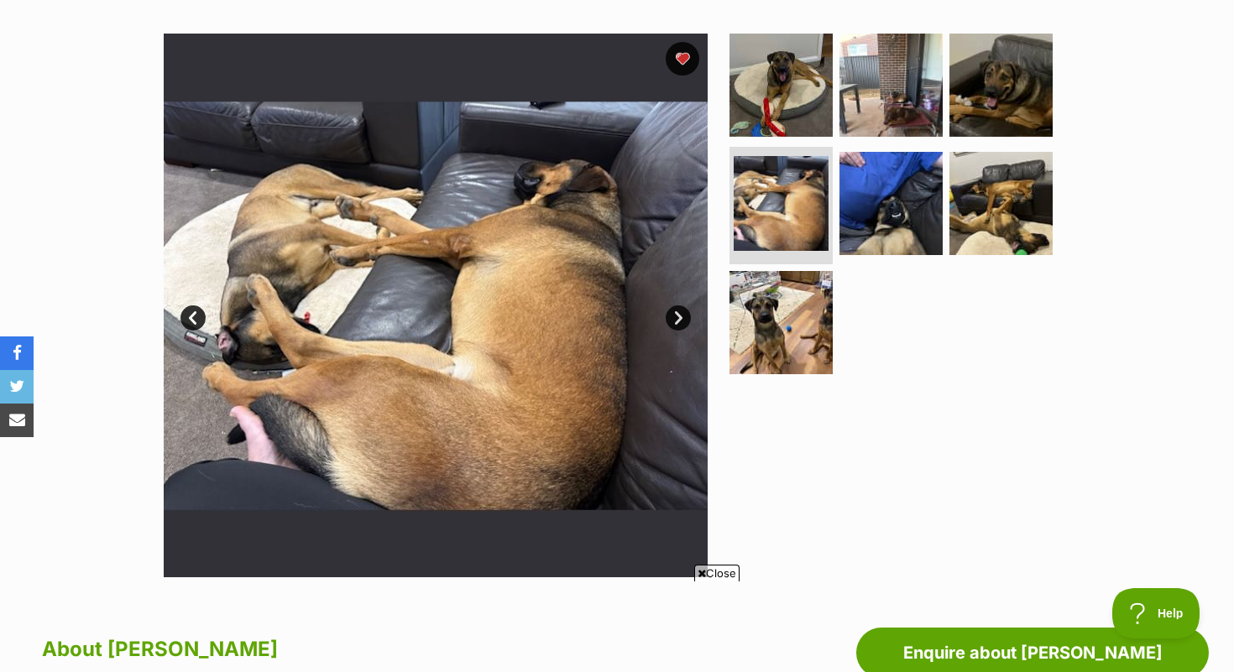
click at [677, 322] on link "Next" at bounding box center [678, 318] width 25 height 25
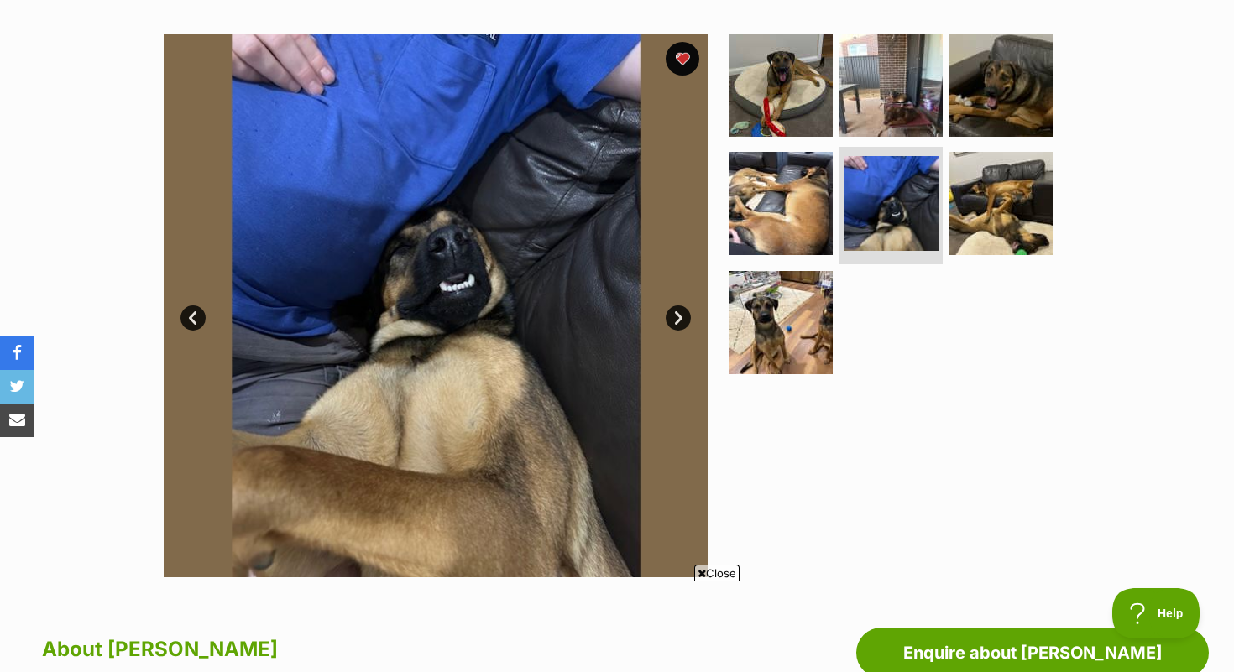
click at [677, 322] on link "Next" at bounding box center [678, 318] width 25 height 25
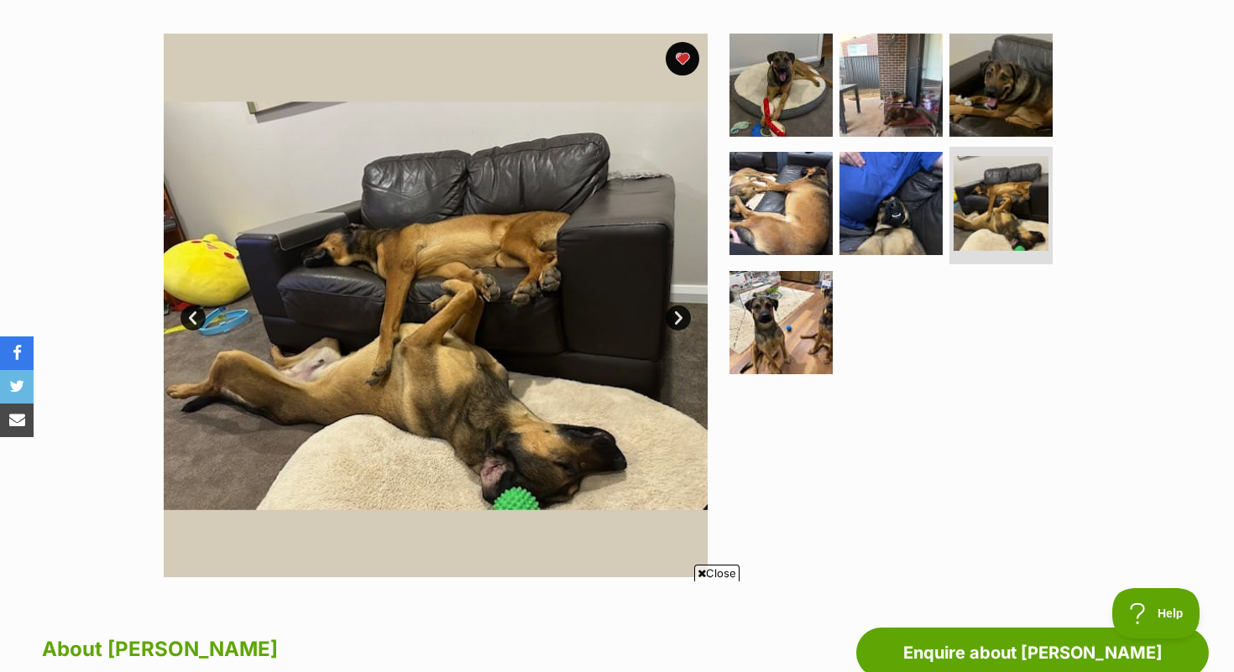
click at [677, 322] on link "Next" at bounding box center [678, 318] width 25 height 25
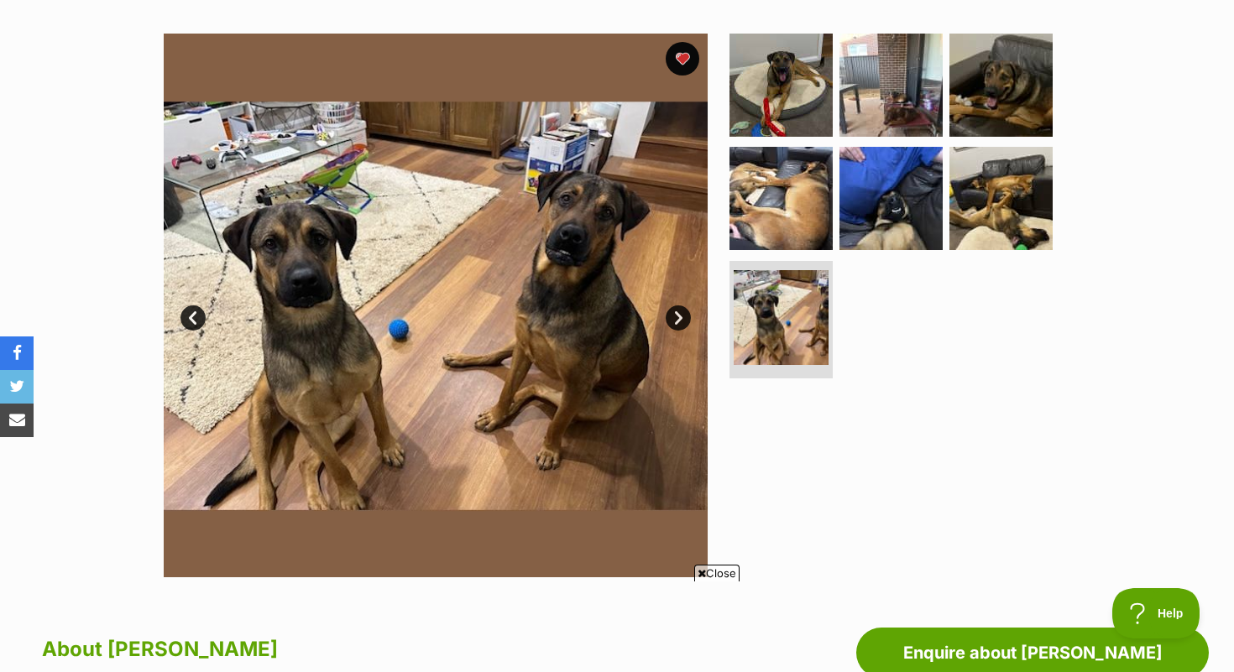
click at [677, 322] on link "Next" at bounding box center [678, 318] width 25 height 25
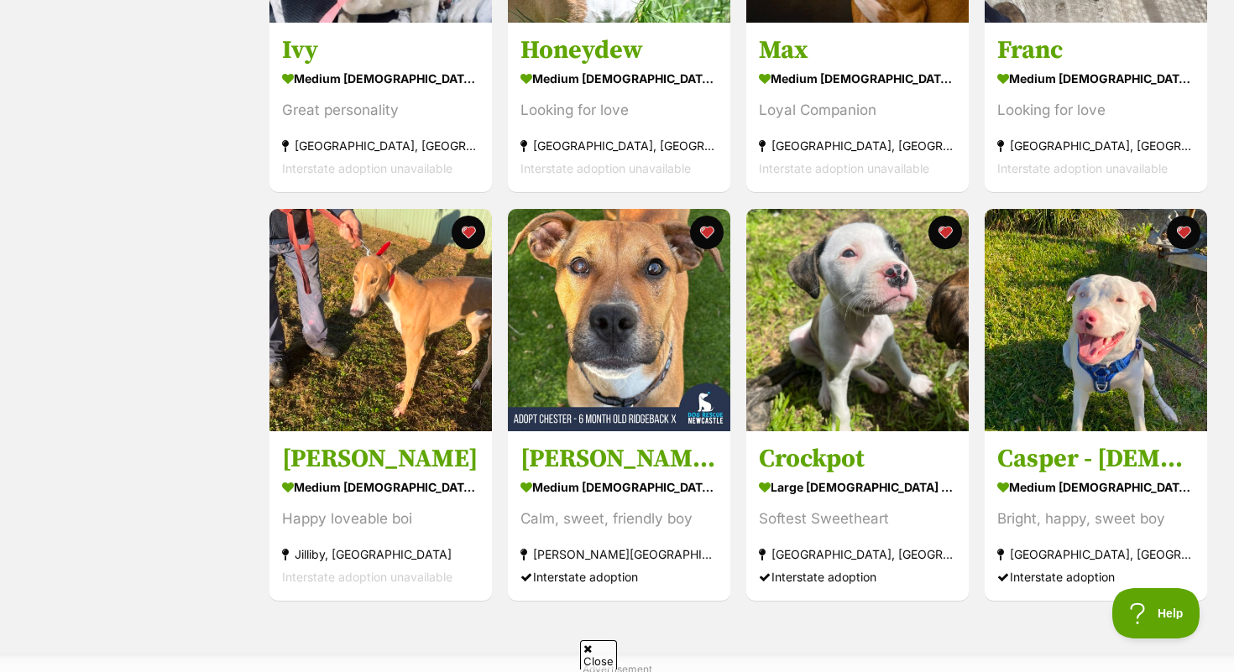
scroll to position [637, 0]
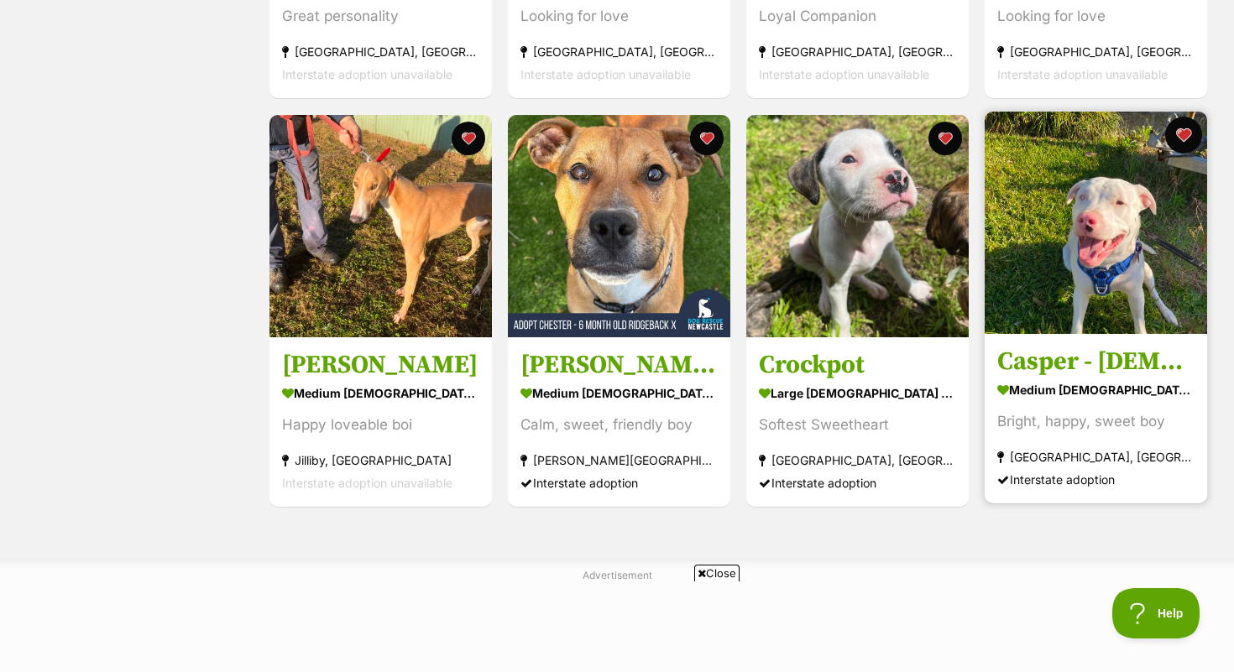
click at [1187, 139] on button "favourite" at bounding box center [1183, 135] width 37 height 37
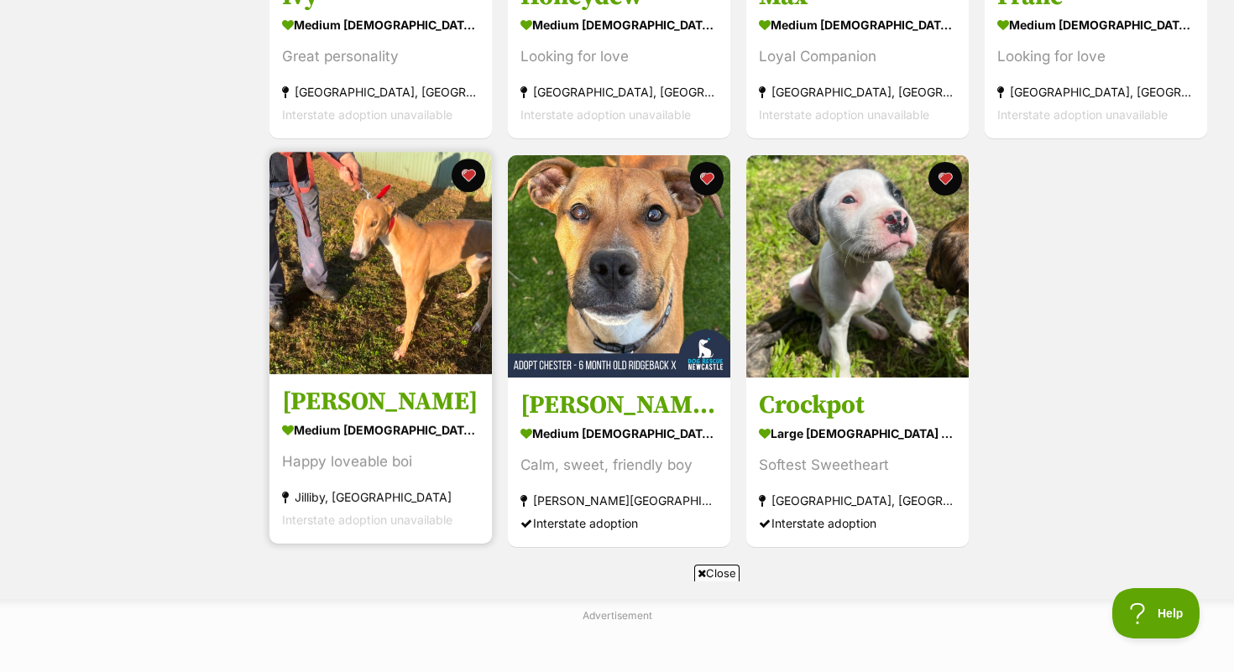
scroll to position [603, 0]
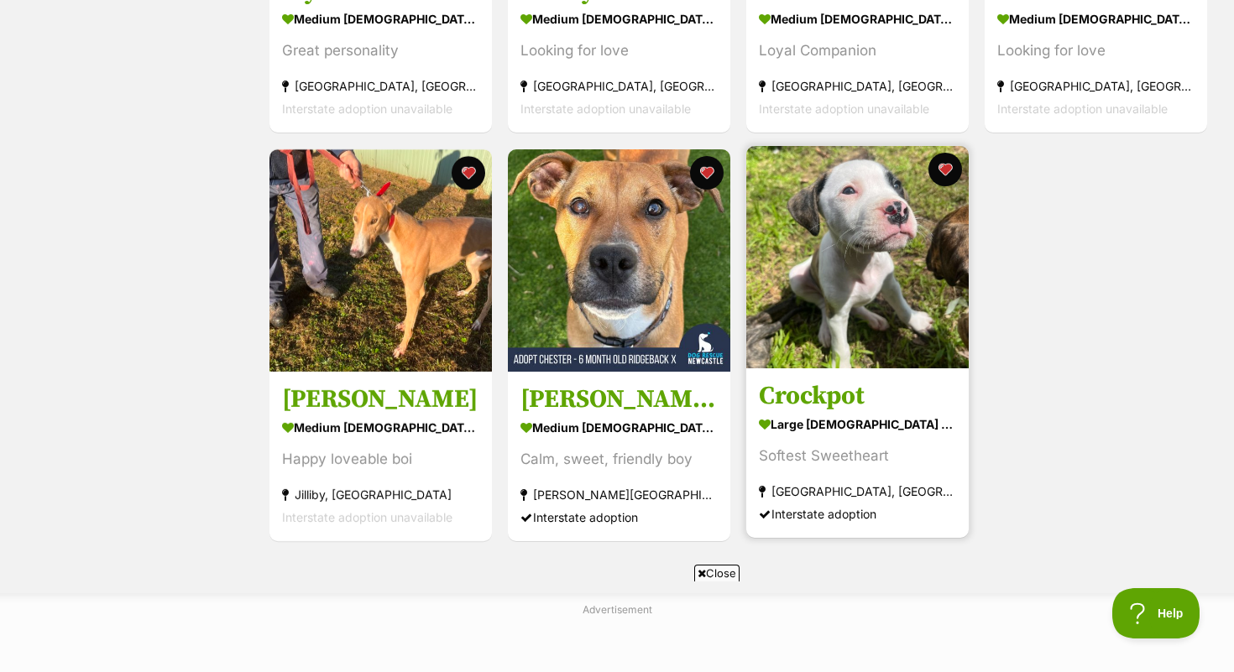
click at [876, 282] on img at bounding box center [857, 257] width 222 height 222
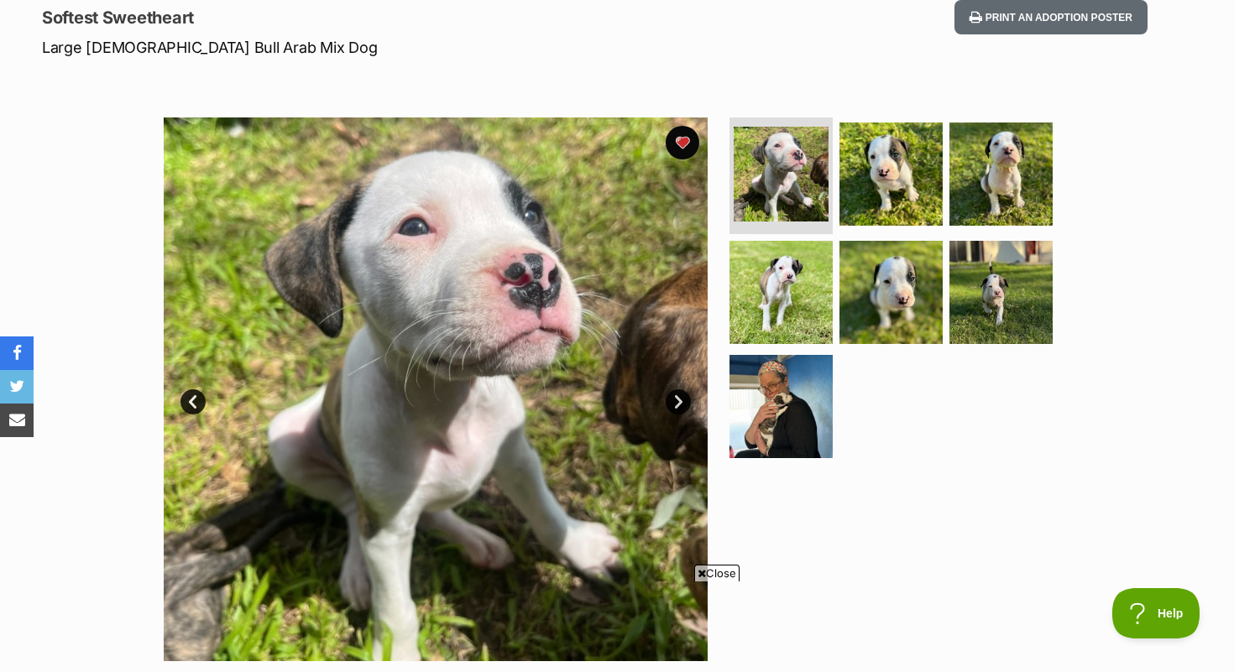
scroll to position [231, 0]
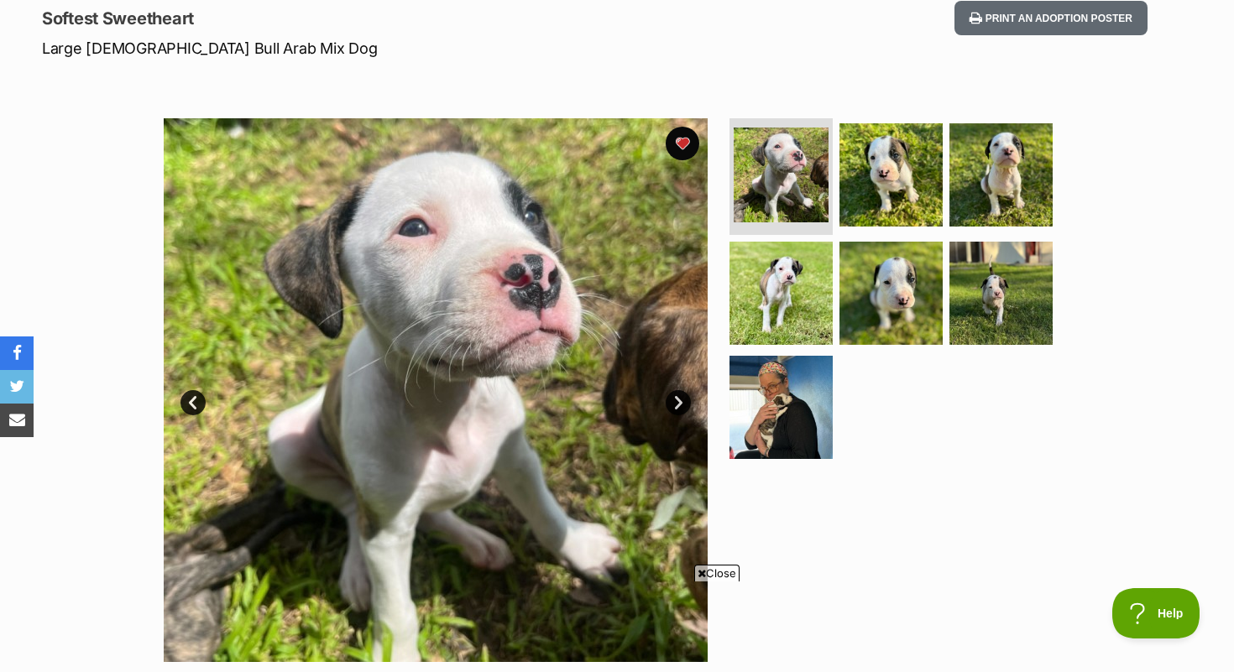
click at [679, 408] on link "Next" at bounding box center [678, 402] width 25 height 25
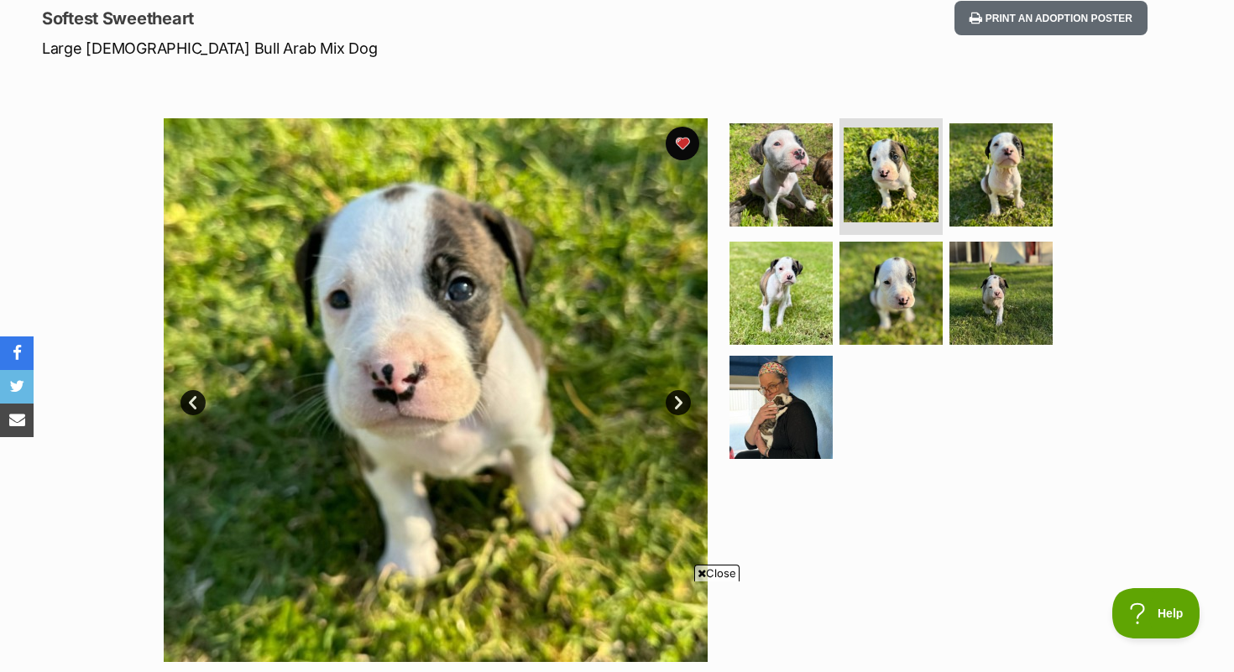
click at [679, 407] on link "Next" at bounding box center [678, 402] width 25 height 25
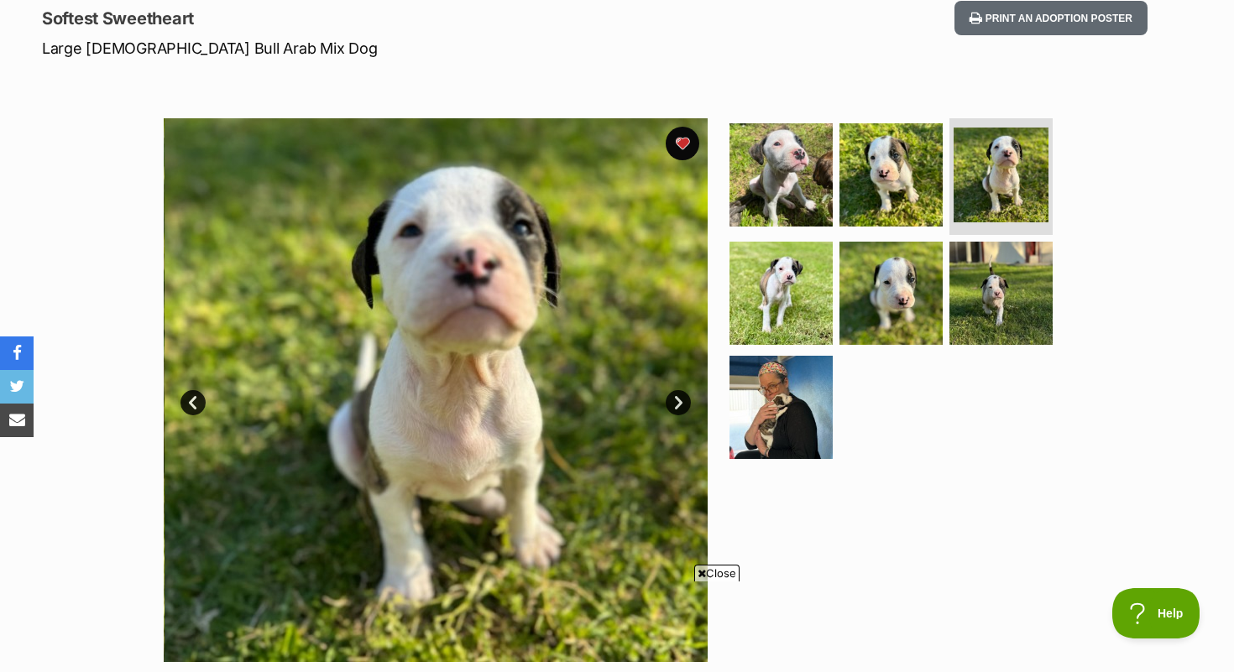
click at [679, 407] on link "Next" at bounding box center [678, 402] width 25 height 25
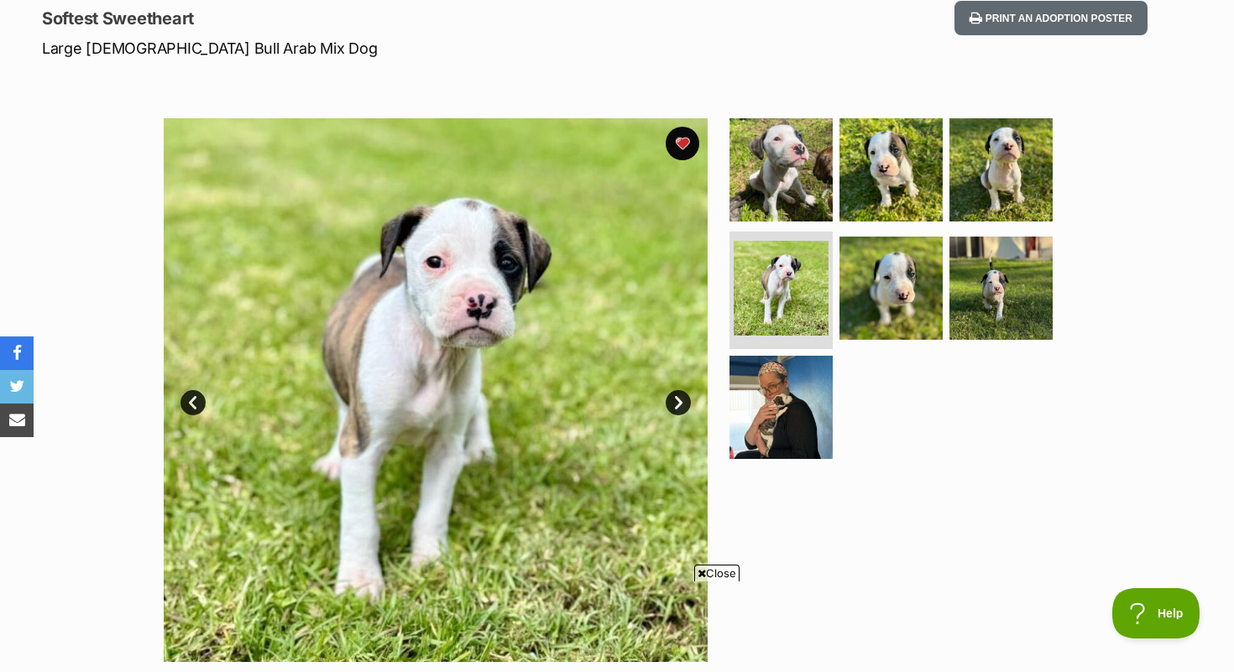
click at [679, 407] on link "Next" at bounding box center [678, 402] width 25 height 25
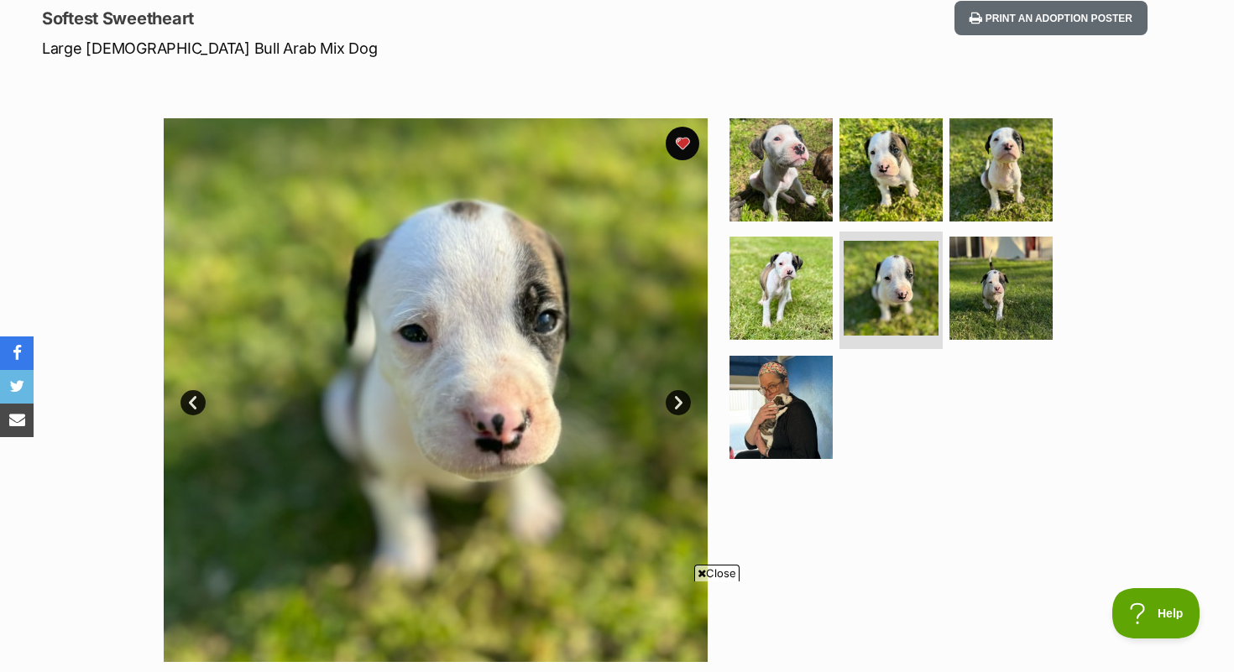
click at [679, 407] on link "Next" at bounding box center [678, 402] width 25 height 25
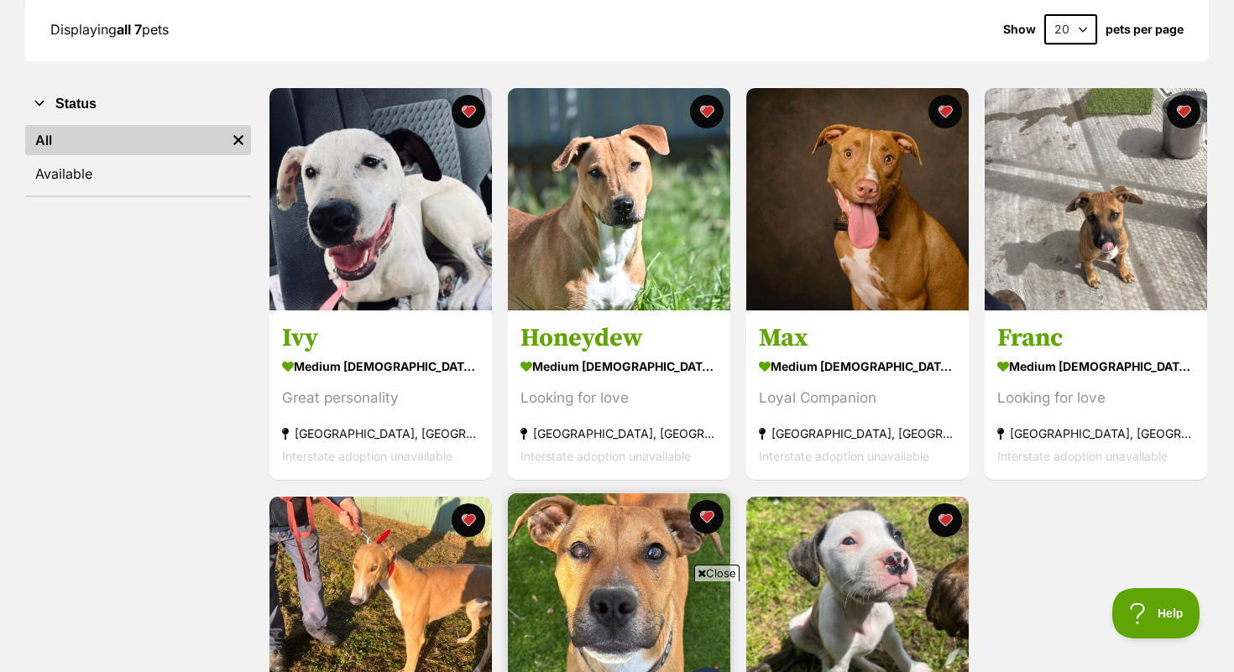
scroll to position [240, 0]
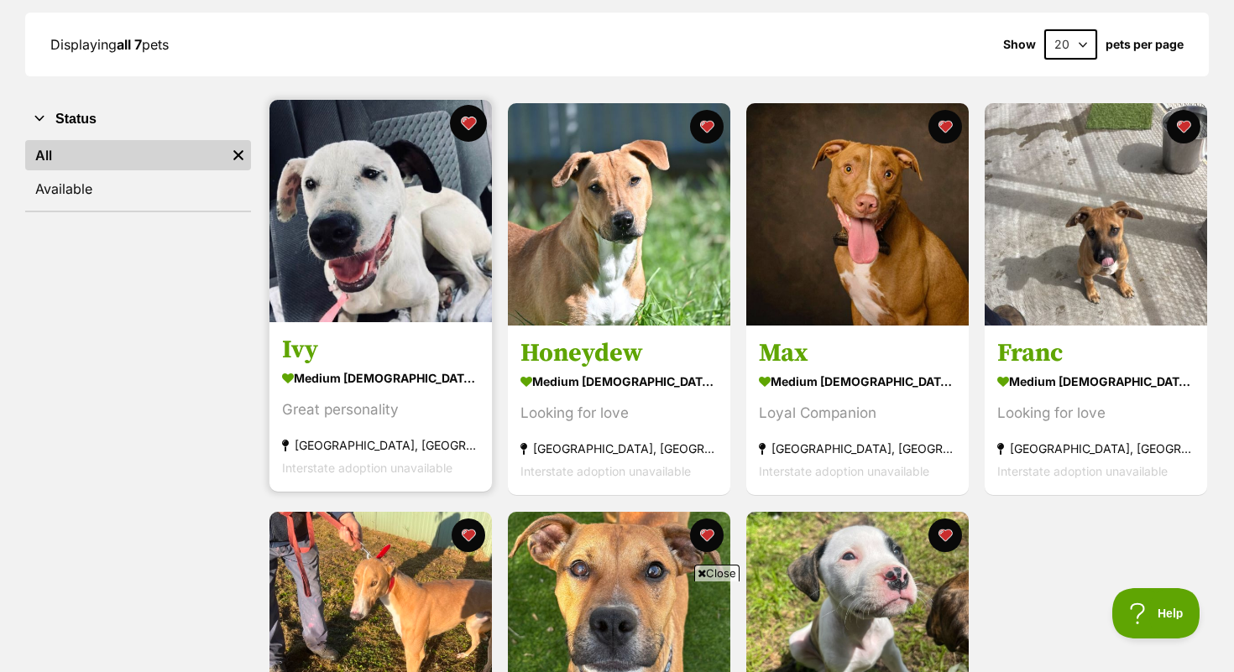
click at [482, 131] on button "favourite" at bounding box center [468, 123] width 37 height 37
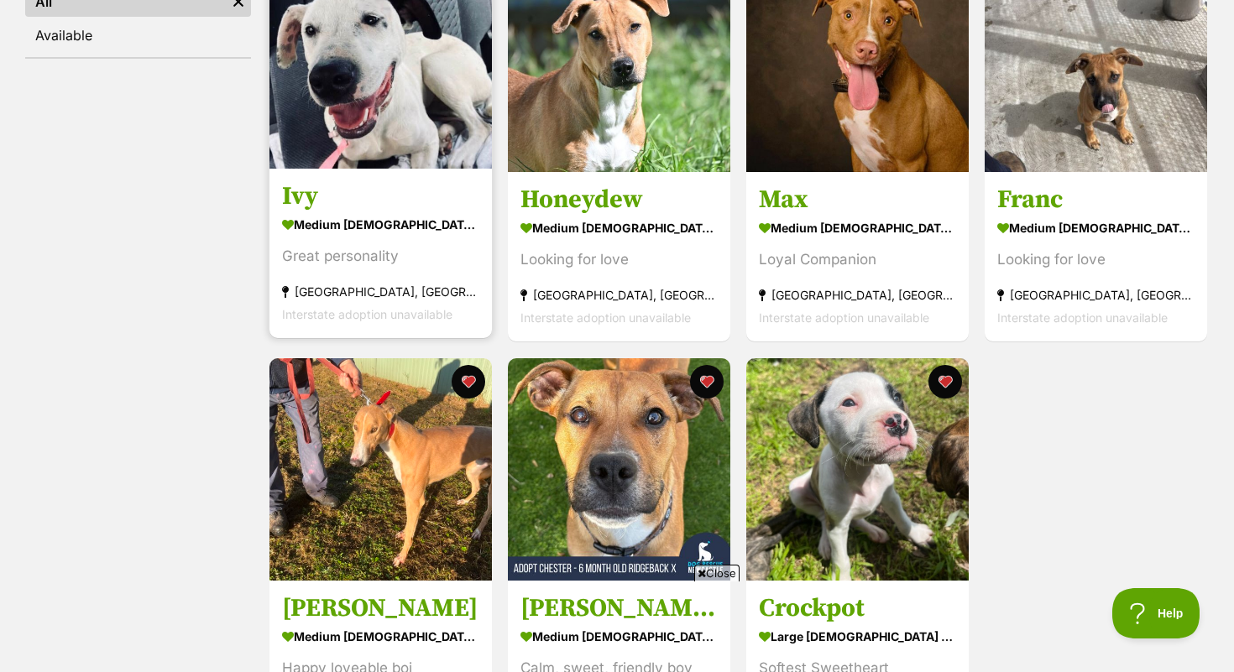
scroll to position [403, 0]
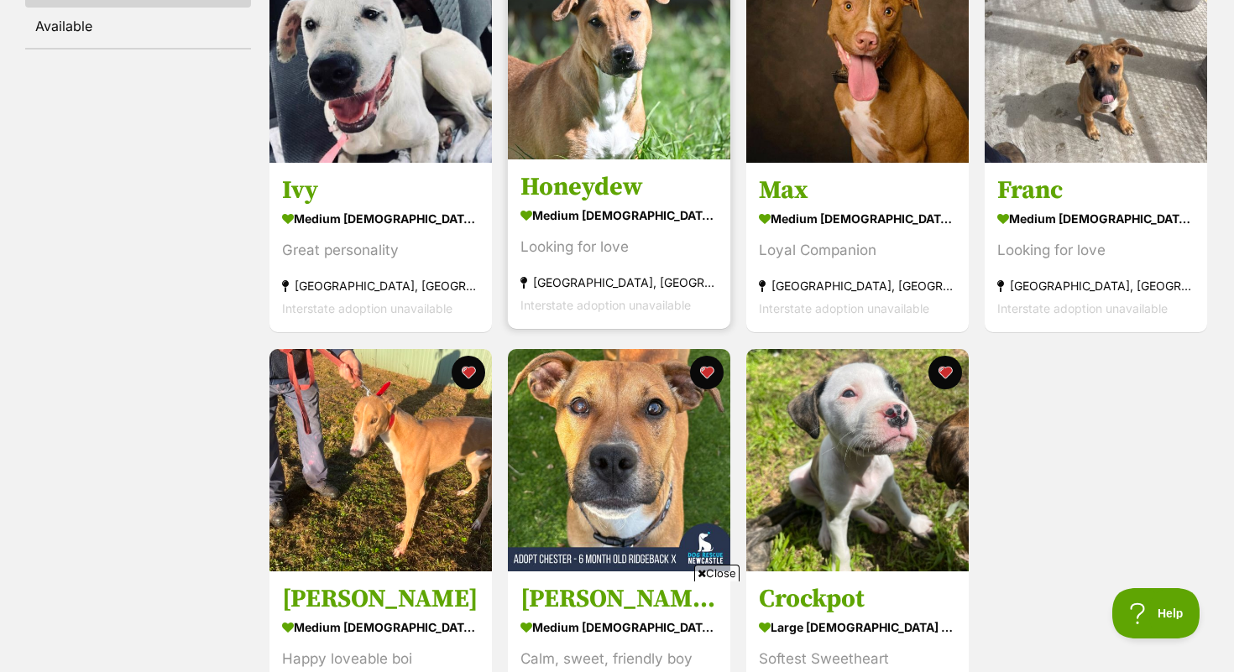
click at [575, 191] on h3 "Honeydew" at bounding box center [618, 188] width 197 height 32
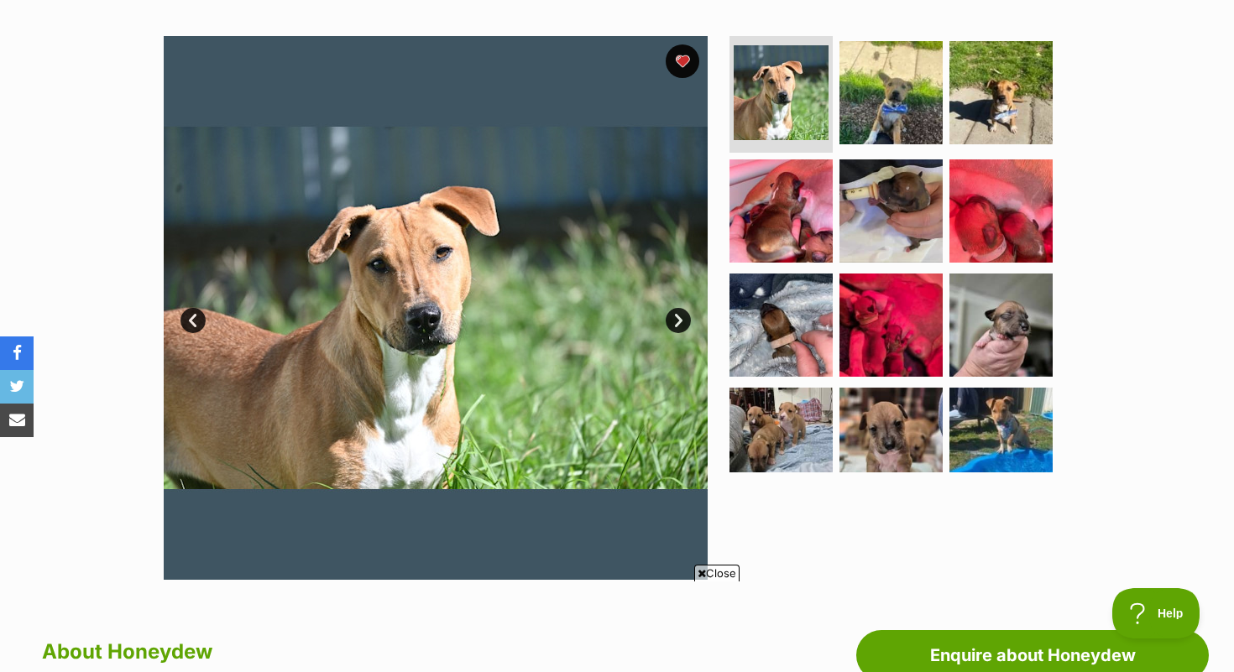
scroll to position [283, 0]
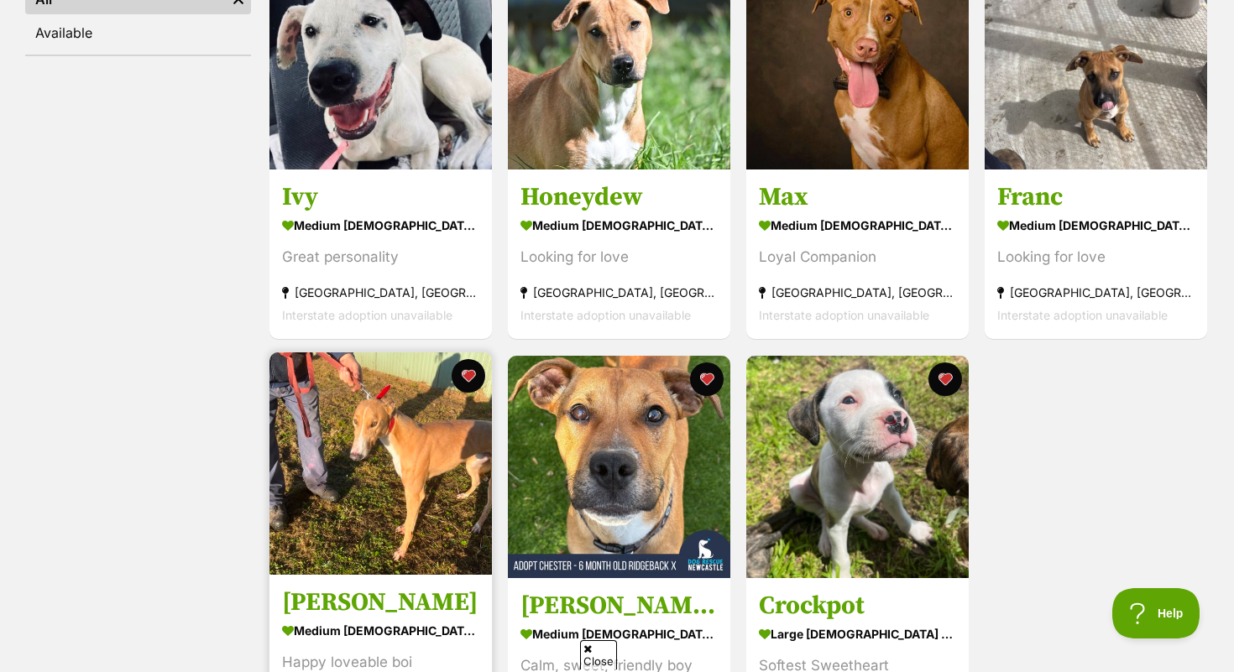
click at [377, 528] on img at bounding box center [380, 464] width 222 height 222
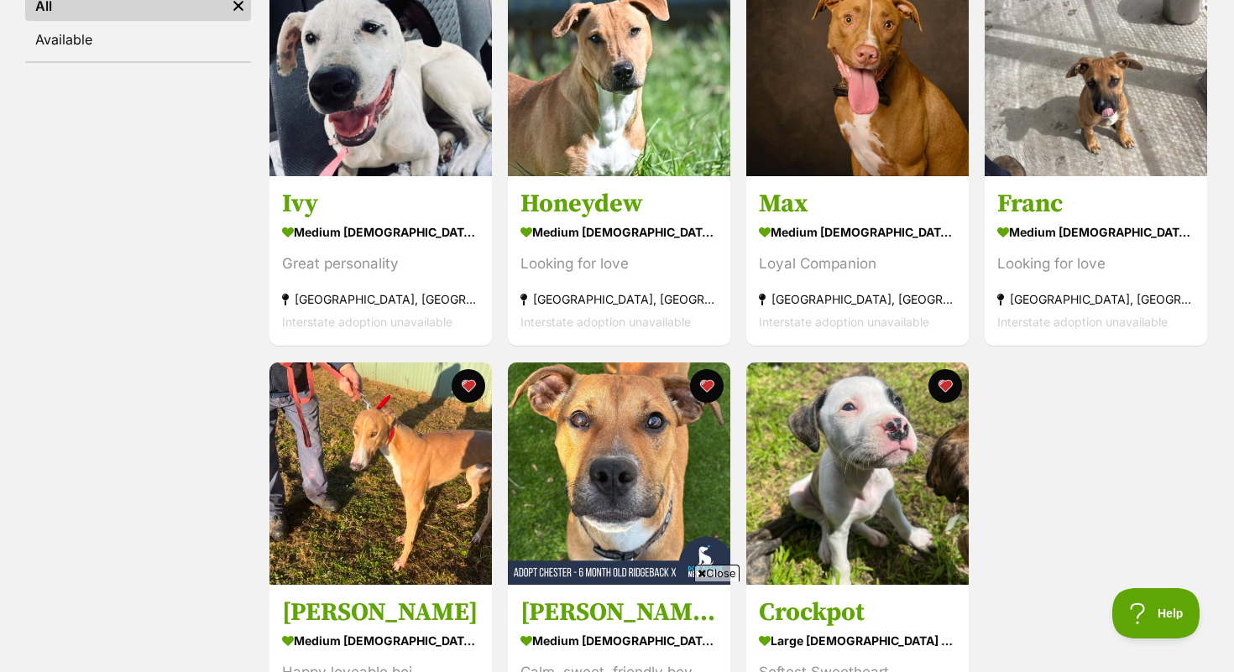
scroll to position [393, 0]
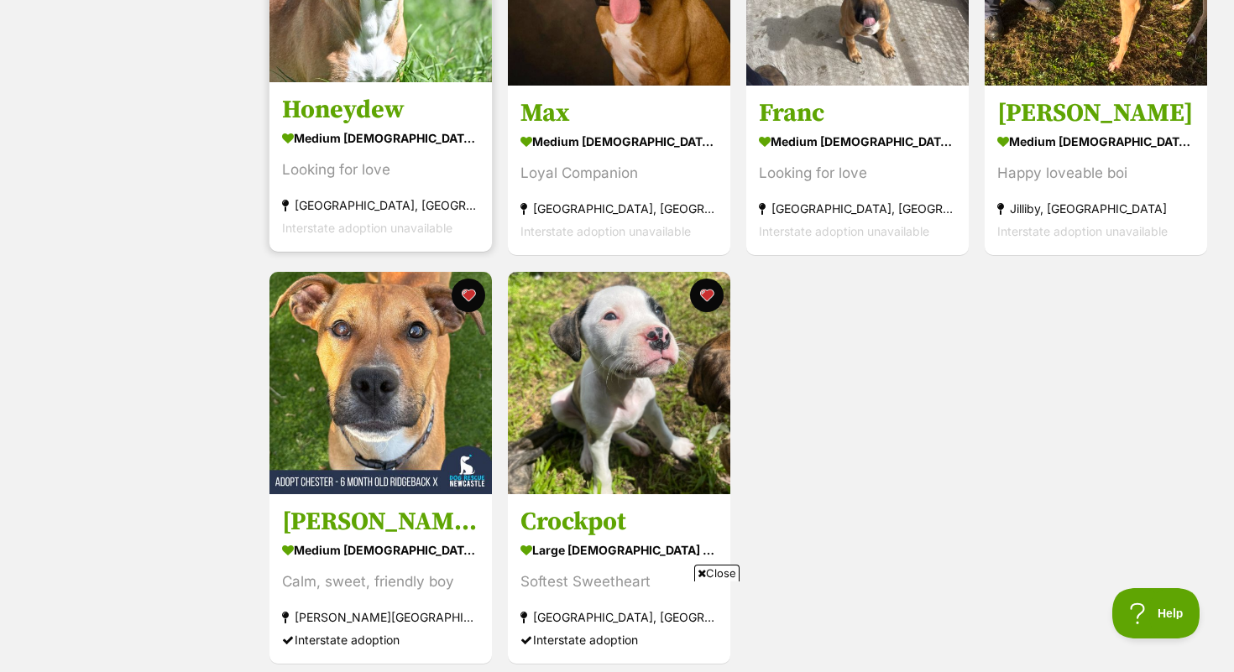
scroll to position [512, 0]
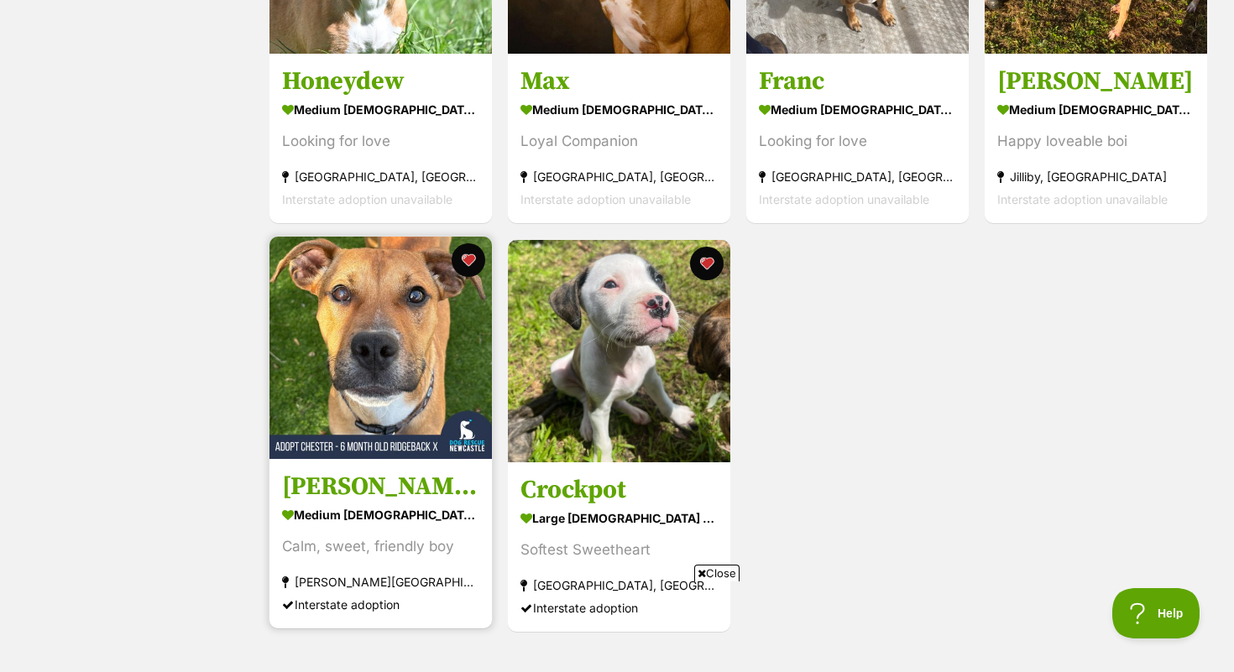
click at [370, 458] on link at bounding box center [380, 454] width 222 height 17
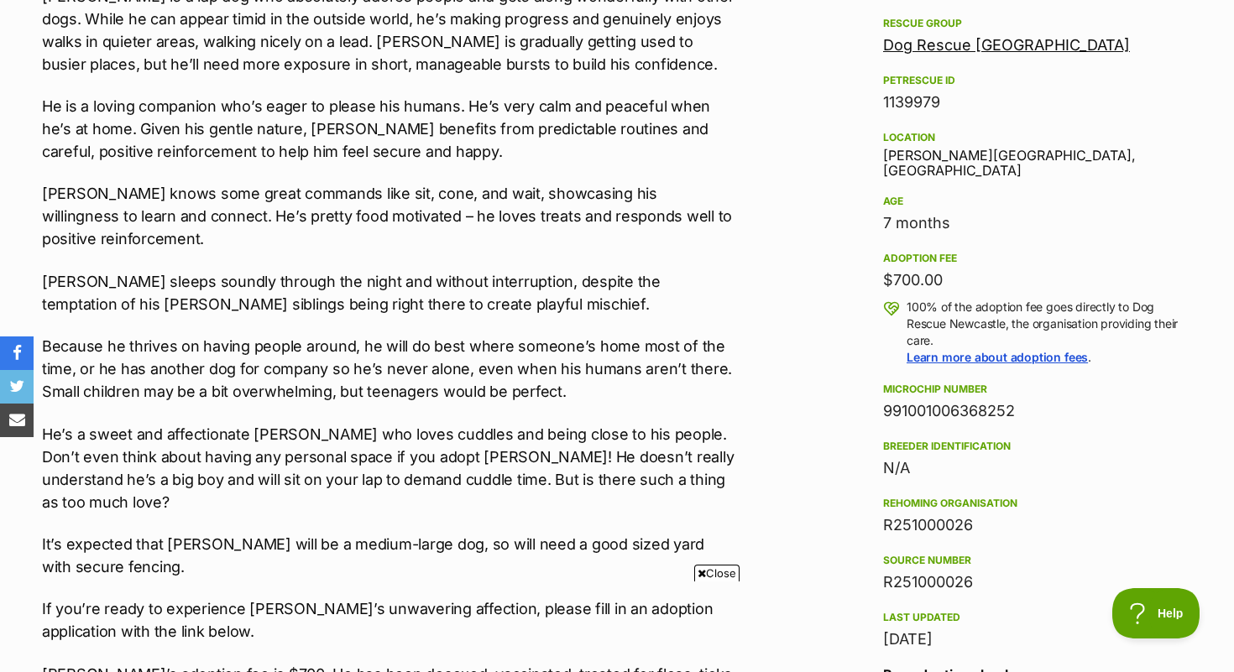
scroll to position [1059, 0]
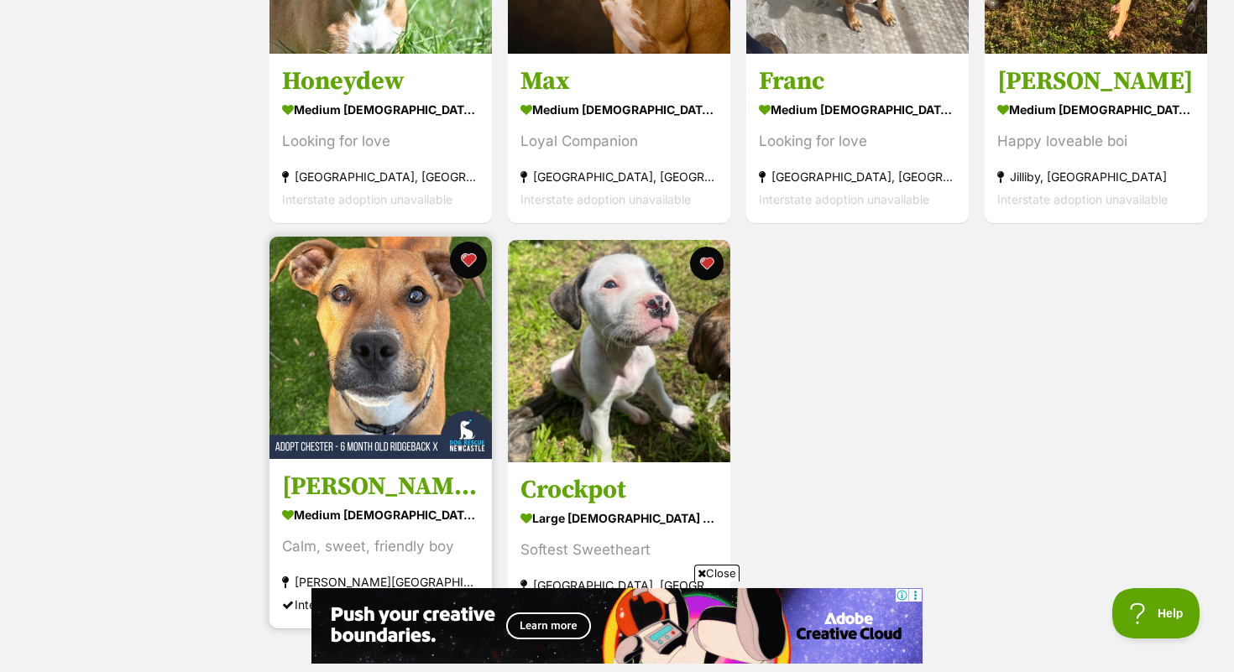
click at [478, 270] on button "favourite" at bounding box center [468, 260] width 37 height 37
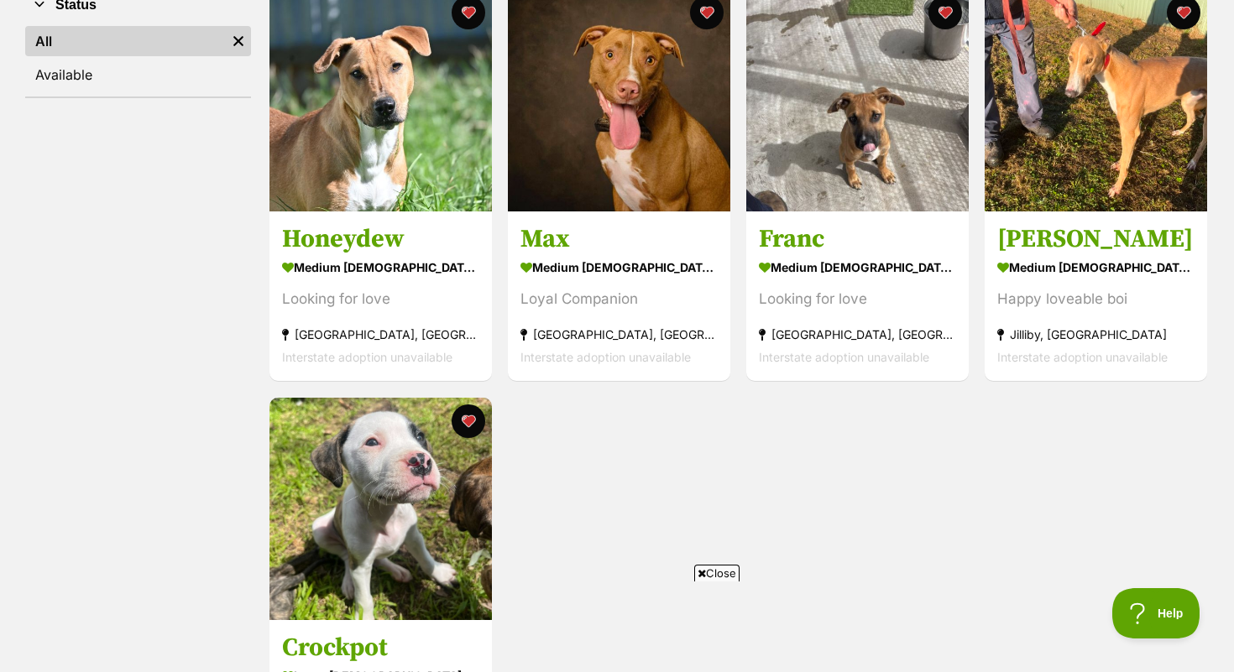
scroll to position [355, 0]
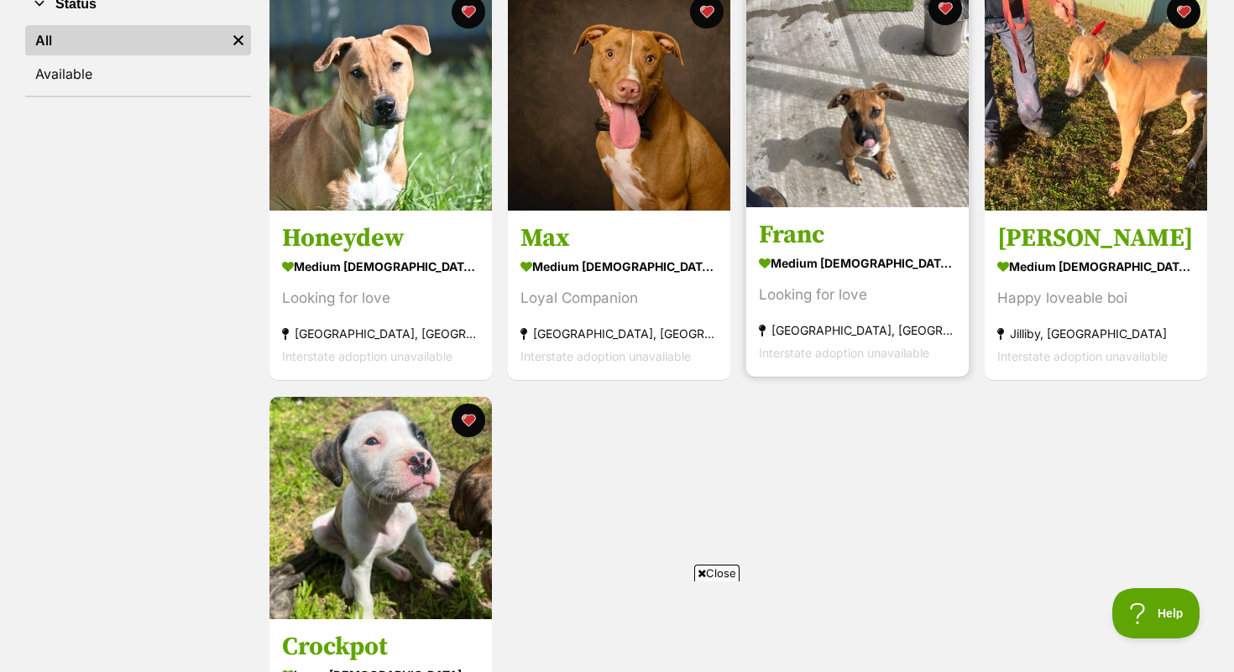
click at [796, 241] on h3 "Franc" at bounding box center [857, 236] width 197 height 32
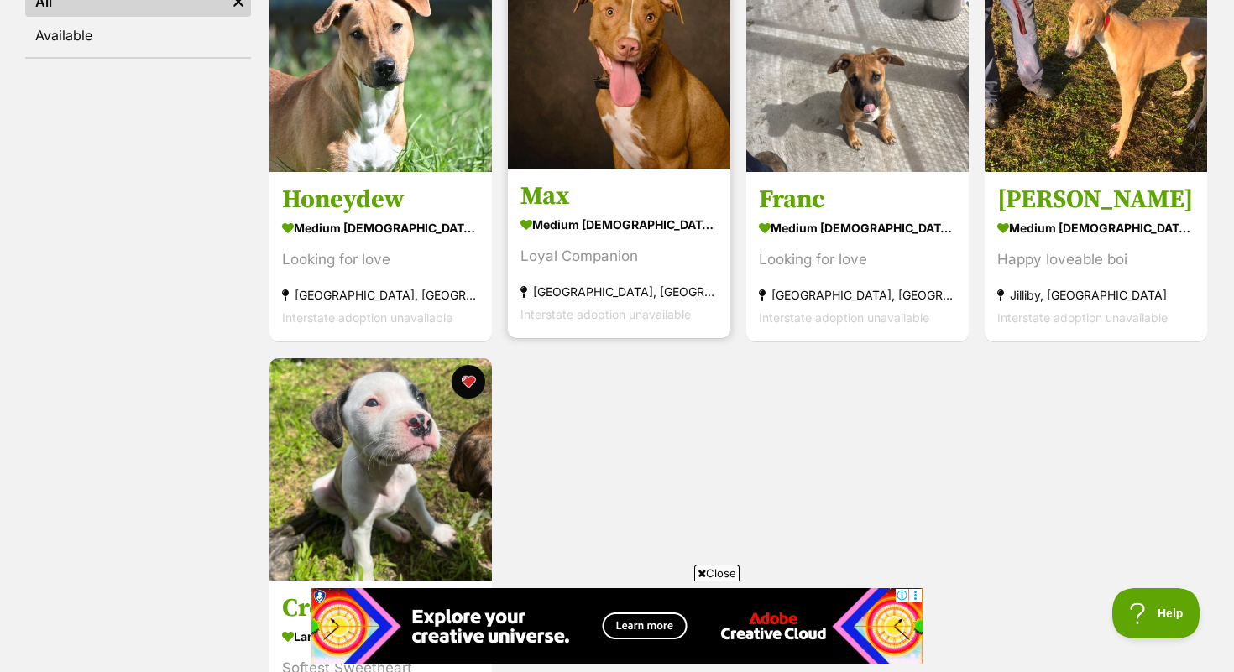
scroll to position [390, 0]
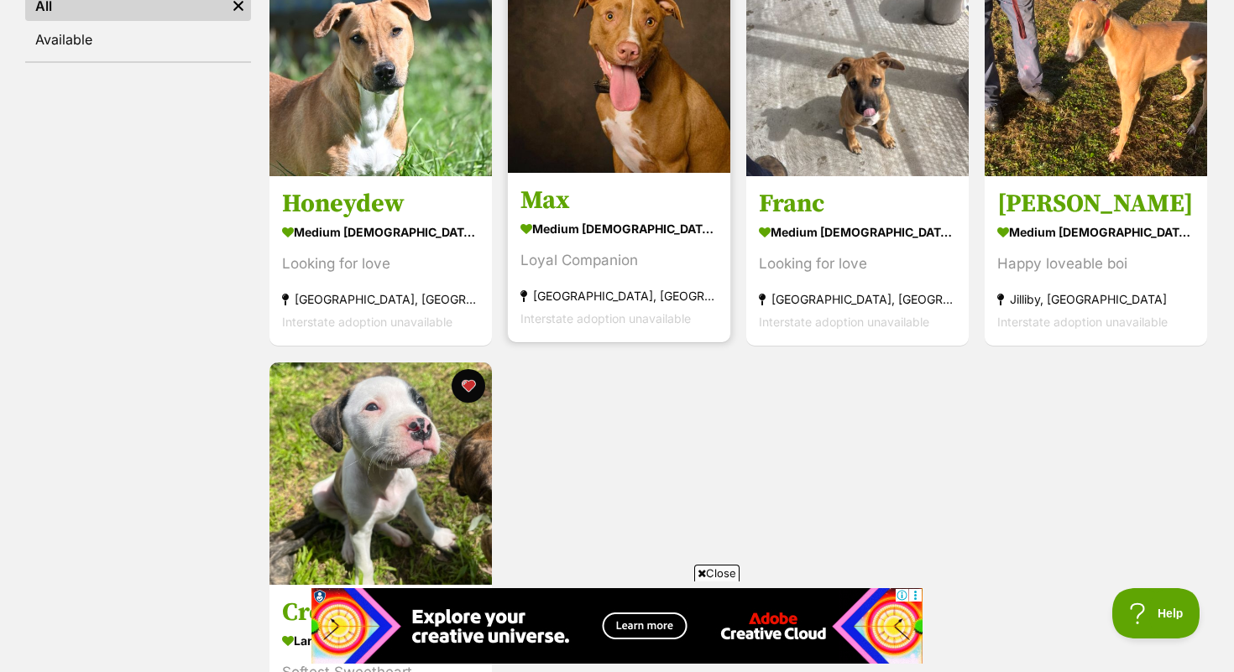
click at [552, 205] on h3 "Max" at bounding box center [618, 202] width 197 height 32
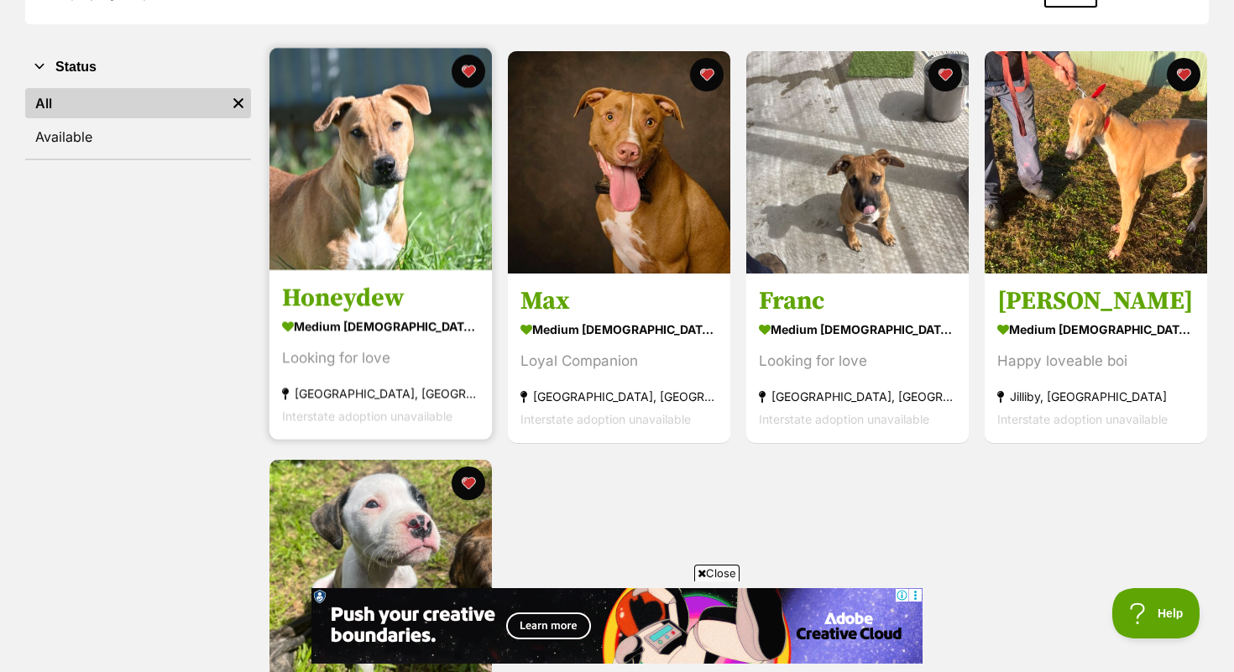
click at [364, 291] on h3 "Honeydew" at bounding box center [380, 299] width 197 height 32
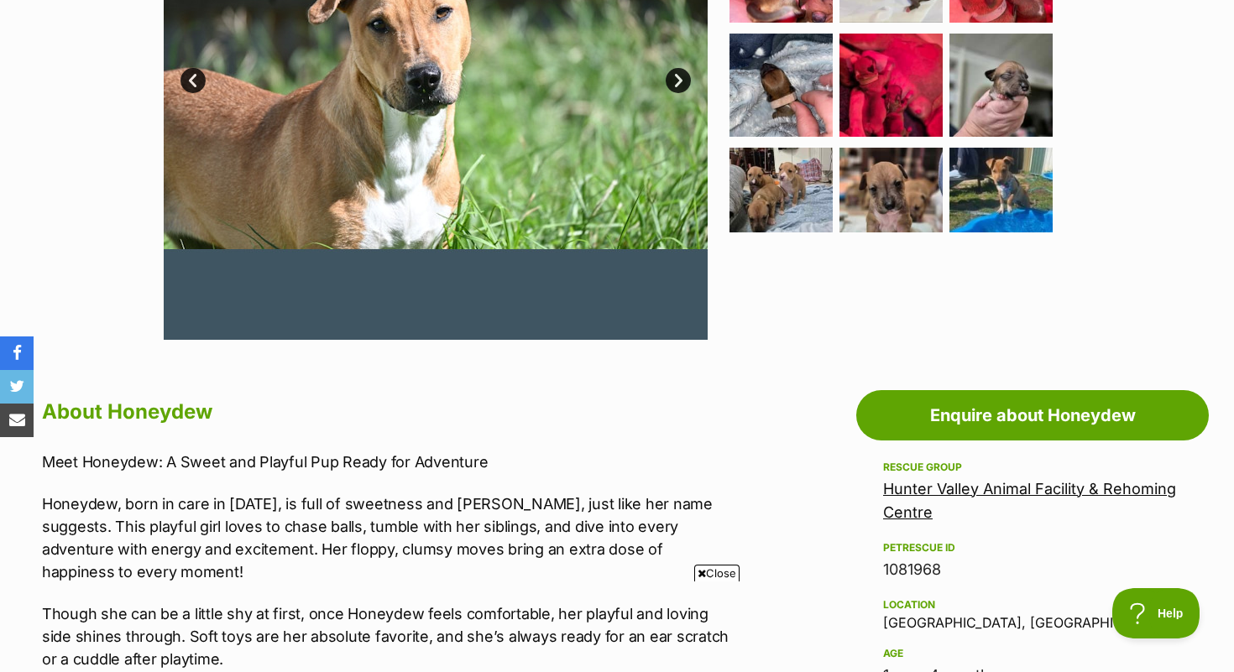
scroll to position [400, 0]
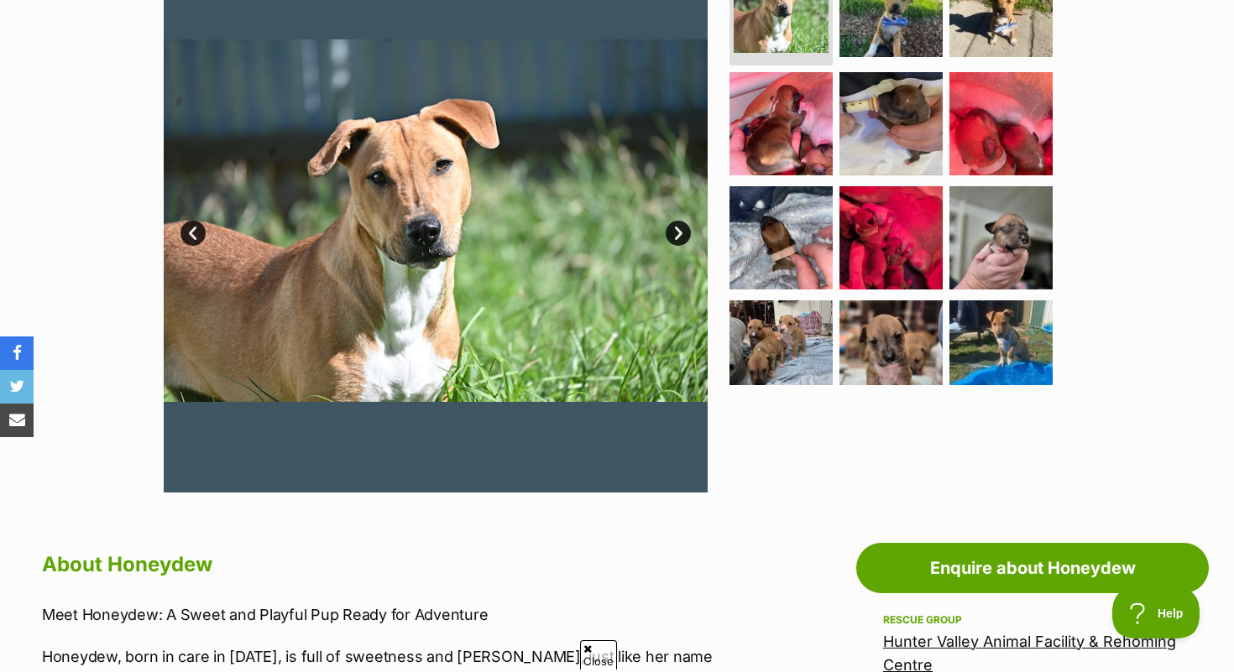
click at [677, 237] on link "Next" at bounding box center [678, 233] width 25 height 25
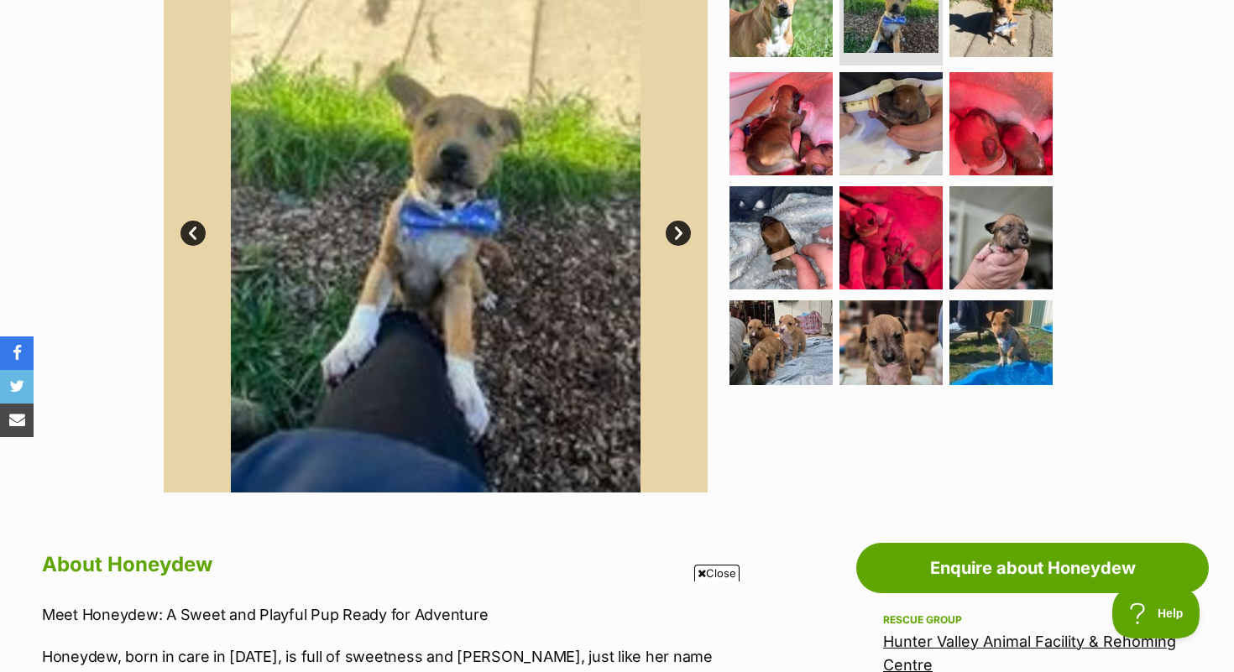
click at [677, 237] on link "Next" at bounding box center [678, 233] width 25 height 25
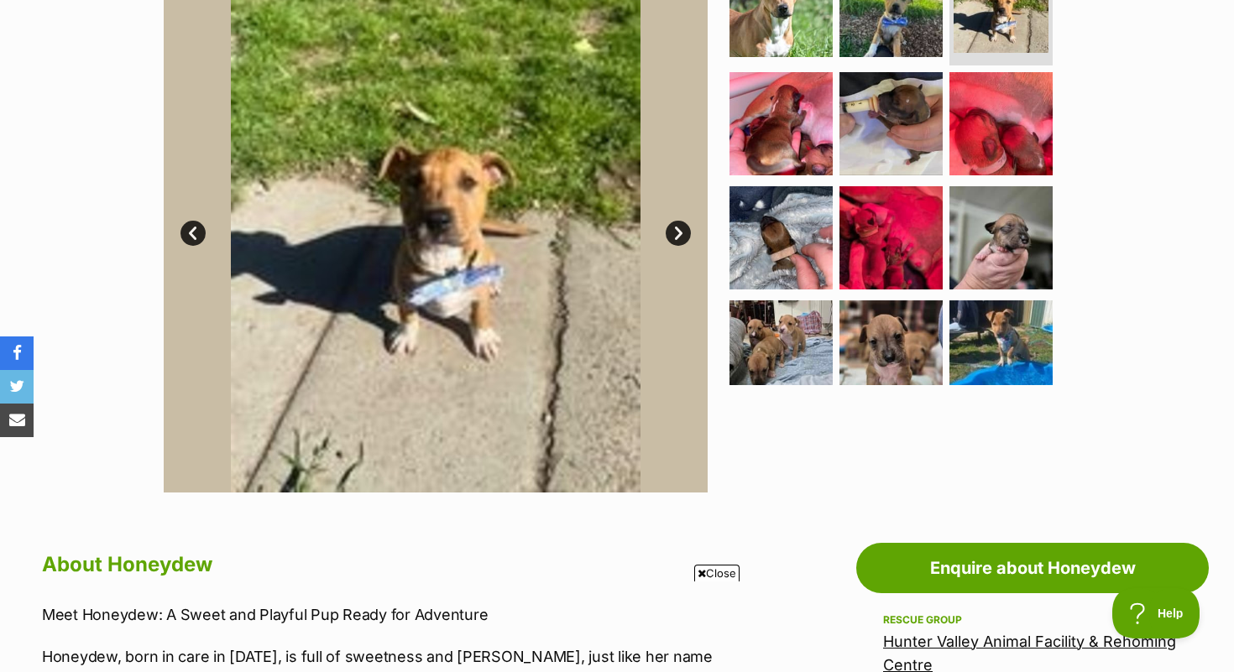
click at [677, 237] on link "Next" at bounding box center [678, 233] width 25 height 25
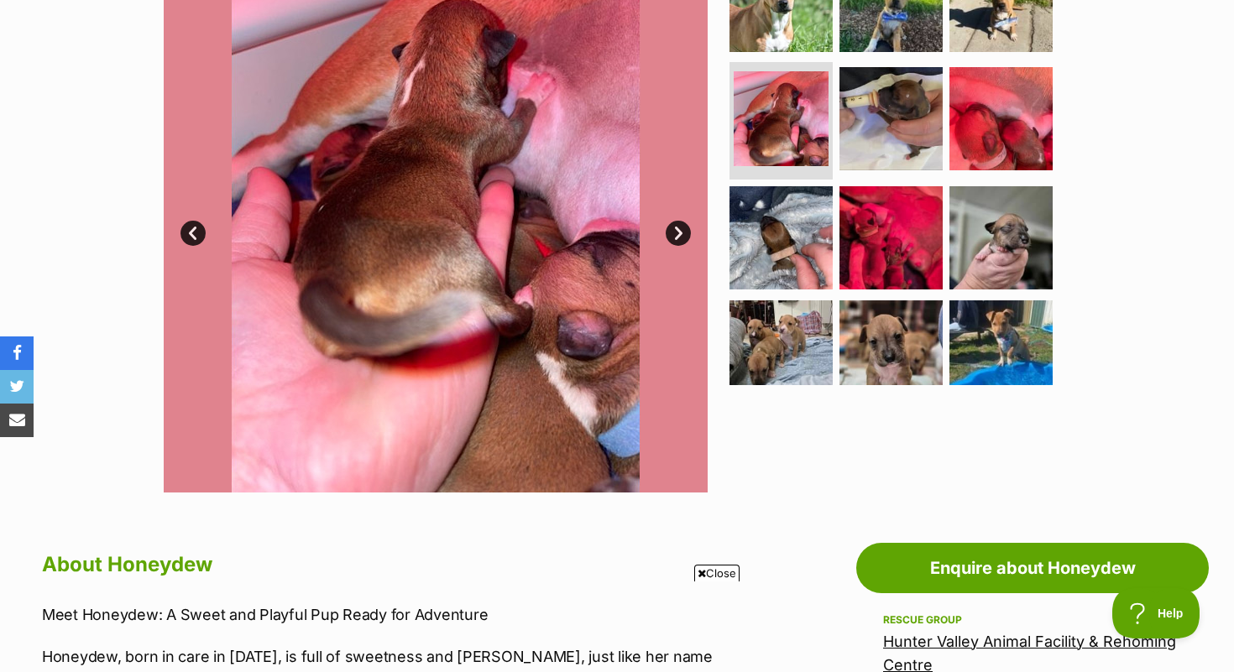
click at [677, 237] on link "Next" at bounding box center [678, 233] width 25 height 25
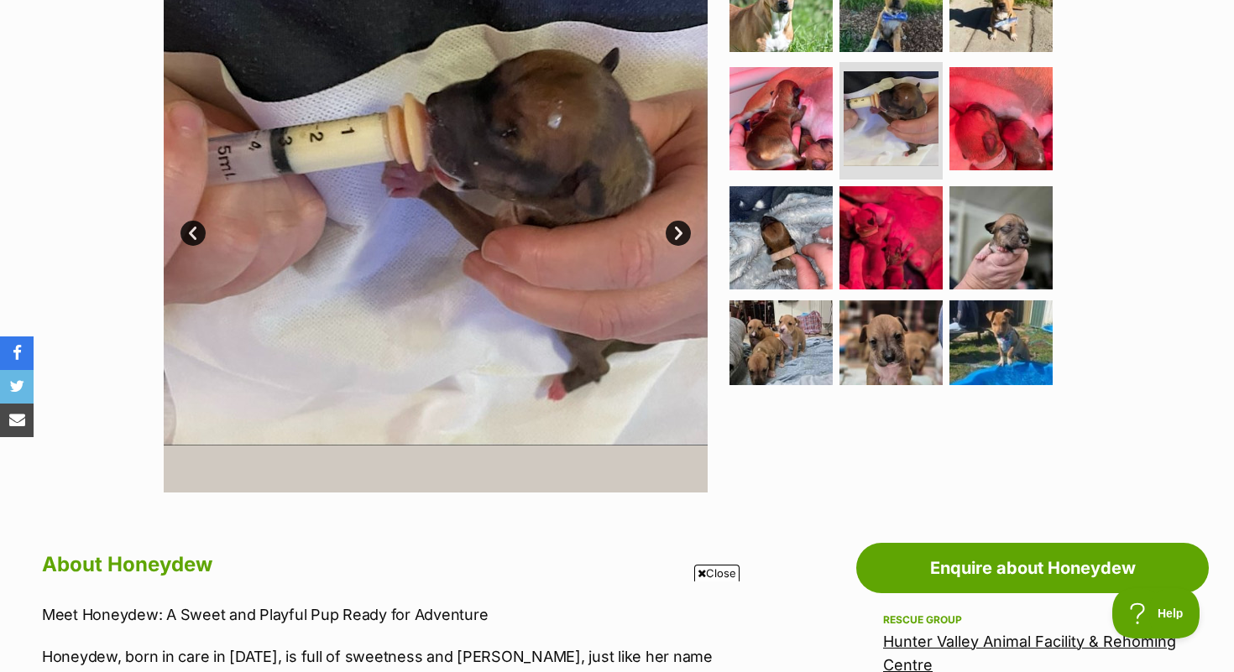
click at [677, 237] on link "Next" at bounding box center [678, 233] width 25 height 25
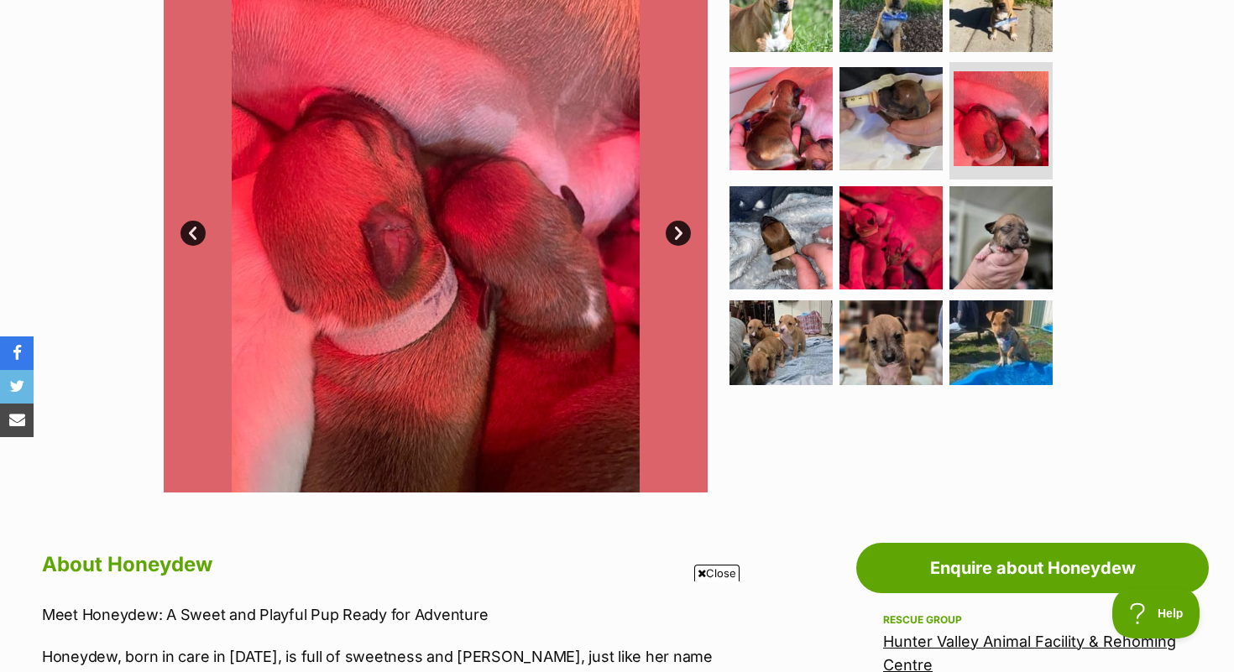
click at [677, 237] on link "Next" at bounding box center [678, 233] width 25 height 25
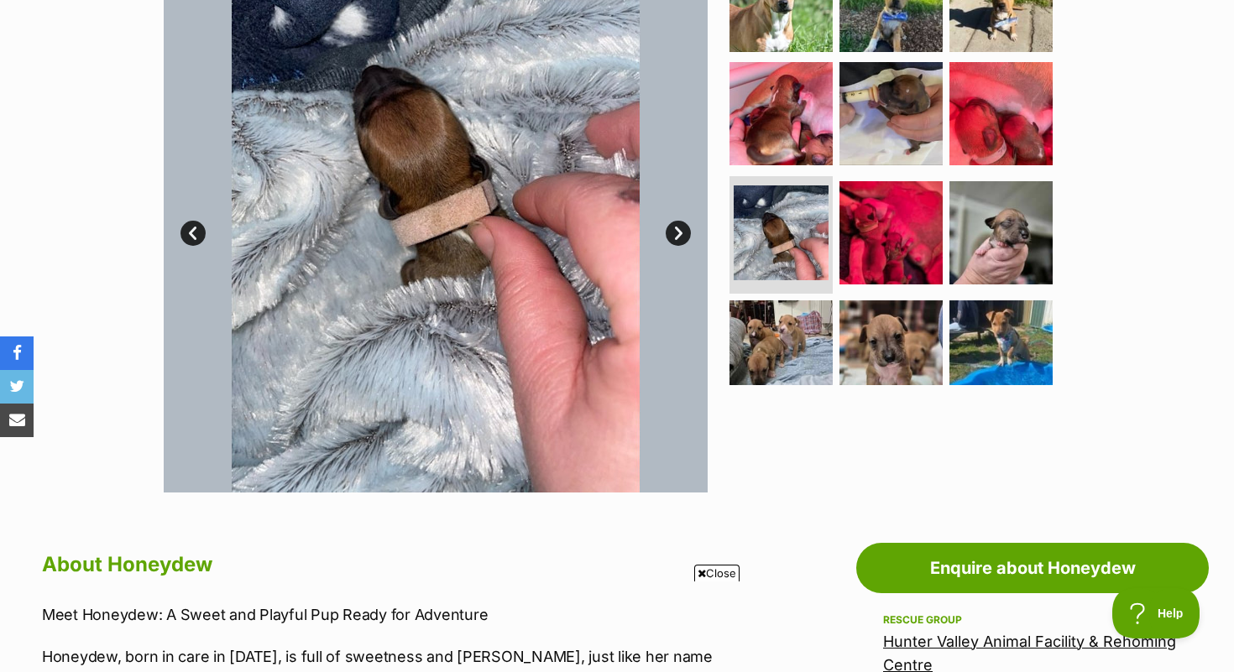
click at [677, 237] on link "Next" at bounding box center [678, 233] width 25 height 25
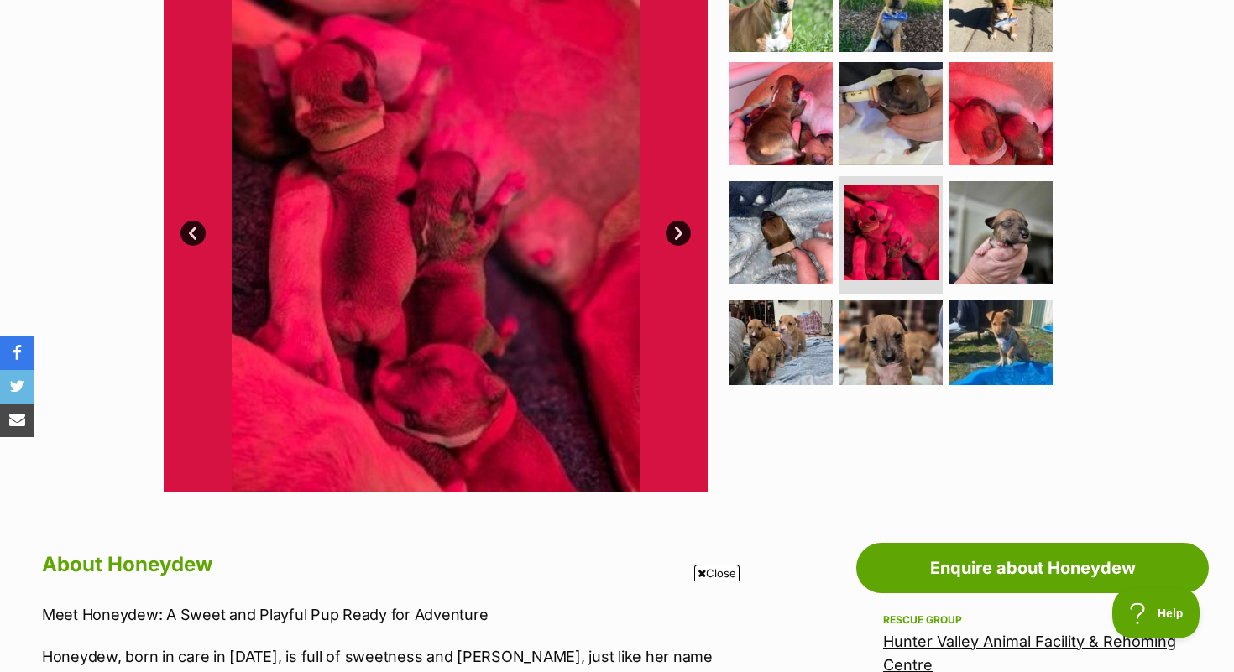
click at [677, 237] on link "Next" at bounding box center [678, 233] width 25 height 25
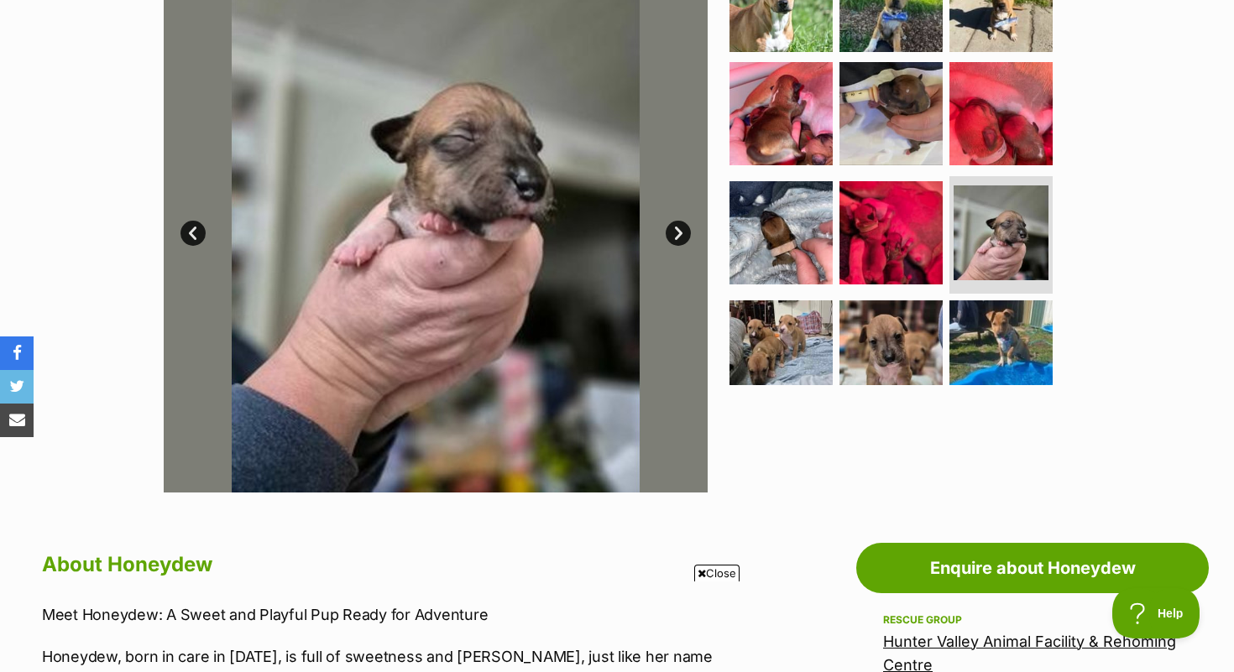
click at [677, 237] on link "Next" at bounding box center [678, 233] width 25 height 25
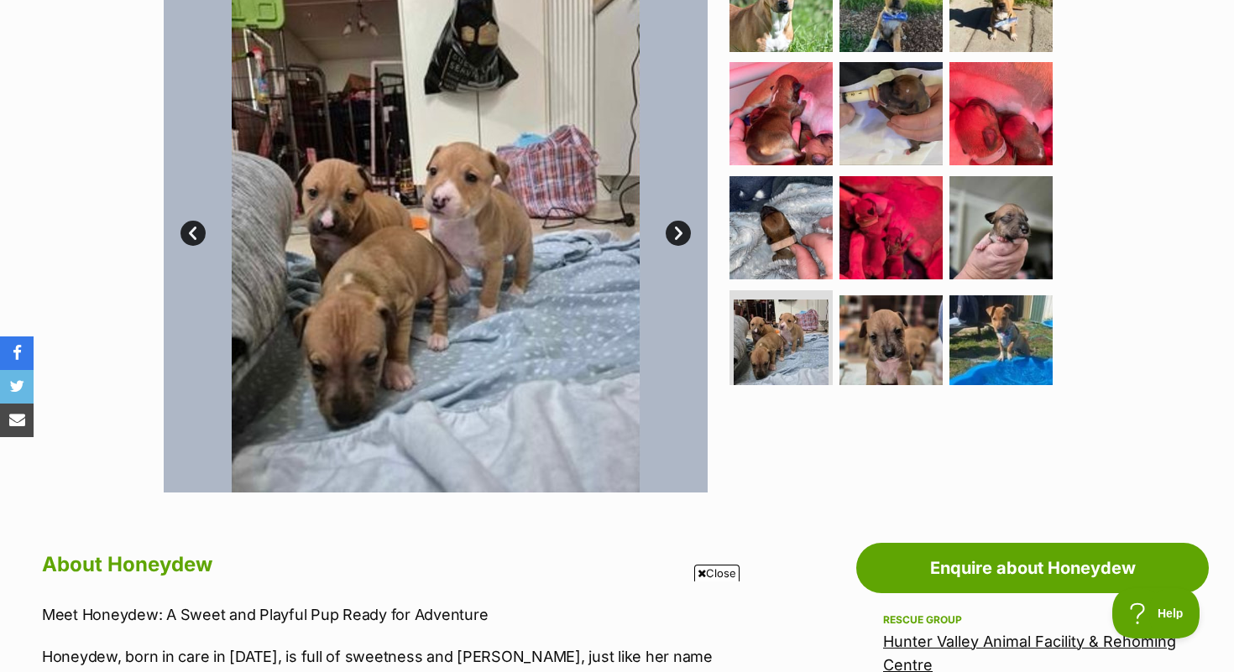
click at [678, 237] on link "Next" at bounding box center [678, 233] width 25 height 25
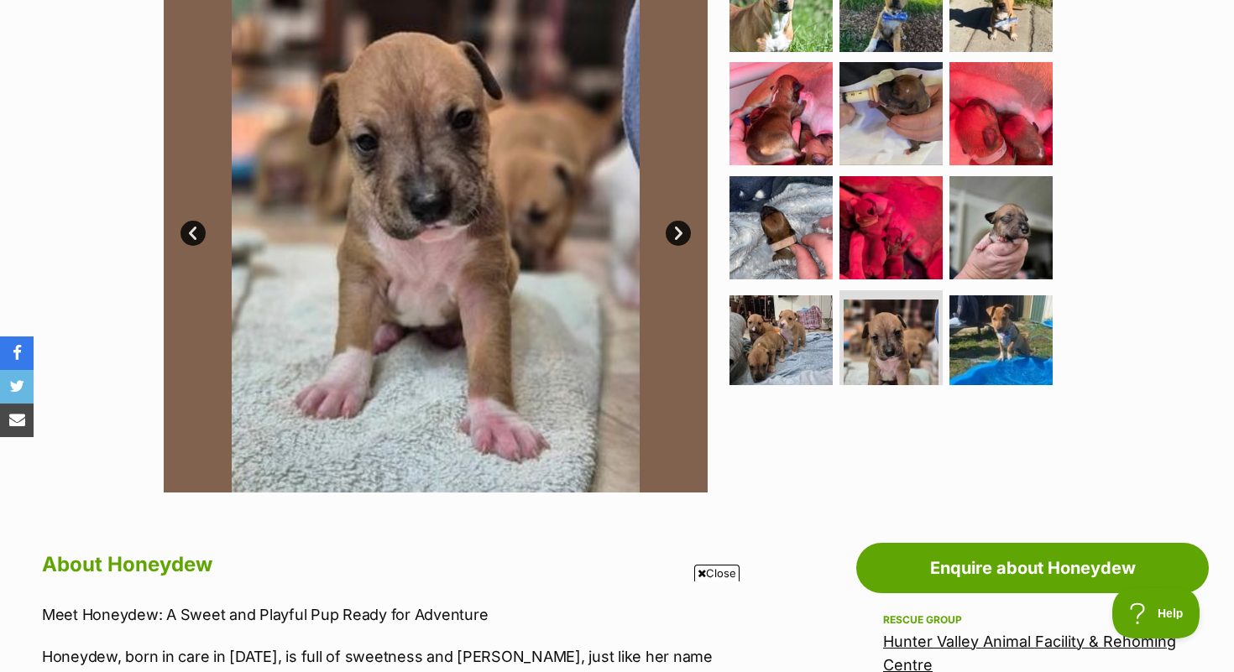
click at [676, 236] on link "Next" at bounding box center [678, 233] width 25 height 25
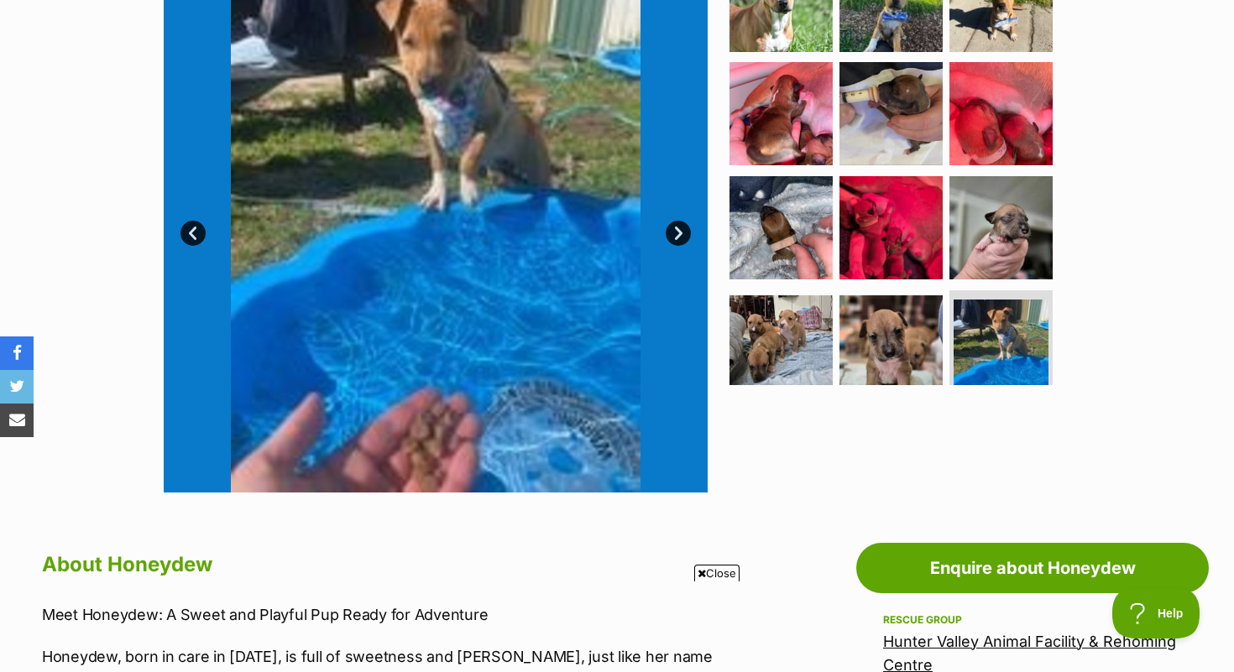
click at [676, 236] on link "Next" at bounding box center [678, 233] width 25 height 25
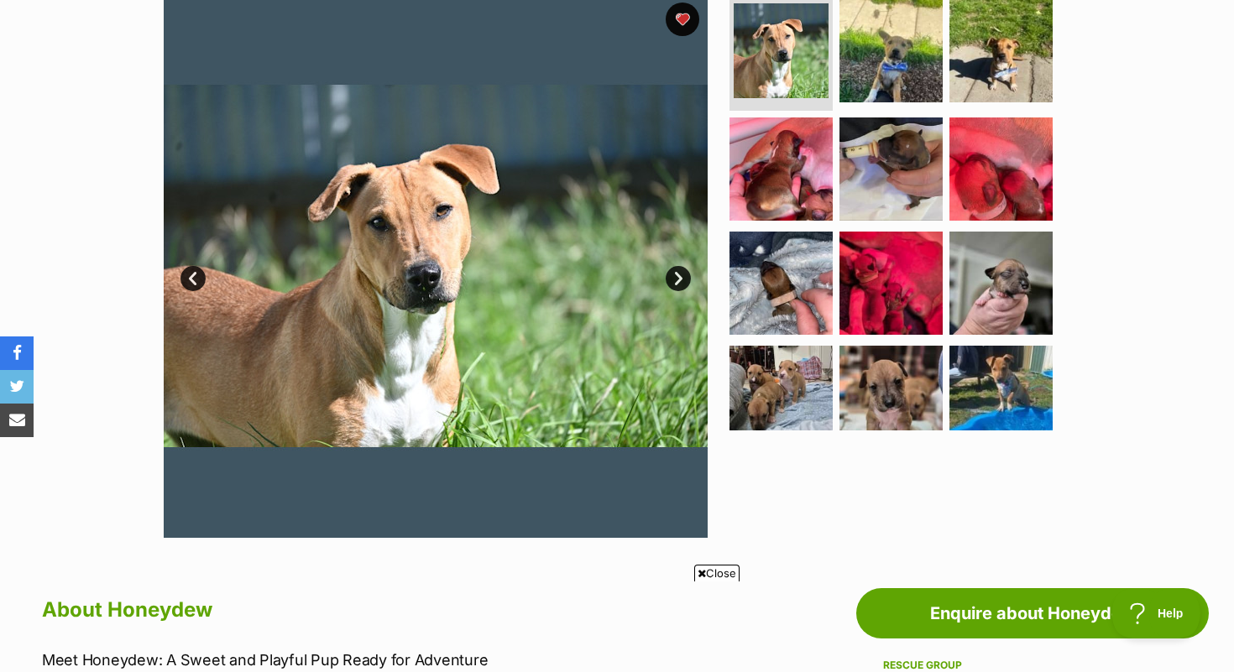
scroll to position [354, 0]
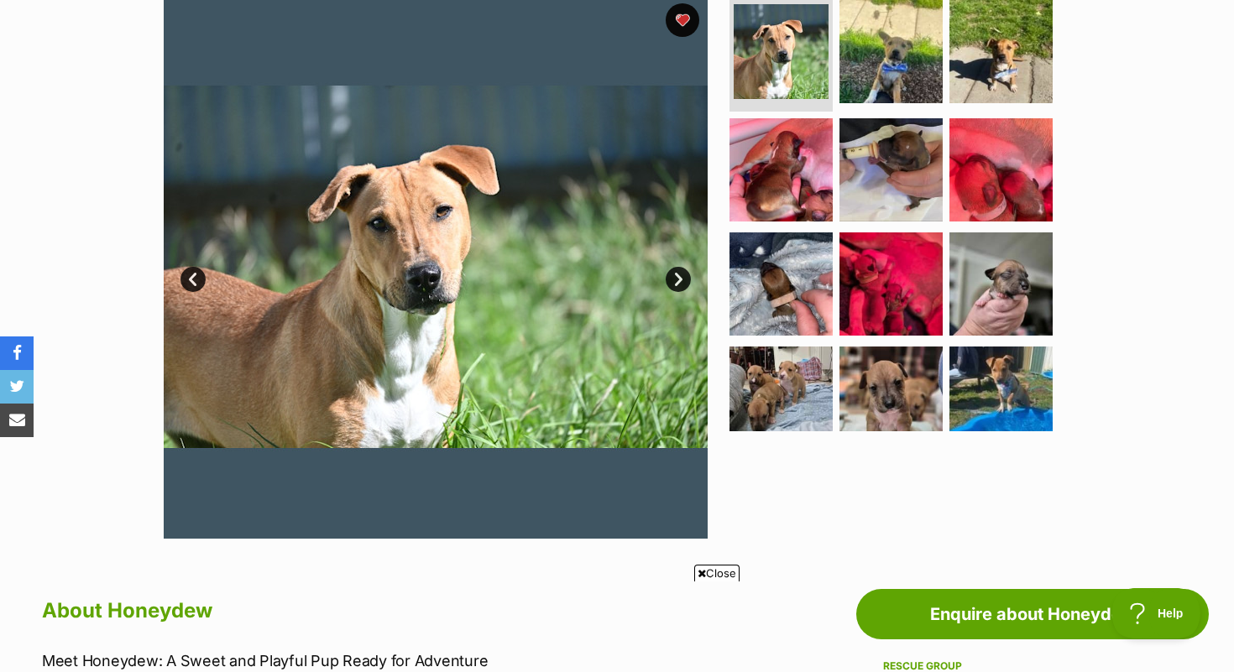
click at [502, 358] on img at bounding box center [436, 267] width 544 height 544
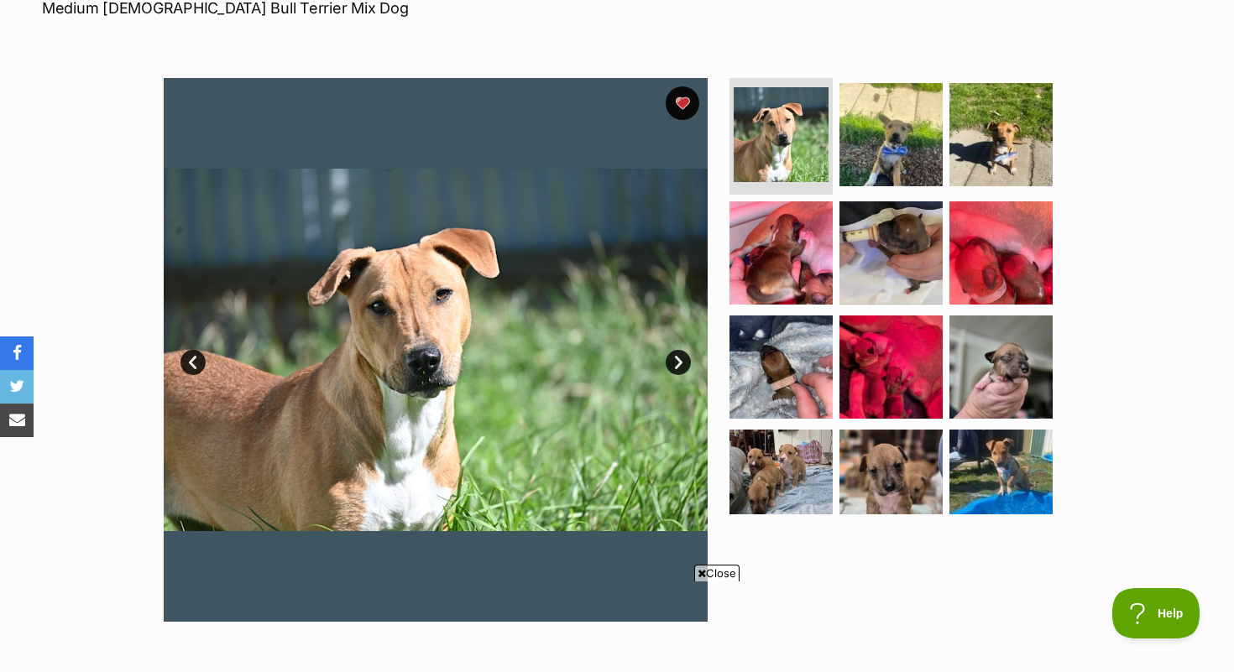
scroll to position [262, 0]
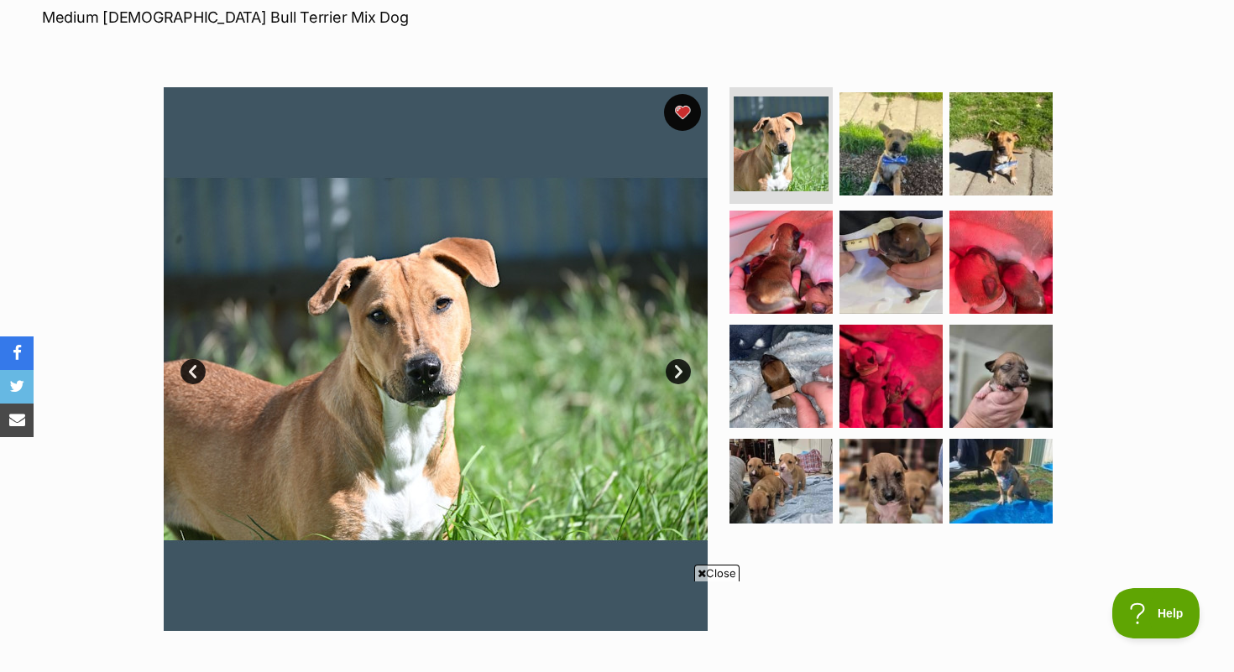
click at [695, 120] on button "favourite" at bounding box center [682, 112] width 37 height 37
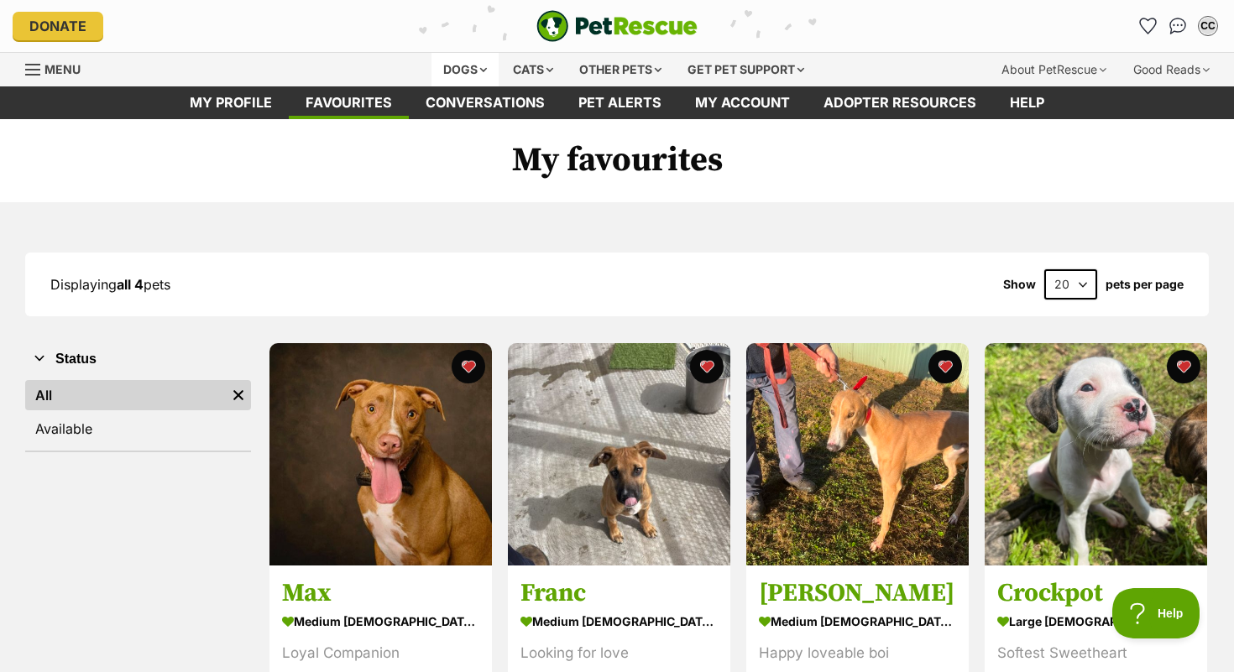
click at [443, 68] on div "Dogs" at bounding box center [465, 70] width 67 height 34
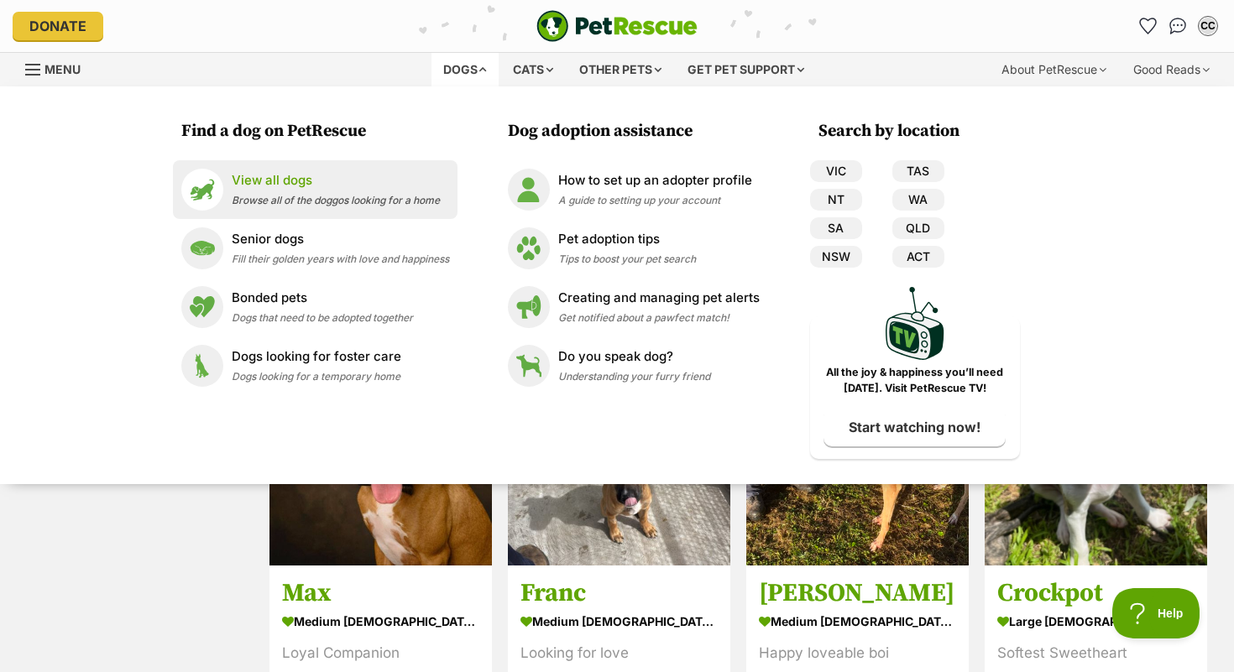
click at [348, 195] on span "Browse all of the doggos looking for a home" at bounding box center [336, 200] width 208 height 13
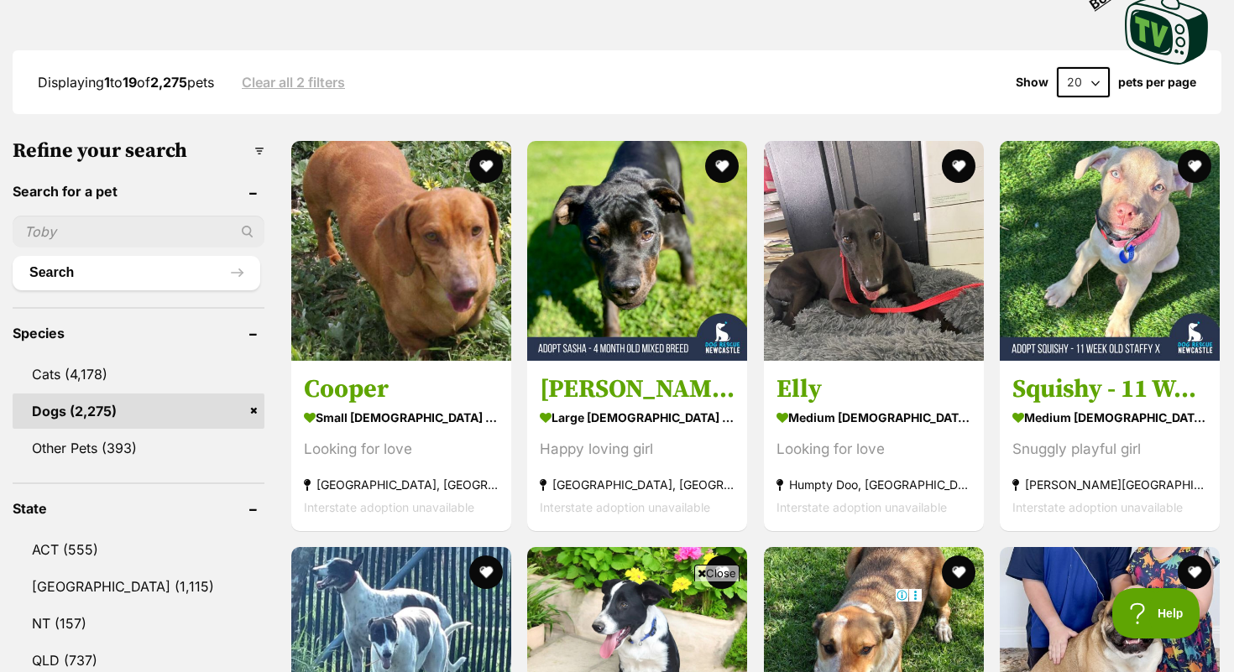
scroll to position [413, 0]
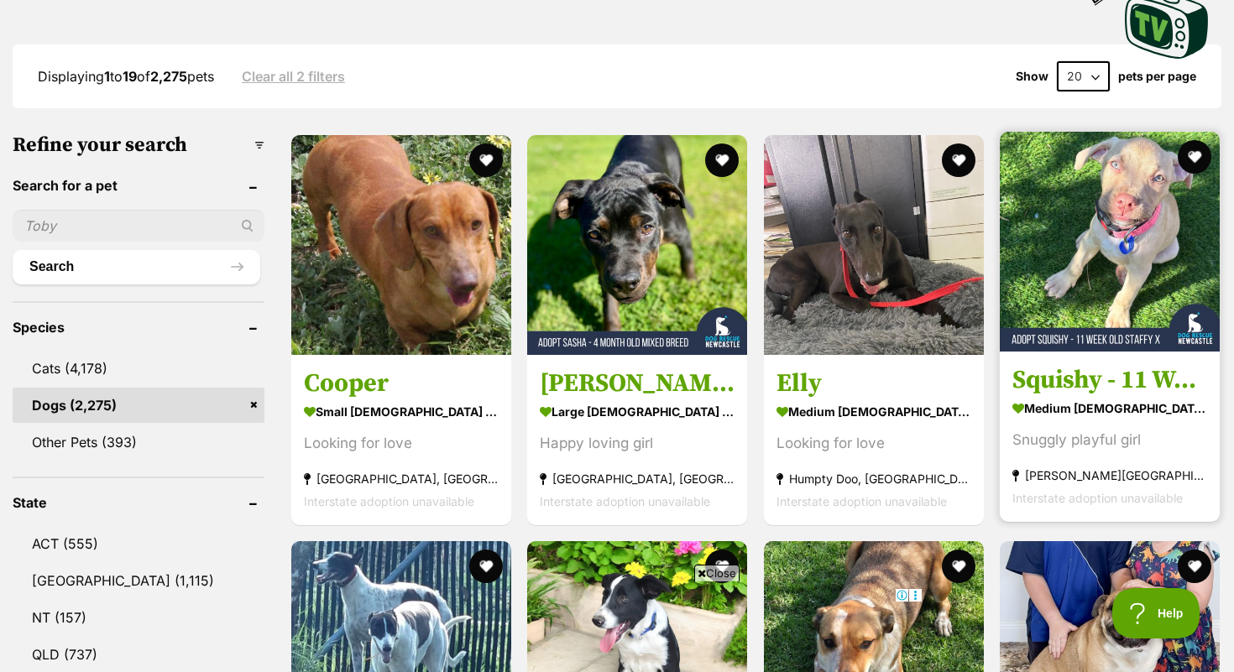
click at [1059, 374] on h3 "Squishy - 11 Week Old Staffy X" at bounding box center [1109, 380] width 195 height 32
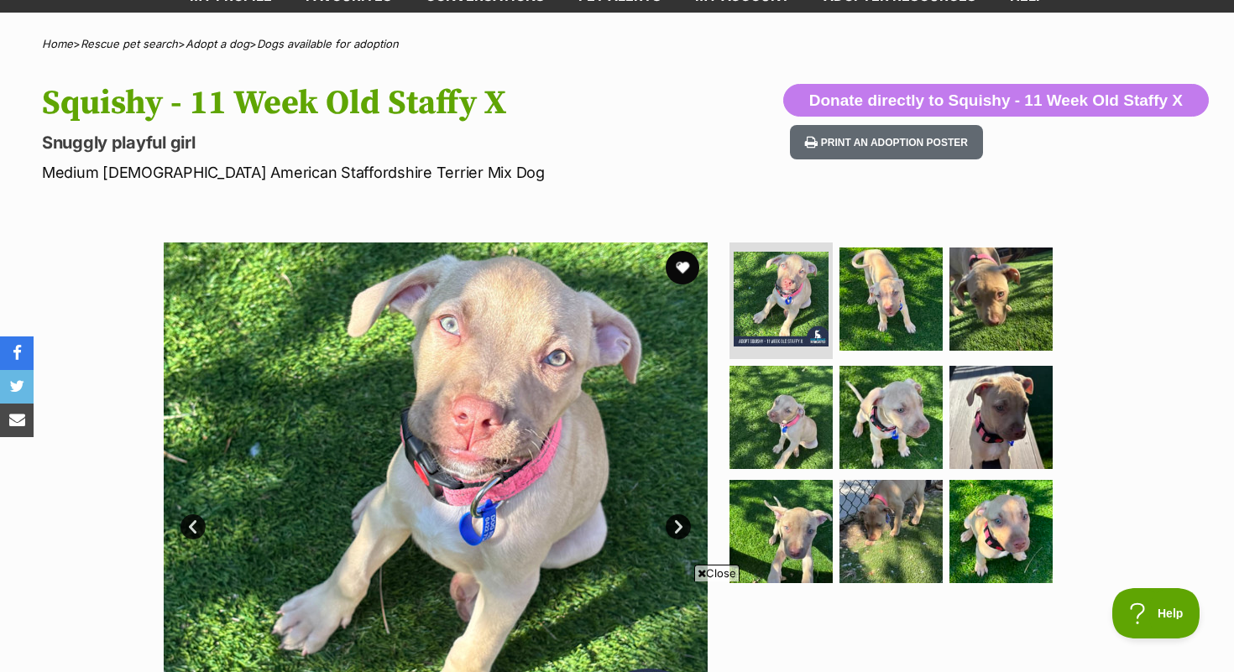
click at [677, 520] on link "Next" at bounding box center [678, 527] width 25 height 25
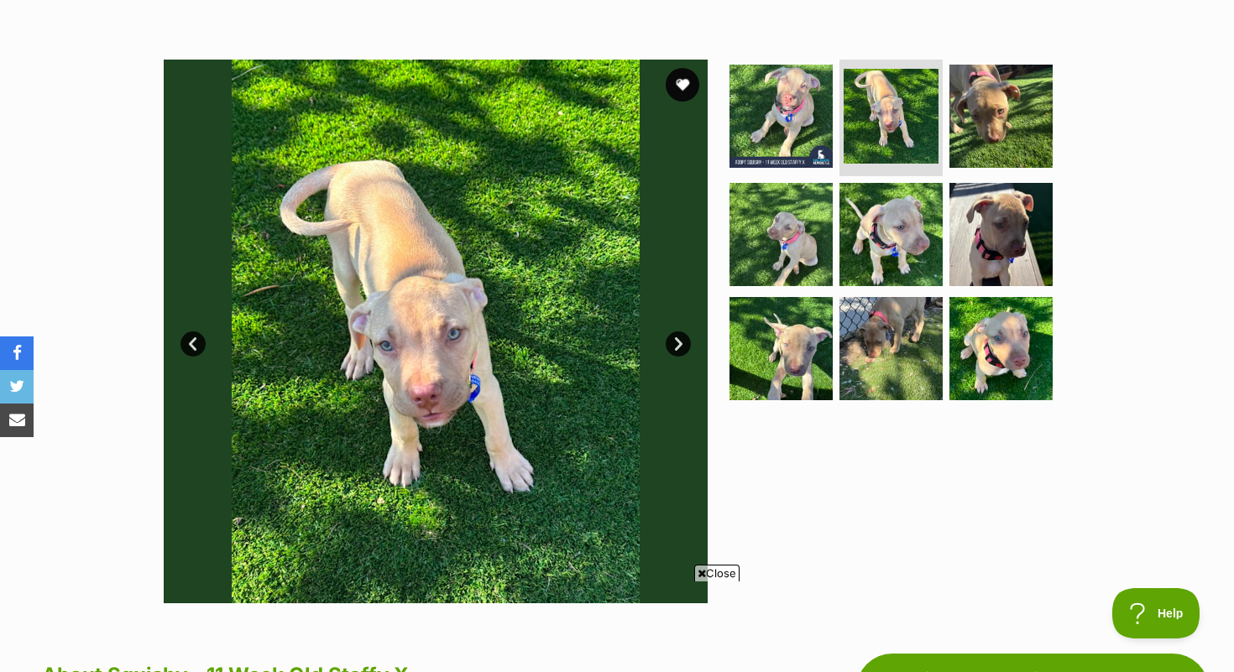
click at [675, 346] on link "Next" at bounding box center [678, 344] width 25 height 25
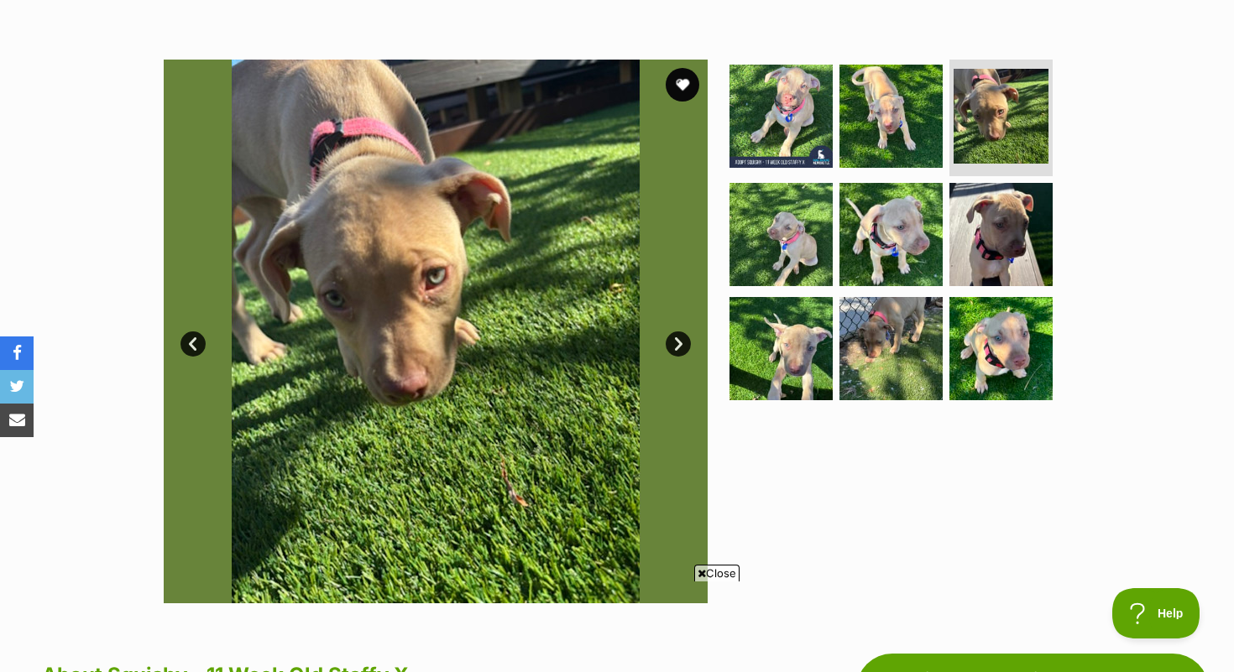
click at [675, 345] on link "Next" at bounding box center [678, 344] width 25 height 25
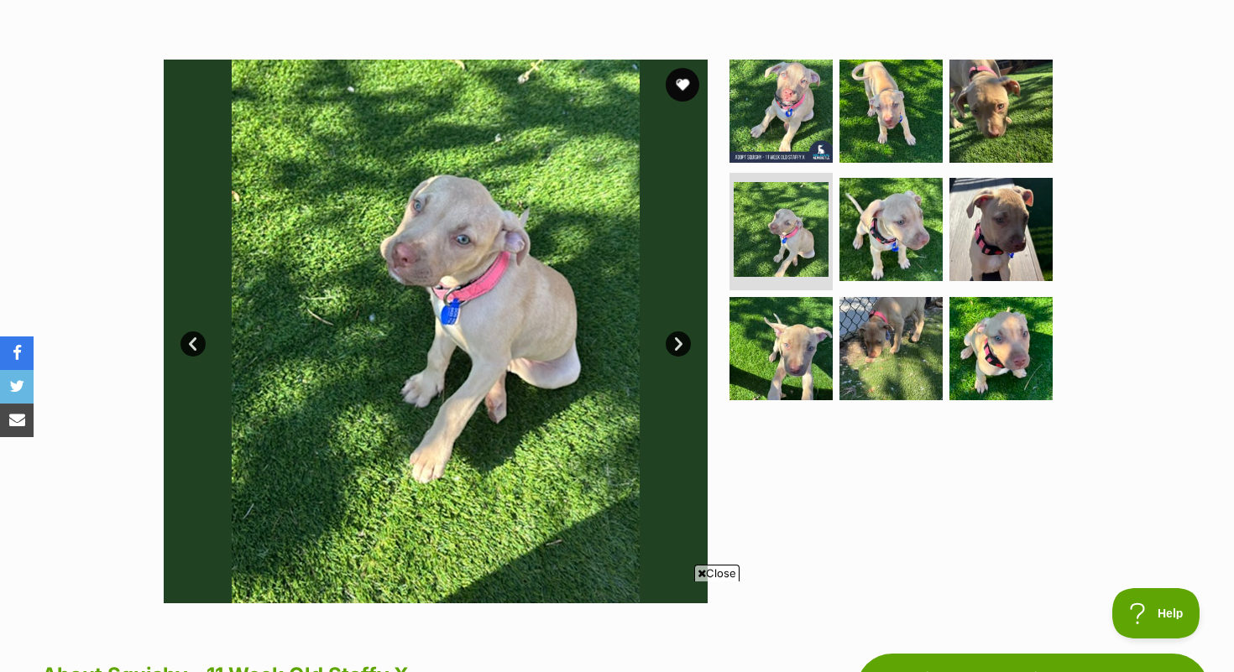
click at [675, 344] on link "Next" at bounding box center [678, 344] width 25 height 25
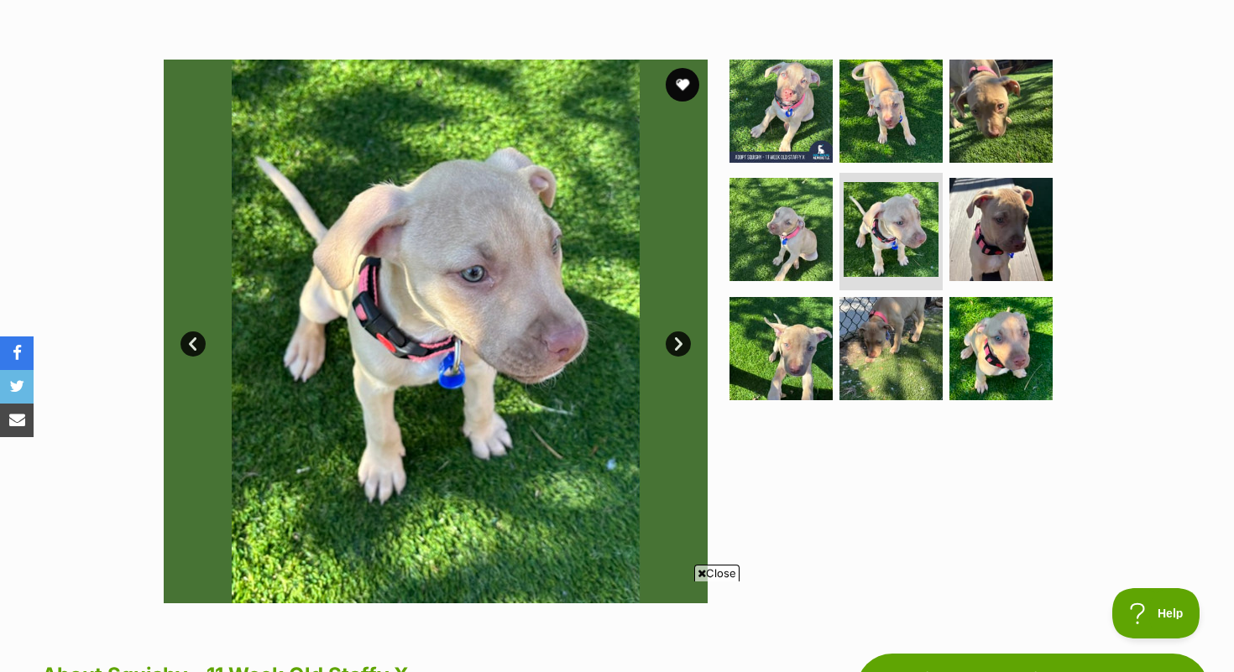
click at [675, 344] on link "Next" at bounding box center [678, 344] width 25 height 25
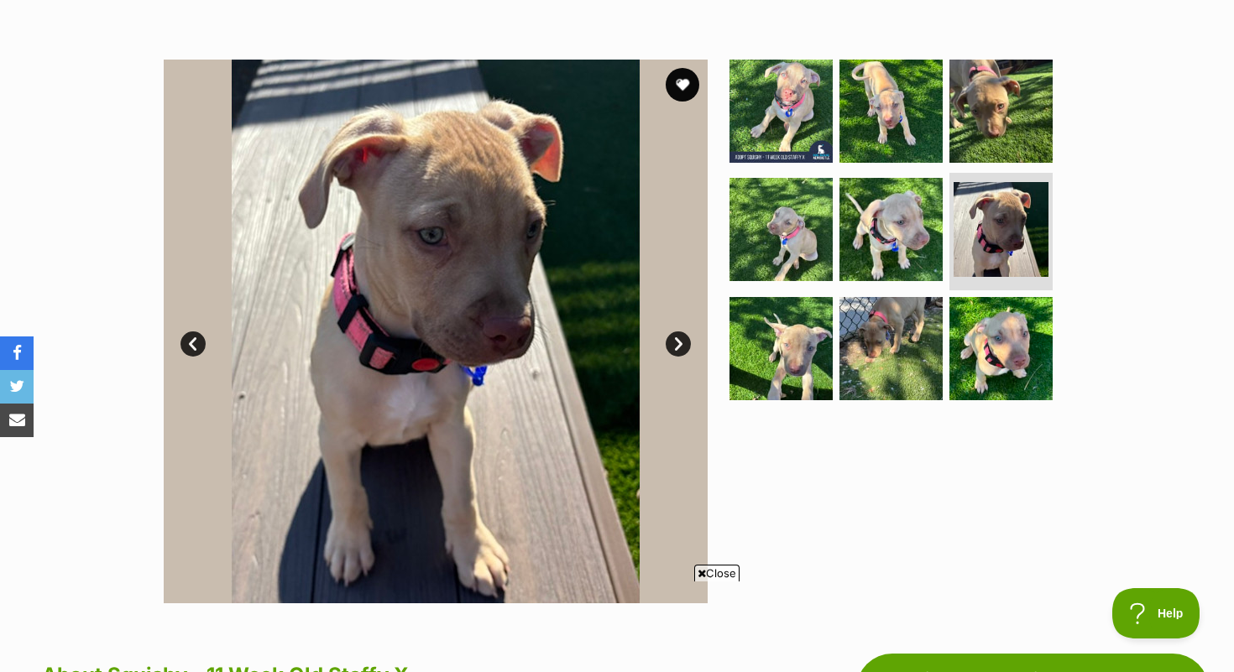
click at [675, 343] on link "Next" at bounding box center [678, 344] width 25 height 25
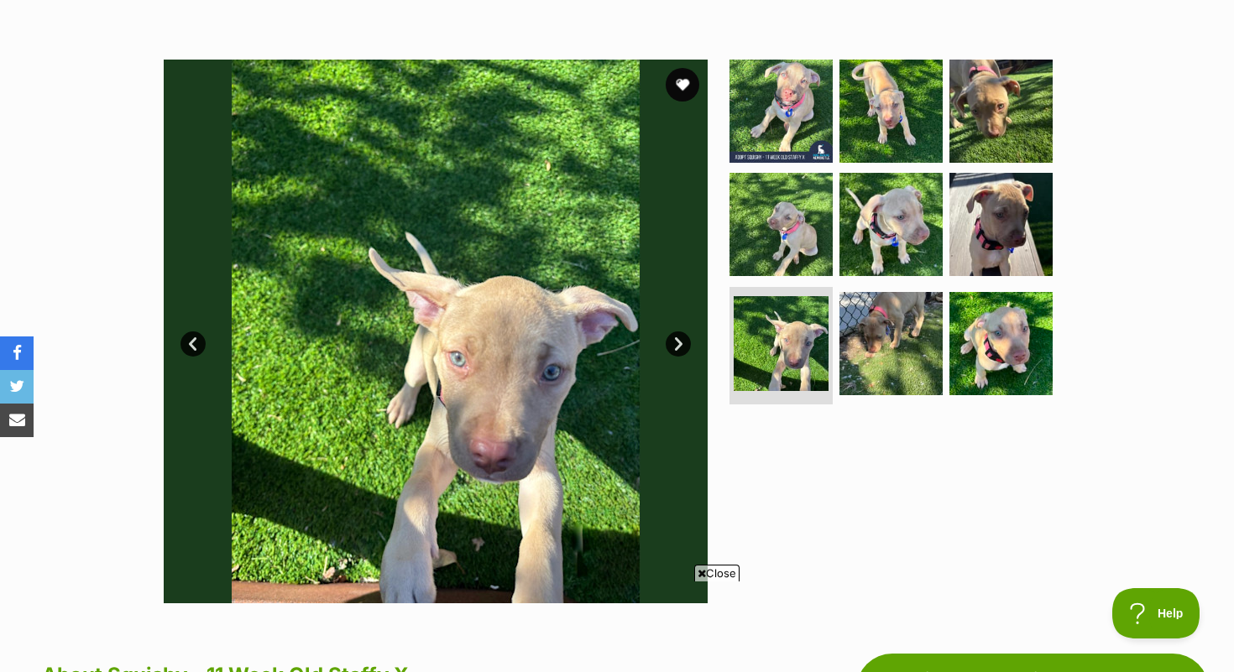
click at [181, 339] on link "Prev" at bounding box center [192, 344] width 25 height 25
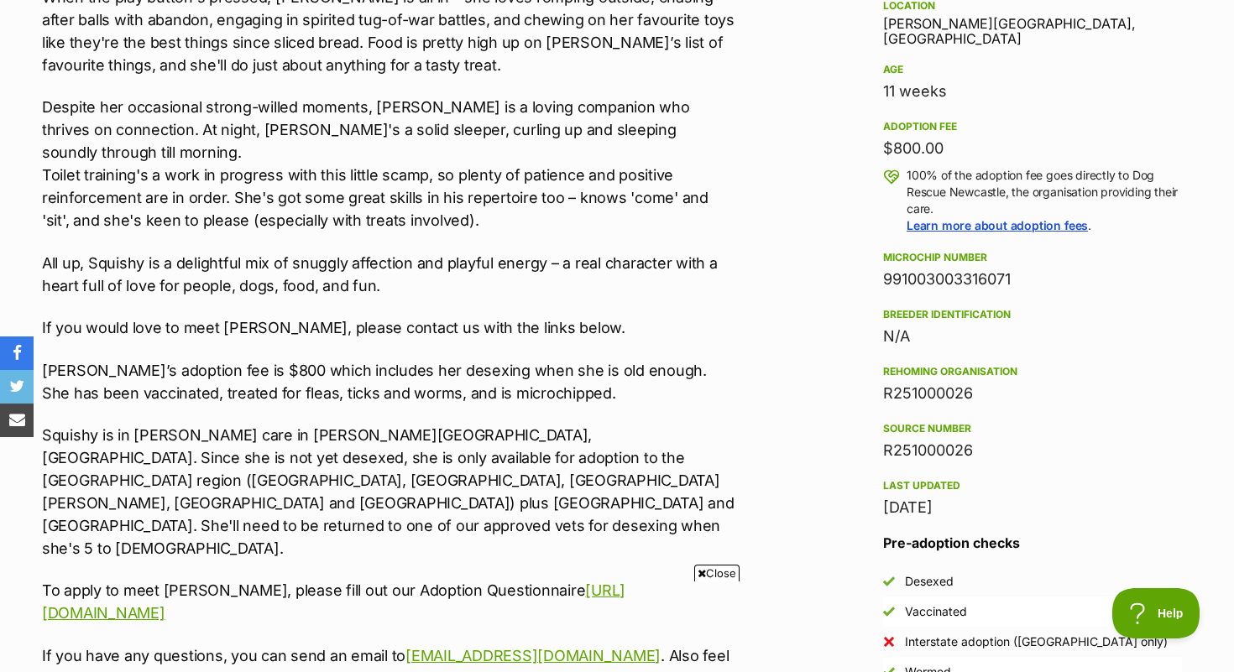
scroll to position [1164, 0]
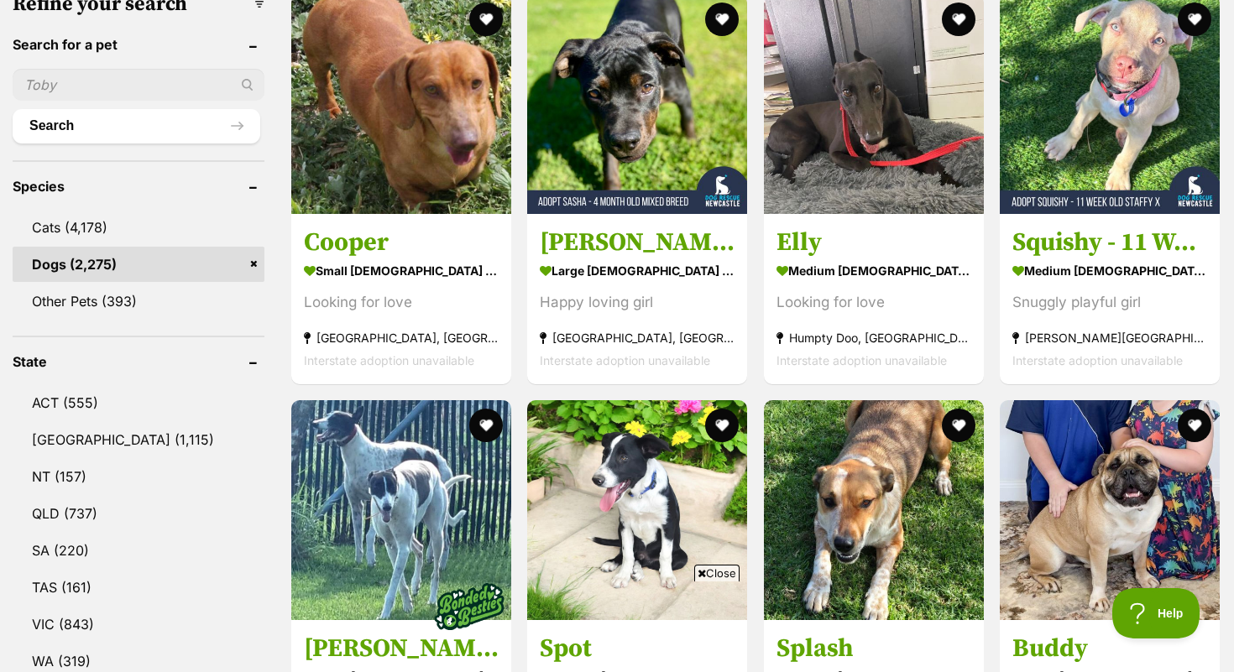
click at [89, 86] on input "text" at bounding box center [139, 85] width 252 height 32
type input "casper"
click at [13, 109] on button "Search" at bounding box center [137, 126] width 248 height 34
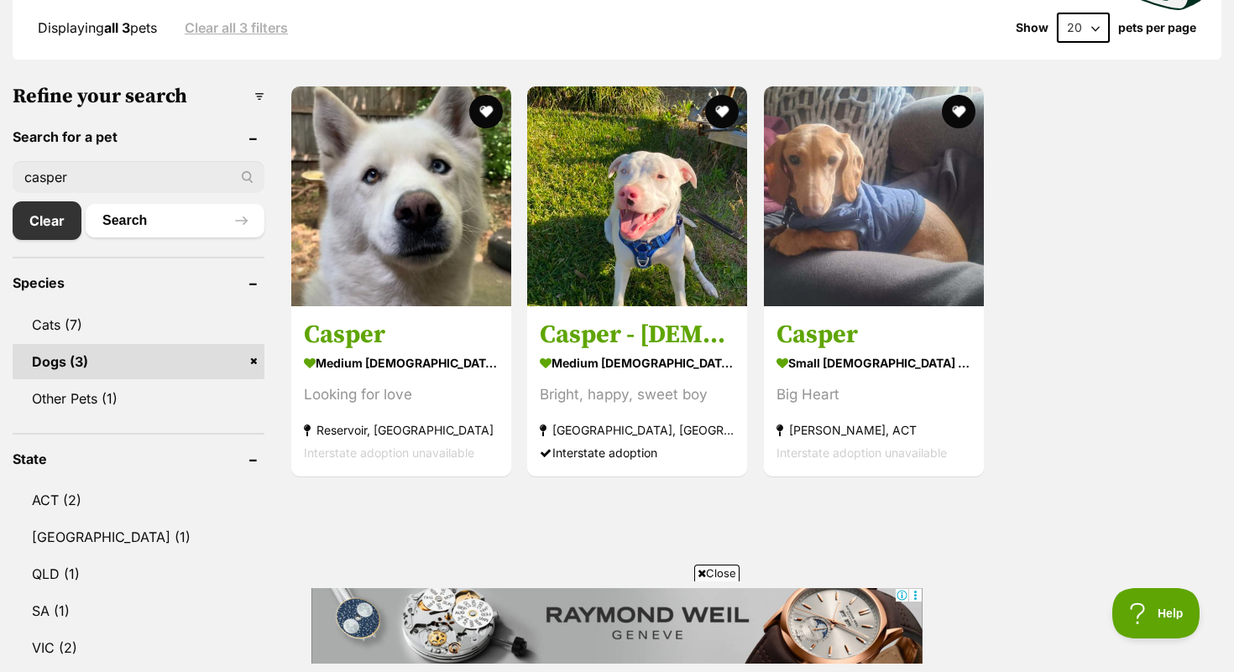
scroll to position [467, 0]
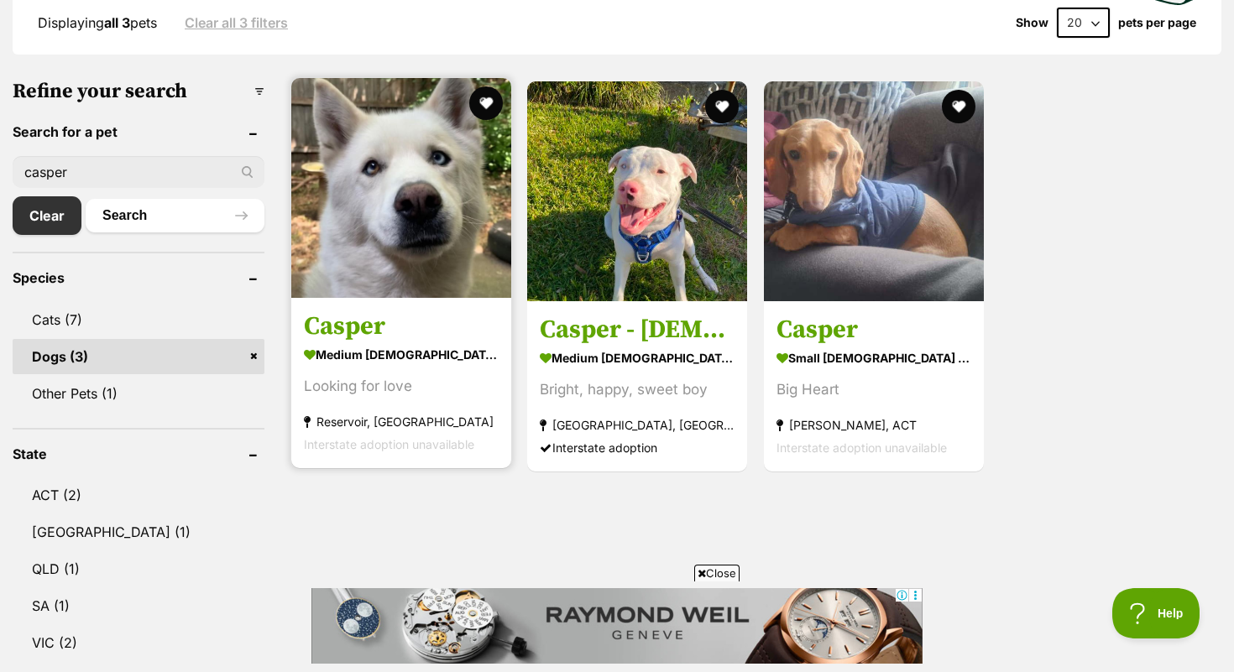
click at [463, 218] on img at bounding box center [401, 188] width 220 height 220
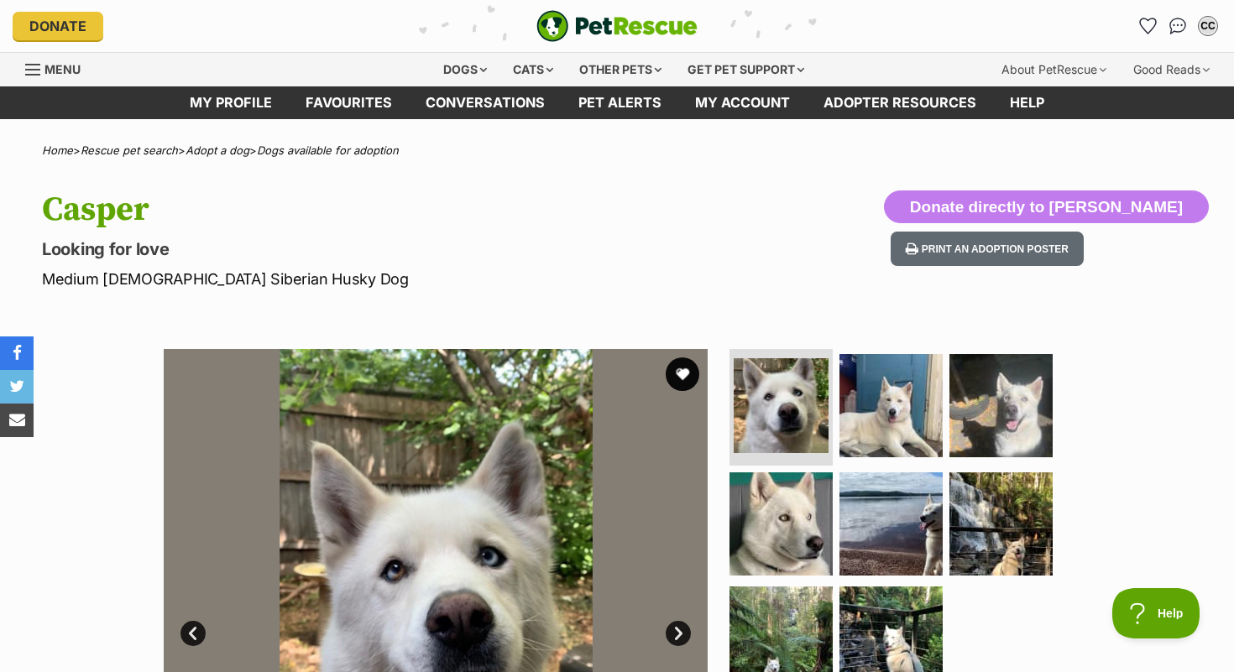
scroll to position [151, 0]
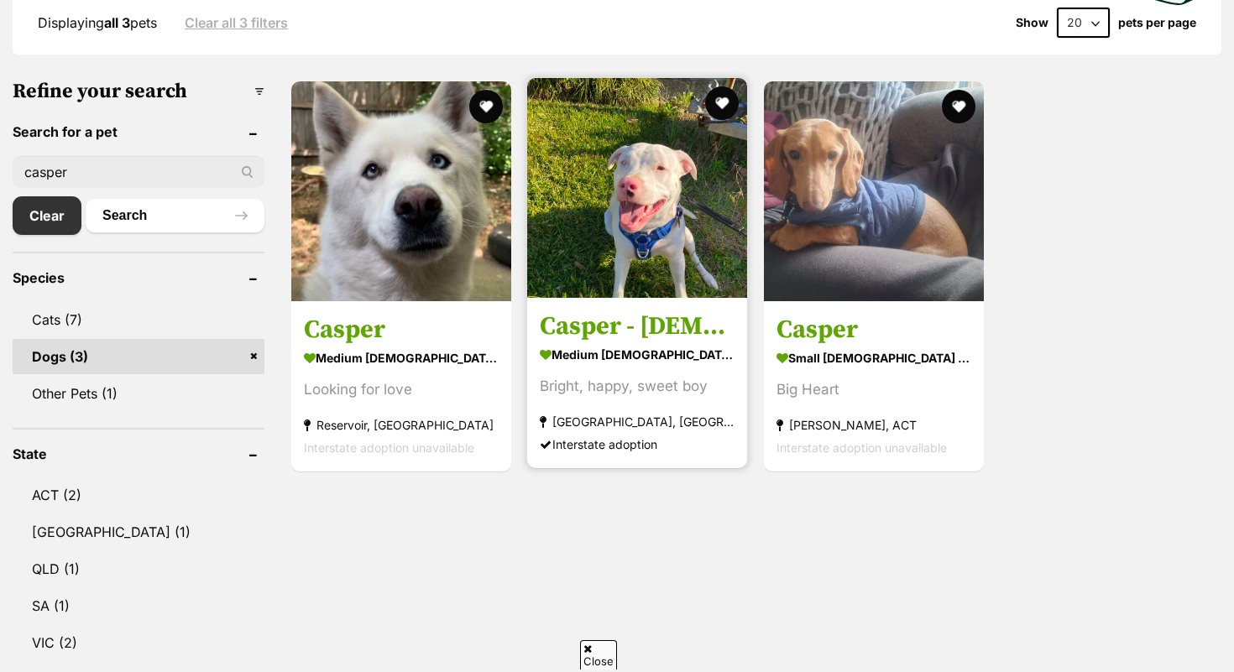
click at [662, 269] on img at bounding box center [637, 188] width 220 height 220
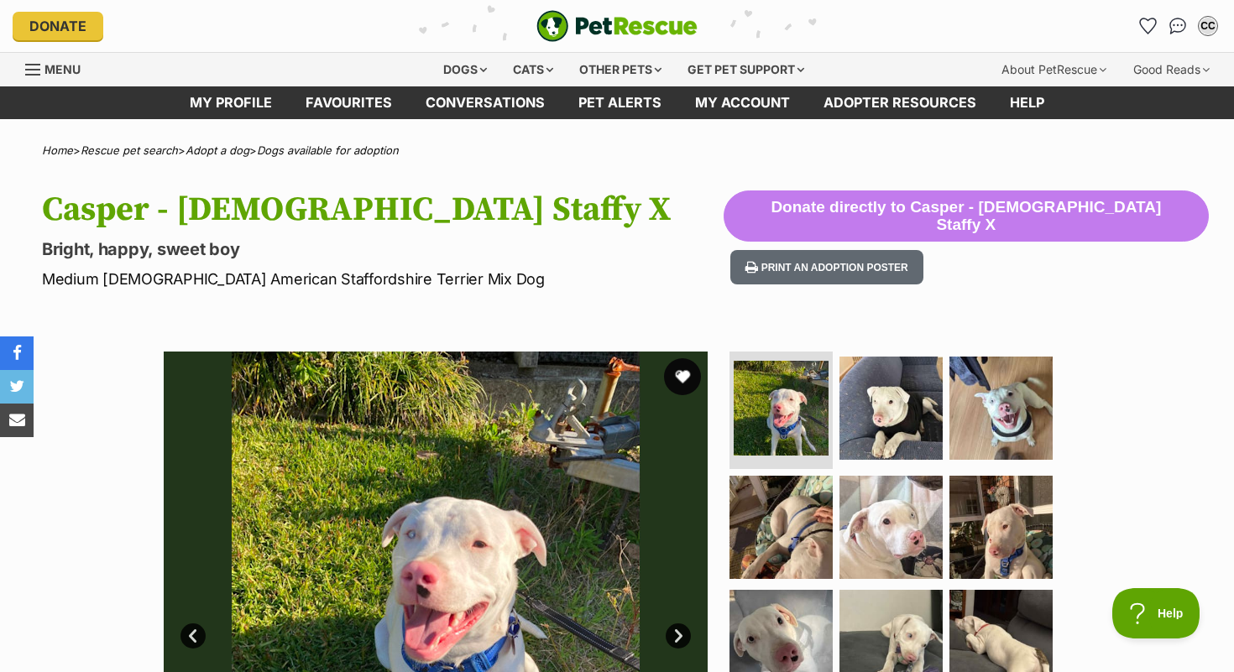
click at [683, 369] on button "favourite" at bounding box center [682, 376] width 37 height 37
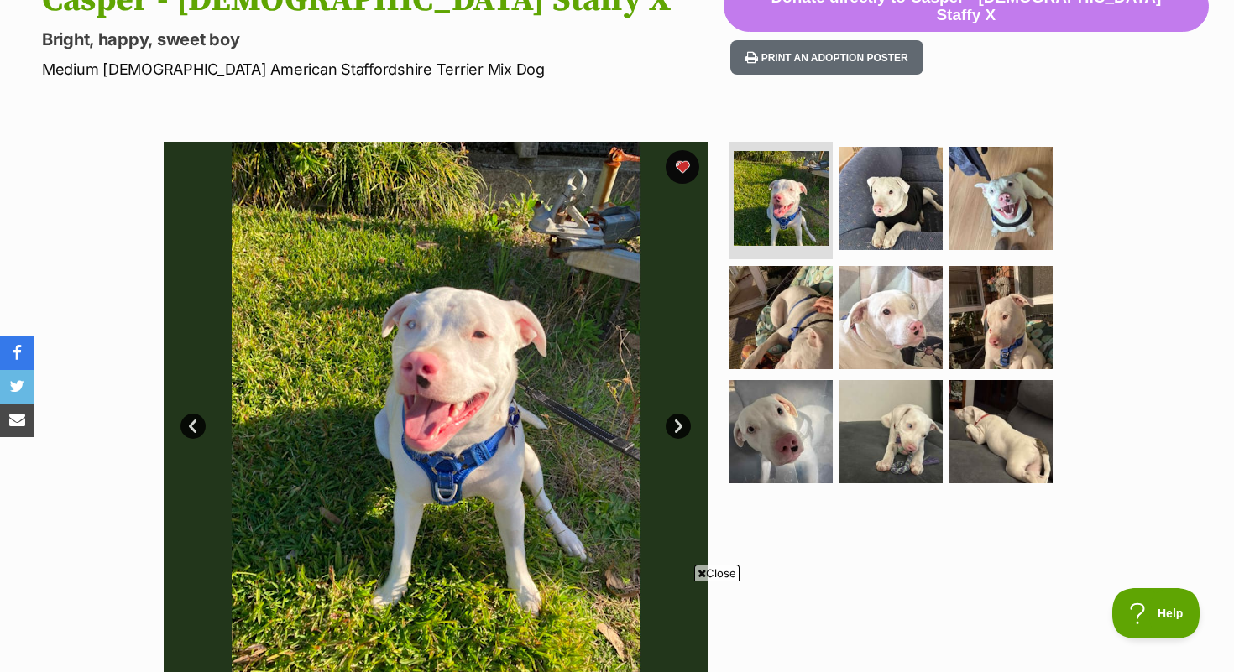
click at [681, 421] on link "Next" at bounding box center [678, 426] width 25 height 25
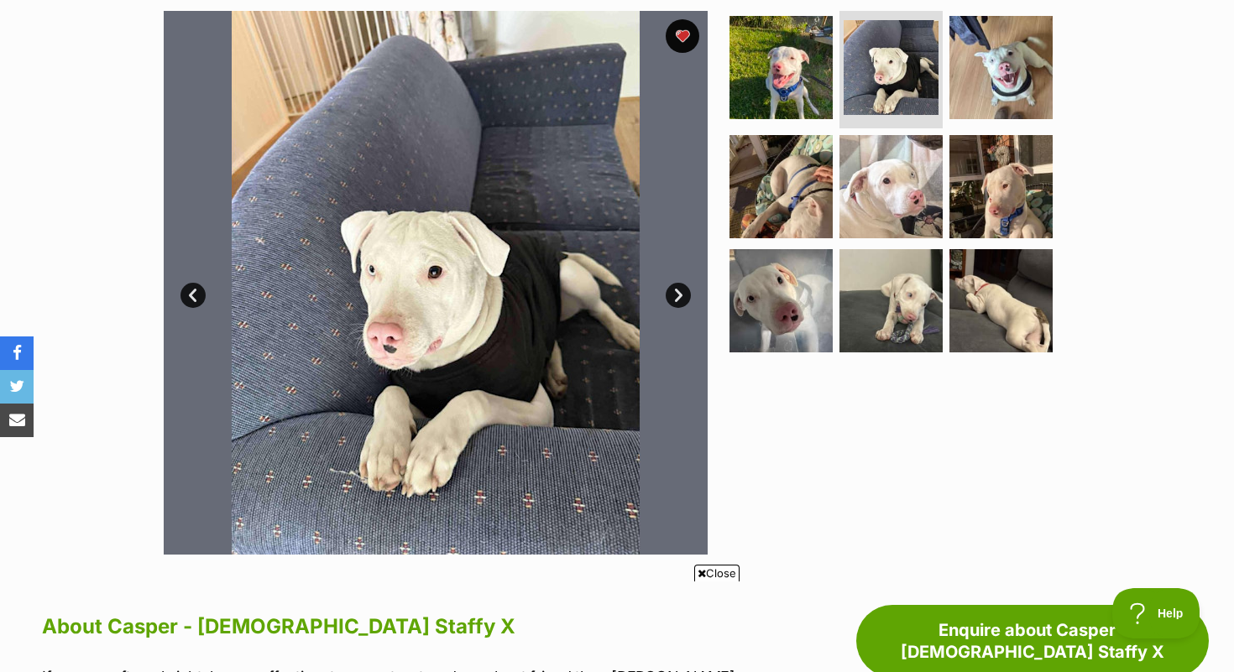
scroll to position [342, 0]
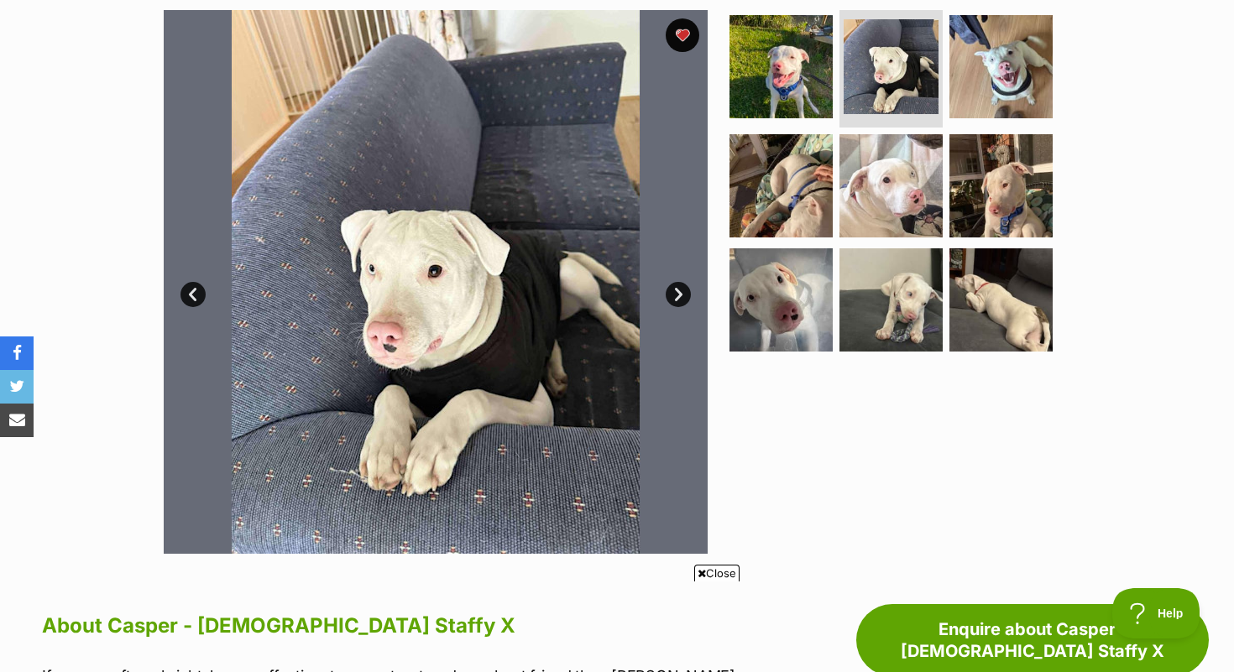
click at [676, 286] on link "Next" at bounding box center [678, 294] width 25 height 25
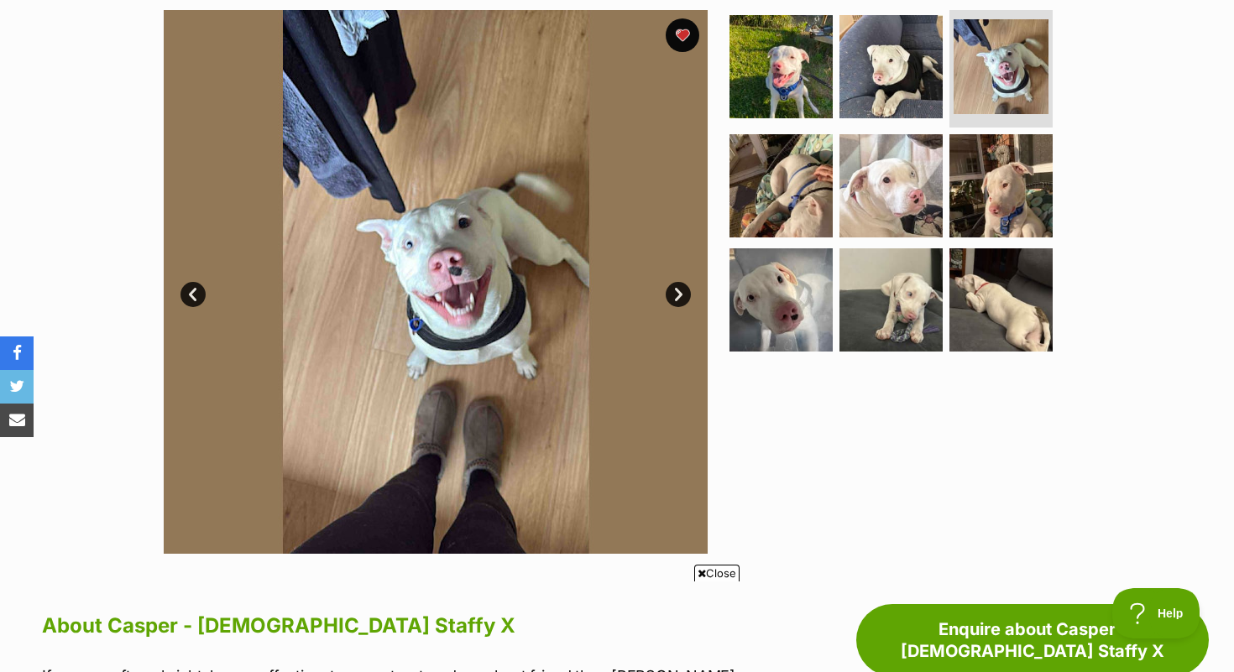
click at [676, 286] on link "Next" at bounding box center [678, 294] width 25 height 25
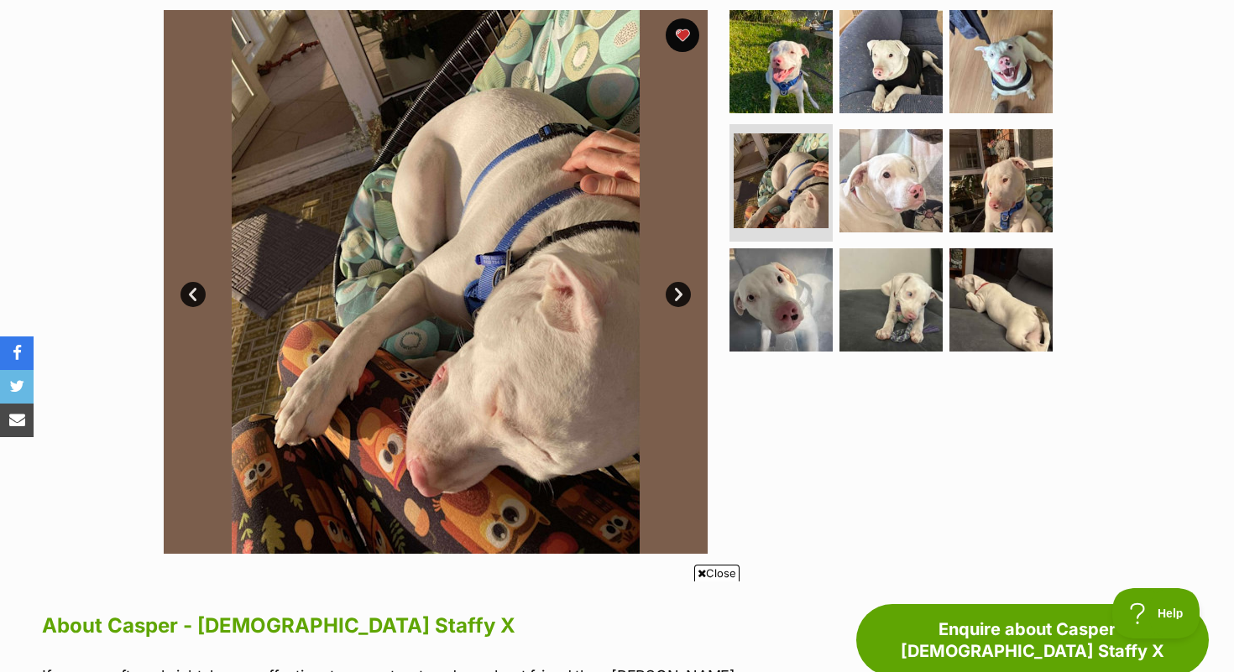
click at [676, 286] on link "Next" at bounding box center [678, 294] width 25 height 25
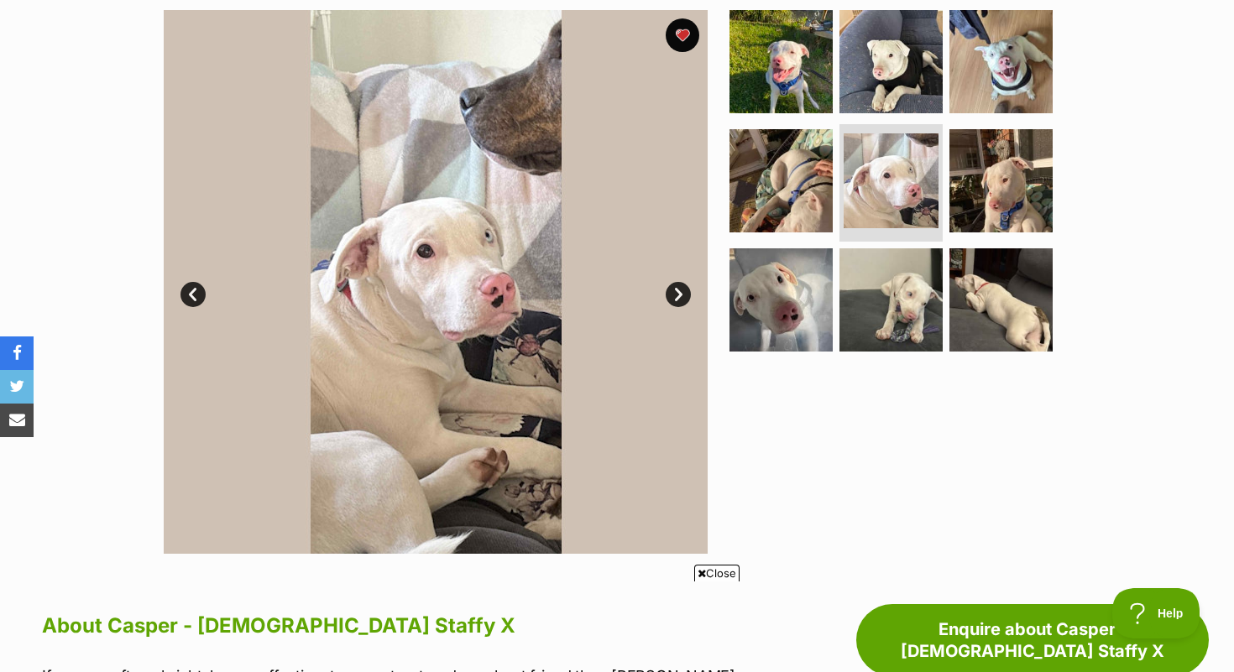
click at [677, 286] on link "Next" at bounding box center [678, 294] width 25 height 25
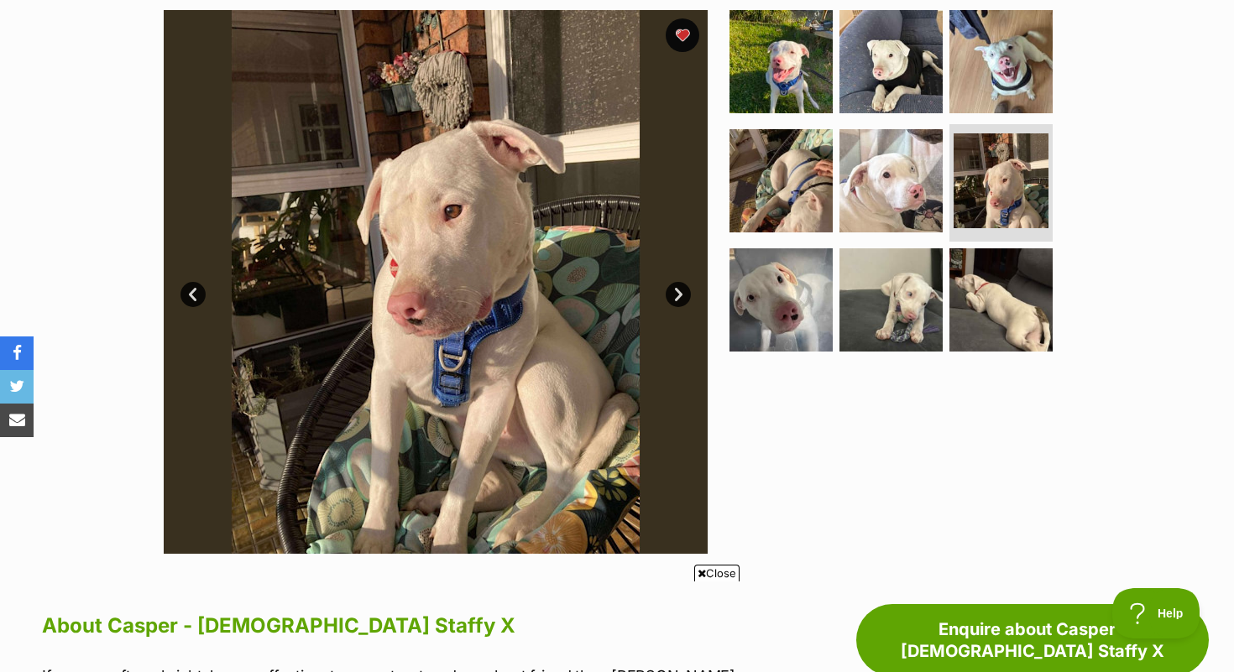
click at [678, 285] on link "Next" at bounding box center [678, 294] width 25 height 25
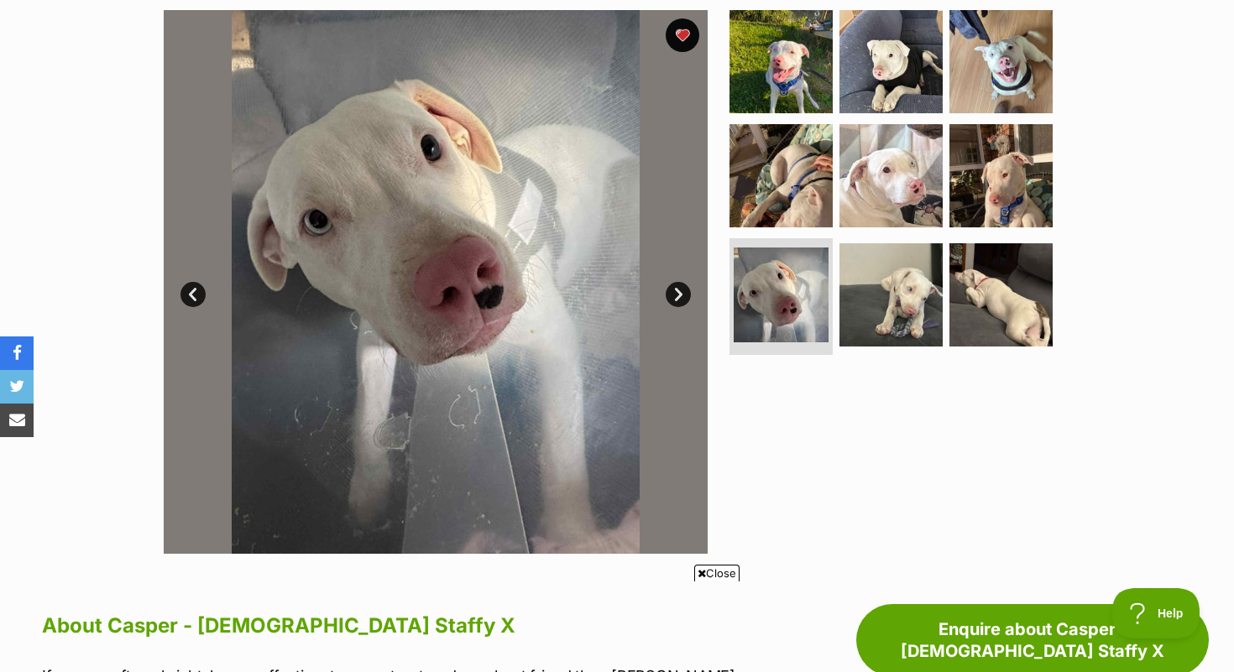
click at [678, 285] on link "Next" at bounding box center [678, 294] width 25 height 25
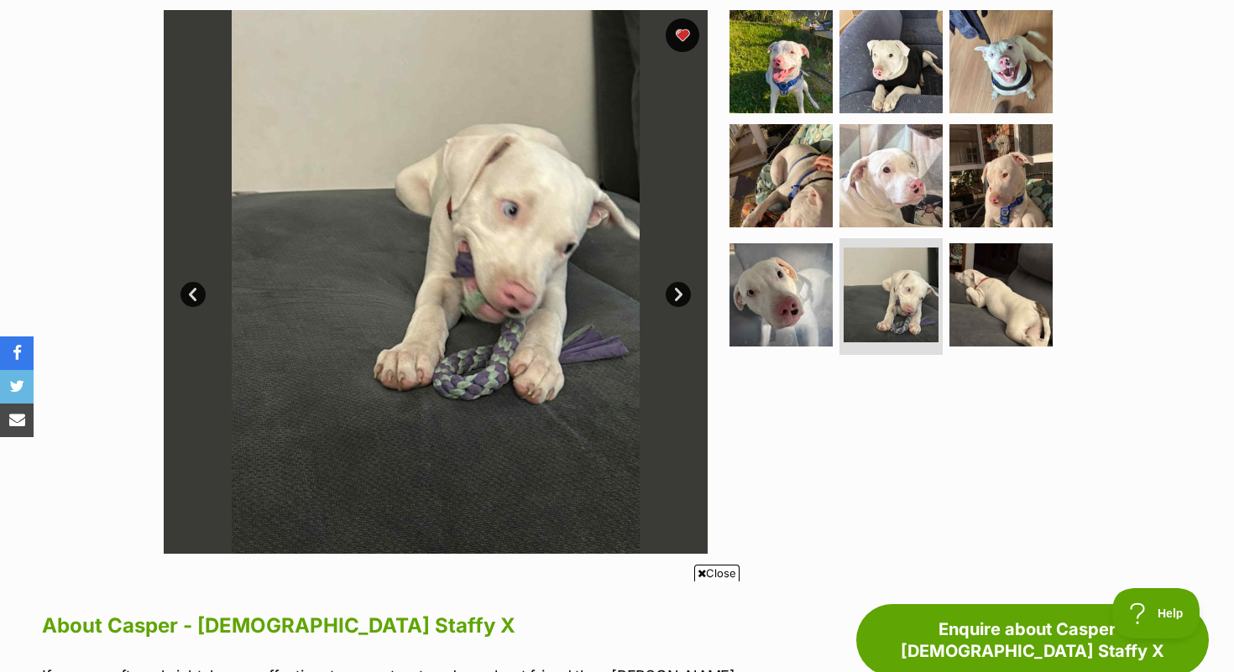
click at [678, 285] on link "Next" at bounding box center [678, 294] width 25 height 25
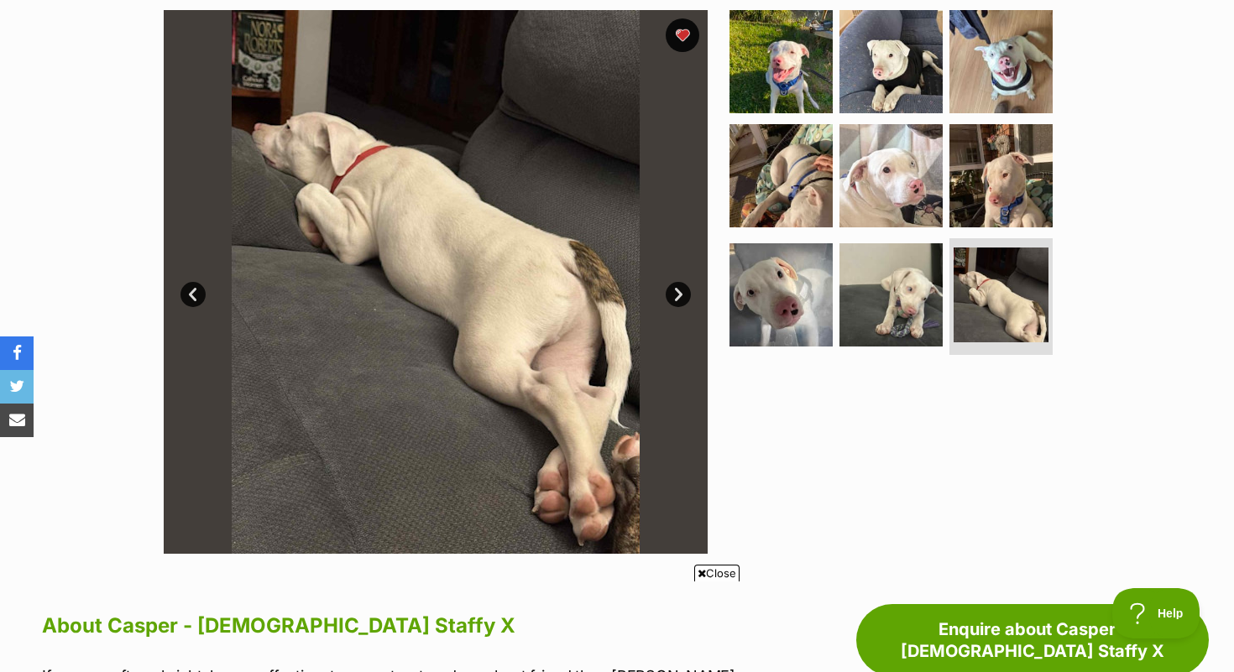
click at [677, 285] on link "Next" at bounding box center [678, 294] width 25 height 25
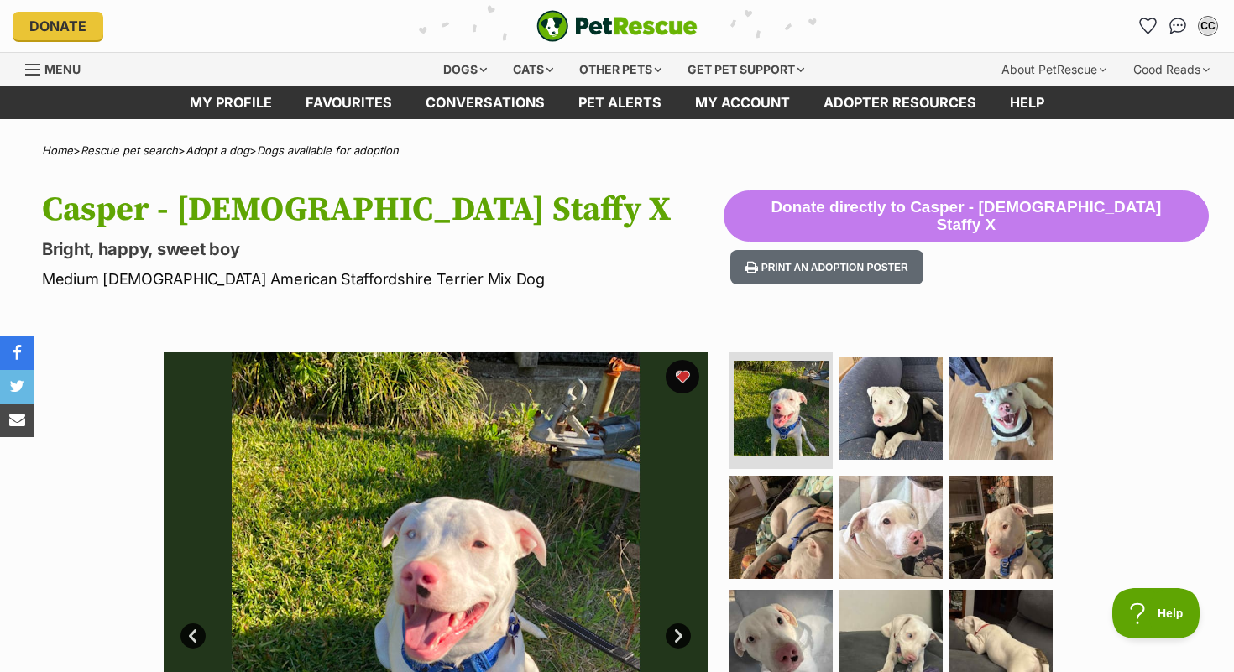
scroll to position [0, 0]
click at [1149, 25] on icon "Favourites" at bounding box center [1148, 25] width 20 height 19
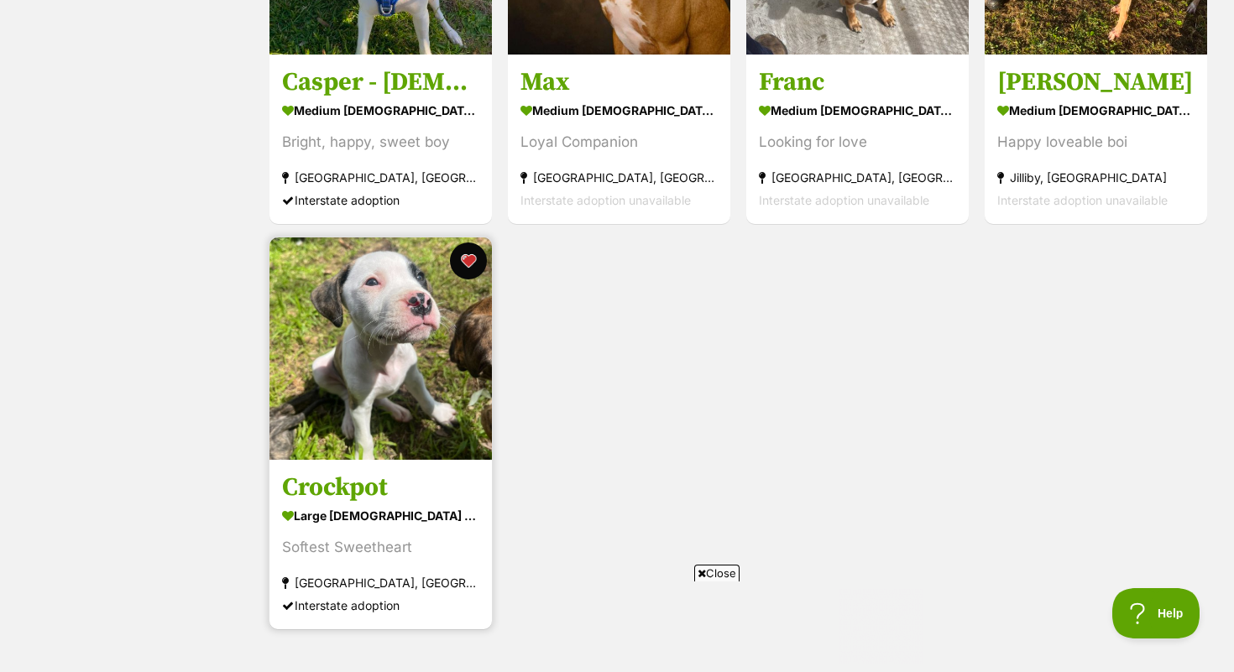
click at [475, 267] on button "favourite" at bounding box center [468, 261] width 37 height 37
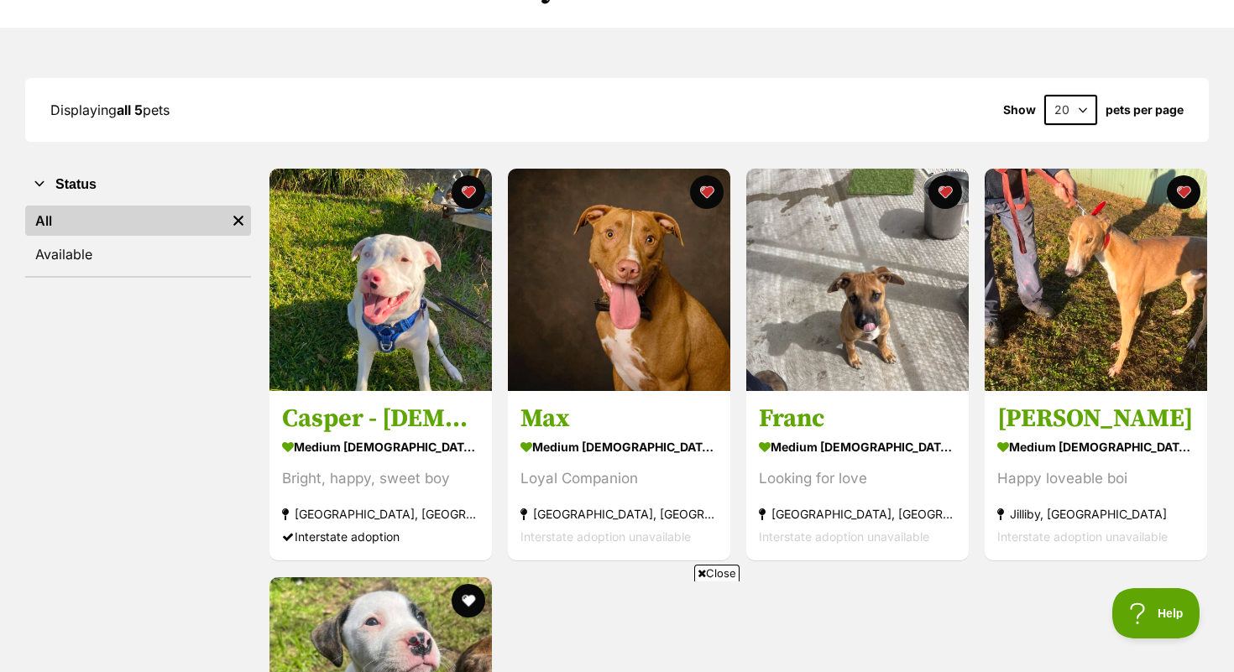
scroll to position [175, 0]
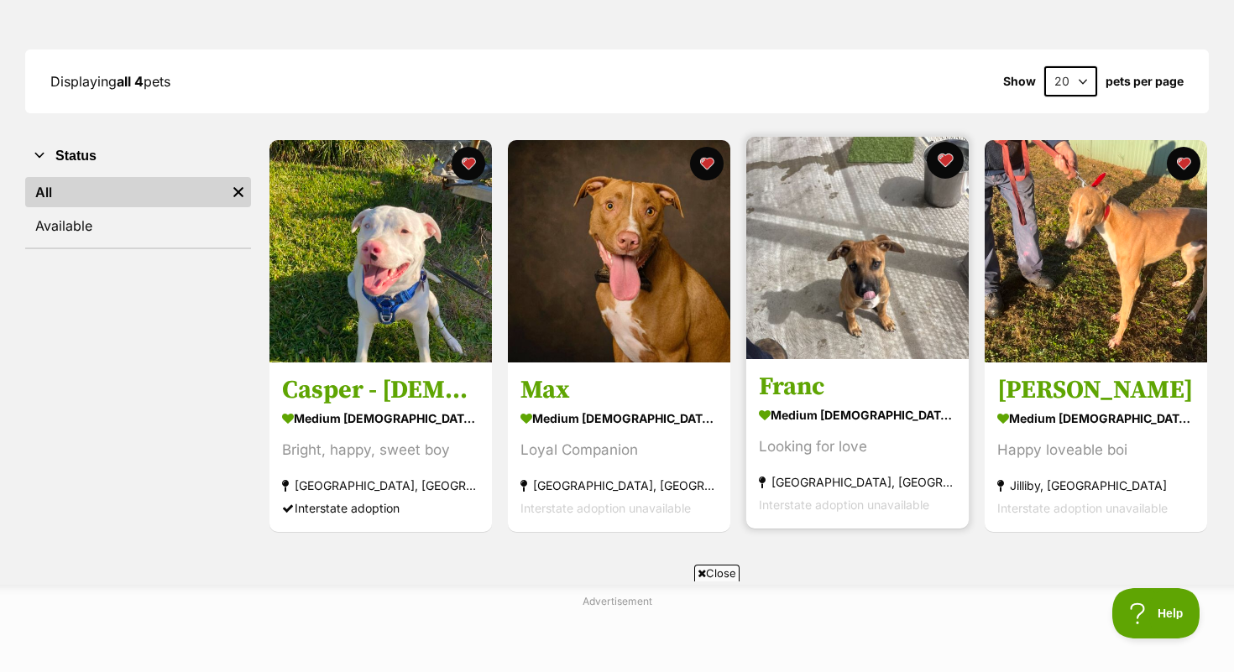
click at [940, 170] on button "favourite" at bounding box center [945, 160] width 37 height 37
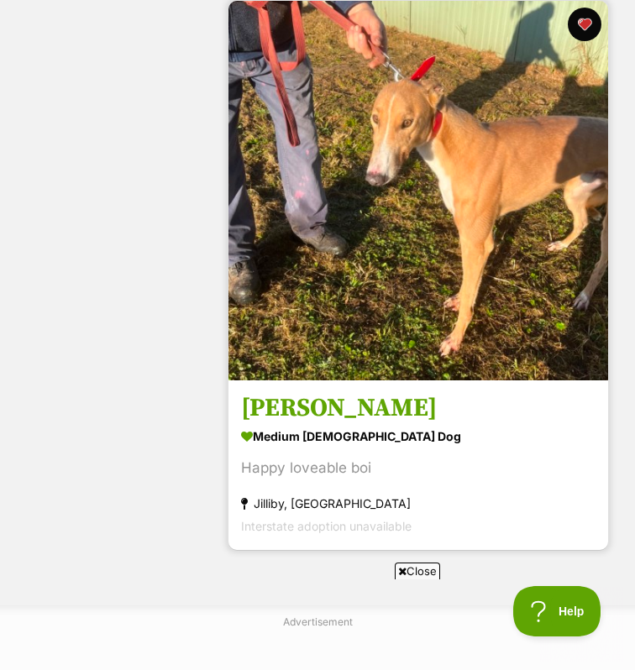
click at [285, 408] on h3 "Hank" at bounding box center [418, 408] width 354 height 32
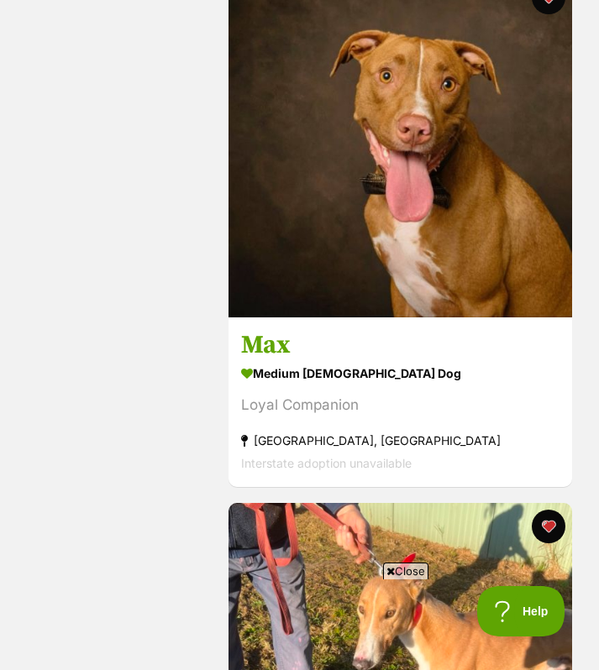
scroll to position [876, 0]
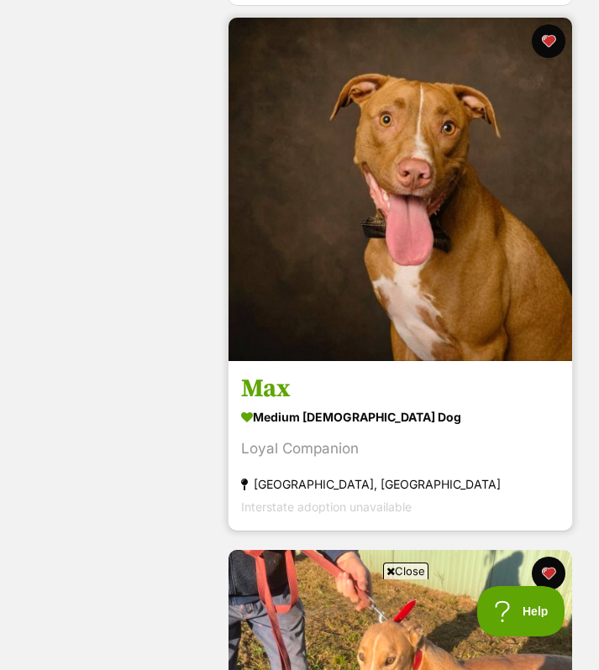
click at [268, 395] on h3 "Max" at bounding box center [400, 389] width 318 height 32
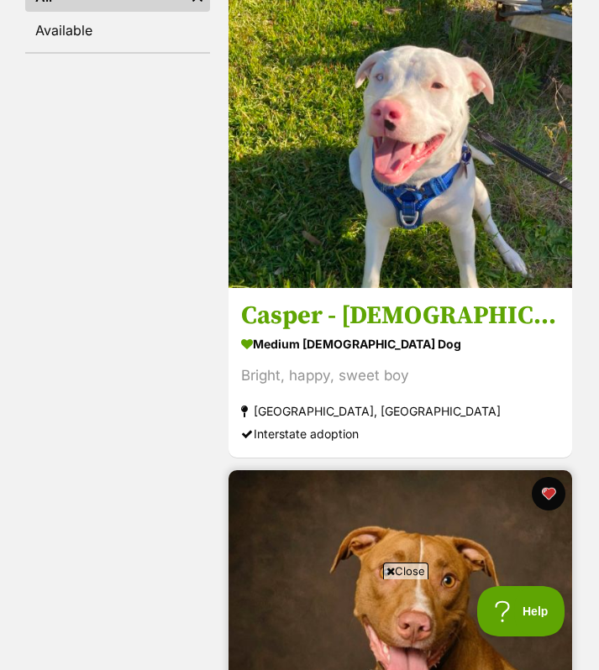
scroll to position [425, 0]
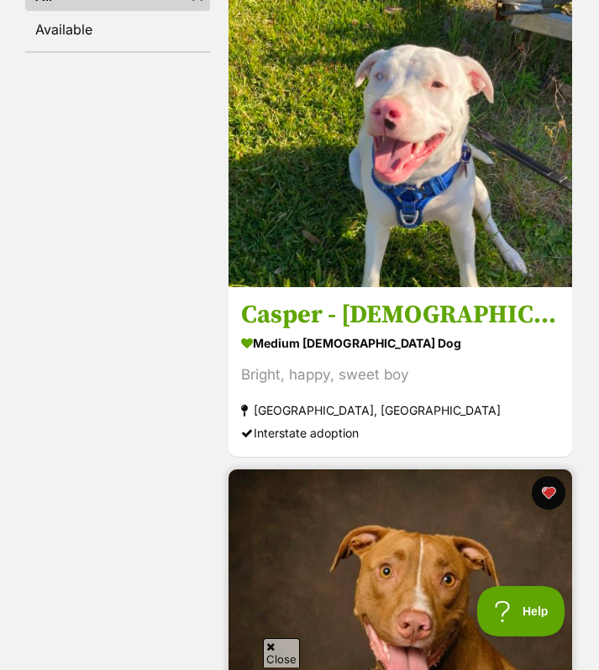
click at [290, 290] on link "Casper - [DEMOGRAPHIC_DATA] Staffy X medium [DEMOGRAPHIC_DATA] Dog Bright, happ…" at bounding box center [399, 371] width 343 height 170
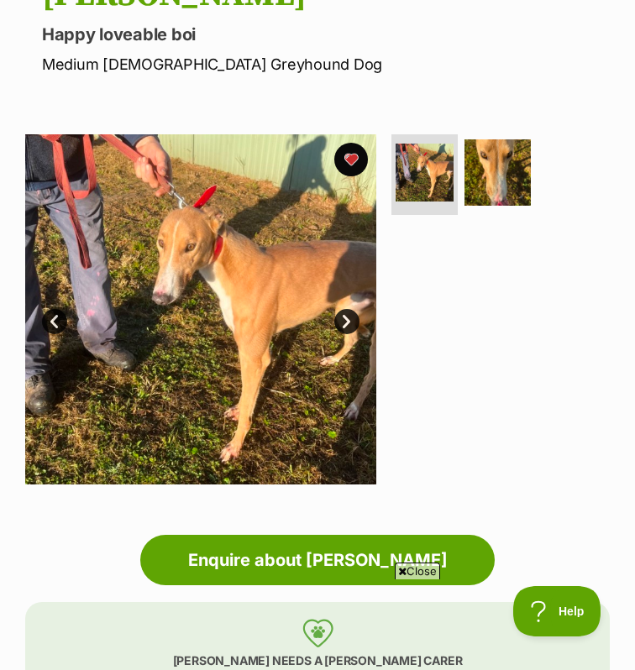
click at [351, 327] on link "Next" at bounding box center [346, 321] width 25 height 25
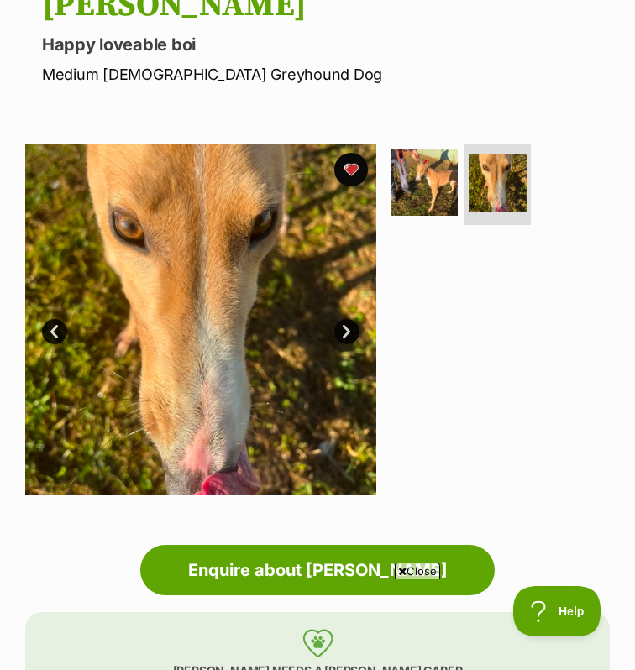
scroll to position [203, 0]
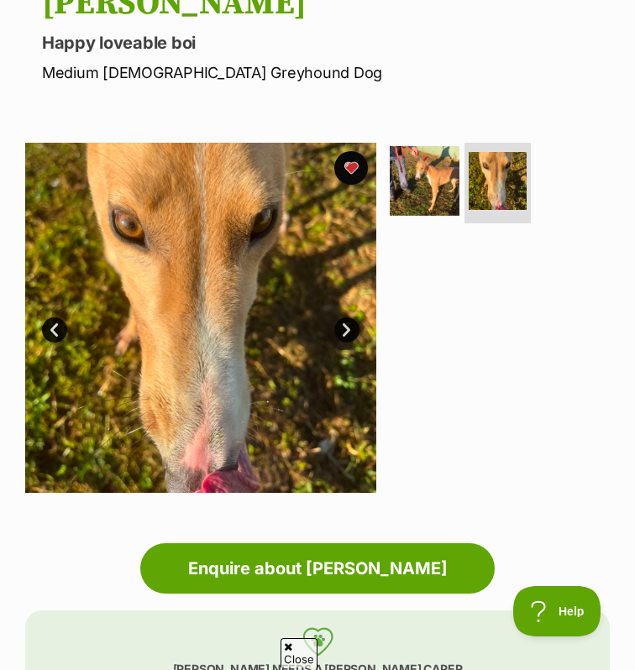
click at [434, 173] on img at bounding box center [425, 180] width 70 height 70
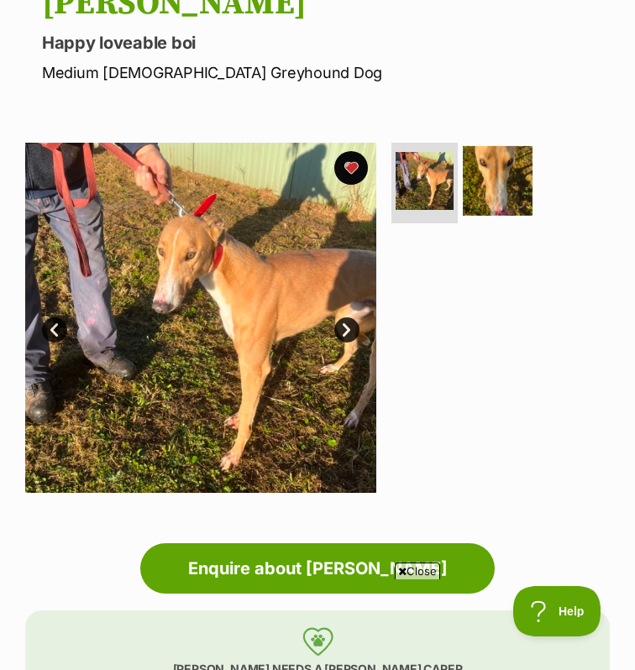
click at [510, 207] on img at bounding box center [498, 180] width 70 height 70
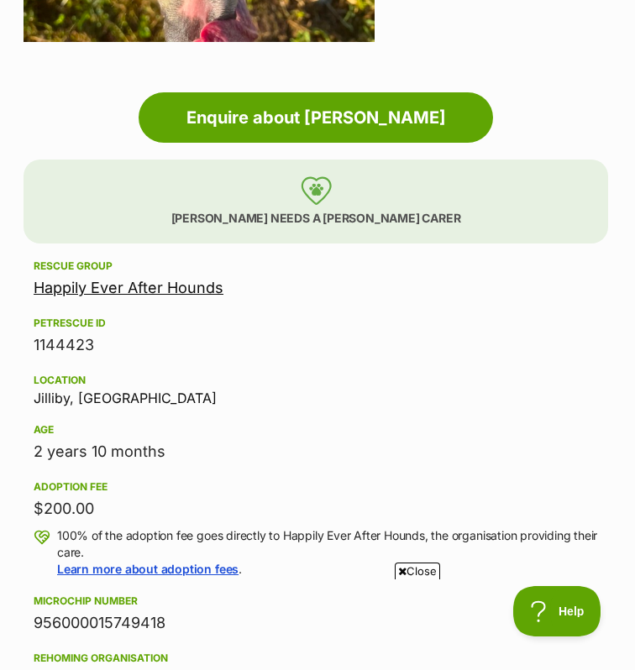
scroll to position [0, 2]
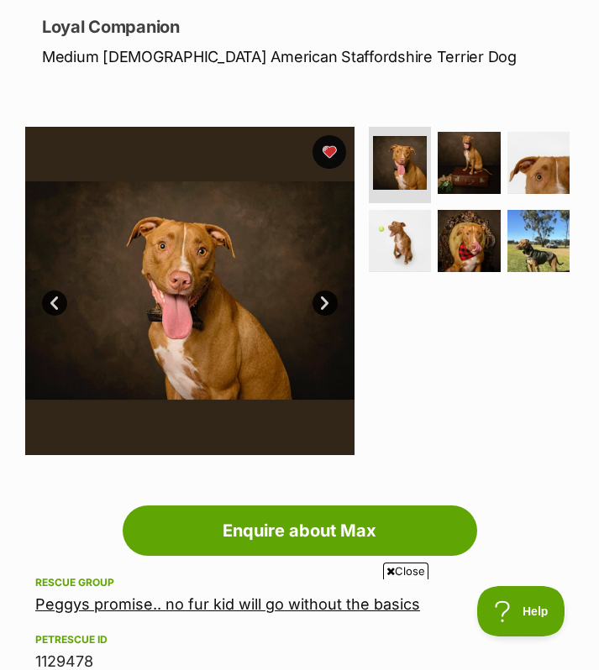
click at [322, 311] on link "Next" at bounding box center [324, 302] width 25 height 25
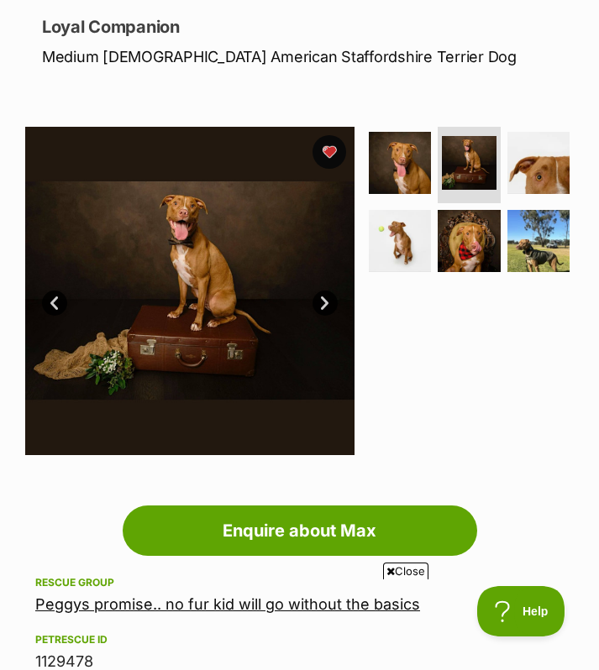
click at [322, 312] on link "Next" at bounding box center [324, 302] width 25 height 25
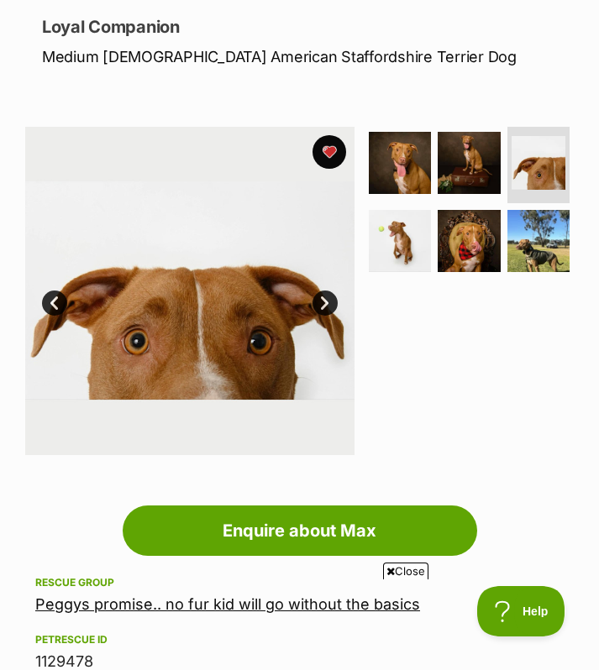
click at [322, 312] on link "Next" at bounding box center [324, 302] width 25 height 25
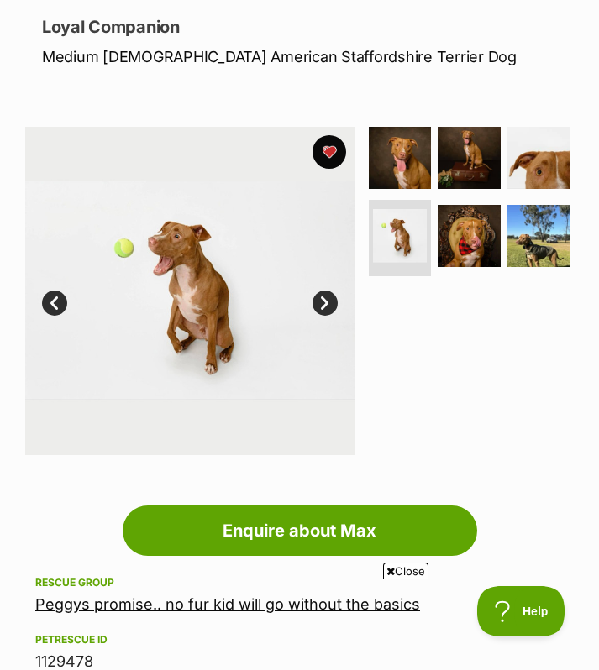
click at [322, 312] on link "Next" at bounding box center [324, 302] width 25 height 25
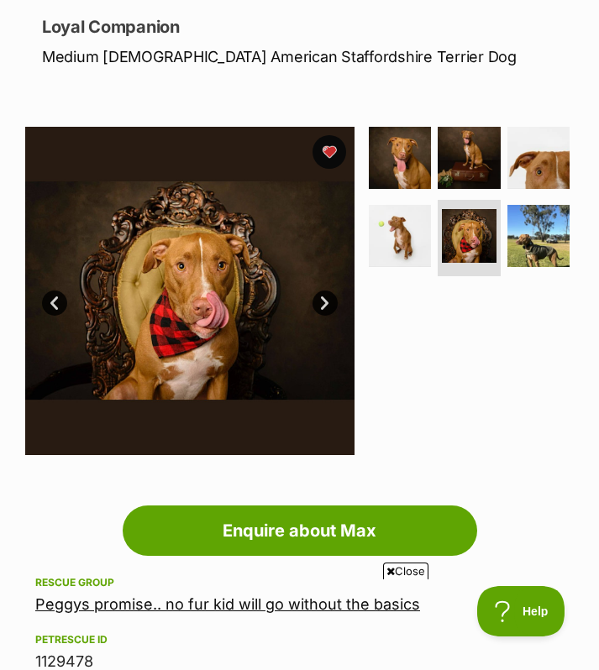
click at [322, 312] on link "Next" at bounding box center [324, 302] width 25 height 25
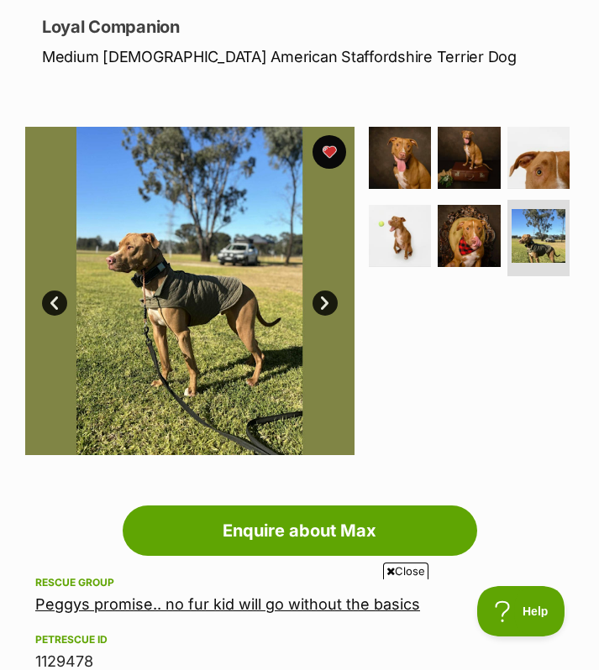
click at [322, 312] on link "Next" at bounding box center [324, 302] width 25 height 25
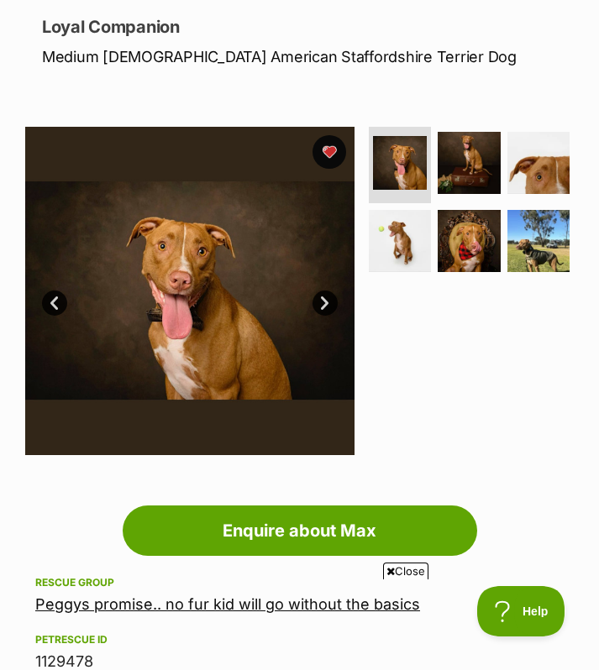
click at [322, 311] on link "Next" at bounding box center [324, 302] width 25 height 25
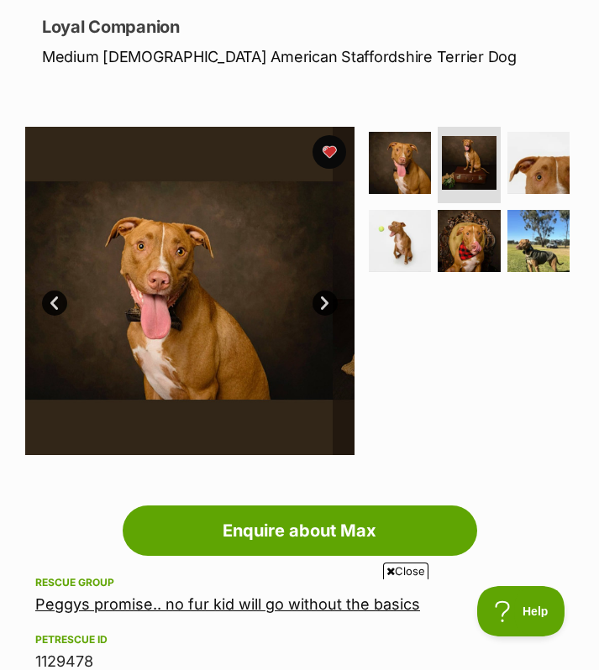
click at [322, 311] on link "Next" at bounding box center [324, 302] width 25 height 25
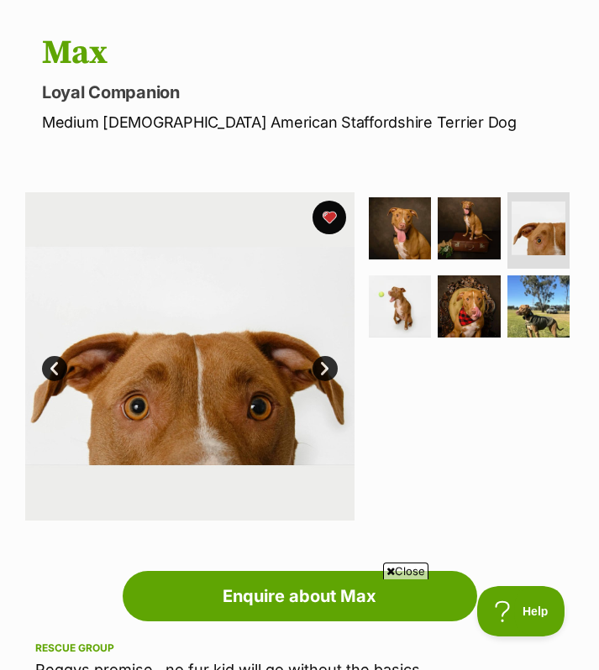
scroll to position [155, 0]
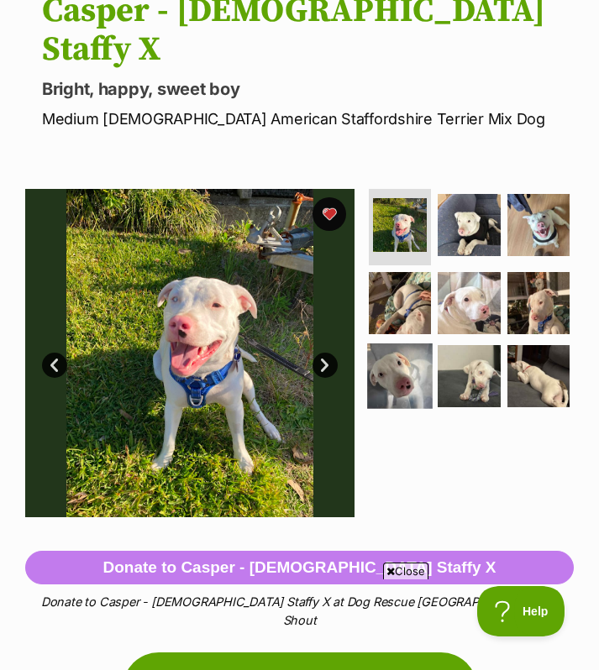
click at [403, 343] on img at bounding box center [399, 375] width 65 height 65
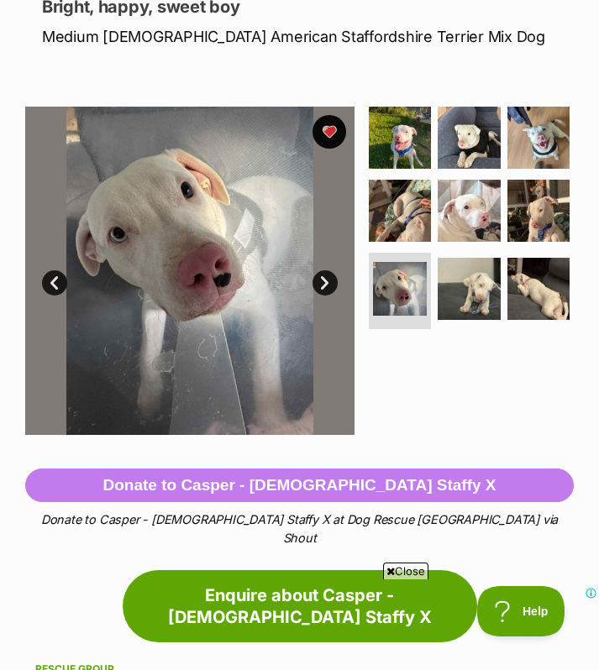
scroll to position [277, 0]
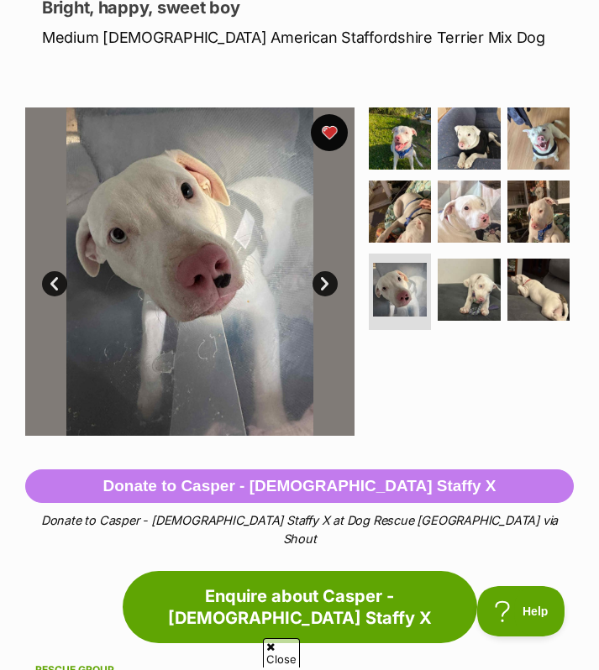
click at [329, 114] on button "favourite" at bounding box center [329, 132] width 37 height 37
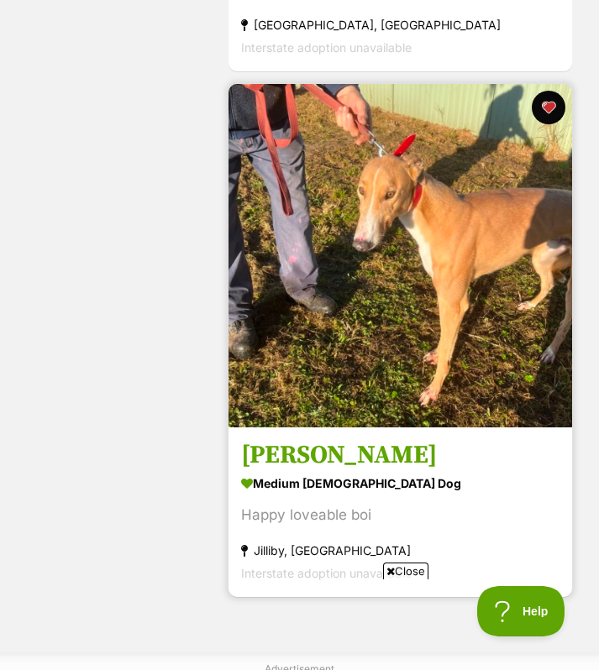
scroll to position [239, 0]
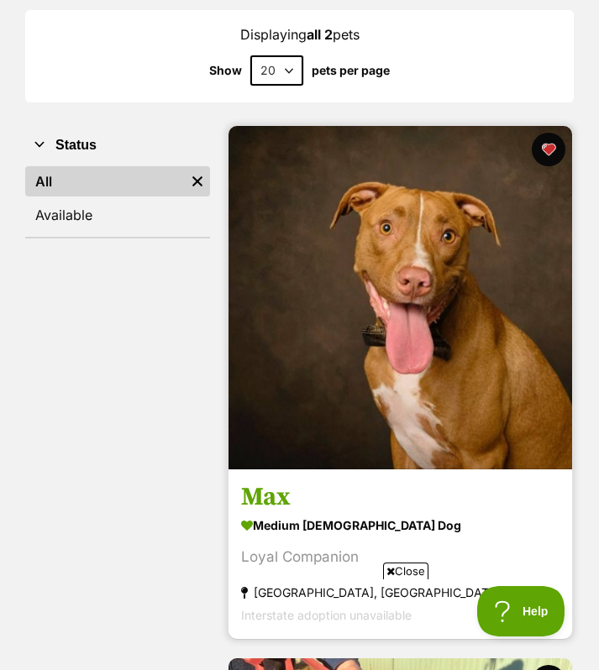
click at [383, 435] on img at bounding box center [399, 297] width 343 height 343
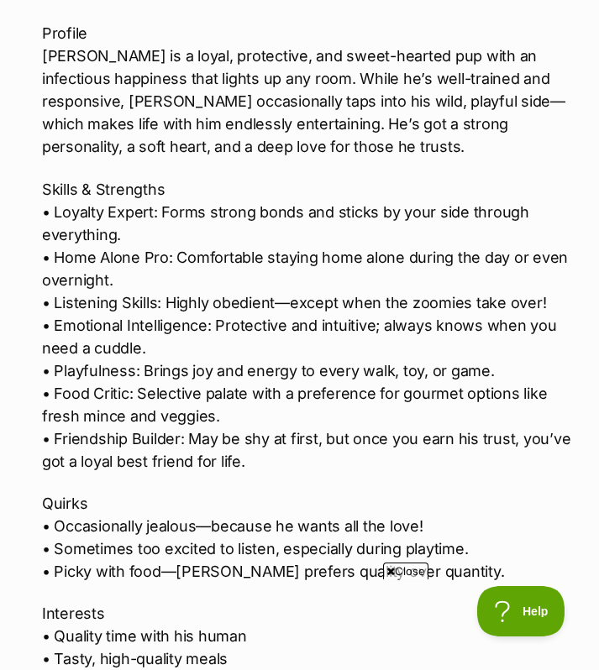
scroll to position [1581, 0]
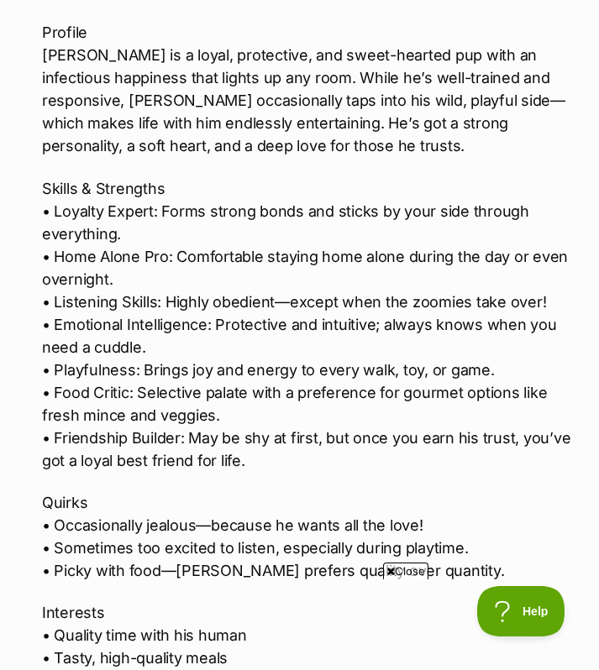
click at [118, 275] on p "Skills & Strengths • Loyalty Expert: Forms strong bonds and sticks by your side…" at bounding box center [307, 324] width 531 height 295
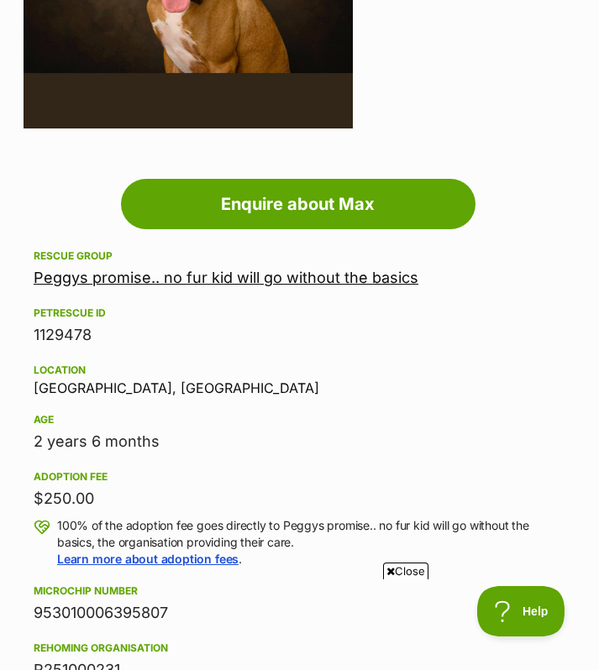
scroll to position [542, 2]
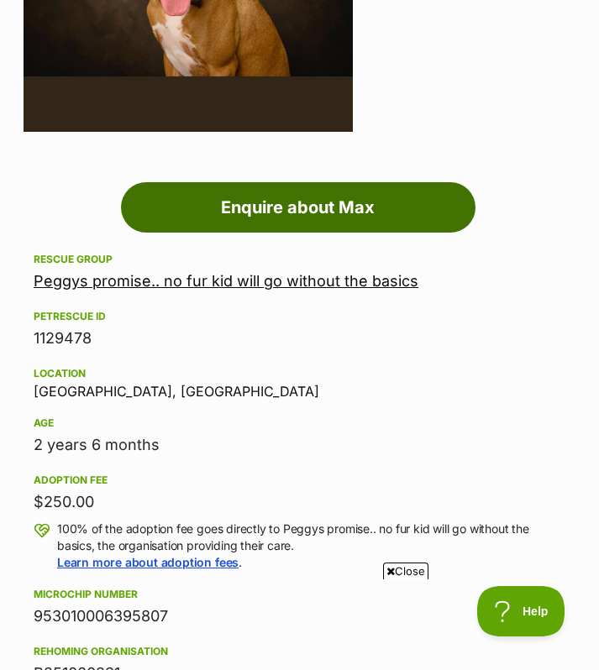
click at [314, 207] on link "Enquire about Max" at bounding box center [298, 207] width 354 height 50
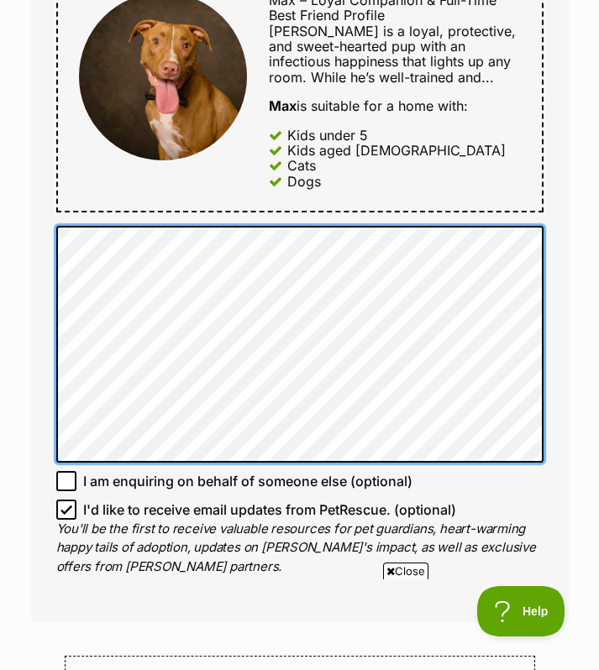
scroll to position [905, 0]
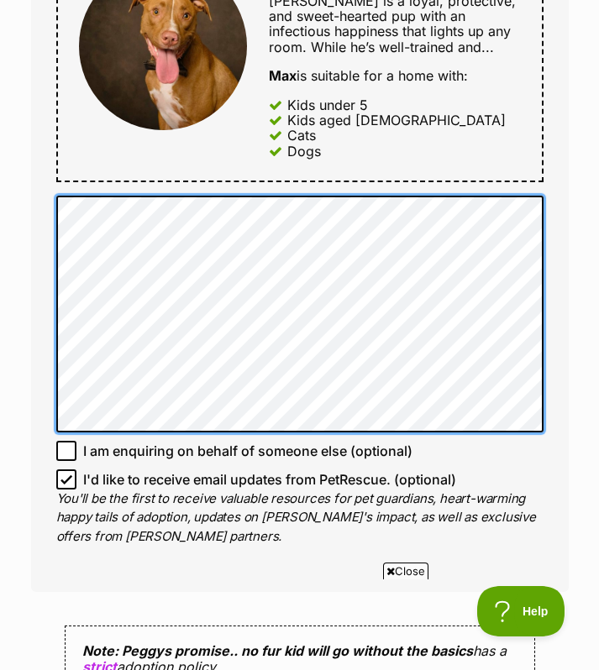
click at [50, 381] on div "Full name Charlotte Caulfield Email We require this to be able to send you comm…" at bounding box center [299, 42] width 537 height 1099
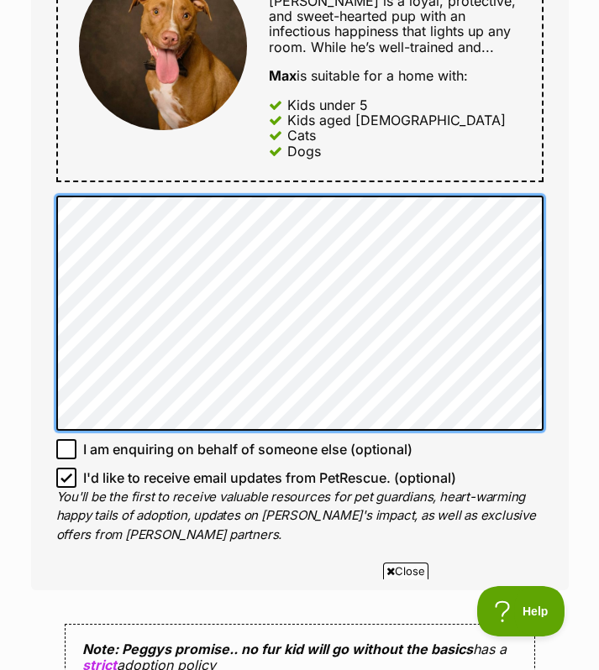
click at [48, 313] on div "Full name Charlotte Caulfield Email We require this to be able to send you comm…" at bounding box center [299, 41] width 537 height 1097
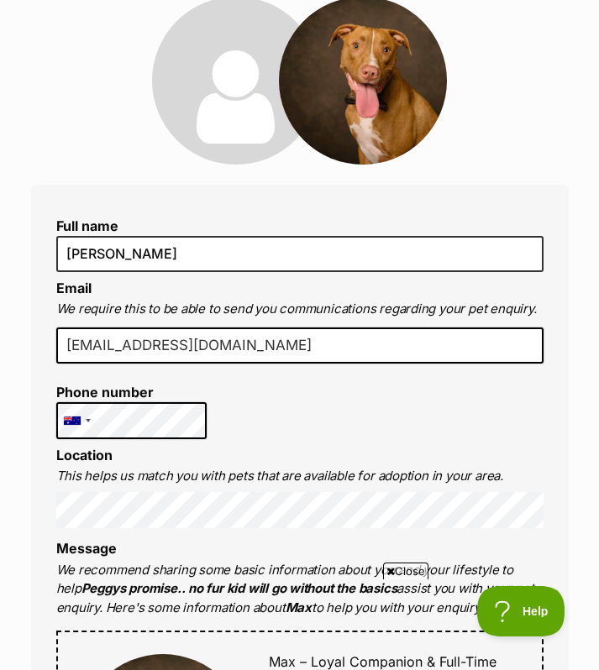
scroll to position [0, 0]
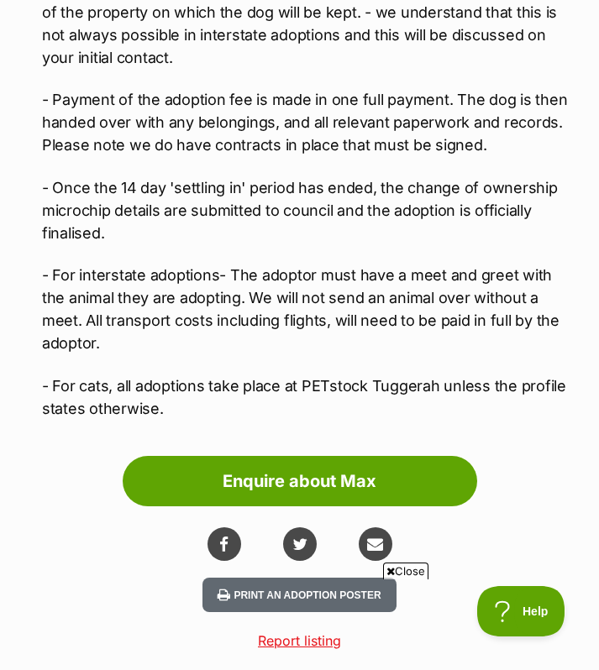
scroll to position [2965, 0]
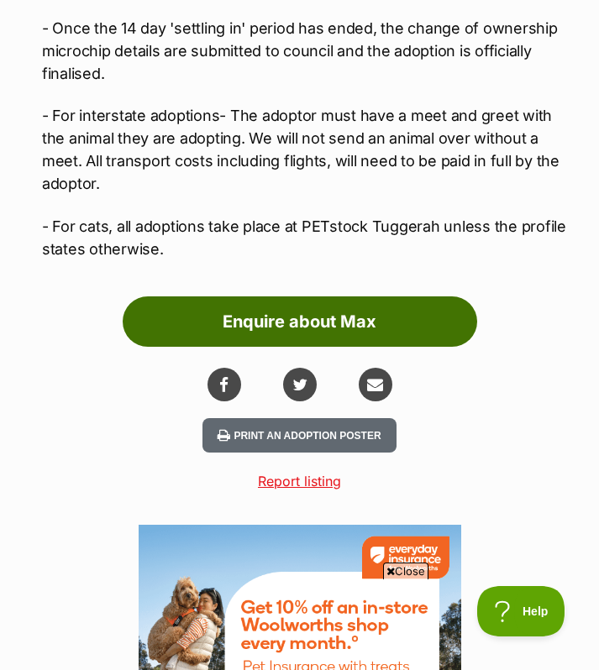
click at [326, 301] on link "Enquire about Max" at bounding box center [300, 321] width 354 height 50
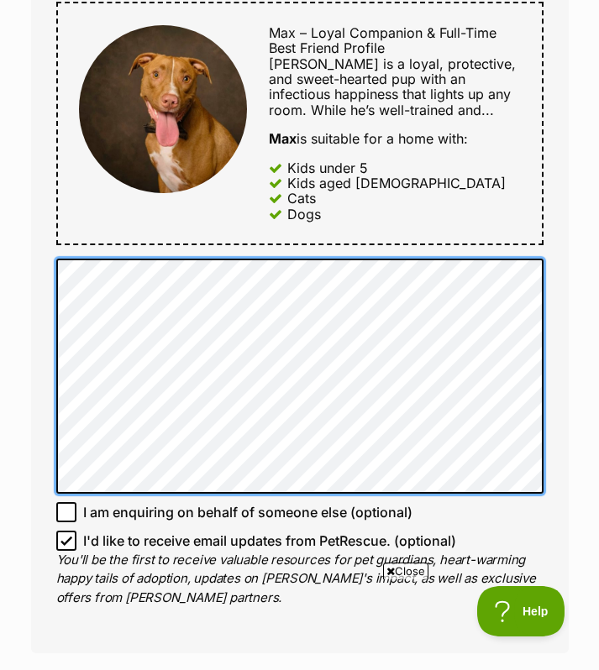
click at [50, 254] on div "Full name Charlotte Caulfield Email We require this to be able to send you comm…" at bounding box center [299, 104] width 537 height 1097
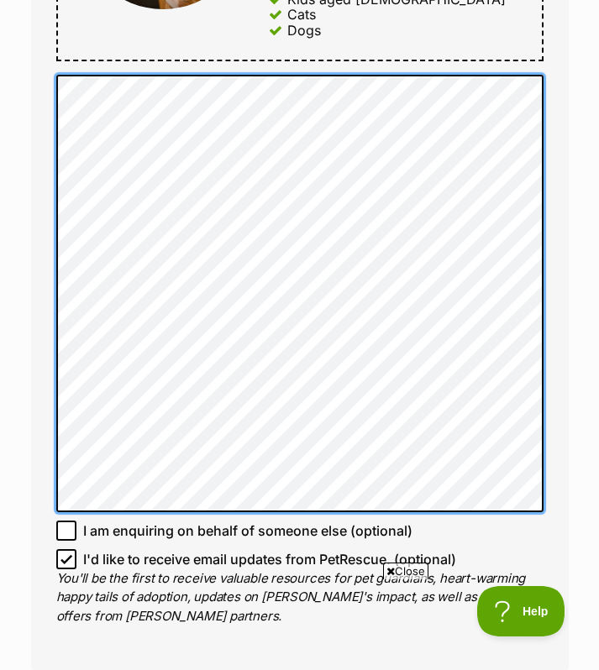
scroll to position [1097, 0]
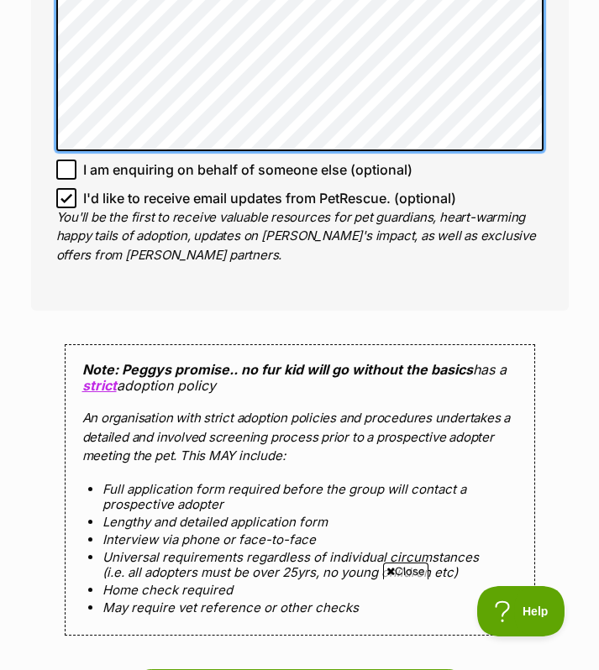
scroll to position [1375, 0]
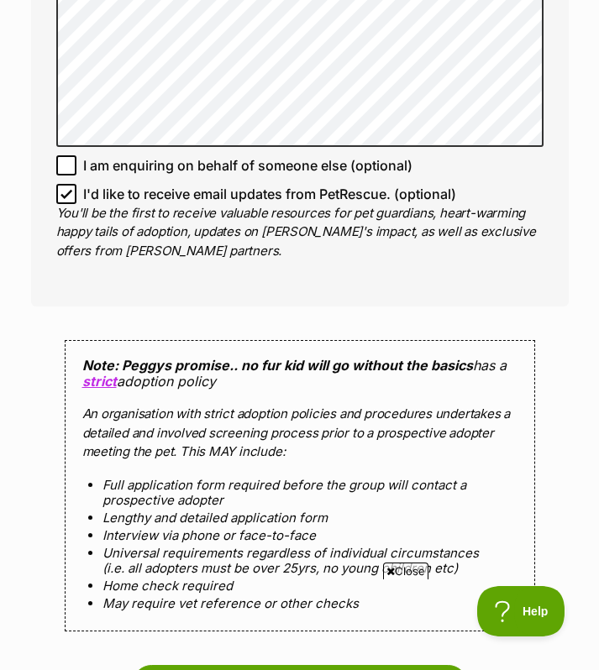
click at [71, 196] on icon at bounding box center [66, 194] width 12 height 12
click at [71, 196] on input "I'd like to receive email updates from PetRescue. (optional)" at bounding box center [66, 194] width 20 height 20
checkbox input "false"
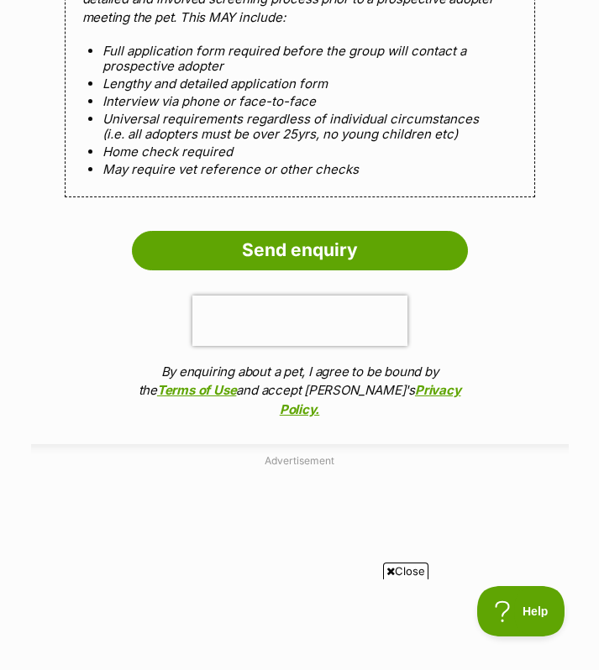
scroll to position [1810, 0]
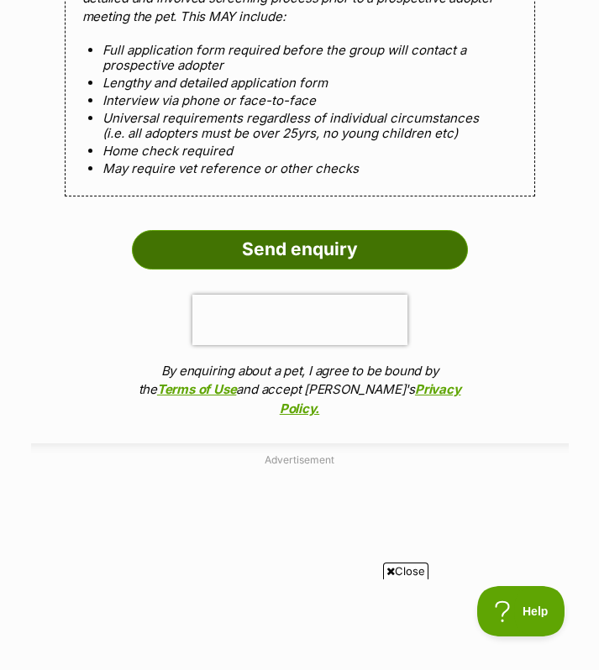
click at [283, 249] on input "Send enquiry" at bounding box center [300, 249] width 336 height 39
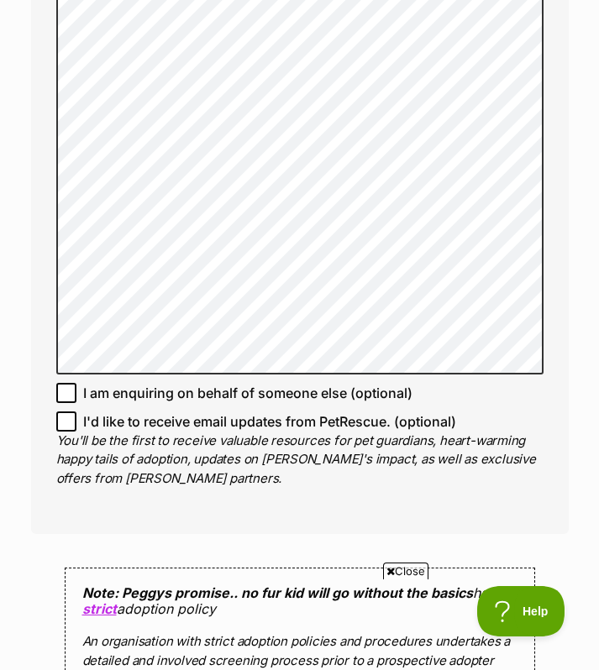
scroll to position [0, 0]
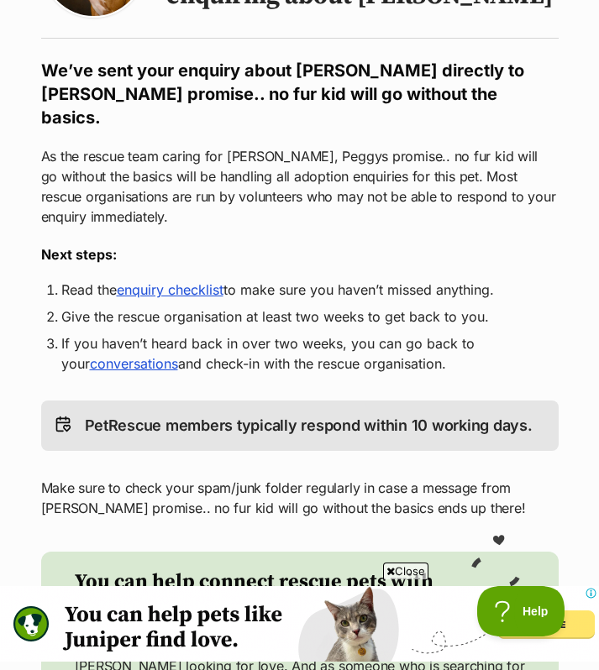
scroll to position [252, 0]
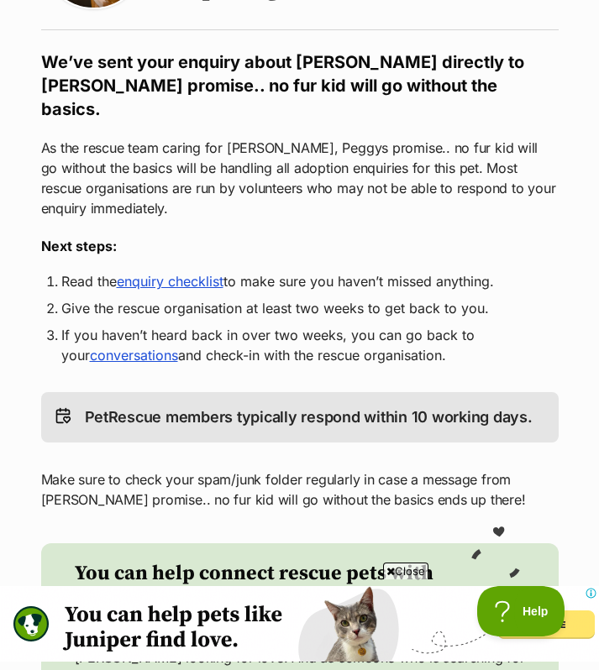
click at [193, 273] on link "enquiry checklist" at bounding box center [170, 281] width 107 height 17
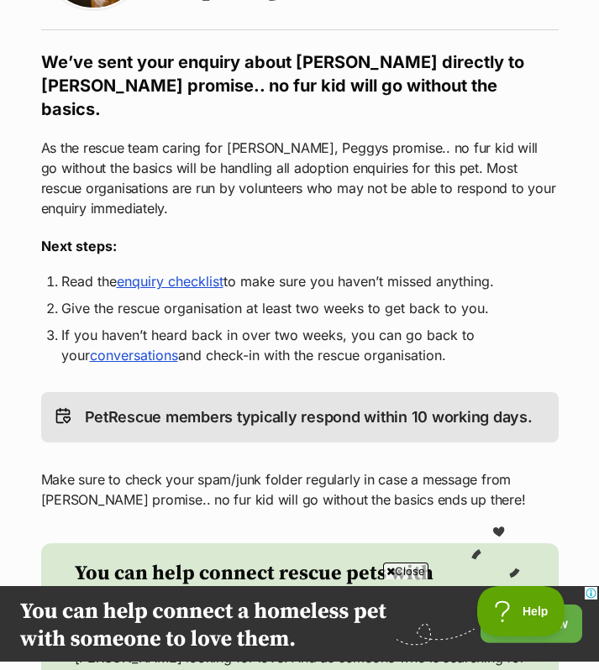
scroll to position [0, 0]
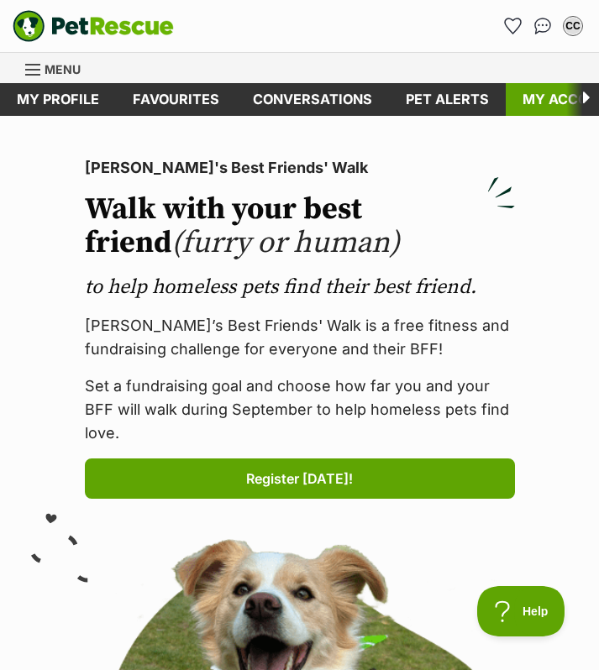
click at [552, 102] on link "My account" at bounding box center [569, 99] width 128 height 33
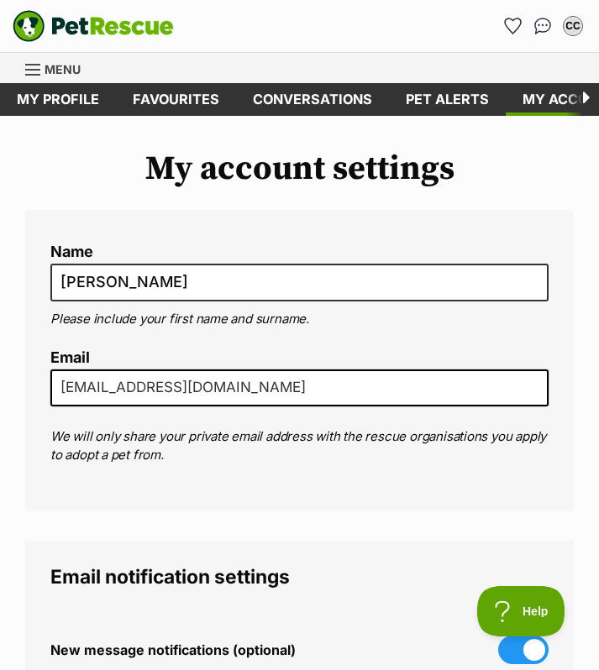
click at [586, 97] on icon at bounding box center [582, 99] width 33 height 33
click at [583, 96] on icon at bounding box center [582, 99] width 33 height 33
click at [61, 96] on link "My profile" at bounding box center [58, 99] width 116 height 33
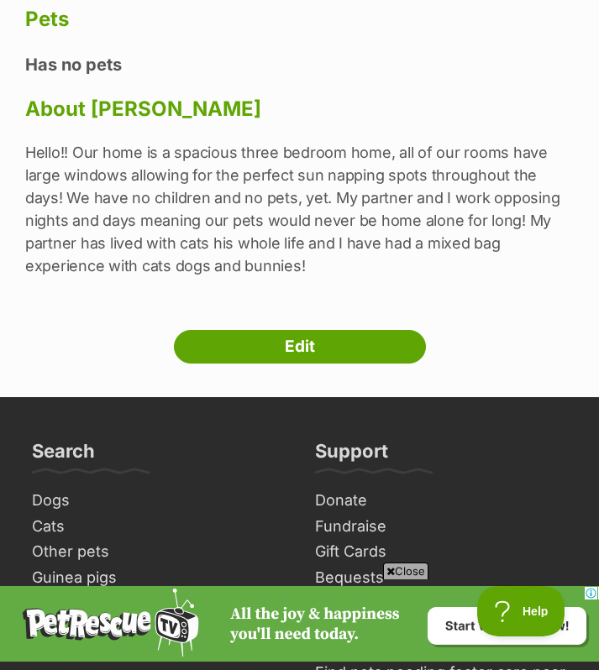
scroll to position [625, 0]
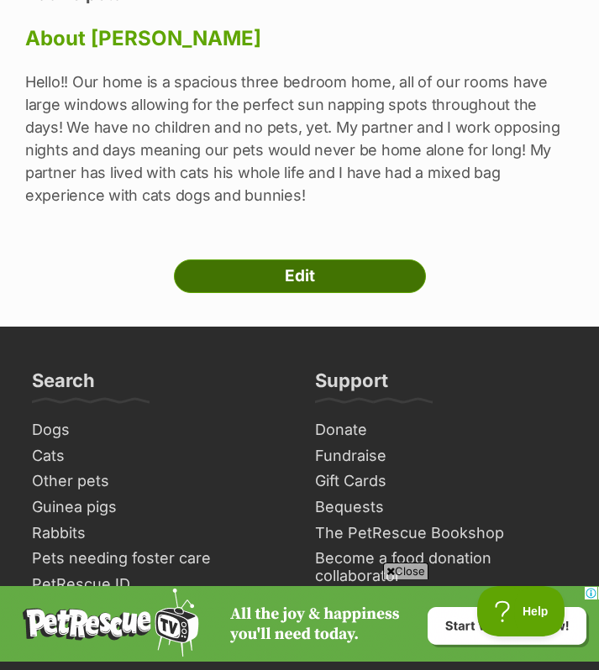
click at [295, 280] on link "Edit" at bounding box center [300, 276] width 252 height 34
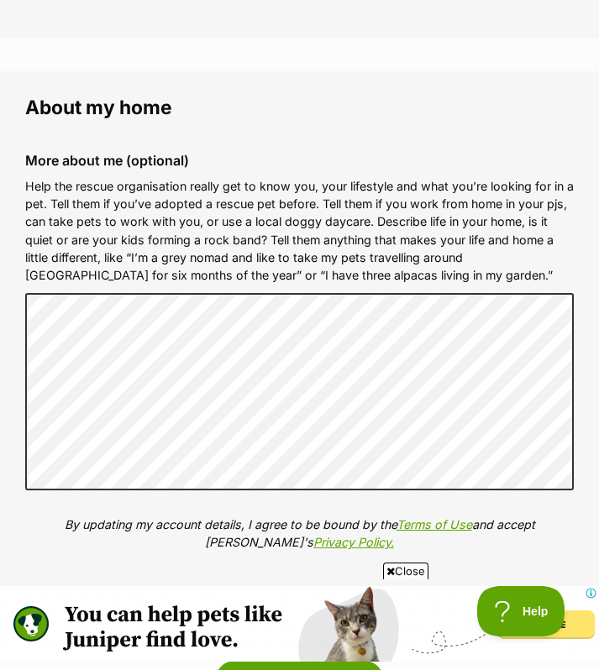
scroll to position [1774, 0]
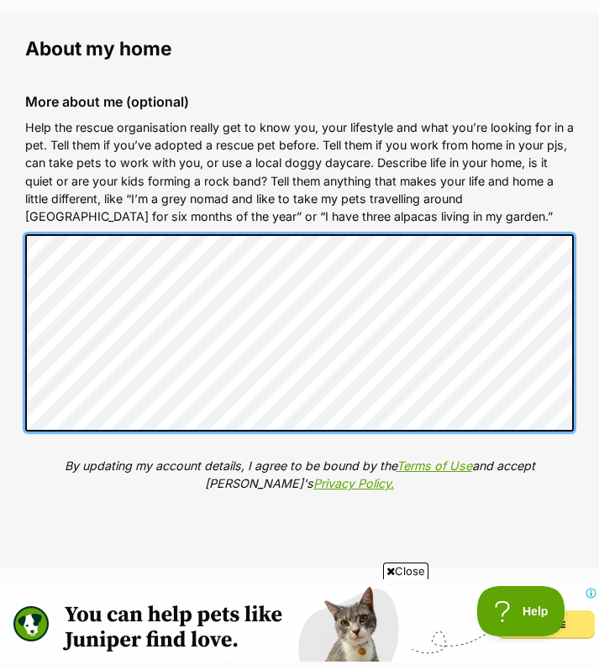
click at [3, 279] on fieldset "About my home More about me (optional) Help the rescue organisation really get …" at bounding box center [299, 291] width 599 height 556
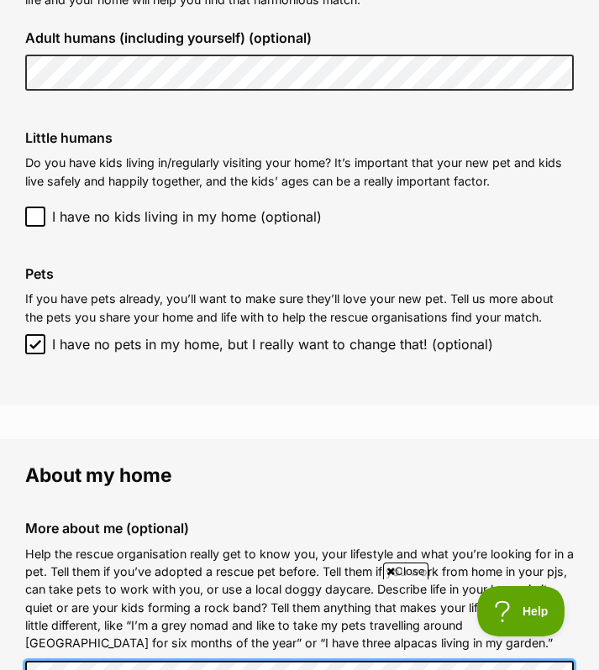
scroll to position [1332, 0]
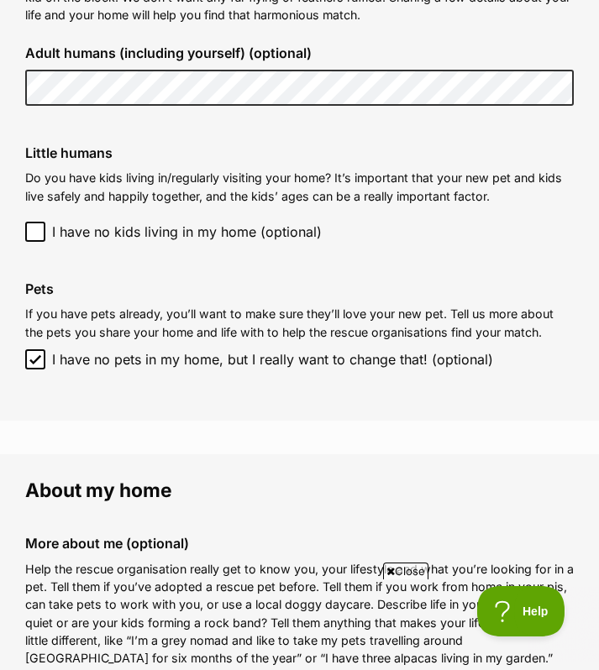
click at [40, 358] on icon at bounding box center [35, 359] width 12 height 12
click at [40, 358] on input "I have no pets in my home, but I really want to change that! (optional)" at bounding box center [35, 359] width 20 height 20
checkbox input "false"
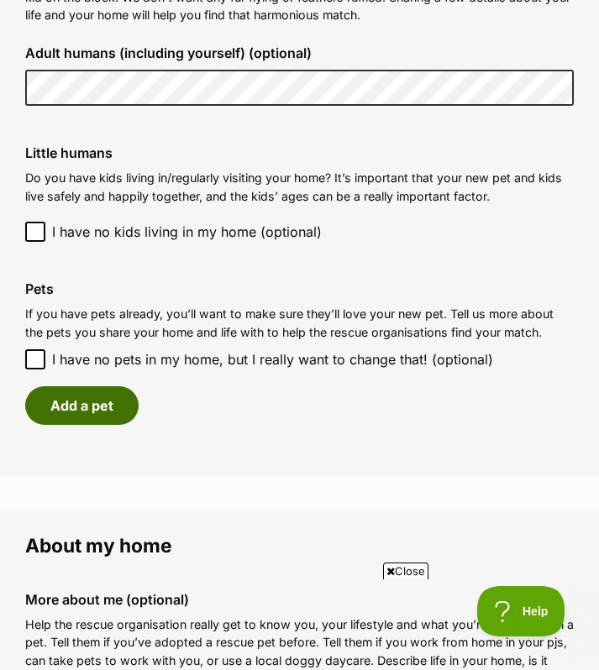
click at [83, 423] on button "Add a pet" at bounding box center [81, 405] width 113 height 39
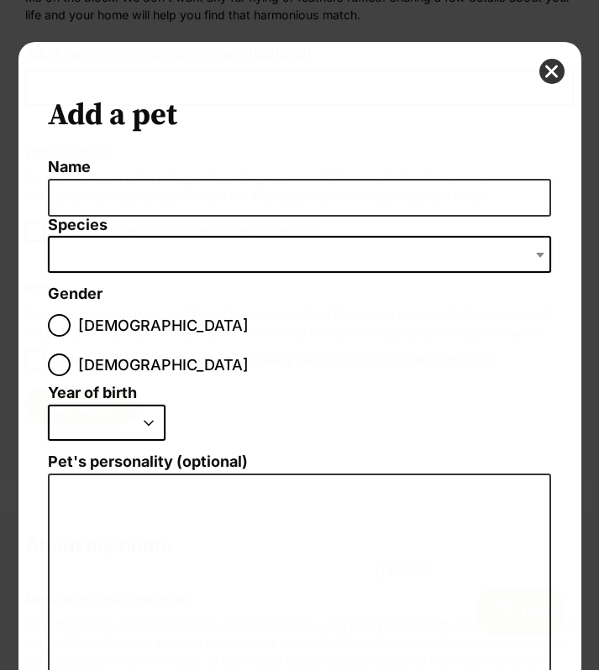
scroll to position [0, 0]
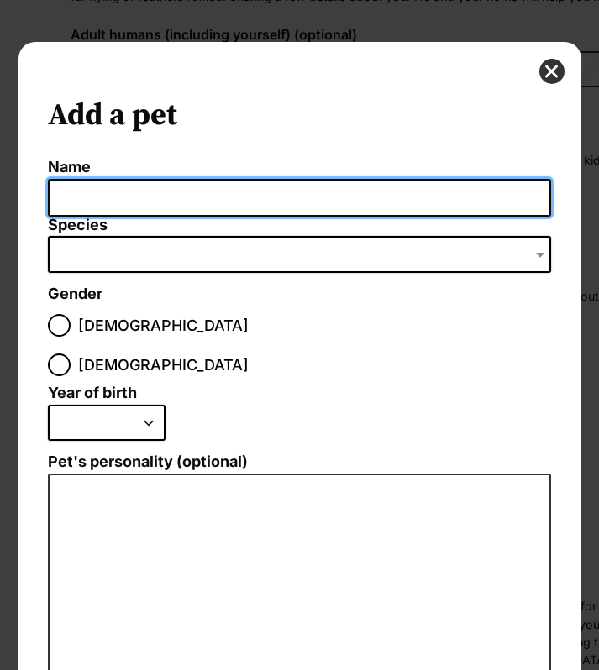
click at [123, 201] on input "Name" at bounding box center [299, 198] width 503 height 38
type input "Horizon"
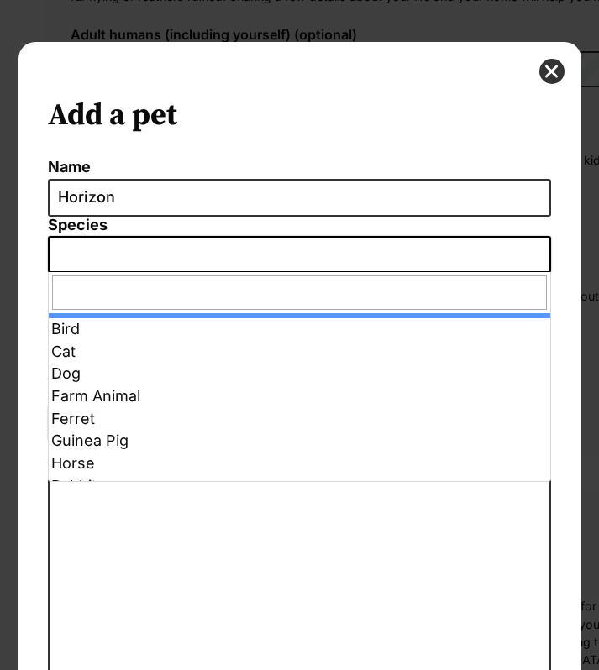
click at [111, 253] on span "Dialog Window - Close (Press escape to close)" at bounding box center [299, 254] width 503 height 37
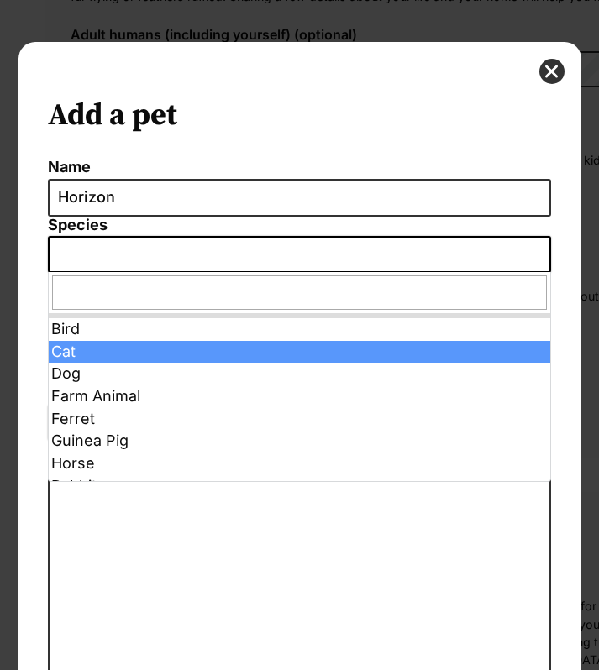
select select "2"
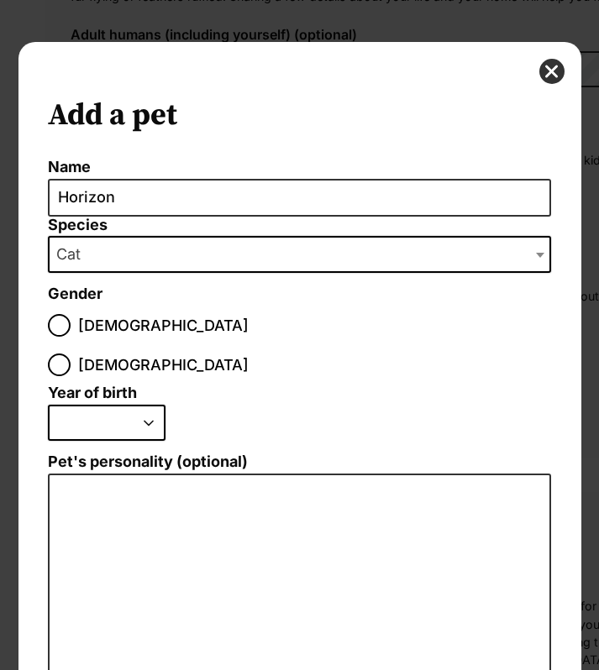
click at [158, 353] on span "Female" at bounding box center [163, 364] width 170 height 23
click at [71, 353] on input "Female" at bounding box center [59, 364] width 23 height 23
radio input "true"
click at [149, 353] on label "Female" at bounding box center [148, 364] width 201 height 23
click at [71, 353] on input "Female" at bounding box center [59, 364] width 23 height 23
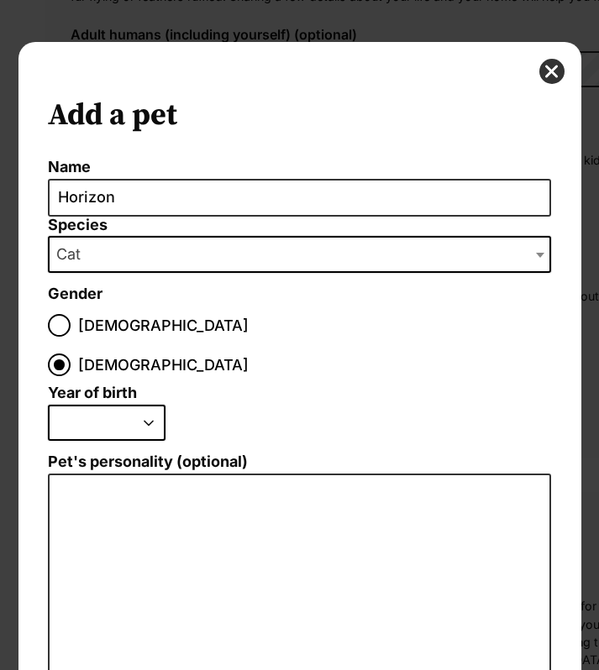
click at [134, 405] on select "2025 2024 2023 2022 2021 2020 2019 2018 2017 2016 2015 2014 2013 2012 2011 2010…" at bounding box center [107, 423] width 118 height 37
select select "2024"
click at [48, 405] on select "2025 2024 2023 2022 2021 2020 2019 2018 2017 2016 2015 2014 2013 2012 2011 2010…" at bounding box center [107, 423] width 118 height 37
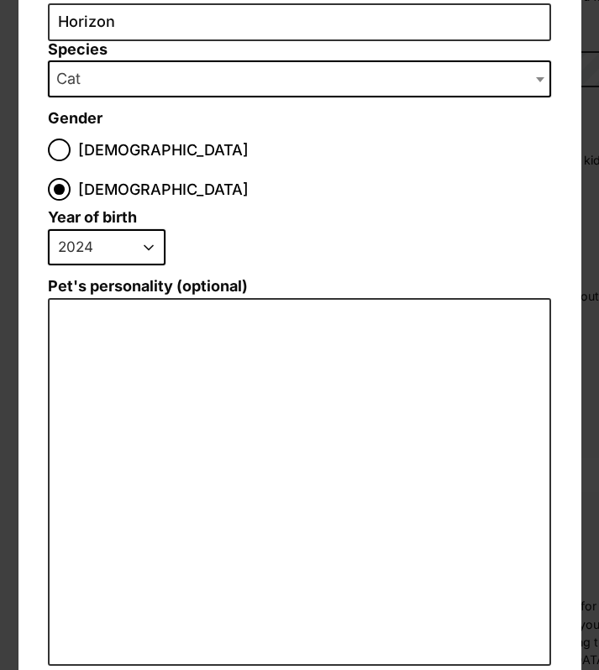
scroll to position [186, 0]
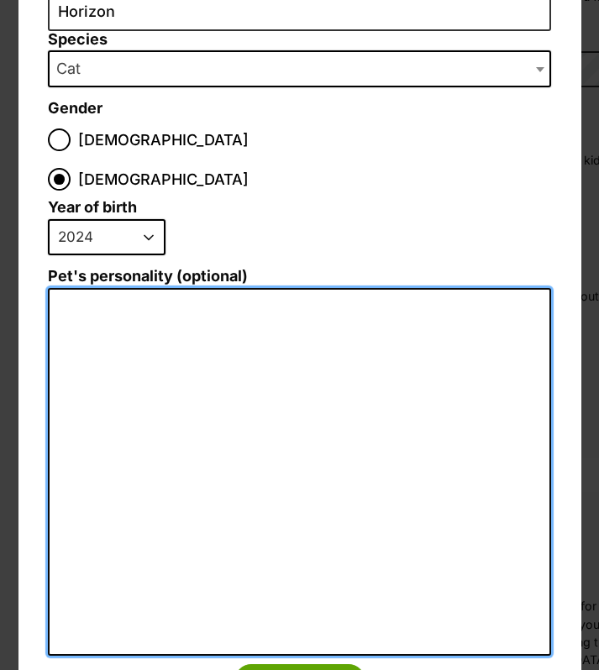
click at [107, 482] on textarea "Pet's personality (optional)" at bounding box center [299, 472] width 503 height 368
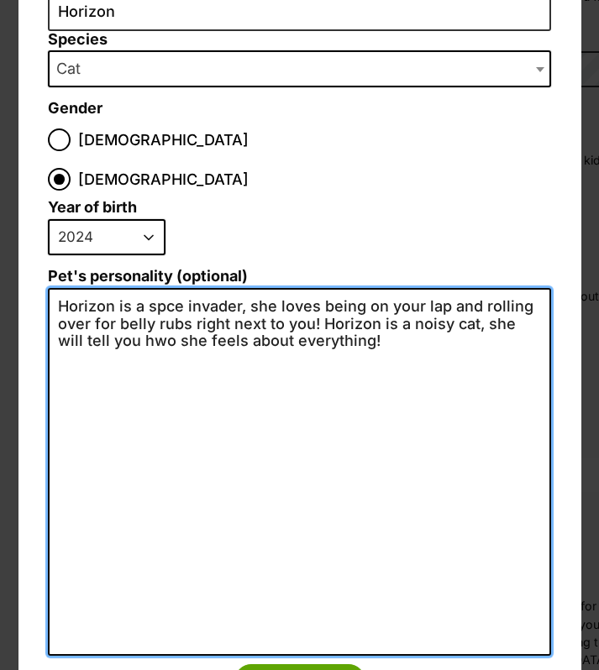
scroll to position [0, 0]
click at [133, 302] on textarea "Horizon is a spce invader, she loves being on your lap and rolling over for bel…" at bounding box center [299, 472] width 503 height 368
click at [165, 288] on textarea "Horizon is a spce invader, she loves being on your lap and rolling over for bel…" at bounding box center [299, 472] width 503 height 368
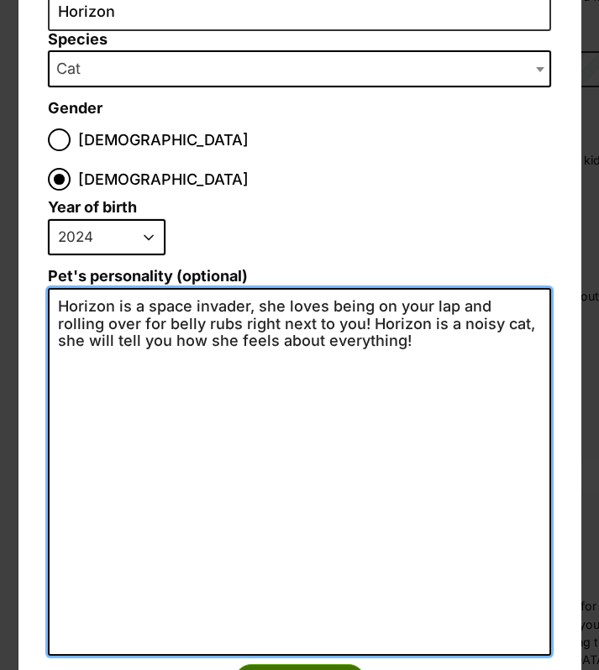
type textarea "Horizon is a space invader, she loves being on your lap and rolling over for be…"
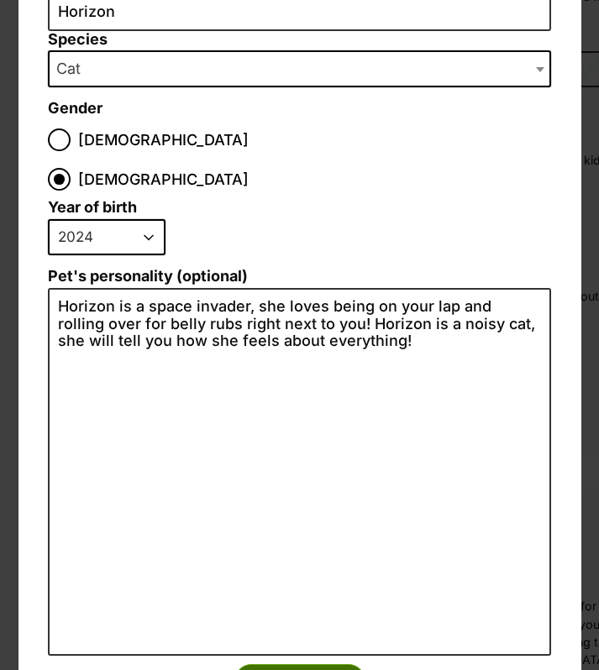
click at [315, 664] on button "Create Pet" at bounding box center [299, 681] width 131 height 34
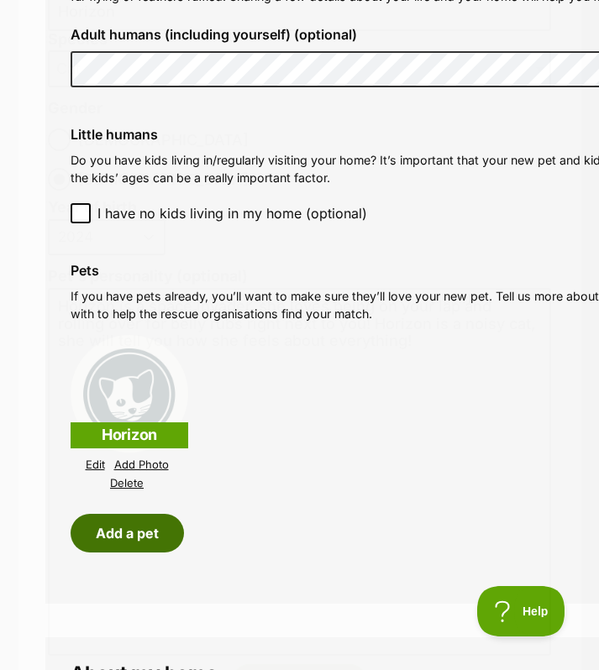
scroll to position [1332, 0]
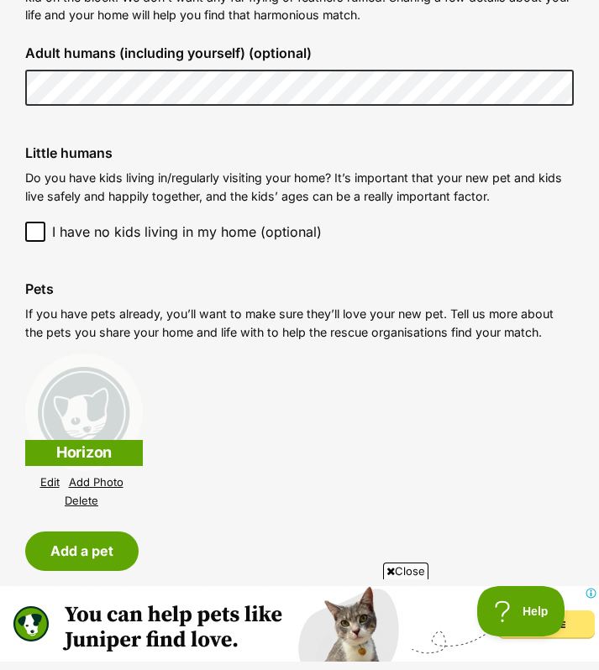
click at [100, 480] on link "Add Photo" at bounding box center [96, 482] width 55 height 13
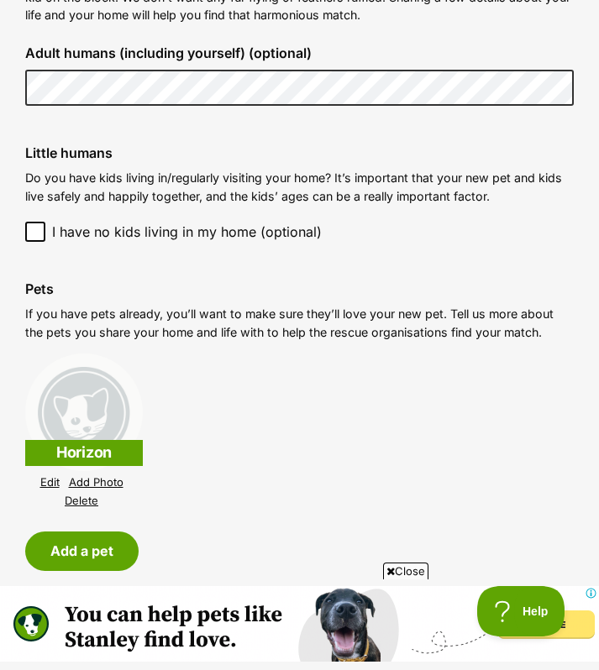
scroll to position [0, 0]
click at [64, 547] on button "Add a pet" at bounding box center [81, 550] width 113 height 39
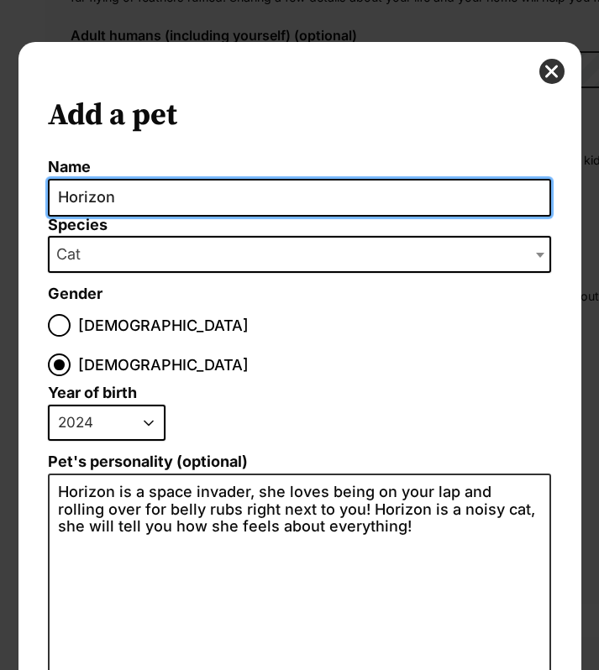
click at [95, 200] on input "Horizon" at bounding box center [299, 198] width 503 height 38
type input "Fury"
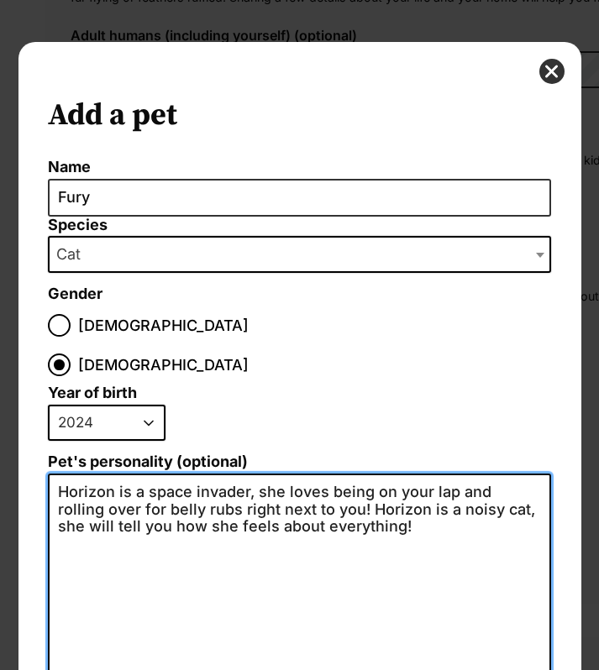
drag, startPoint x: 342, startPoint y: 482, endPoint x: -72, endPoint y: 435, distance: 416.5
click at [0, 0] on html "Skip to main content Log in to favourite this pet Log in Or sign up Search PetR…" at bounding box center [299, 0] width 599 height 0
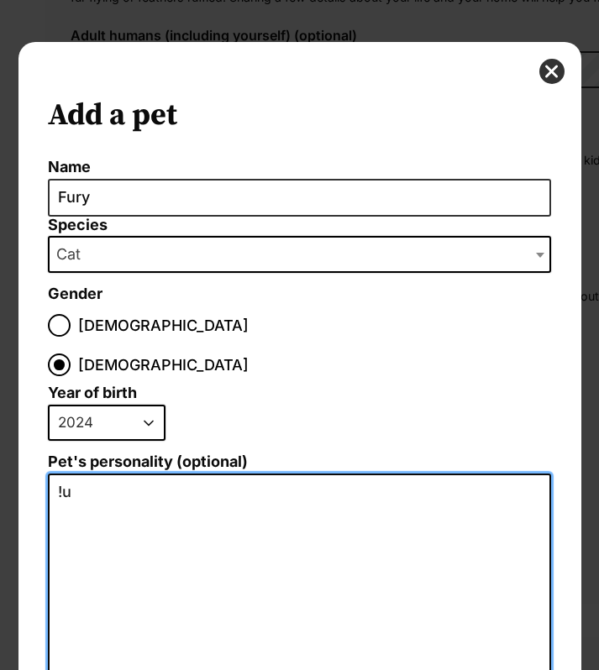
type textarea "!"
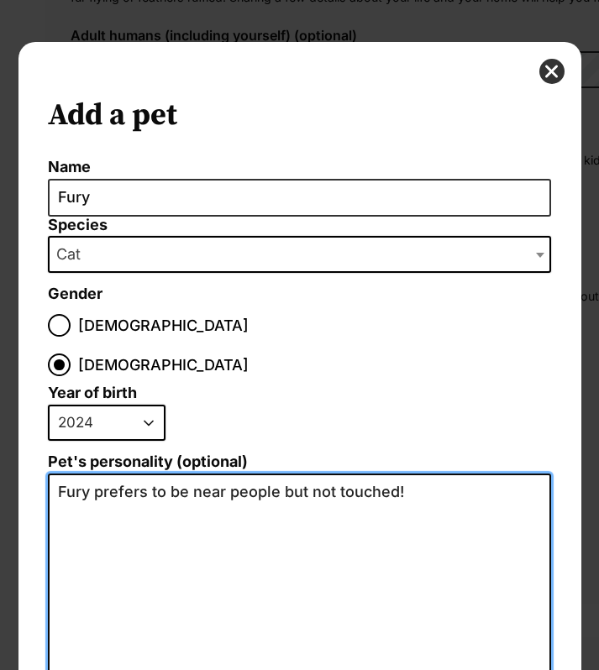
click at [417, 473] on textarea "Fury prefers to be near people but not touched!" at bounding box center [299, 657] width 503 height 368
click at [115, 473] on textarea "Fury prefers to be near people but not touched! she's an independant soul" at bounding box center [299, 657] width 503 height 368
click at [96, 473] on textarea "Fury prefers to be near people but not touched! she's an independant soul" at bounding box center [299, 657] width 503 height 368
click at [206, 479] on textarea "Fury prefers to be near people but not touched! she's an independant soul" at bounding box center [299, 657] width 503 height 368
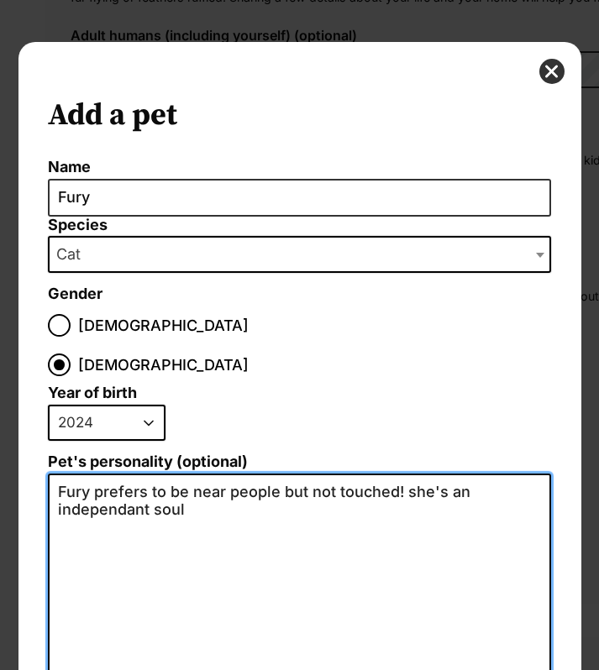
click at [114, 473] on textarea "Fury prefers to be near people but not touched! she's an independant soul" at bounding box center [299, 657] width 503 height 368
click at [222, 482] on textarea "Fury prefers to be near people but not touched! she's an independant soul" at bounding box center [299, 657] width 503 height 368
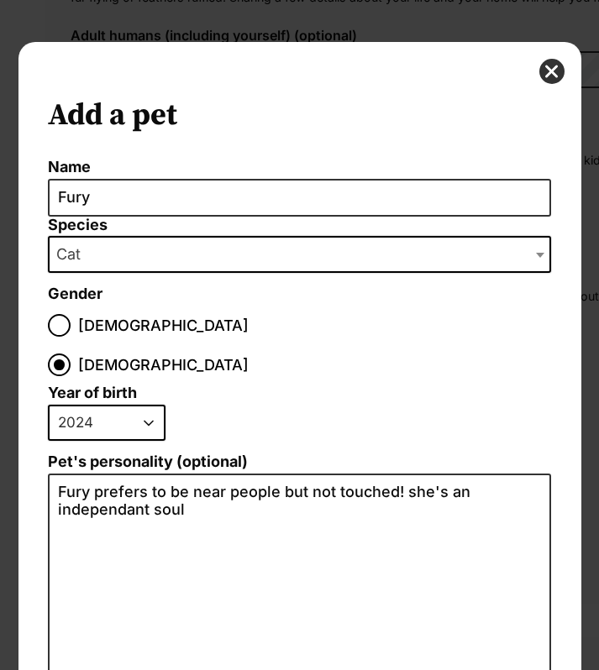
click at [332, 384] on fieldset "Year of birth 2025 2024 2023 2022 2021 2020 2019 2018 2017 2016 2015 2014 2013 …" at bounding box center [299, 418] width 503 height 69
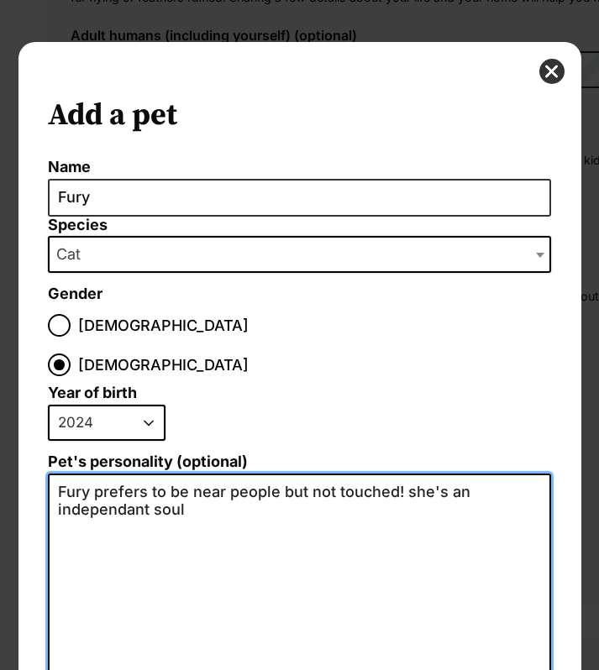
click at [107, 478] on textarea "Fury prefers to be near people but not touched! she's an independant soul" at bounding box center [299, 657] width 503 height 368
click at [231, 524] on textarea "Fury prefers to be near people but not touched! she's an independent soul" at bounding box center [299, 657] width 503 height 368
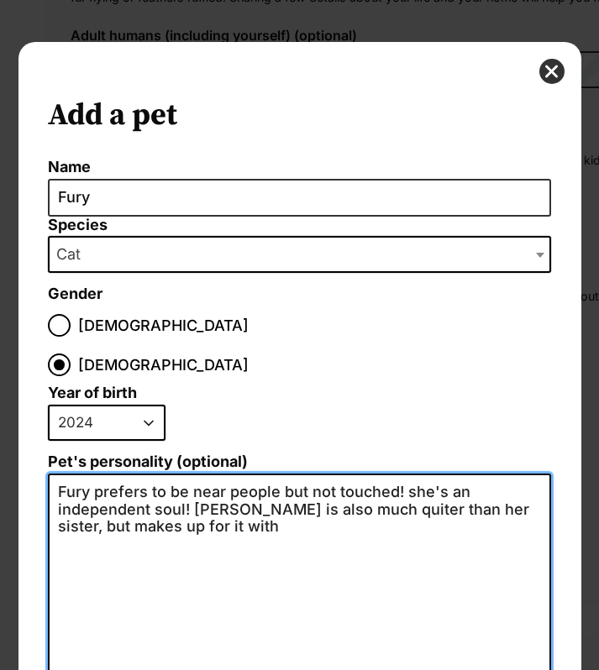
drag, startPoint x: 228, startPoint y: 494, endPoint x: 191, endPoint y: 472, distance: 42.9
click at [191, 473] on textarea "Fury prefers to be near people but not touched! she's an independent soul! Fury…" at bounding box center [299, 657] width 503 height 368
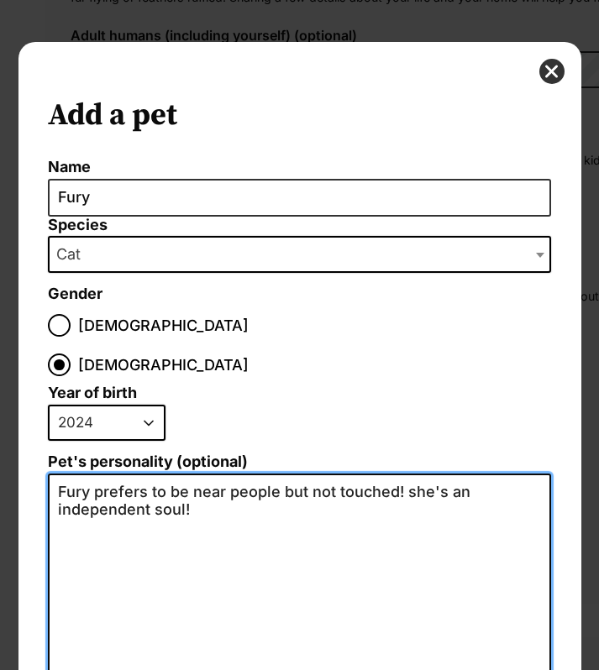
drag, startPoint x: 191, startPoint y: 472, endPoint x: 20, endPoint y: 452, distance: 171.5
click at [20, 452] on div "Add a pet Name Fury Species Bird Cat Dog Farm Animal Ferret Guinea Pig Horse Ra…" at bounding box center [299, 490] width 562 height 897
click at [270, 493] on textarea "Fury prefers to be near people but not touched! she's an independent soul!" at bounding box center [299, 657] width 503 height 368
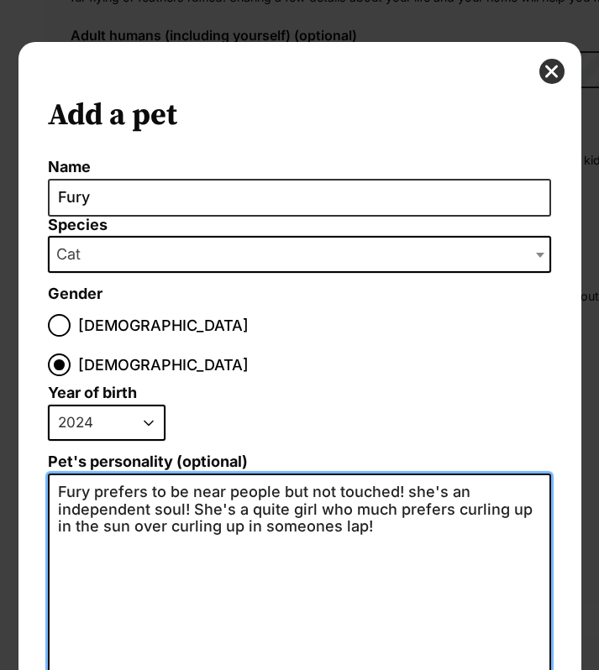
scroll to position [228, 0]
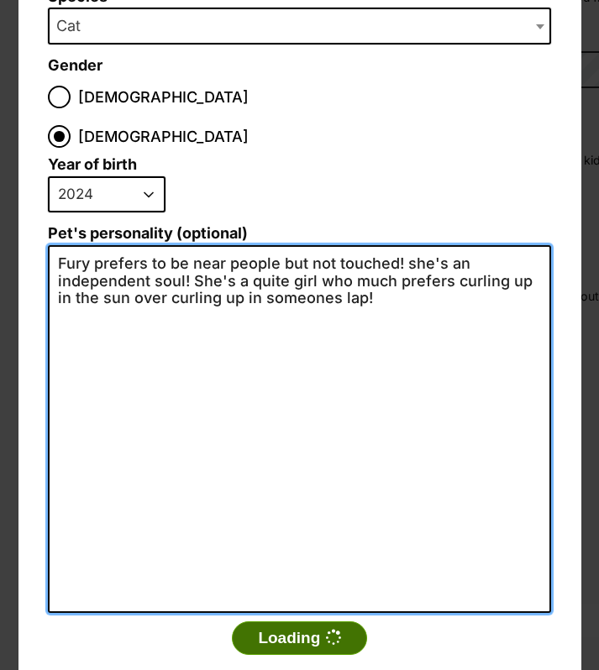
type textarea "Fury prefers to be near people but not touched! she's an independent soul! She'…"
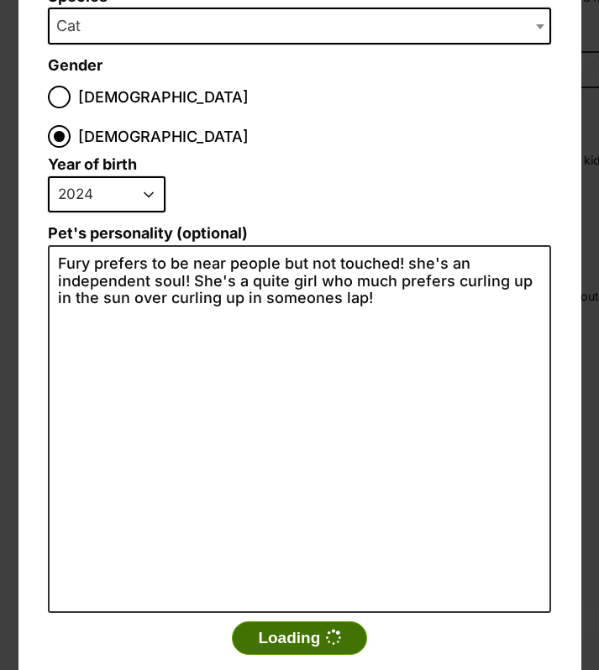
click at [311, 621] on button "Loading" at bounding box center [299, 638] width 134 height 34
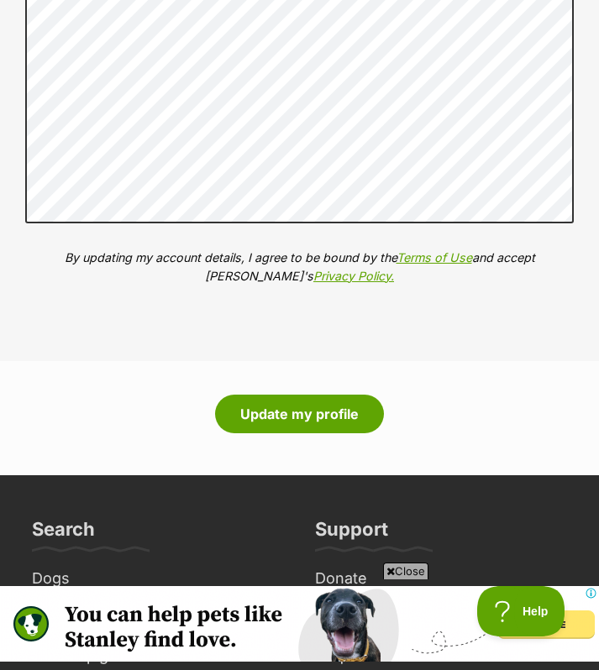
scroll to position [2286, 0]
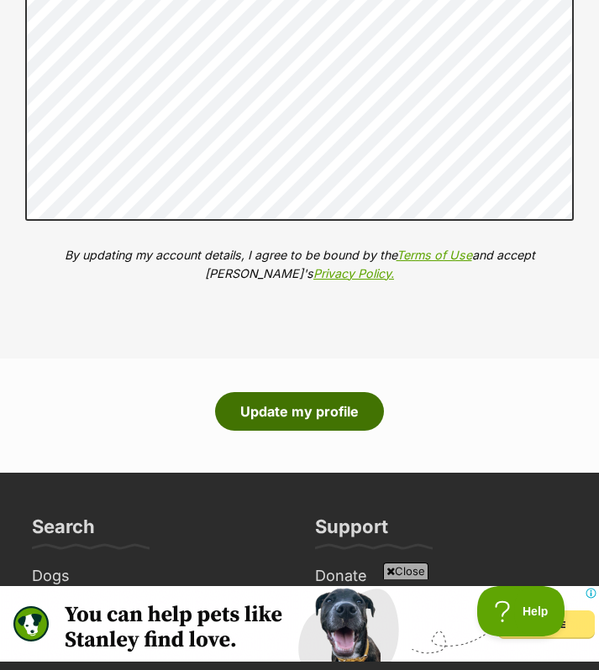
click at [285, 402] on button "Update my profile" at bounding box center [299, 411] width 169 height 39
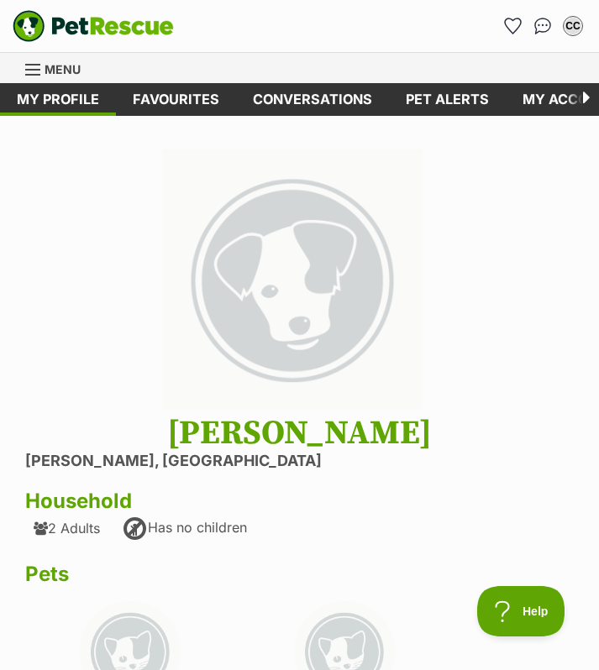
click at [60, 32] on img "PetRescue" at bounding box center [93, 26] width 161 height 32
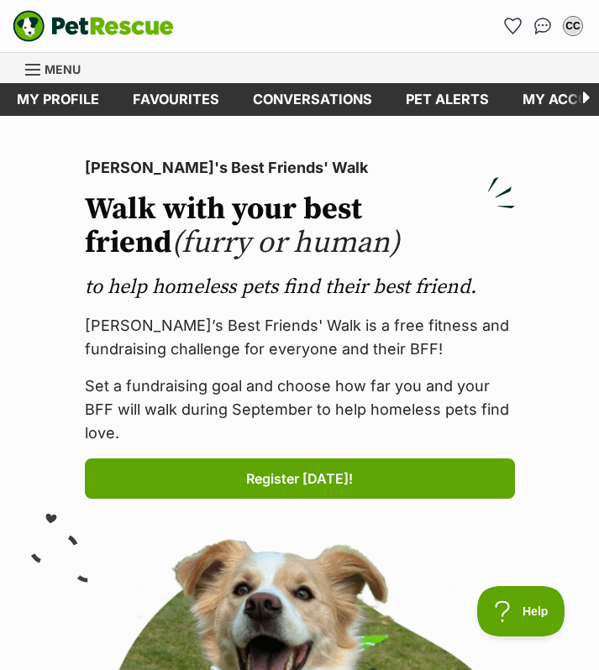
click at [26, 59] on link "Menu" at bounding box center [58, 68] width 67 height 30
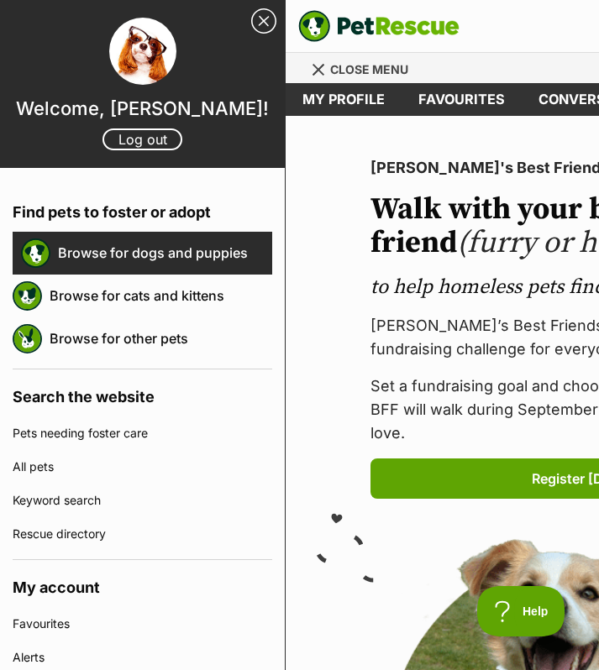
click at [233, 269] on link "Browse for dogs and puppies" at bounding box center [165, 252] width 214 height 35
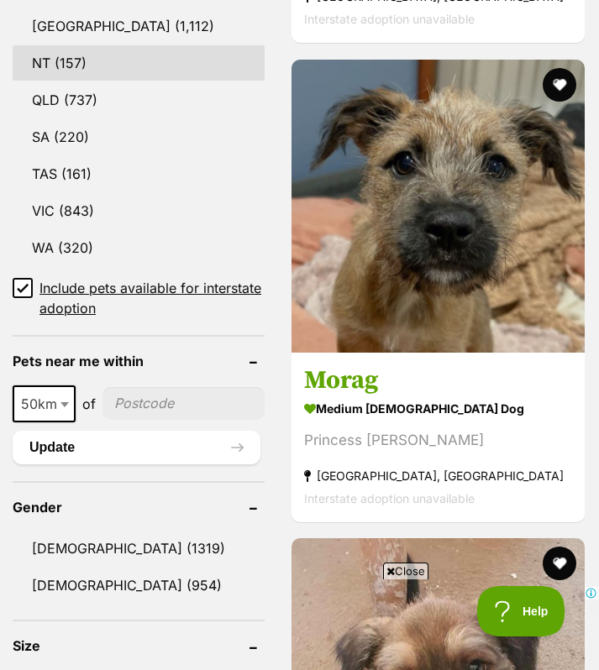
scroll to position [1174, 0]
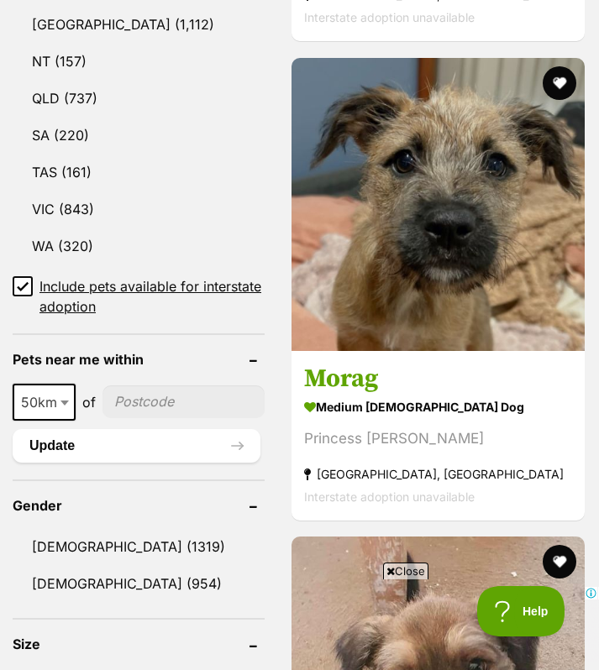
click at [164, 385] on input"] "postcode" at bounding box center [183, 401] width 162 height 32
type input"] "2322"
click at [187, 429] on button "Update" at bounding box center [137, 446] width 248 height 34
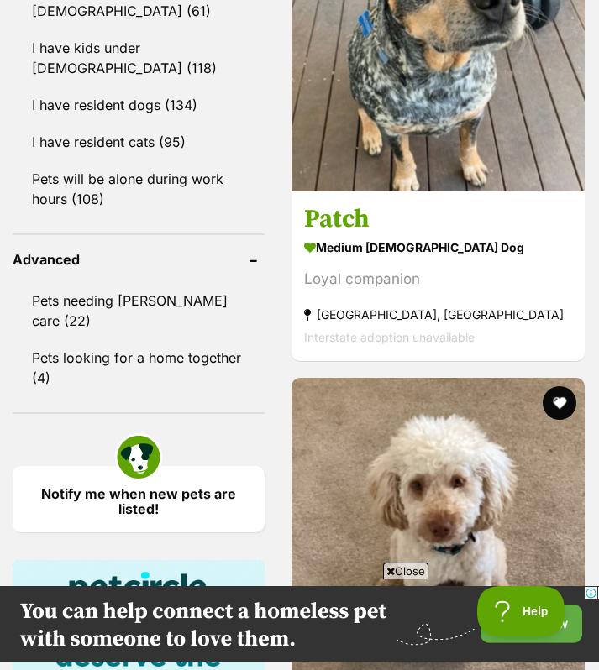
scroll to position [1727, 0]
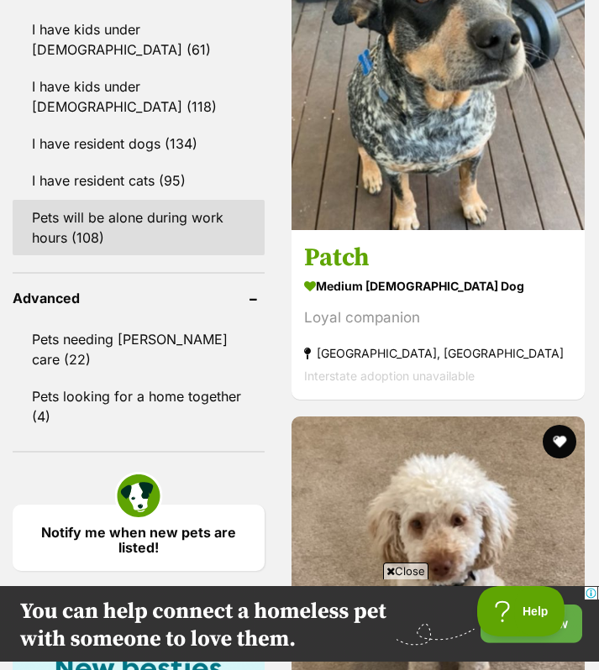
click at [124, 231] on link "Pets will be alone during work hours (108)" at bounding box center [139, 227] width 252 height 55
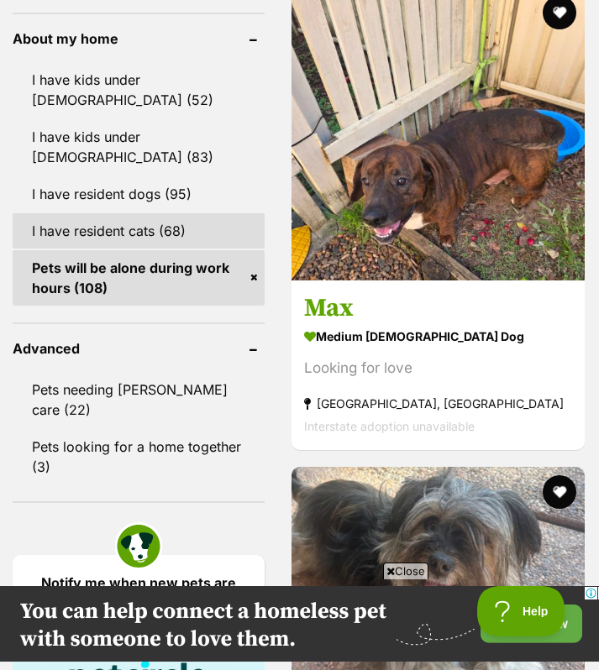
scroll to position [1718, 0]
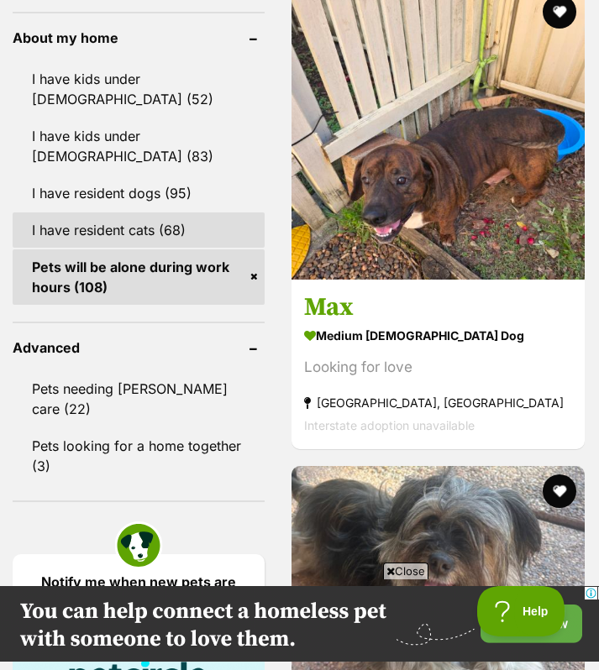
click at [146, 212] on link "I have resident cats (68)" at bounding box center [139, 229] width 252 height 35
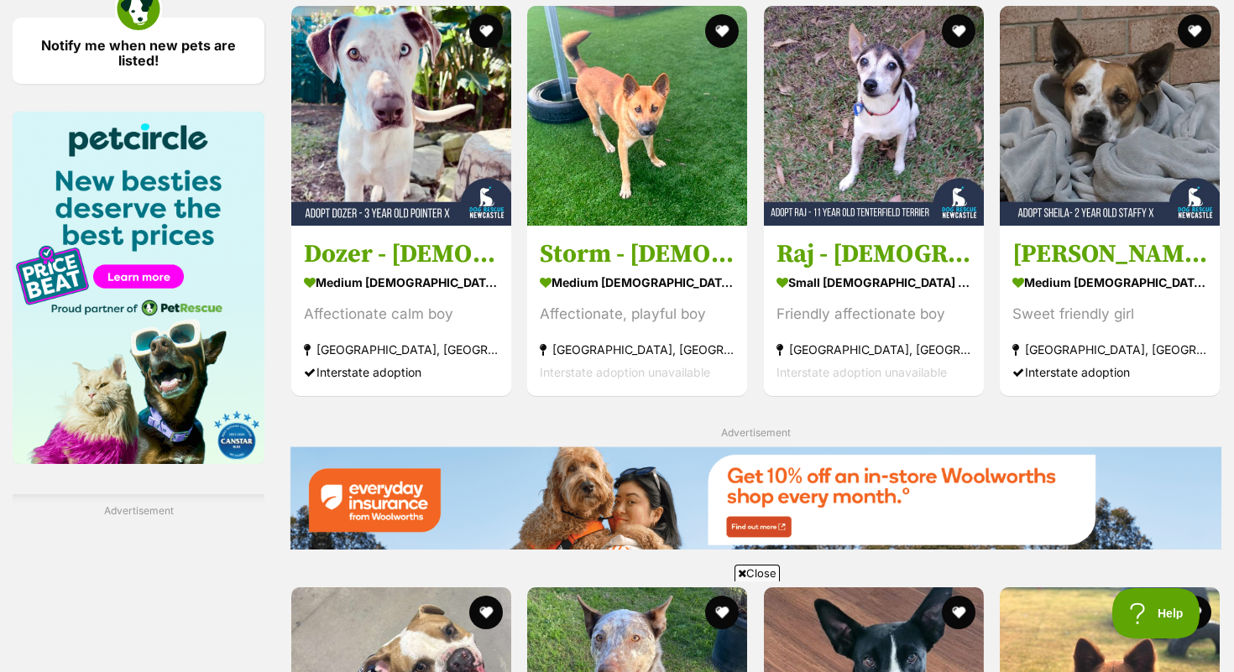
scroll to position [2052, 0]
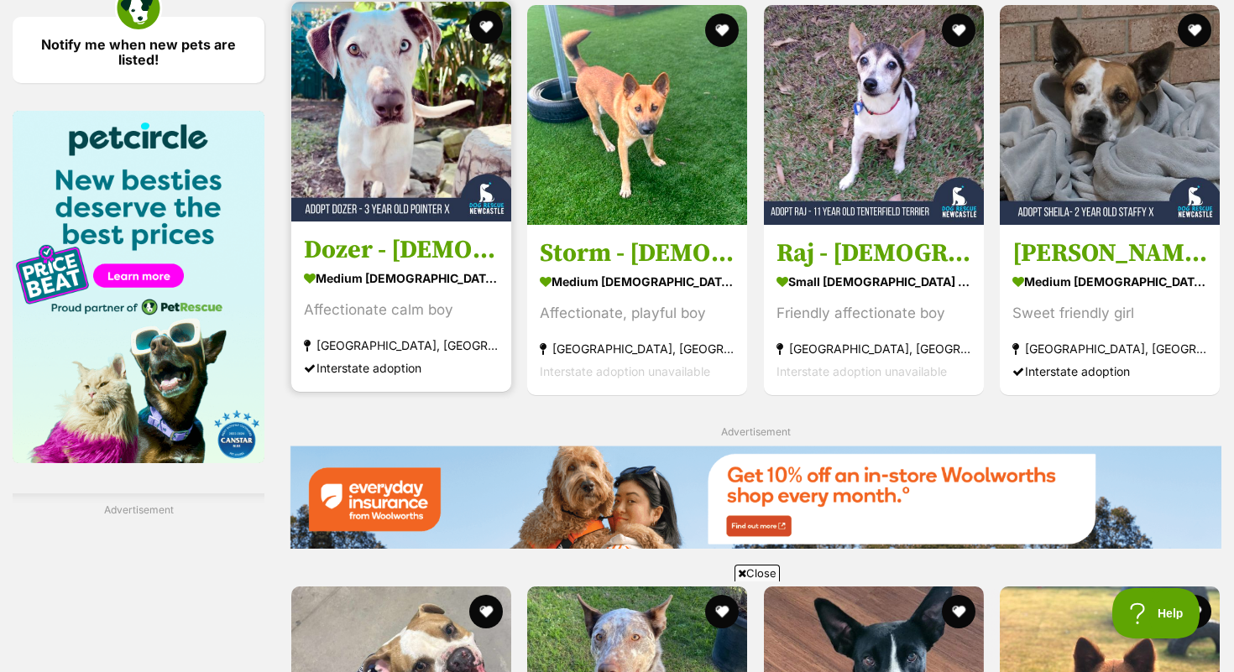
click at [377, 255] on h3 "Dozer - [DEMOGRAPHIC_DATA] Pointer X" at bounding box center [401, 250] width 195 height 32
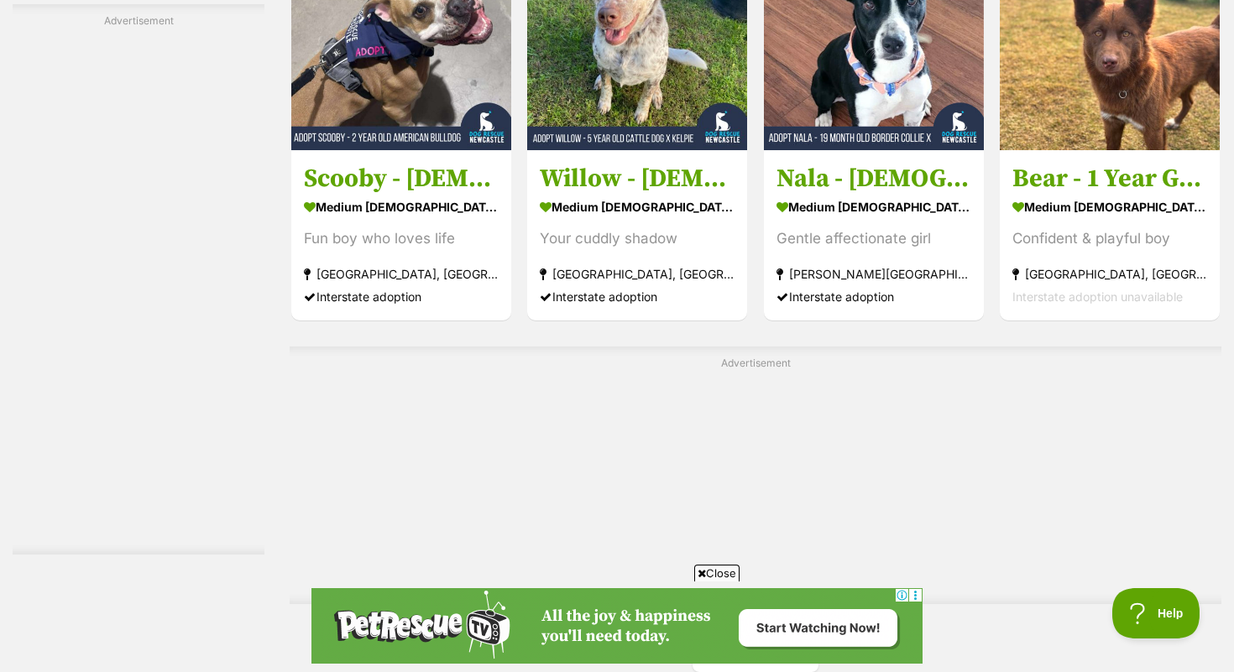
scroll to position [2723, 0]
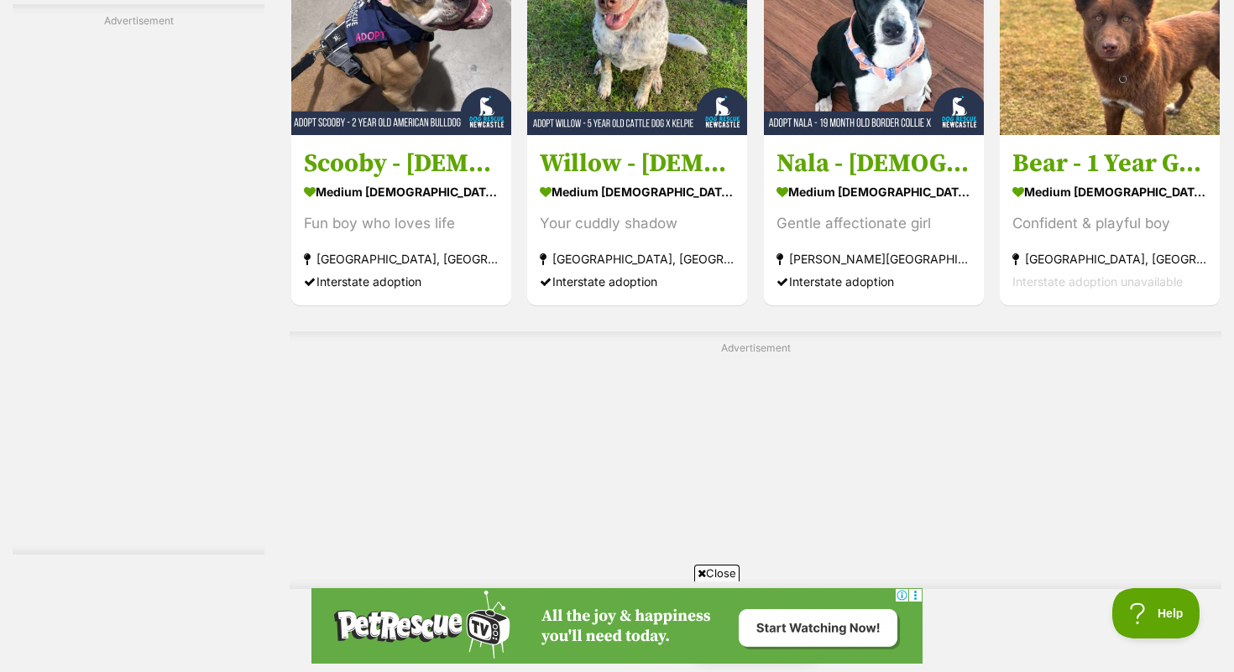
click at [787, 617] on link "Next" at bounding box center [756, 637] width 126 height 40
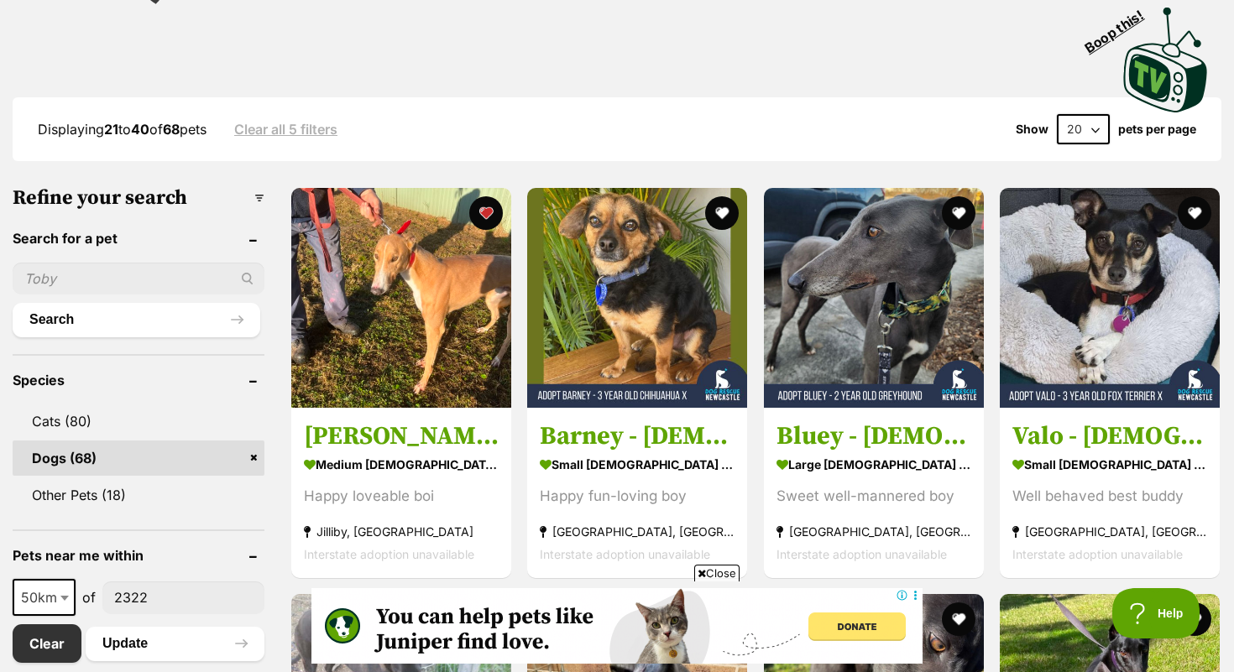
scroll to position [415, 0]
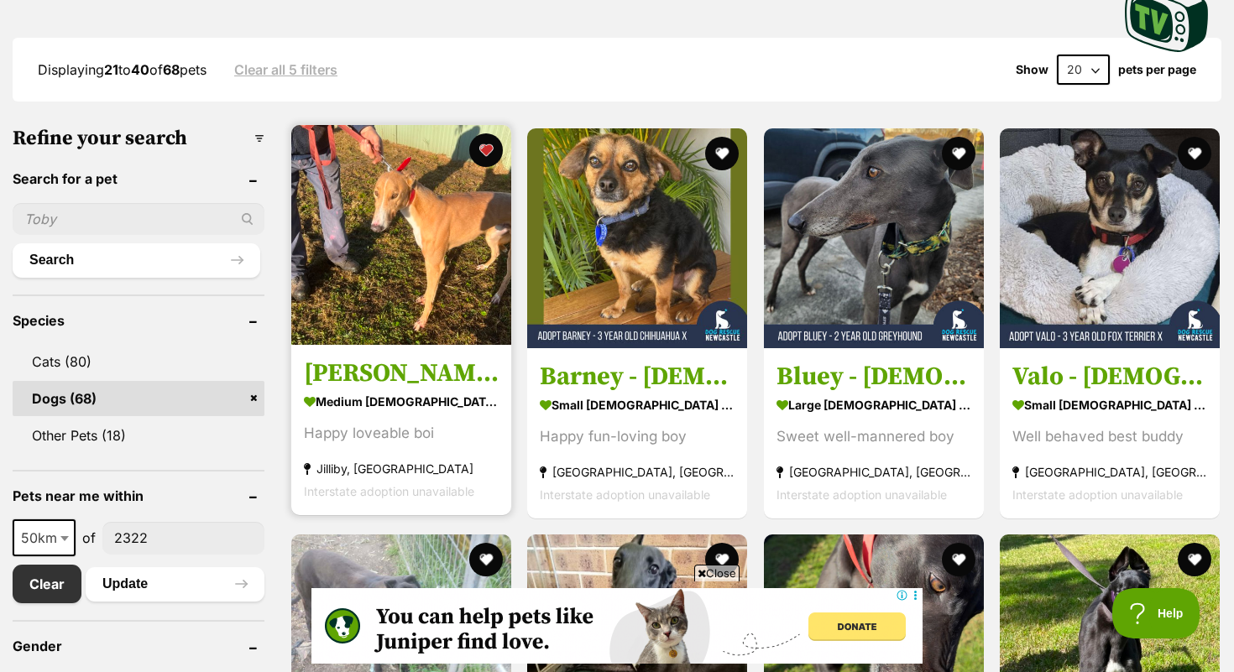
click at [360, 372] on h3 "[PERSON_NAME]" at bounding box center [401, 374] width 195 height 32
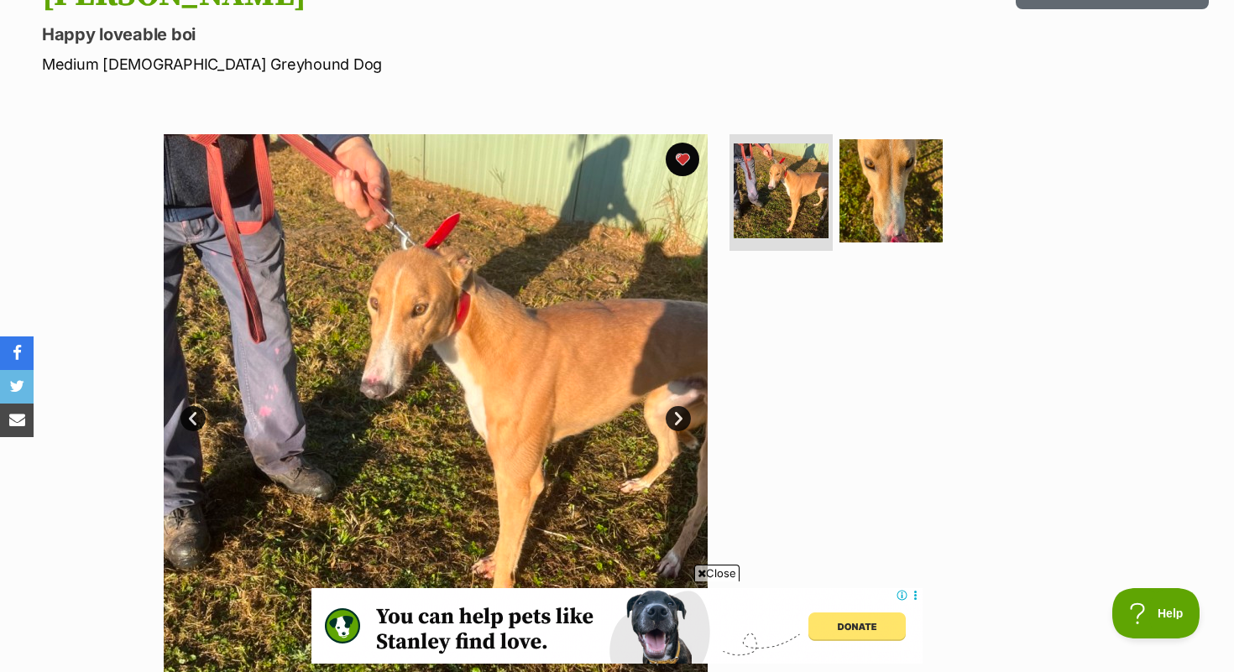
scroll to position [214, 0]
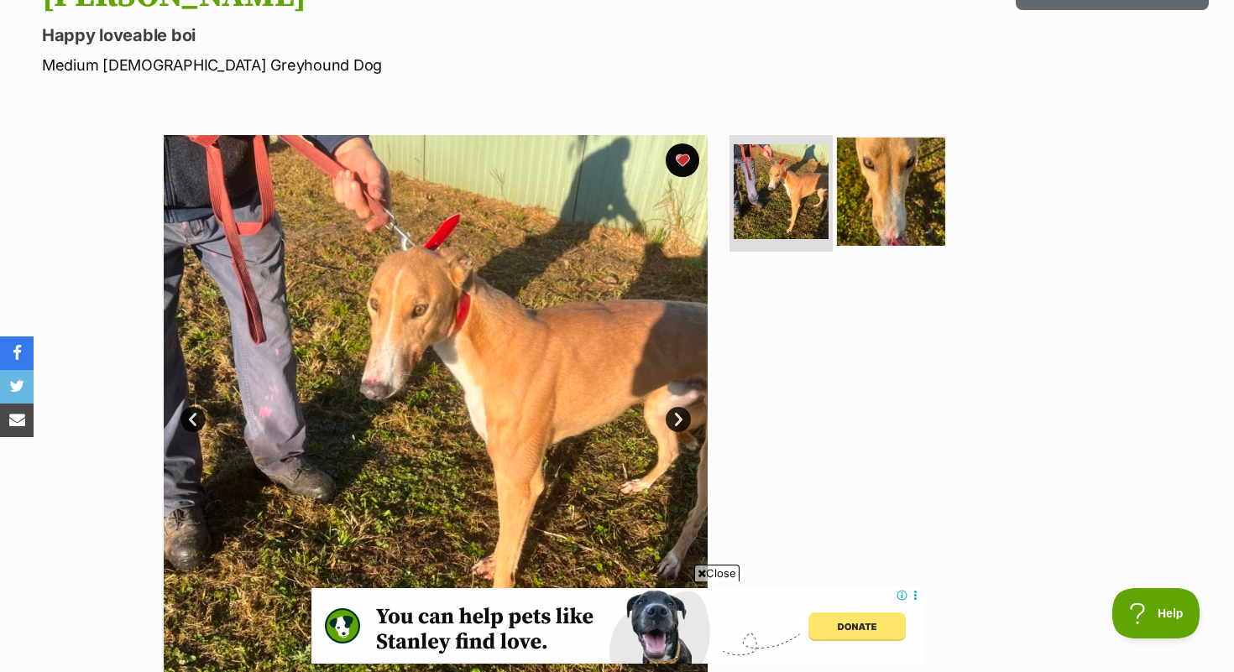
click at [933, 201] on img at bounding box center [891, 191] width 108 height 108
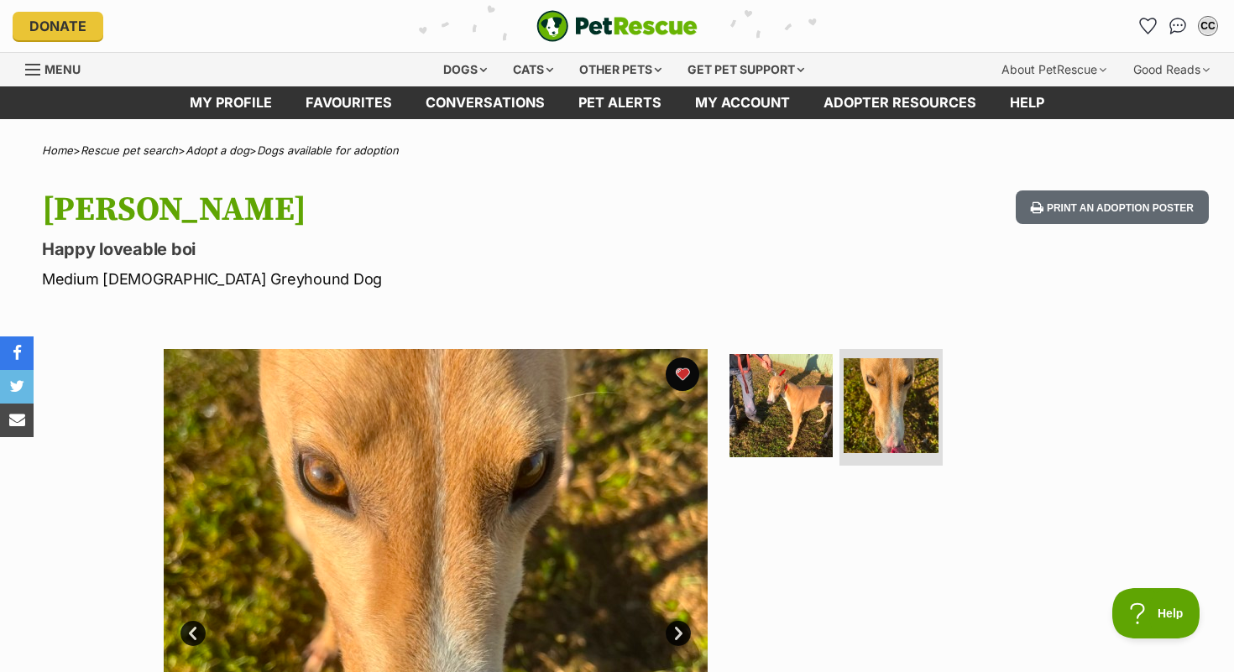
scroll to position [0, 0]
click at [1144, 29] on icon "Favourites" at bounding box center [1148, 25] width 20 height 19
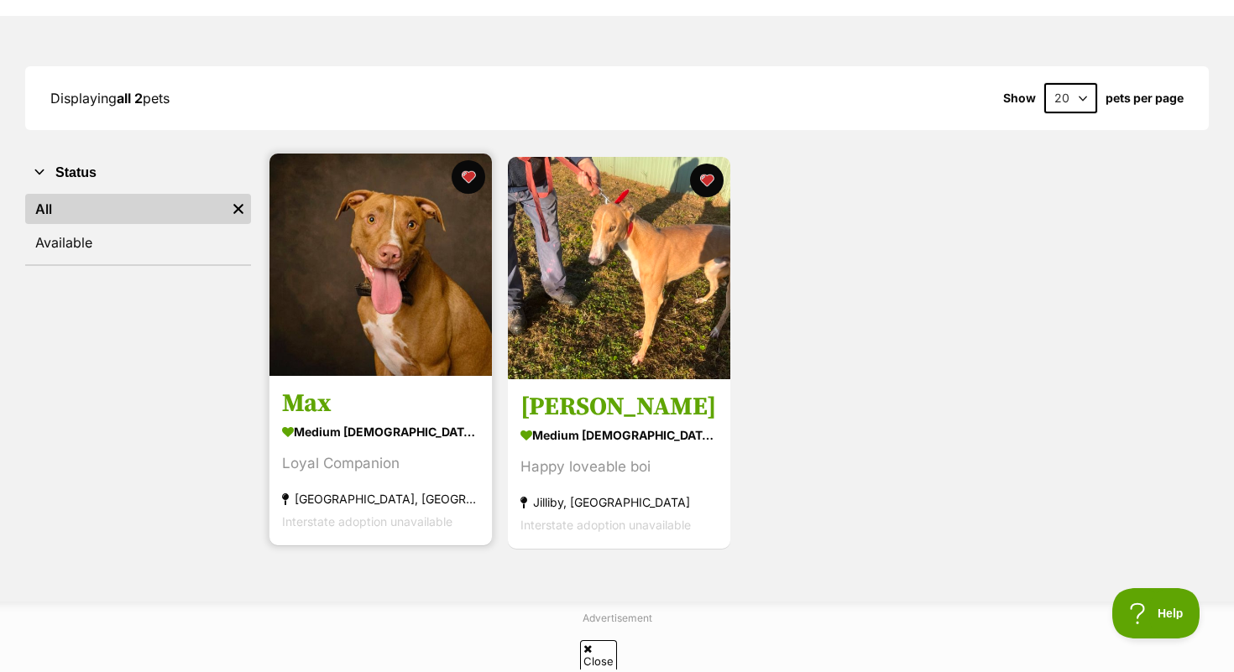
click at [298, 405] on h3 "Max" at bounding box center [380, 405] width 197 height 32
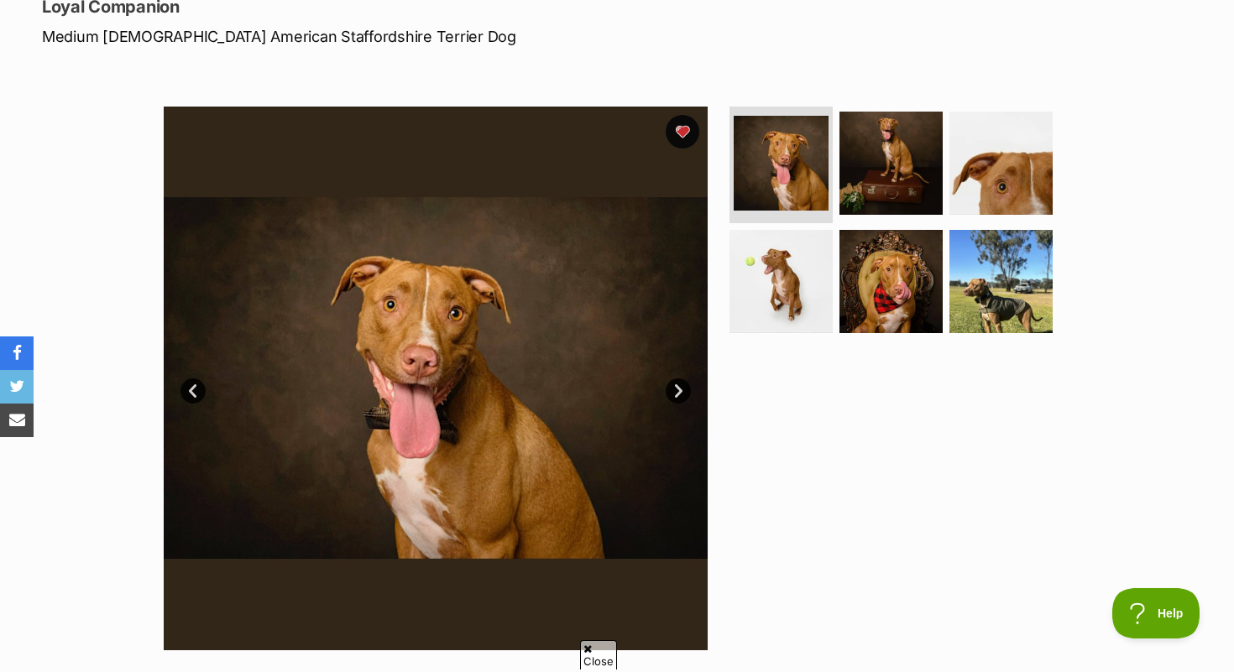
click at [677, 392] on link "Next" at bounding box center [678, 391] width 25 height 25
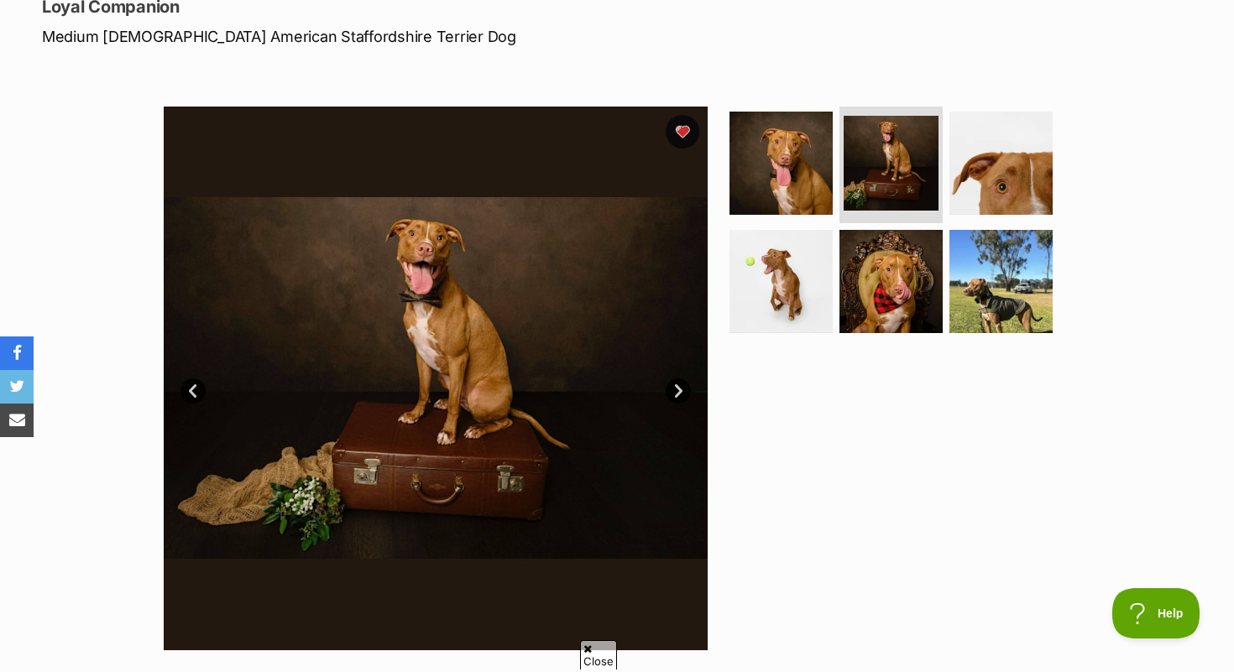
click at [677, 392] on link "Next" at bounding box center [678, 391] width 25 height 25
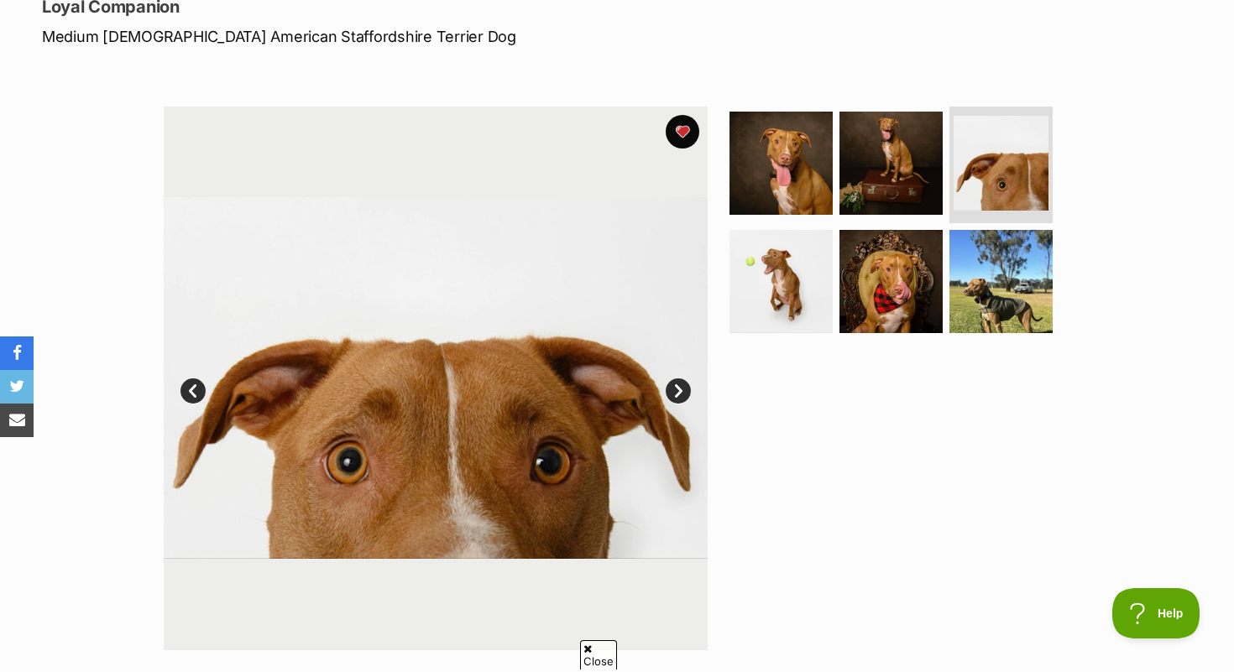
click at [677, 391] on link "Next" at bounding box center [678, 391] width 25 height 25
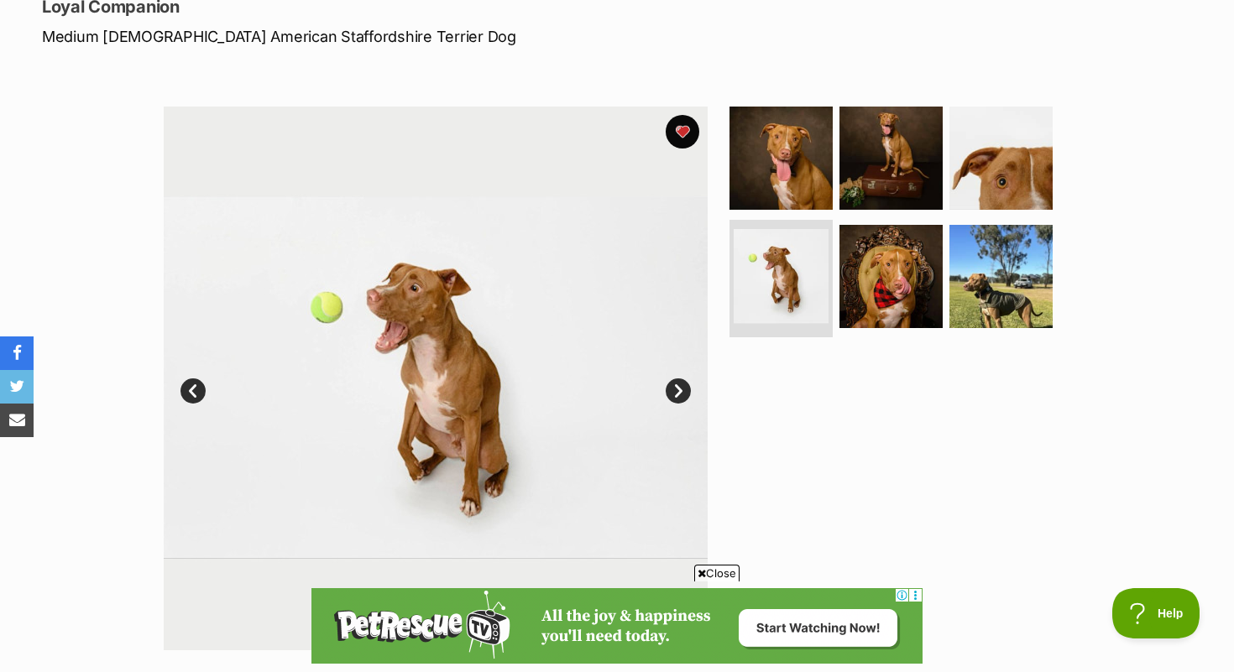
click at [677, 391] on link "Next" at bounding box center [678, 391] width 25 height 25
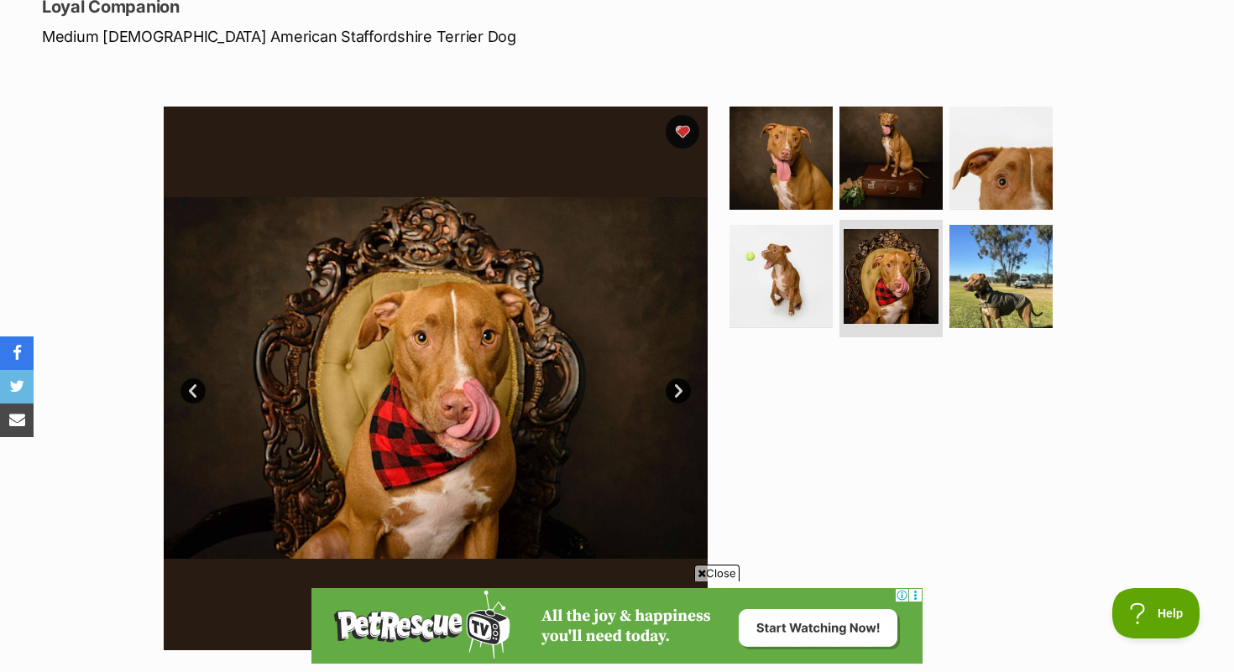
click at [677, 391] on link "Next" at bounding box center [678, 391] width 25 height 25
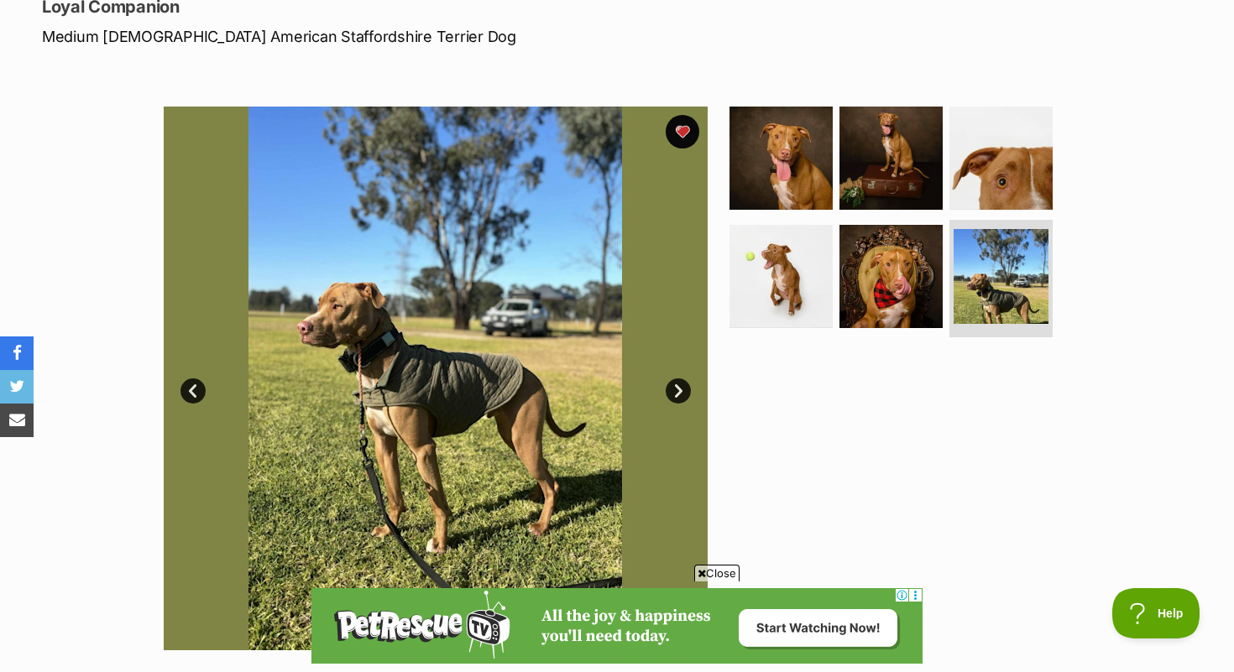
click at [677, 391] on link "Next" at bounding box center [678, 391] width 25 height 25
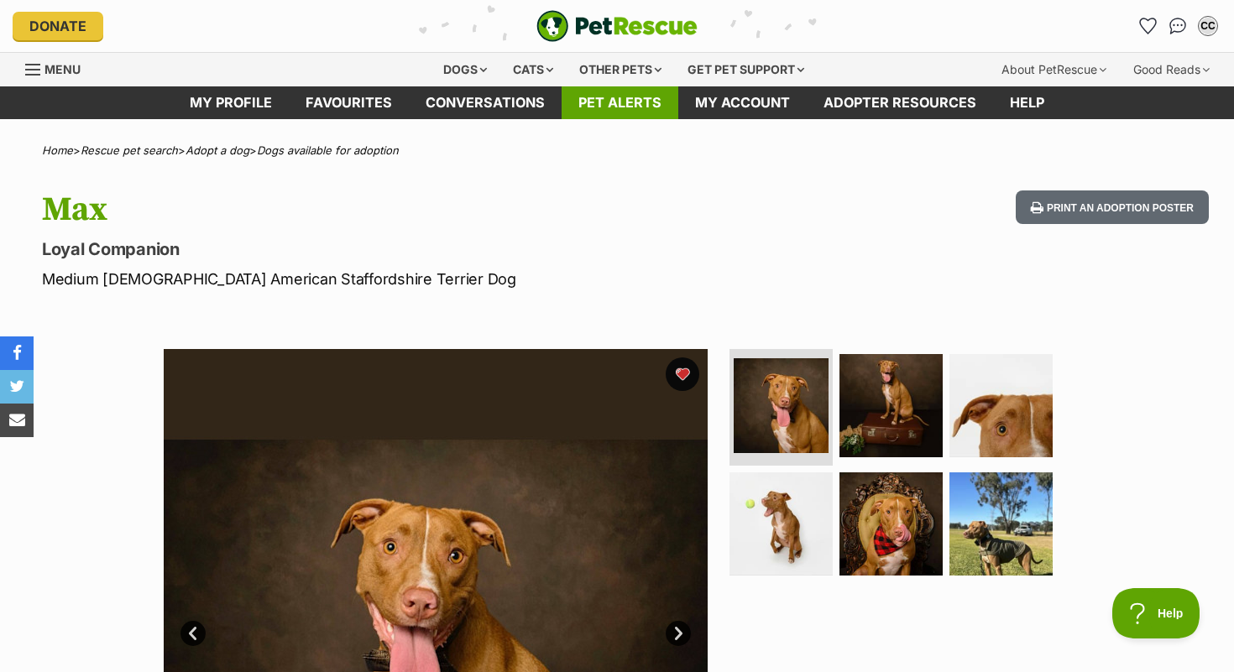
click at [629, 109] on link "Pet alerts" at bounding box center [620, 102] width 117 height 33
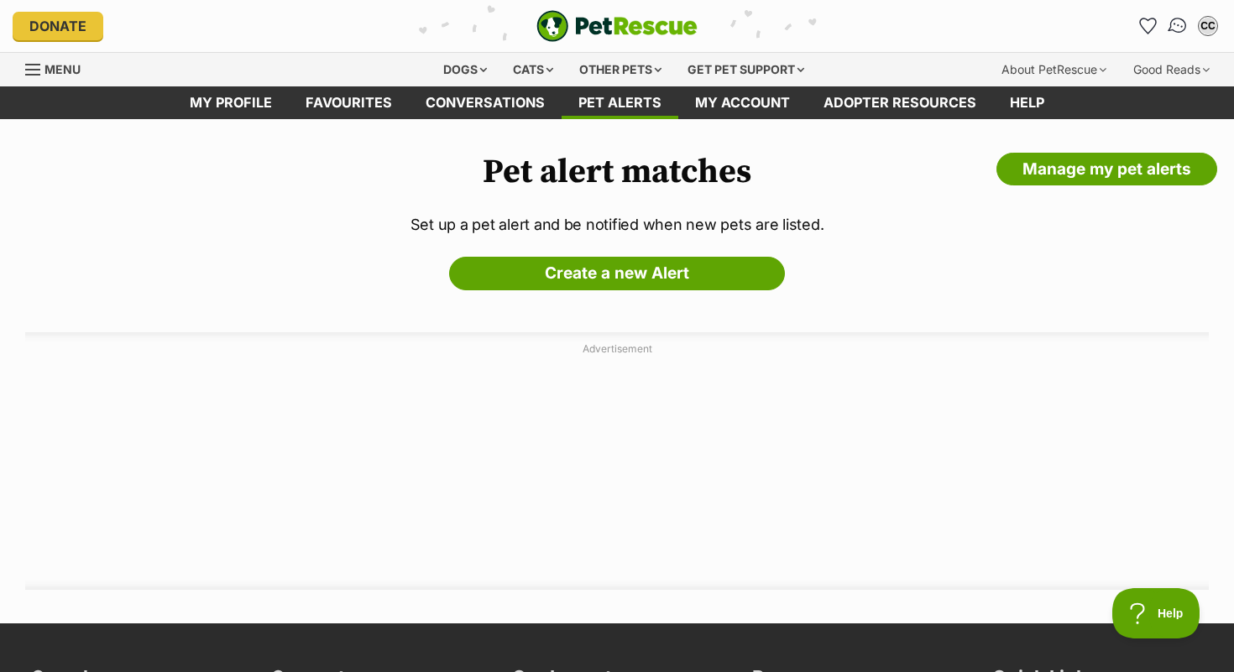
click at [1175, 32] on img "Conversations" at bounding box center [1178, 26] width 23 height 22
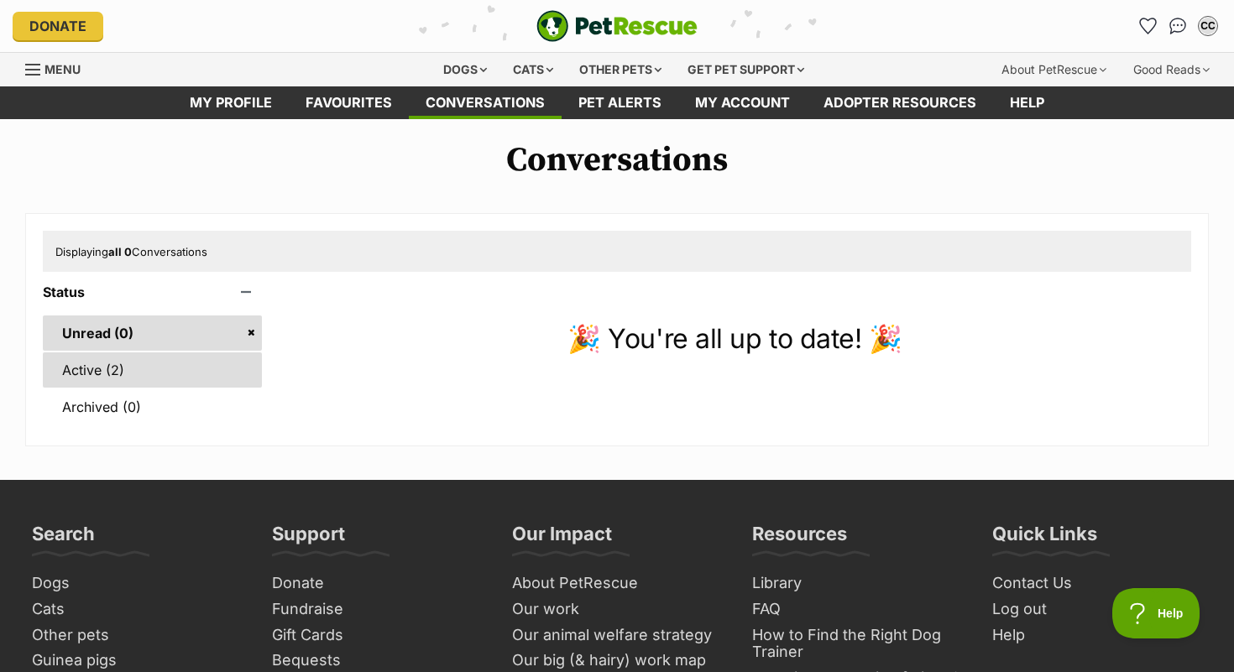
click at [90, 363] on link "Active (2)" at bounding box center [152, 370] width 219 height 35
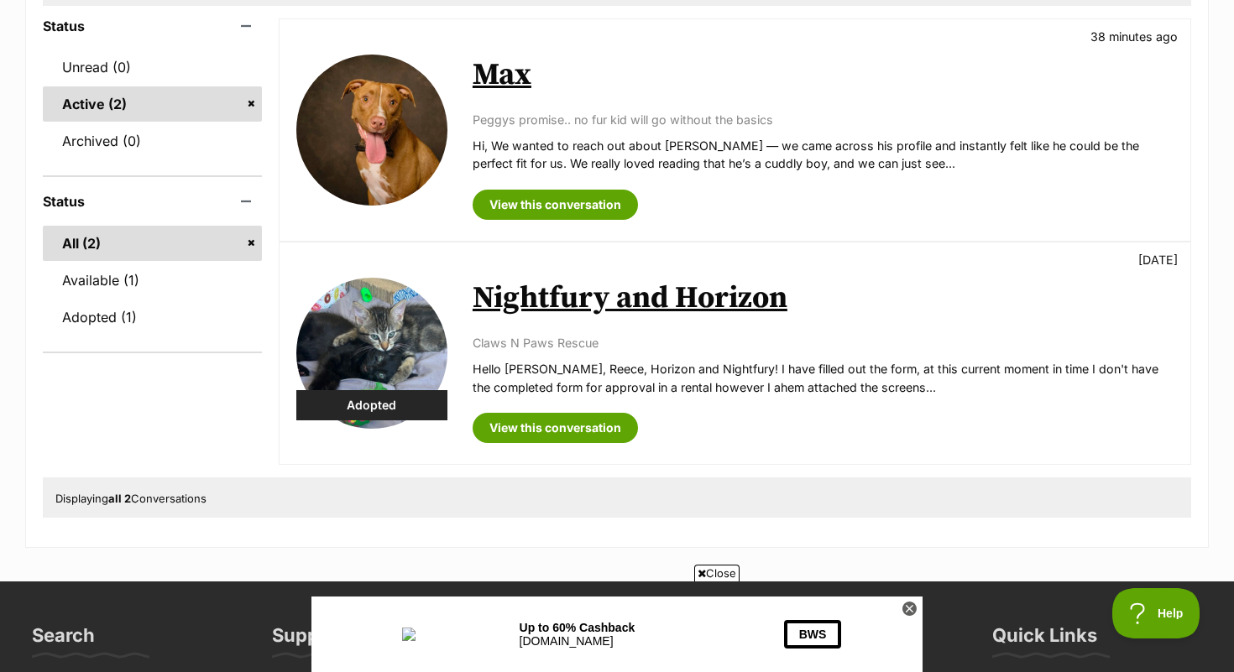
scroll to position [265, 0]
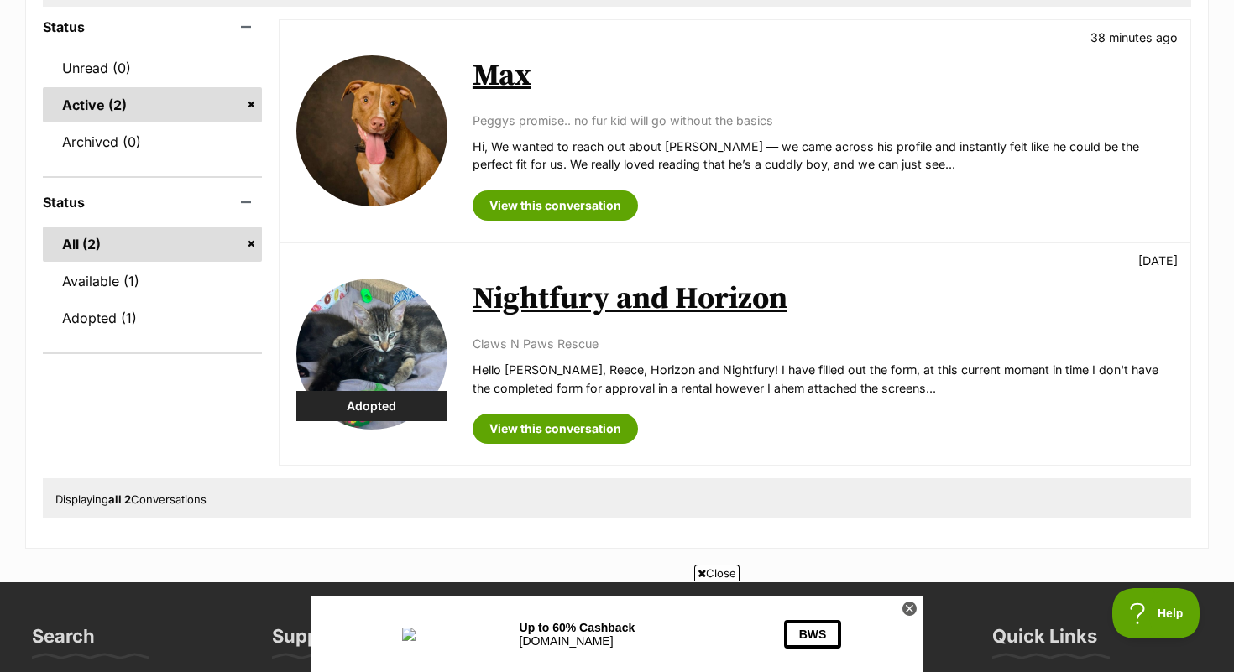
click at [358, 402] on div "Adopted" at bounding box center [371, 406] width 151 height 30
click at [568, 438] on link "View this conversation" at bounding box center [555, 429] width 165 height 30
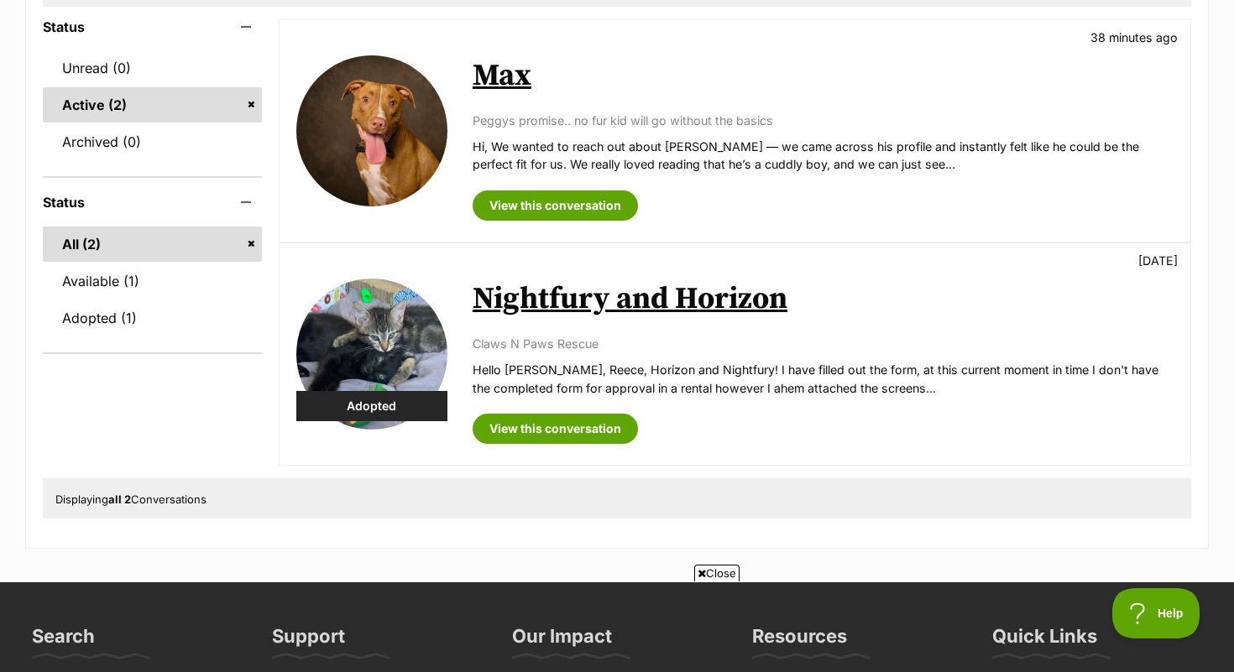
click at [400, 154] on img at bounding box center [371, 130] width 151 height 151
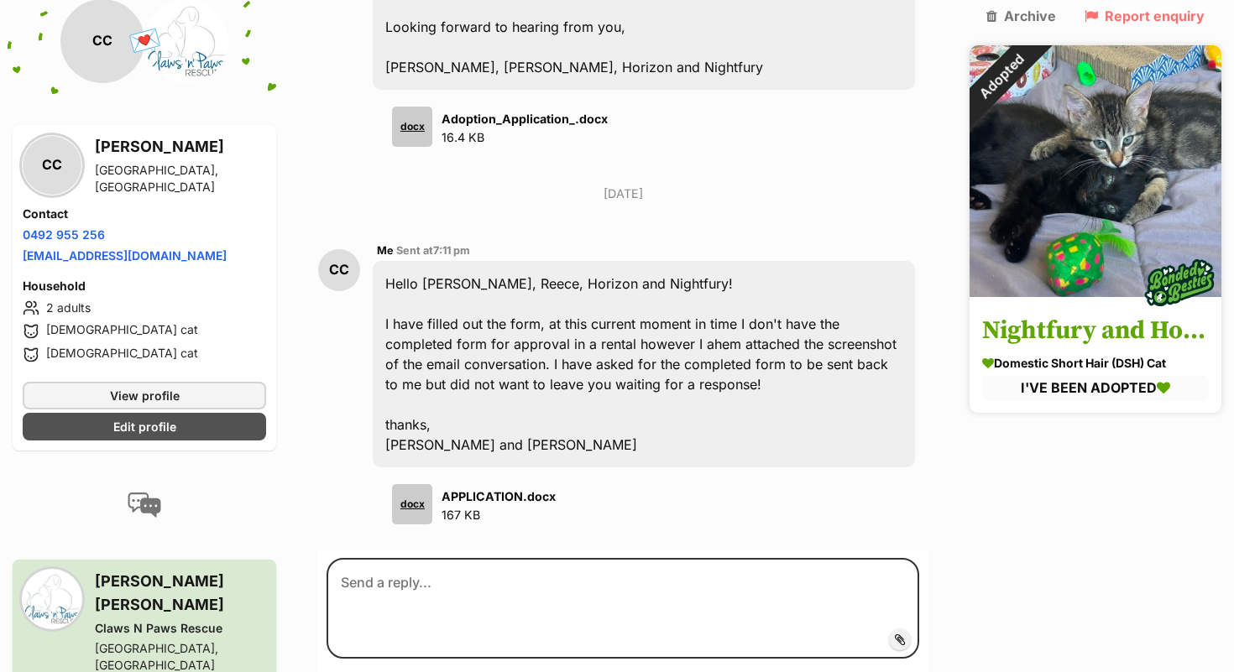
scroll to position [1425, 0]
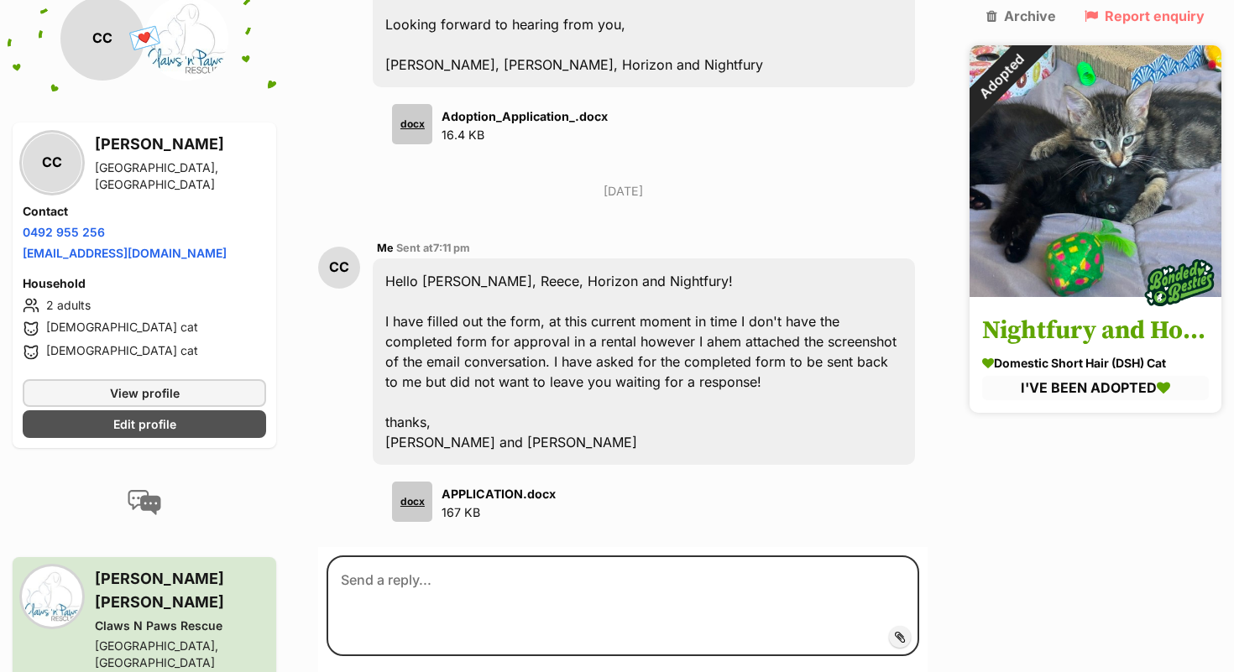
click at [1038, 196] on img at bounding box center [1096, 171] width 252 height 252
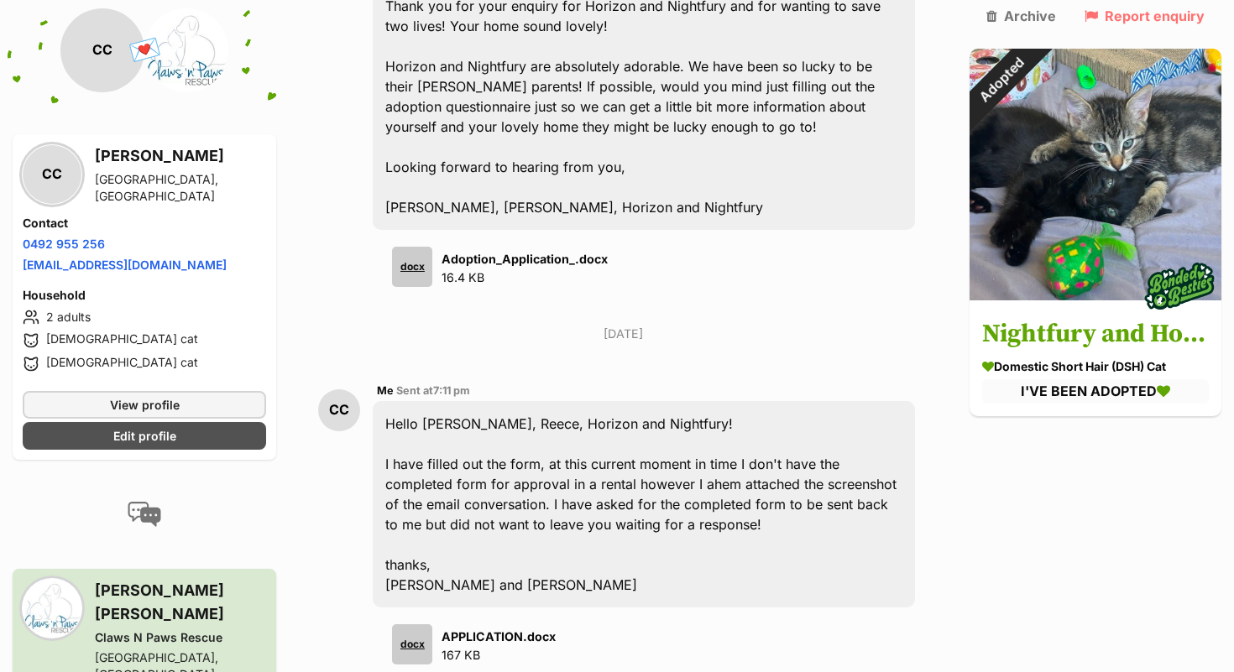
scroll to position [1282, 0]
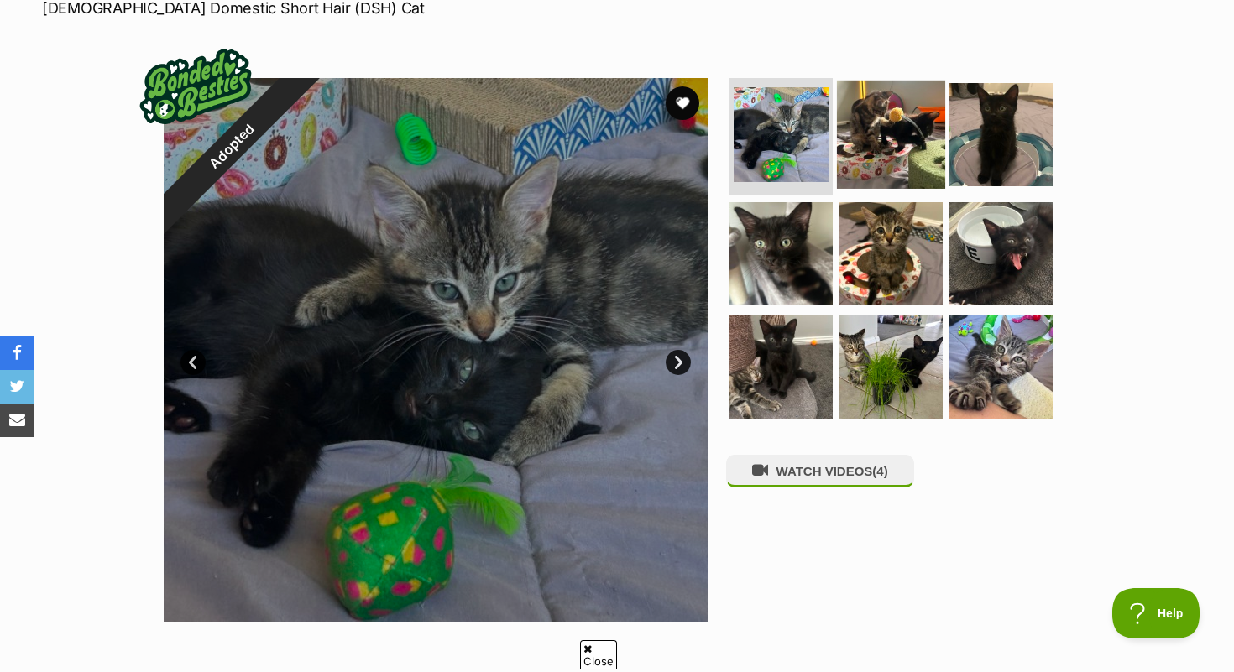
scroll to position [310, 0]
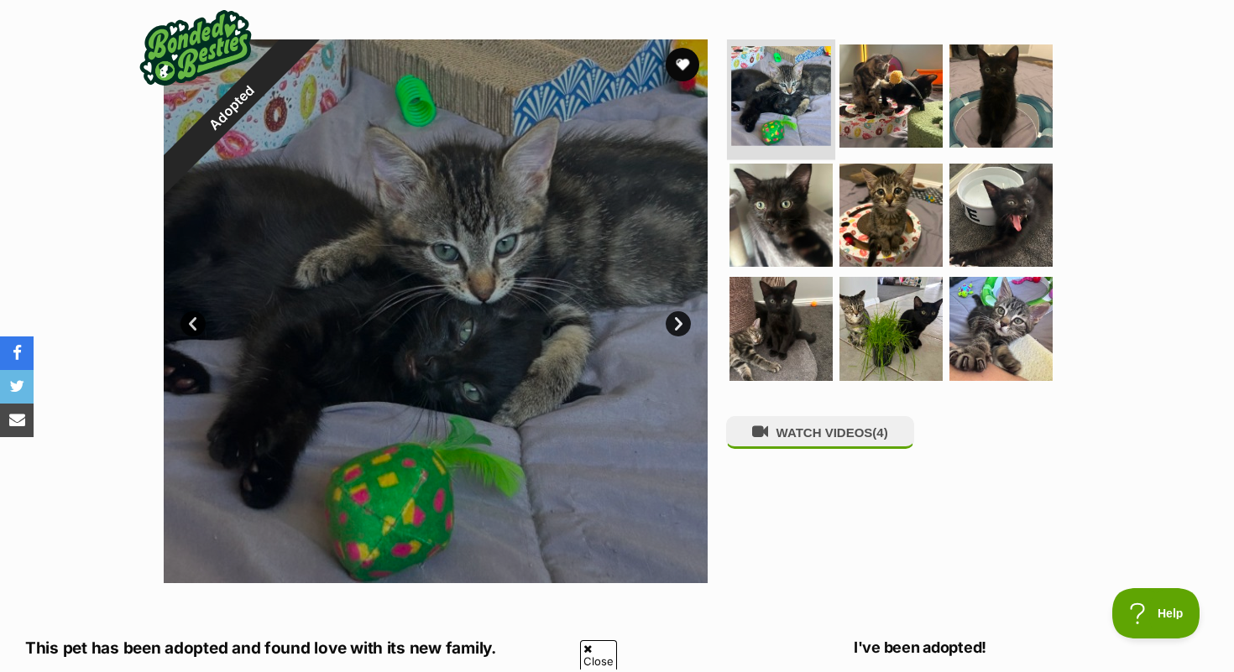
click at [798, 92] on img at bounding box center [781, 96] width 100 height 100
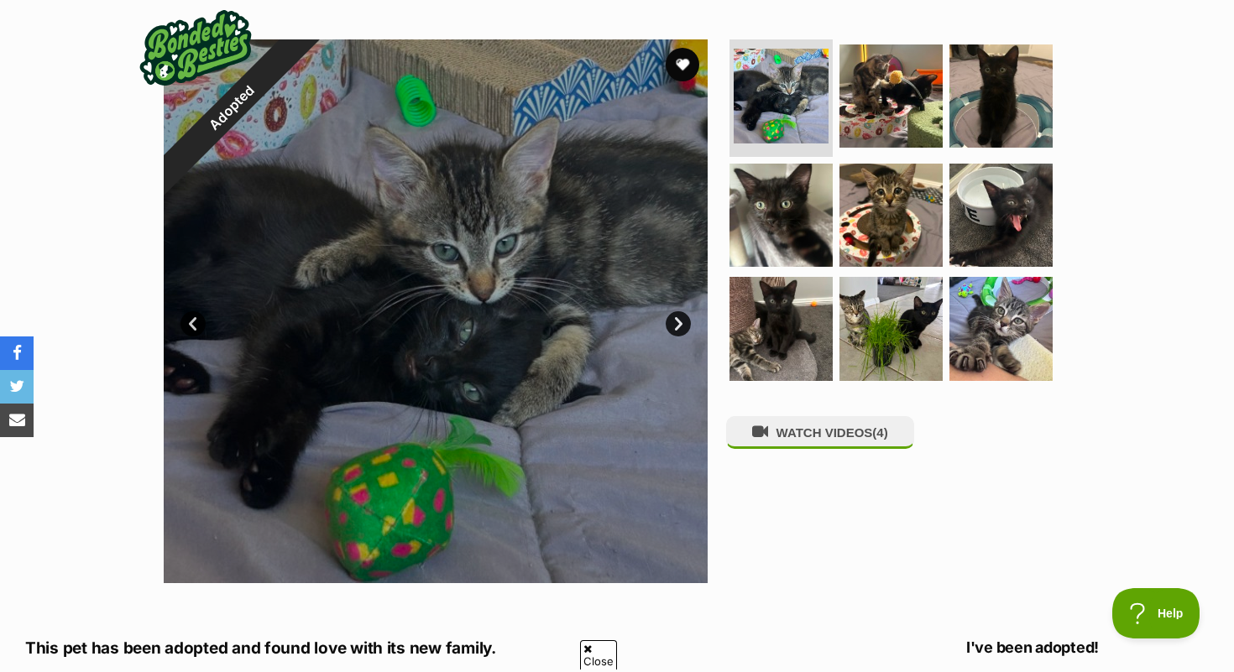
scroll to position [0, 0]
click at [683, 329] on link "Next" at bounding box center [678, 323] width 25 height 25
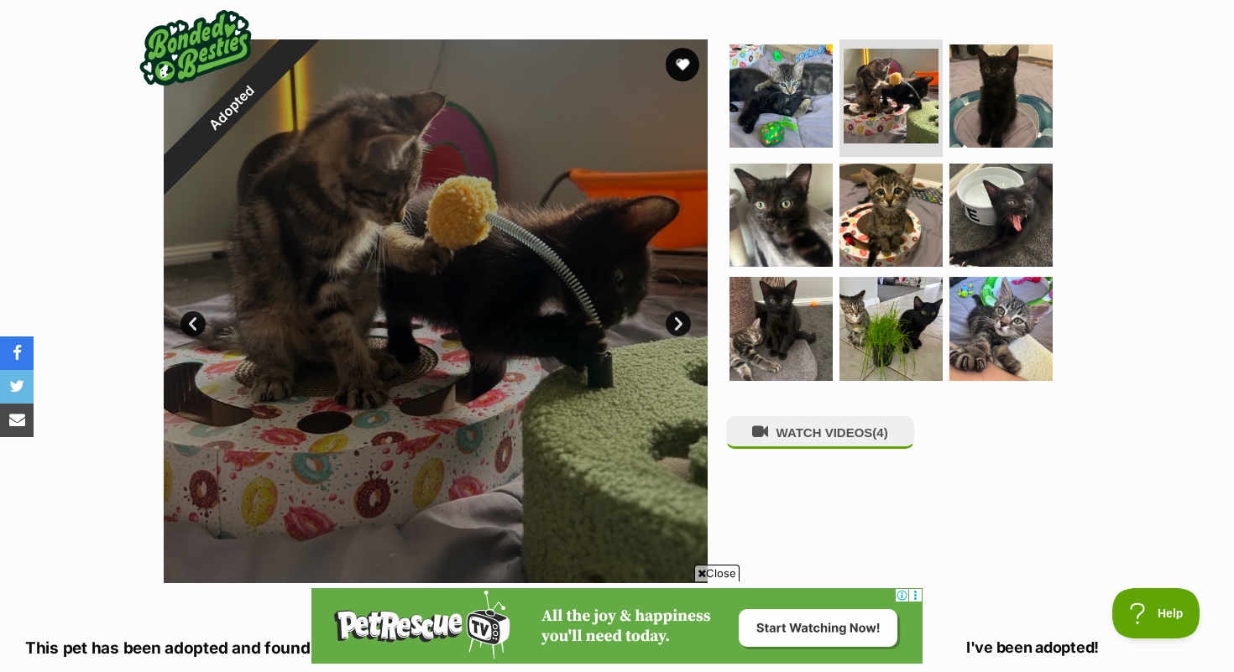
click at [683, 329] on link "Next" at bounding box center [678, 323] width 25 height 25
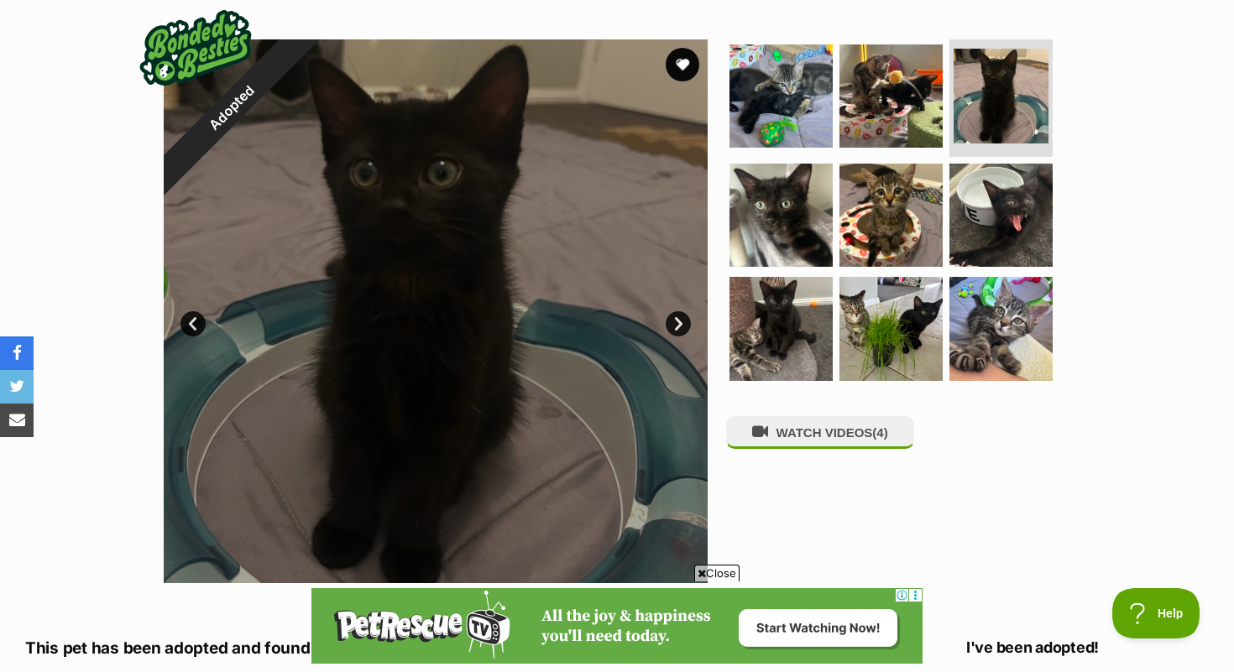
click at [683, 329] on link "Next" at bounding box center [678, 323] width 25 height 25
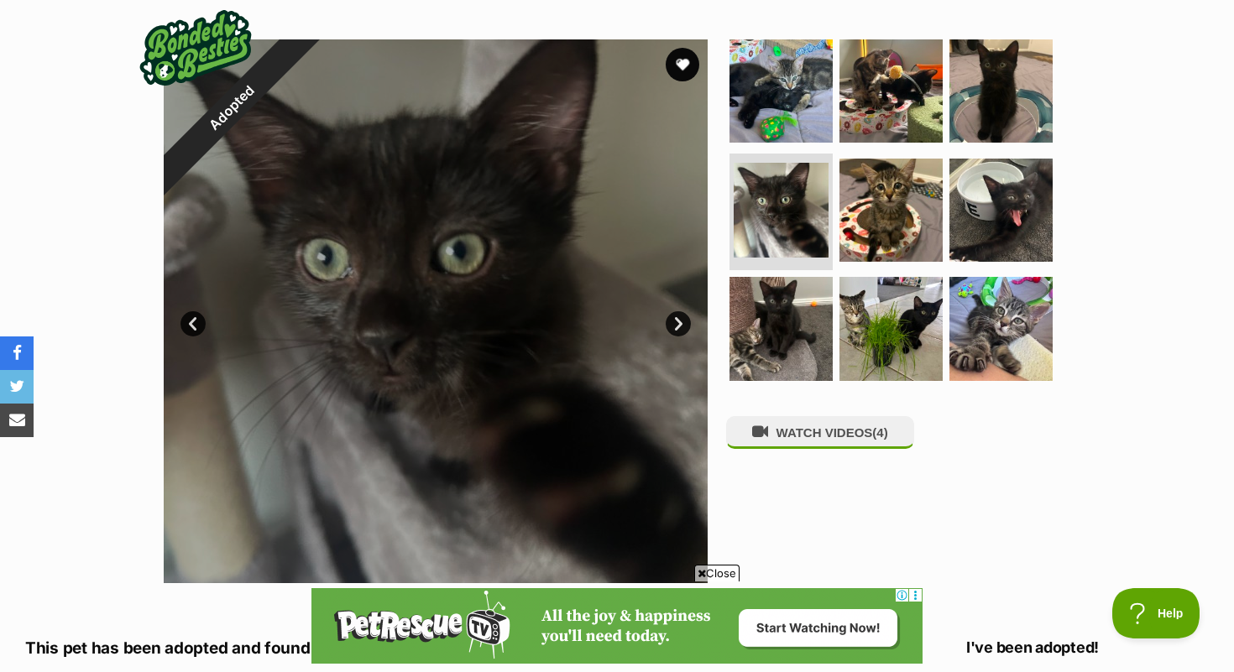
click at [683, 329] on link "Next" at bounding box center [678, 323] width 25 height 25
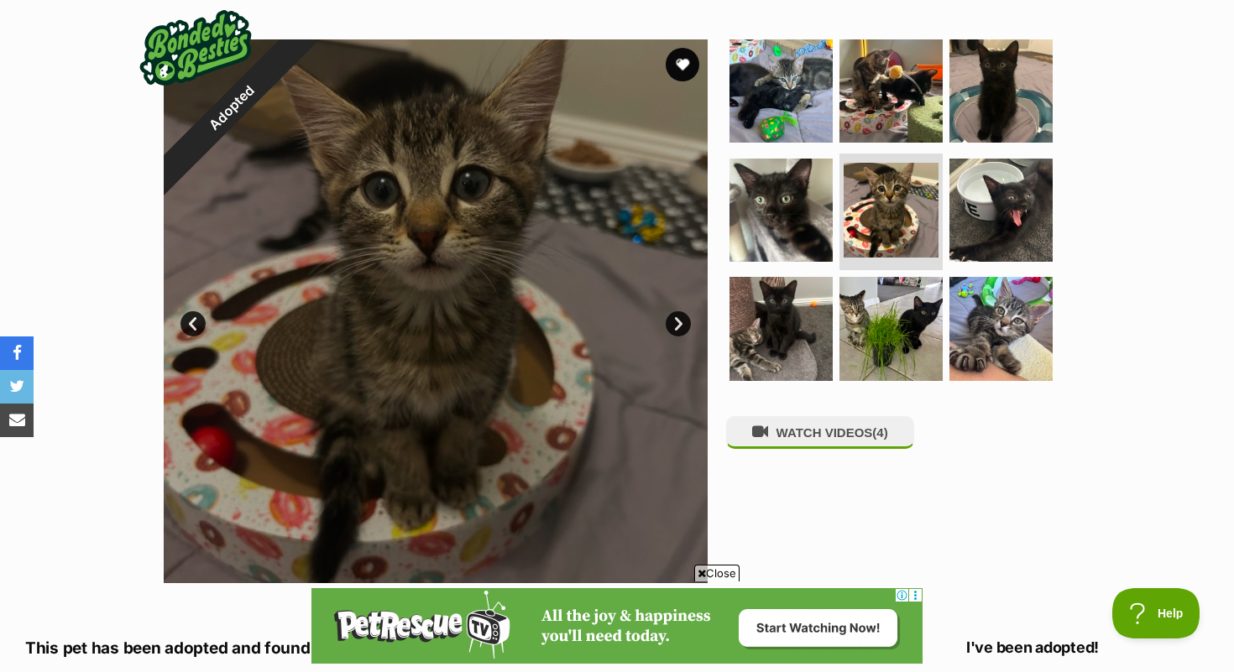
click at [683, 329] on link "Next" at bounding box center [678, 323] width 25 height 25
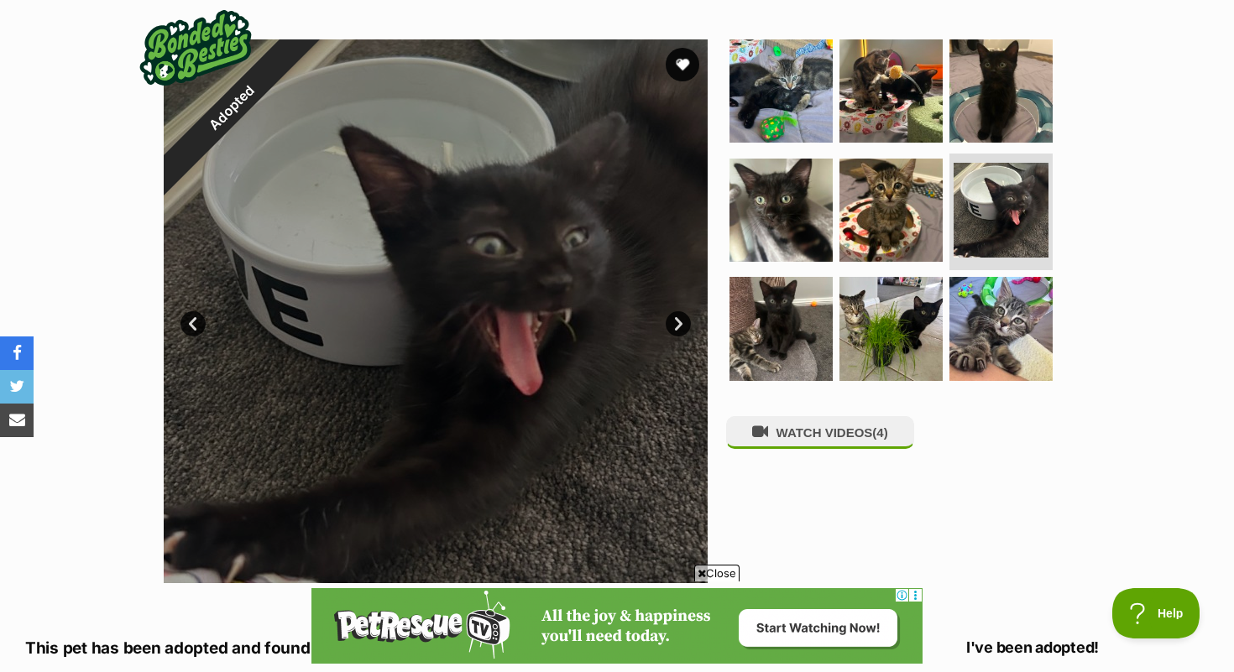
click at [683, 329] on link "Next" at bounding box center [678, 323] width 25 height 25
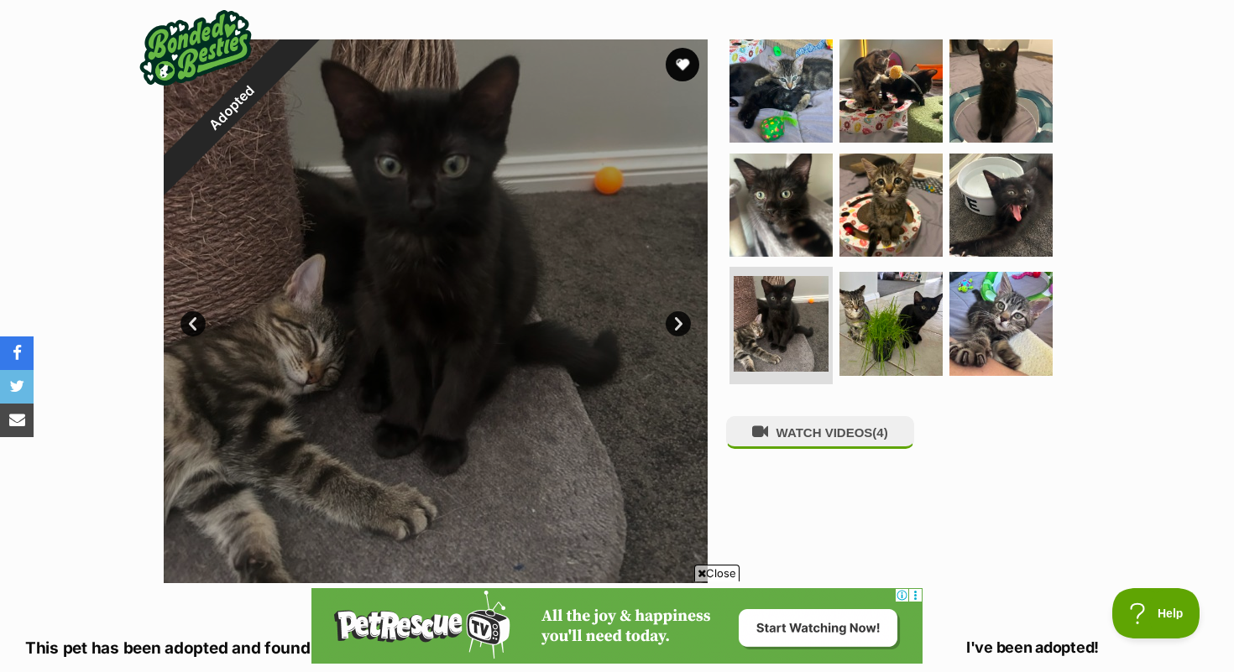
click at [683, 329] on link "Next" at bounding box center [678, 323] width 25 height 25
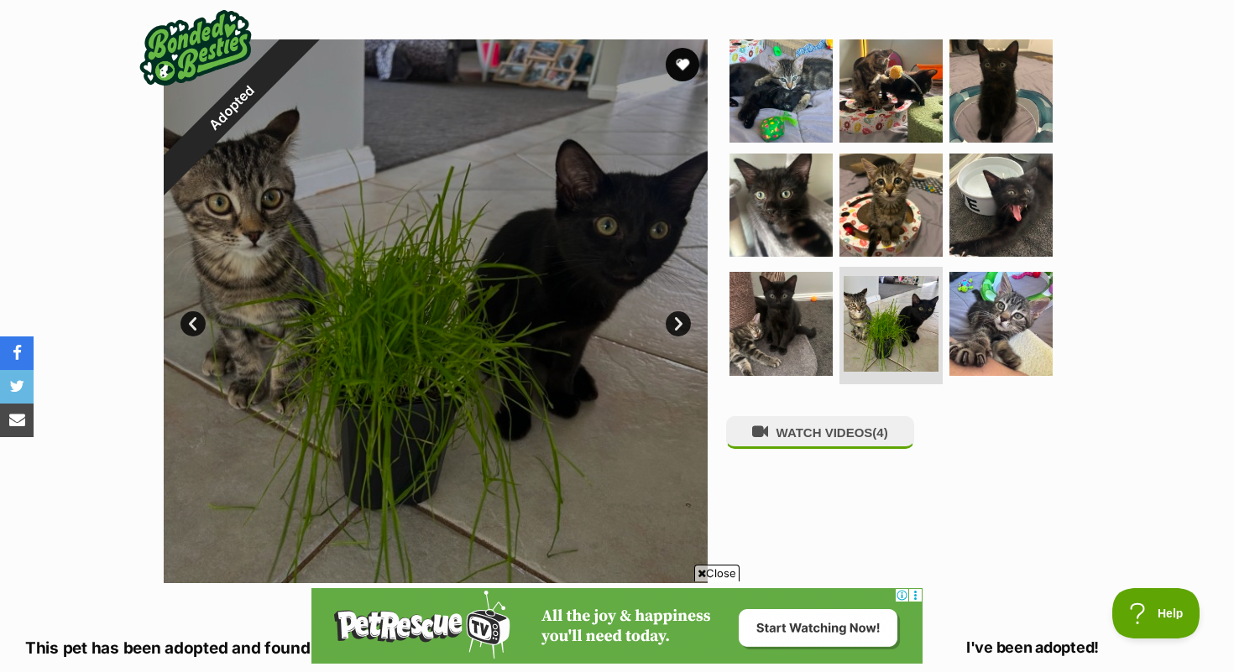
click at [683, 329] on link "Next" at bounding box center [678, 323] width 25 height 25
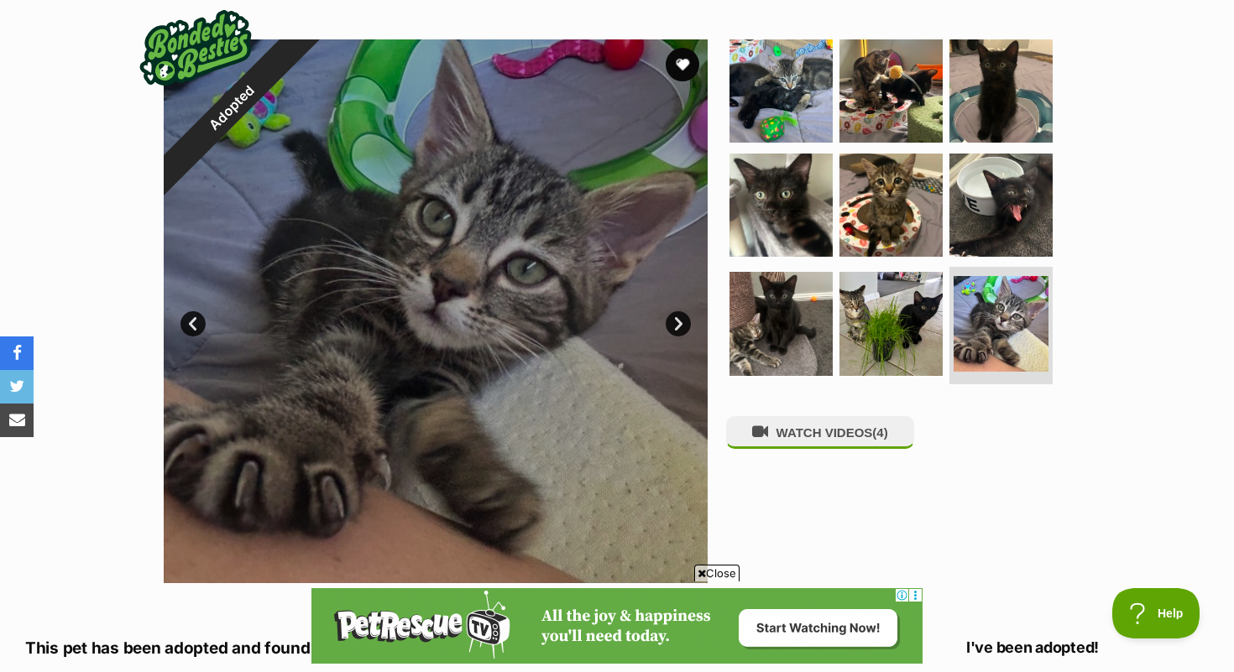
click at [683, 329] on link "Next" at bounding box center [678, 323] width 25 height 25
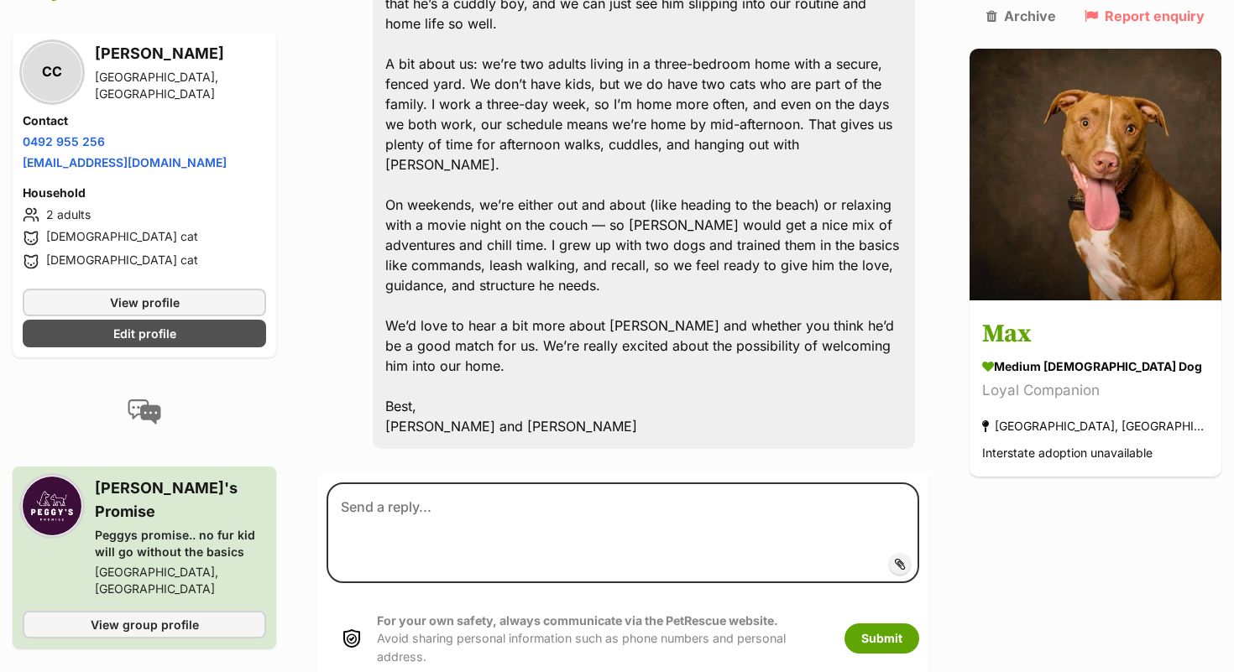
scroll to position [615, 0]
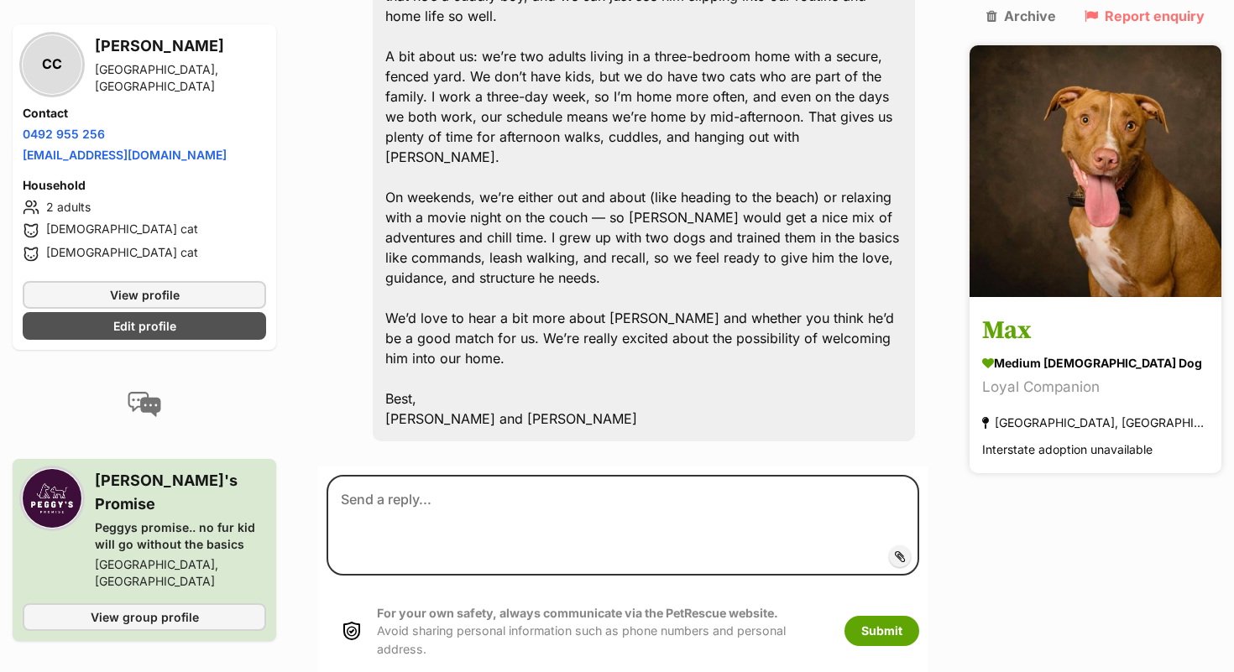
click at [1071, 313] on h3 "Max" at bounding box center [1095, 332] width 227 height 38
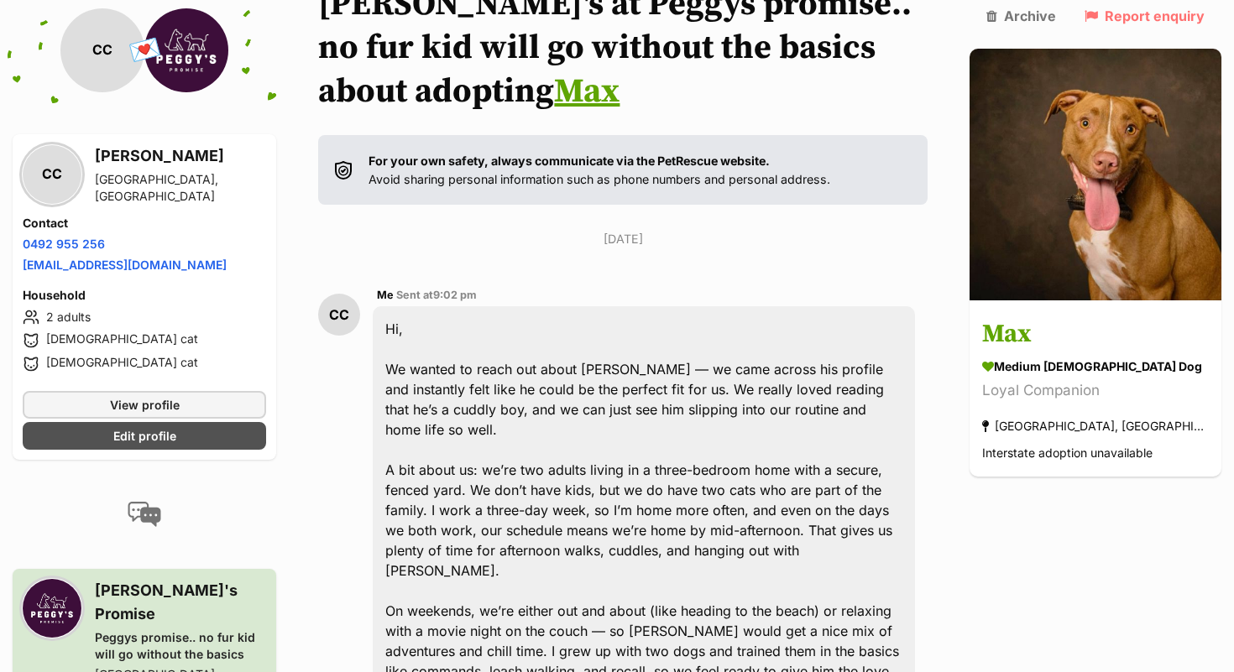
scroll to position [0, 0]
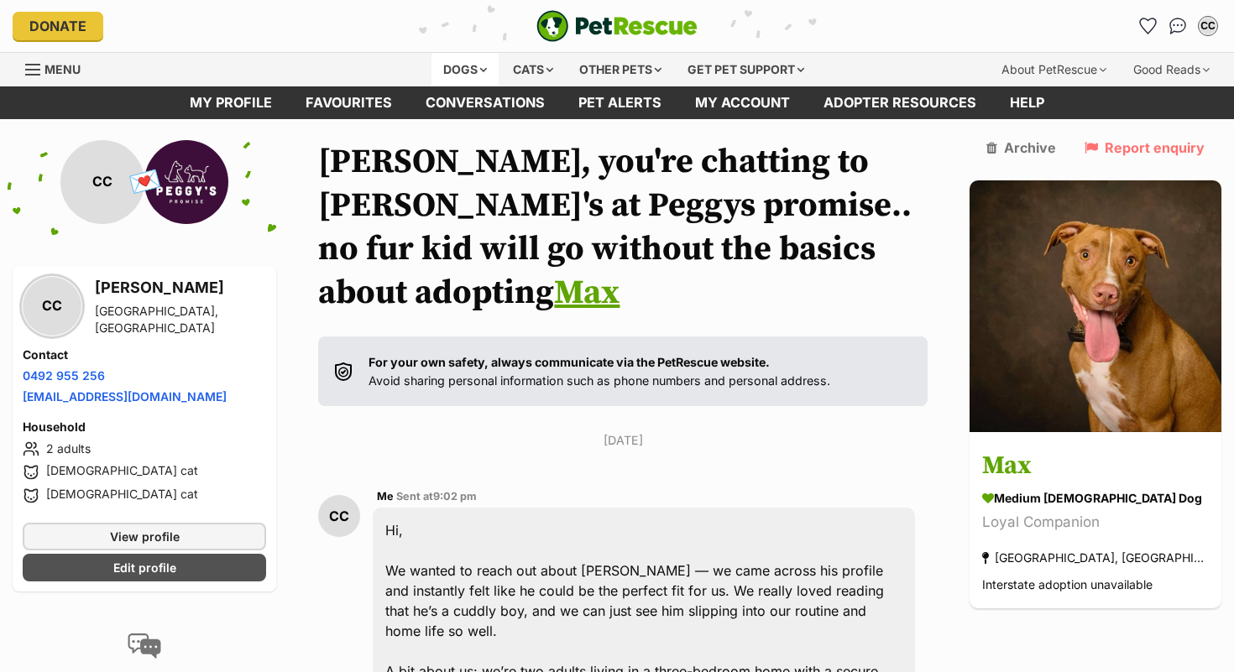
click at [469, 66] on div "Dogs" at bounding box center [465, 70] width 67 height 34
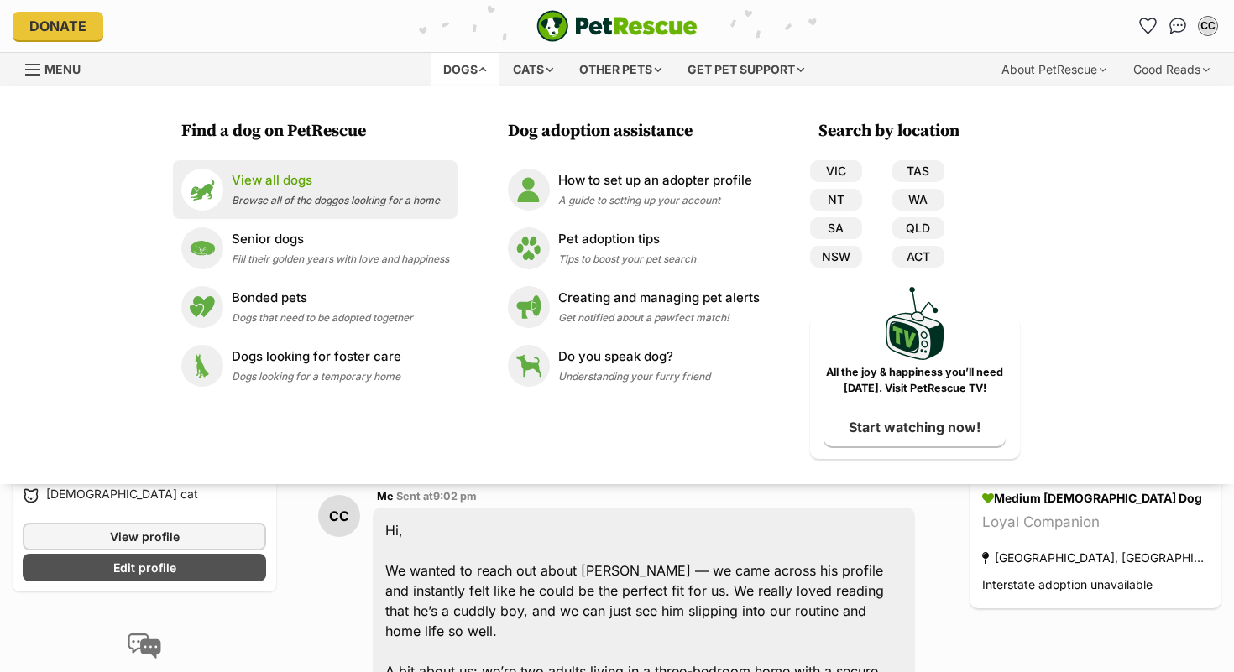
click at [330, 202] on span "Browse all of the doggos looking for a home" at bounding box center [336, 200] width 208 height 13
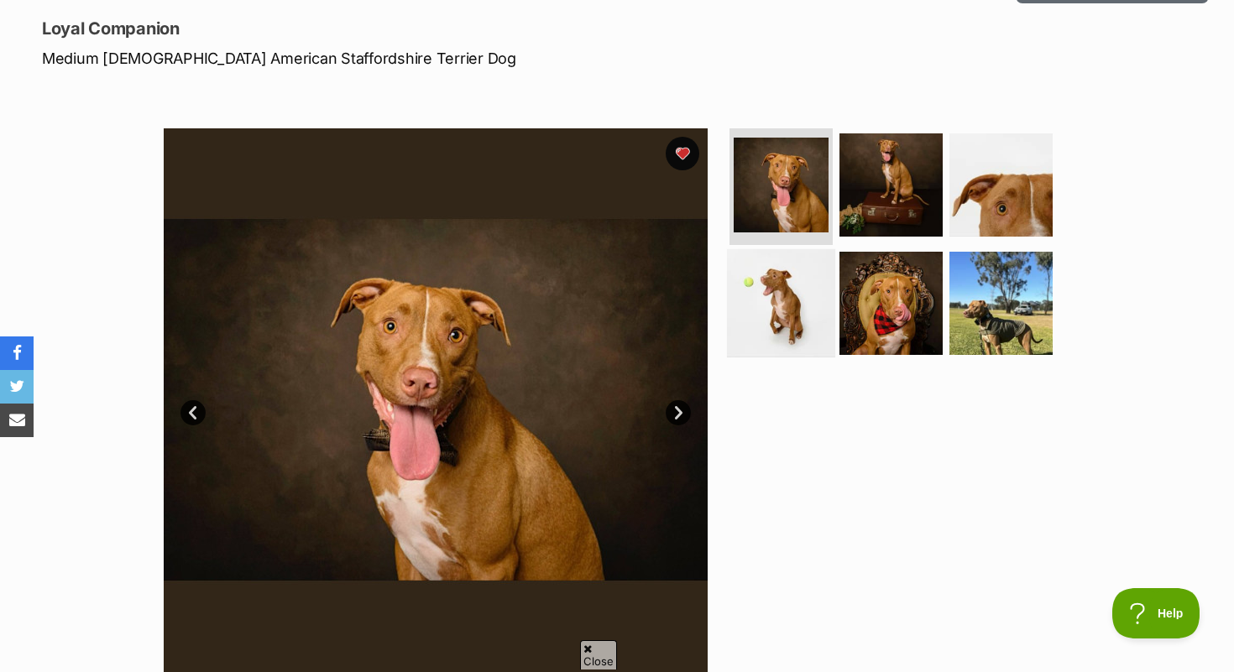
click at [767, 299] on img at bounding box center [781, 303] width 108 height 108
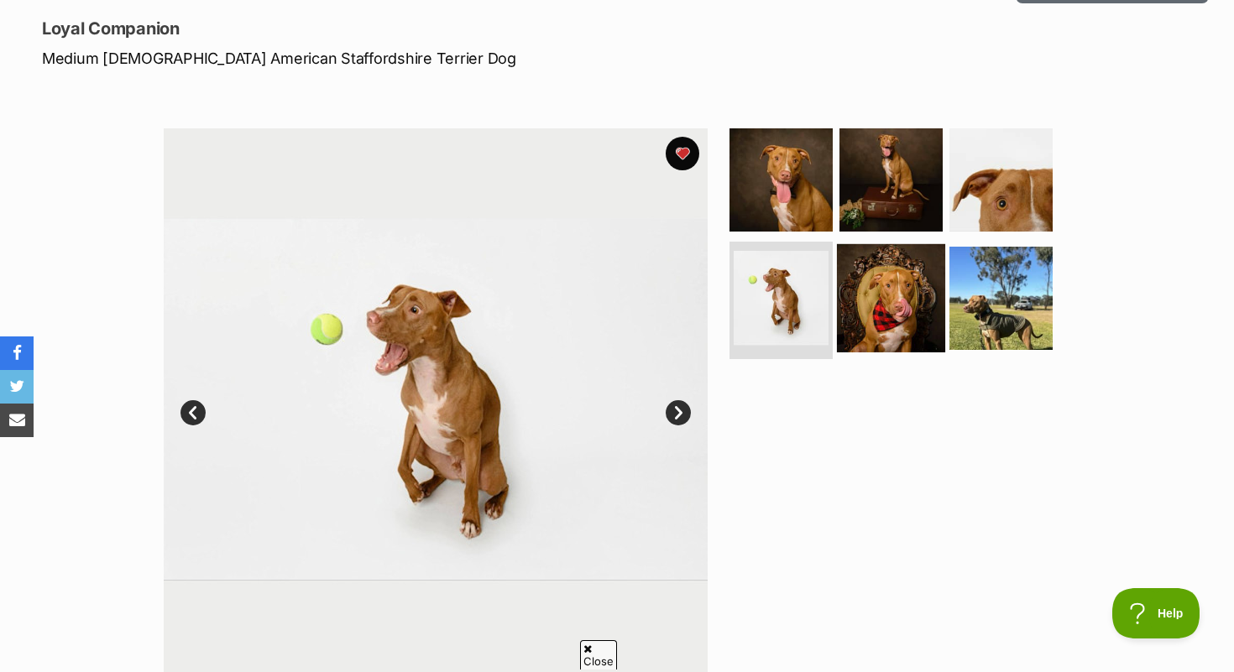
click at [891, 311] on img at bounding box center [891, 298] width 108 height 108
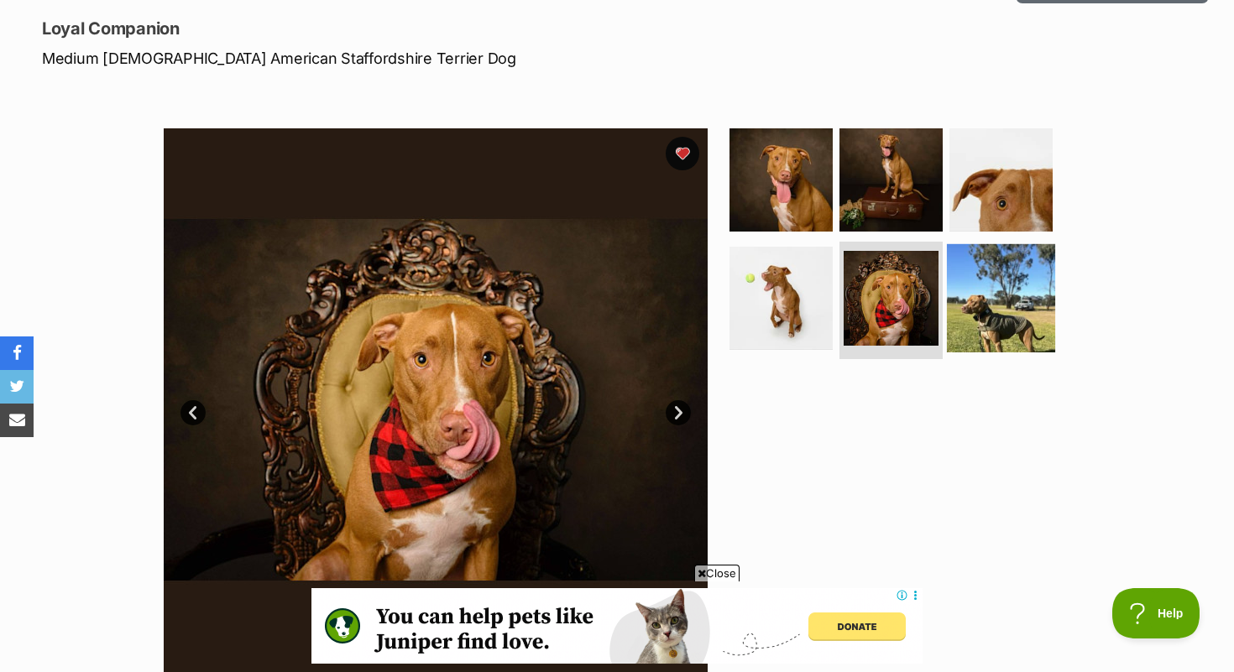
click at [1033, 301] on img at bounding box center [1001, 298] width 108 height 108
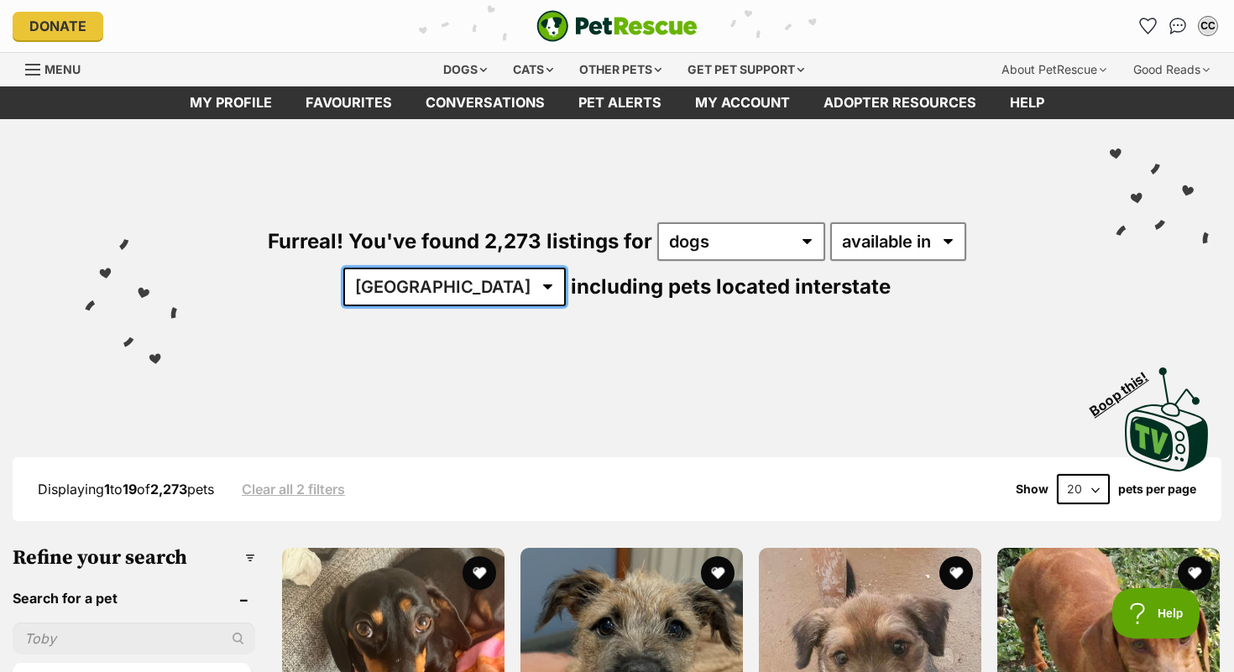
click at [566, 268] on select "Australia ACT NSW NT QLD SA TAS VIC WA" at bounding box center [454, 287] width 222 height 39
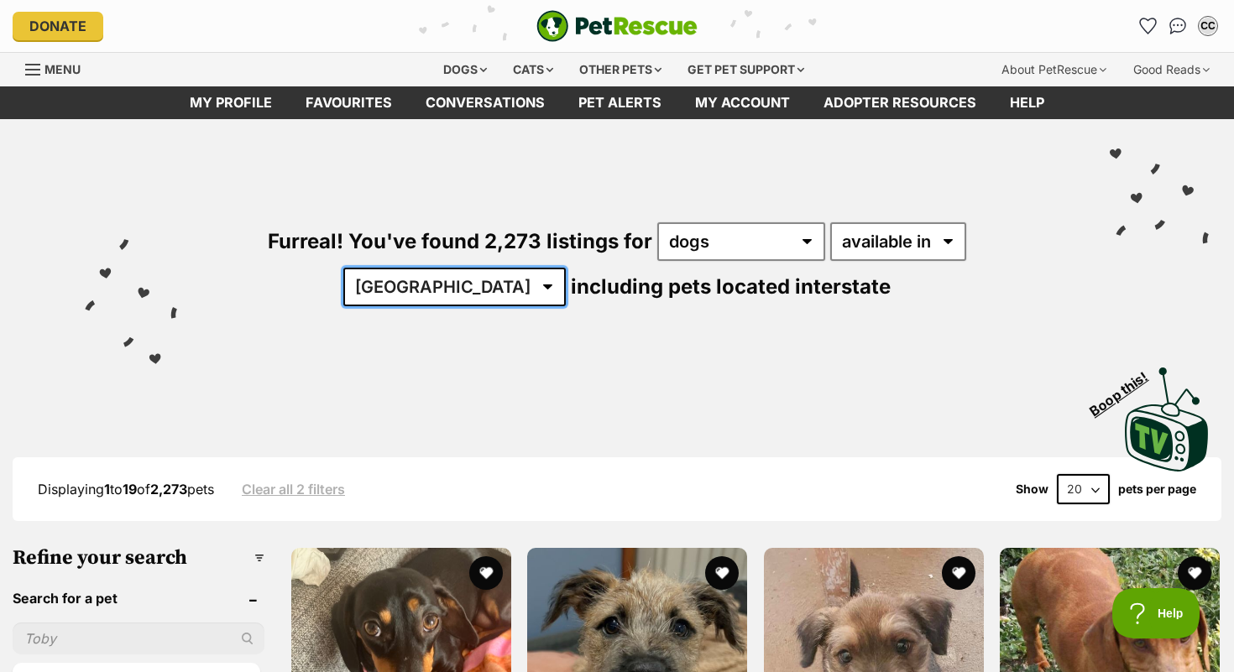
select select "NSW"
click at [566, 268] on select "Australia ACT NSW NT QLD SA TAS VIC WA" at bounding box center [454, 287] width 222 height 39
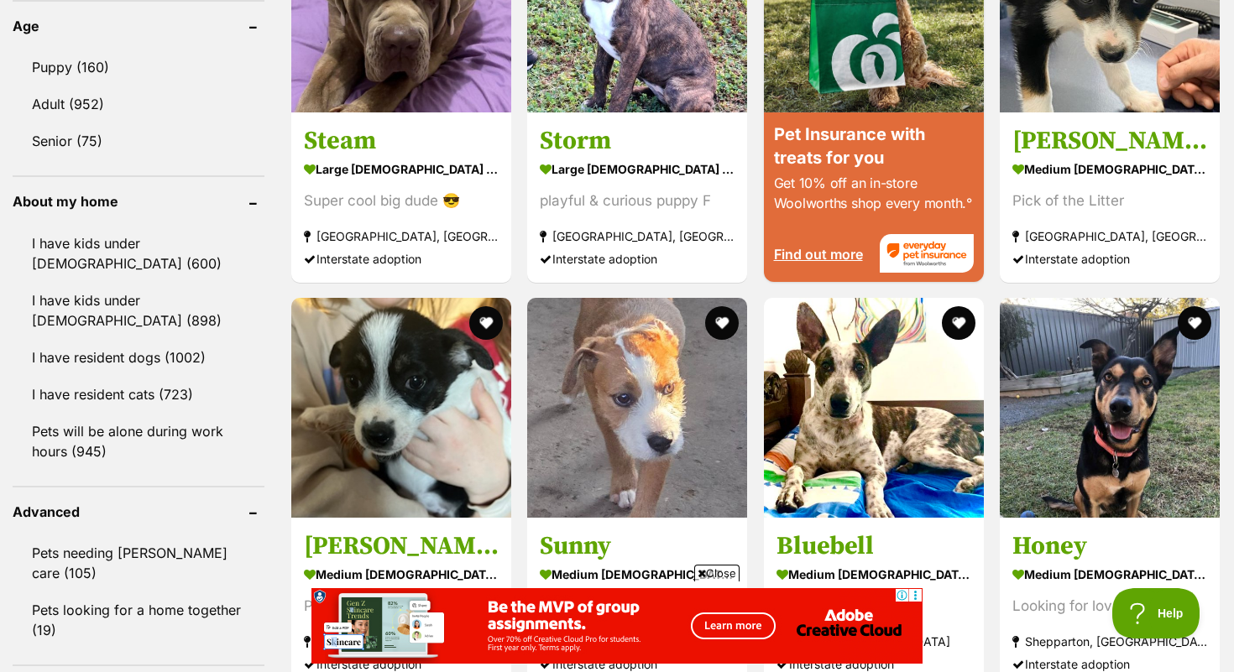
scroll to position [1769, 0]
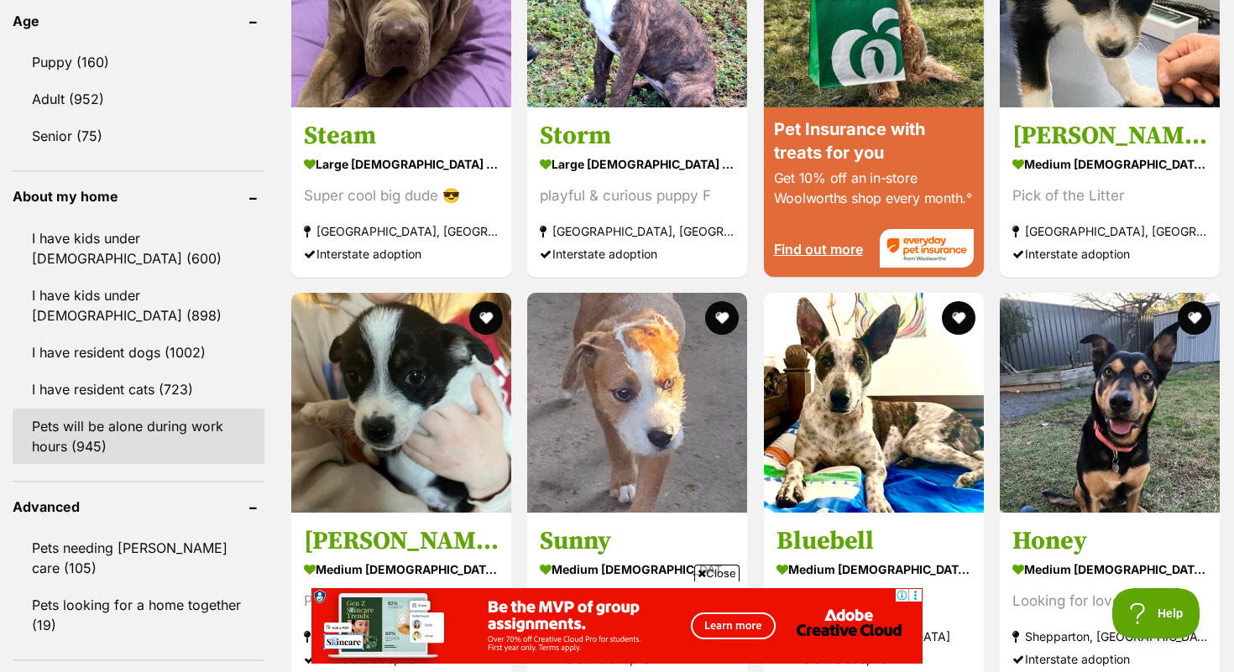
click at [112, 424] on link "Pets will be alone during work hours (945)" at bounding box center [139, 436] width 252 height 55
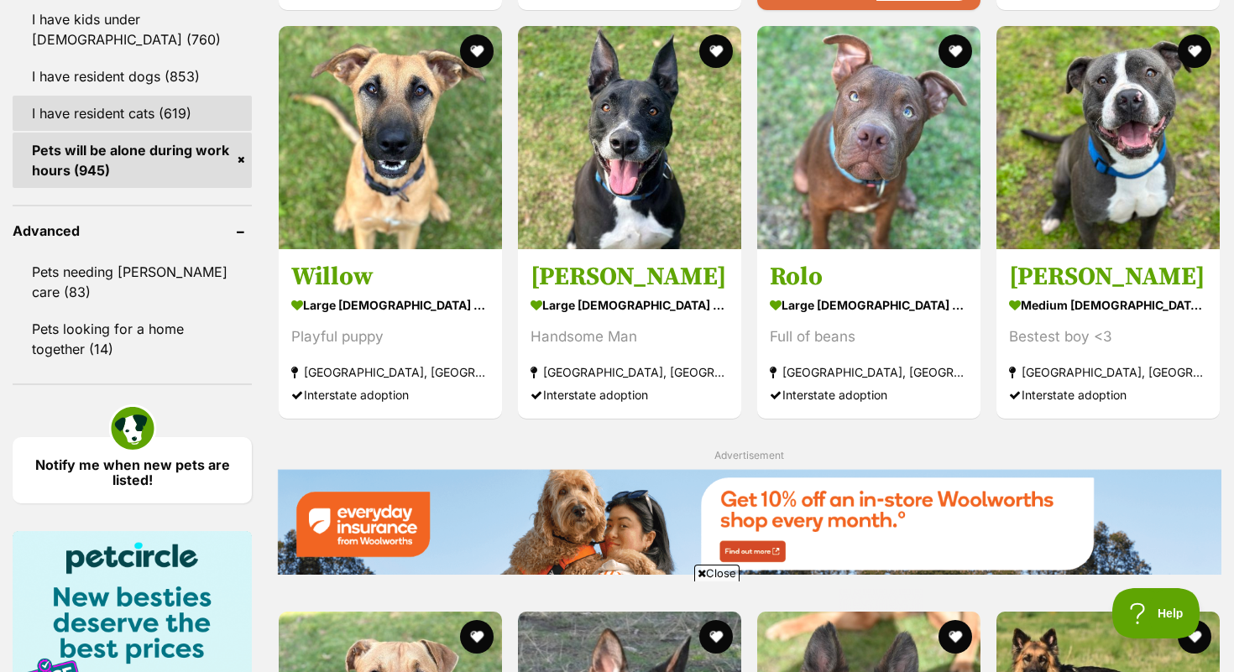
click at [127, 112] on link "I have resident cats (619)" at bounding box center [132, 113] width 239 height 35
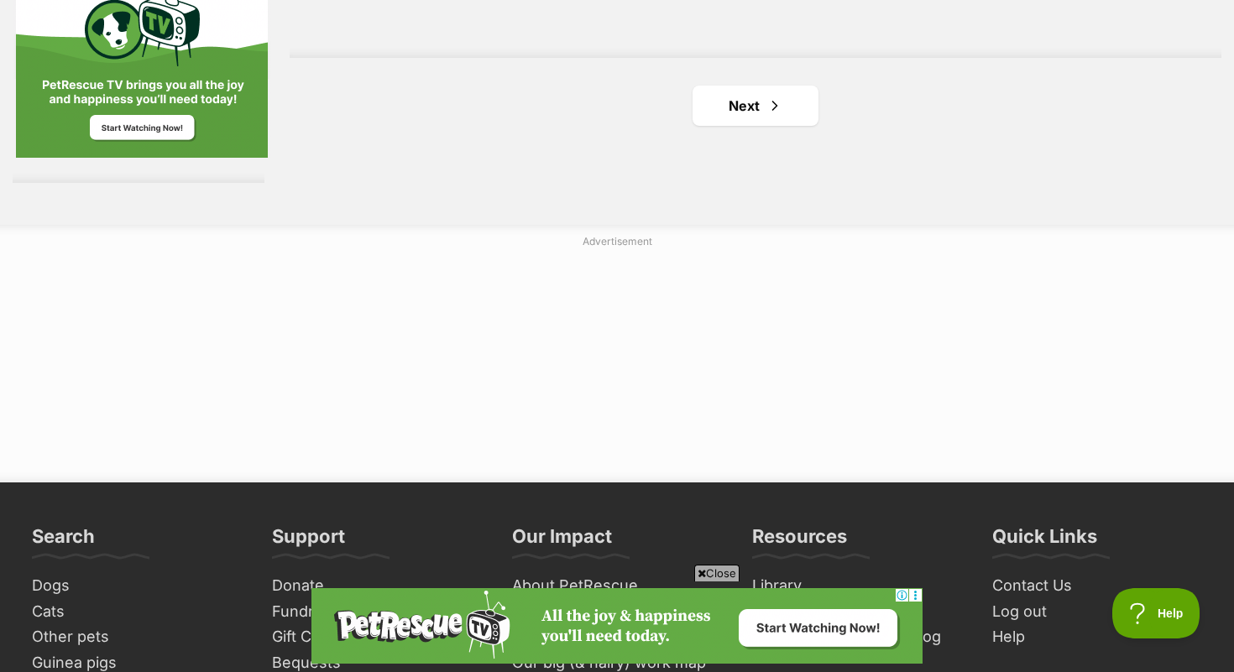
scroll to position [3265, 0]
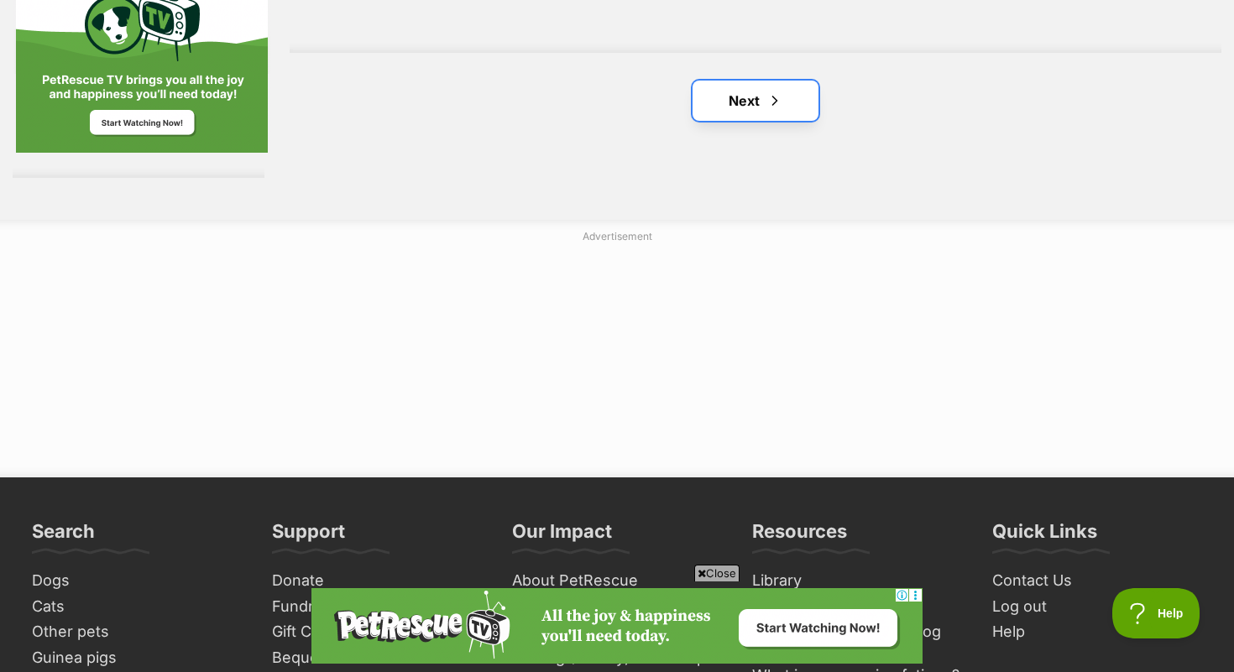
click at [765, 95] on link "Next" at bounding box center [756, 101] width 126 height 40
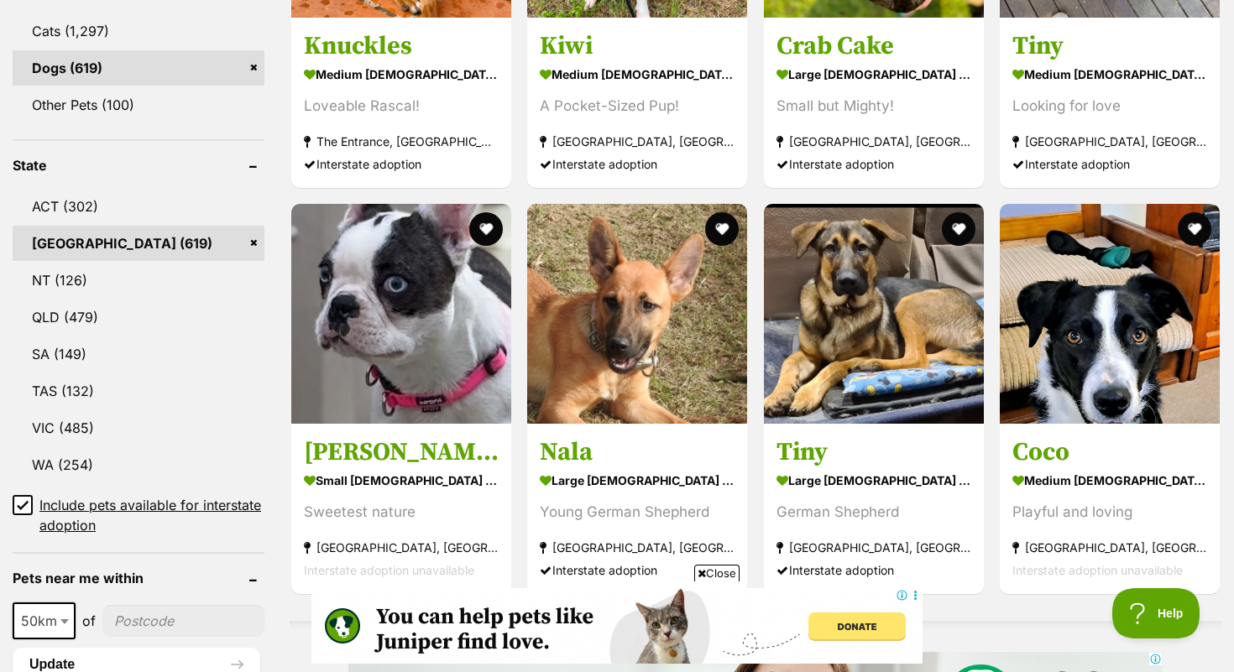
scroll to position [754, 0]
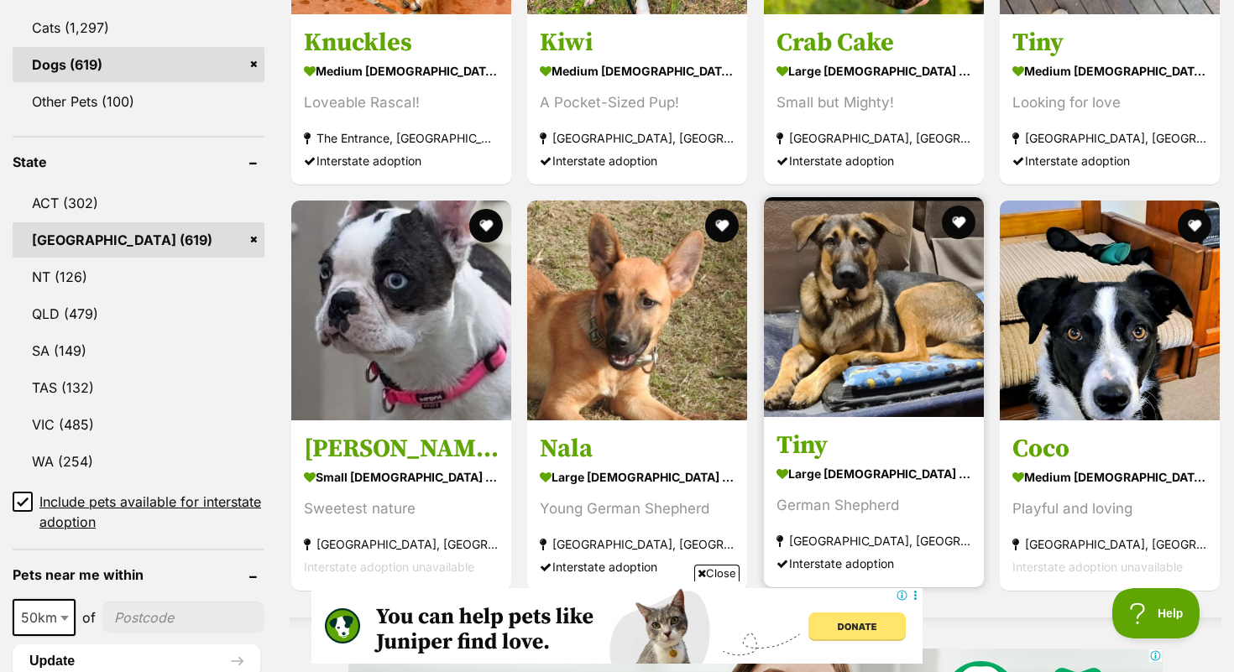
click at [810, 436] on h3 "Tiny" at bounding box center [874, 446] width 195 height 32
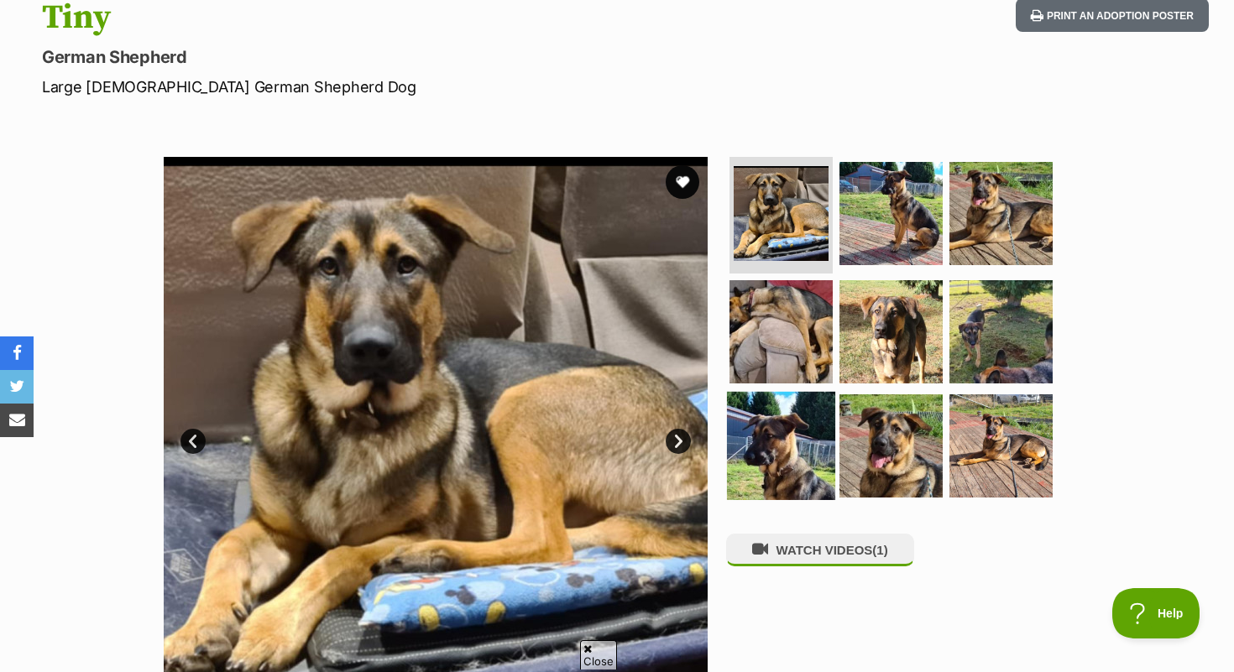
scroll to position [201, 0]
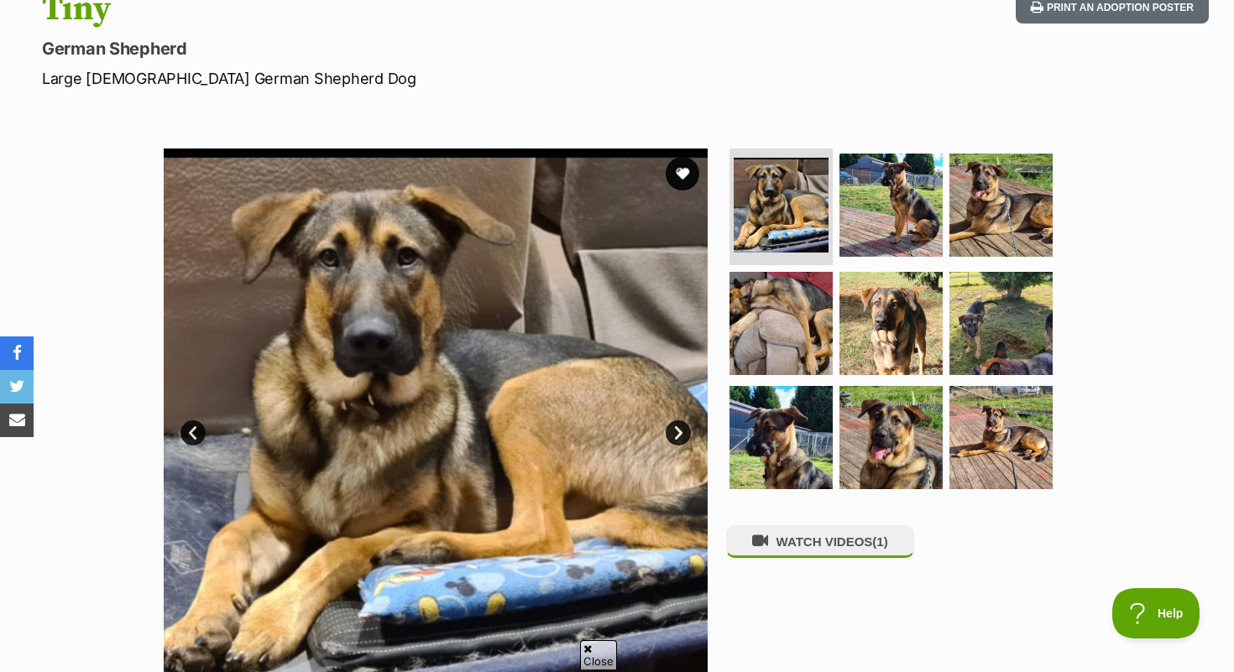
click at [675, 432] on link "Next" at bounding box center [678, 433] width 25 height 25
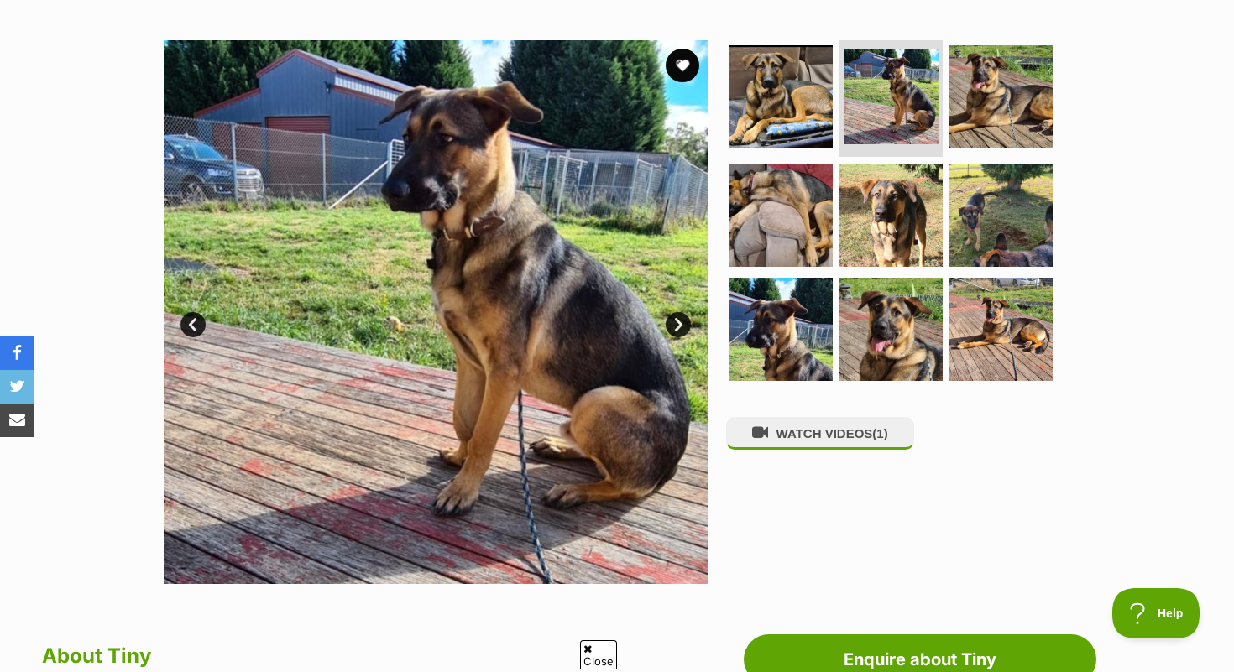
scroll to position [0, 0]
click at [672, 327] on link "Next" at bounding box center [678, 324] width 25 height 25
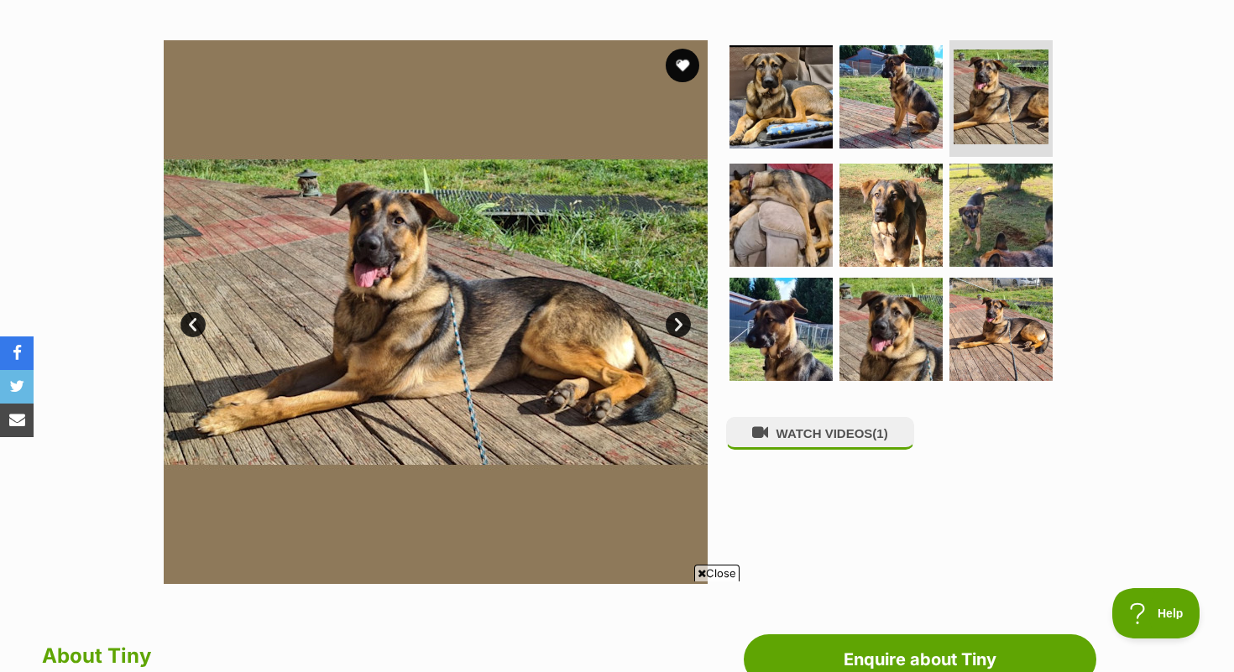
click at [672, 327] on link "Next" at bounding box center [678, 324] width 25 height 25
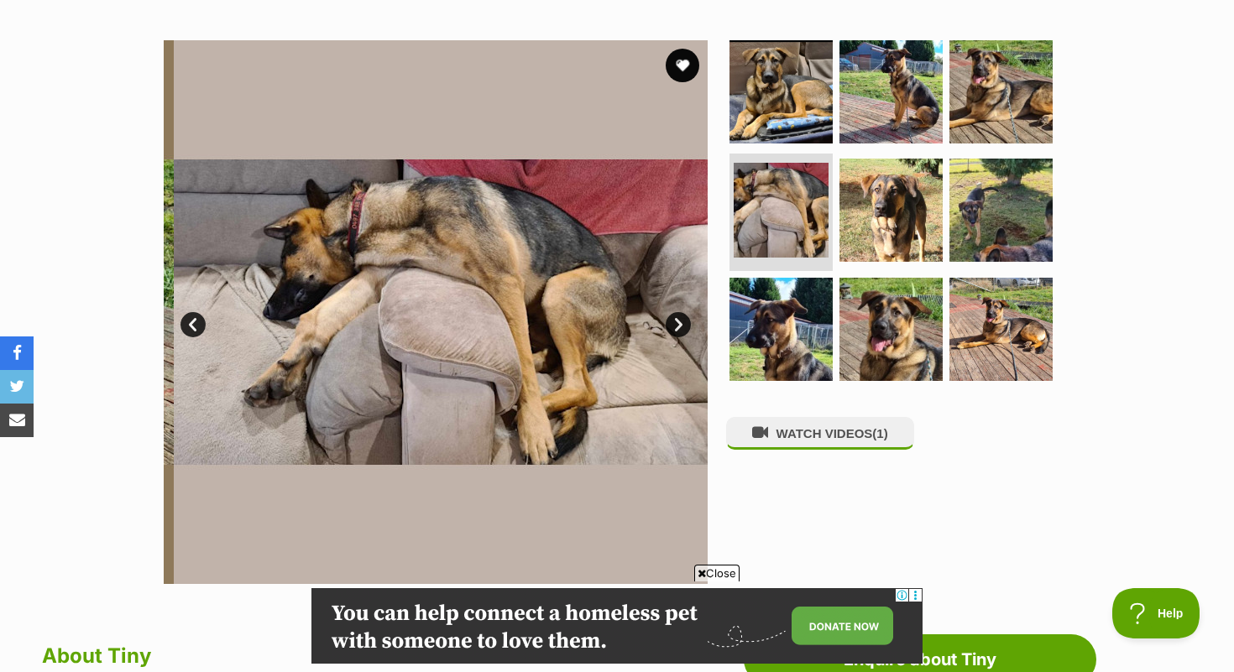
click at [672, 327] on link "Next" at bounding box center [678, 324] width 25 height 25
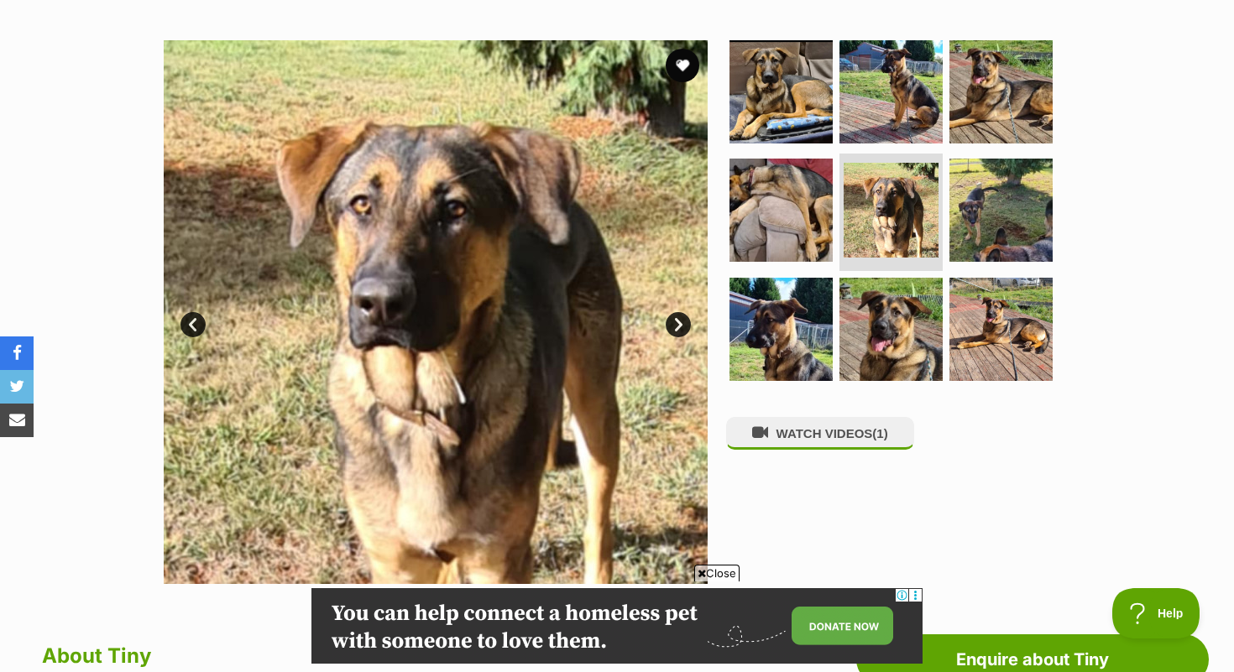
click at [672, 327] on link "Next" at bounding box center [678, 324] width 25 height 25
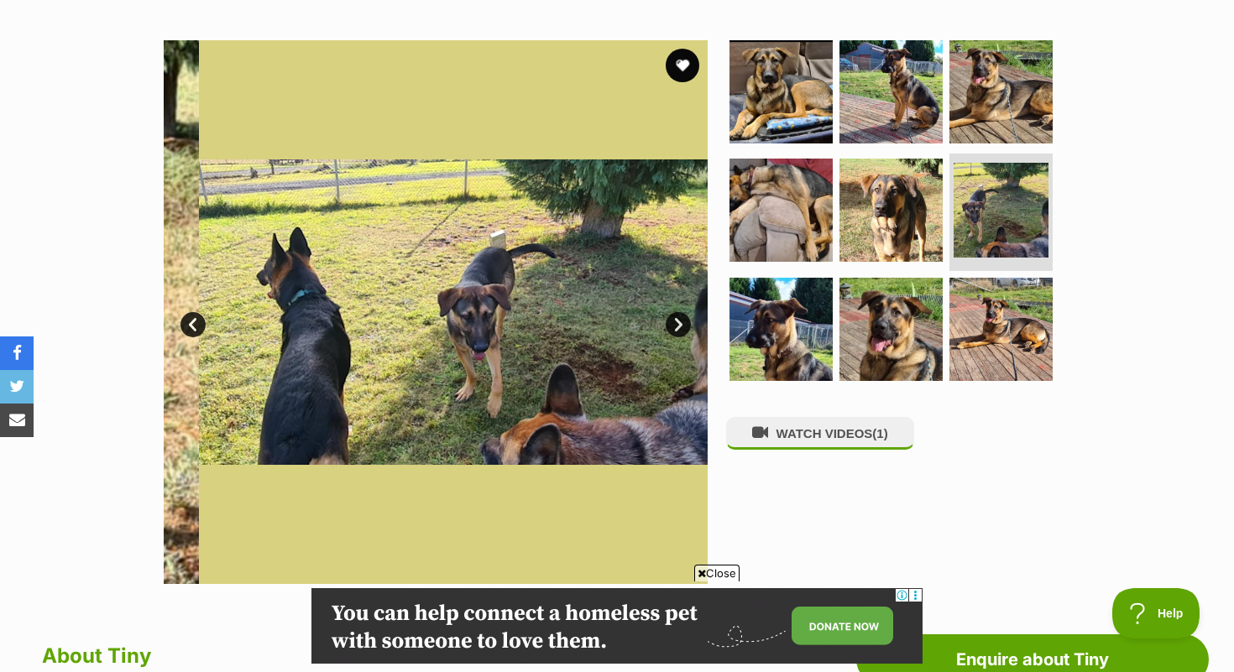
click at [672, 327] on link "Next" at bounding box center [678, 324] width 25 height 25
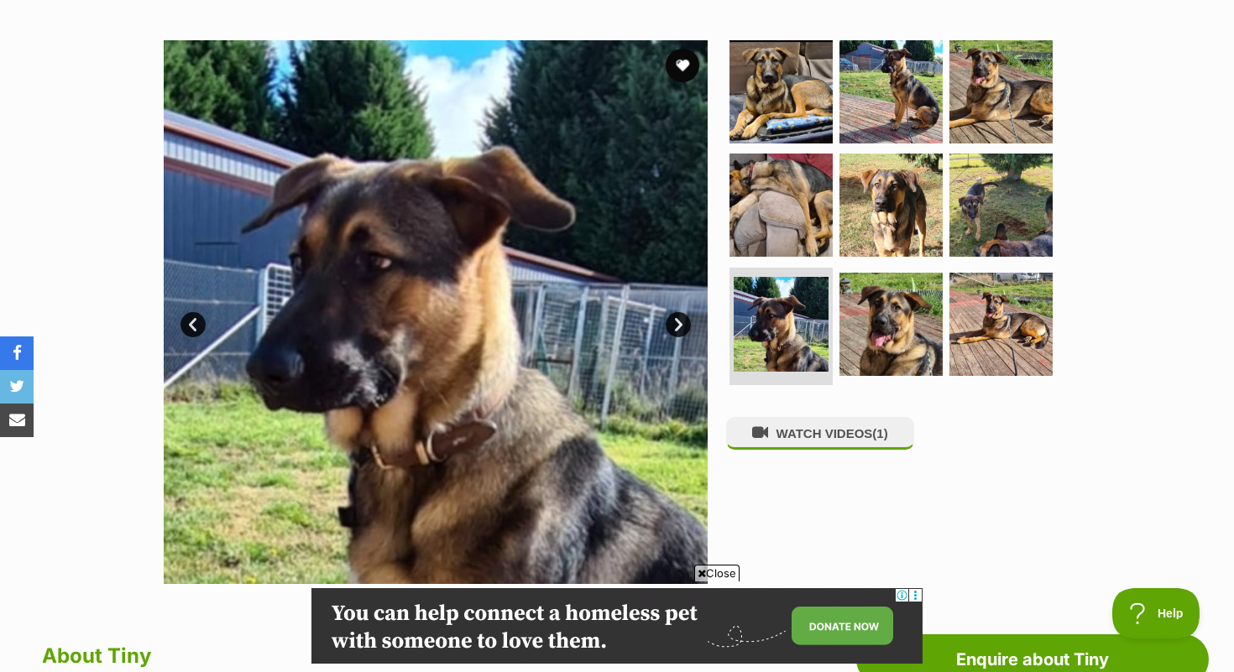
click at [672, 327] on link "Next" at bounding box center [678, 324] width 25 height 25
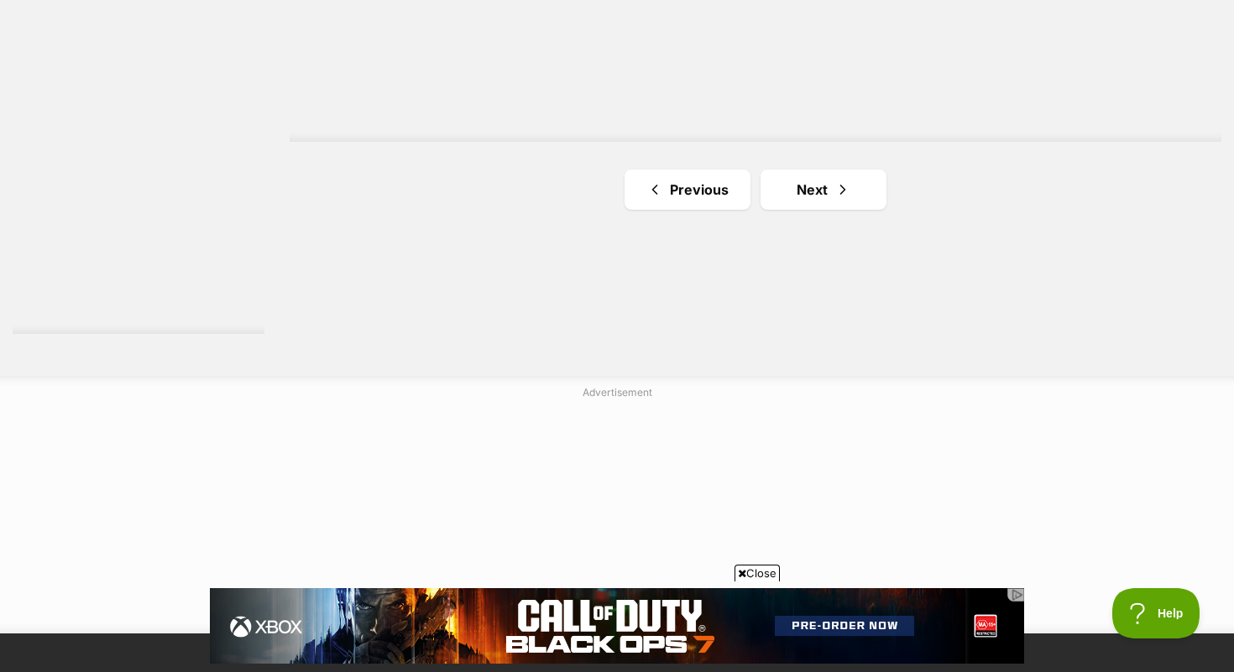
scroll to position [3199, 0]
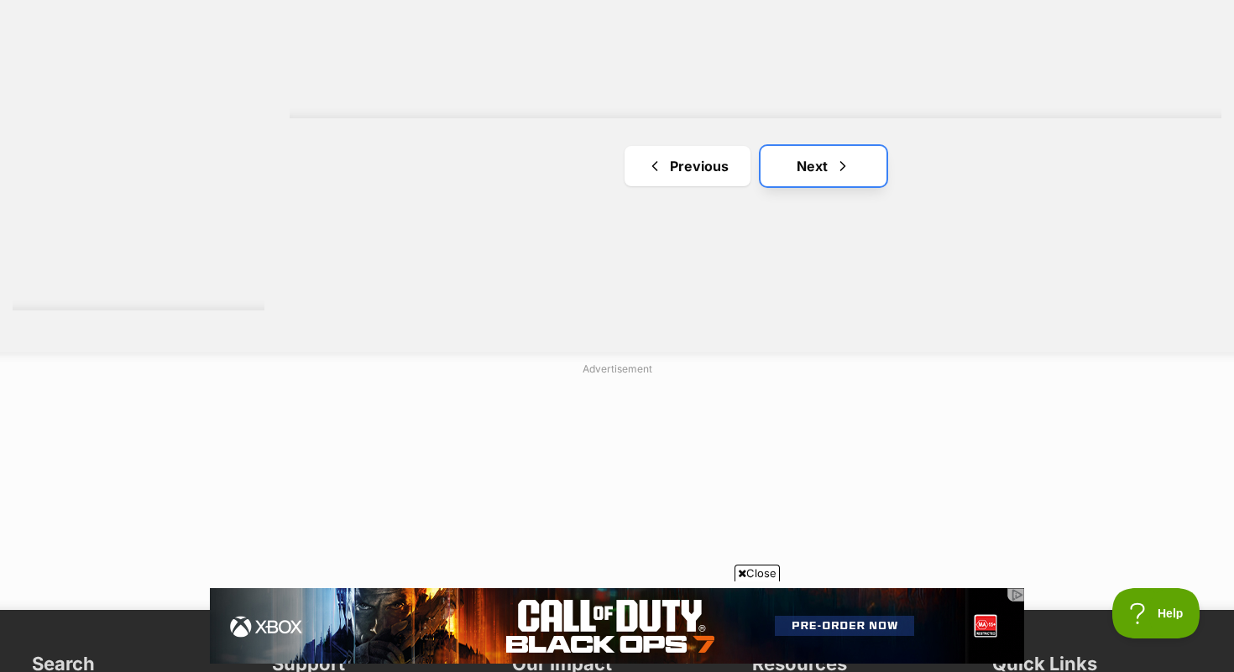
click at [807, 171] on link "Next" at bounding box center [824, 166] width 126 height 40
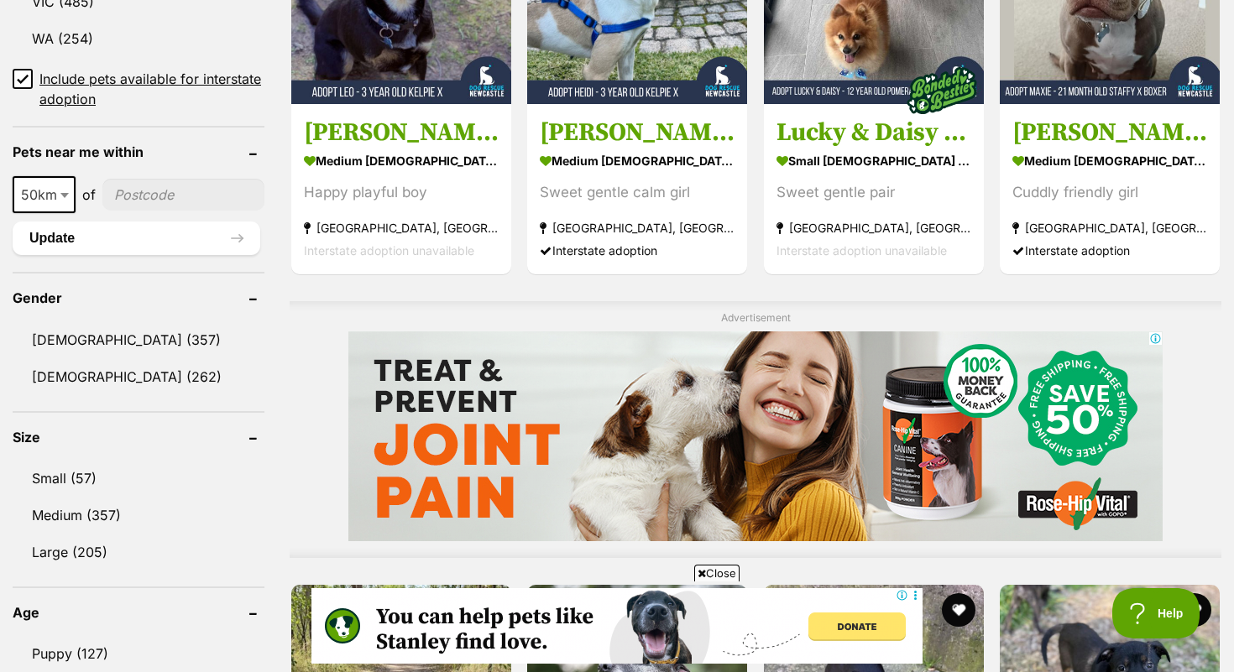
scroll to position [1435, 0]
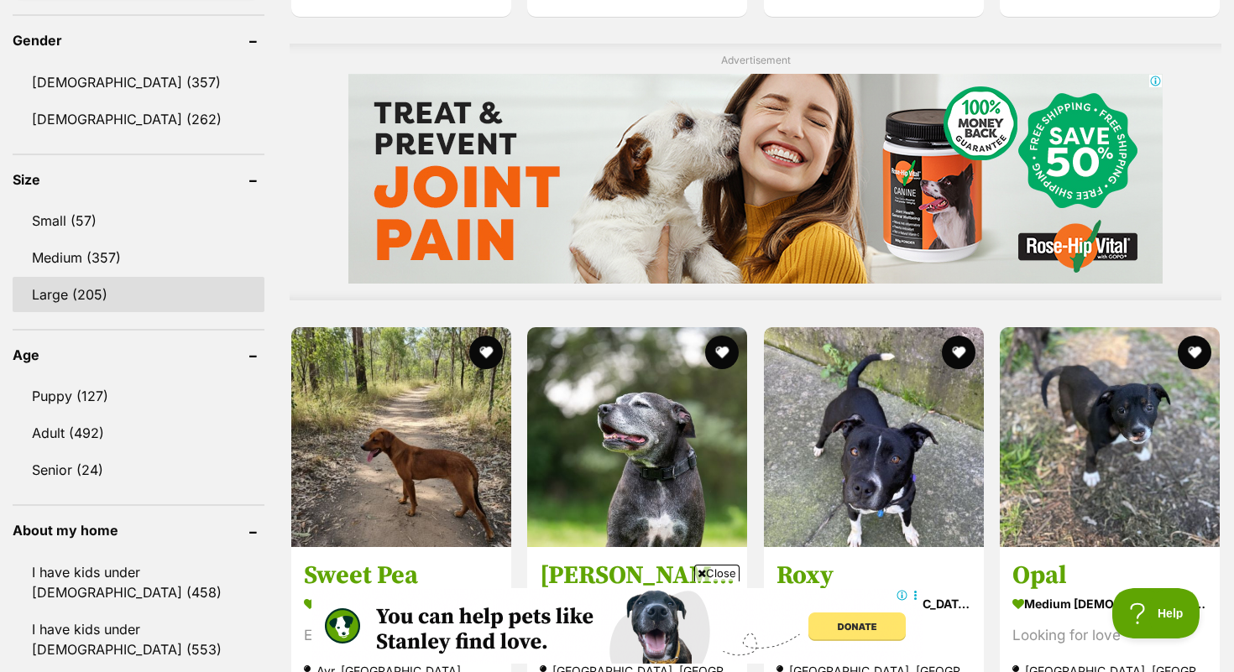
click at [102, 290] on link "Large (205)" at bounding box center [139, 294] width 252 height 35
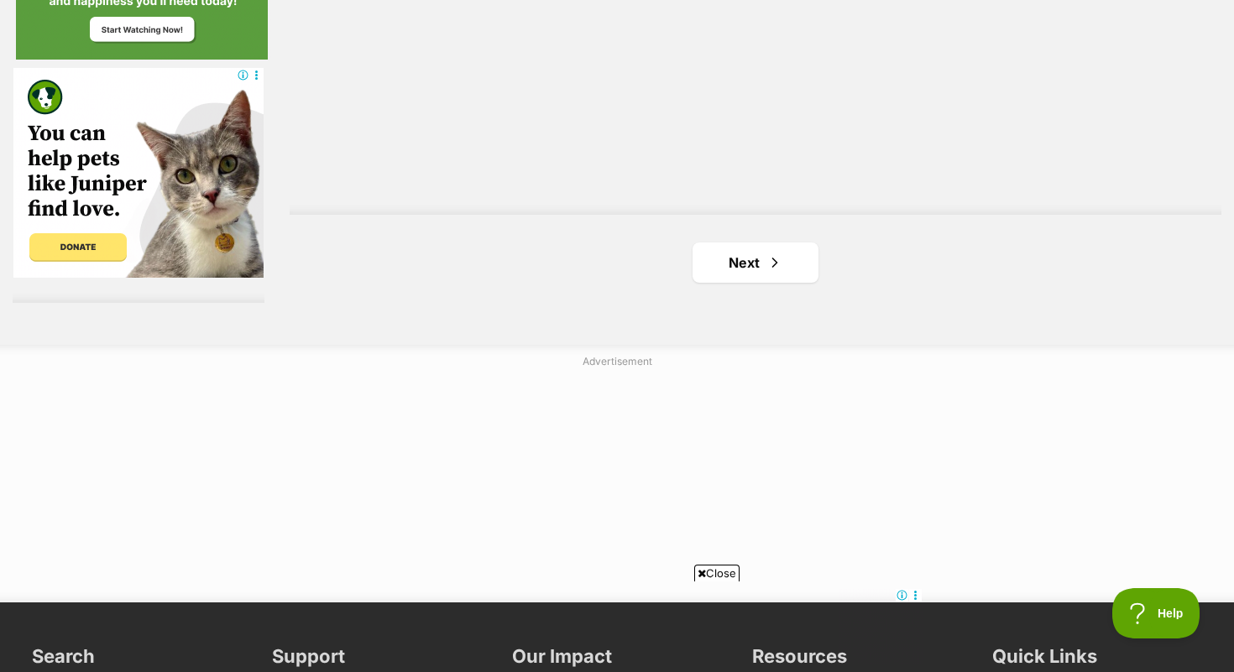
scroll to position [3174, 0]
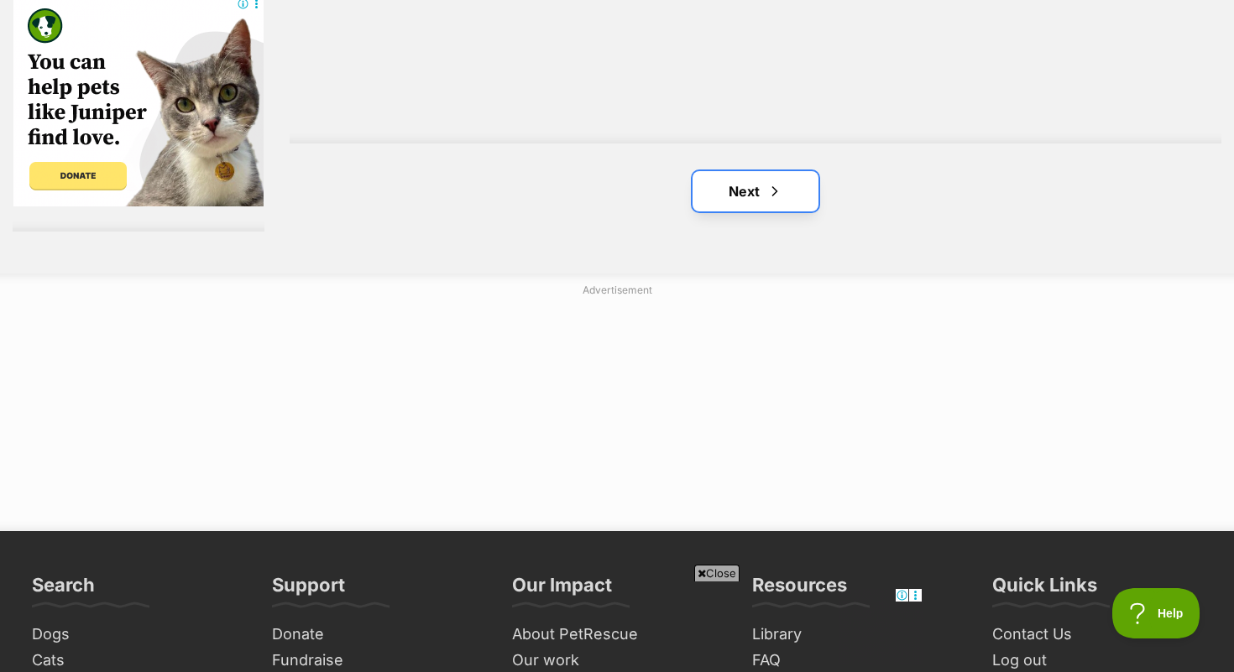
click at [734, 203] on link "Next" at bounding box center [756, 191] width 126 height 40
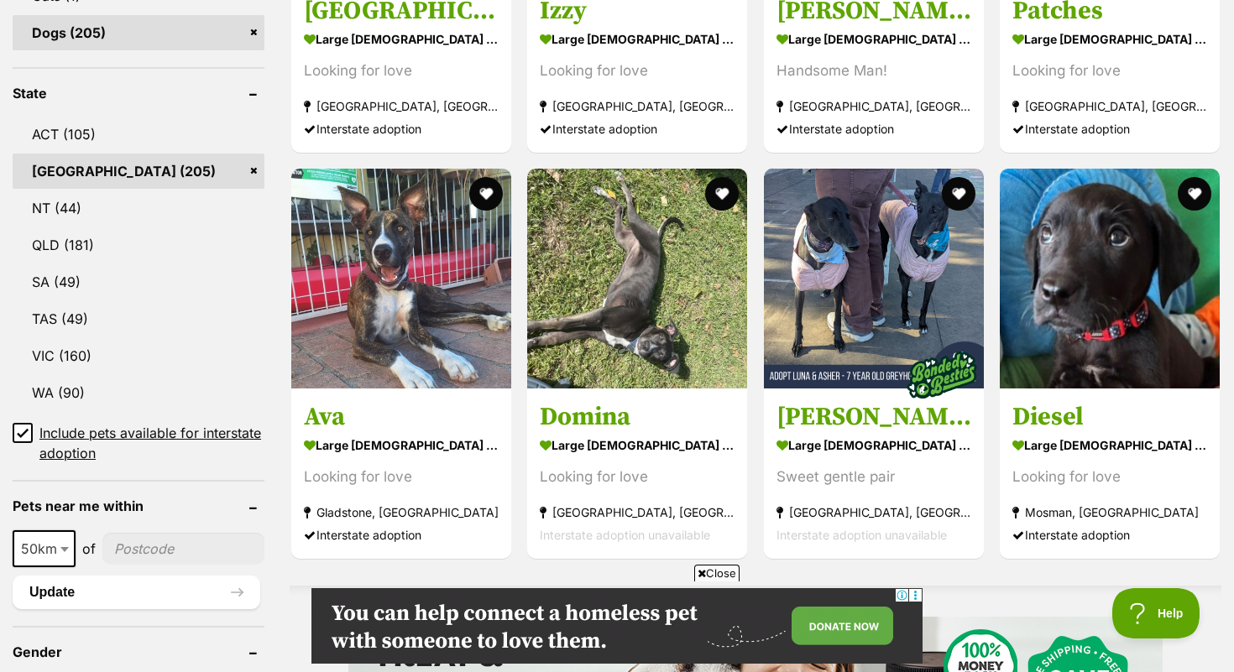
scroll to position [787, 0]
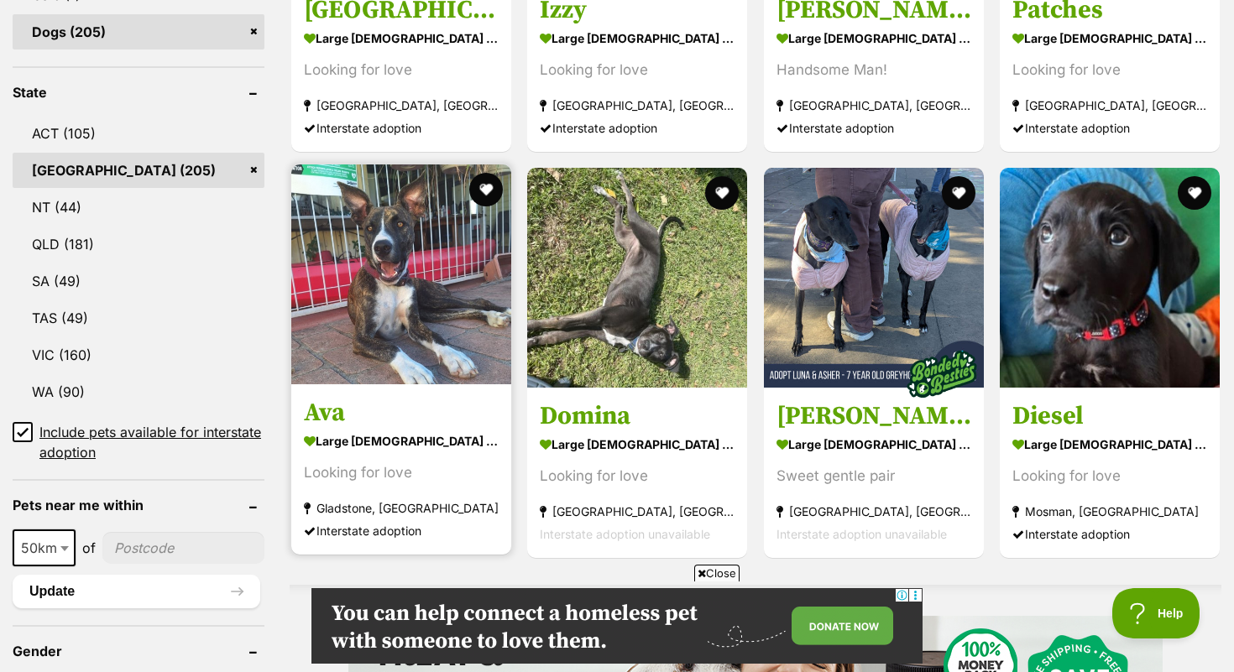
click at [330, 405] on h3 "Ava" at bounding box center [401, 413] width 195 height 32
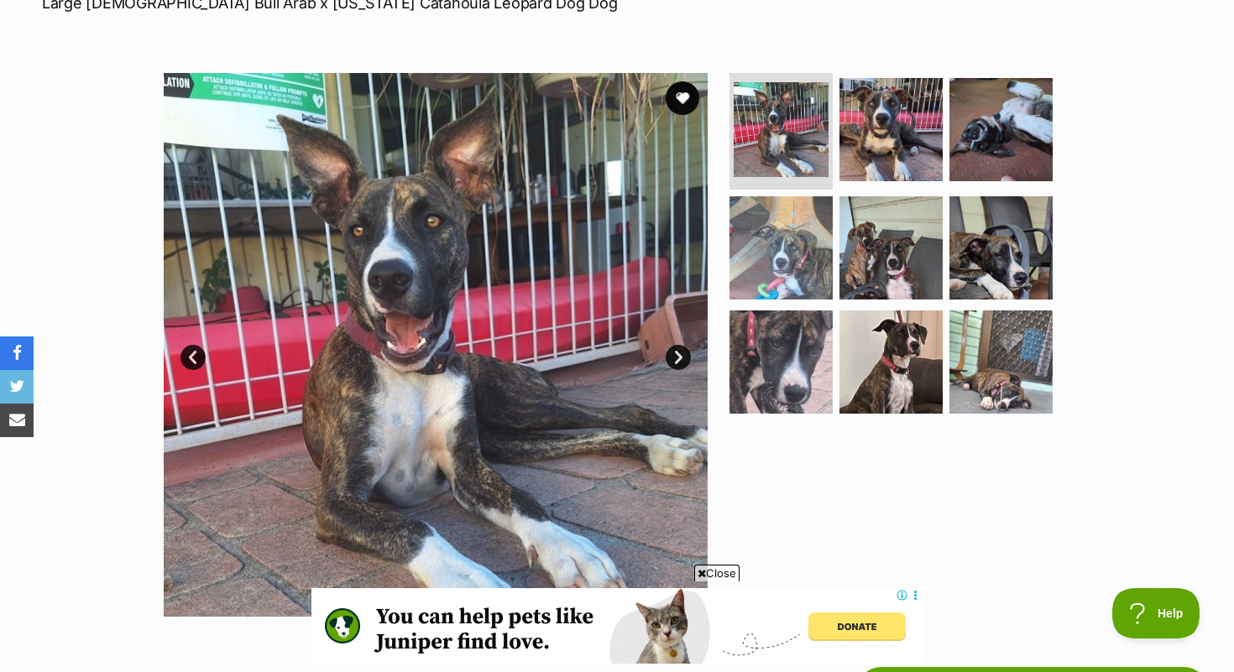
click at [675, 353] on link "Next" at bounding box center [678, 357] width 25 height 25
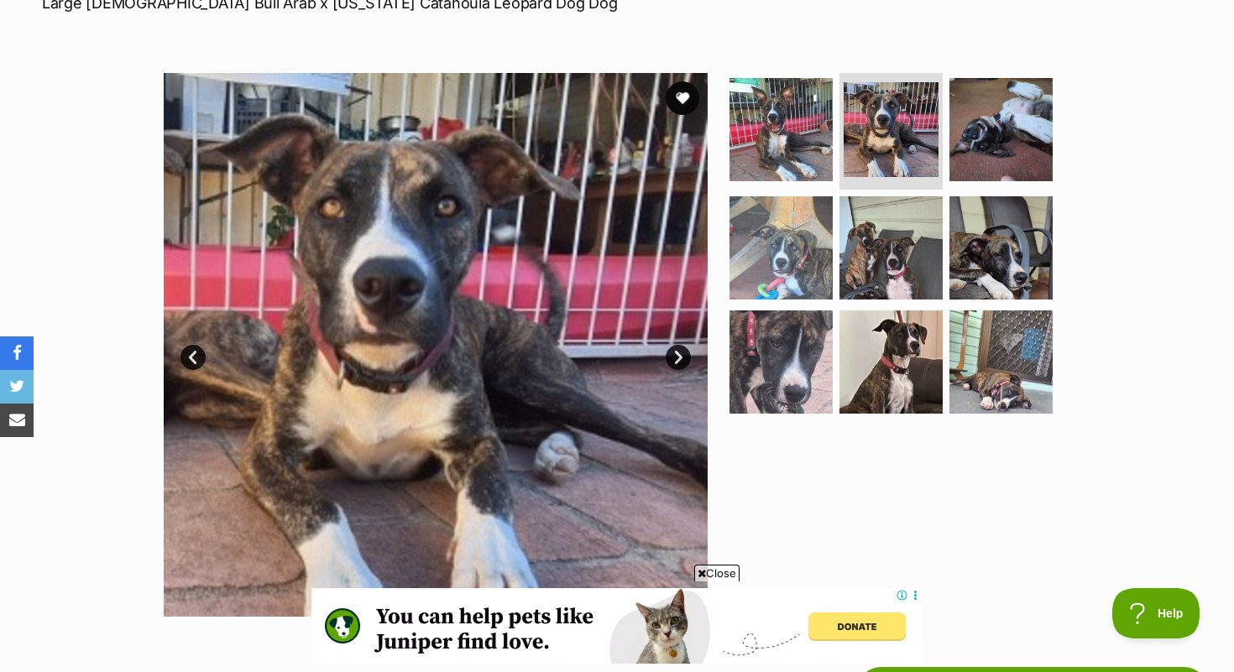
click at [675, 353] on link "Next" at bounding box center [678, 357] width 25 height 25
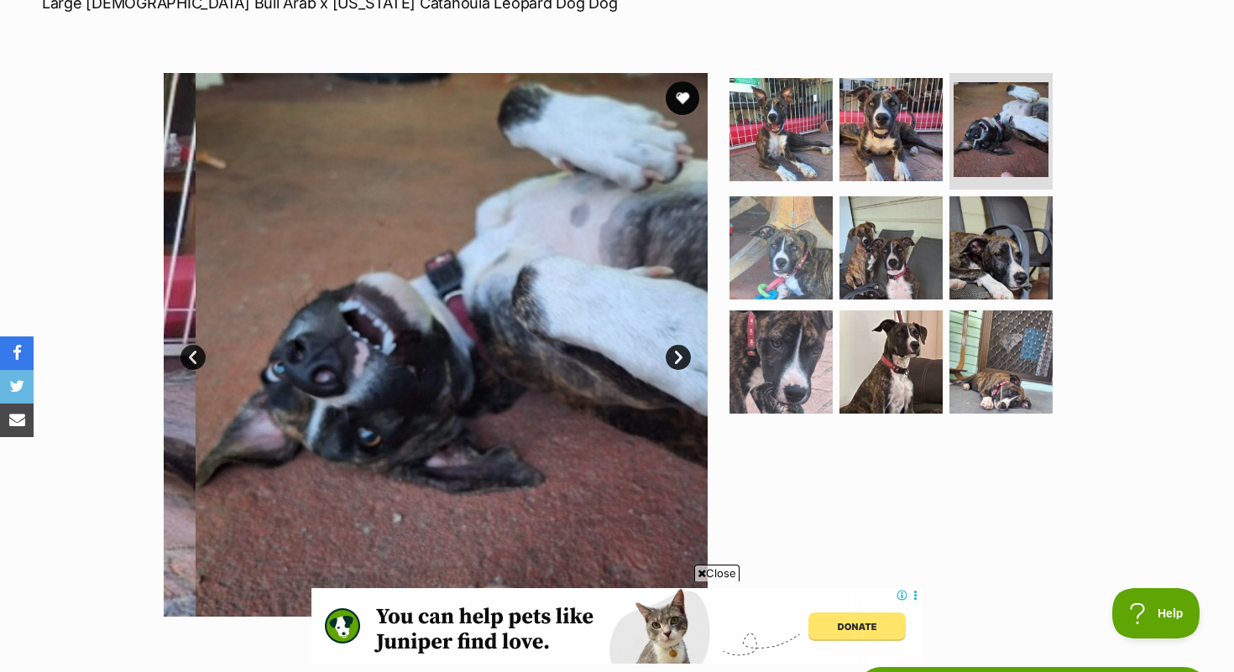
click at [675, 353] on link "Next" at bounding box center [678, 357] width 25 height 25
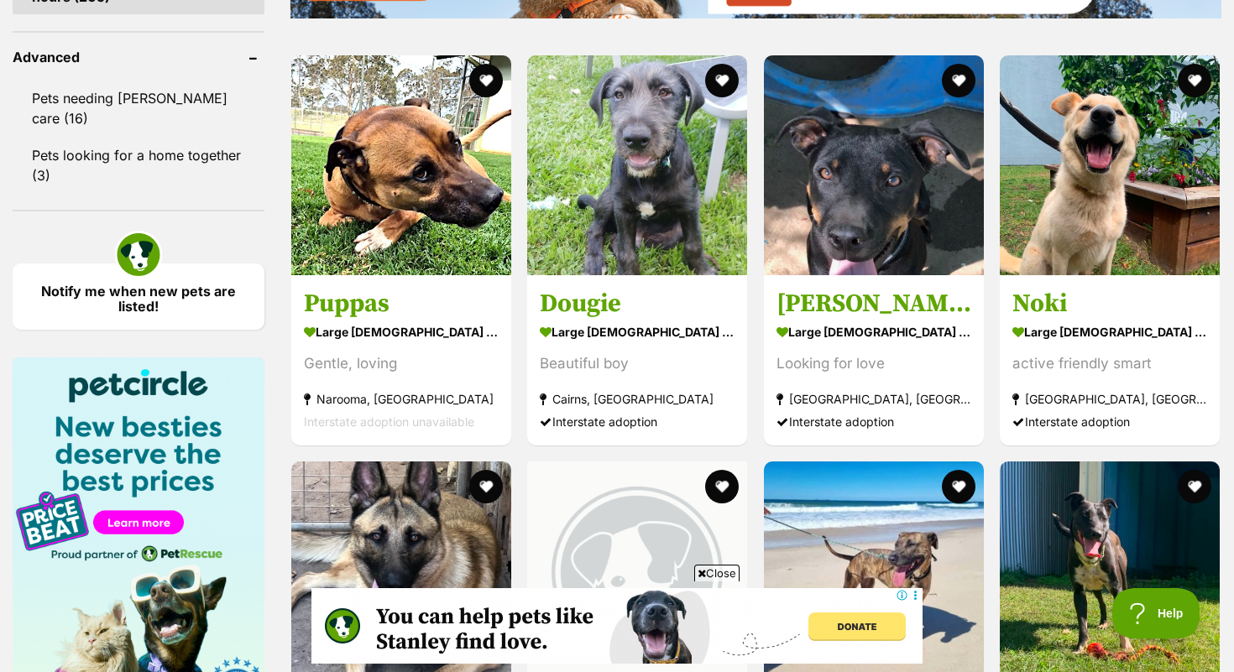
scroll to position [2179, 0]
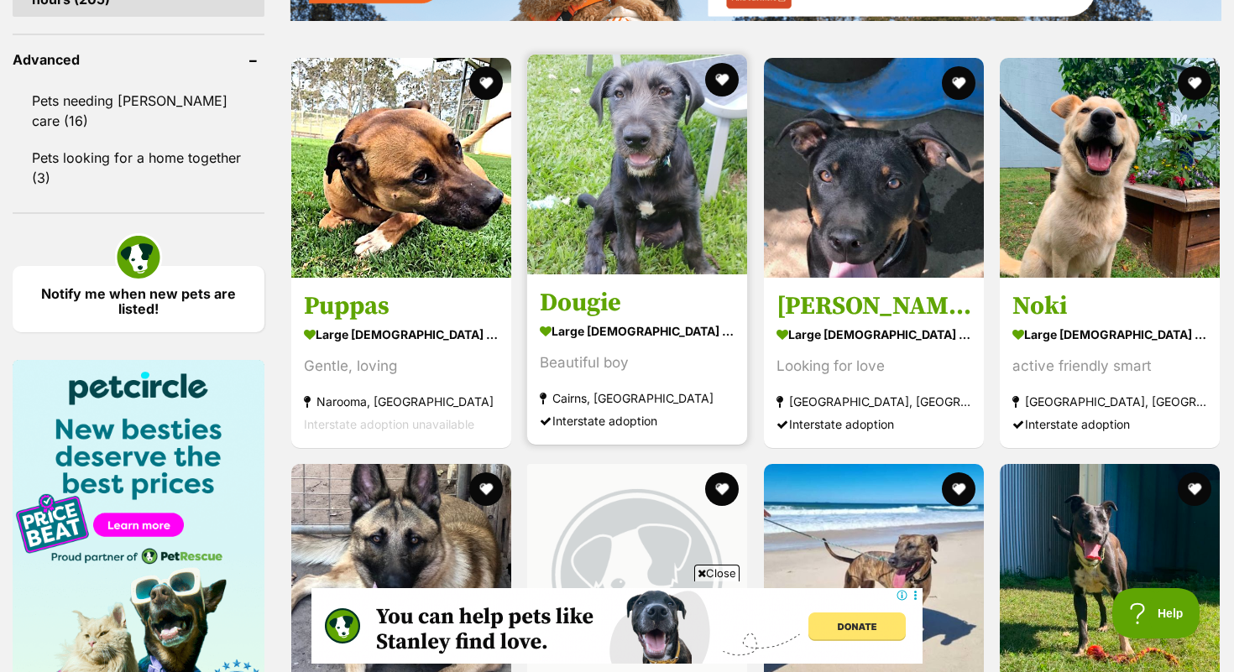
click at [592, 302] on h3 "Dougie" at bounding box center [637, 303] width 195 height 32
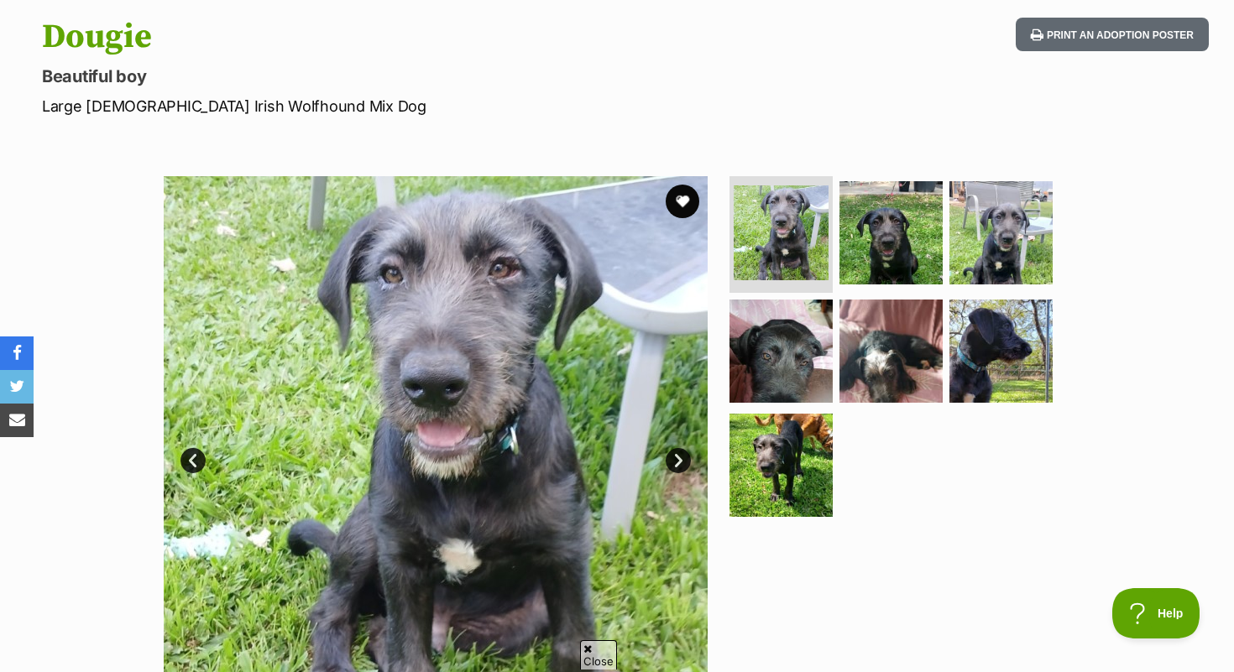
click at [677, 460] on link "Next" at bounding box center [678, 460] width 25 height 25
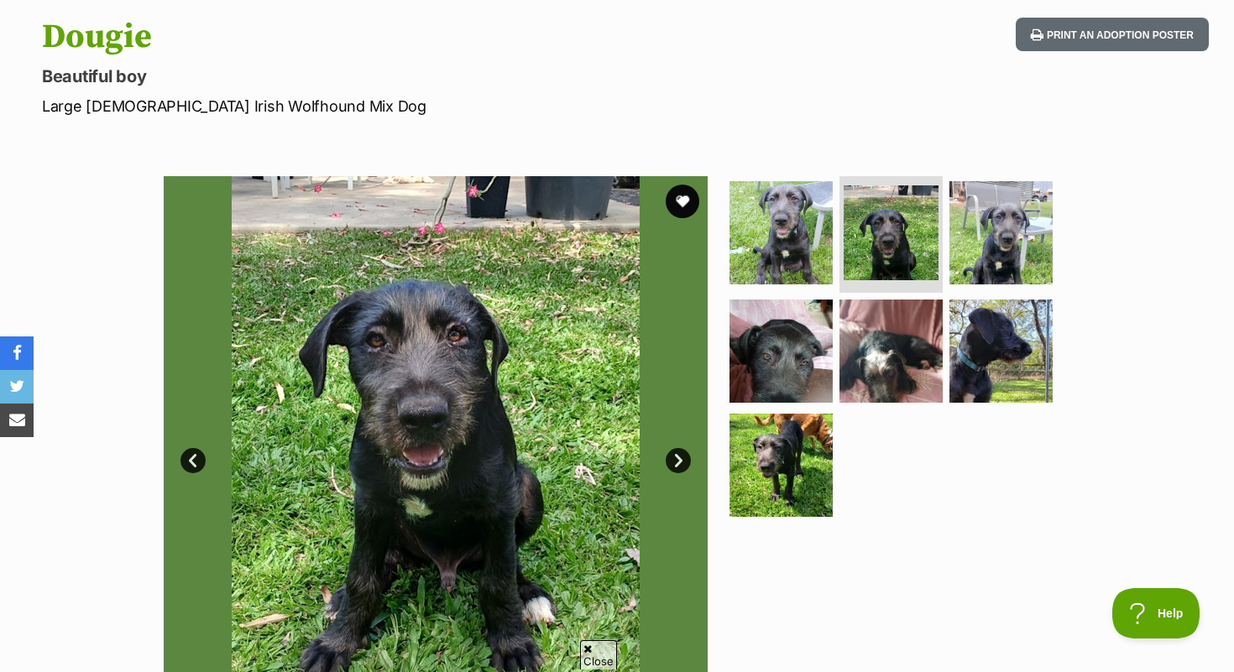
click at [677, 460] on link "Next" at bounding box center [678, 460] width 25 height 25
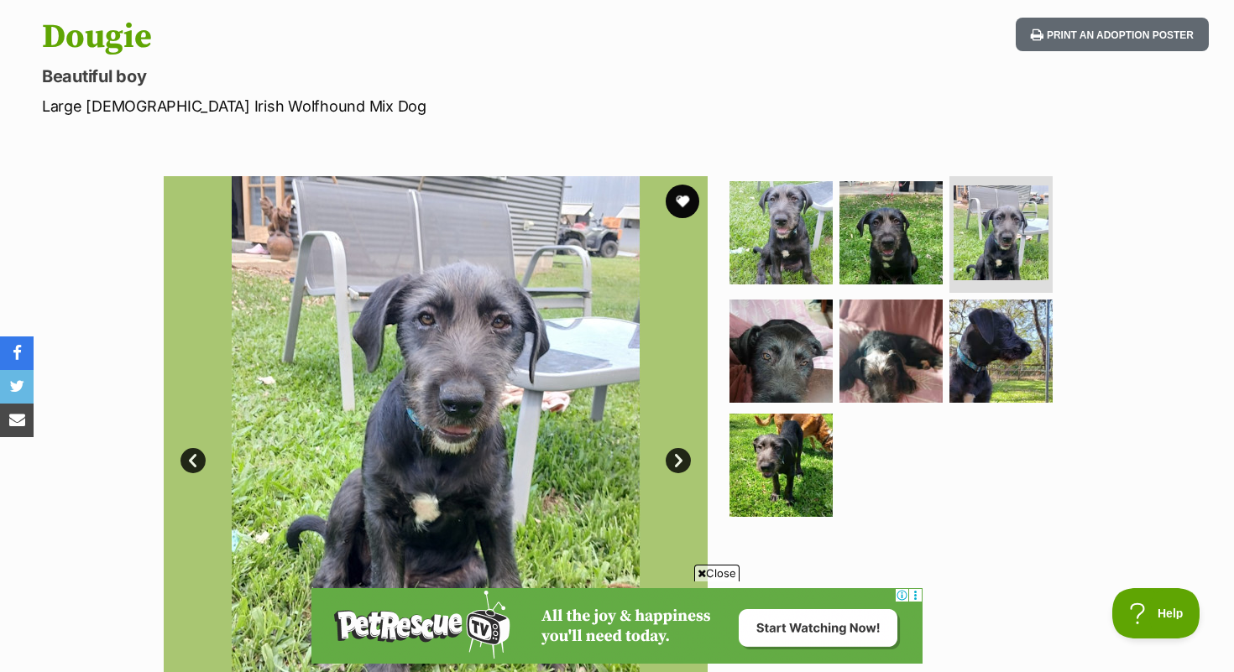
click at [677, 460] on link "Next" at bounding box center [678, 460] width 25 height 25
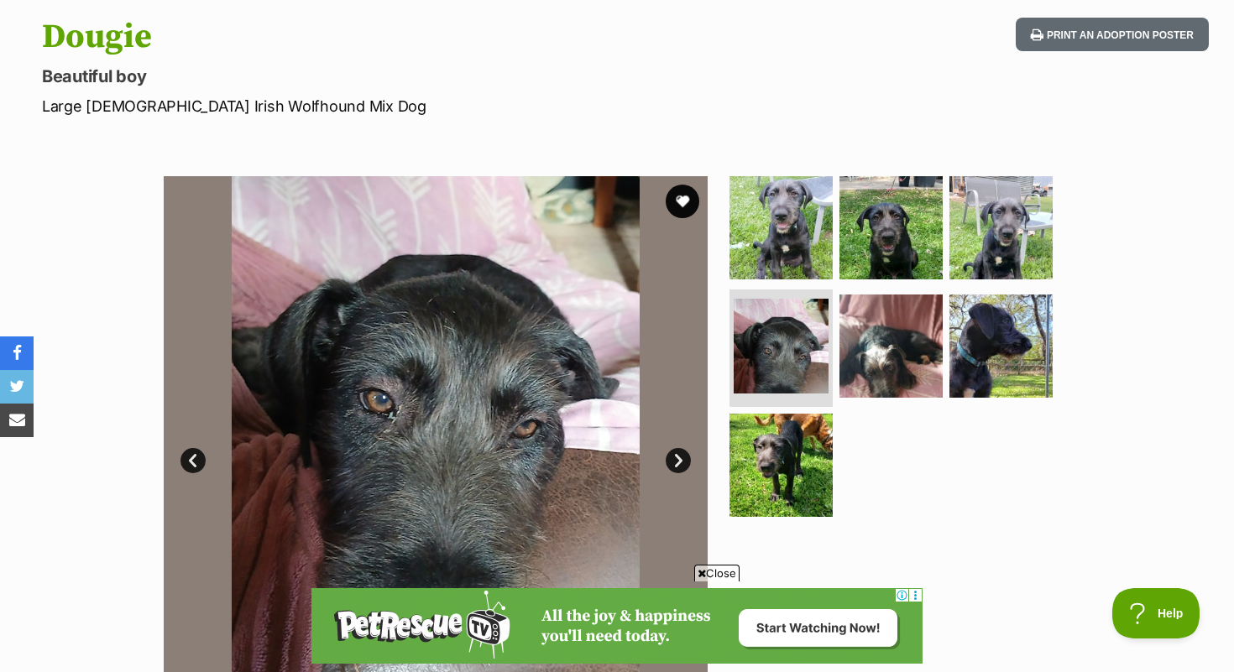
click at [677, 460] on link "Next" at bounding box center [678, 460] width 25 height 25
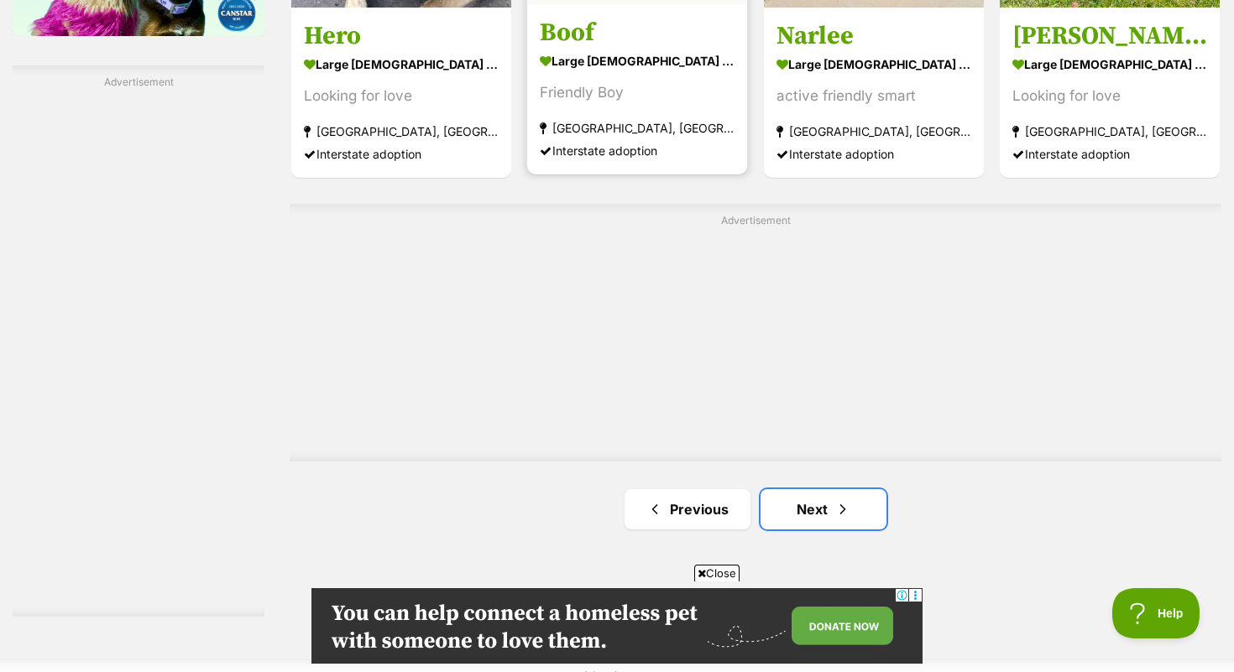
scroll to position [3105, 0]
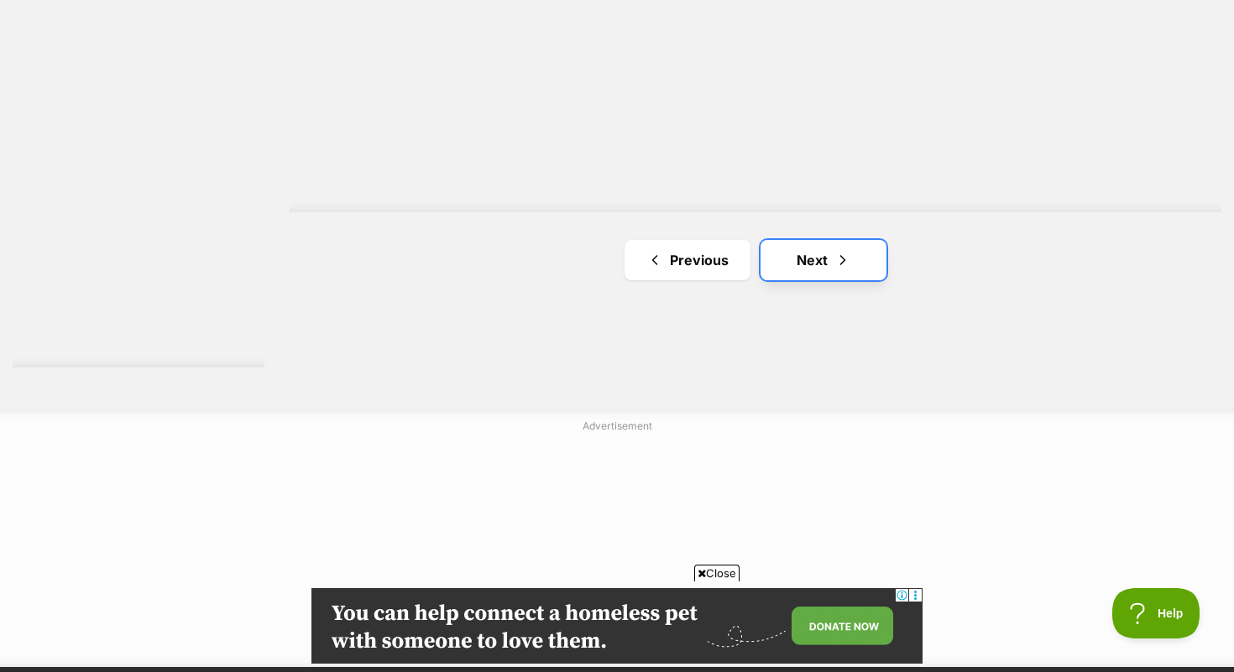
click at [814, 255] on link "Next" at bounding box center [824, 260] width 126 height 40
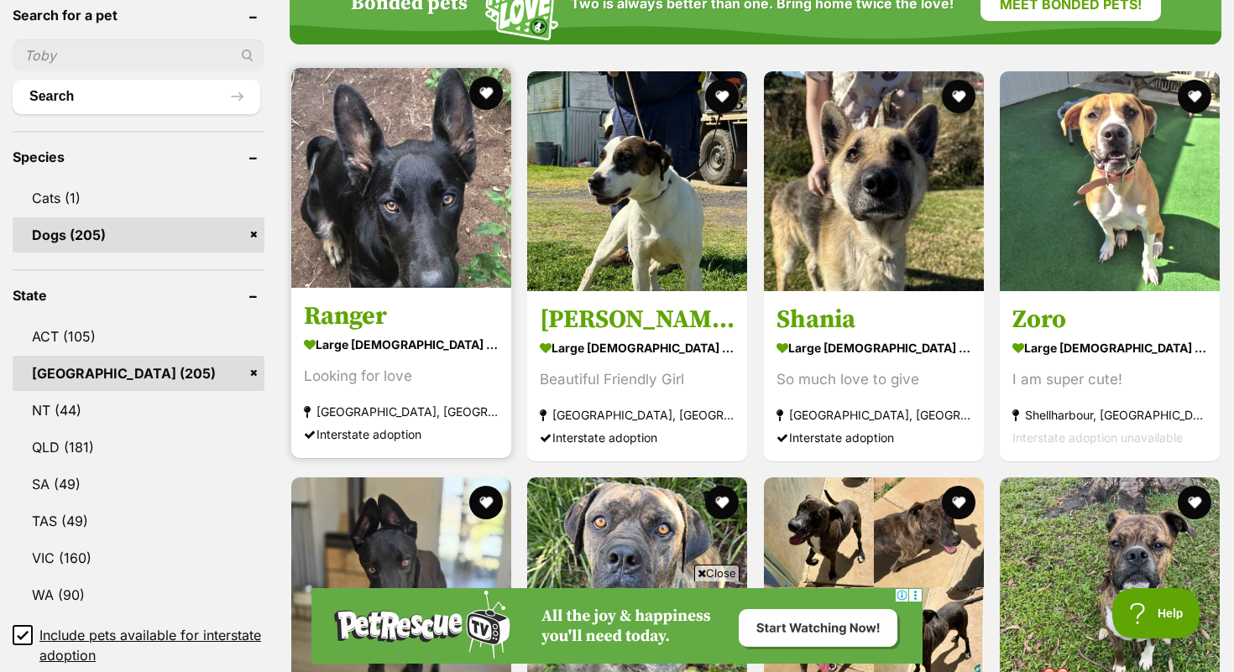
scroll to position [584, 0]
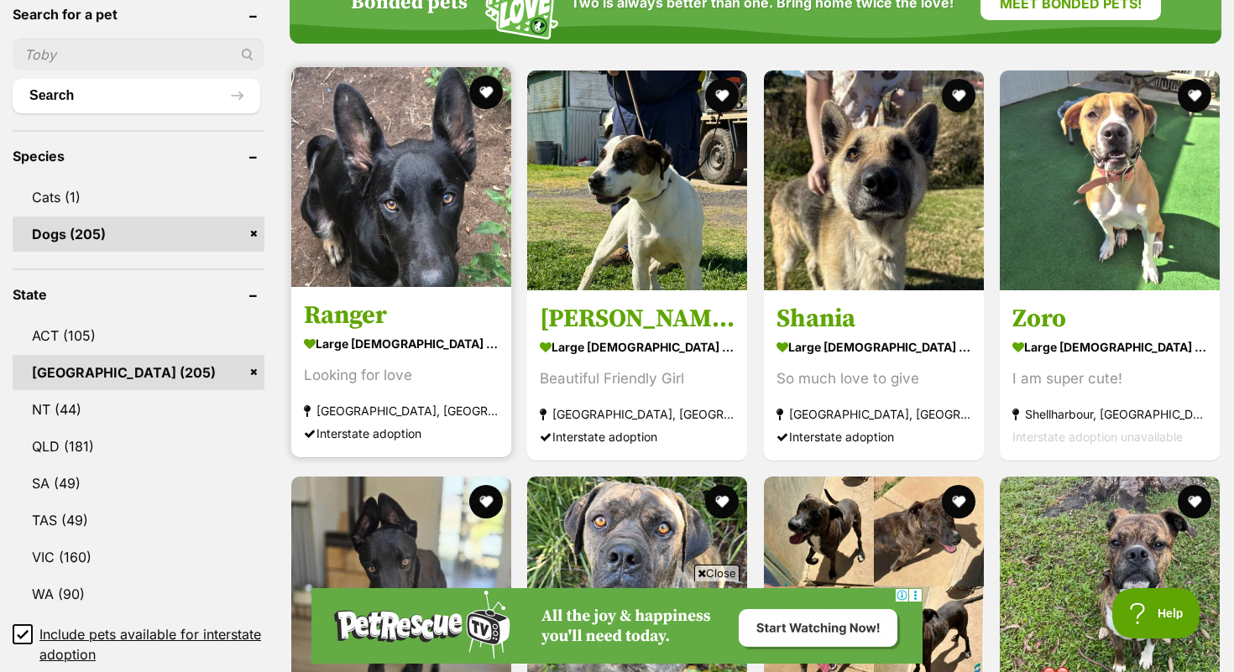
click at [354, 306] on h3 "Ranger" at bounding box center [401, 316] width 195 height 32
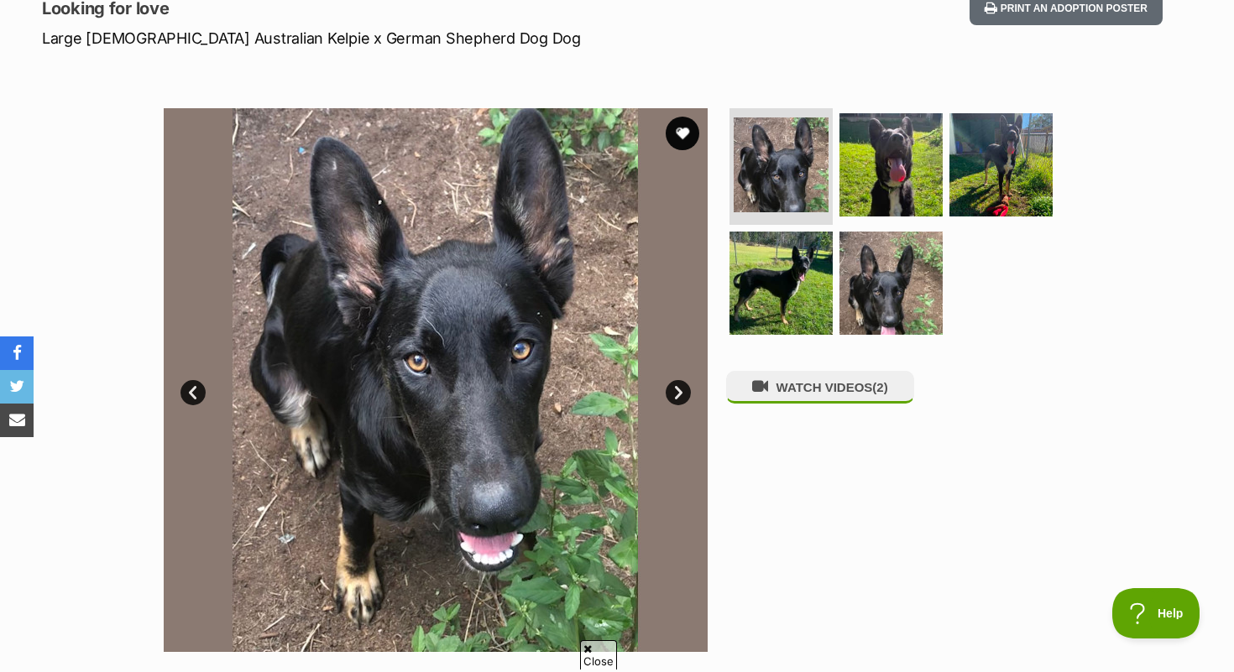
scroll to position [242, 0]
click at [683, 394] on link "Next" at bounding box center [678, 391] width 25 height 25
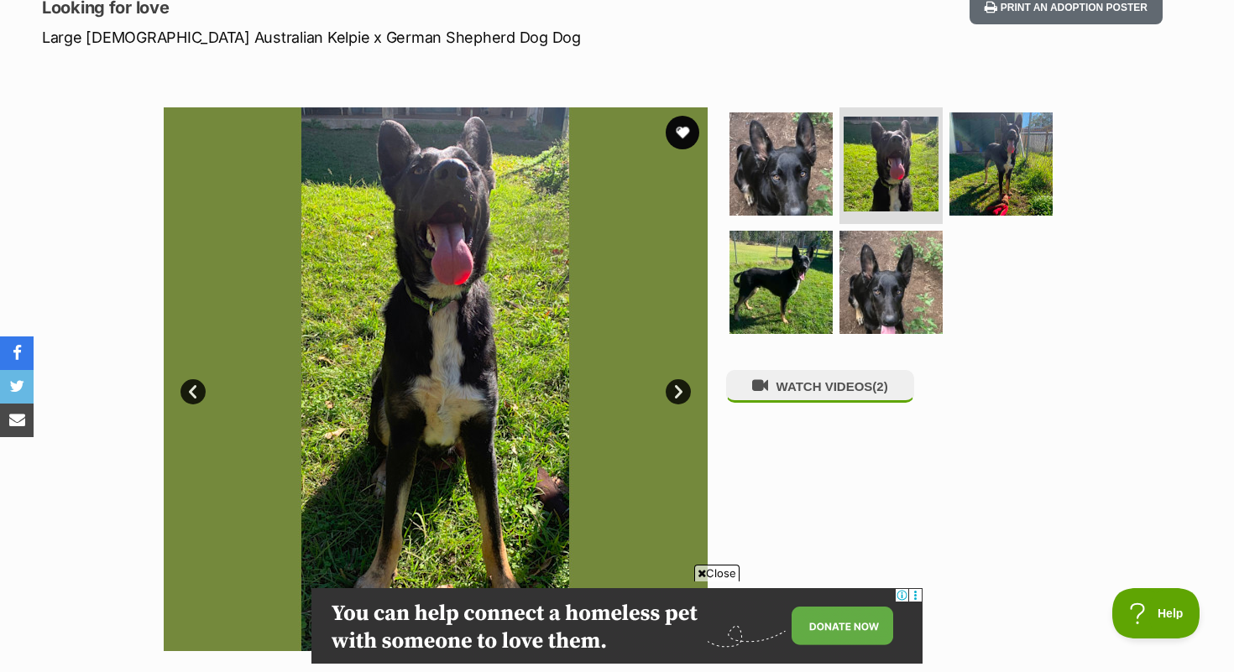
scroll to position [0, 0]
click at [683, 394] on link "Next" at bounding box center [678, 391] width 25 height 25
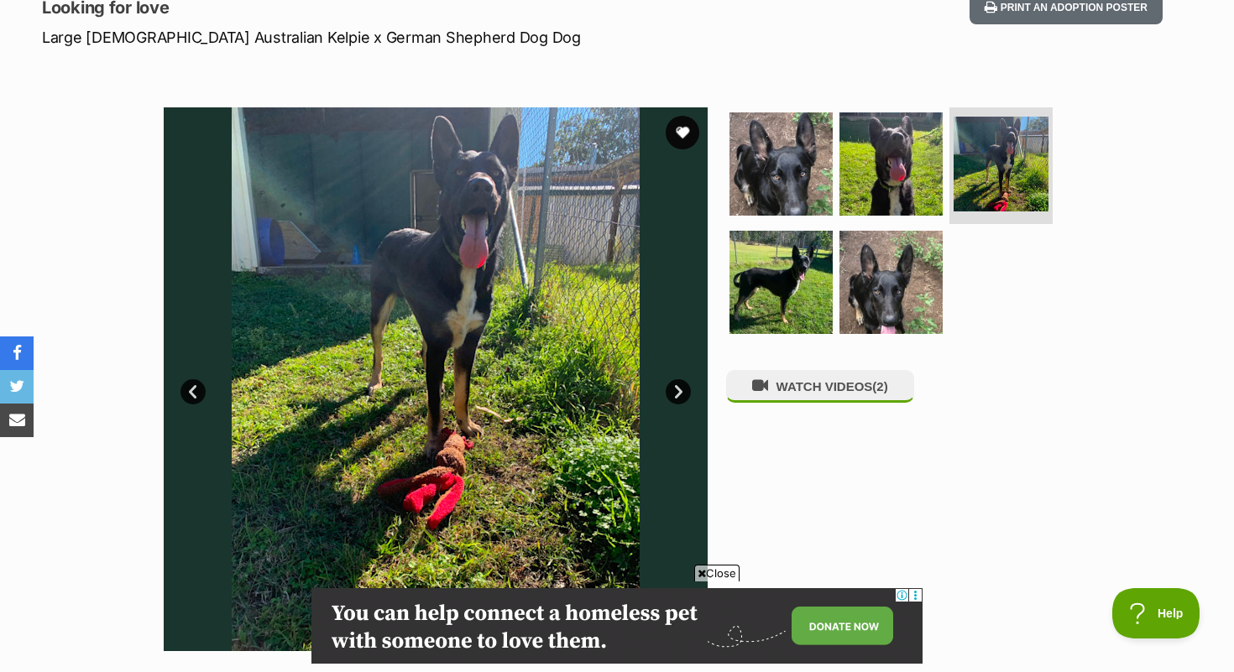
click at [683, 393] on link "Next" at bounding box center [678, 391] width 25 height 25
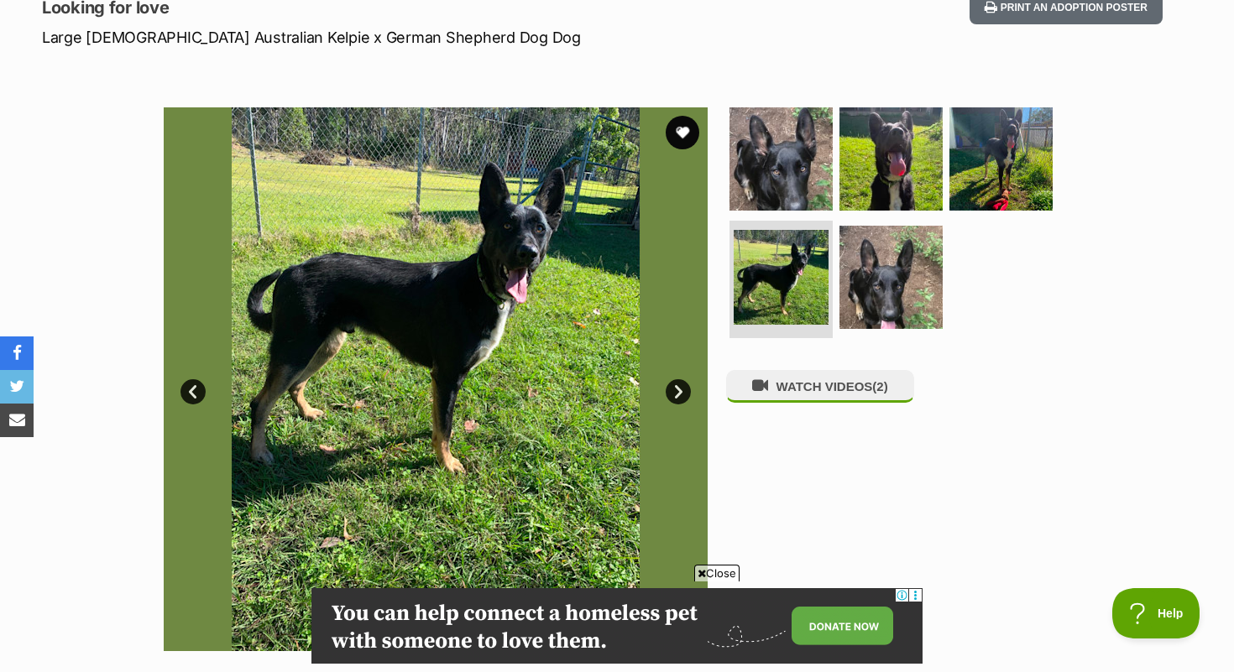
click at [683, 393] on link "Next" at bounding box center [678, 391] width 25 height 25
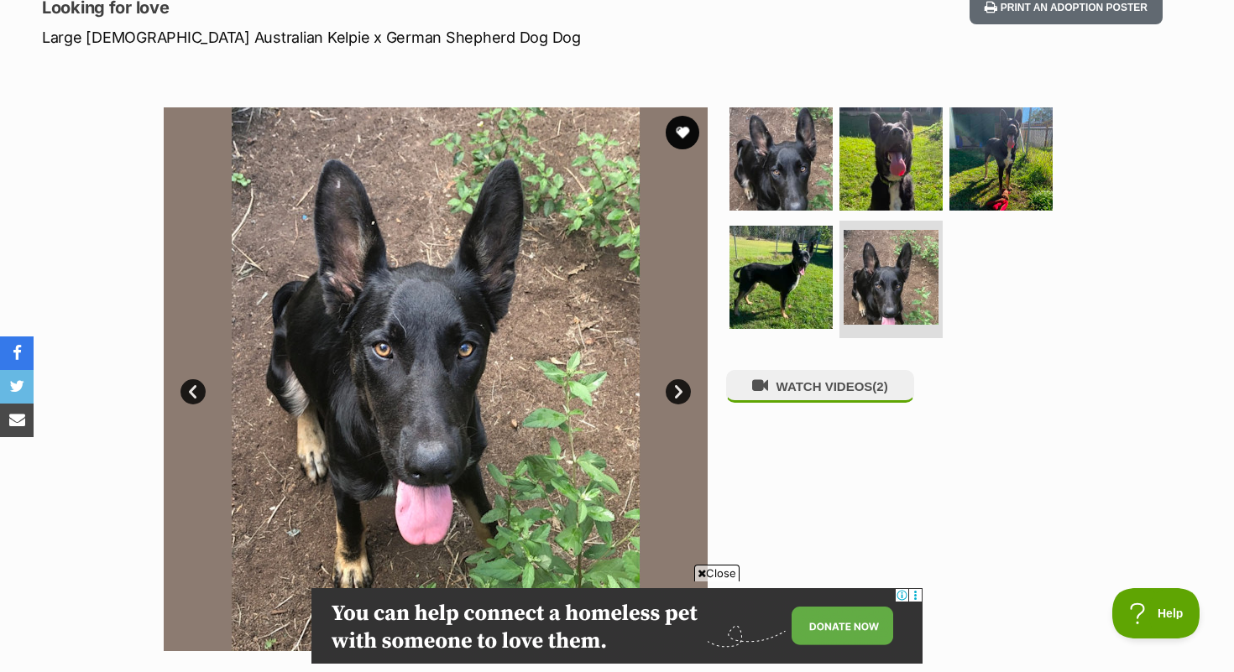
click at [683, 393] on link "Next" at bounding box center [678, 391] width 25 height 25
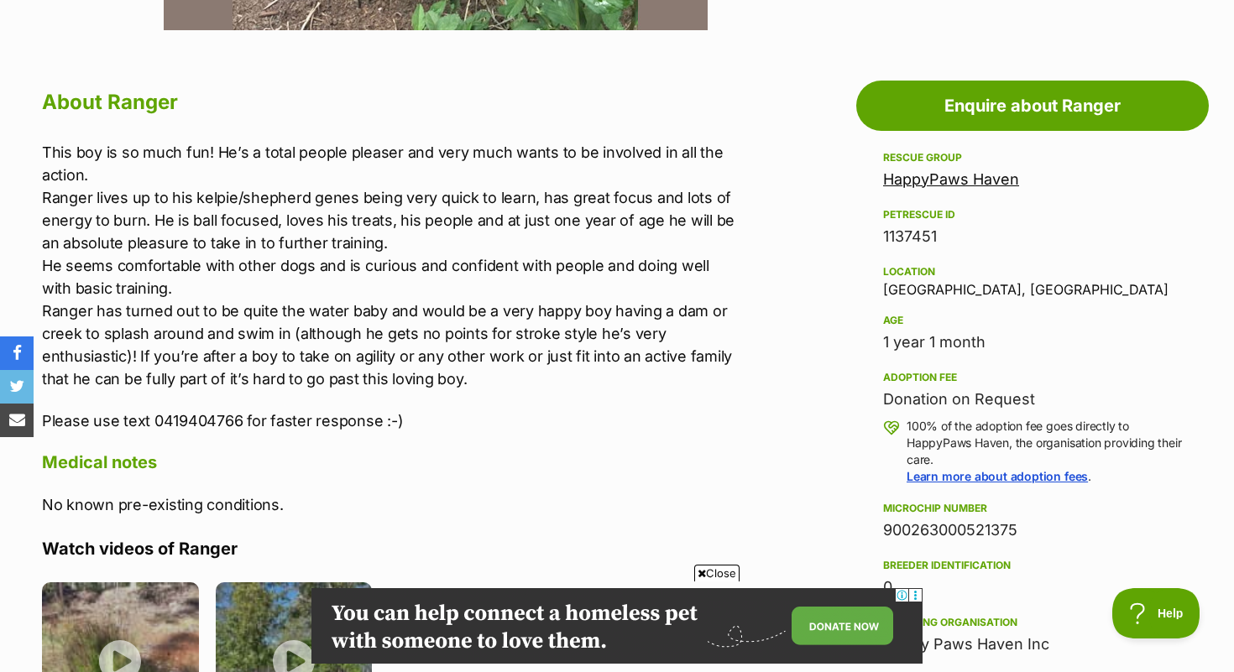
scroll to position [866, 0]
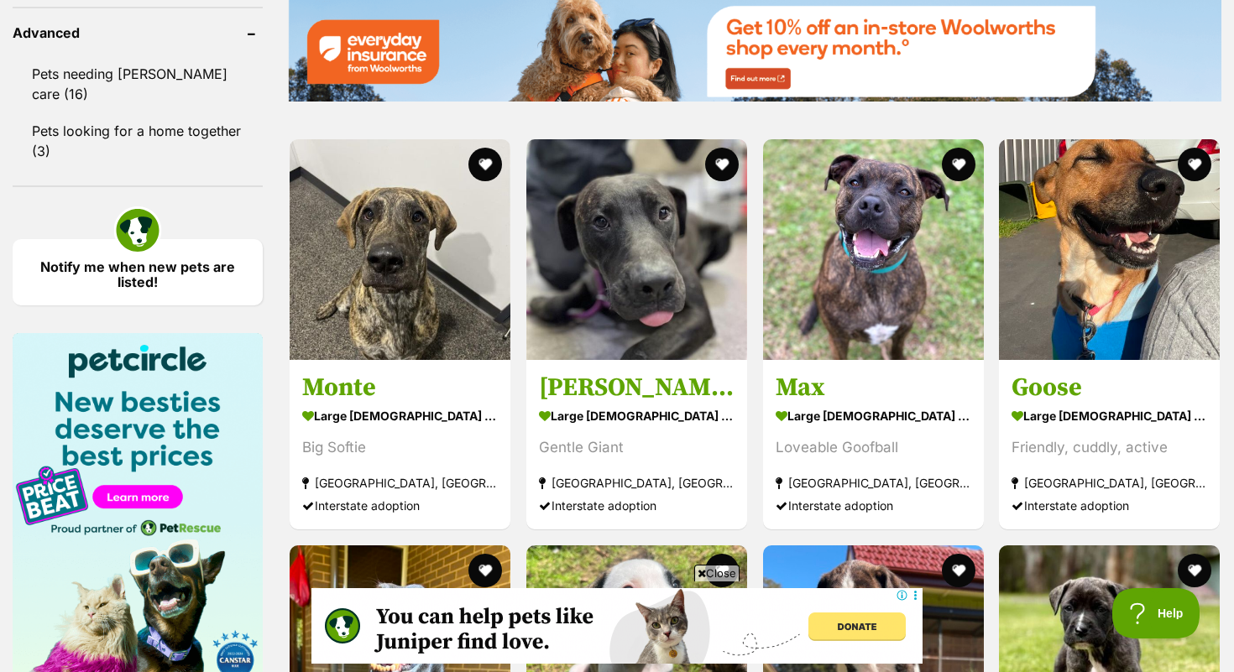
scroll to position [2207, 0]
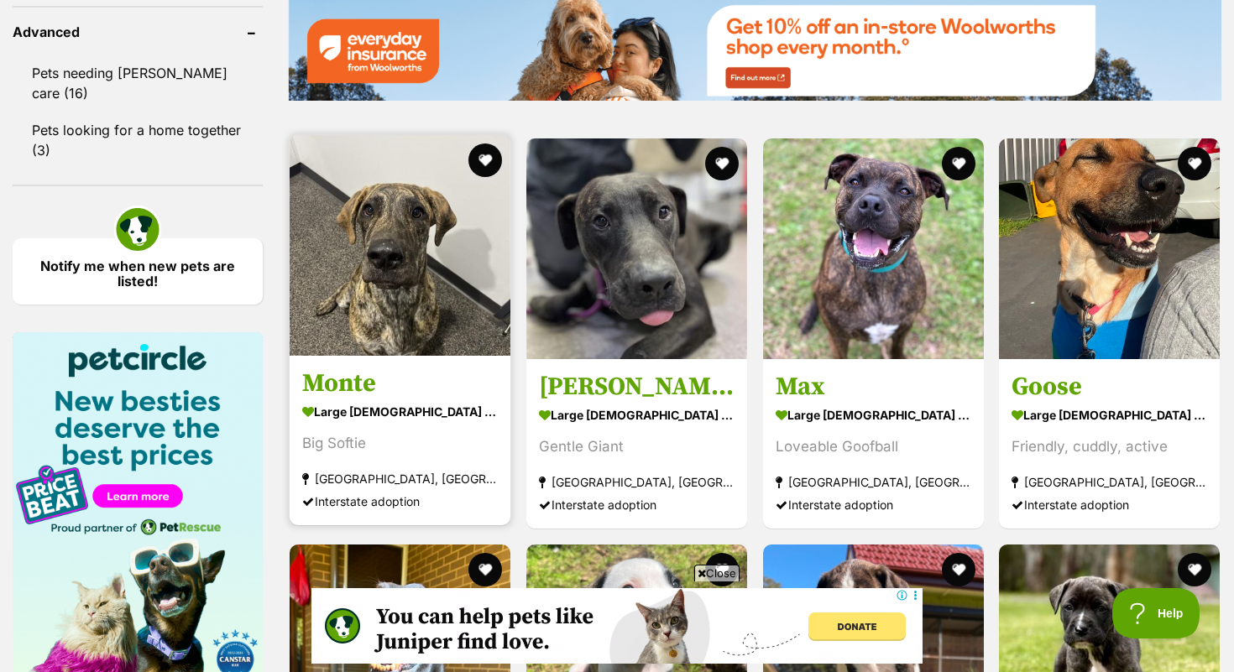
click at [367, 379] on h3 "Monte" at bounding box center [400, 384] width 196 height 32
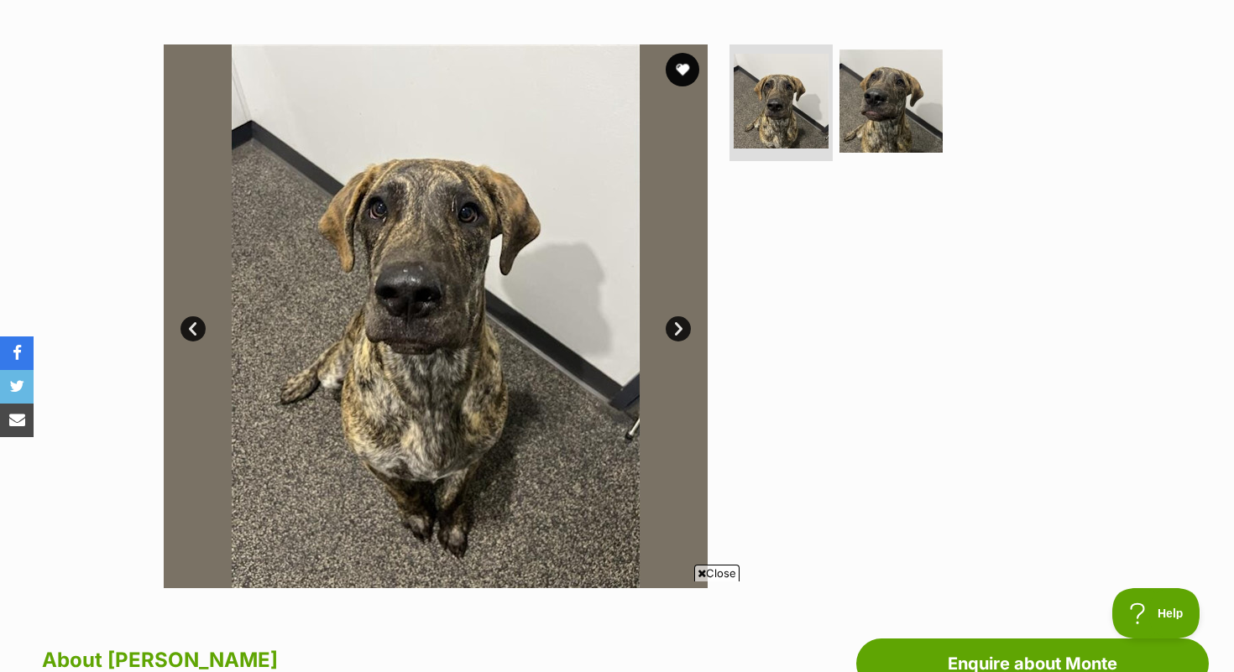
scroll to position [286, 0]
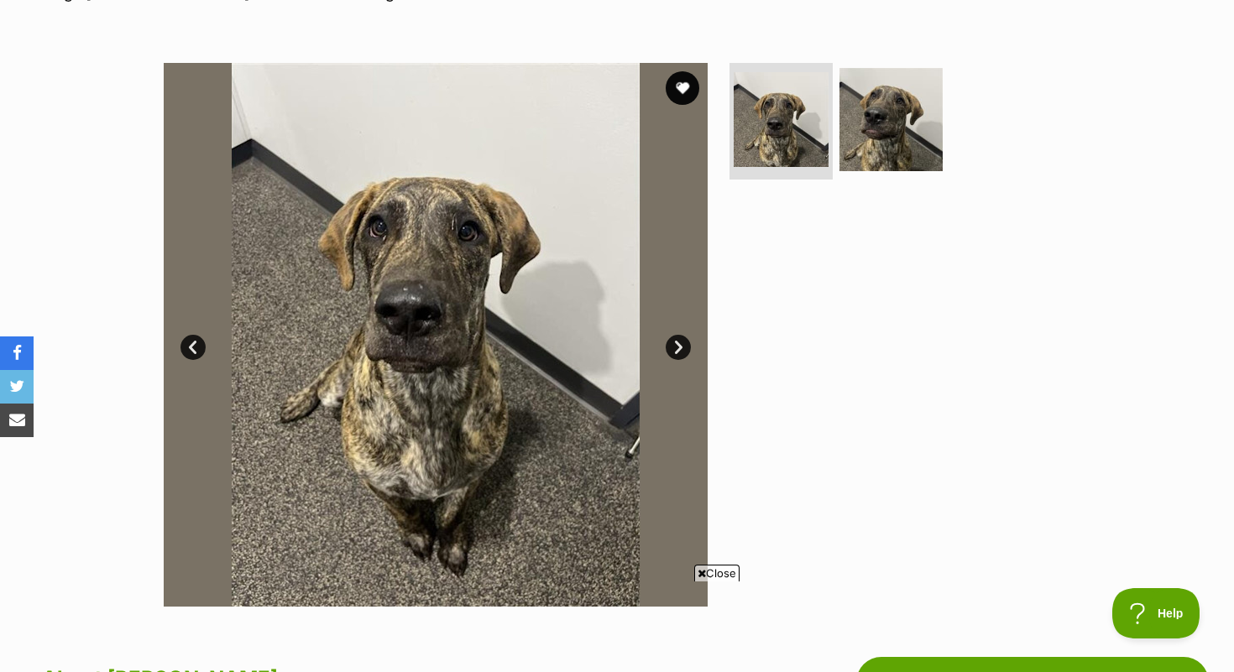
click at [679, 346] on link "Next" at bounding box center [678, 347] width 25 height 25
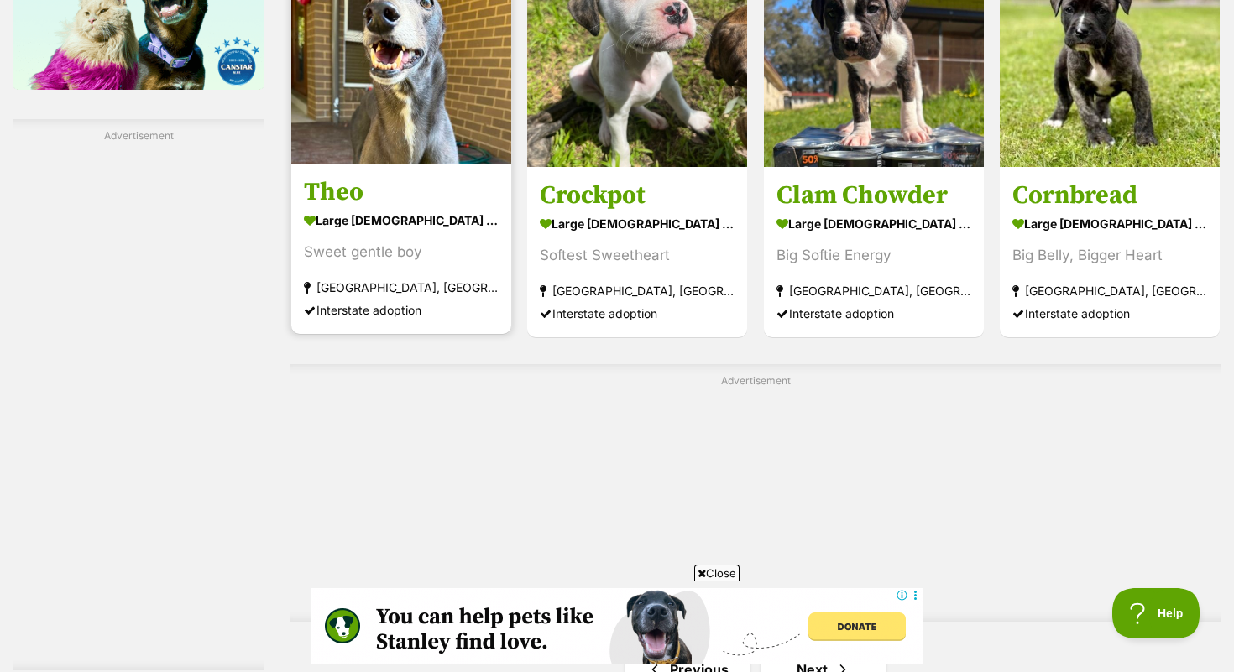
scroll to position [2881, 0]
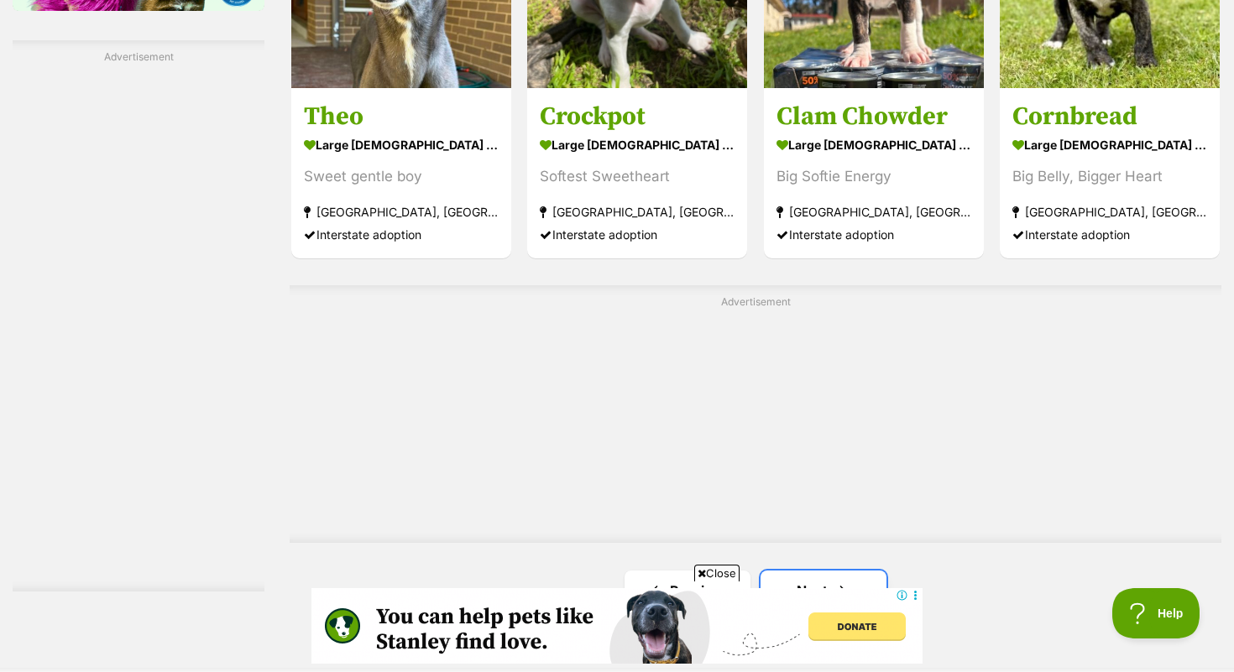
click at [855, 571] on link "Next" at bounding box center [824, 591] width 126 height 40
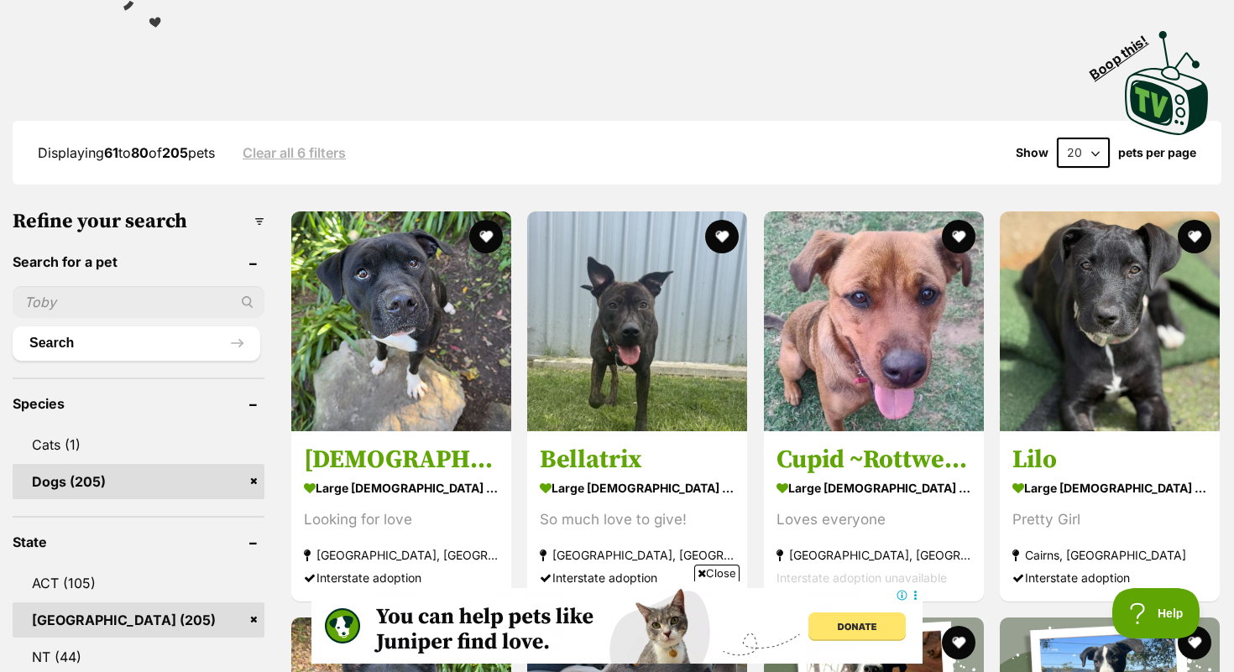
scroll to position [346, 0]
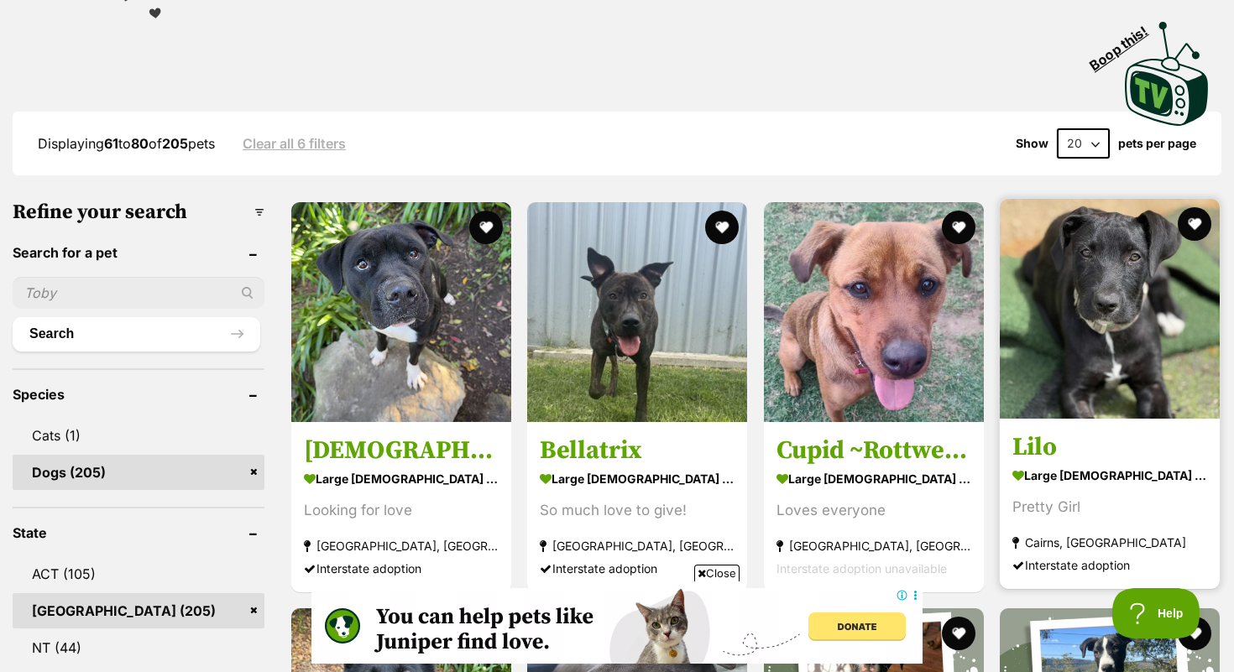
click at [1028, 452] on h3 "Lilo" at bounding box center [1109, 448] width 195 height 32
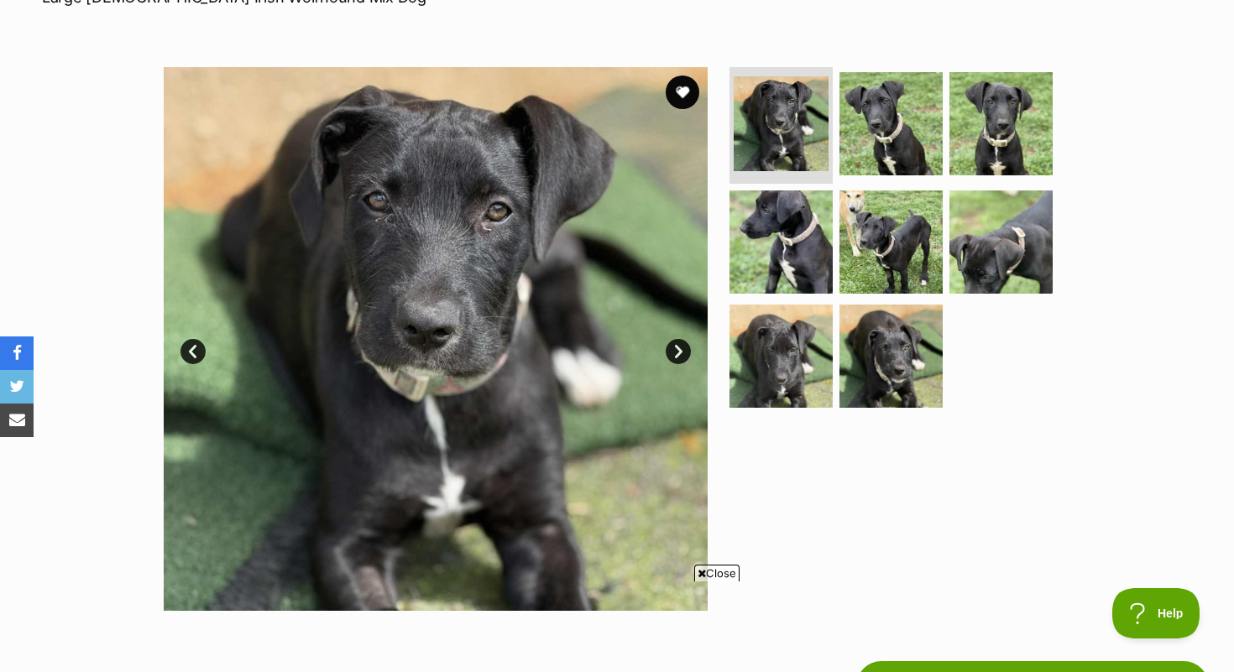
click at [671, 353] on link "Next" at bounding box center [678, 351] width 25 height 25
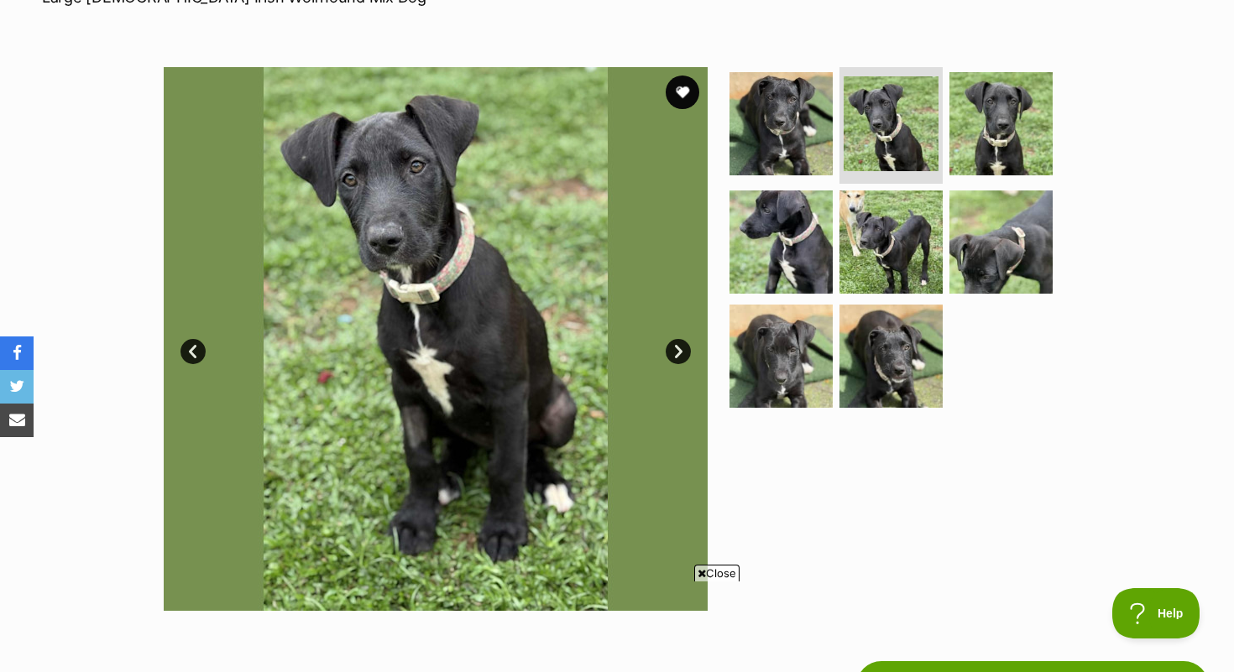
click at [685, 353] on link "Next" at bounding box center [678, 351] width 25 height 25
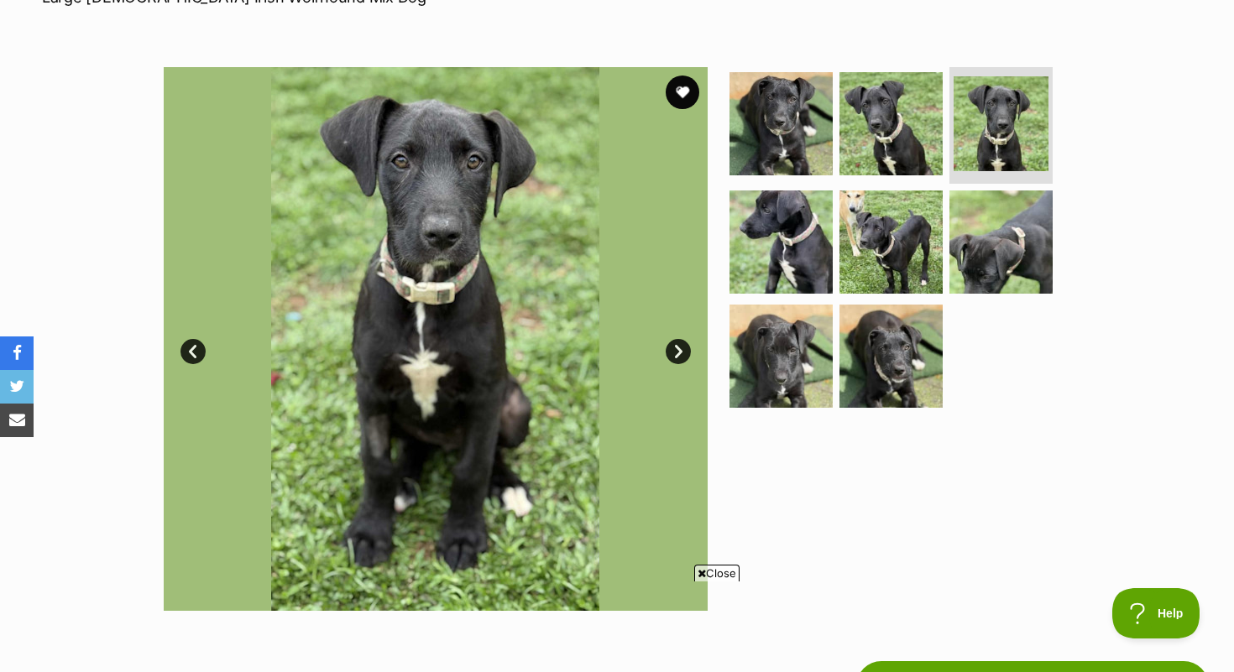
click at [687, 352] on link "Next" at bounding box center [678, 351] width 25 height 25
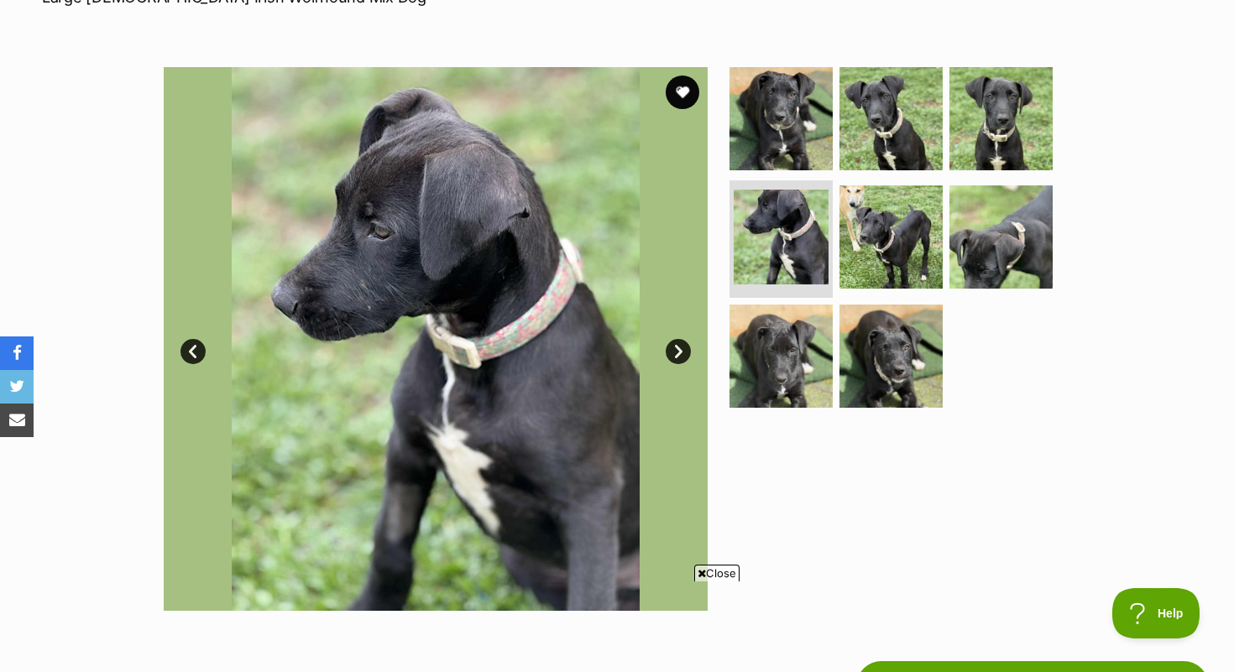
click at [687, 352] on link "Next" at bounding box center [678, 351] width 25 height 25
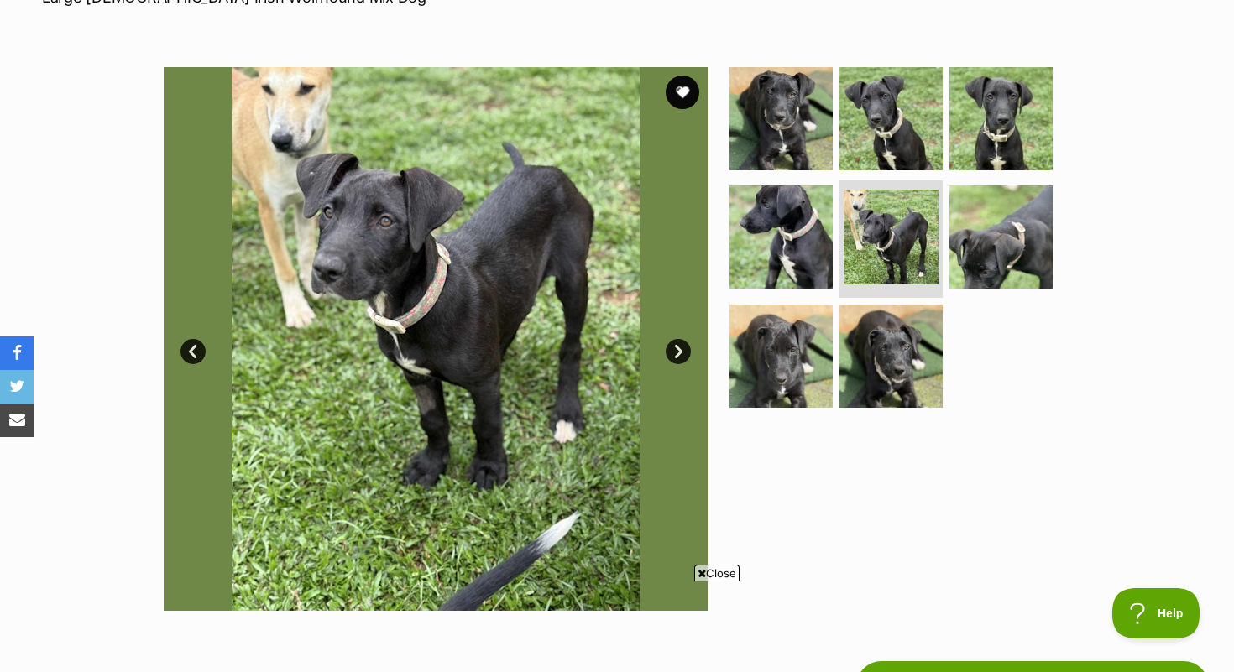
click at [687, 352] on link "Next" at bounding box center [678, 351] width 25 height 25
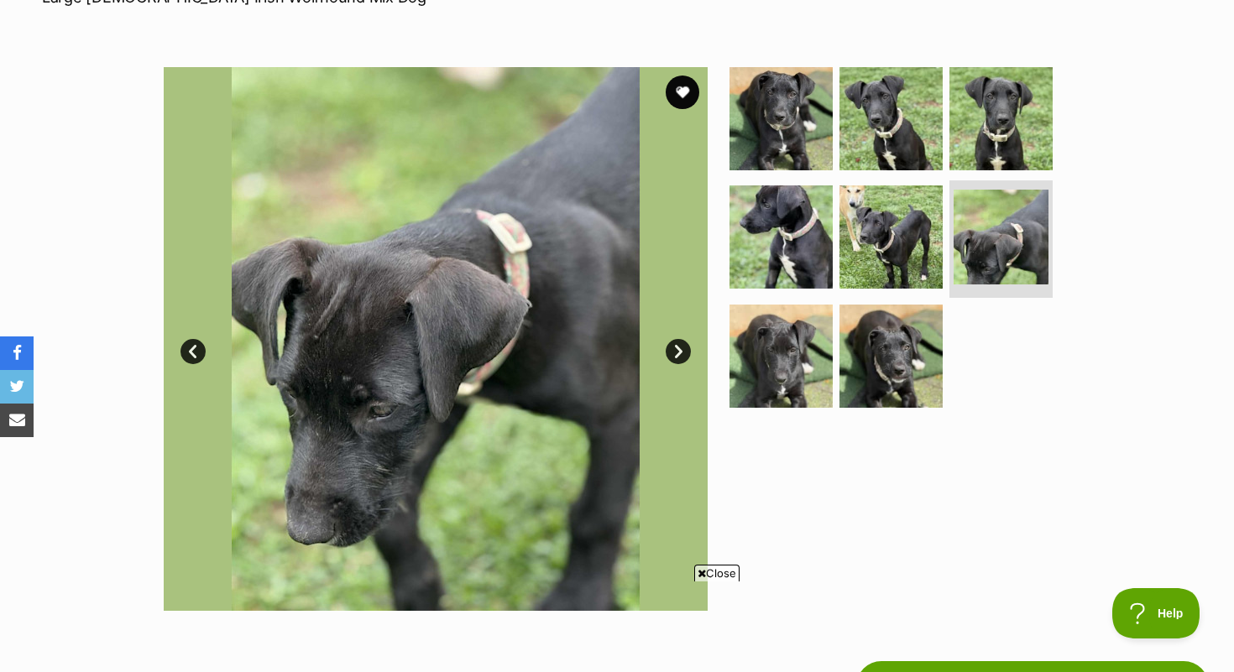
click at [687, 352] on link "Next" at bounding box center [678, 351] width 25 height 25
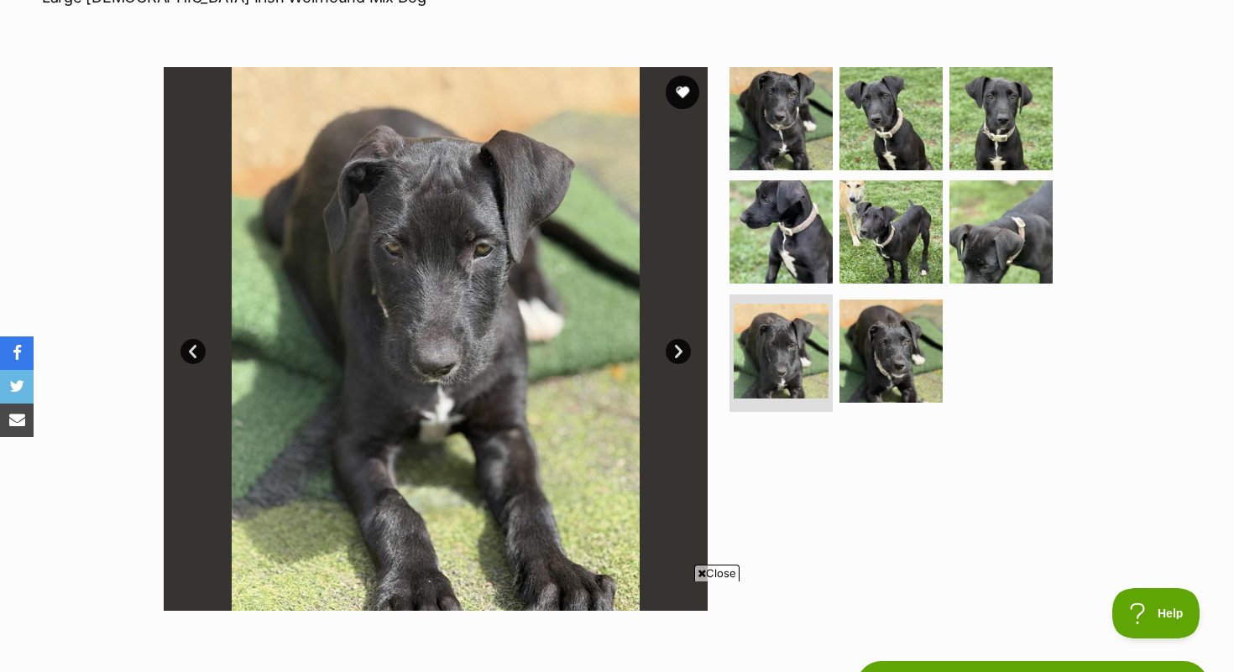
click at [687, 352] on link "Next" at bounding box center [678, 351] width 25 height 25
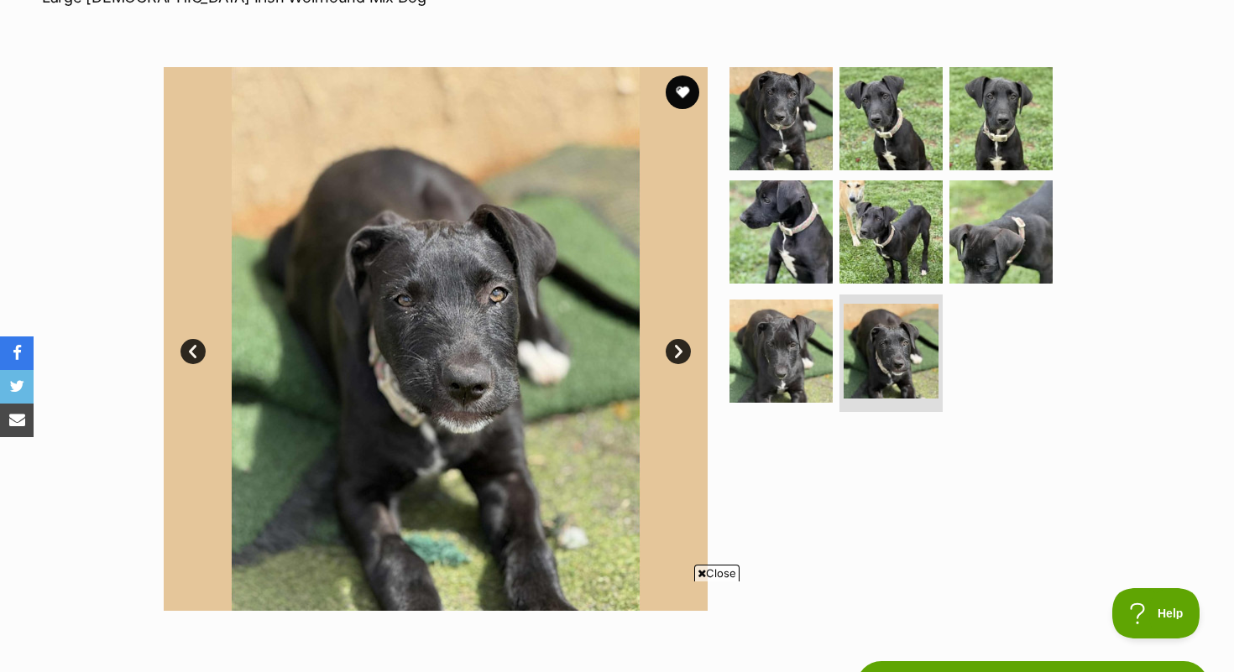
click at [687, 352] on link "Next" at bounding box center [678, 351] width 25 height 25
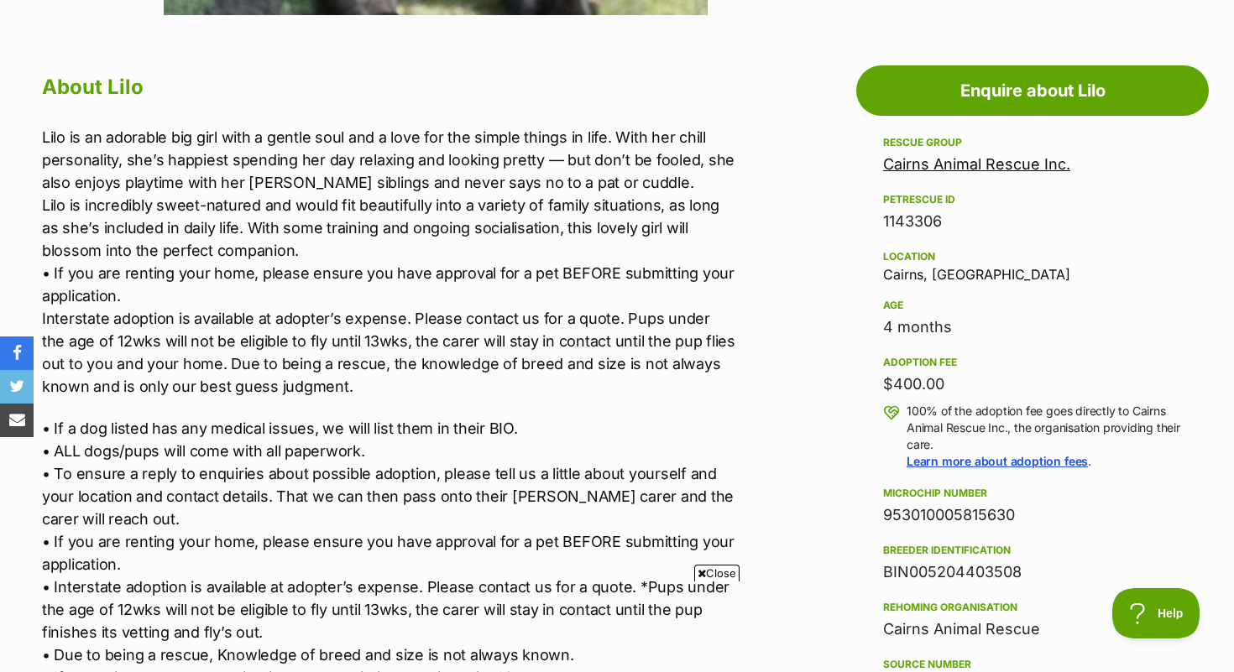
scroll to position [877, 0]
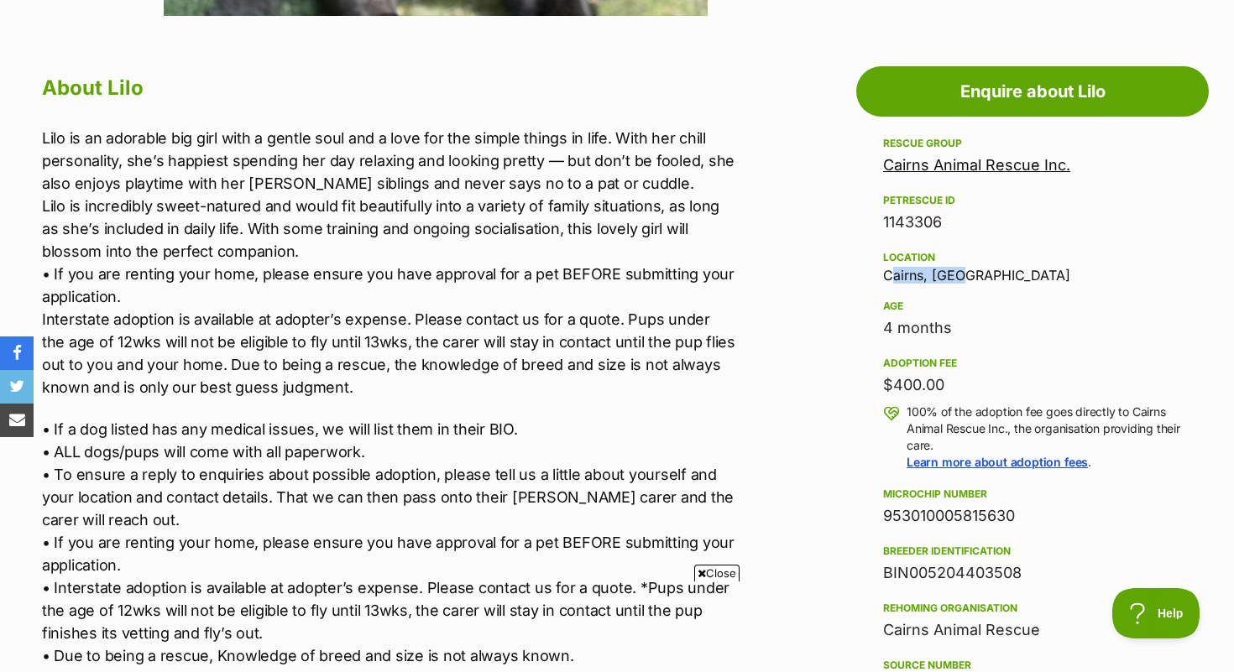
drag, startPoint x: 874, startPoint y: 269, endPoint x: 970, endPoint y: 267, distance: 96.6
click at [970, 268] on aside "Rescue group Cairns Animal Rescue Inc. PetRescue ID 1143306 Location Cairns, QL…" at bounding box center [1032, 577] width 353 height 888
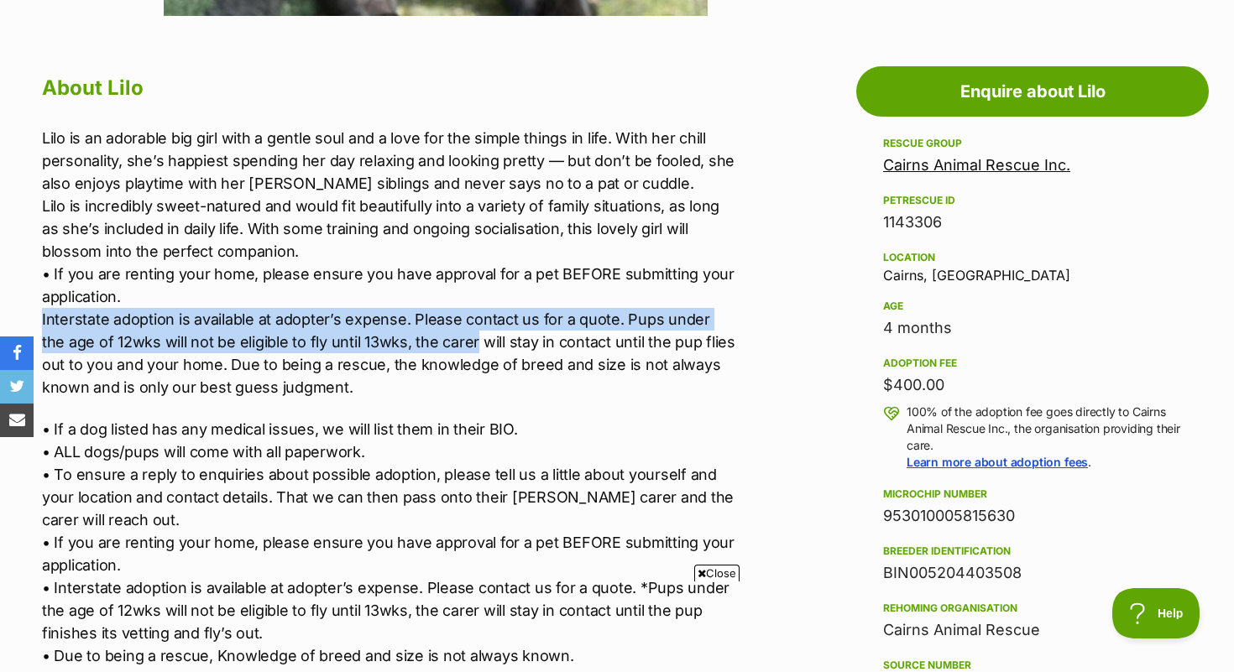
drag, startPoint x: 39, startPoint y: 321, endPoint x: 452, endPoint y: 347, distance: 413.9
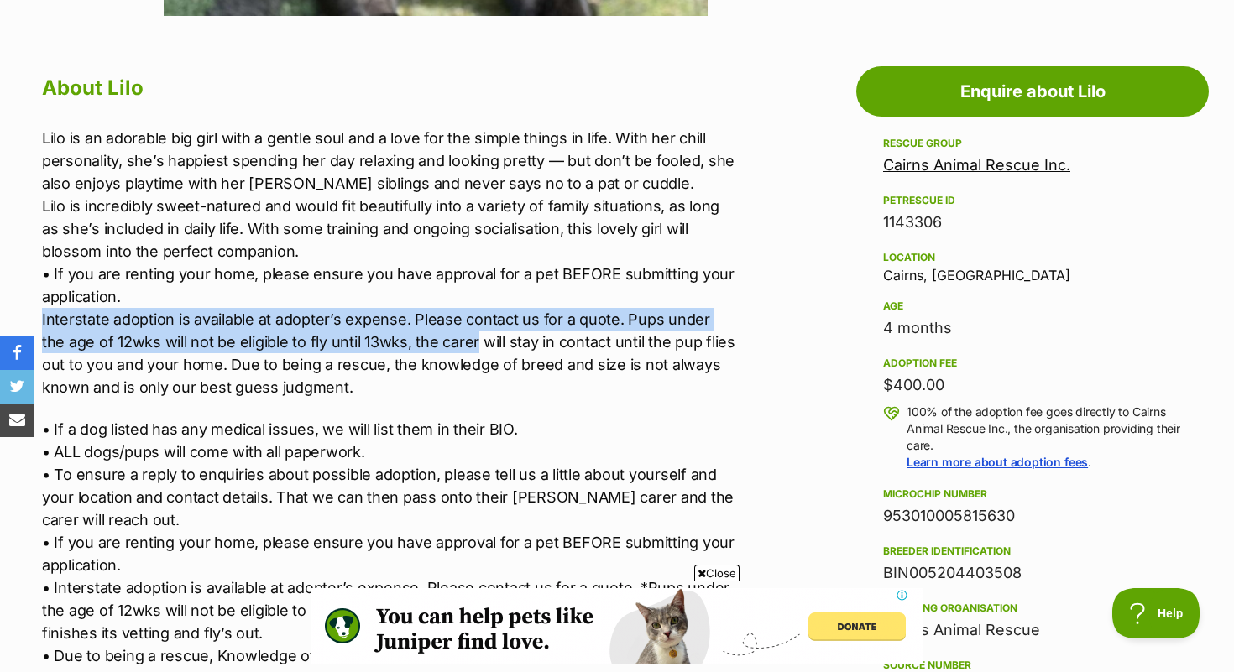
scroll to position [0, 0]
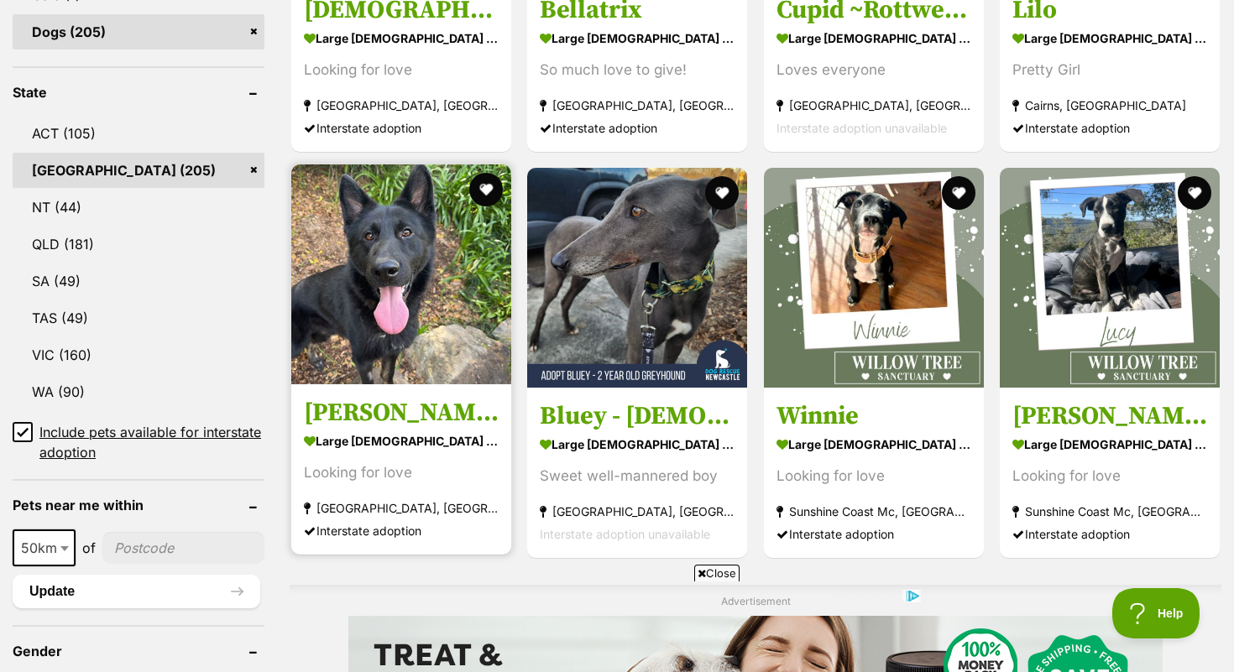
click at [379, 398] on link "[PERSON_NAME] large [DEMOGRAPHIC_DATA] Dog Looking for love [GEOGRAPHIC_DATA], …" at bounding box center [401, 469] width 220 height 170
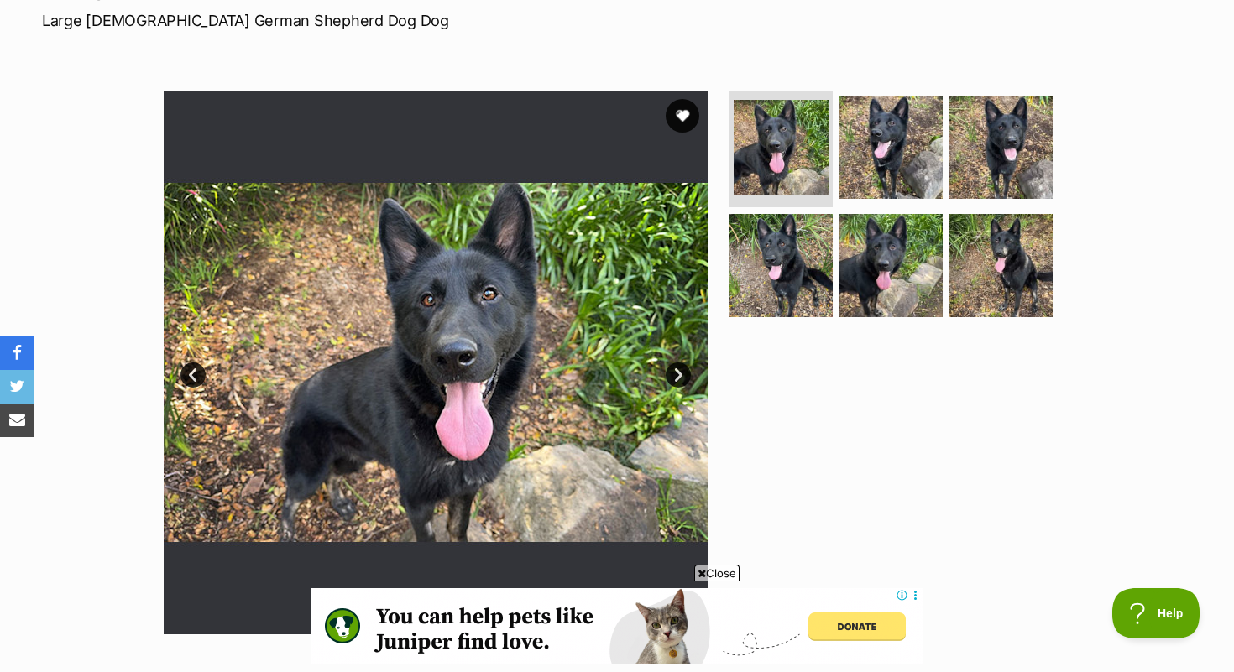
click at [674, 370] on link "Next" at bounding box center [678, 375] width 25 height 25
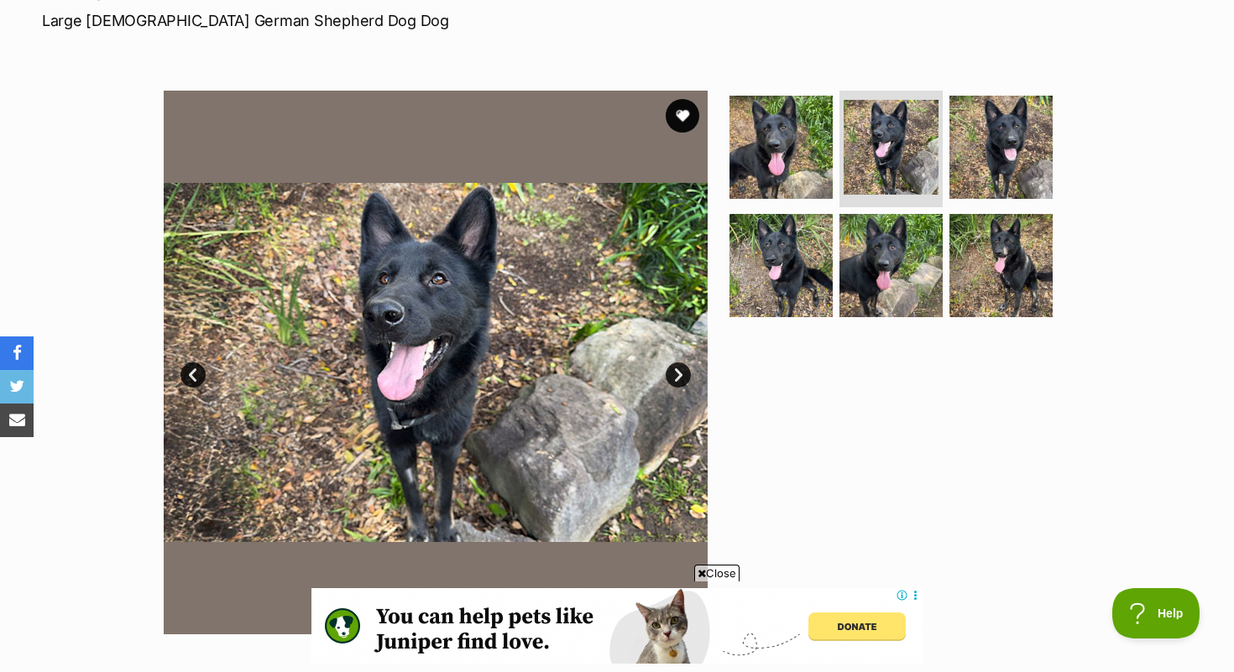
click at [674, 370] on link "Next" at bounding box center [678, 375] width 25 height 25
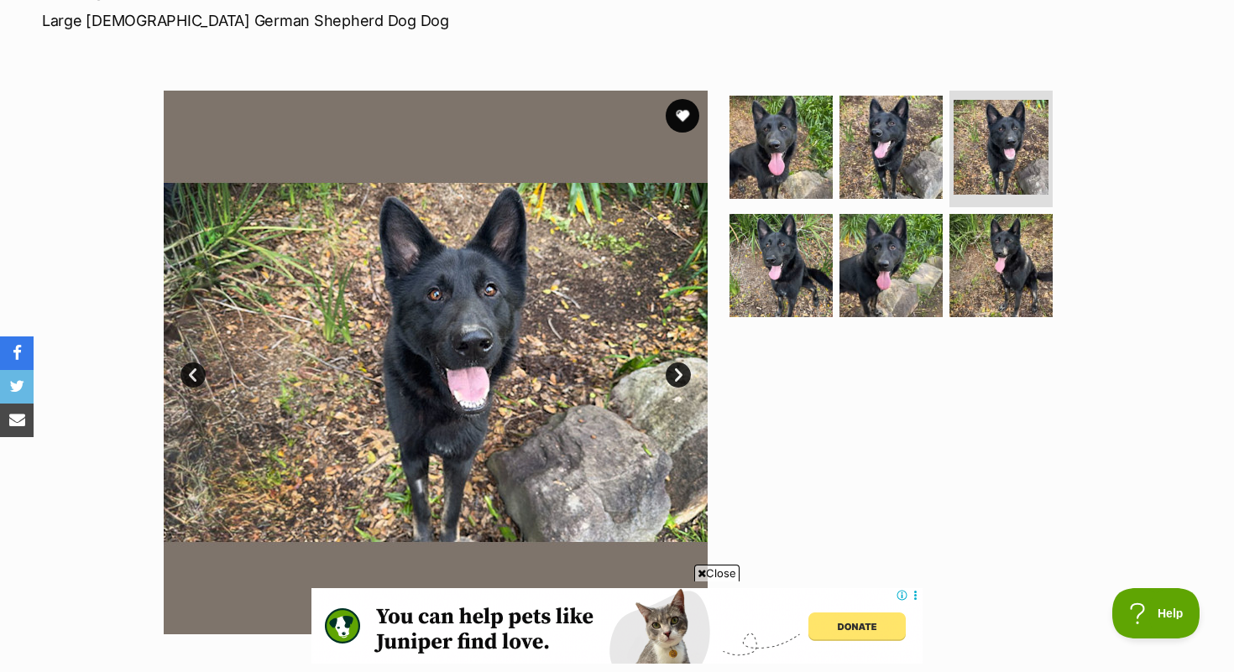
click at [674, 370] on link "Next" at bounding box center [678, 375] width 25 height 25
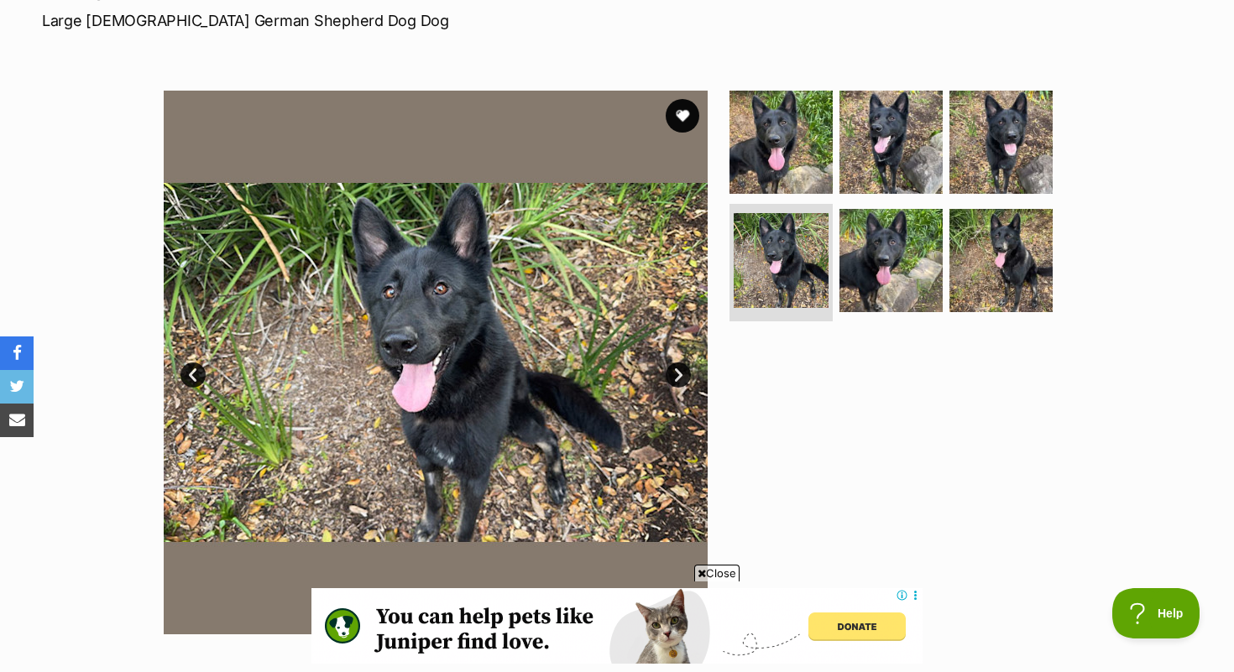
click at [674, 370] on link "Next" at bounding box center [678, 375] width 25 height 25
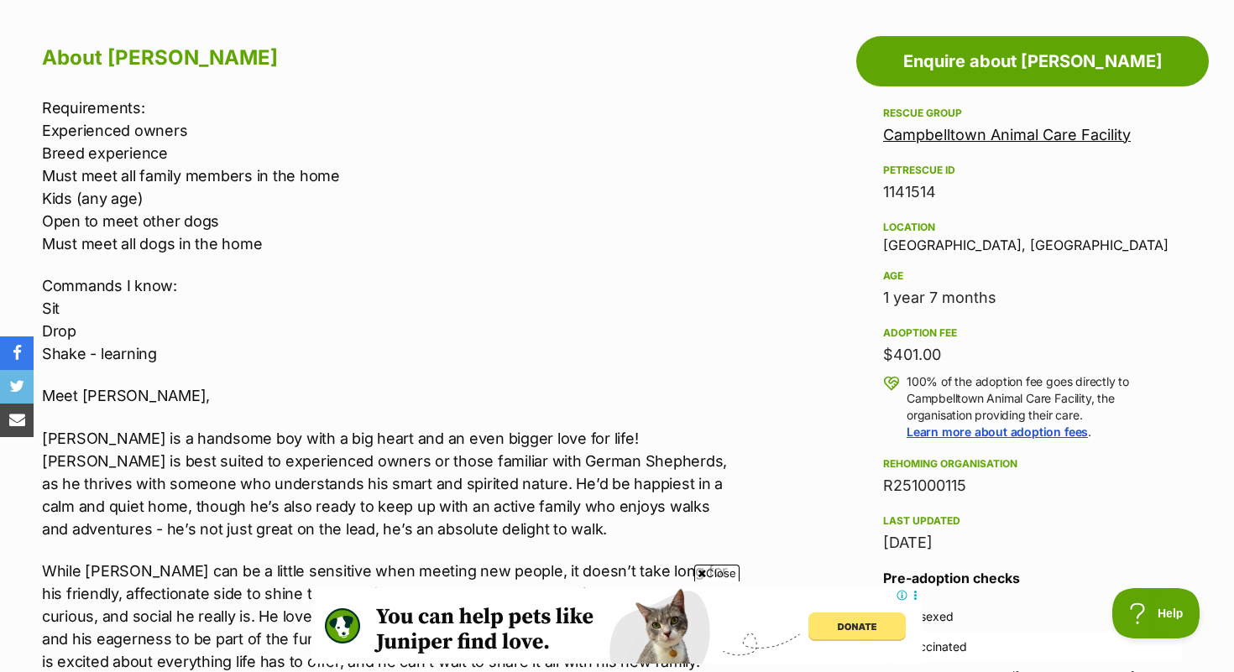
scroll to position [908, 0]
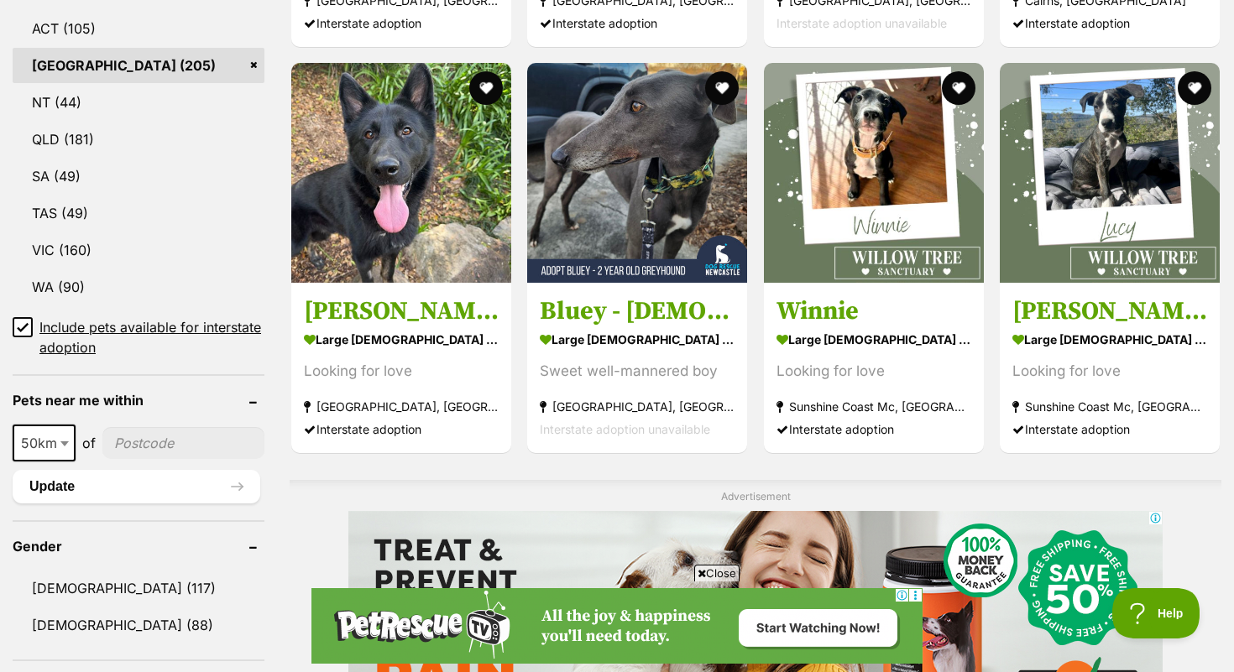
scroll to position [894, 0]
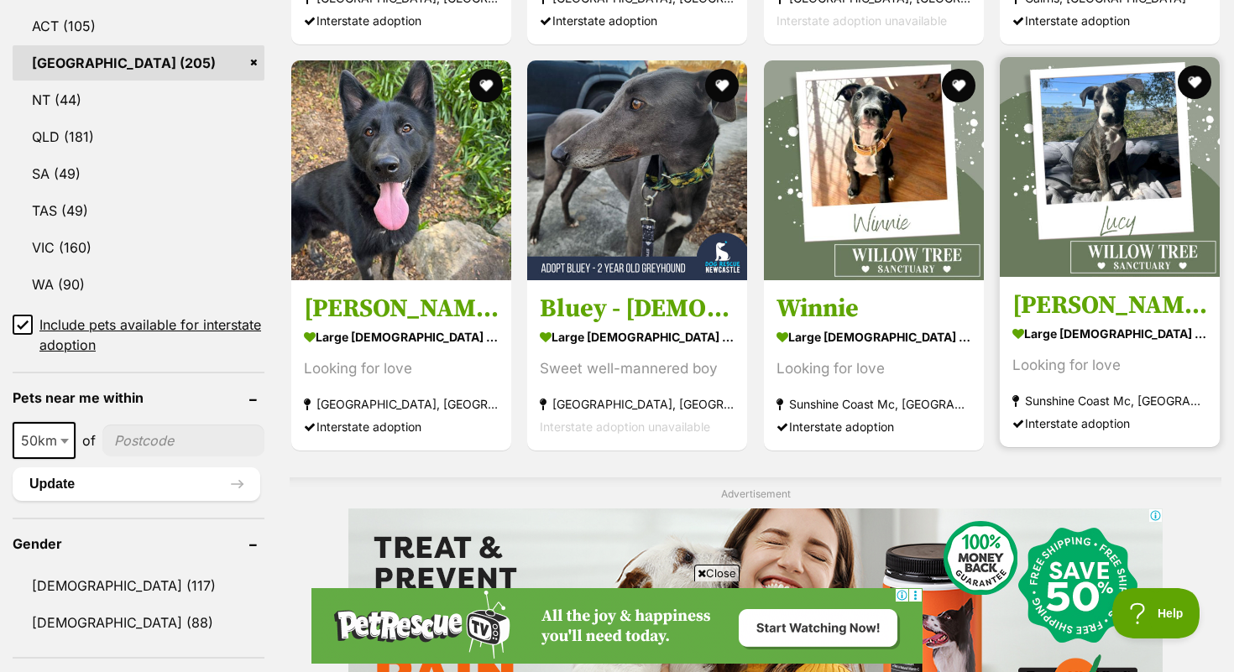
click at [1106, 228] on img at bounding box center [1110, 167] width 220 height 220
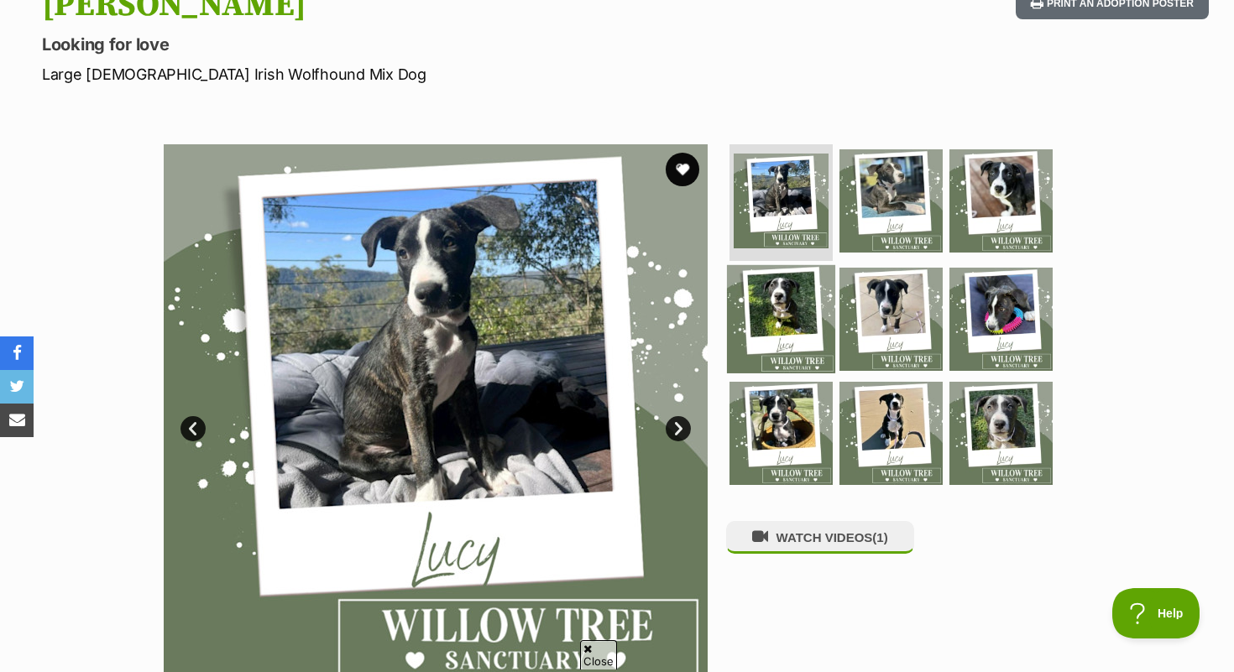
scroll to position [206, 0]
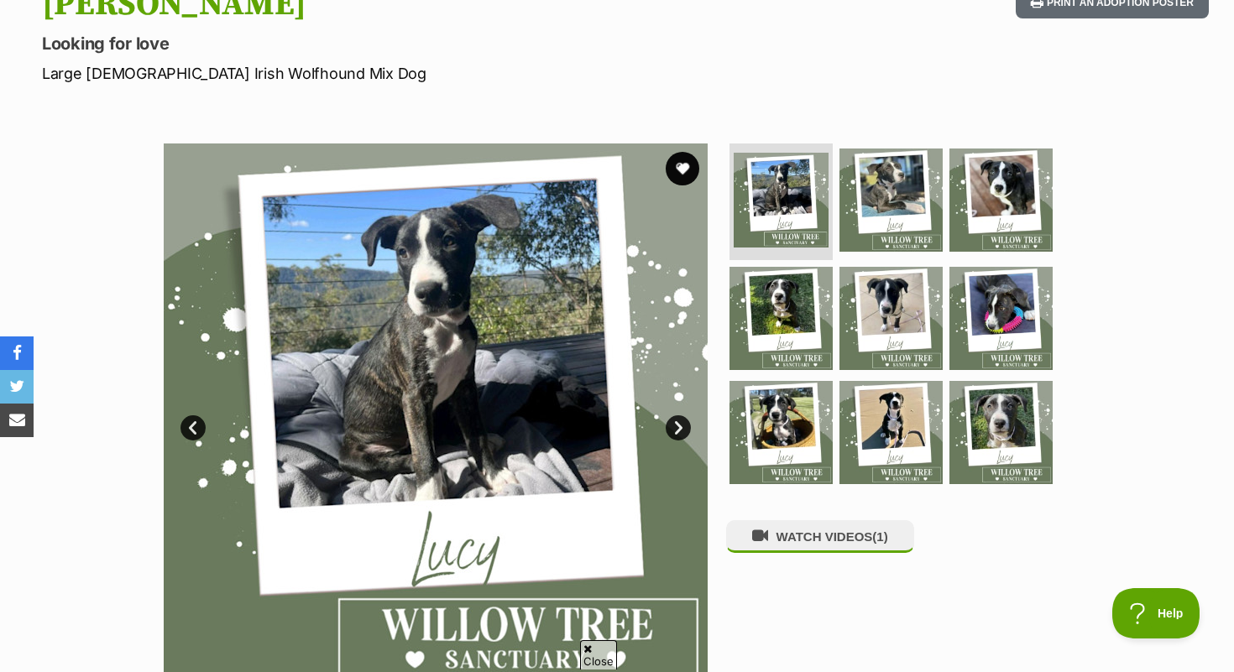
click at [678, 426] on link "Next" at bounding box center [678, 428] width 25 height 25
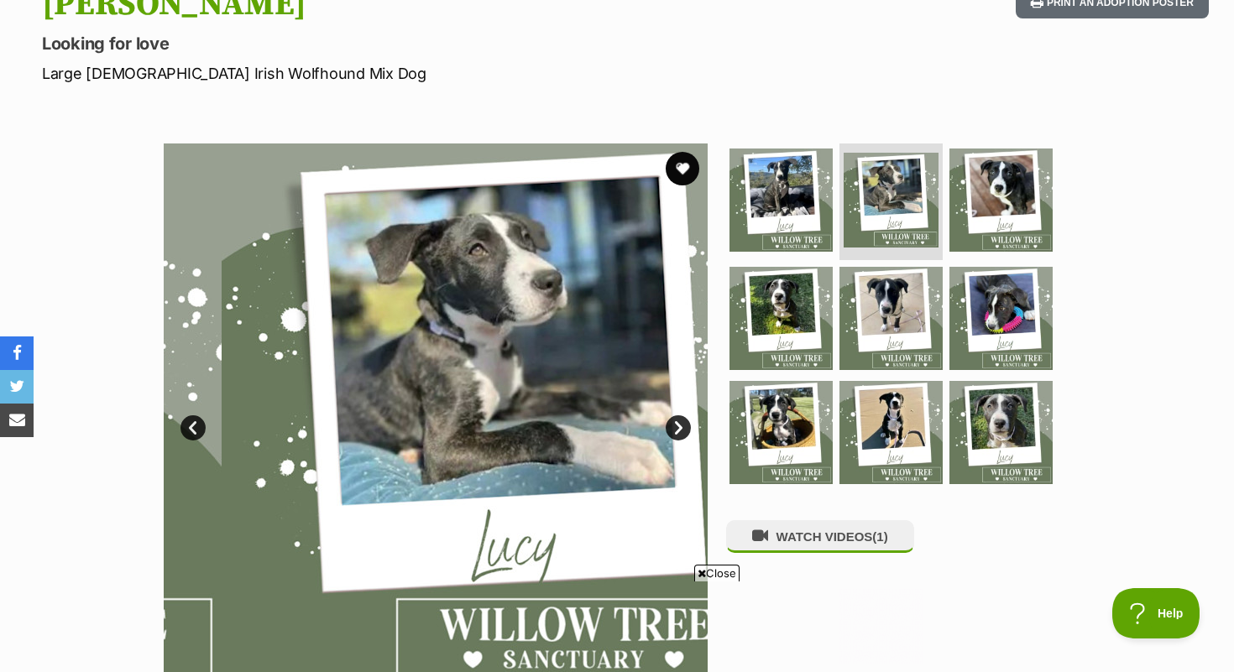
scroll to position [0, 0]
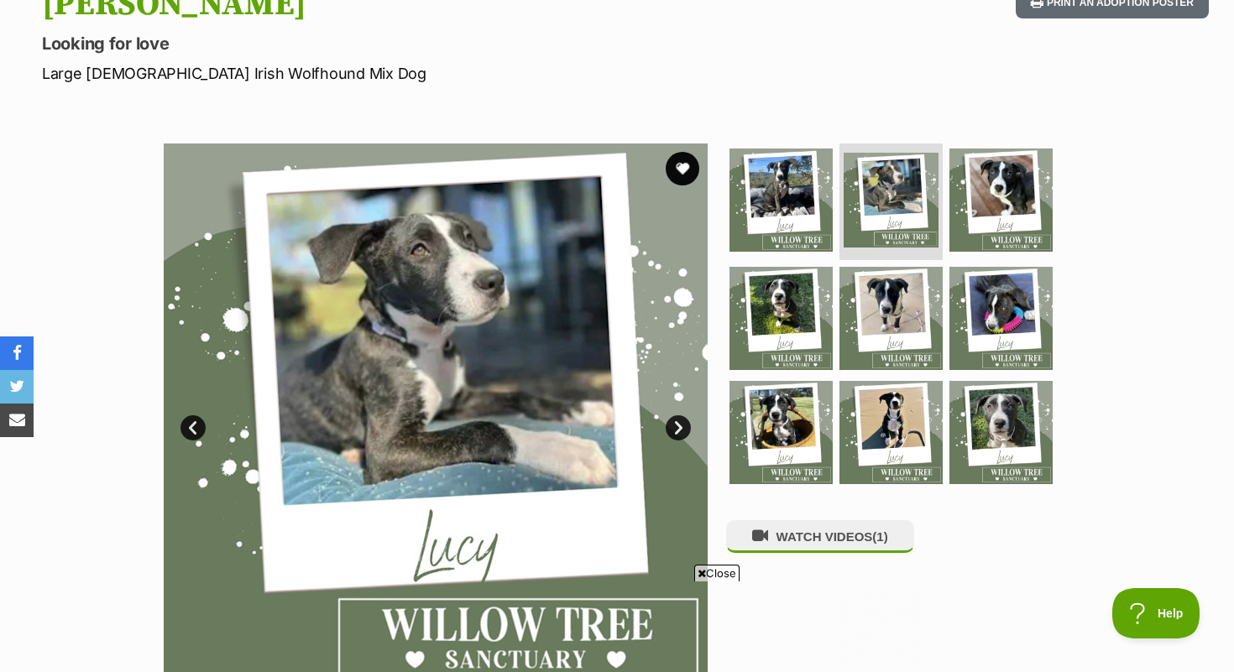
click at [679, 426] on link "Next" at bounding box center [678, 428] width 25 height 25
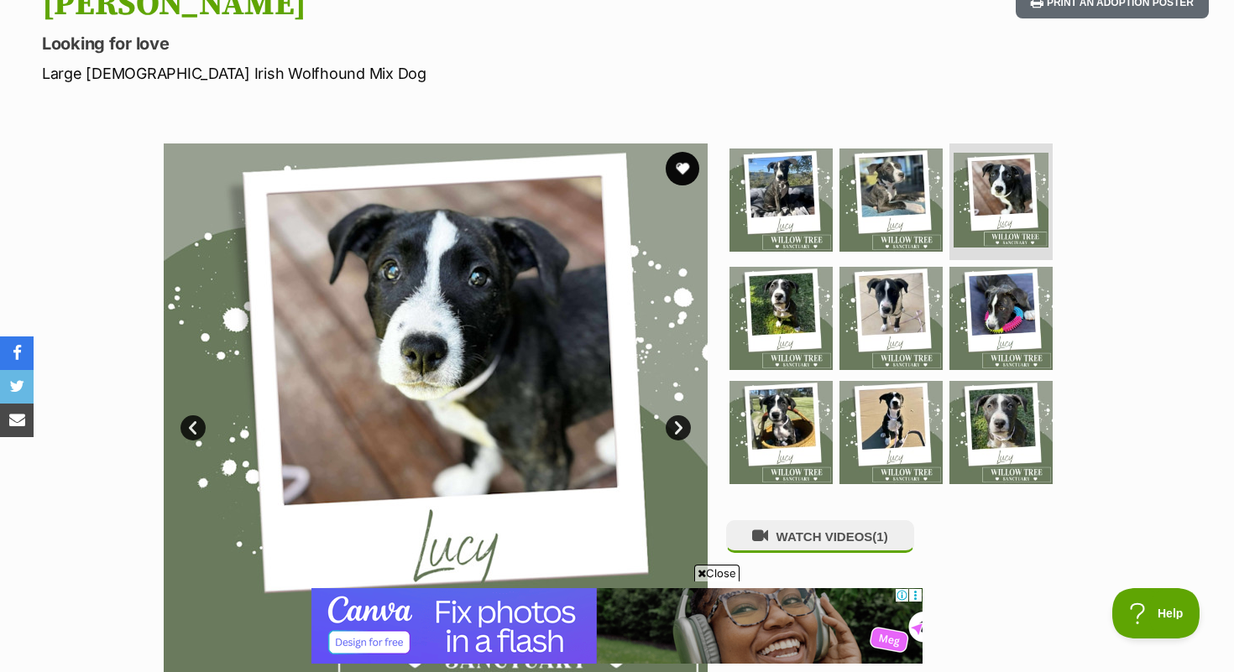
click at [679, 426] on link "Next" at bounding box center [678, 428] width 25 height 25
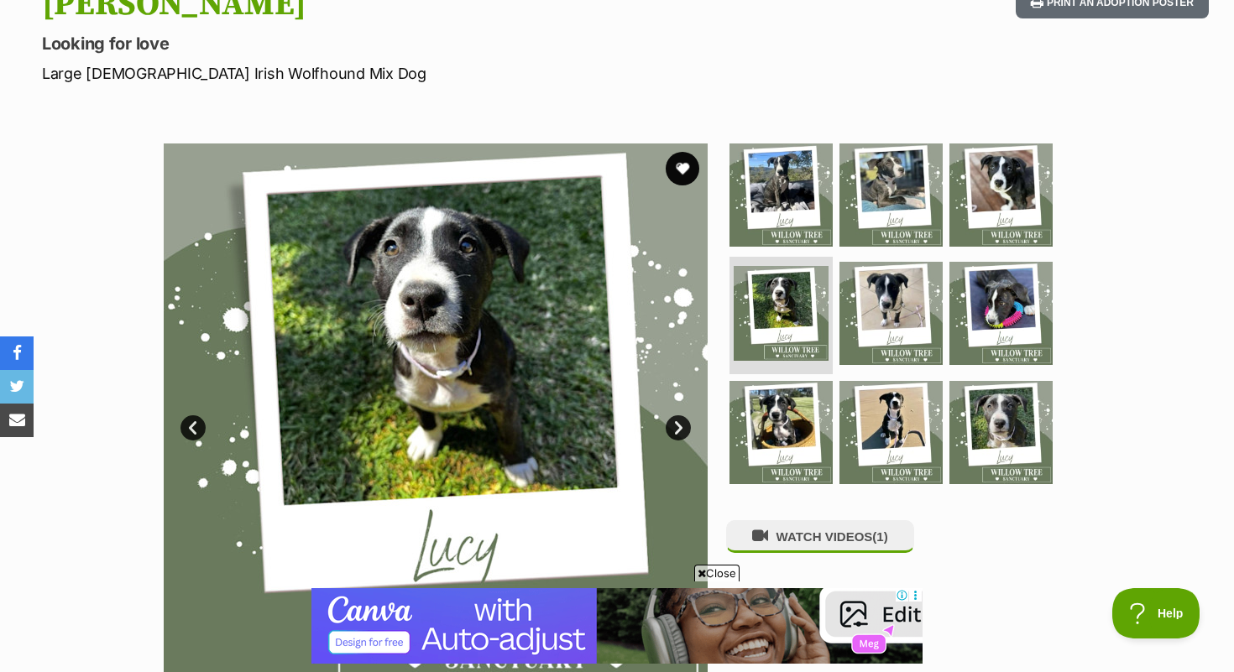
click at [679, 426] on link "Next" at bounding box center [678, 428] width 25 height 25
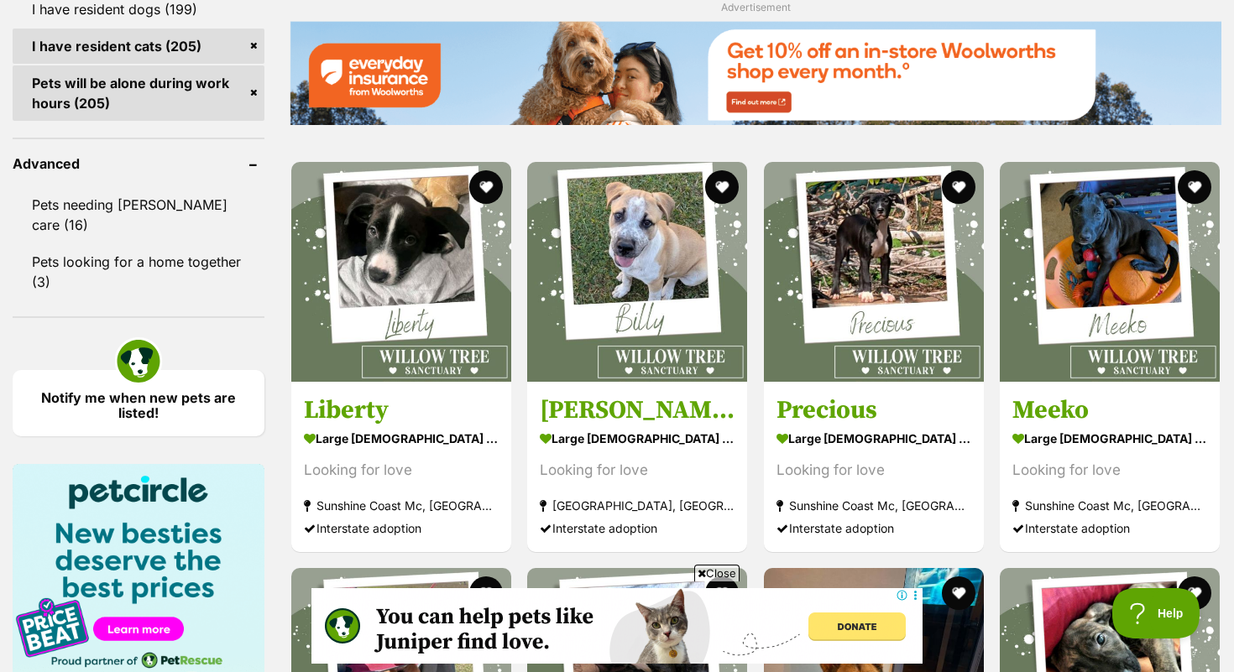
scroll to position [2085, 0]
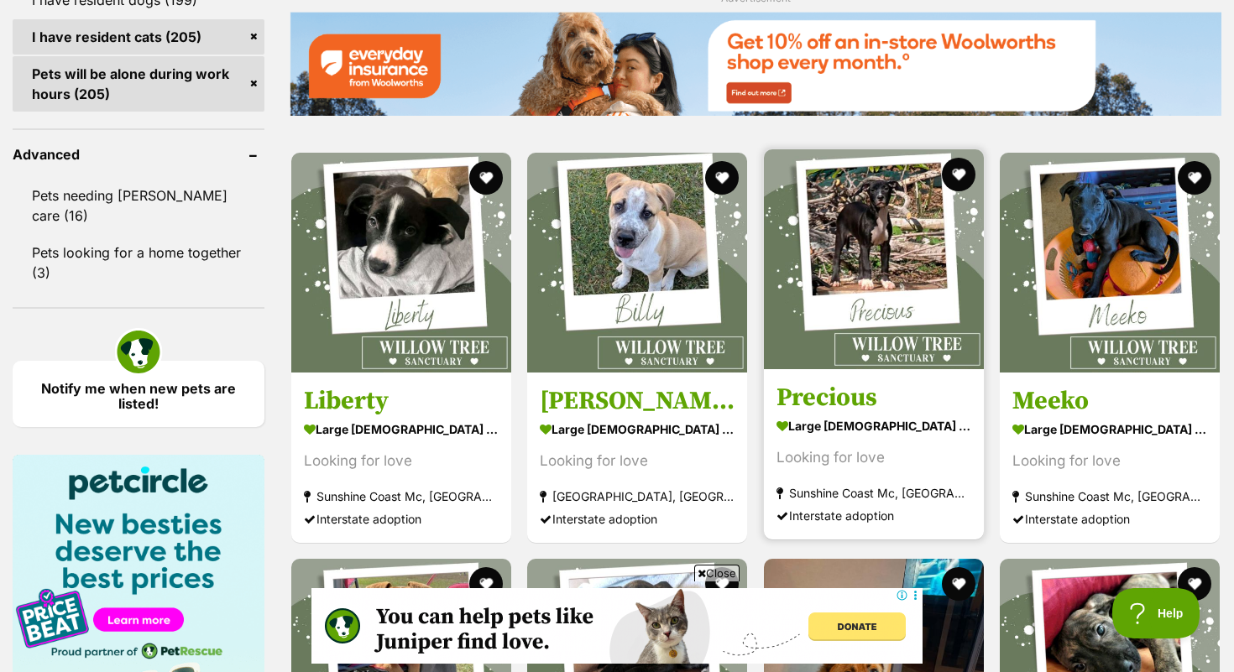
click at [900, 395] on h3 "Precious" at bounding box center [874, 398] width 195 height 32
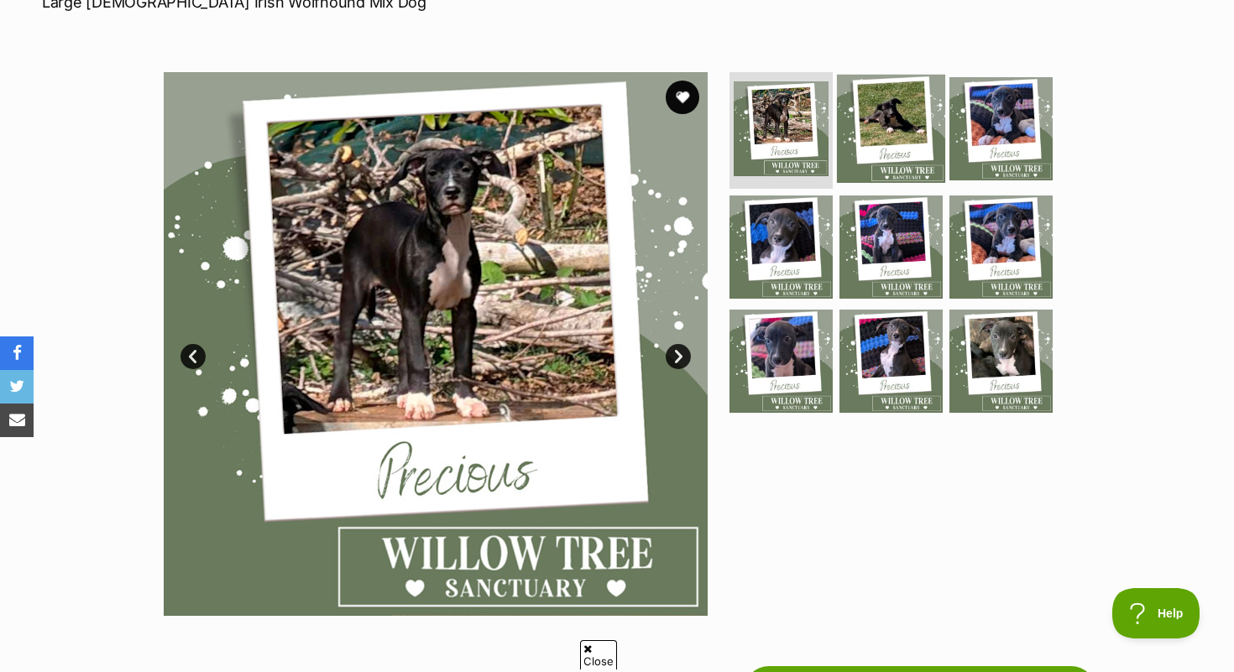
scroll to position [285, 0]
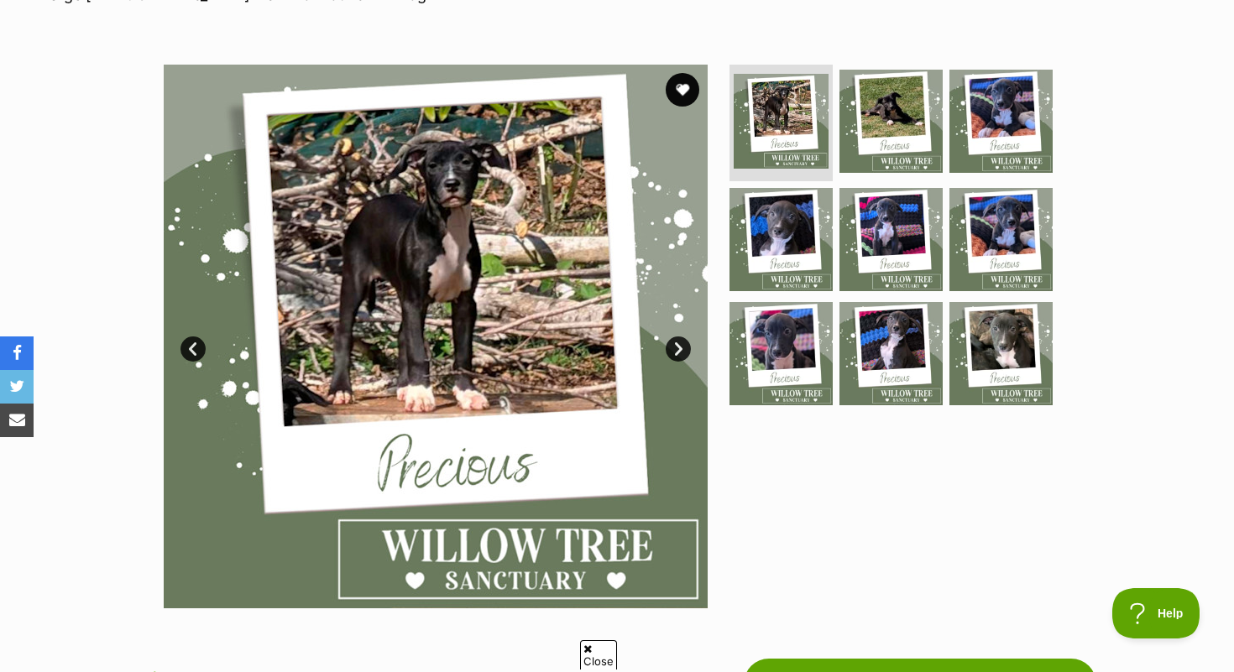
click at [677, 346] on link "Next" at bounding box center [678, 349] width 25 height 25
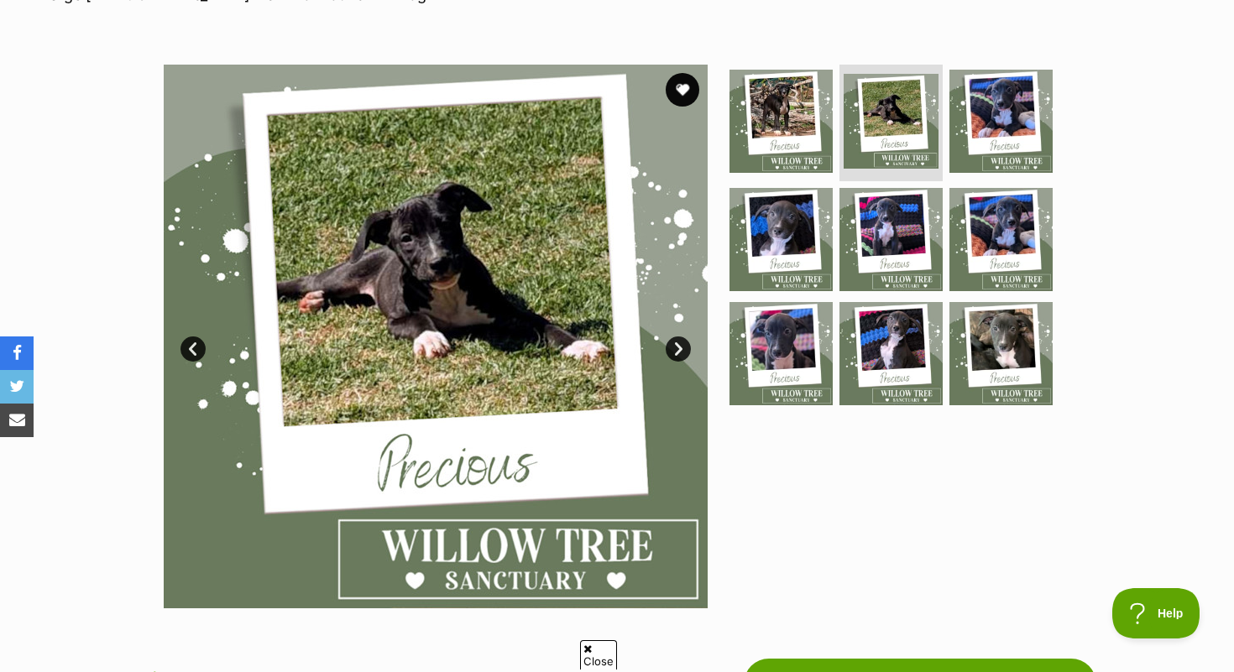
scroll to position [0, 0]
click at [677, 346] on link "Next" at bounding box center [678, 349] width 25 height 25
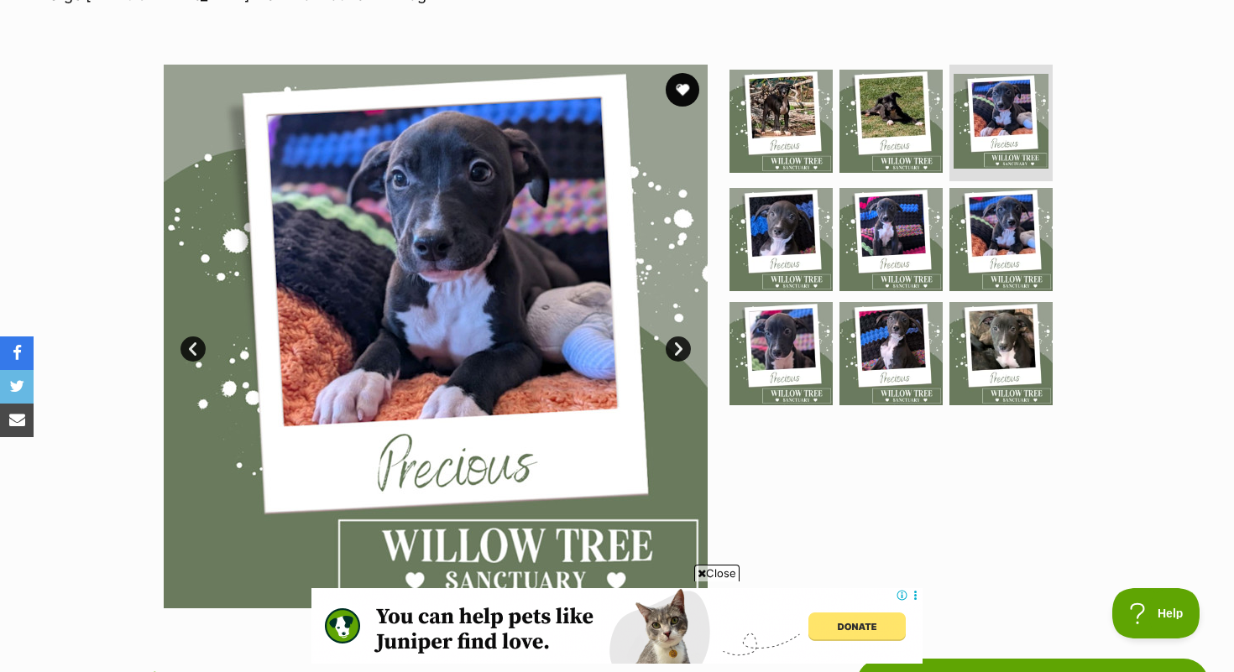
click at [677, 345] on link "Next" at bounding box center [678, 349] width 25 height 25
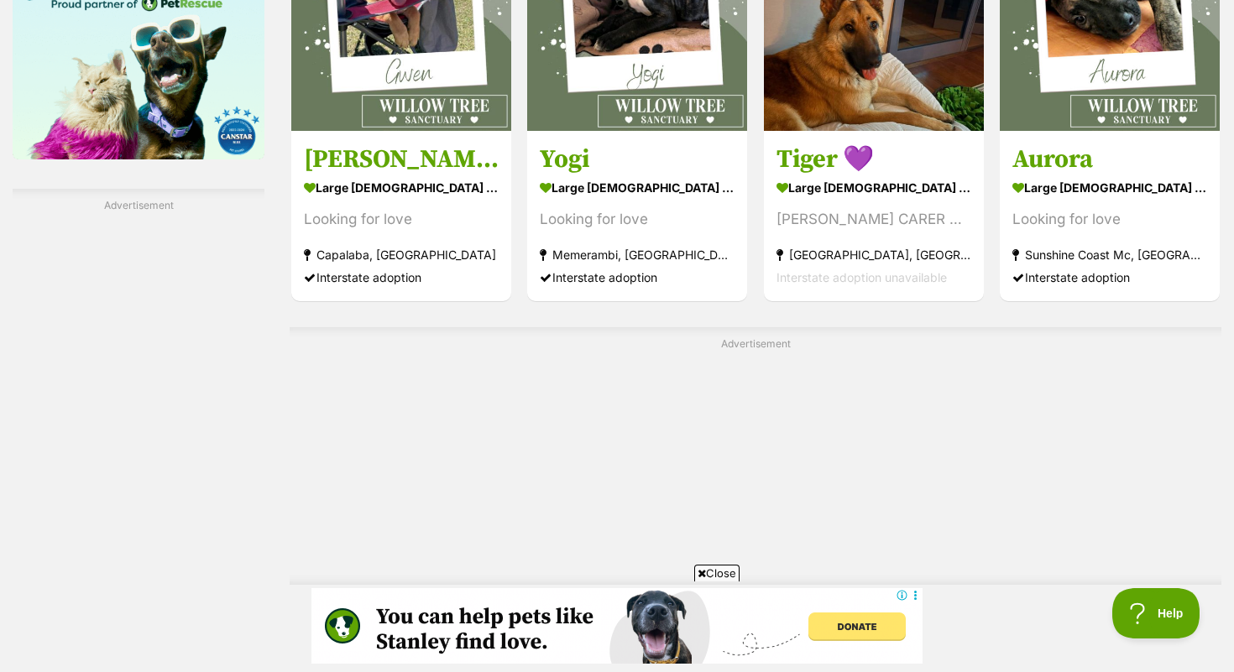
scroll to position [2750, 0]
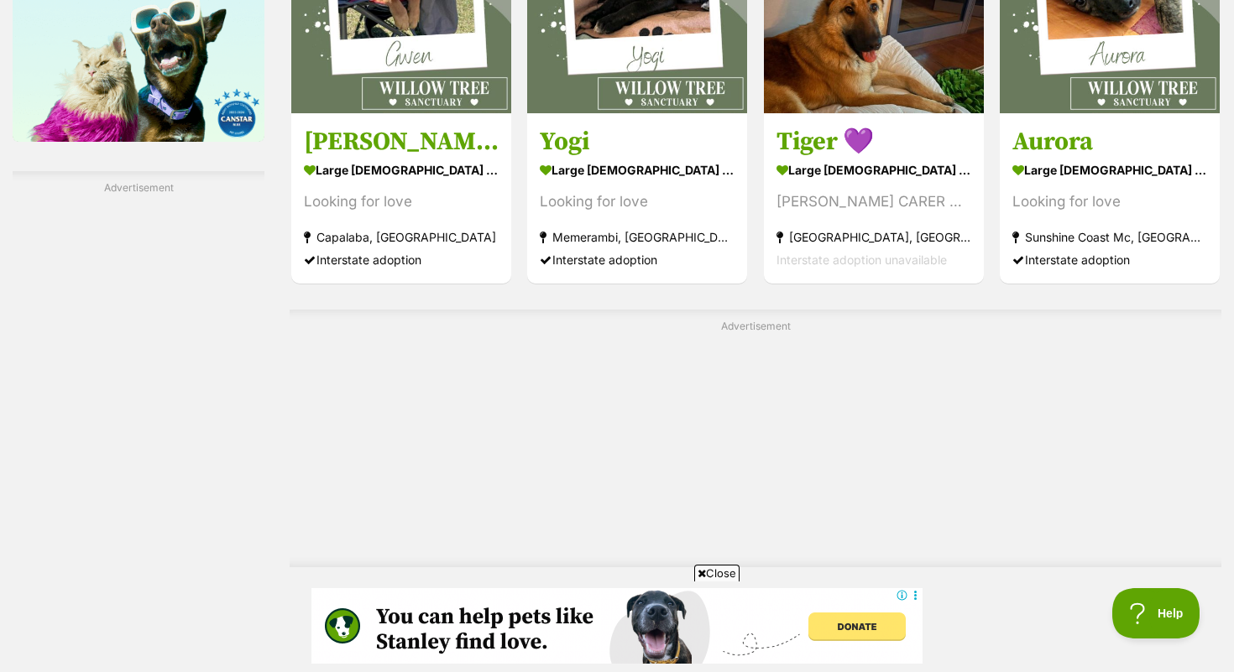
click at [826, 595] on link "Next" at bounding box center [824, 615] width 126 height 40
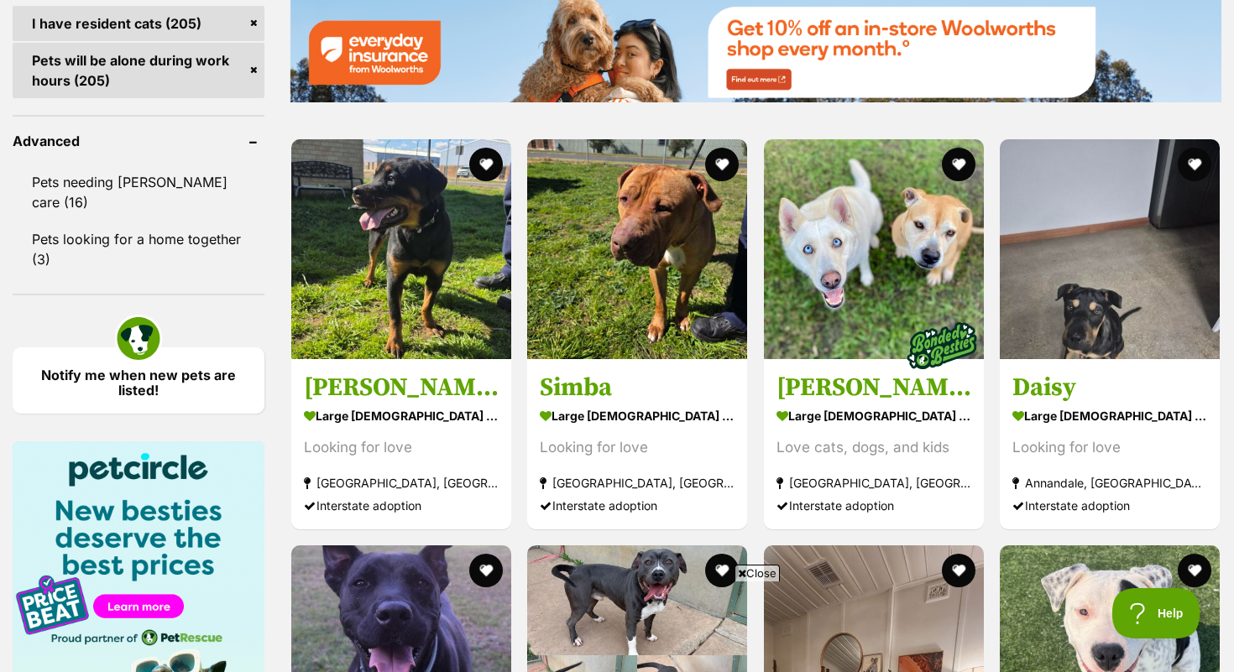
scroll to position [2100, 0]
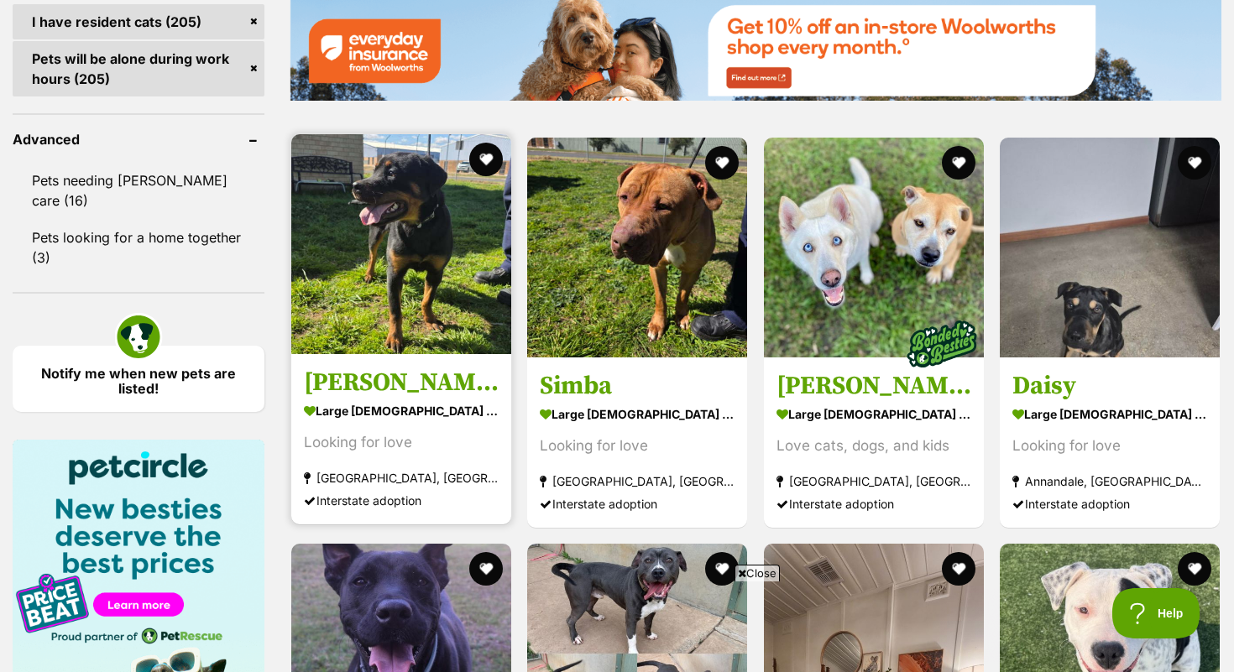
click at [391, 210] on img at bounding box center [401, 244] width 220 height 220
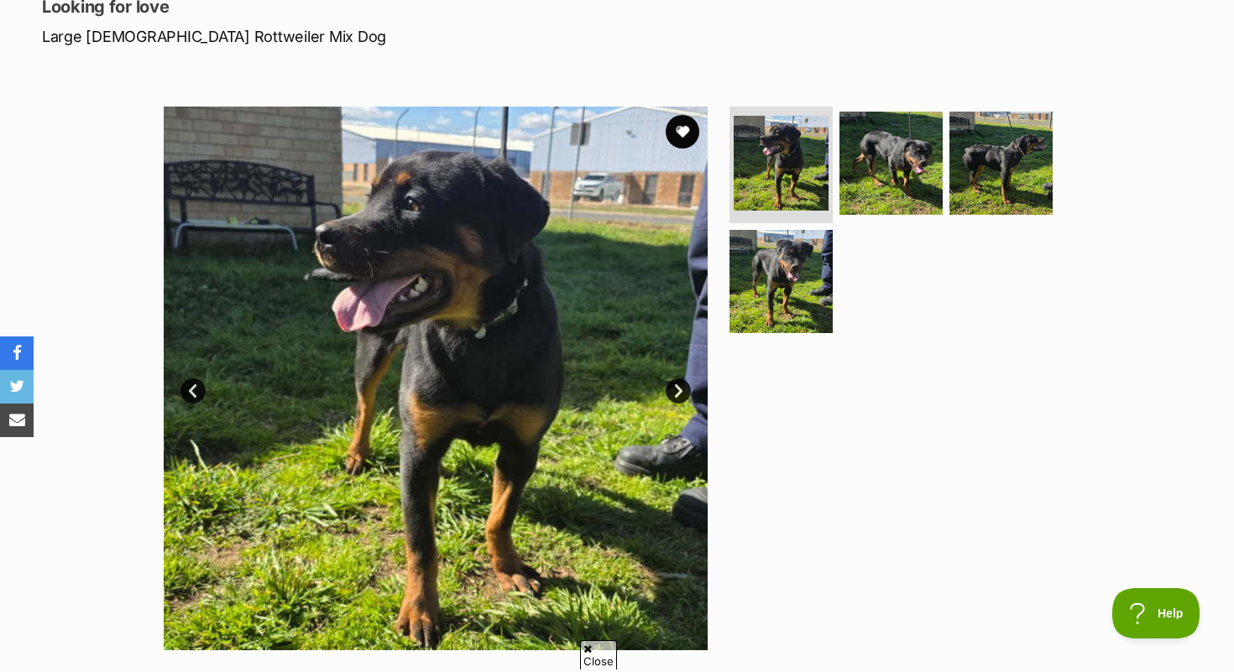
scroll to position [249, 0]
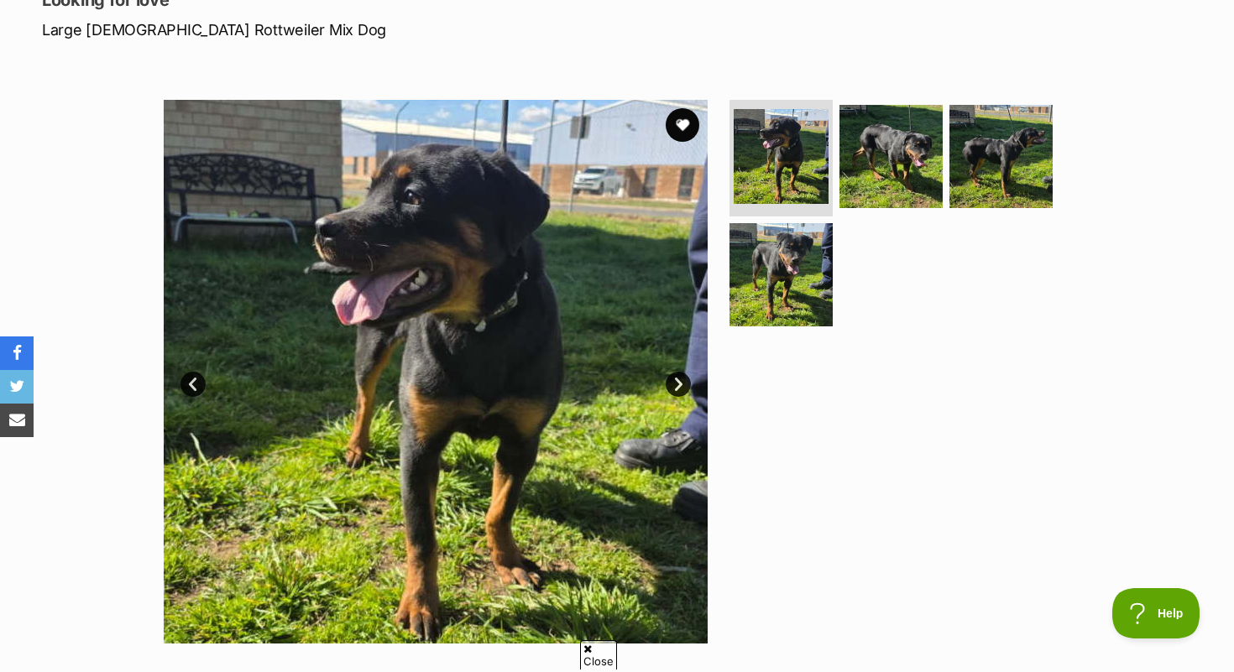
click at [678, 385] on link "Next" at bounding box center [678, 384] width 25 height 25
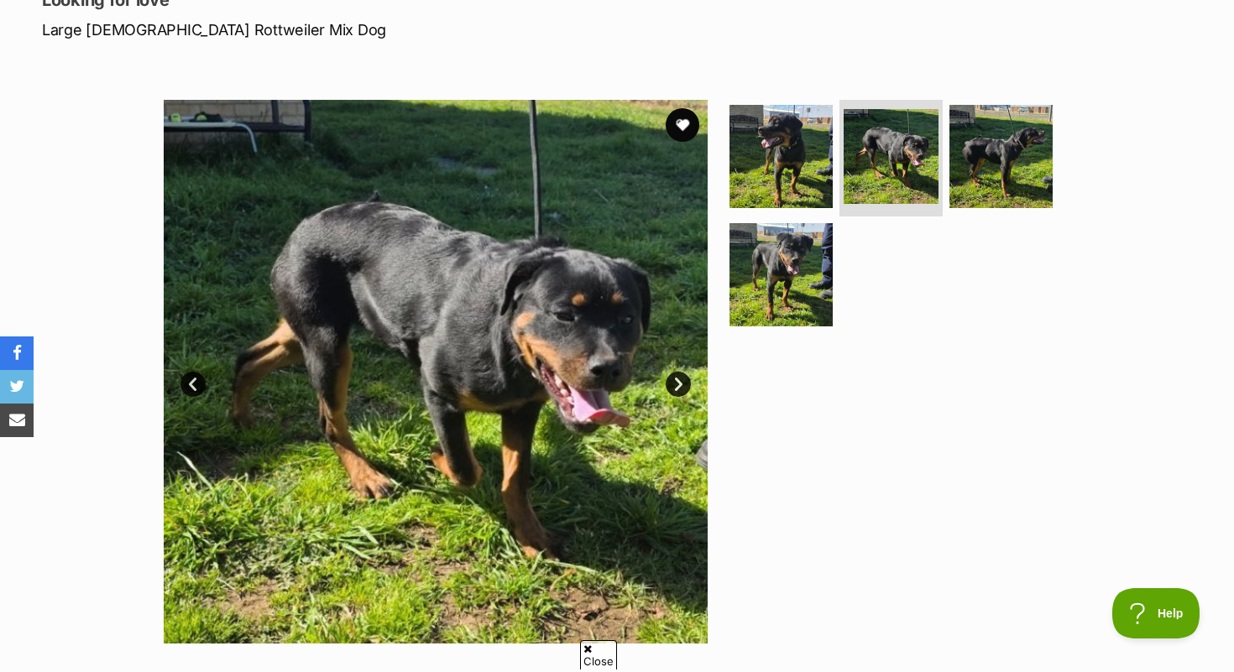
click at [678, 385] on link "Next" at bounding box center [678, 384] width 25 height 25
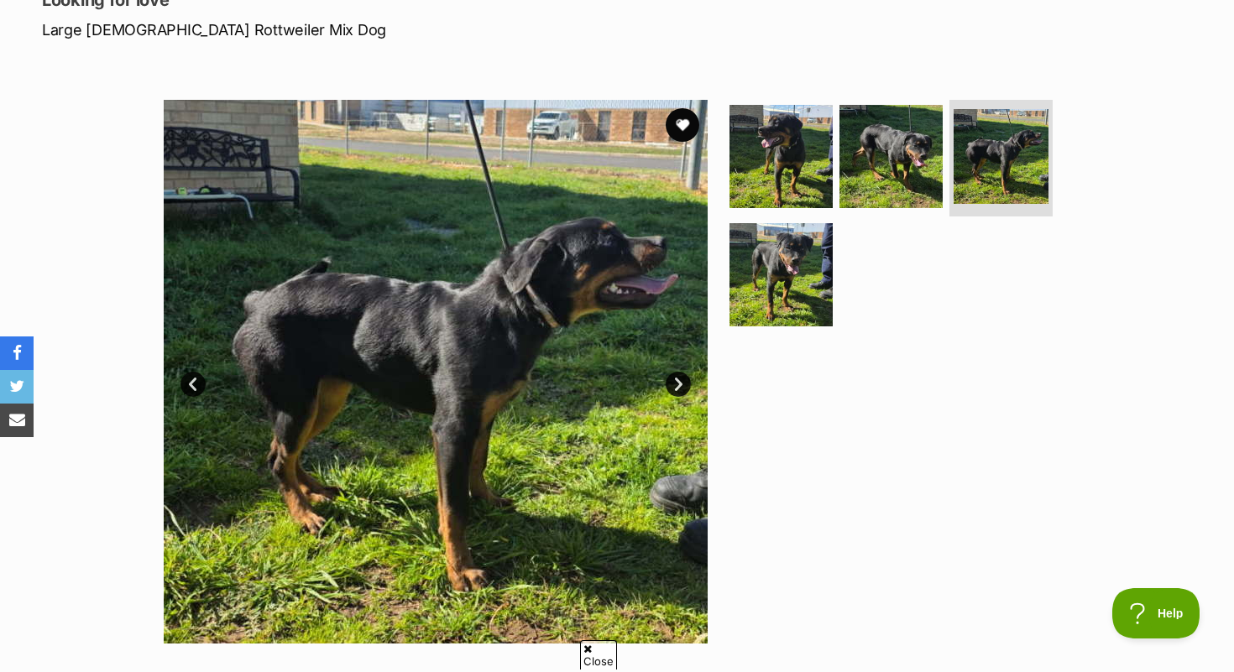
scroll to position [0, 0]
click at [678, 385] on link "Next" at bounding box center [678, 384] width 25 height 25
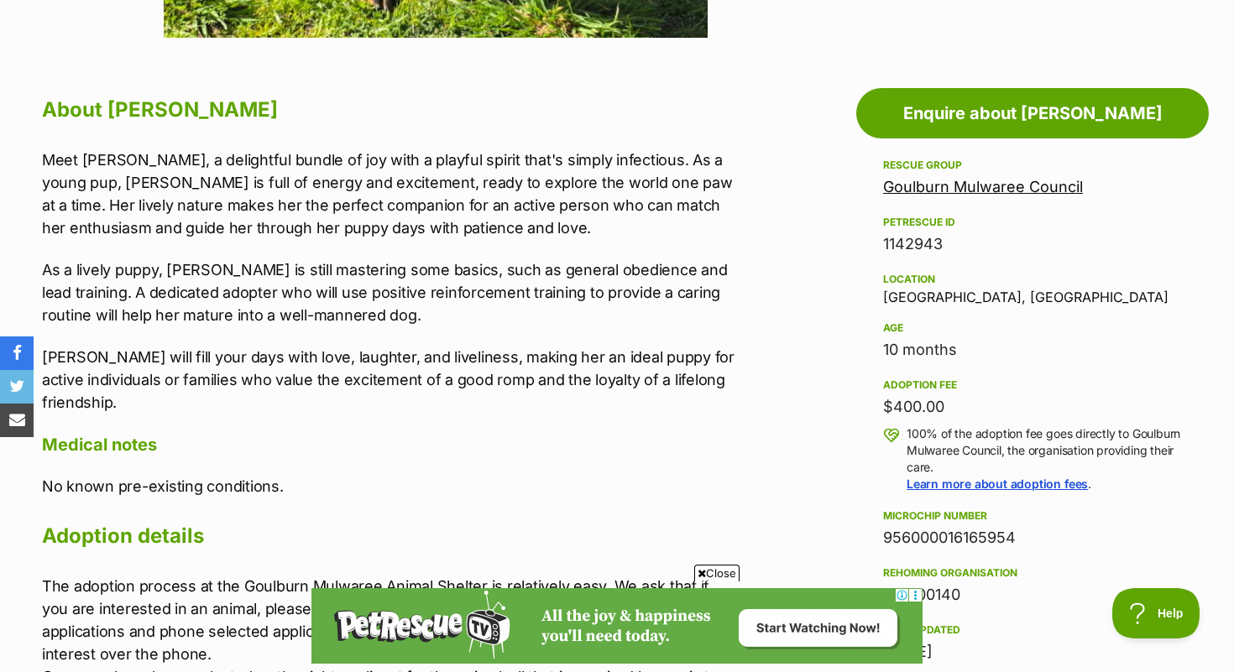
scroll to position [867, 0]
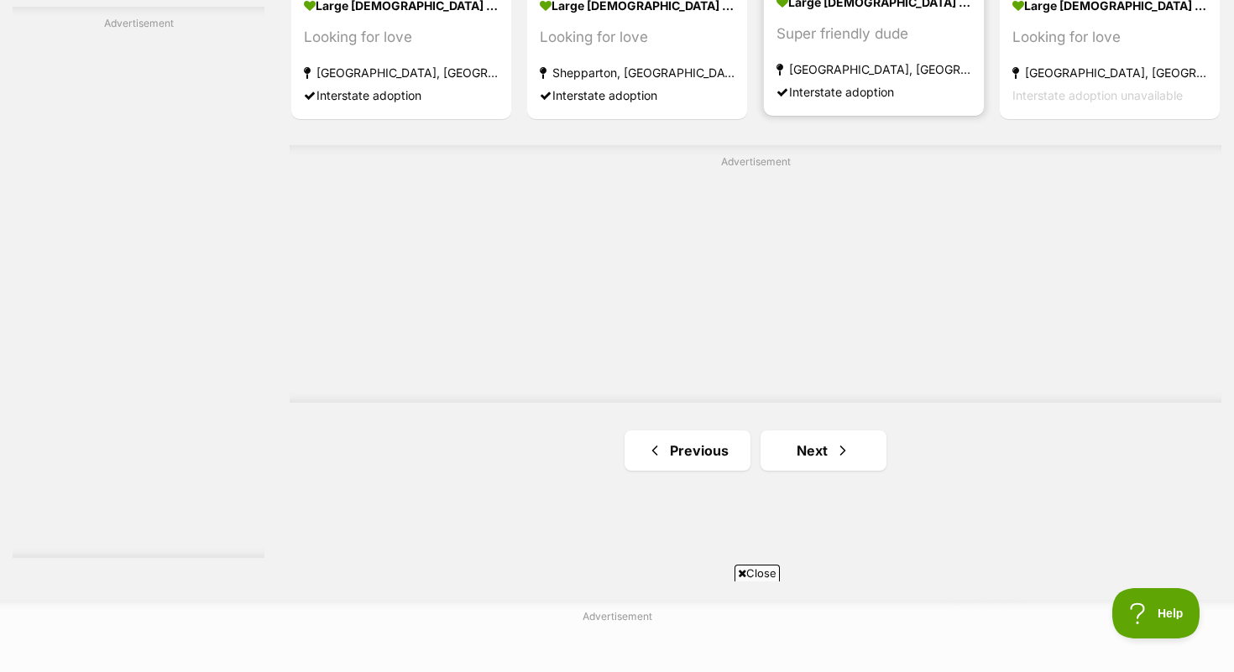
scroll to position [3082, 0]
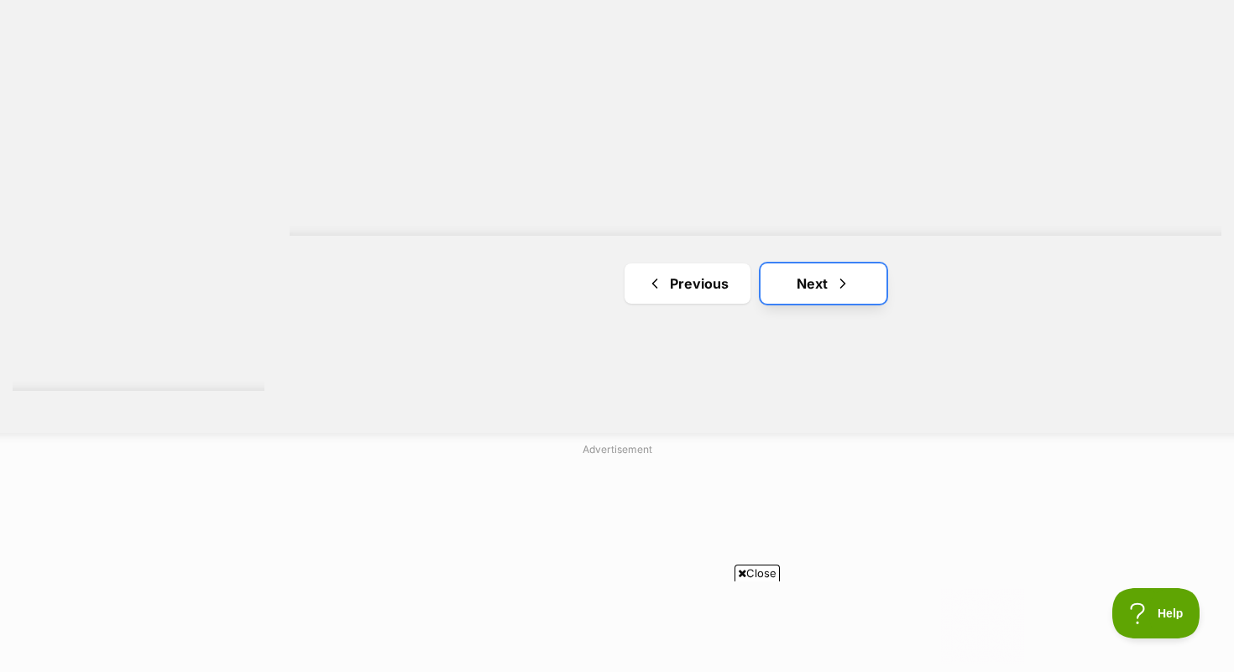
click at [813, 264] on link "Next" at bounding box center [824, 284] width 126 height 40
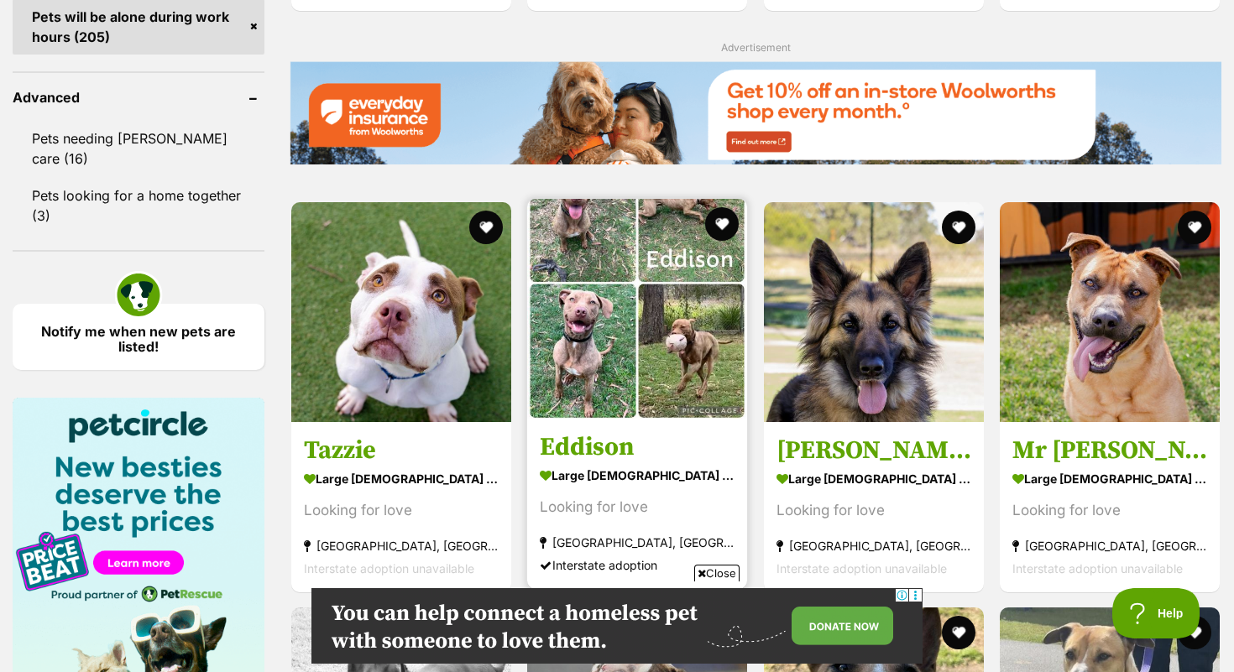
scroll to position [2150, 0]
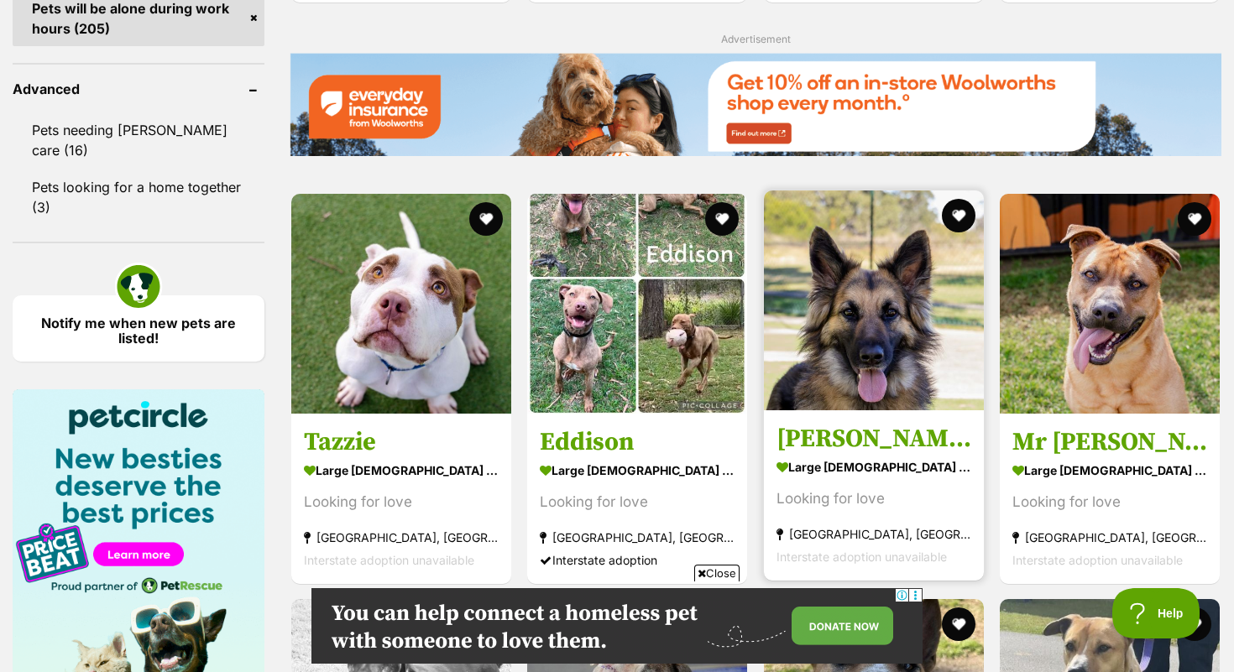
click at [842, 421] on link "Sadie large female Dog Looking for love Kemps Creek, NSW Interstate adoption un…" at bounding box center [874, 495] width 220 height 170
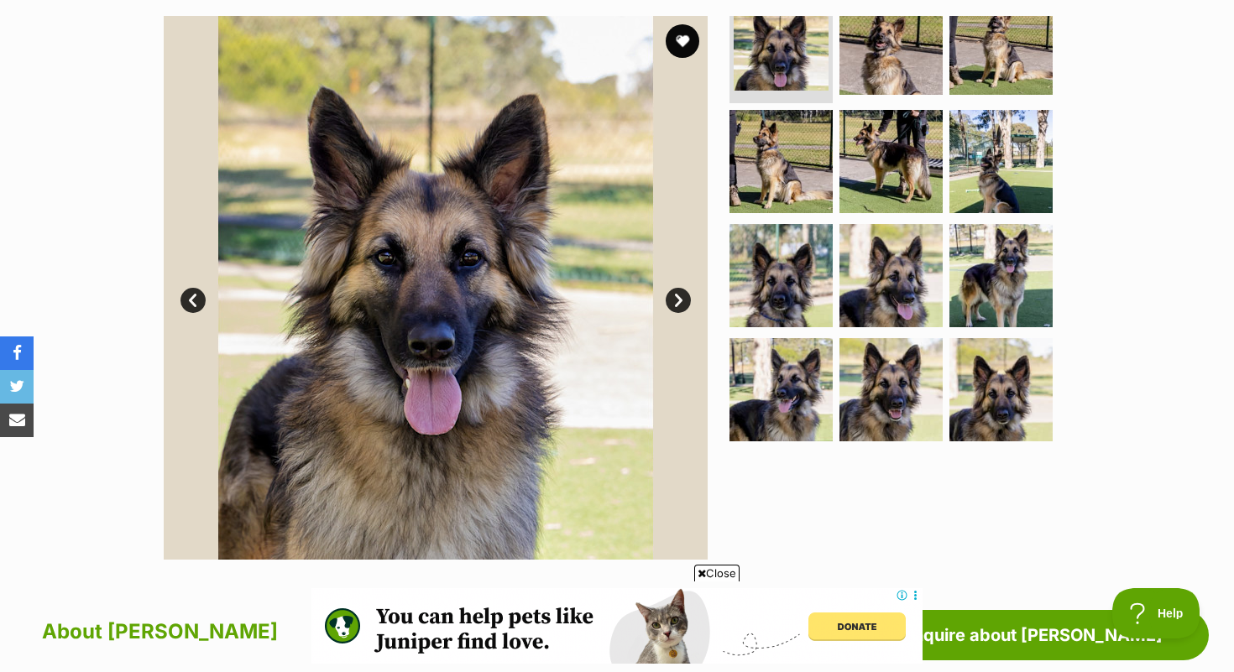
click at [677, 294] on link "Next" at bounding box center [678, 300] width 25 height 25
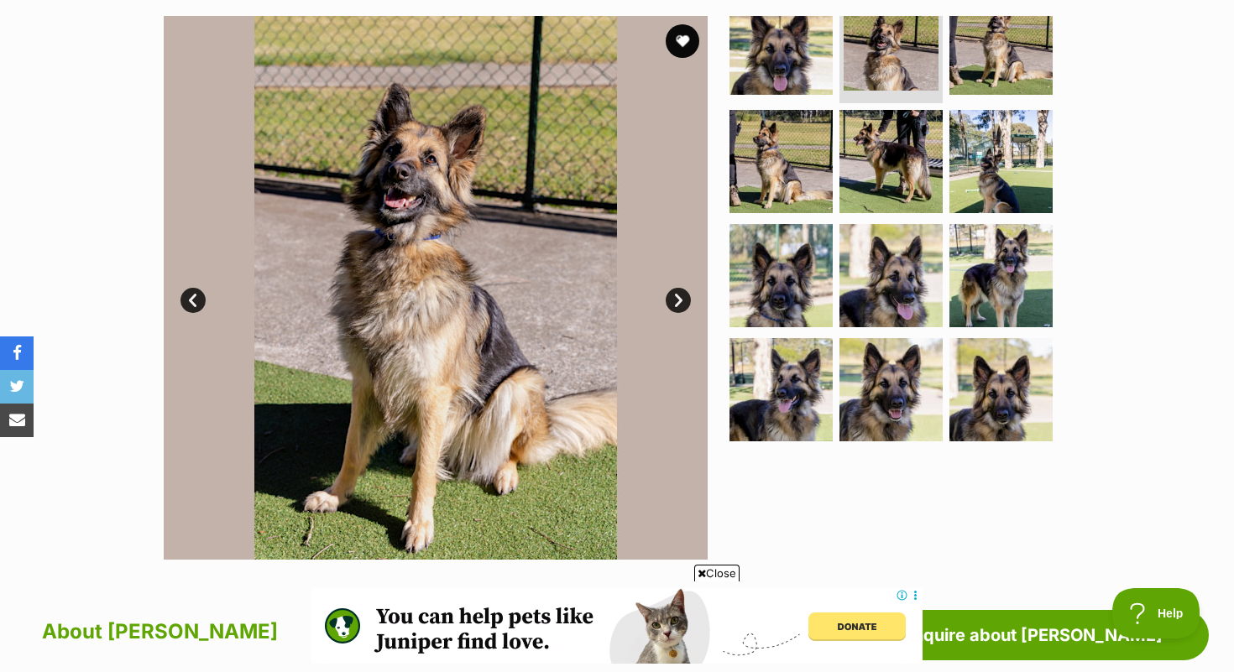
click at [677, 294] on link "Next" at bounding box center [678, 300] width 25 height 25
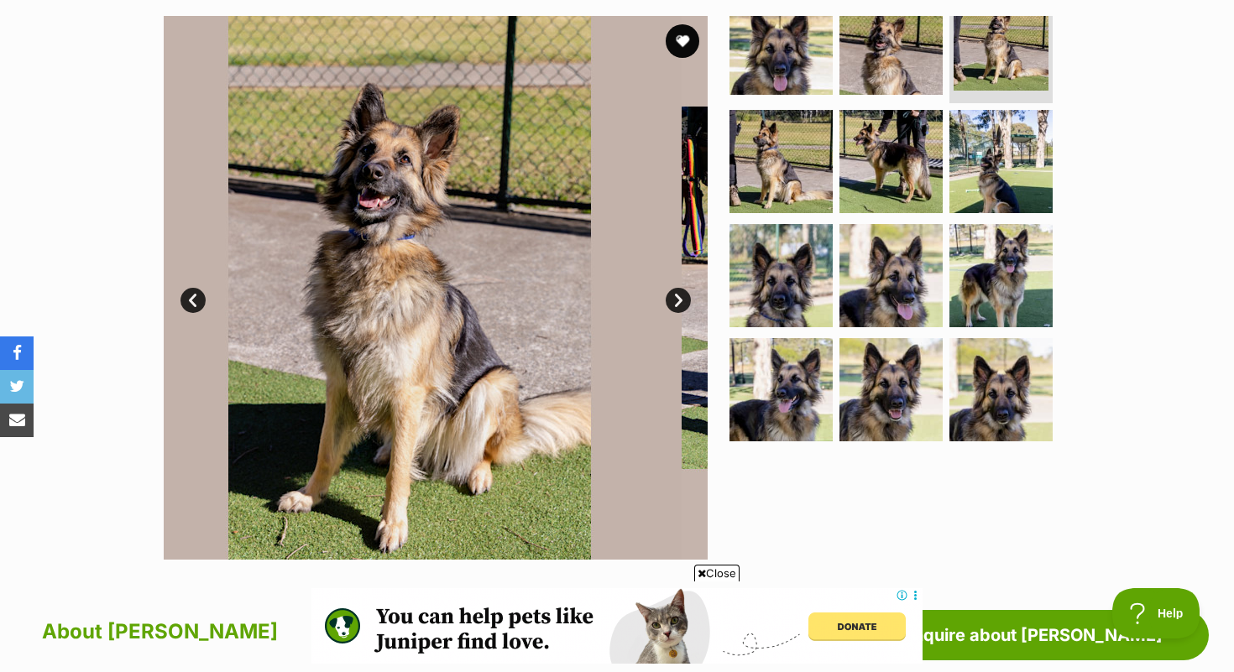
scroll to position [29, 0]
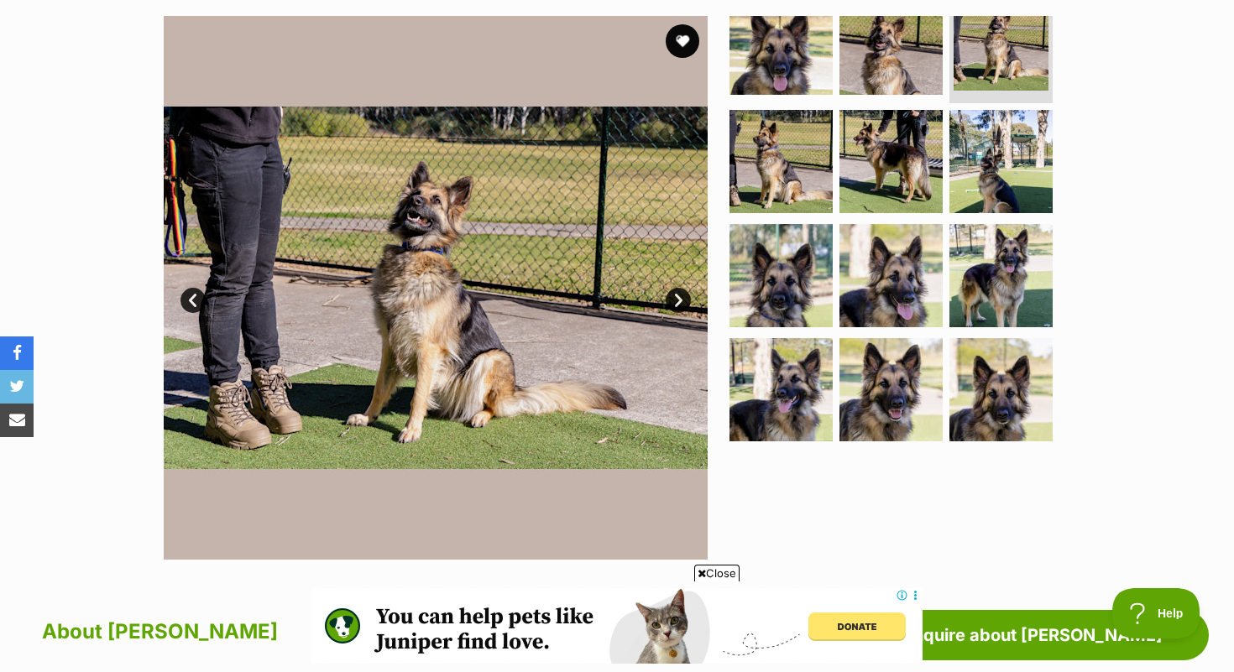
click at [677, 294] on link "Next" at bounding box center [678, 300] width 25 height 25
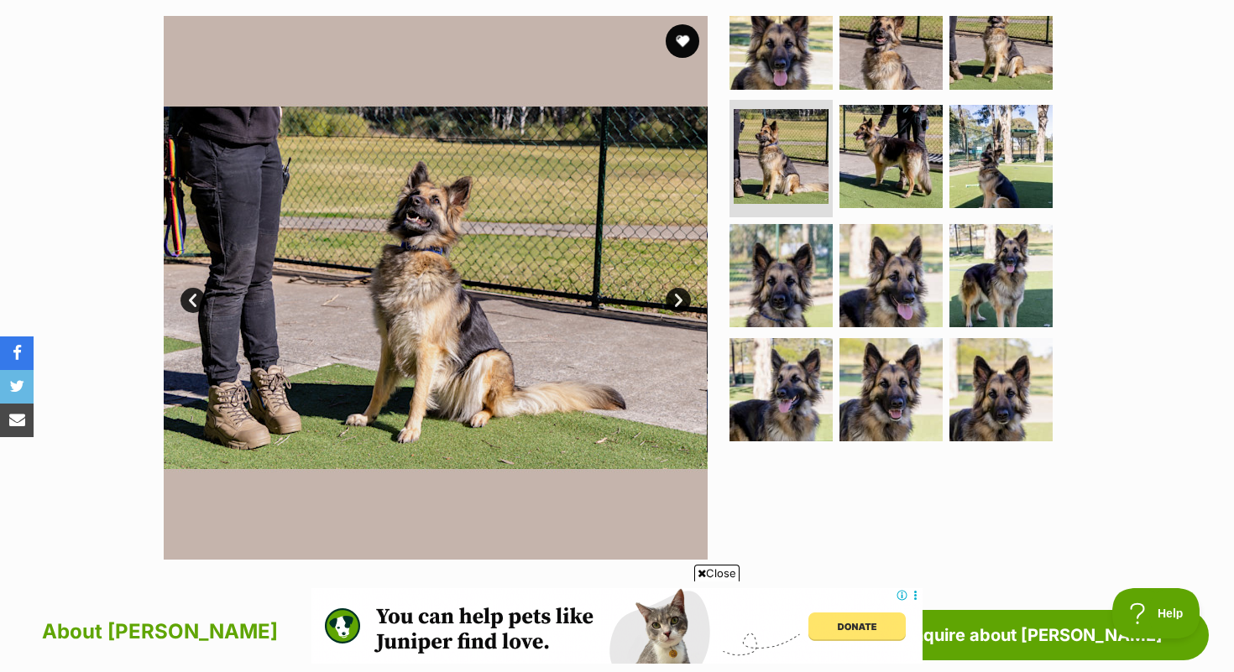
scroll to position [24, 0]
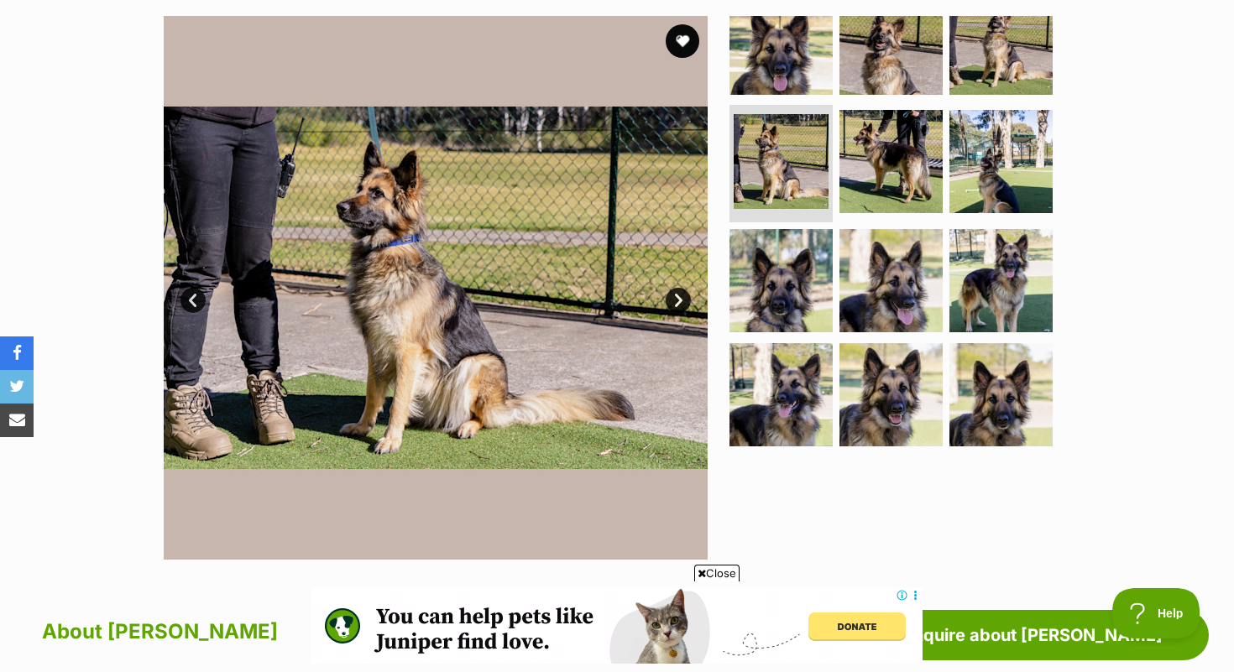
click at [677, 295] on link "Next" at bounding box center [678, 300] width 25 height 25
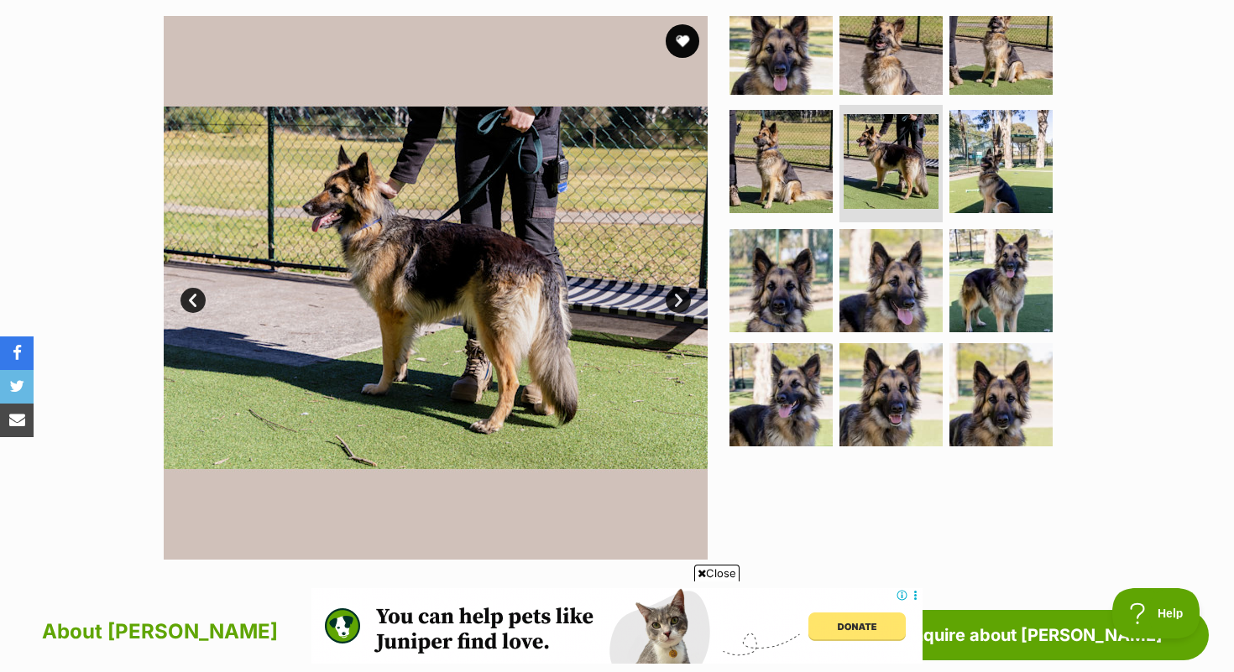
click at [677, 295] on link "Next" at bounding box center [678, 300] width 25 height 25
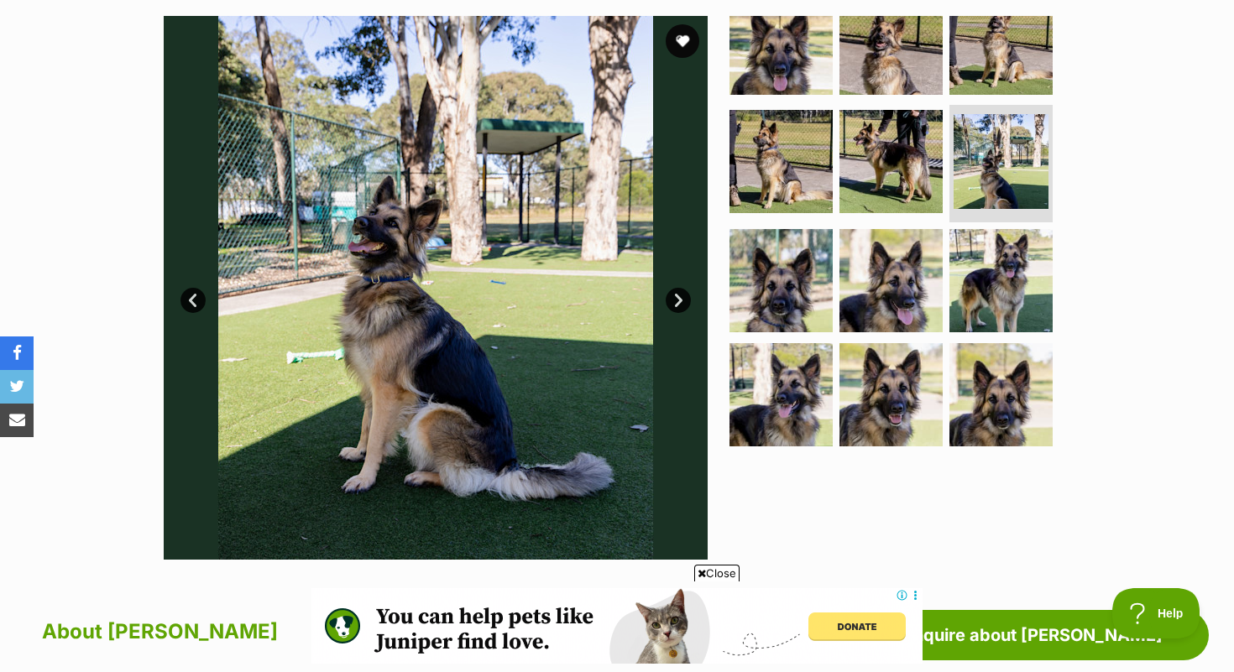
click at [678, 295] on link "Next" at bounding box center [678, 300] width 25 height 25
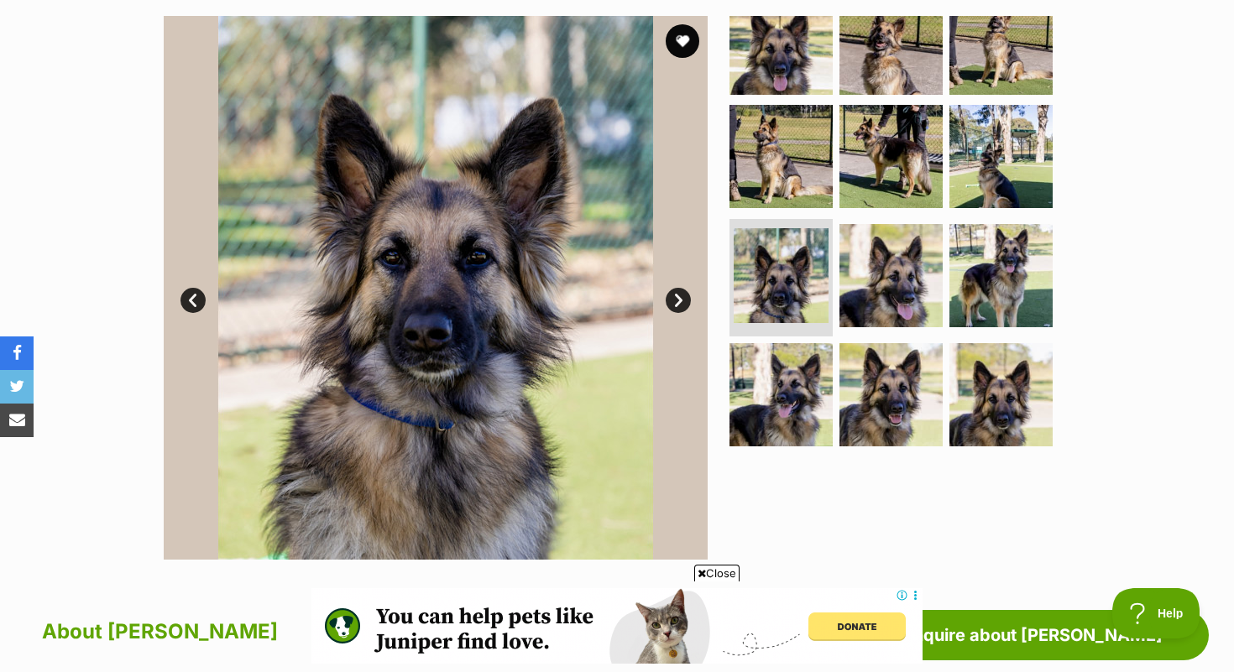
click at [678, 295] on link "Next" at bounding box center [678, 300] width 25 height 25
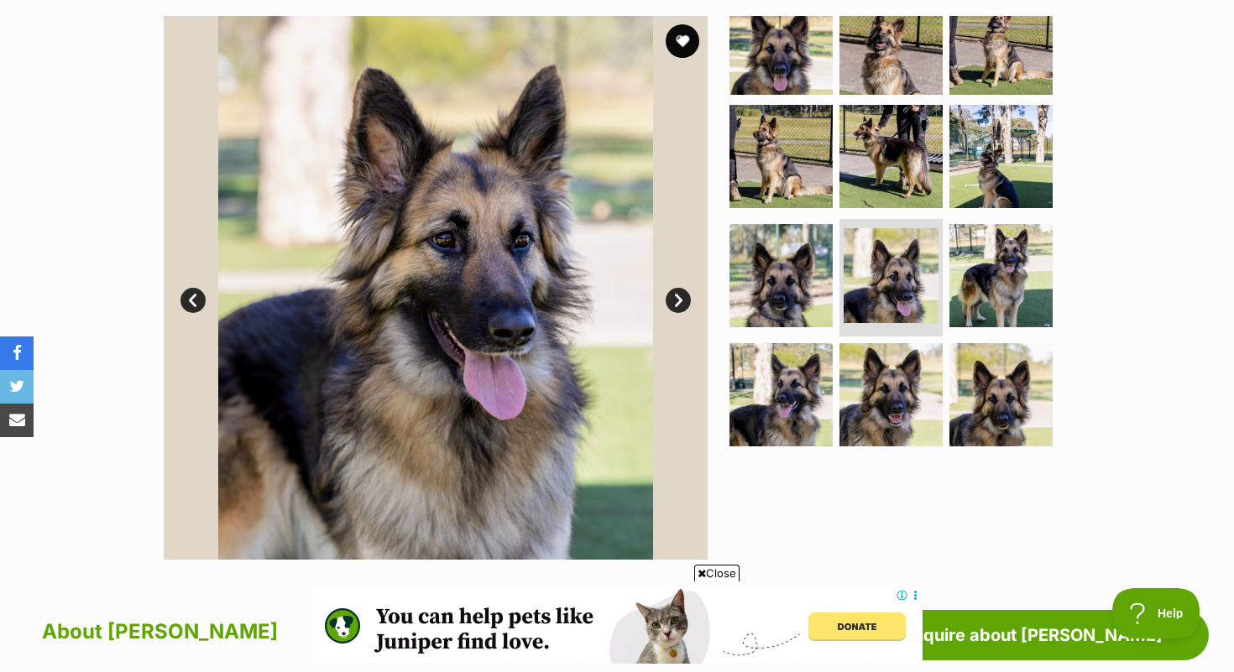
click at [678, 295] on link "Next" at bounding box center [678, 300] width 25 height 25
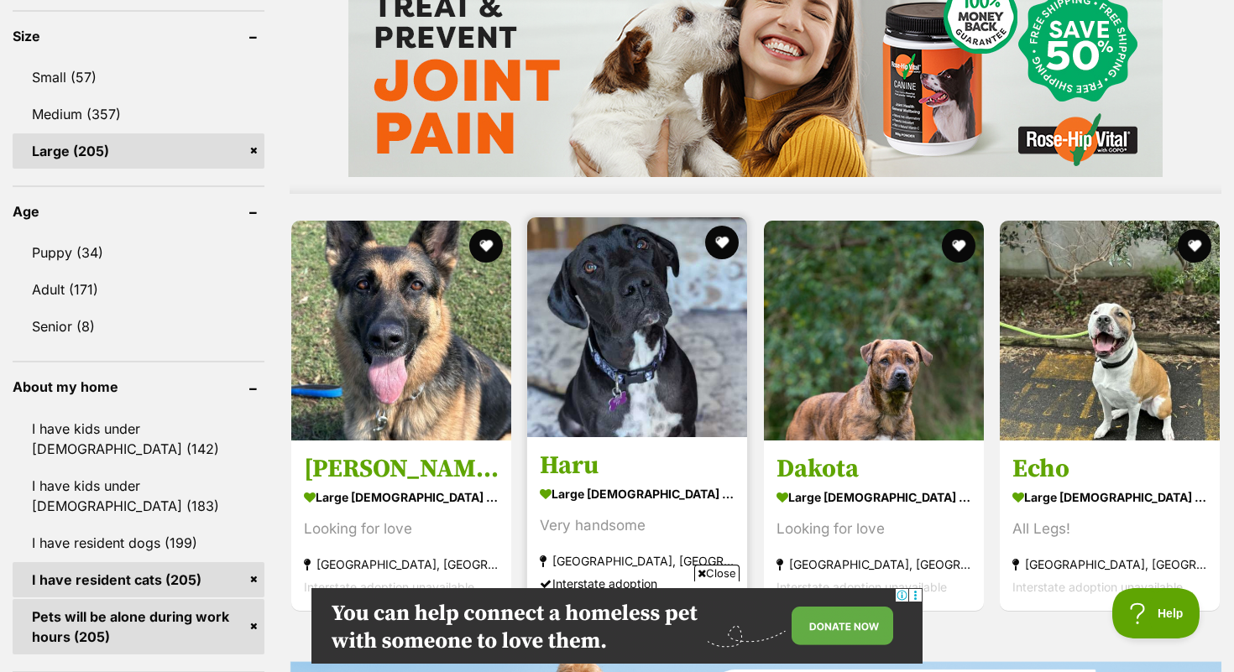
scroll to position [1540, 0]
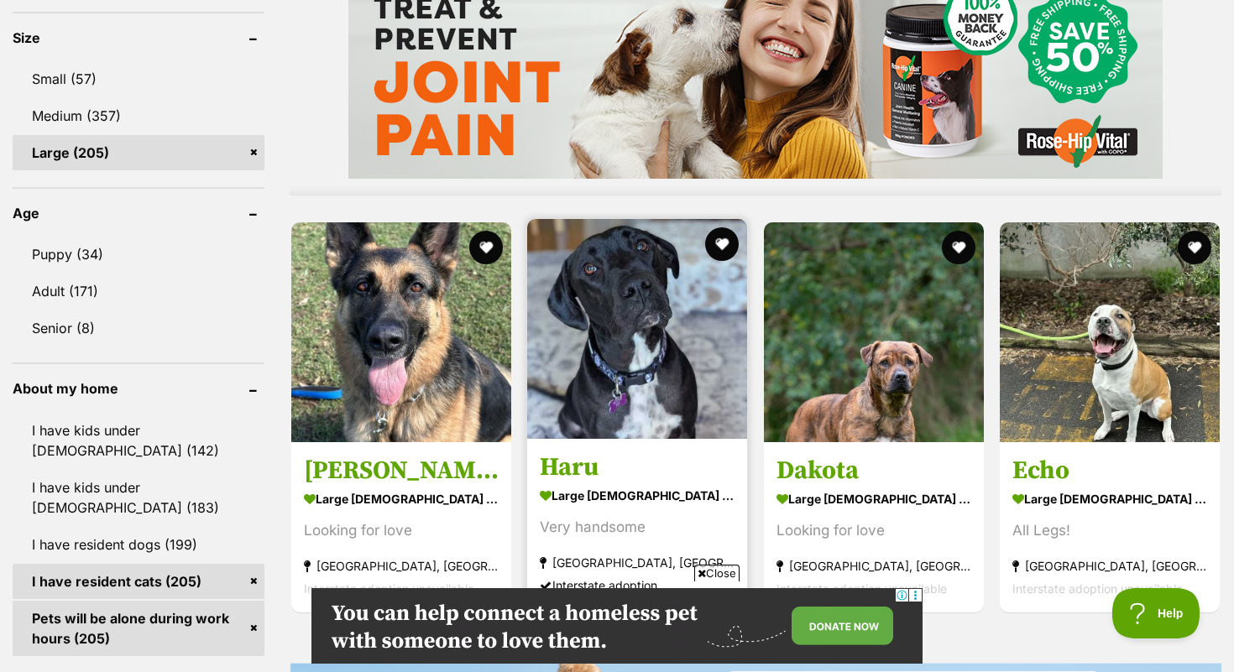
click at [647, 411] on img at bounding box center [637, 329] width 220 height 220
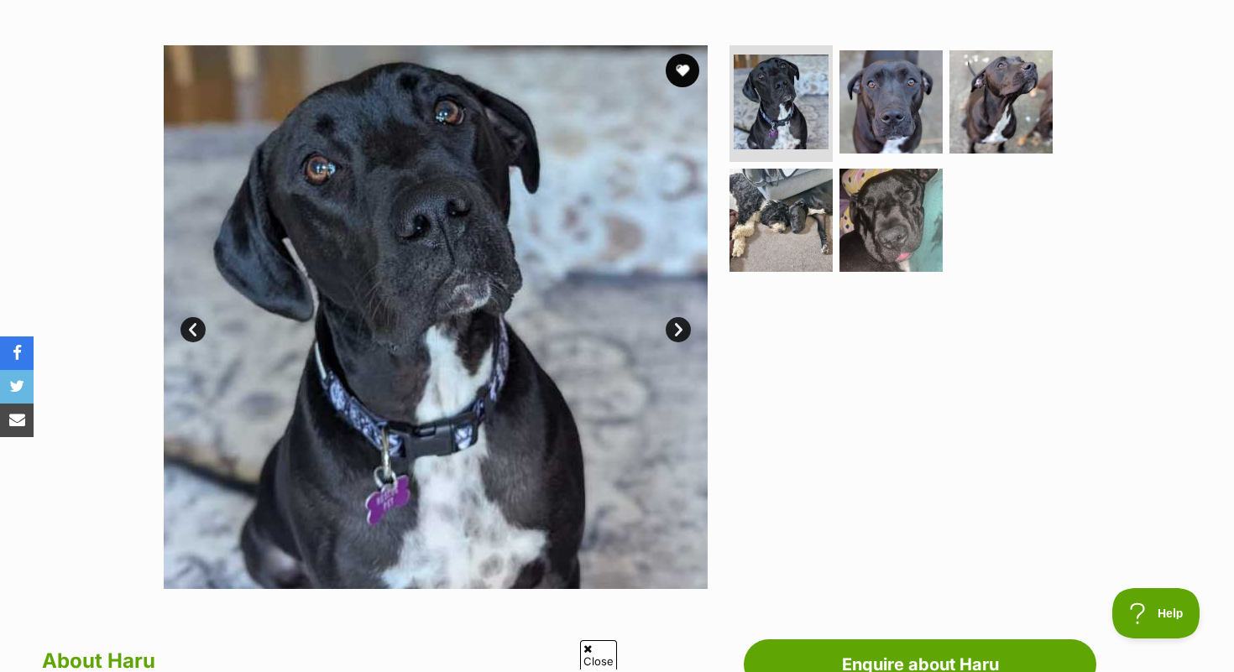
scroll to position [305, 0]
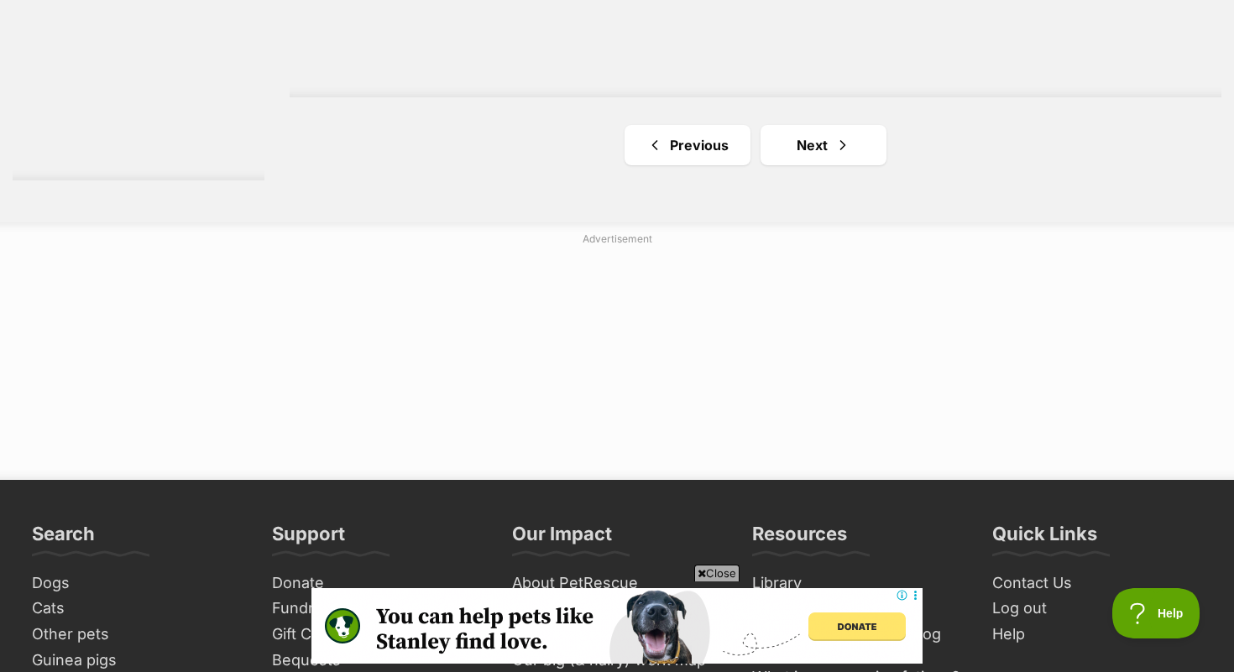
scroll to position [3335, 0]
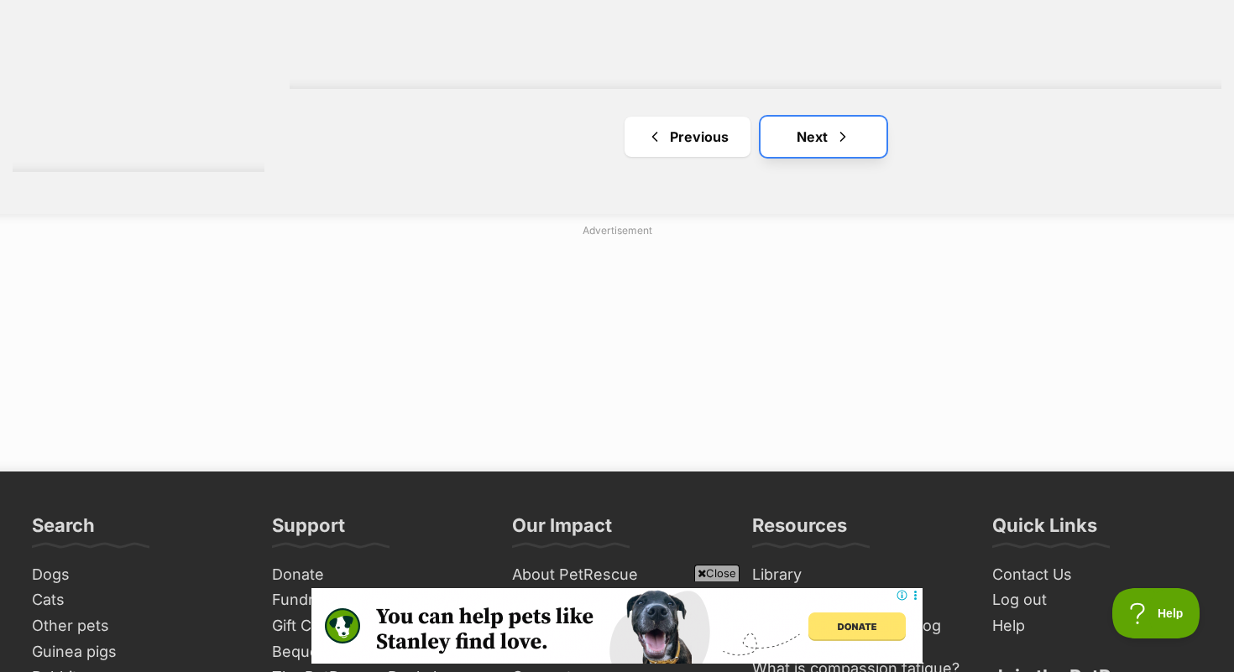
click at [840, 133] on span "Next page" at bounding box center [842, 137] width 17 height 20
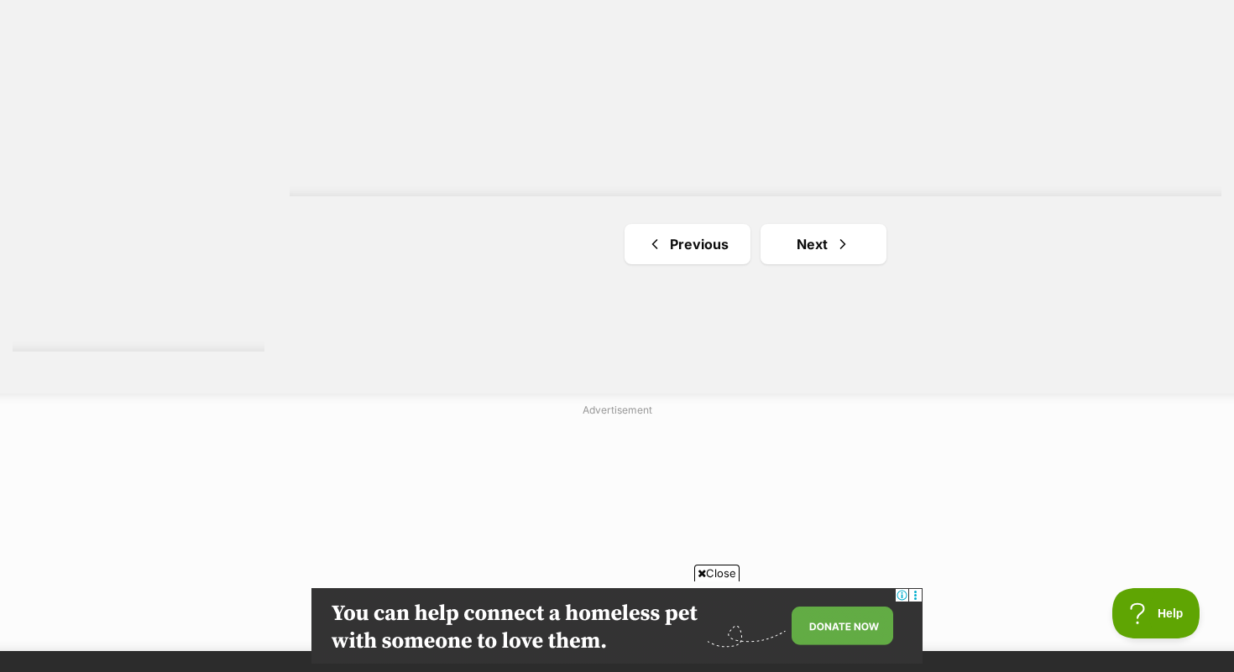
scroll to position [3126, 0]
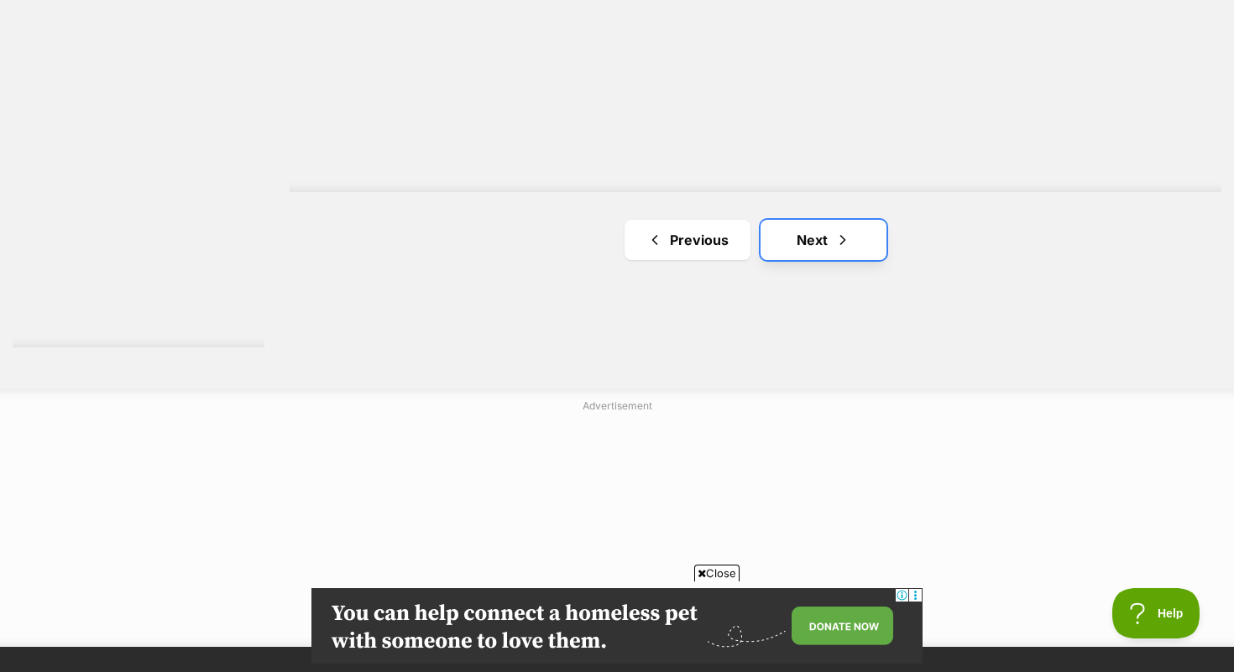
click at [804, 238] on link "Next" at bounding box center [824, 240] width 126 height 40
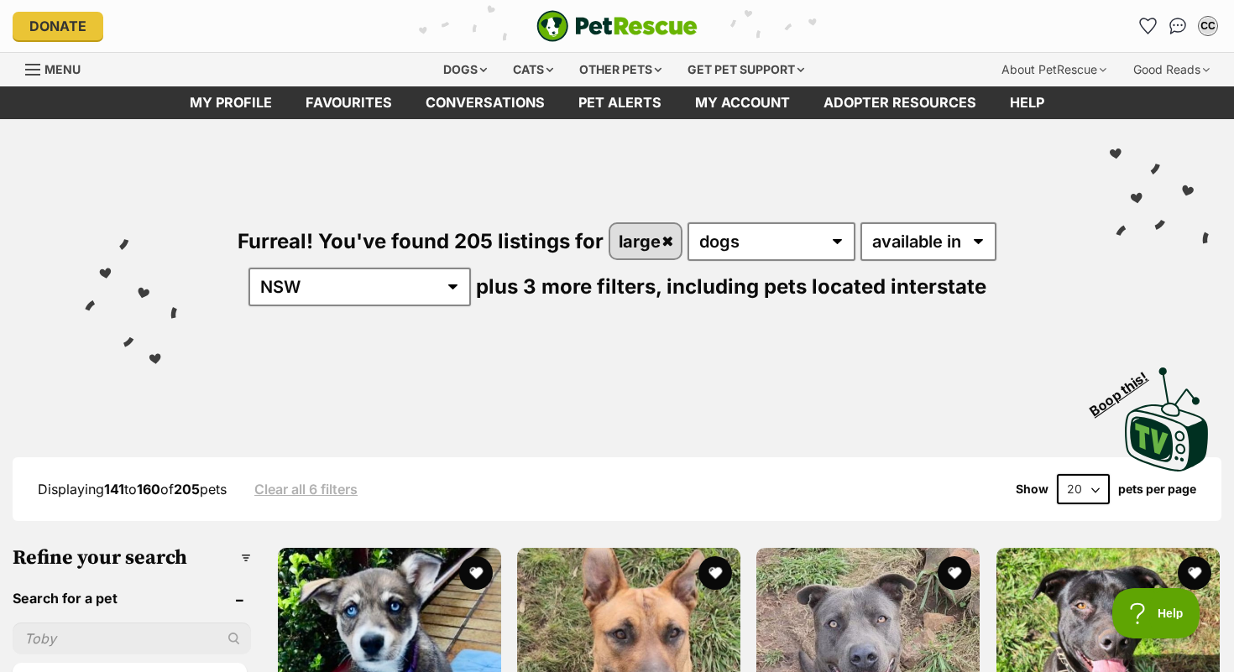
click at [688, 222] on select "any type of pet cats dogs" at bounding box center [772, 241] width 168 height 39
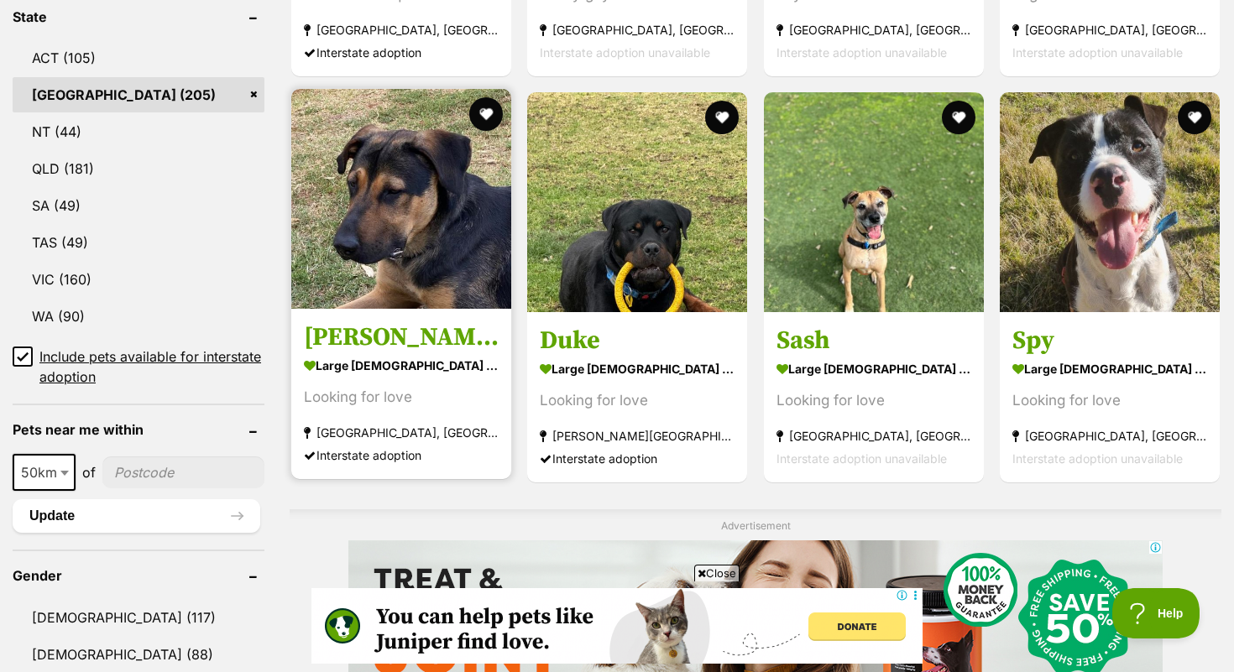
scroll to position [866, 0]
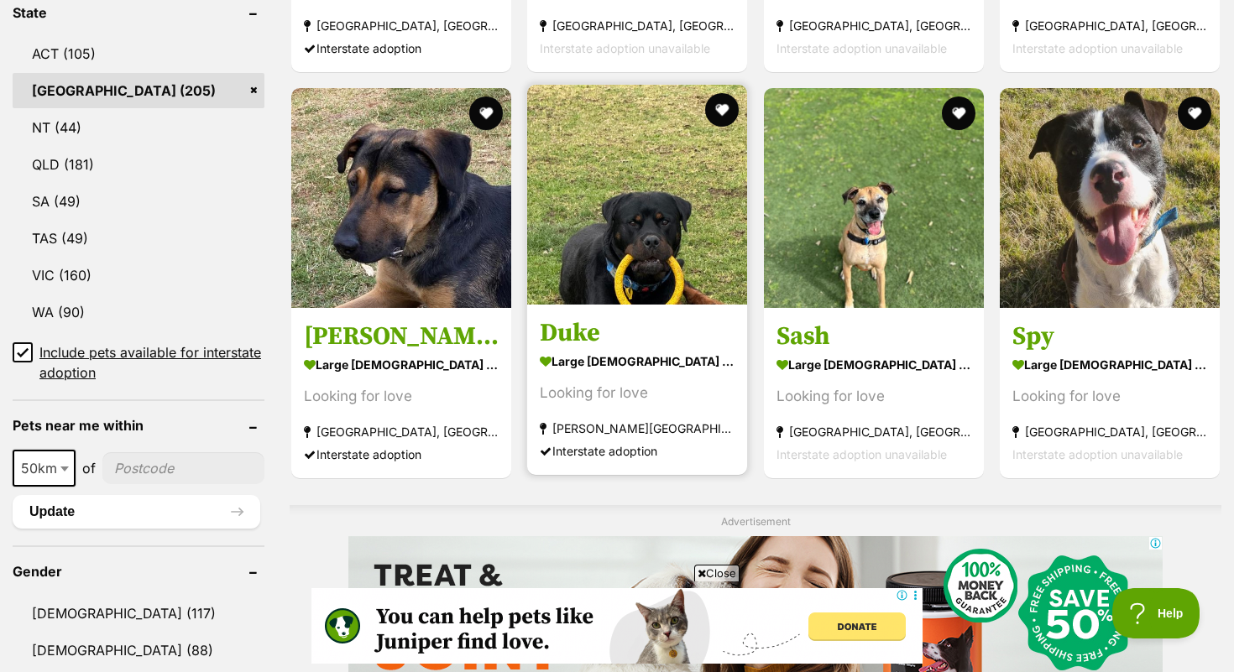
click at [624, 296] on img at bounding box center [637, 195] width 220 height 220
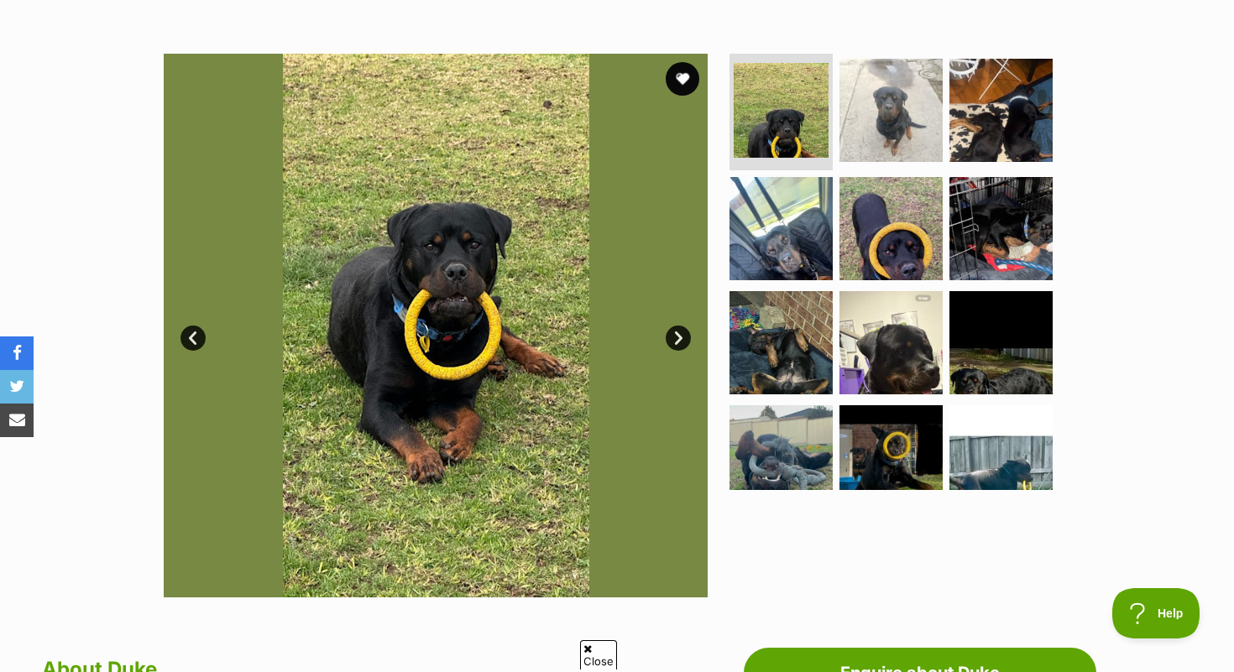
scroll to position [296, 0]
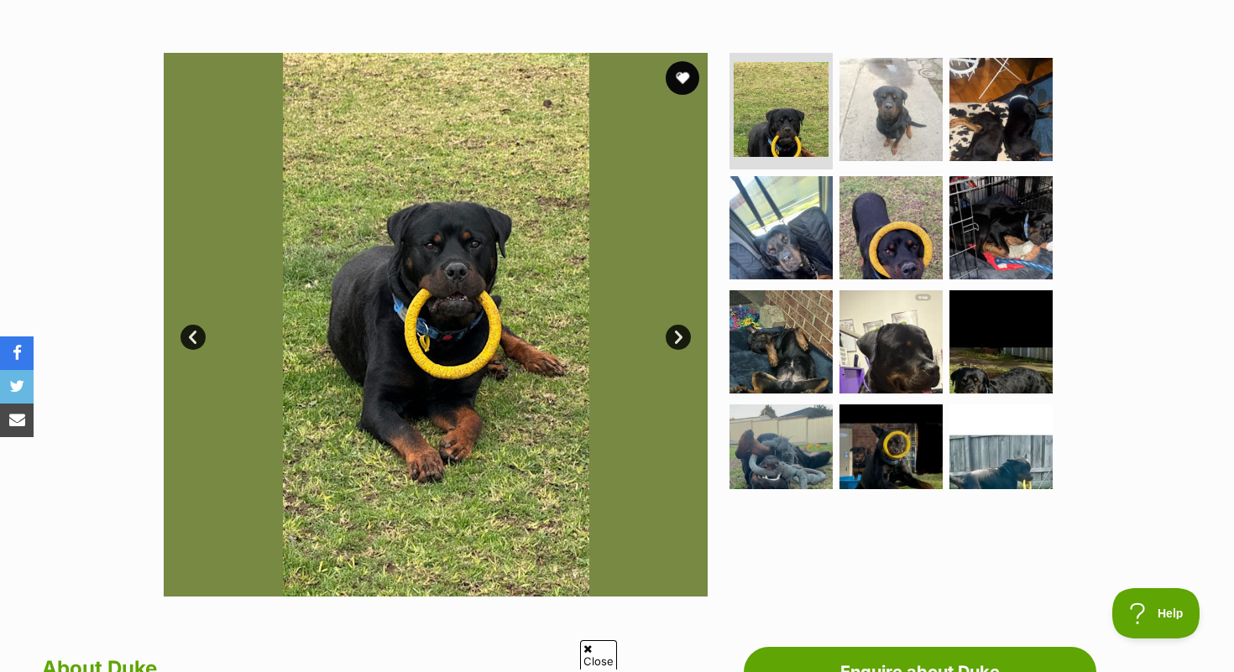
click at [677, 335] on link "Next" at bounding box center [678, 337] width 25 height 25
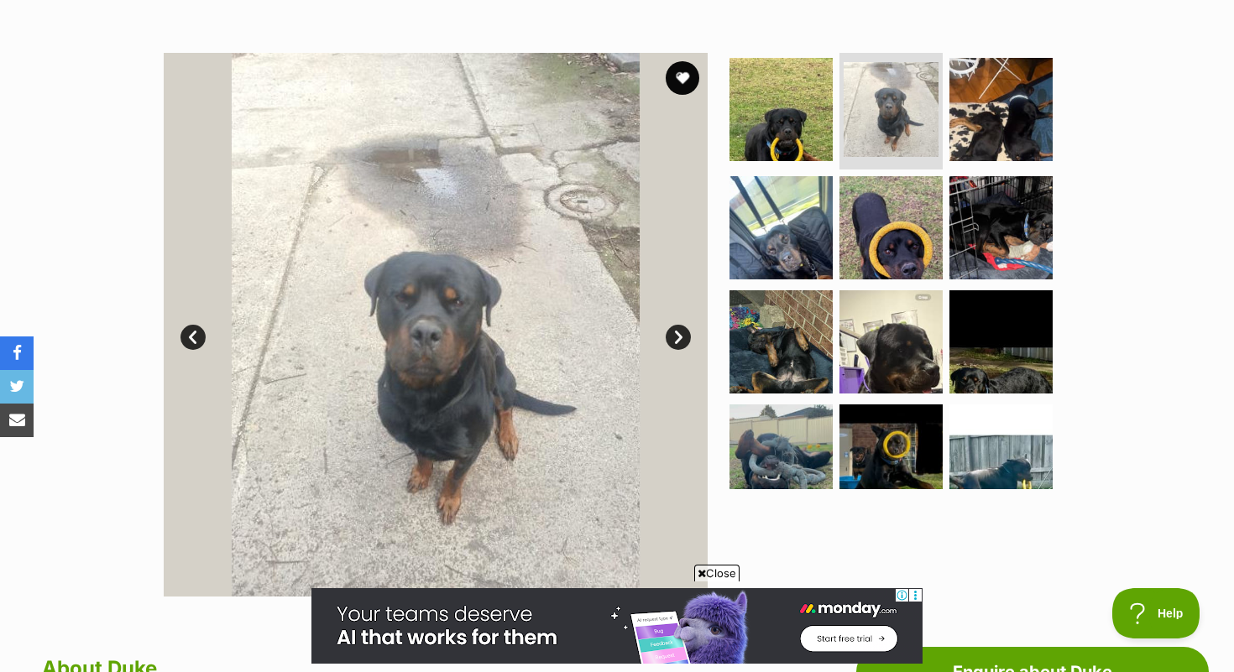
scroll to position [0, 0]
click at [677, 335] on link "Next" at bounding box center [678, 337] width 25 height 25
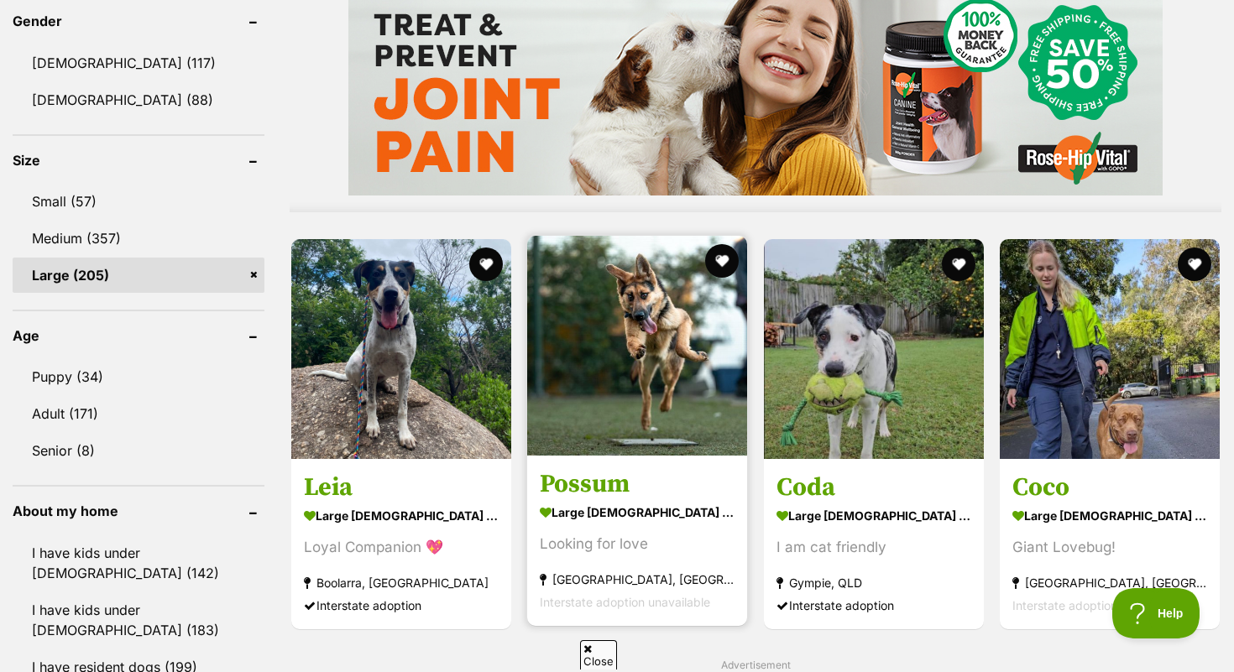
click at [677, 439] on img at bounding box center [637, 346] width 220 height 220
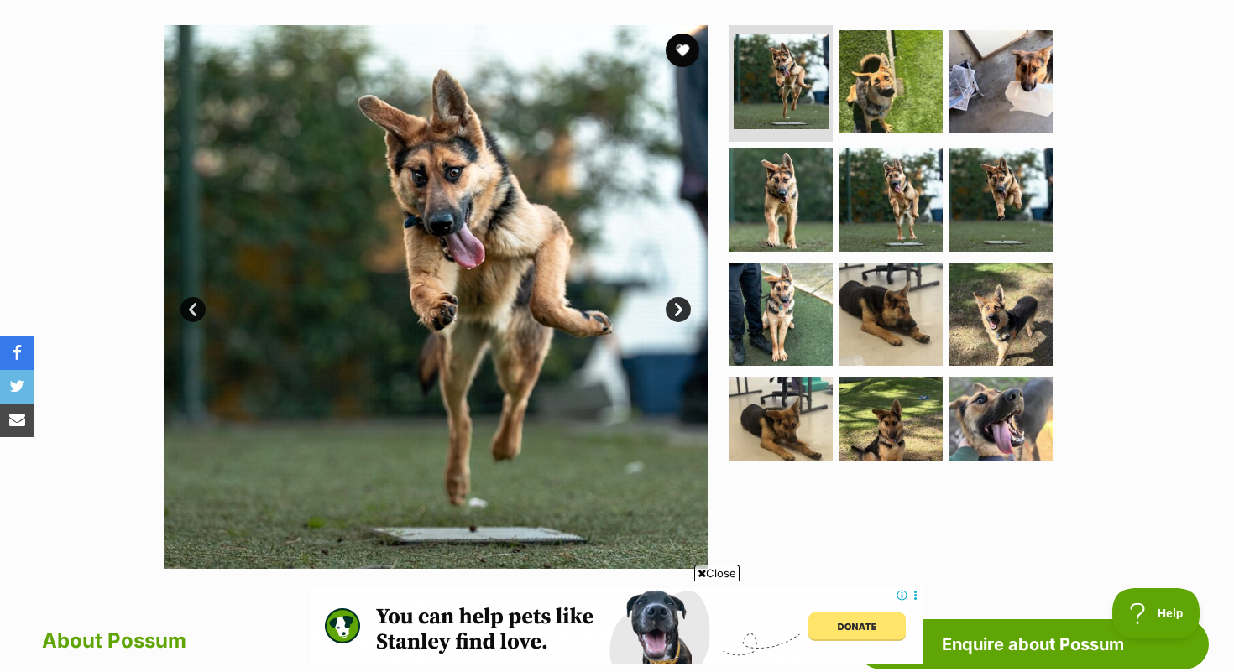
click at [683, 313] on link "Next" at bounding box center [678, 309] width 25 height 25
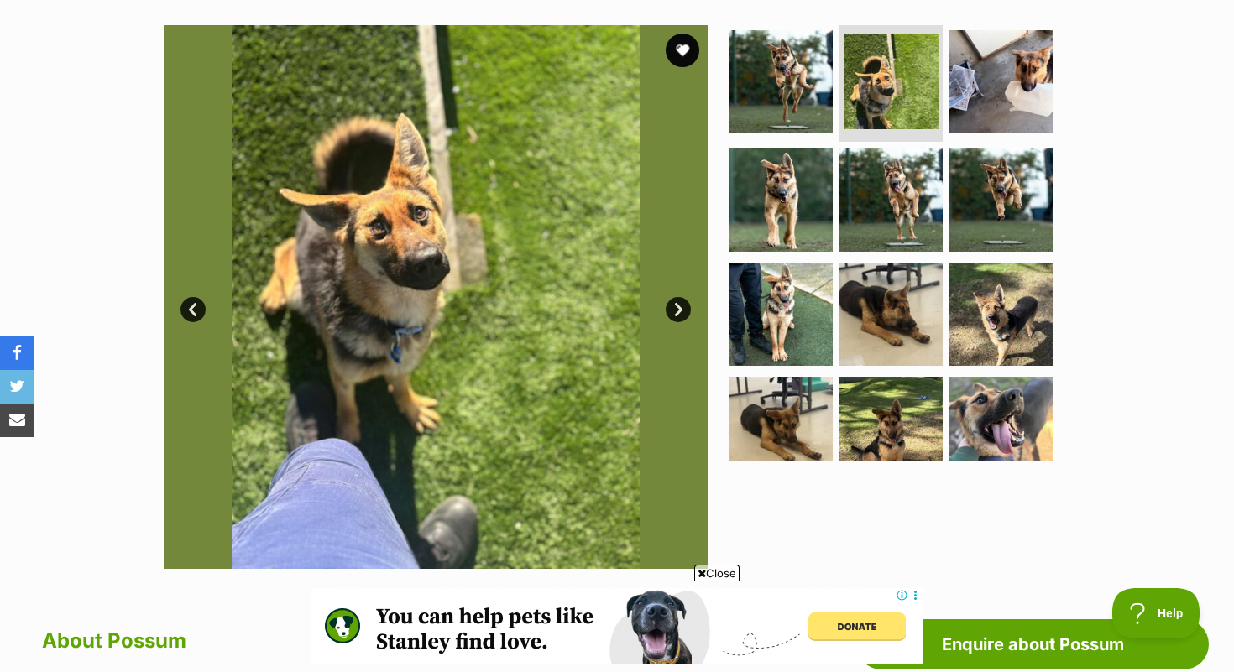
click at [682, 311] on link "Next" at bounding box center [678, 309] width 25 height 25
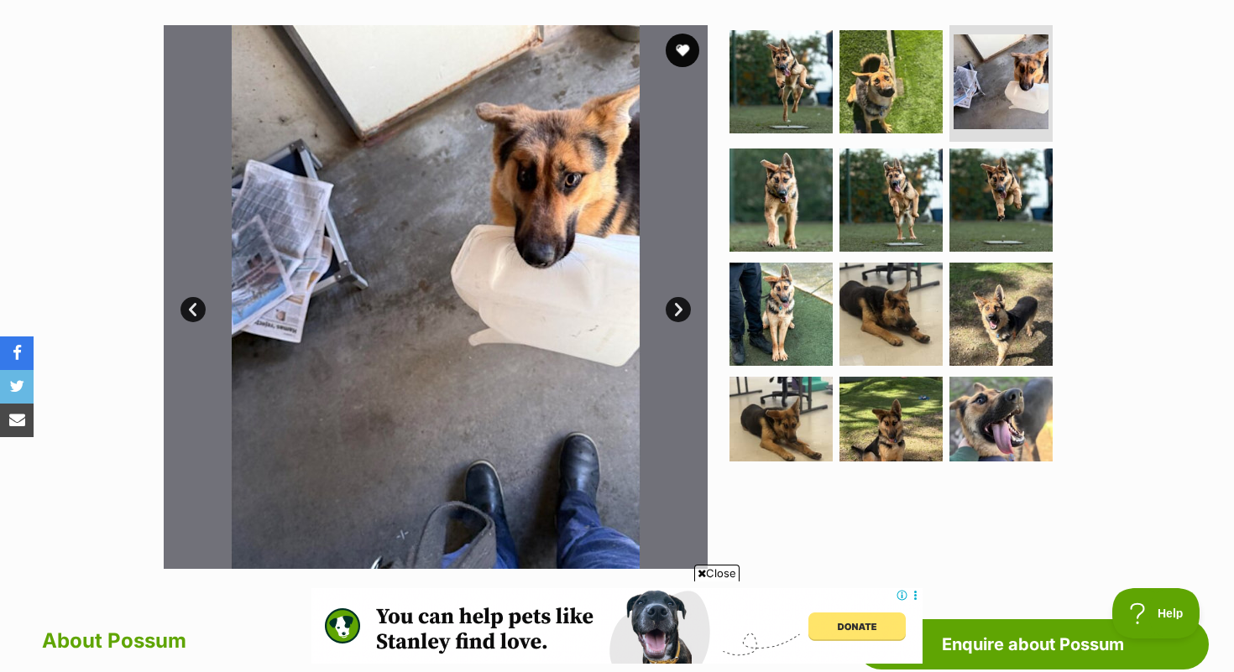
click at [682, 311] on link "Next" at bounding box center [678, 309] width 25 height 25
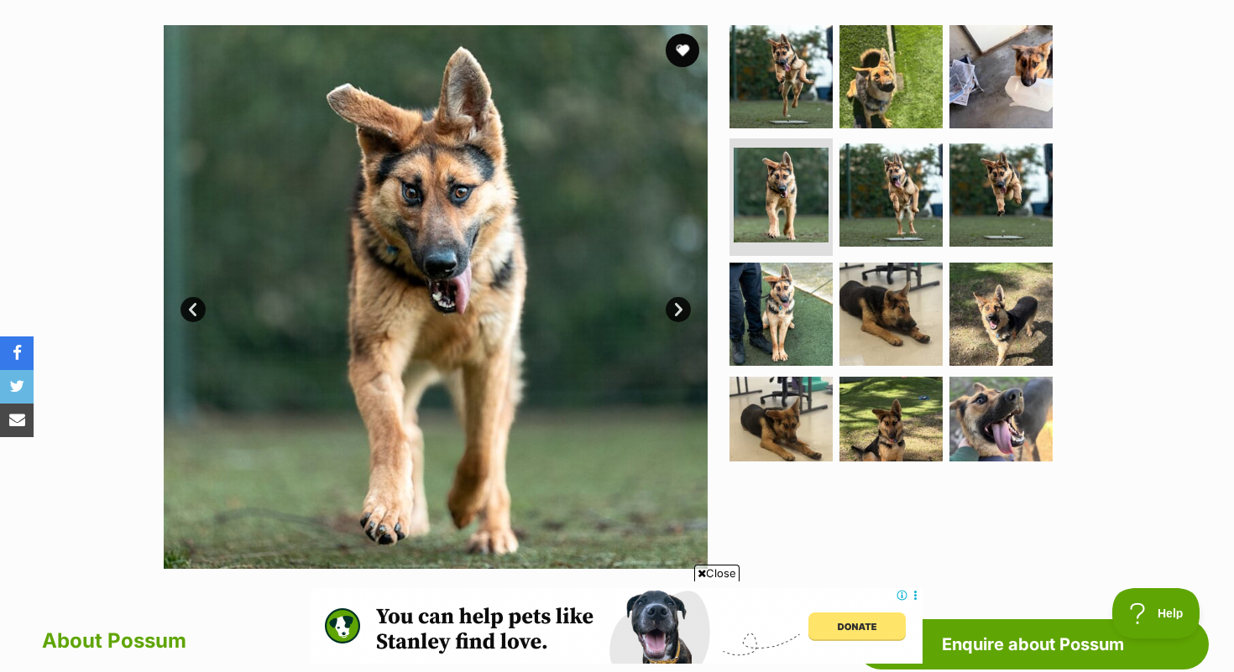
click at [684, 310] on link "Next" at bounding box center [678, 309] width 25 height 25
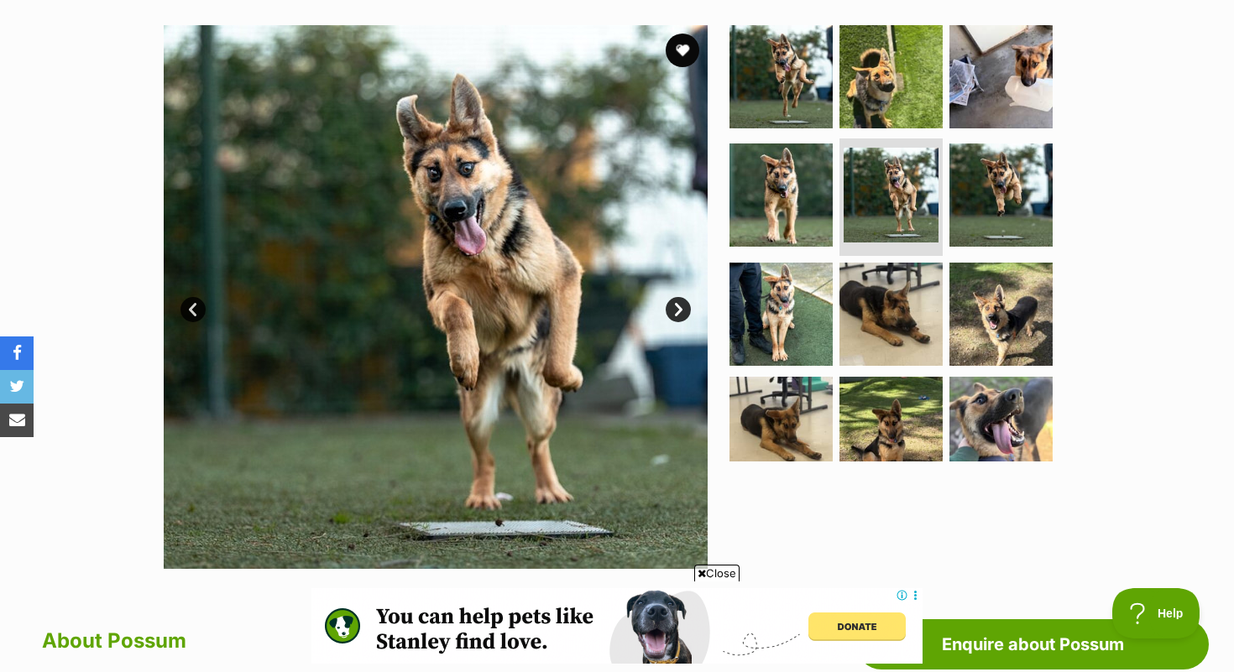
click at [684, 310] on link "Next" at bounding box center [678, 309] width 25 height 25
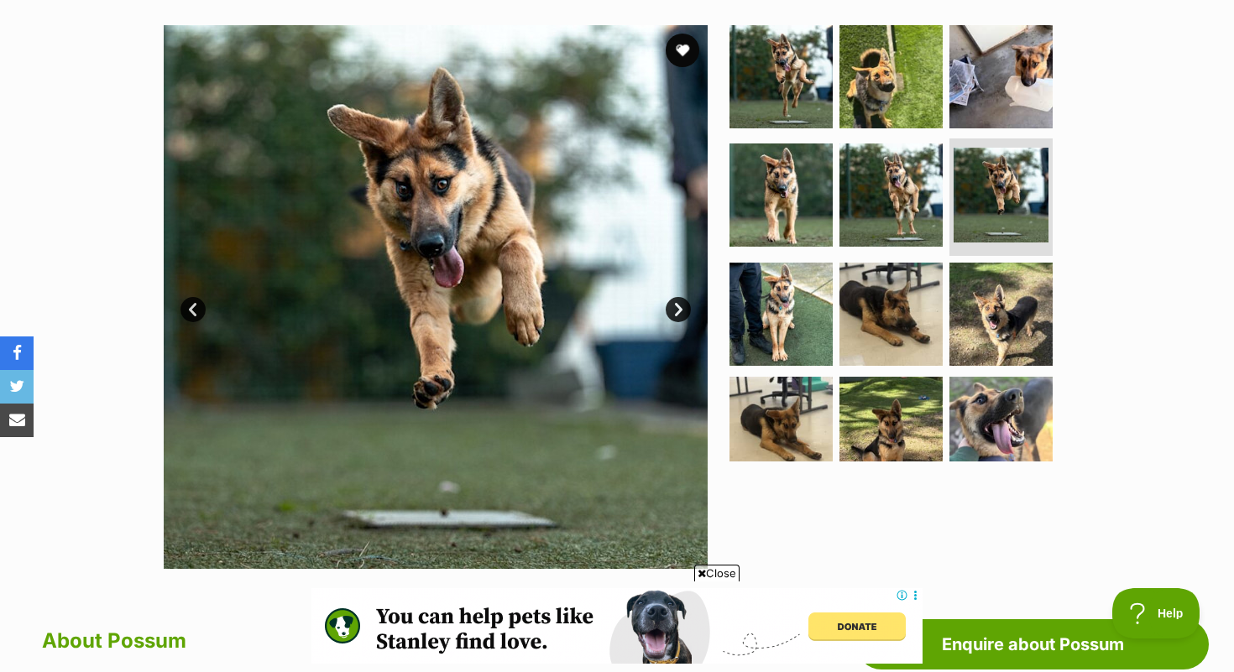
click at [684, 310] on link "Next" at bounding box center [678, 309] width 25 height 25
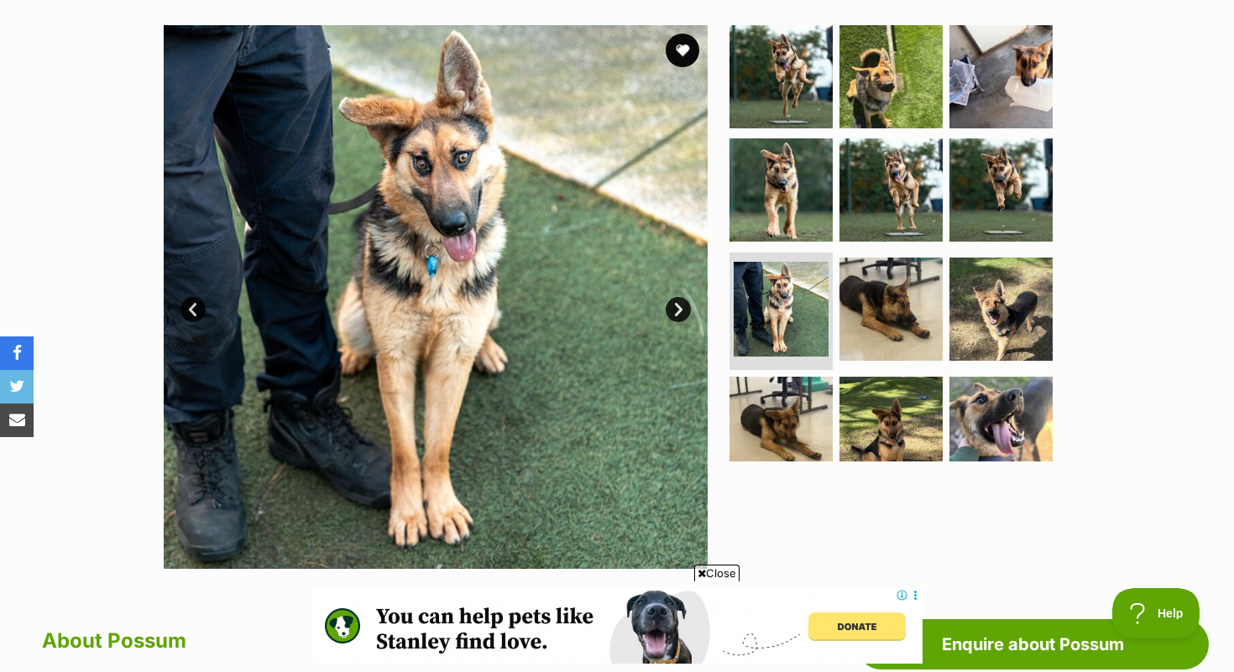
click at [685, 309] on link "Next" at bounding box center [678, 309] width 25 height 25
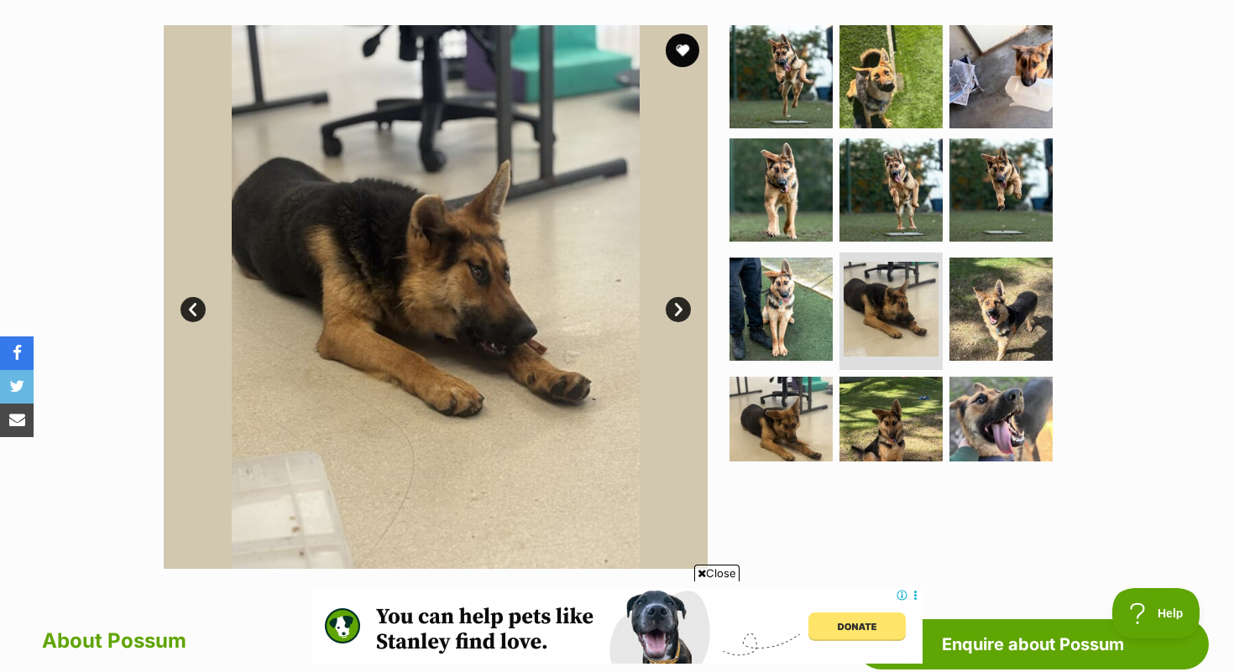
click at [194, 301] on link "Prev" at bounding box center [192, 309] width 25 height 25
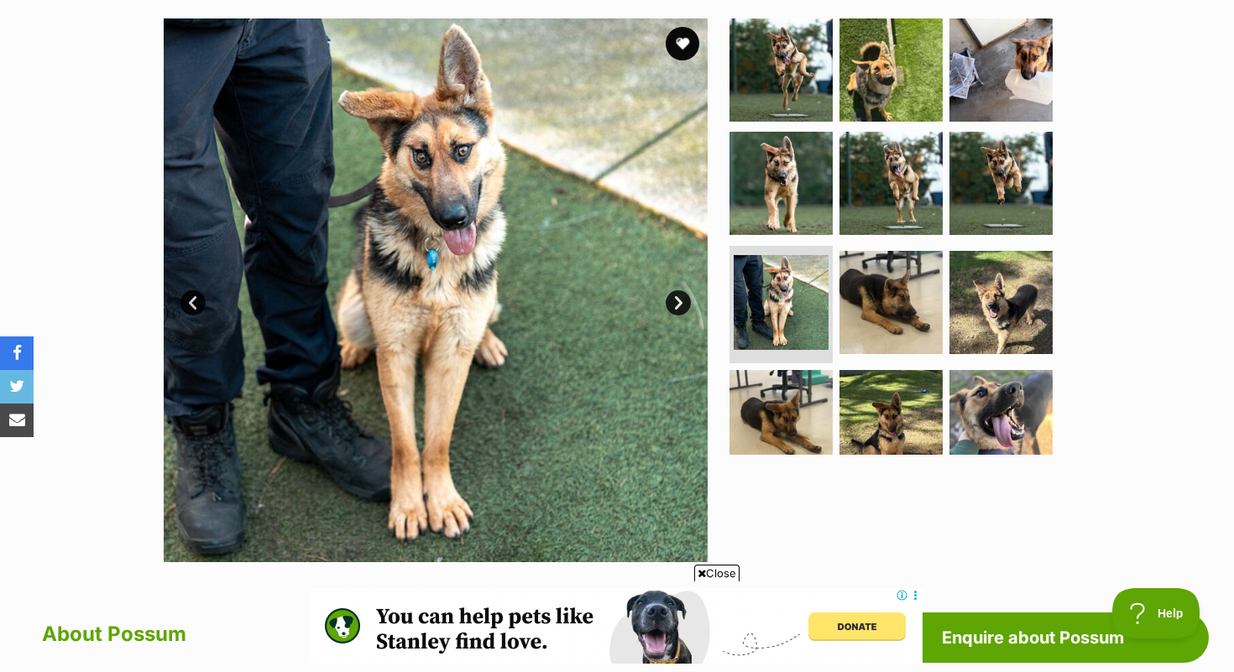
scroll to position [332, 0]
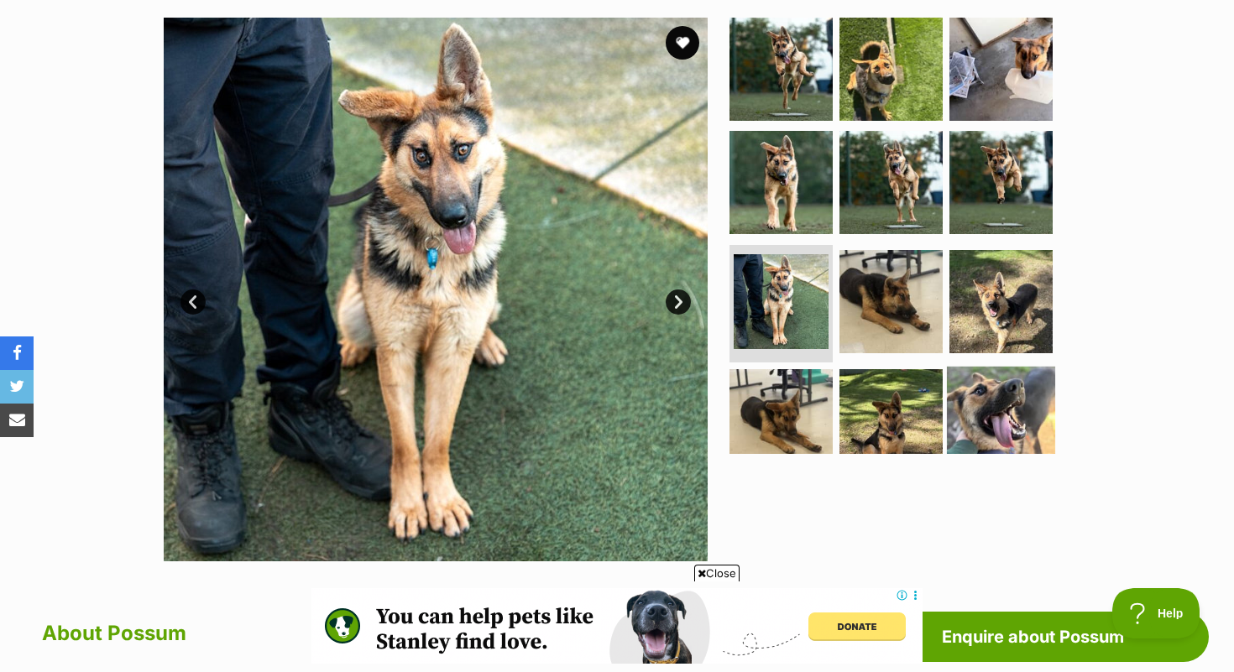
click at [984, 417] on img at bounding box center [1001, 421] width 108 height 108
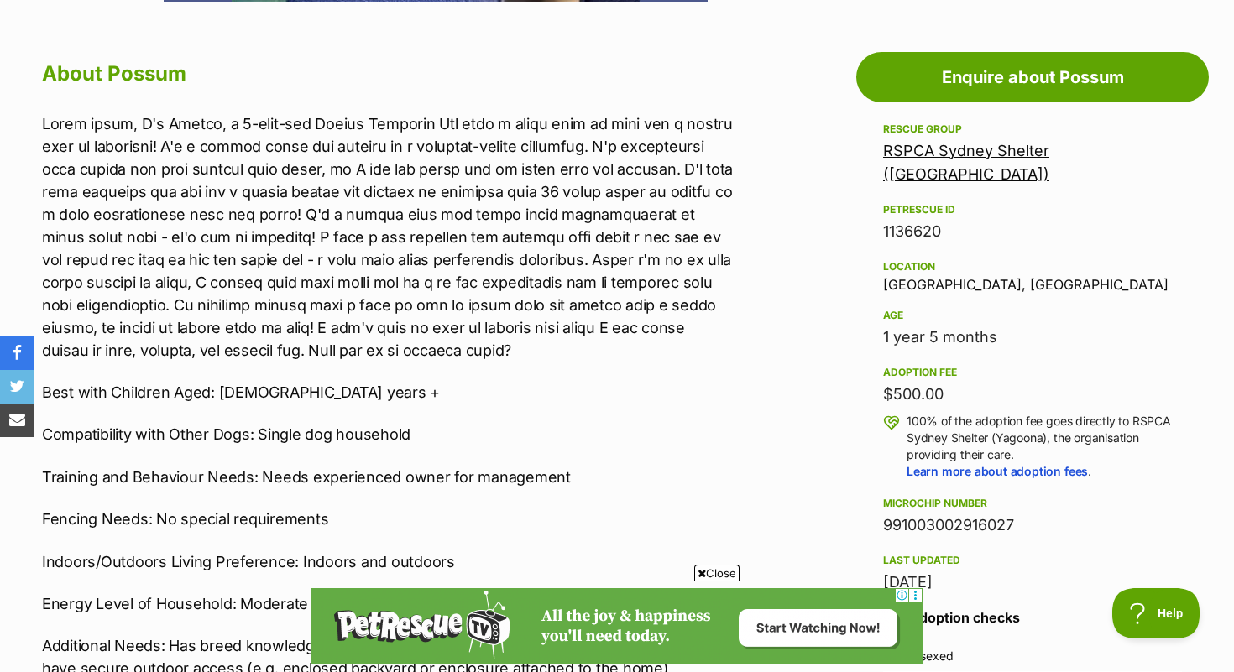
scroll to position [887, 0]
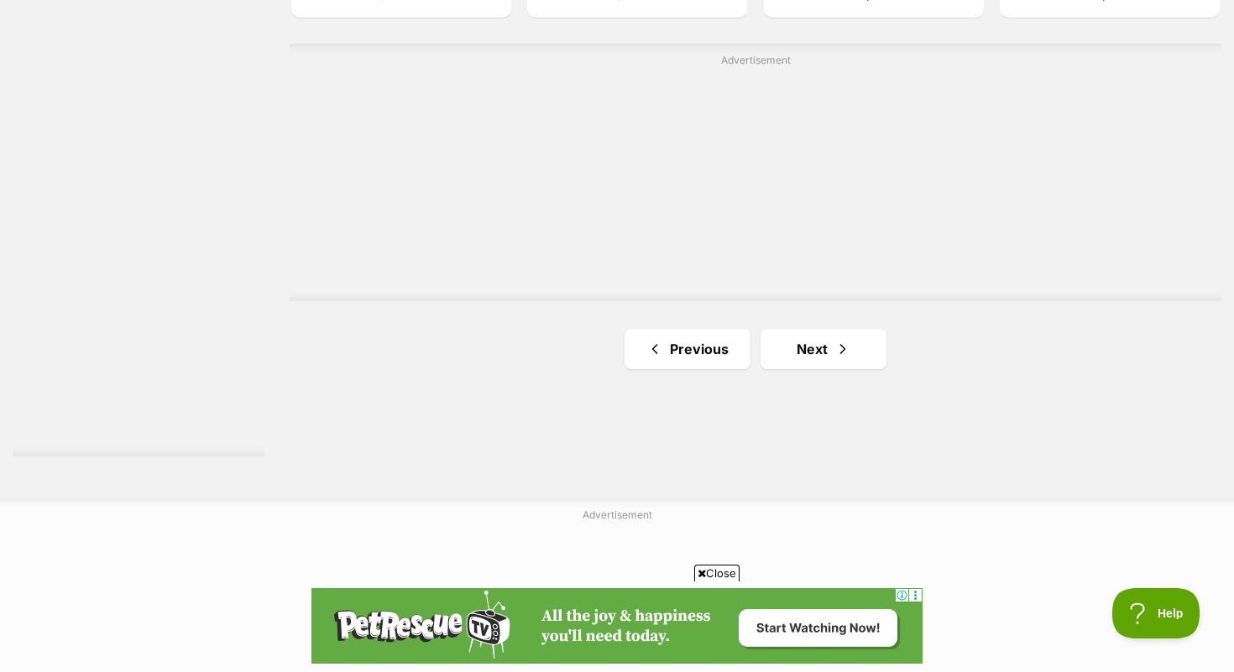
scroll to position [3034, 0]
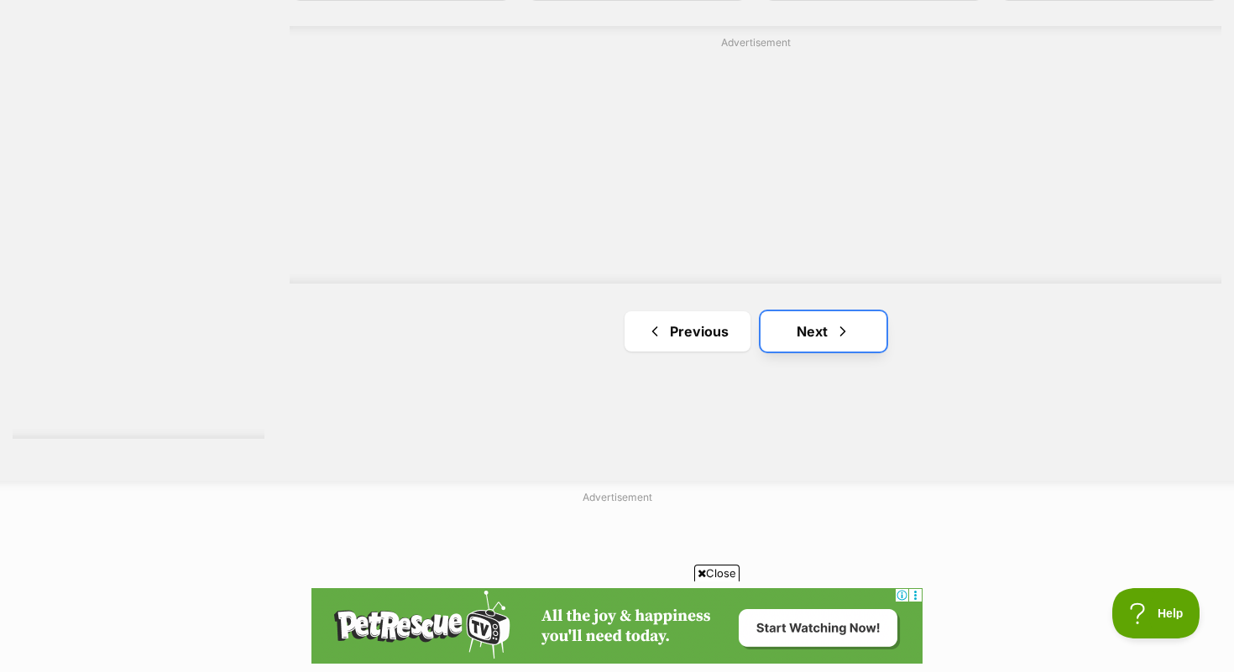
click at [818, 343] on link "Next" at bounding box center [824, 331] width 126 height 40
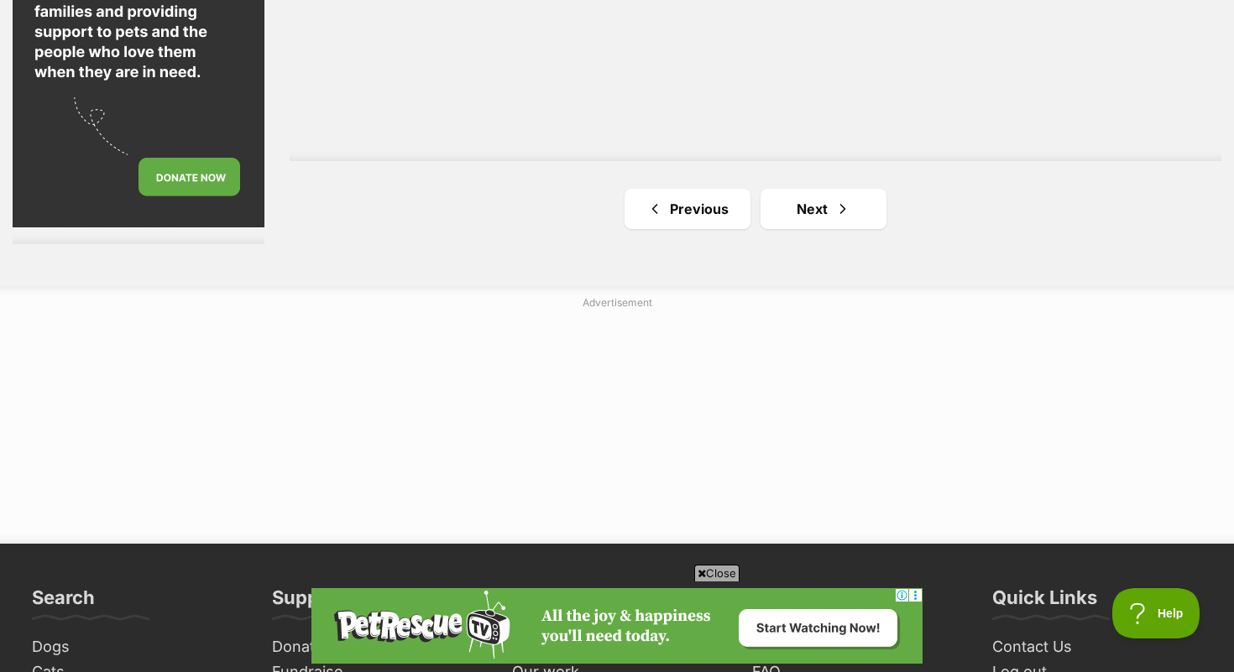
scroll to position [3293, 0]
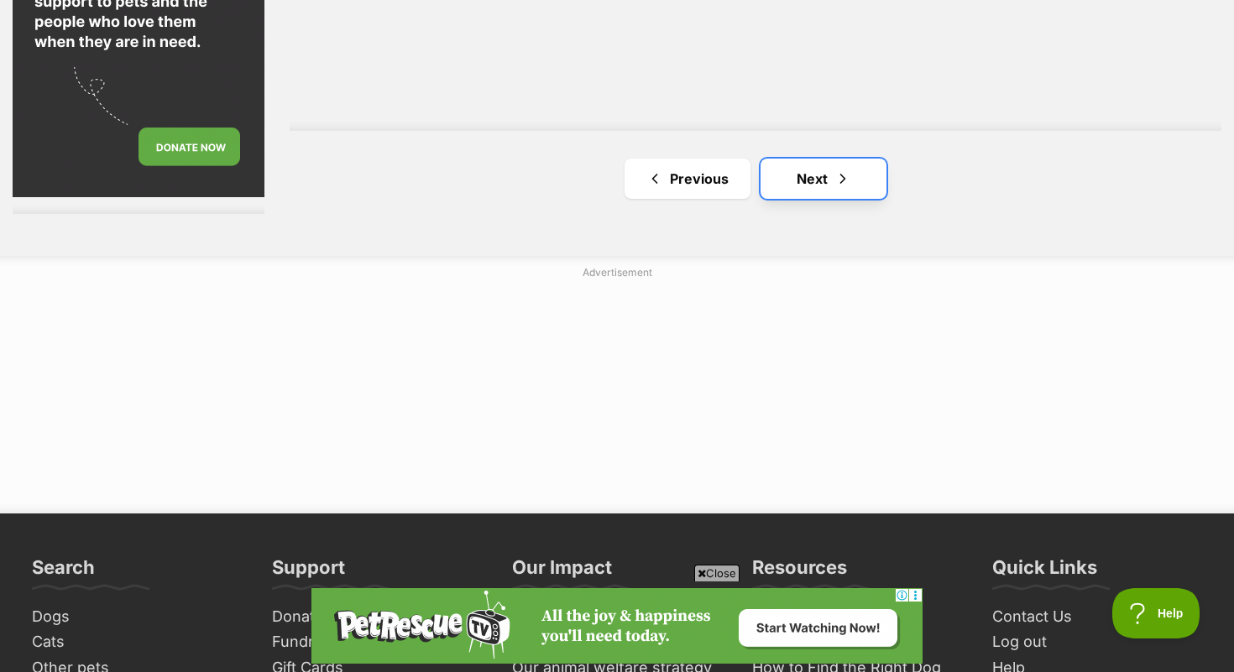
click at [855, 189] on link "Next" at bounding box center [824, 179] width 126 height 40
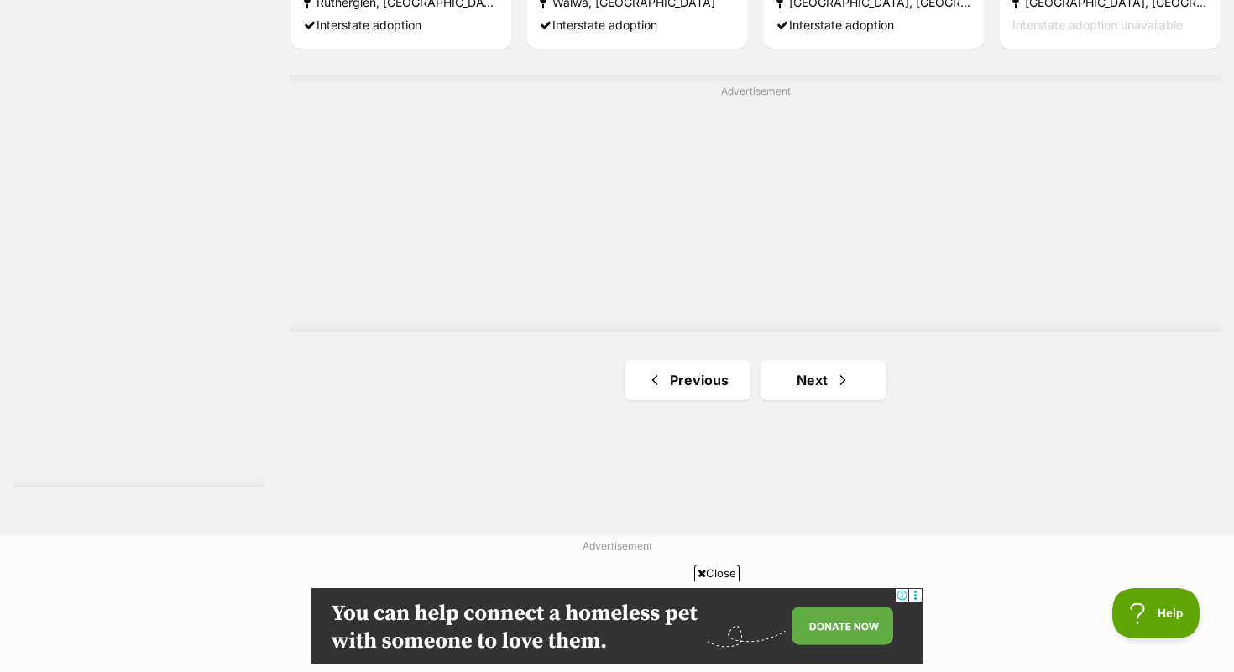
scroll to position [2997, 0]
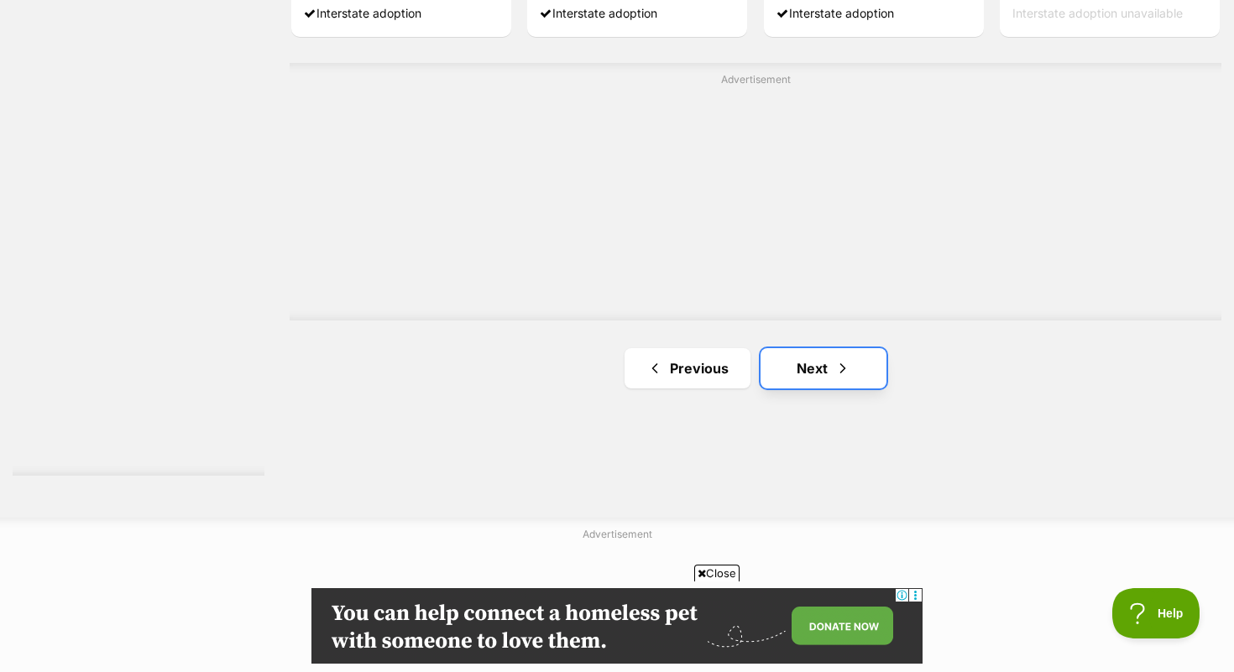
click at [831, 364] on link "Next" at bounding box center [824, 368] width 126 height 40
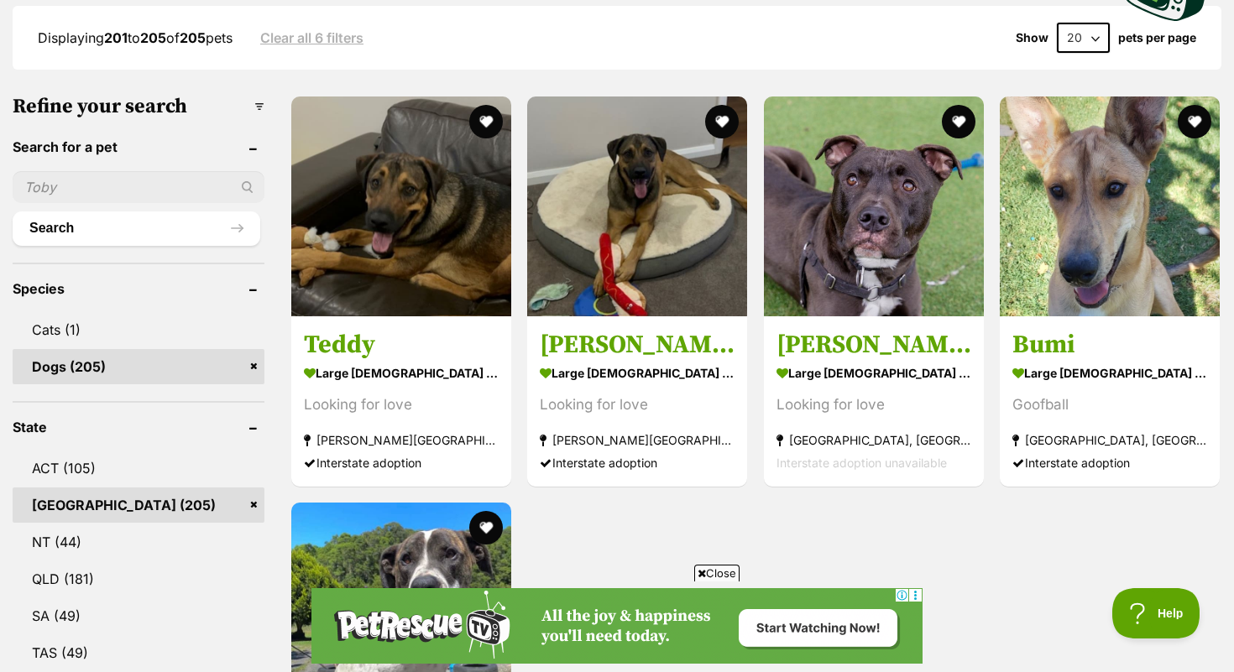
scroll to position [454, 0]
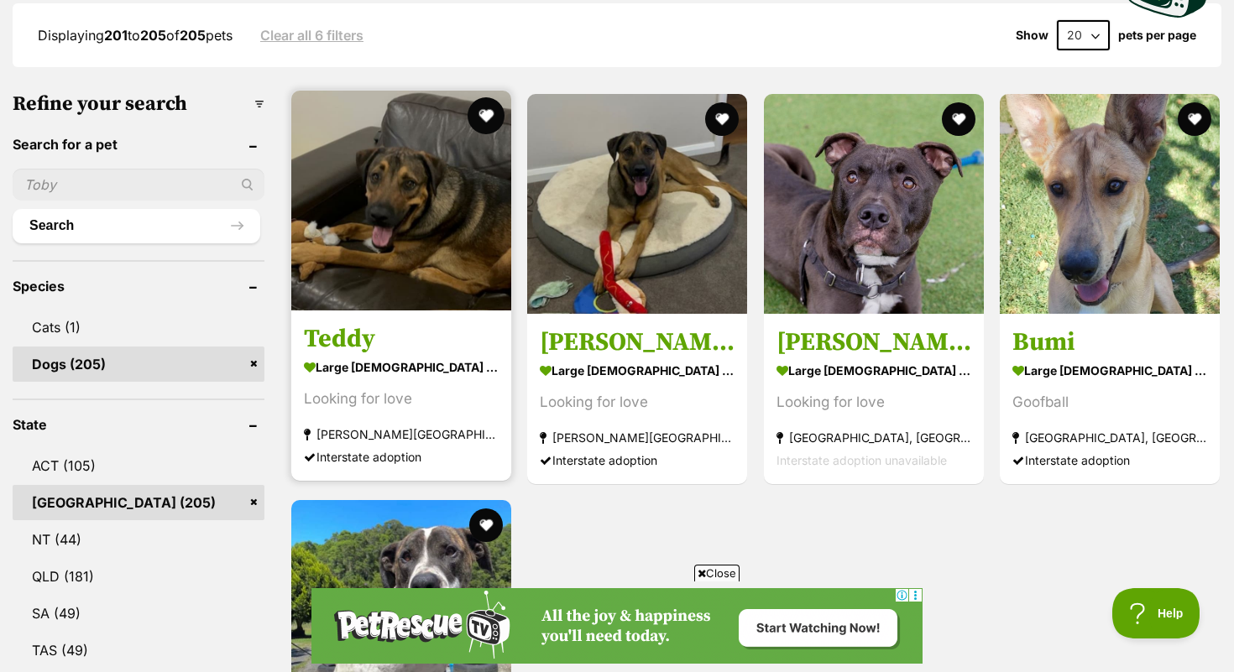
click at [491, 111] on button "favourite" at bounding box center [486, 115] width 37 height 37
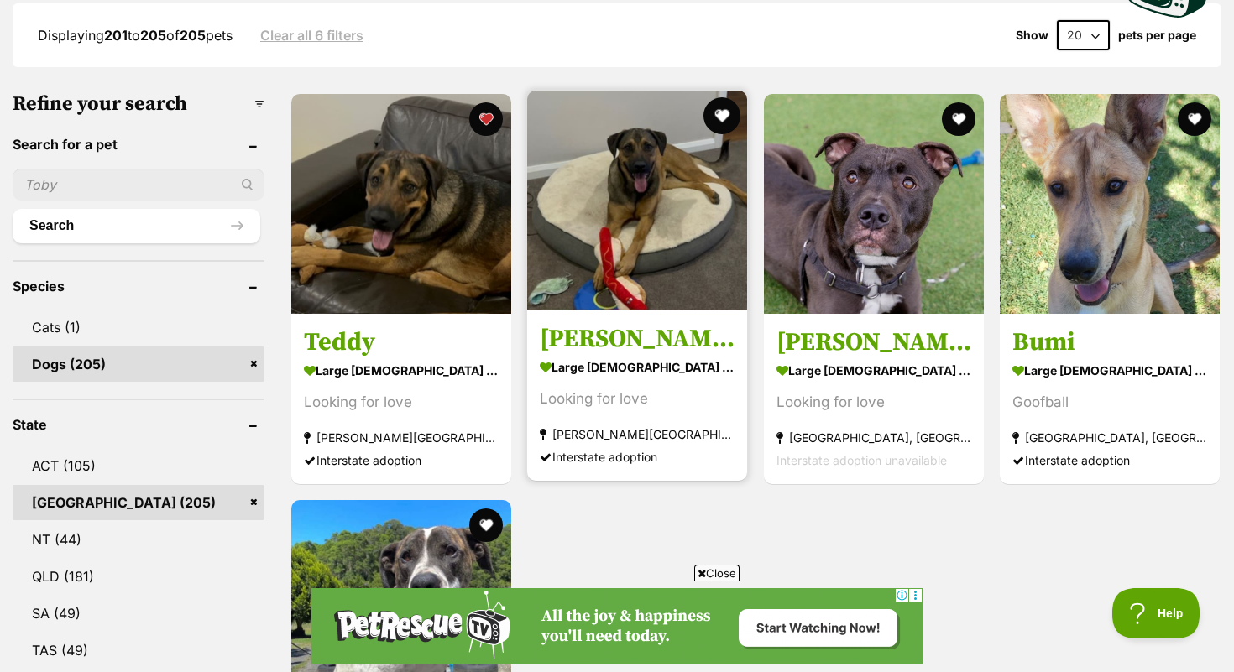
click at [727, 122] on button "favourite" at bounding box center [722, 115] width 37 height 37
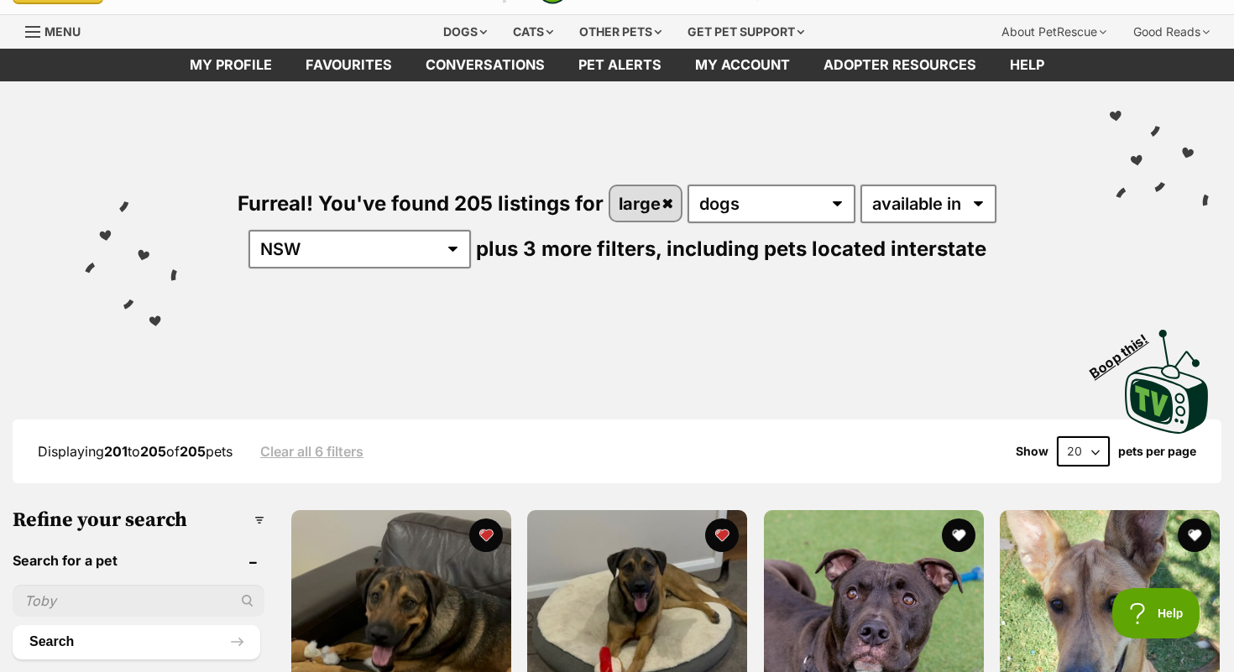
scroll to position [0, 0]
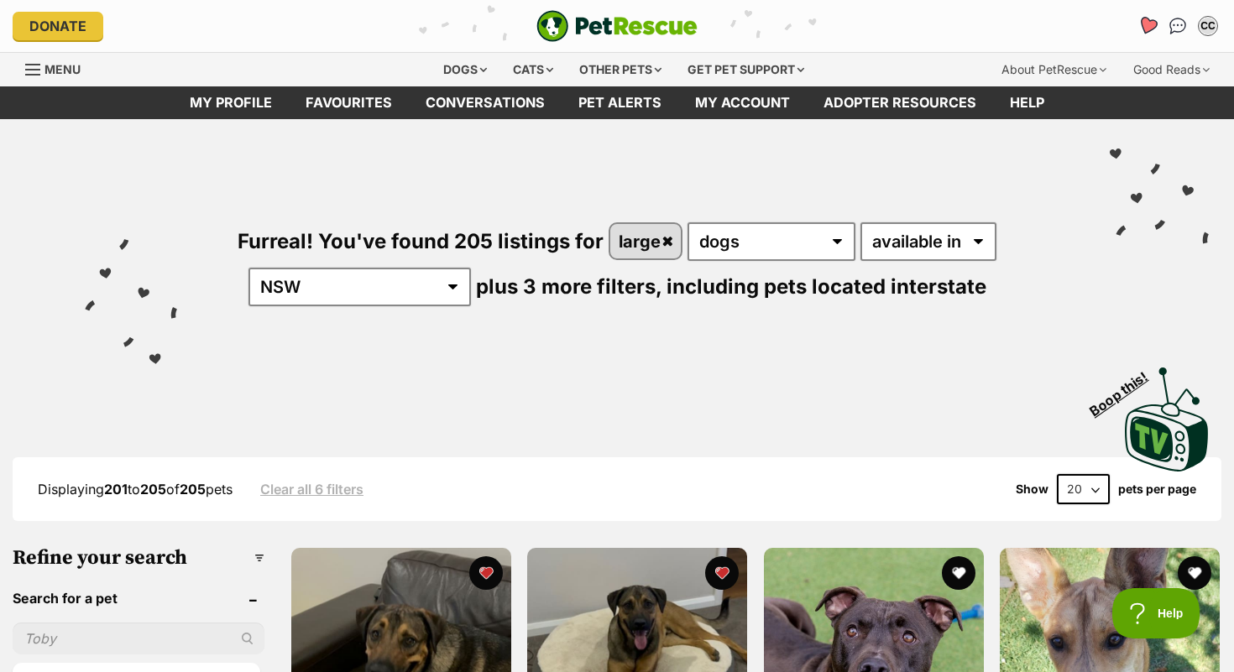
click at [1146, 31] on icon "Favourites" at bounding box center [1148, 25] width 20 height 19
